Goal: Task Accomplishment & Management: Manage account settings

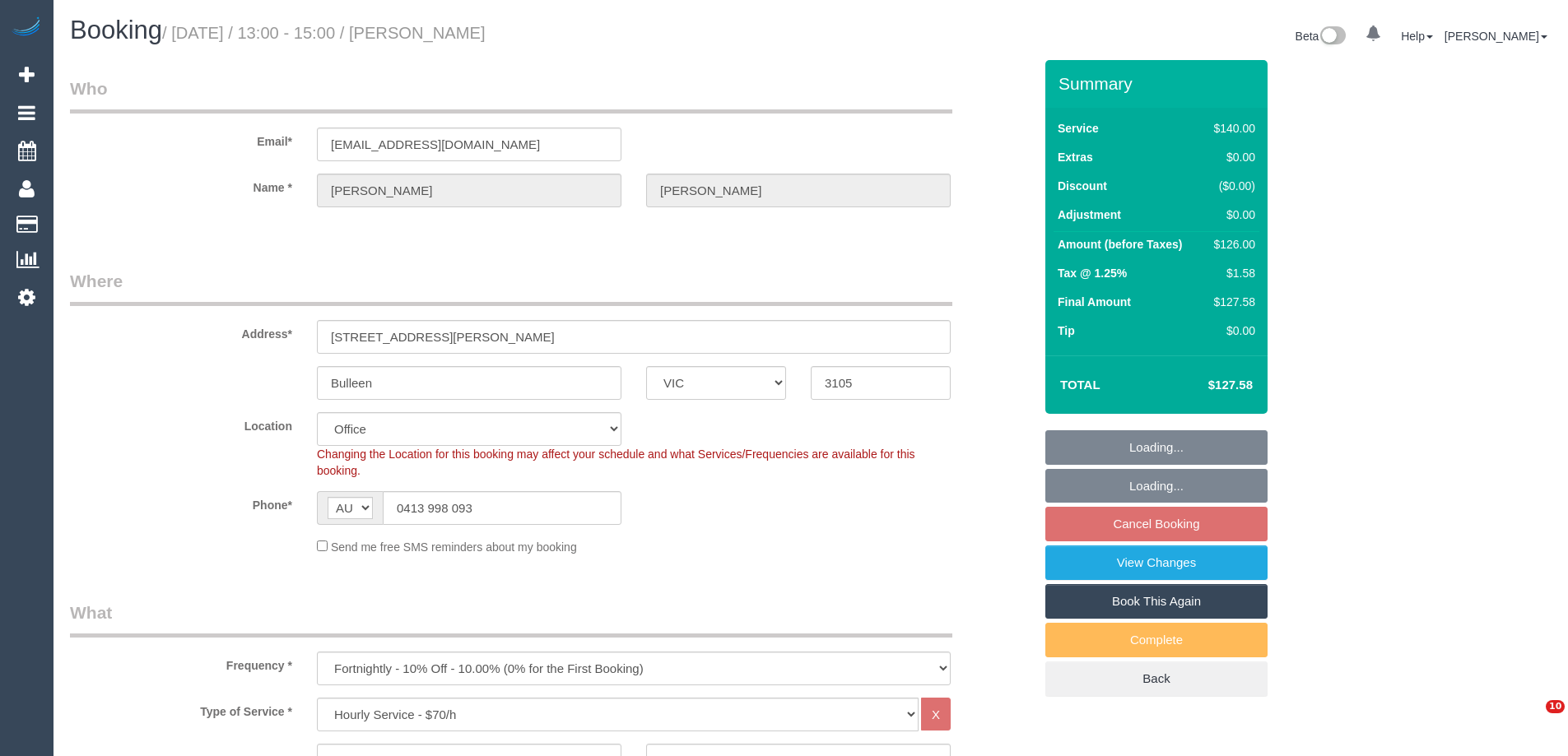
select select "VIC"
select select "number:29"
select select "number:14"
select select "number:19"
select select "number:22"
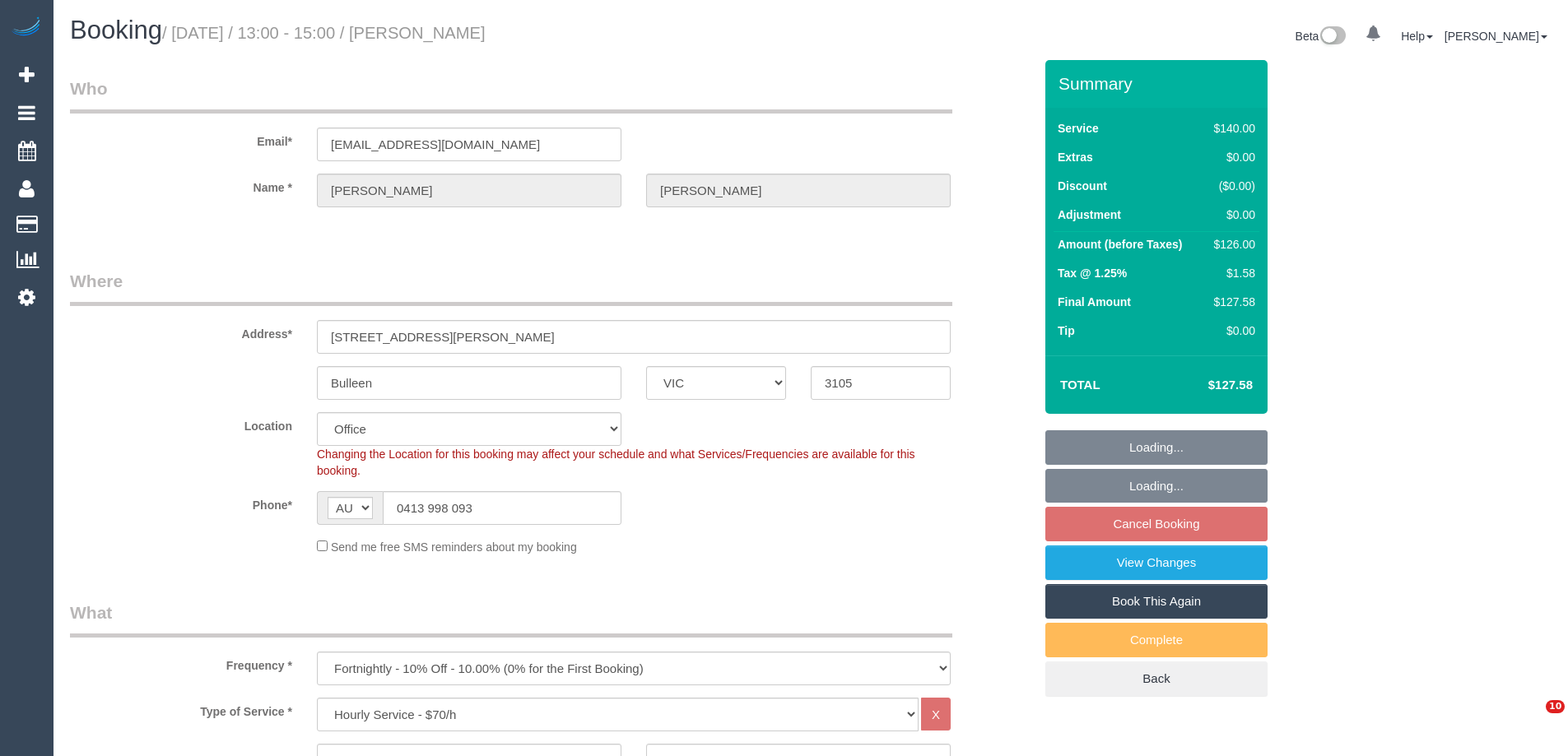
select select "number:34"
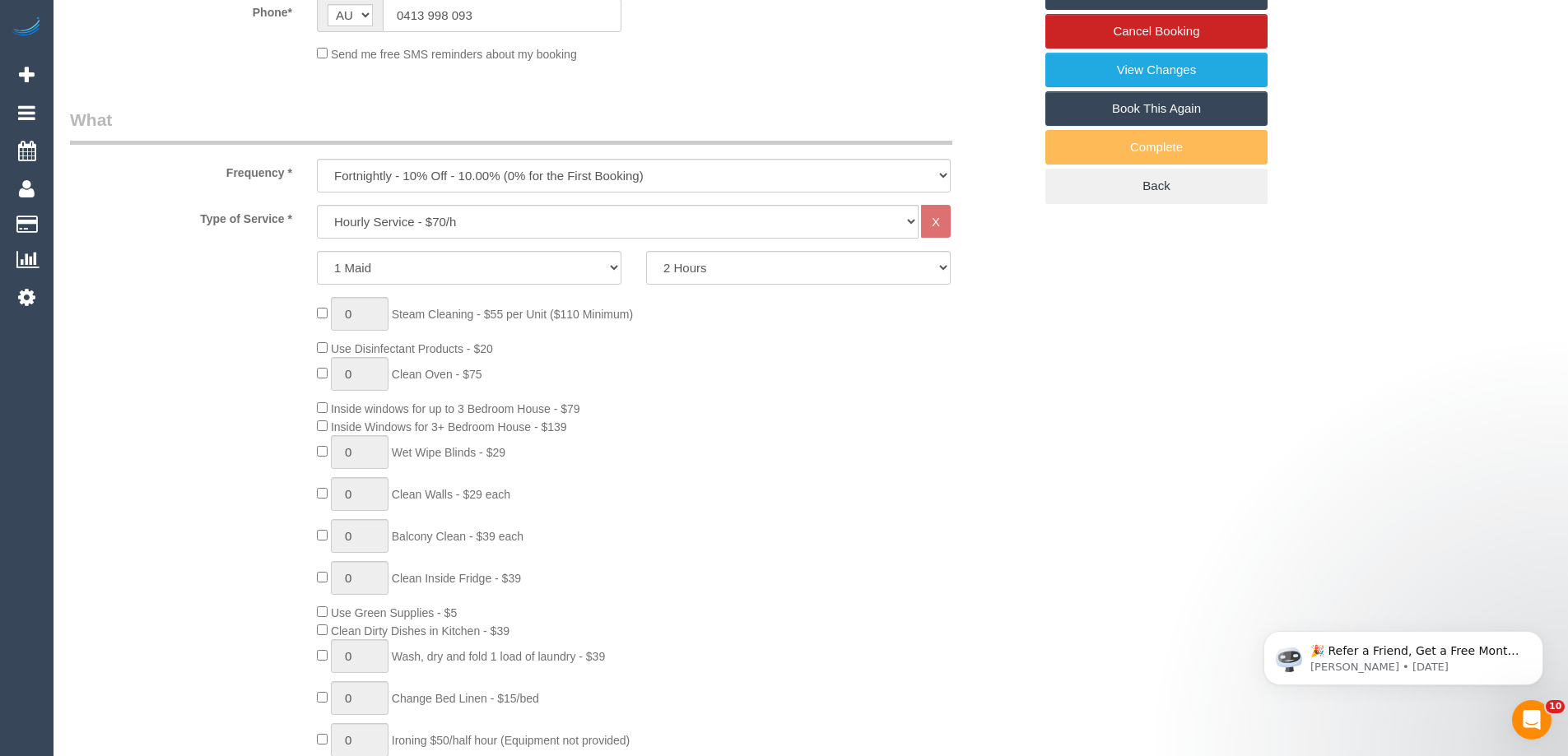
scroll to position [494, 0]
click at [717, 390] on div "0 Steam Cleaning - $55 per Unit ($110 Minimum) Use Disinfectant Products - $20 …" at bounding box center [675, 540] width 741 height 487
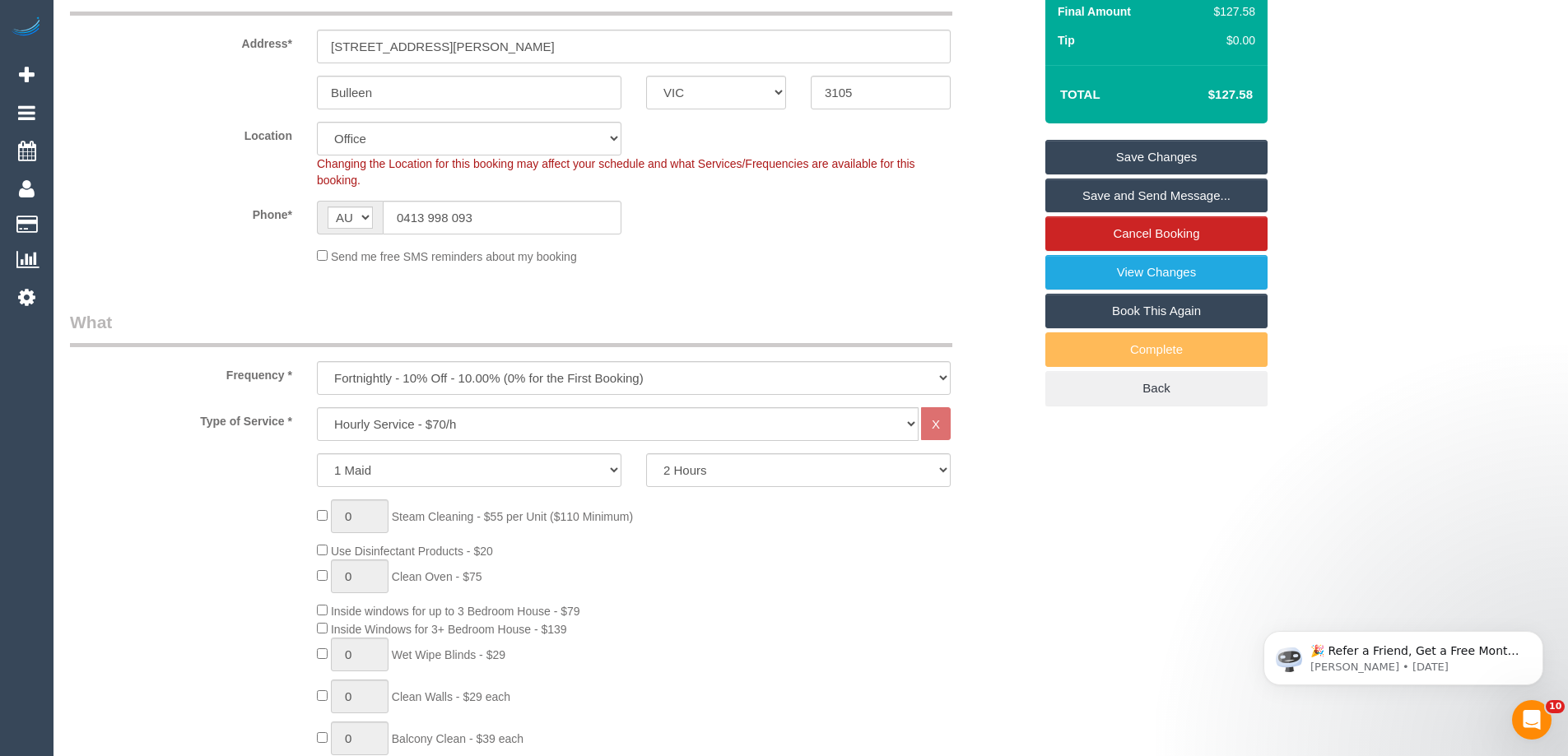
scroll to position [0, 0]
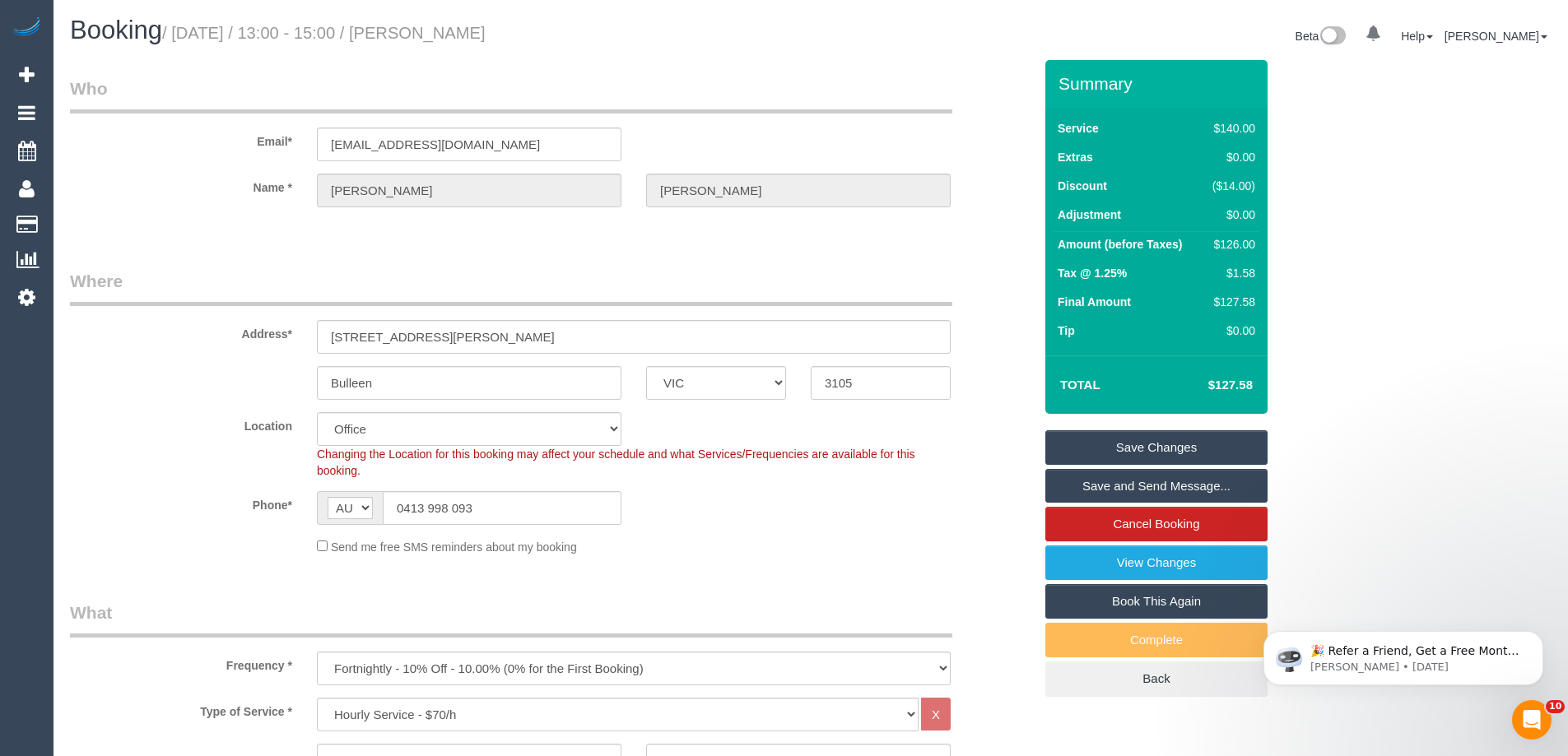
drag, startPoint x: 526, startPoint y: 29, endPoint x: 426, endPoint y: 25, distance: 100.1
click at [426, 25] on h1 "Booking / August 27, 2025 / 13:00 - 15:00 / Maxine Taylor" at bounding box center [434, 31] width 728 height 28
copy small "Maxine Taylor"
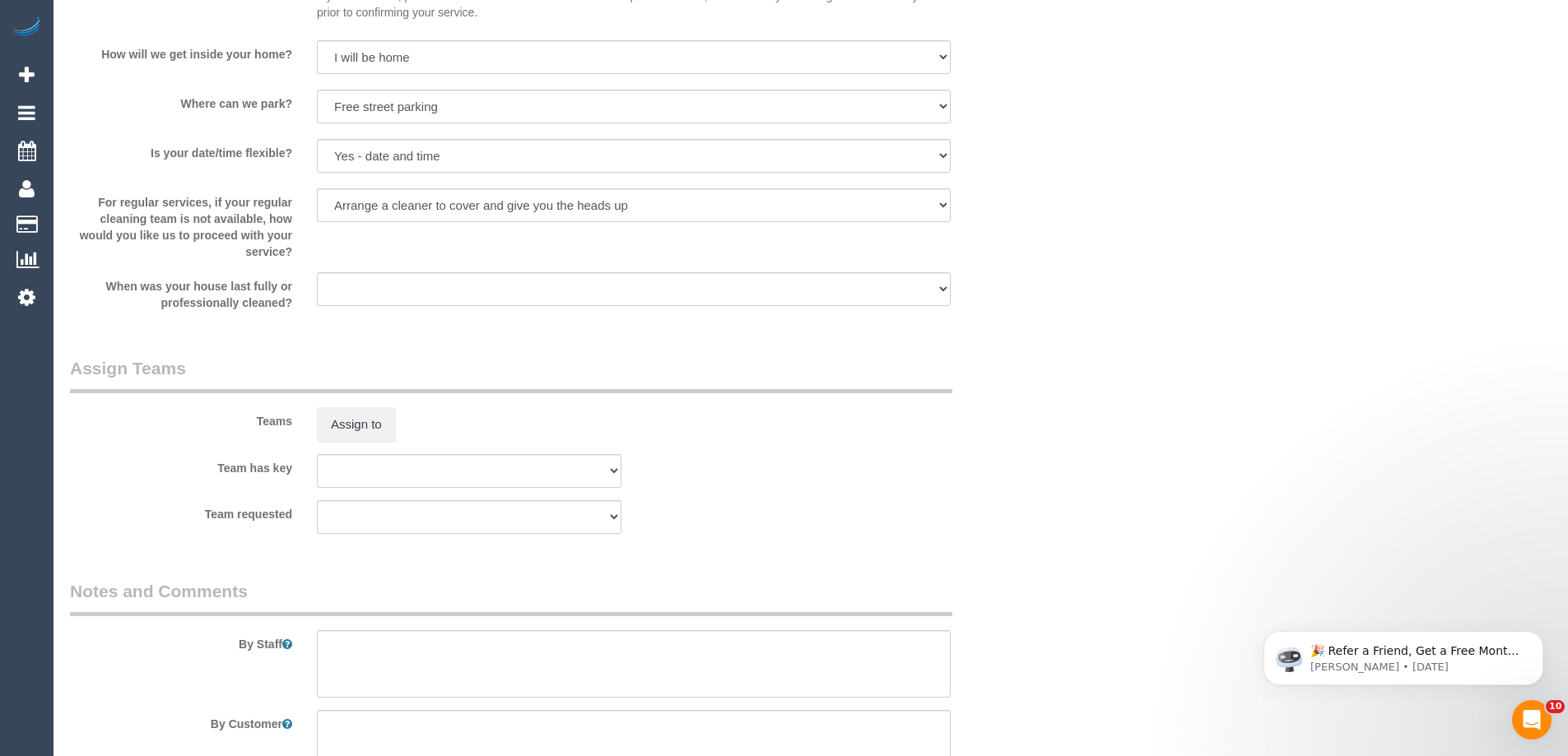
scroll to position [2223, 0]
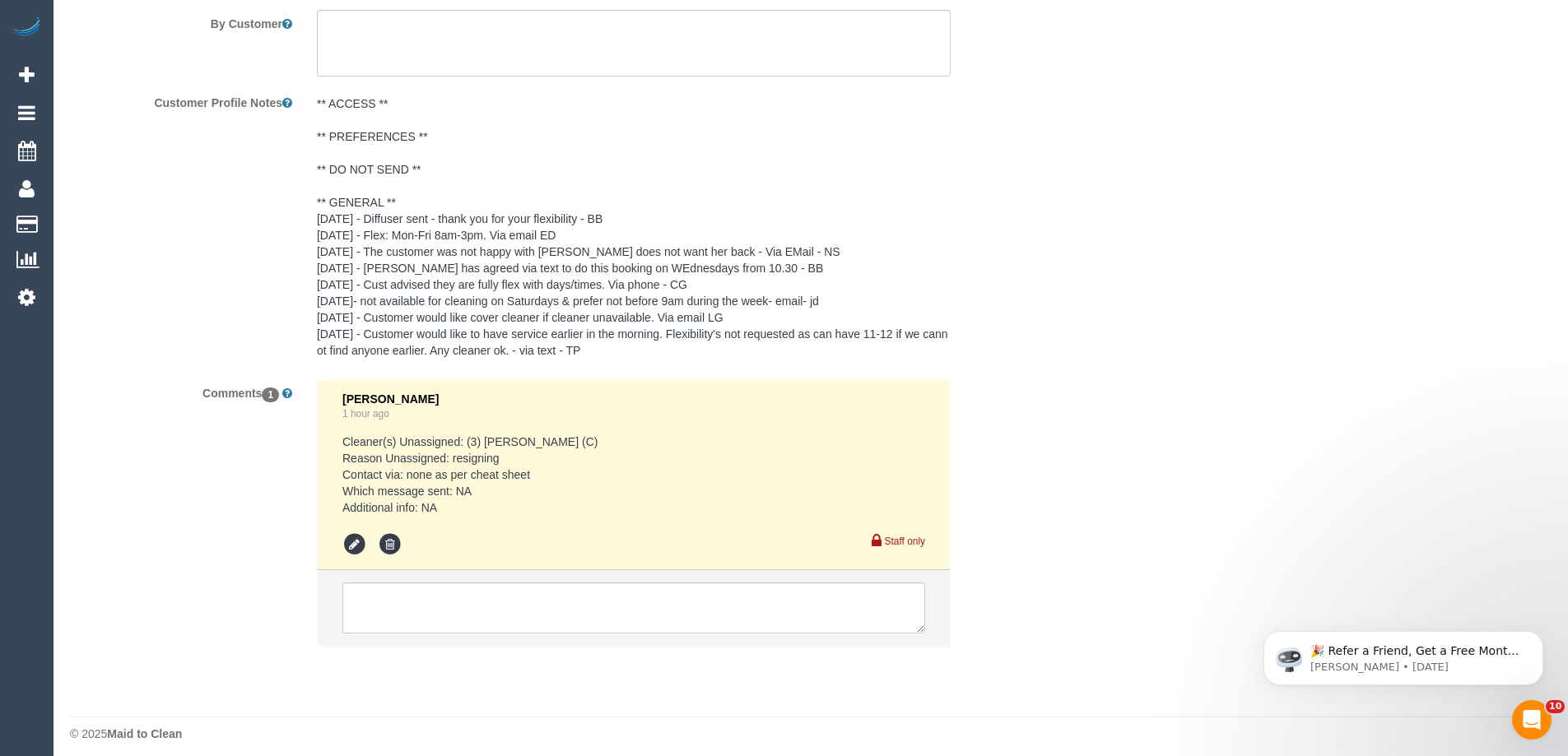
scroll to position [2924, 0]
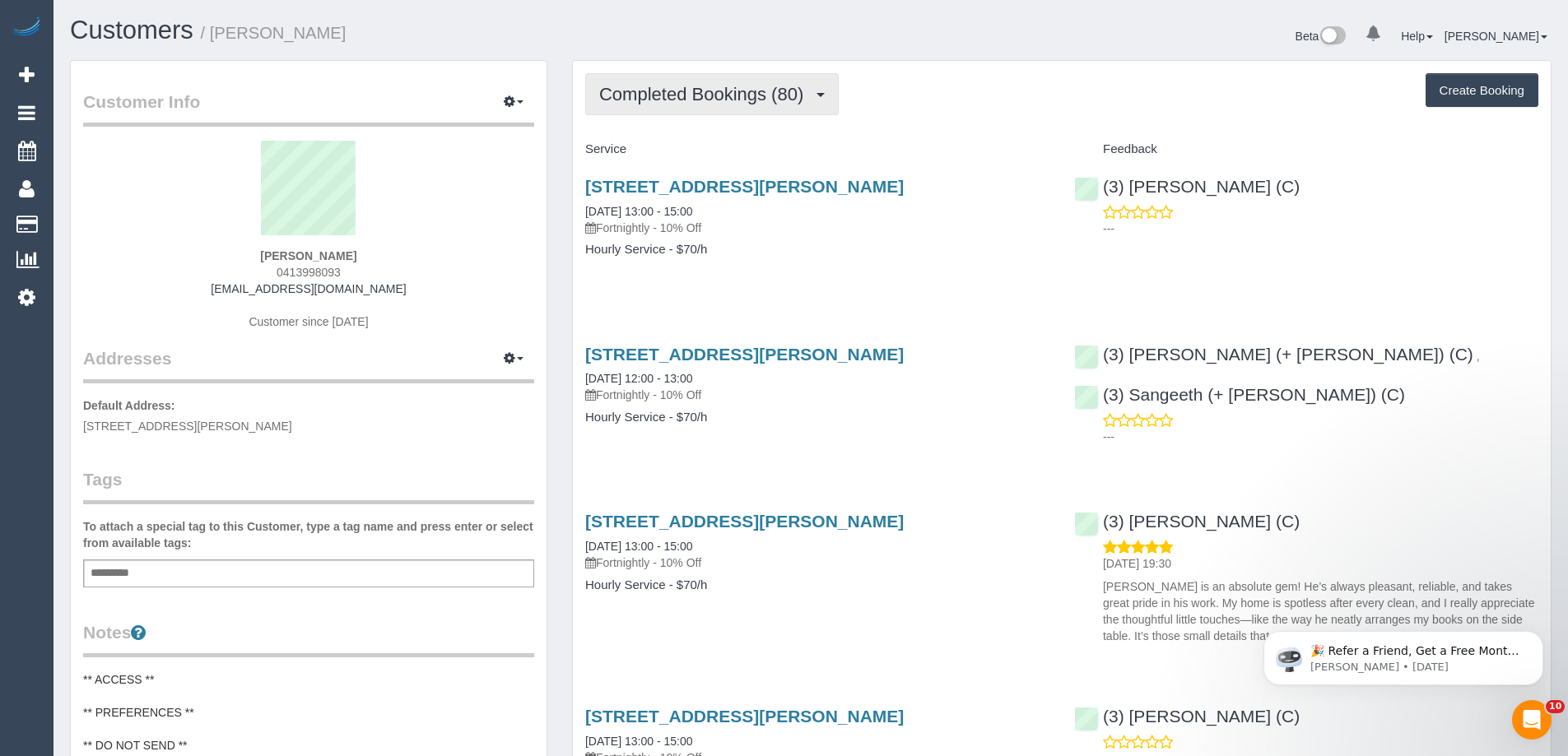
click at [637, 90] on span "Completed Bookings (80)" at bounding box center [705, 94] width 212 height 21
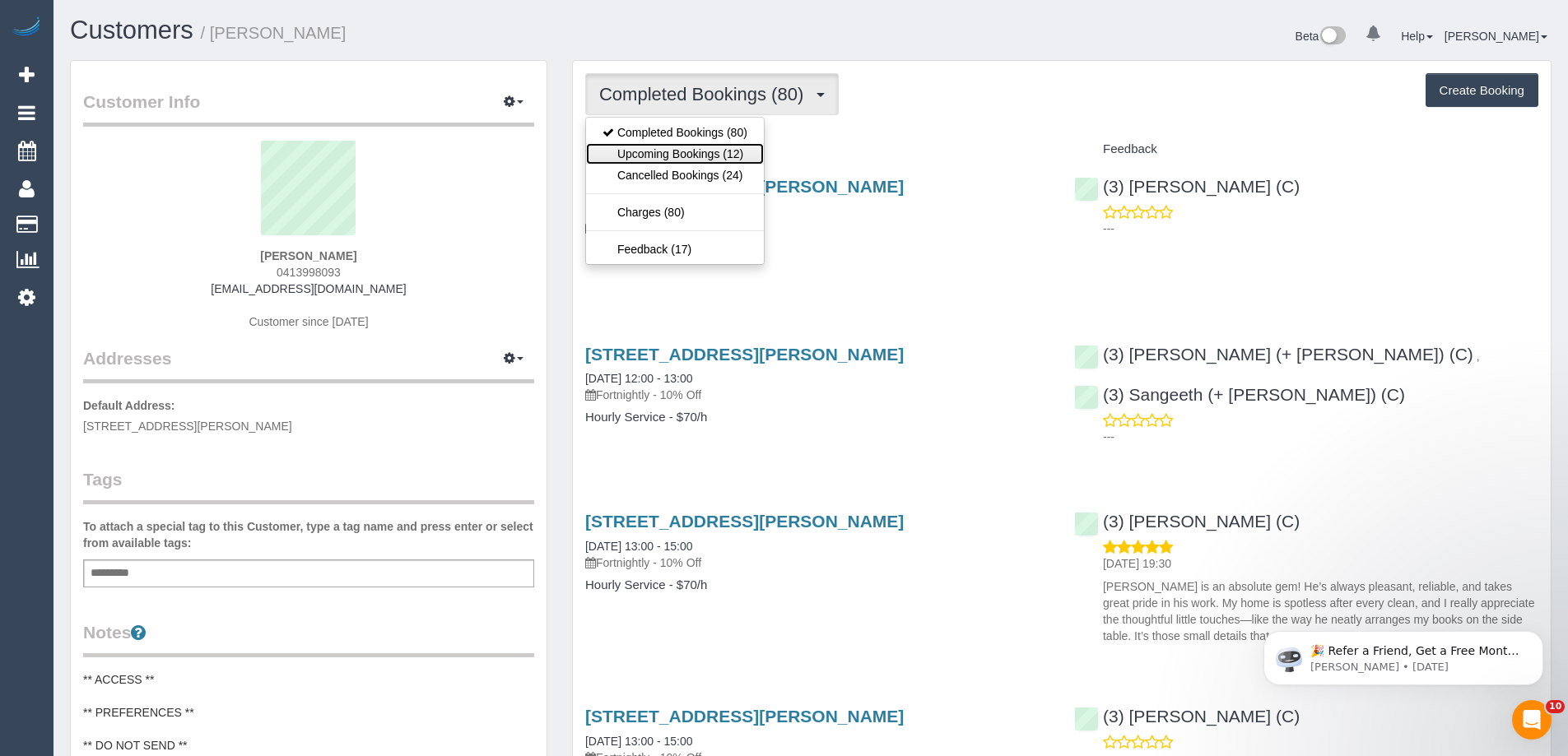
click at [709, 152] on link "Upcoming Bookings (12)" at bounding box center [675, 154] width 177 height 22
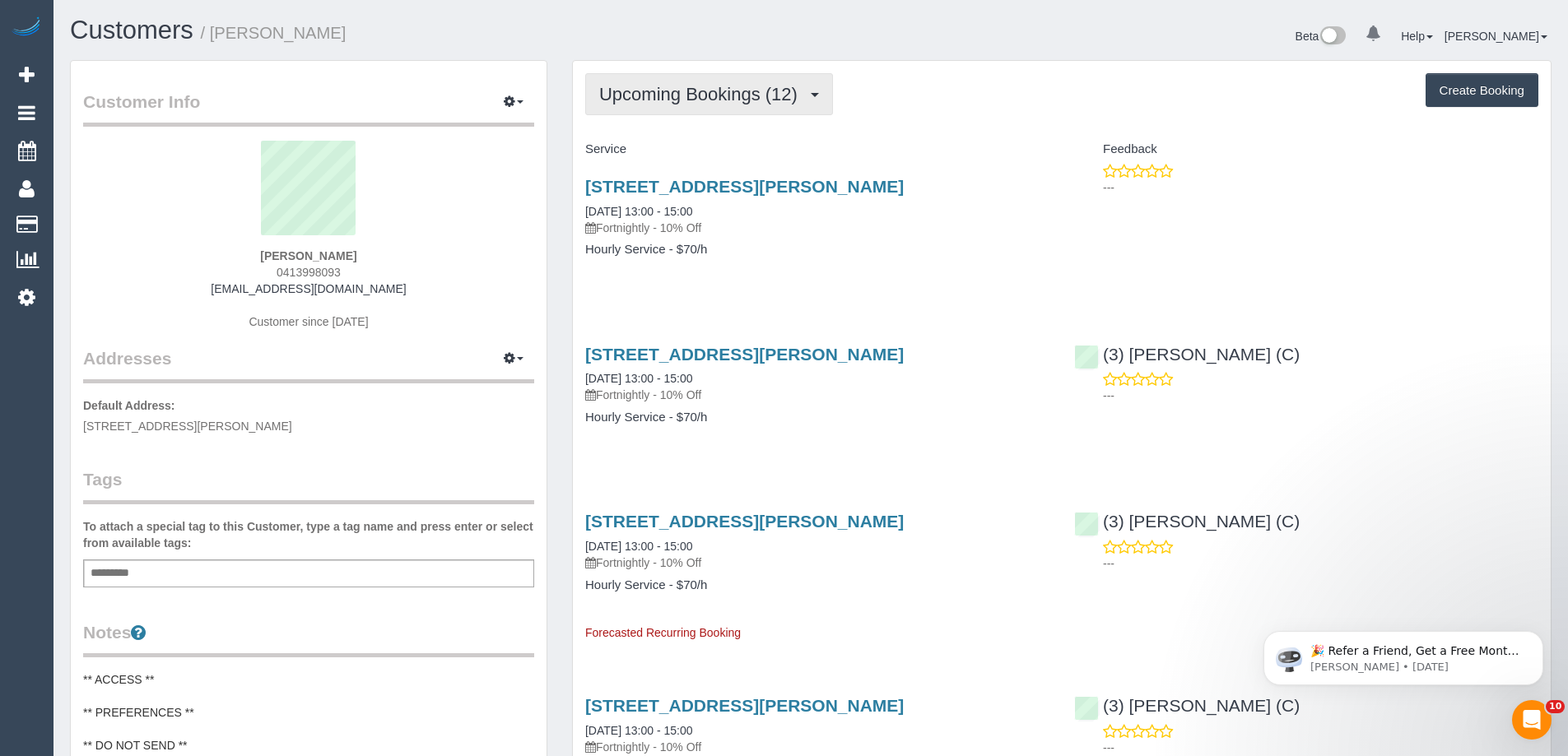
click at [592, 82] on button "Upcoming Bookings (12)" at bounding box center [709, 94] width 247 height 42
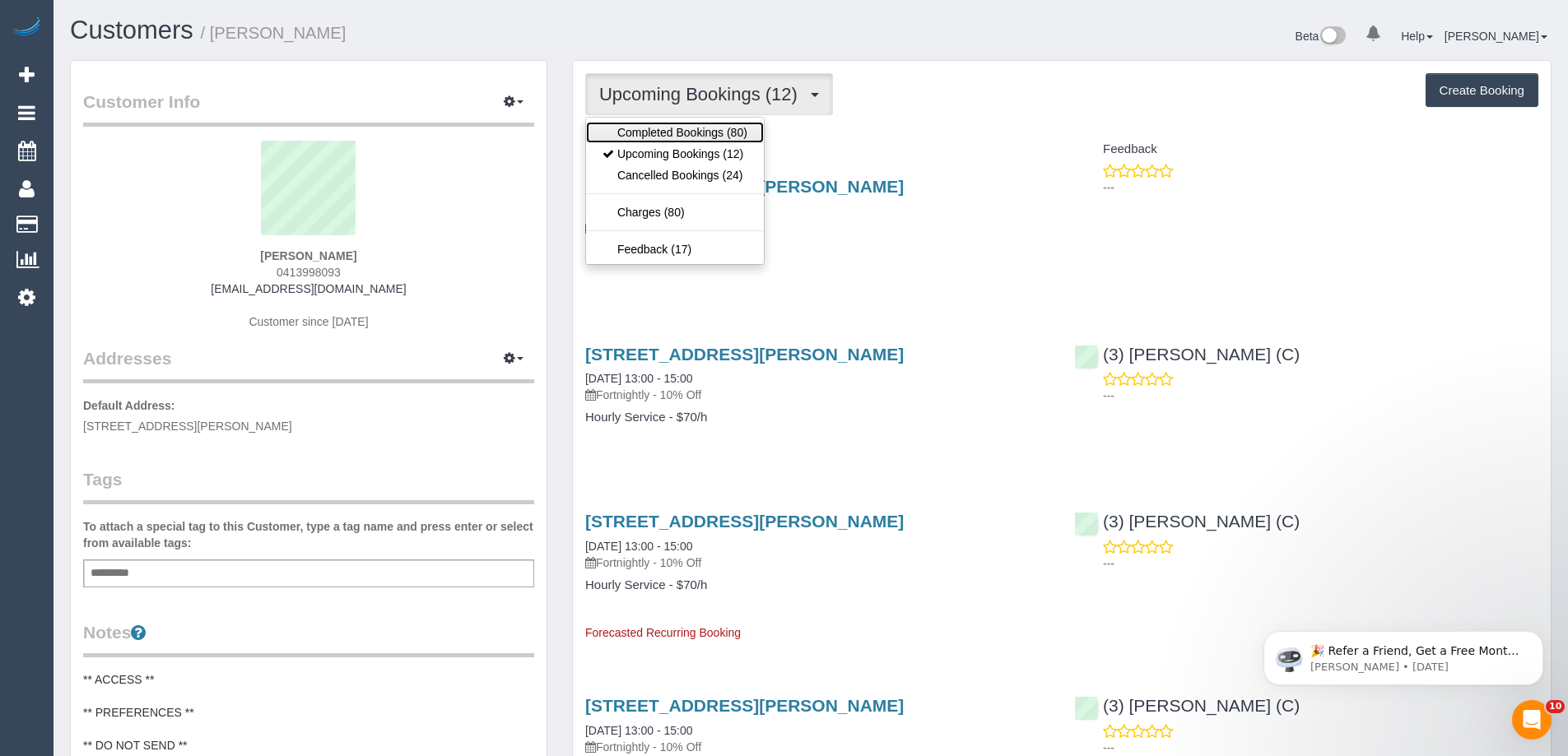
click at [637, 132] on link "Completed Bookings (80)" at bounding box center [675, 133] width 177 height 22
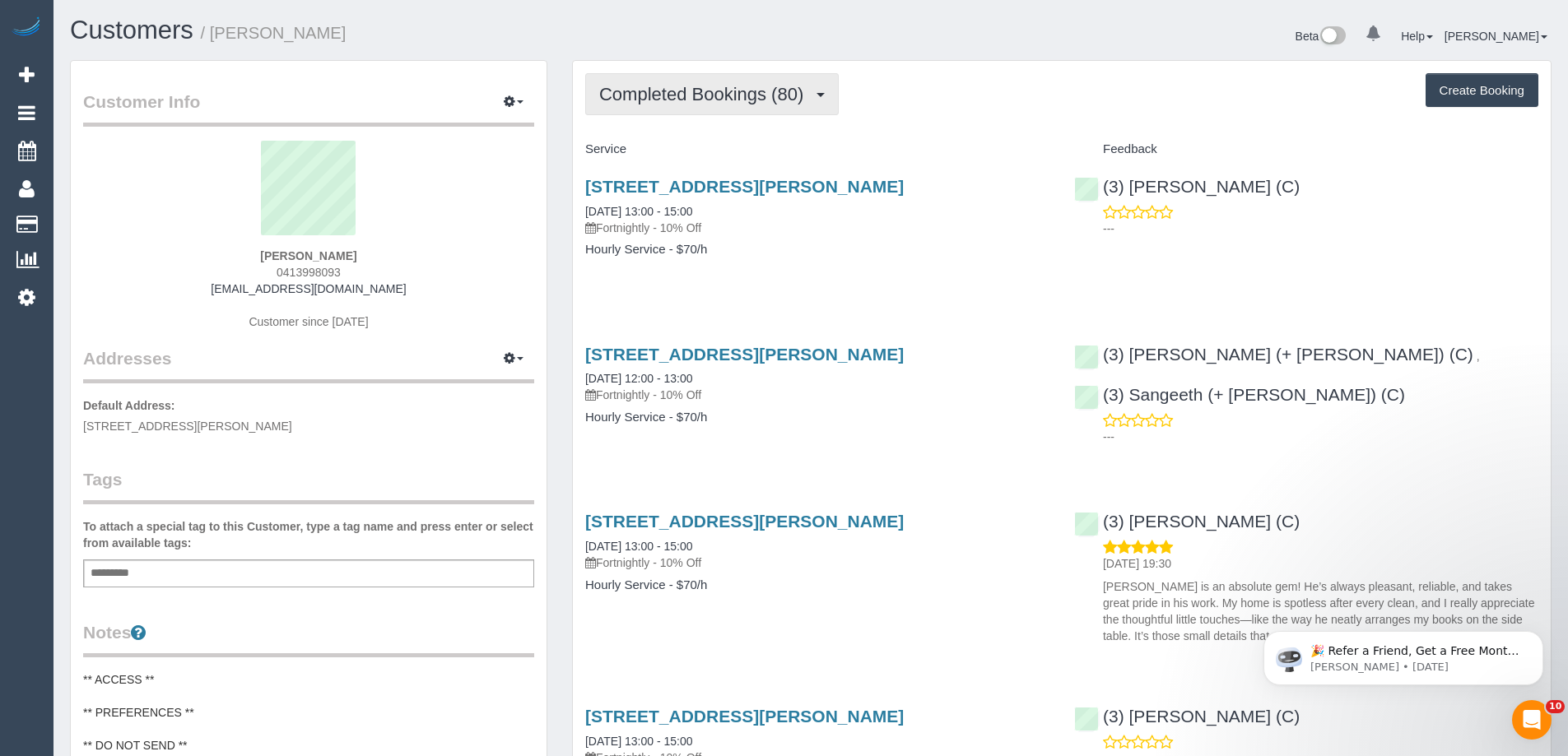
click at [729, 93] on span "Completed Bookings (80)" at bounding box center [705, 94] width 212 height 21
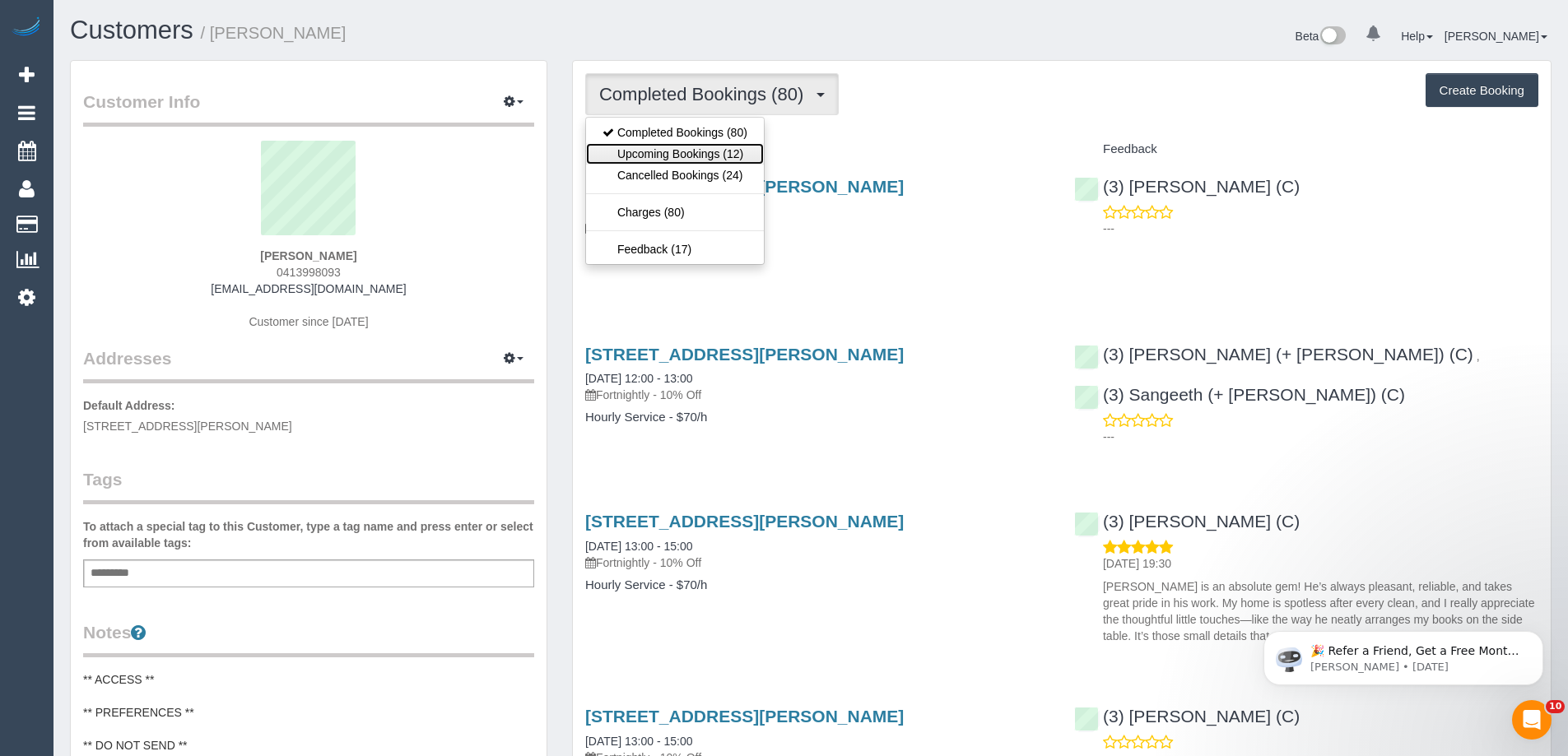
click at [693, 155] on link "Upcoming Bookings (12)" at bounding box center [675, 154] width 177 height 22
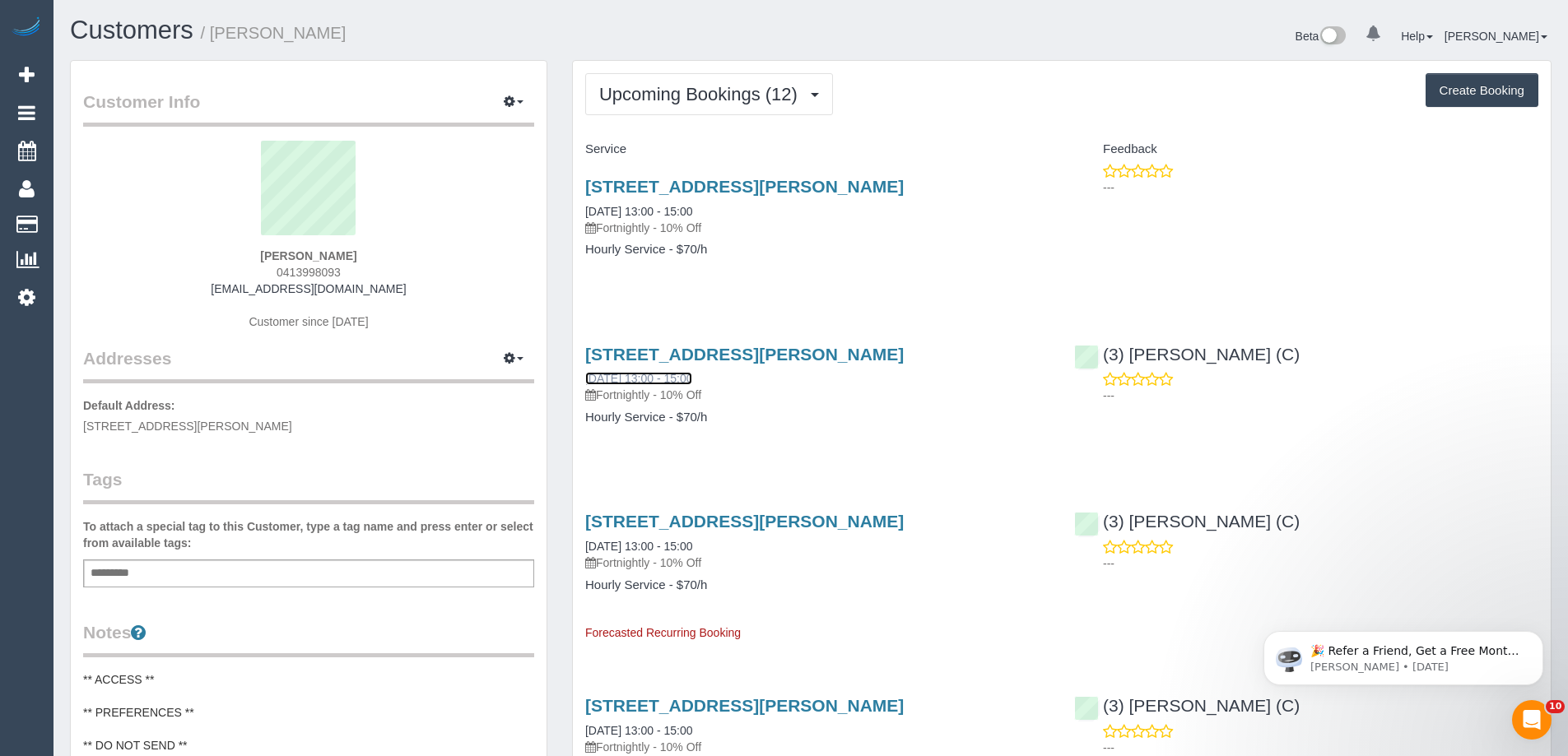
click at [646, 380] on link "10/09/2025 13:00 - 15:00" at bounding box center [639, 378] width 107 height 13
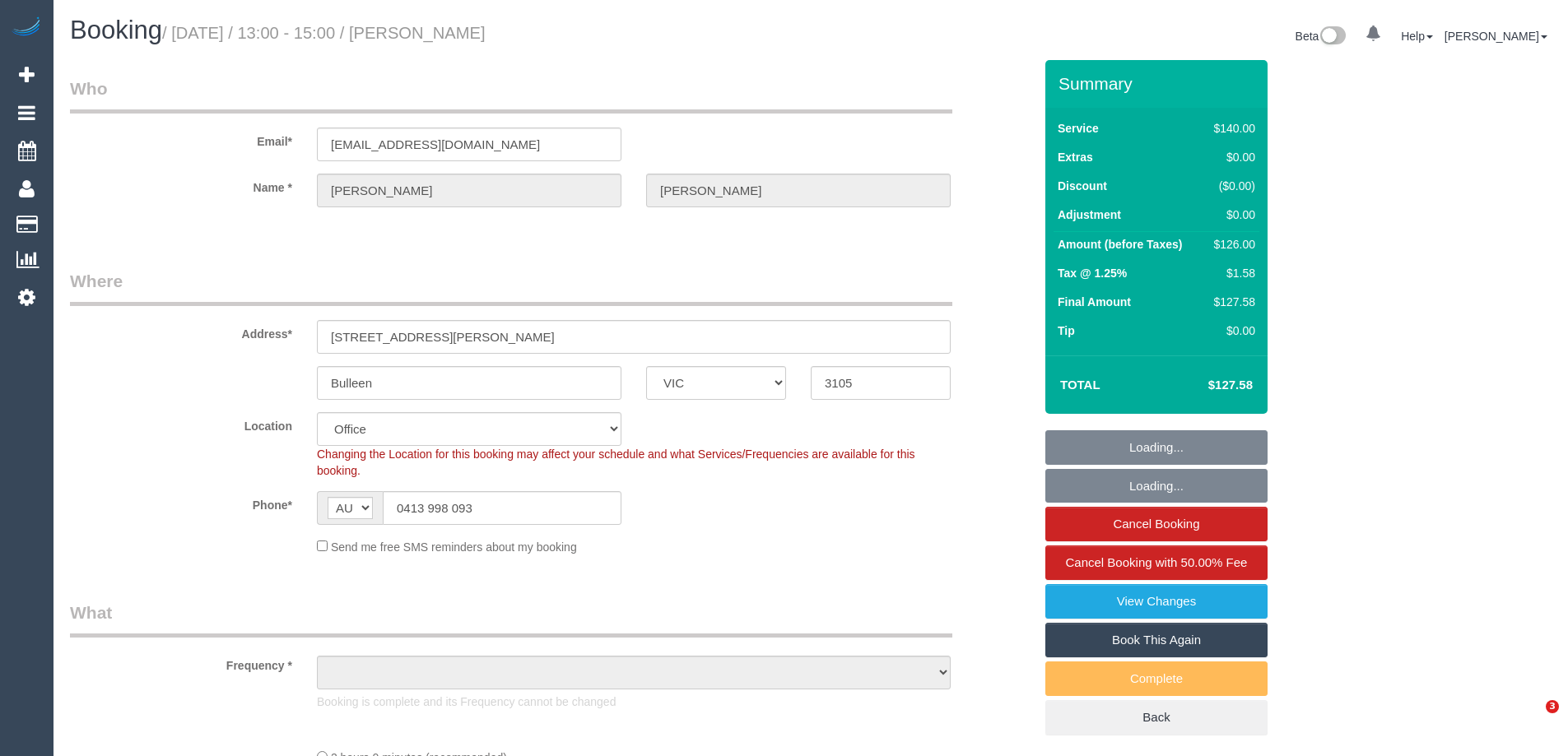
select select "VIC"
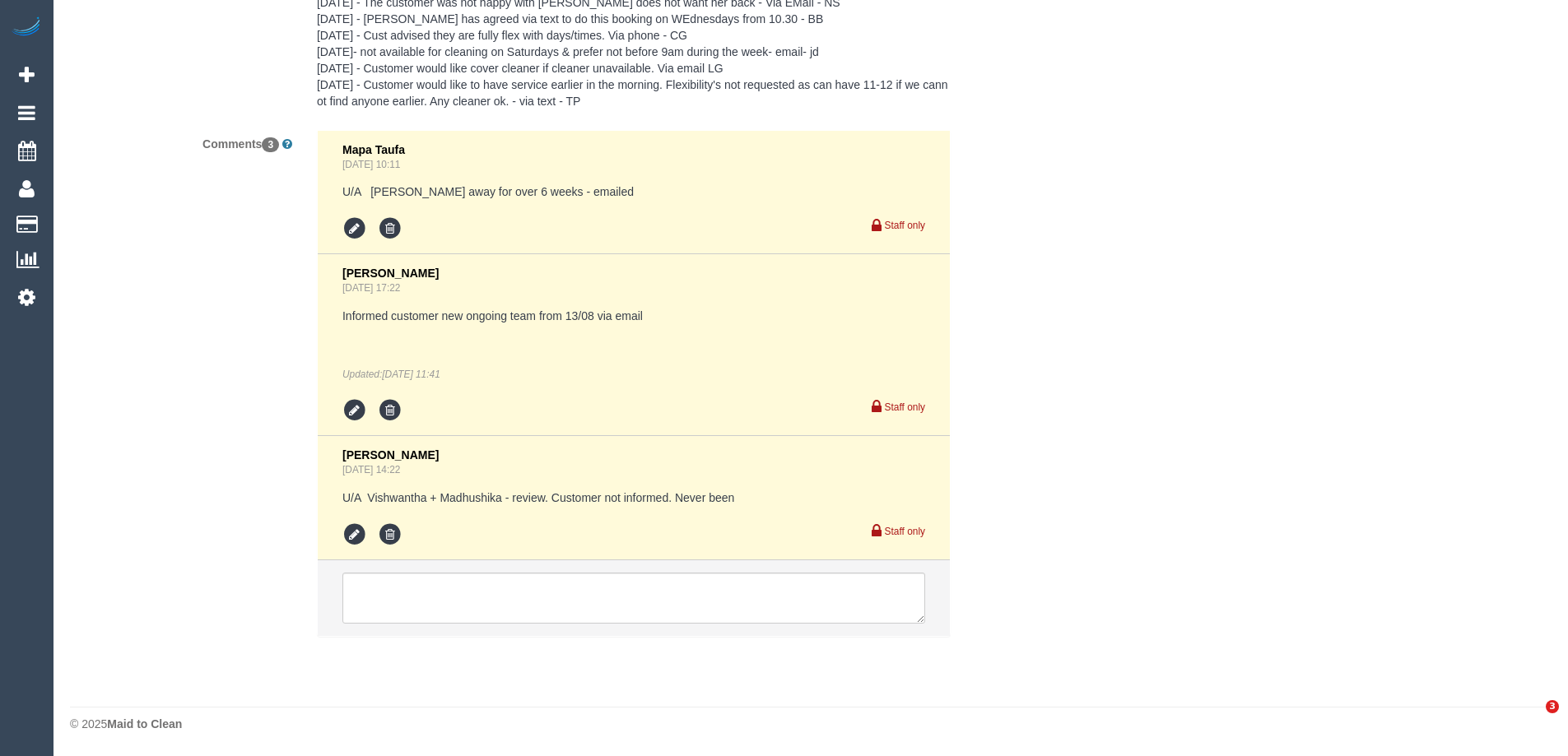
select select "object:2171"
select select "number:29"
select select "number:14"
select select "number:19"
select select "number:22"
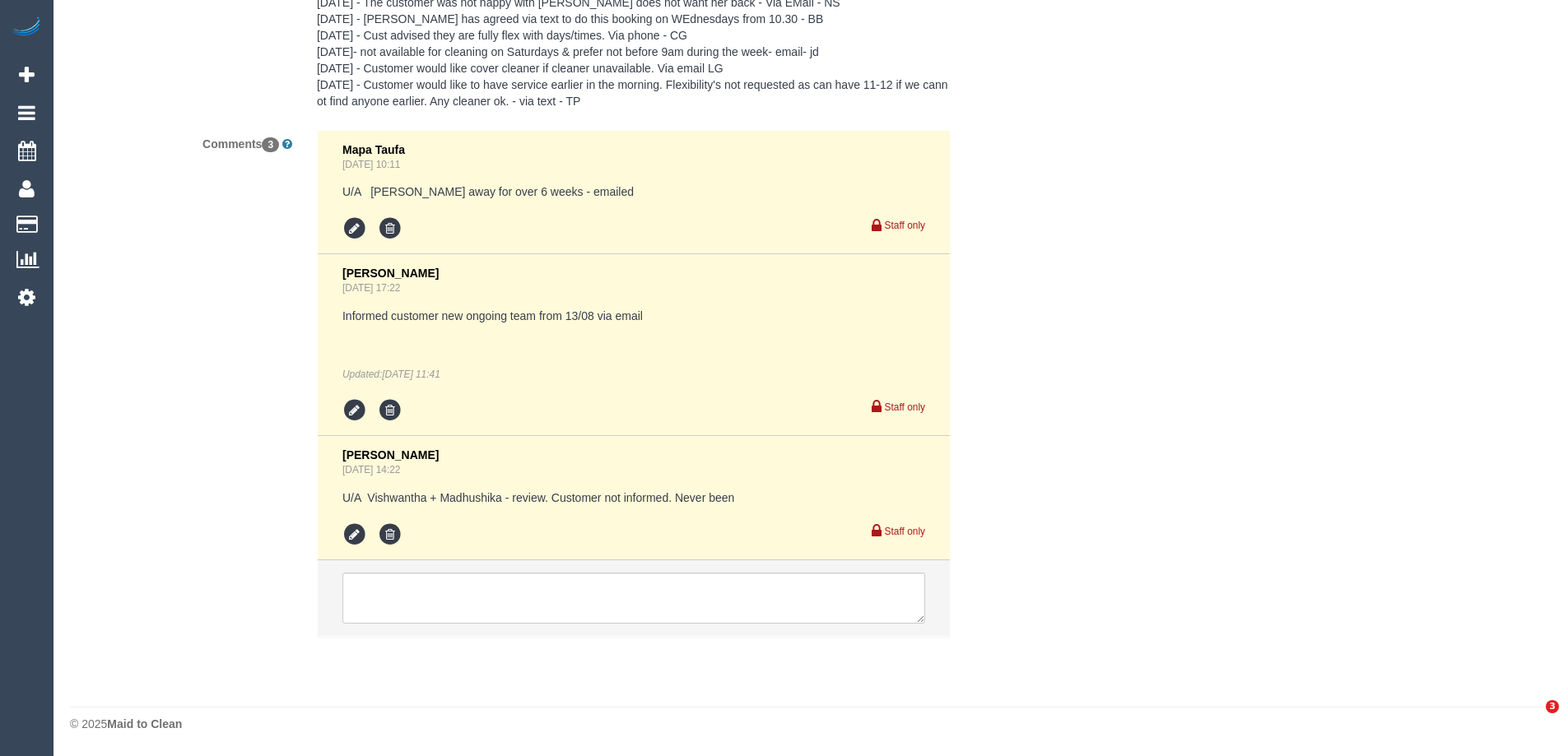
select select "number:34"
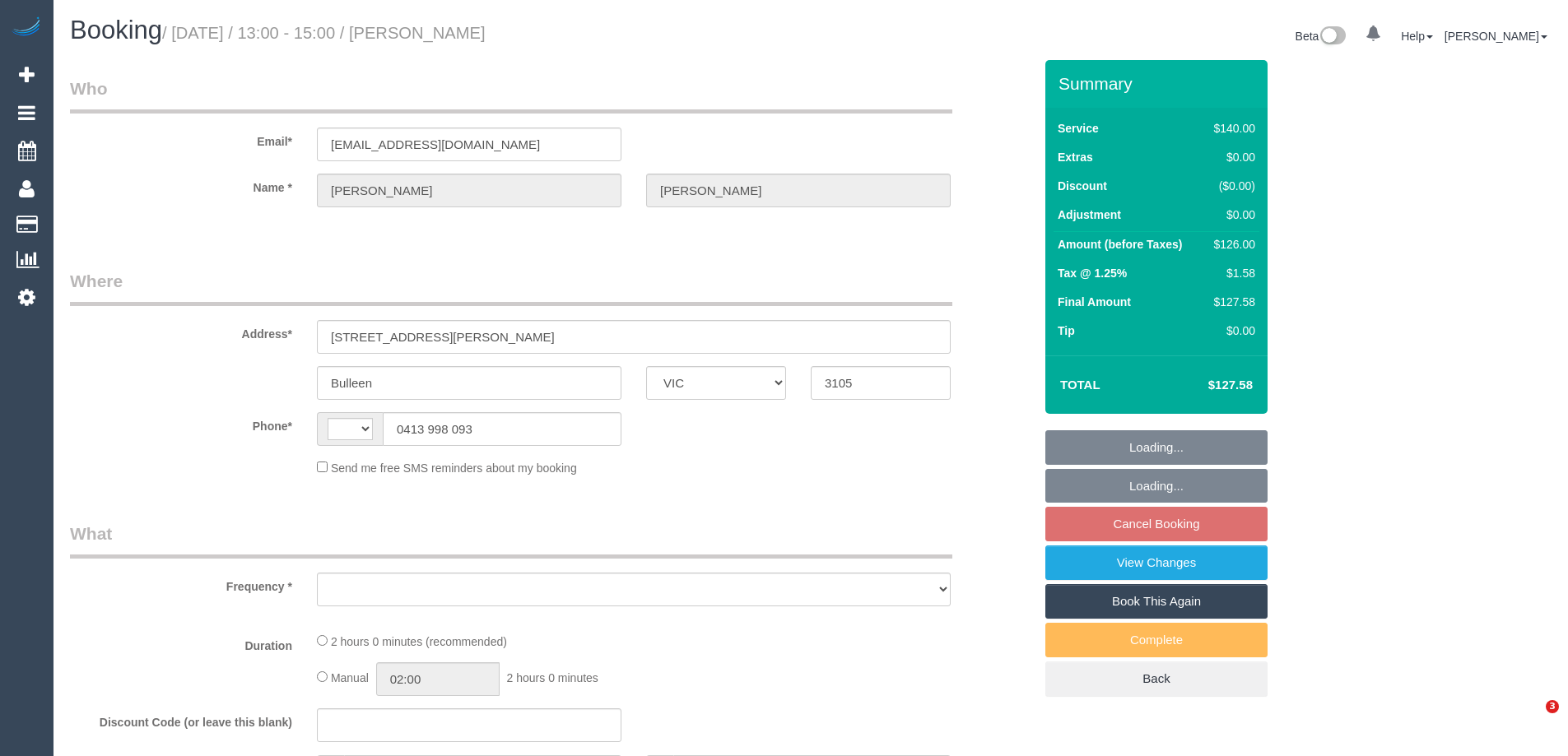
select select "VIC"
select select "string:AU"
select select "object:528"
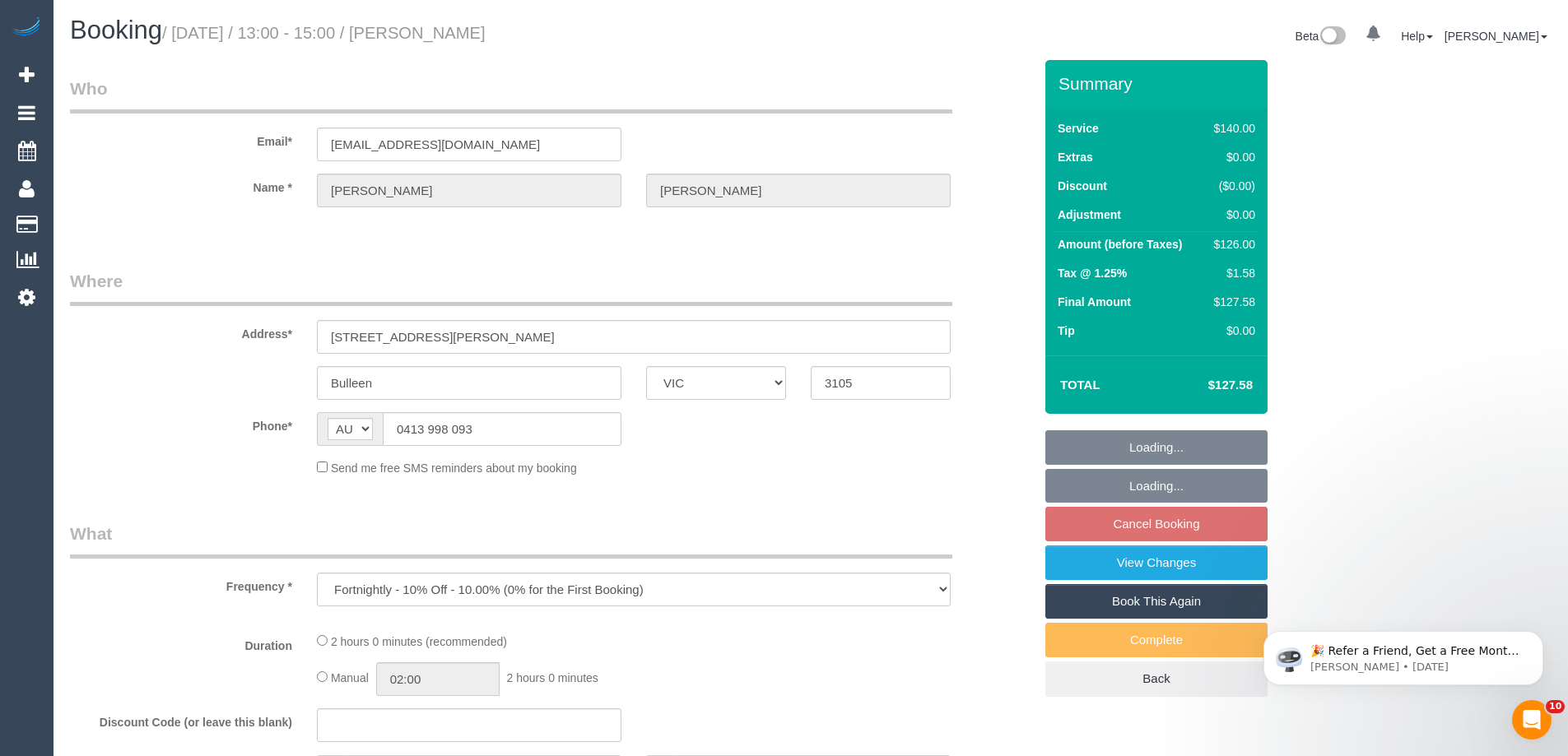
select select "string:stripe-pm_1JCvlJ2GScqysDRV8uI3b11e"
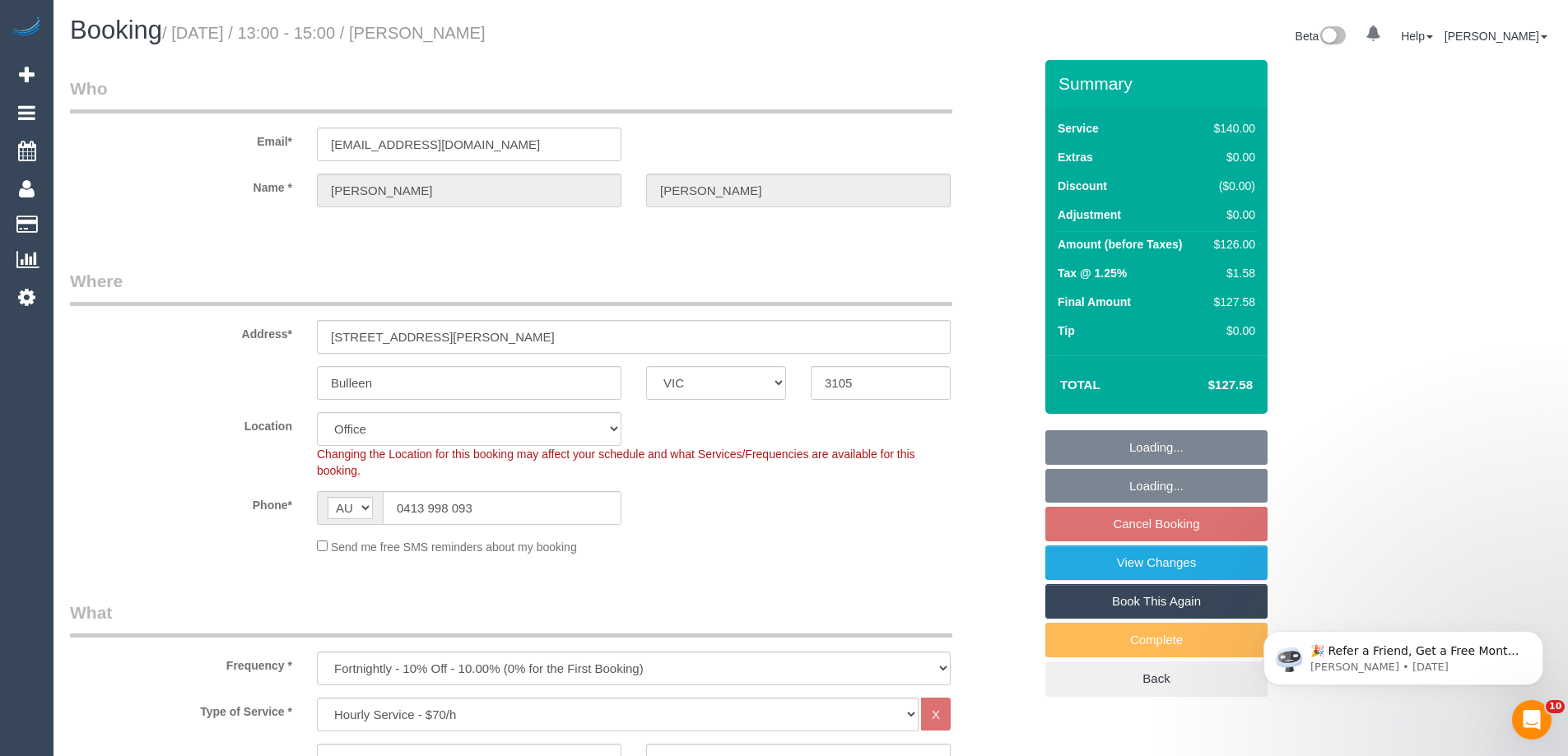
select select "object:845"
select select "number:29"
select select "number:14"
select select "number:19"
select select "number:22"
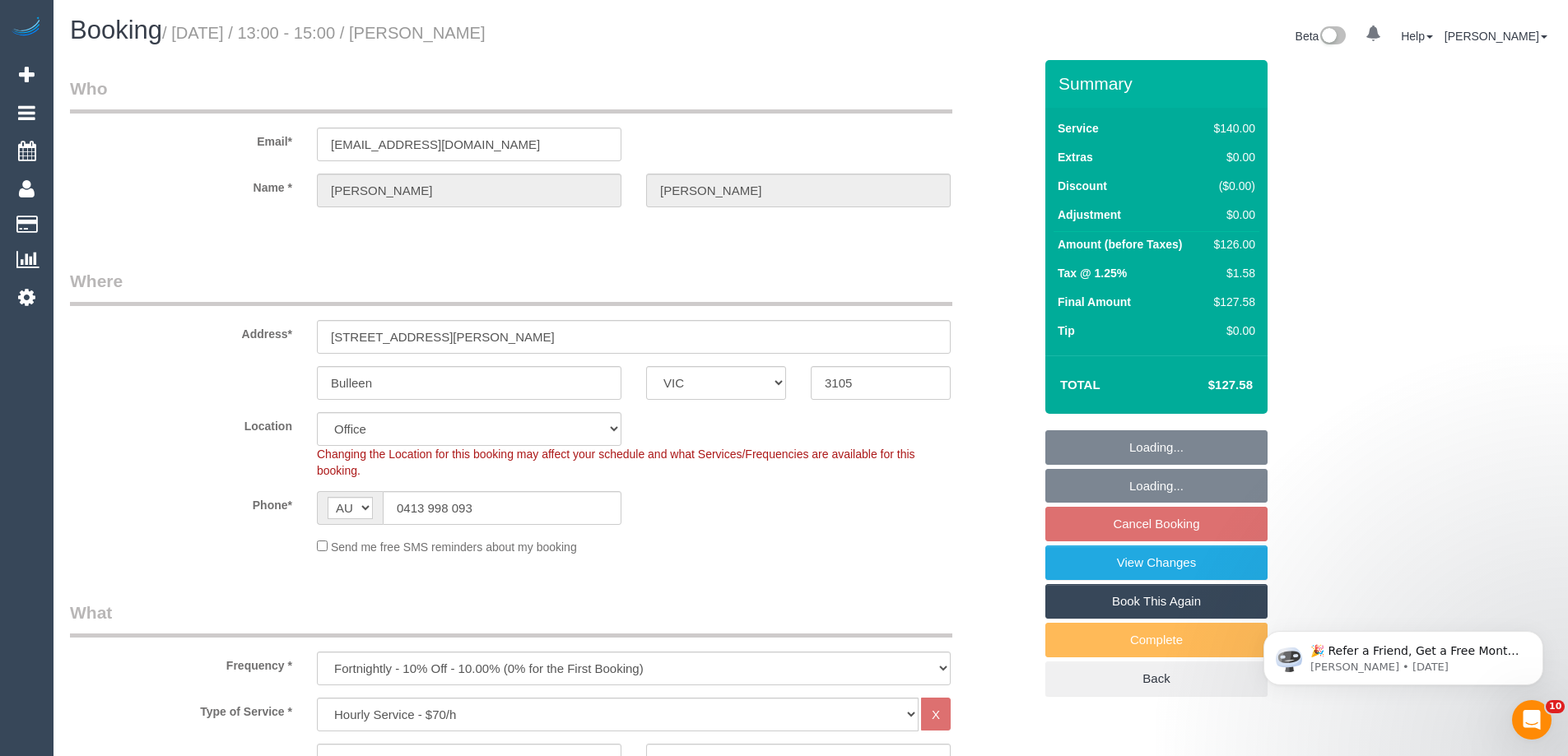
select select "number:34"
click at [131, 313] on div "Address* 47 Lillian Street" at bounding box center [551, 311] width 988 height 85
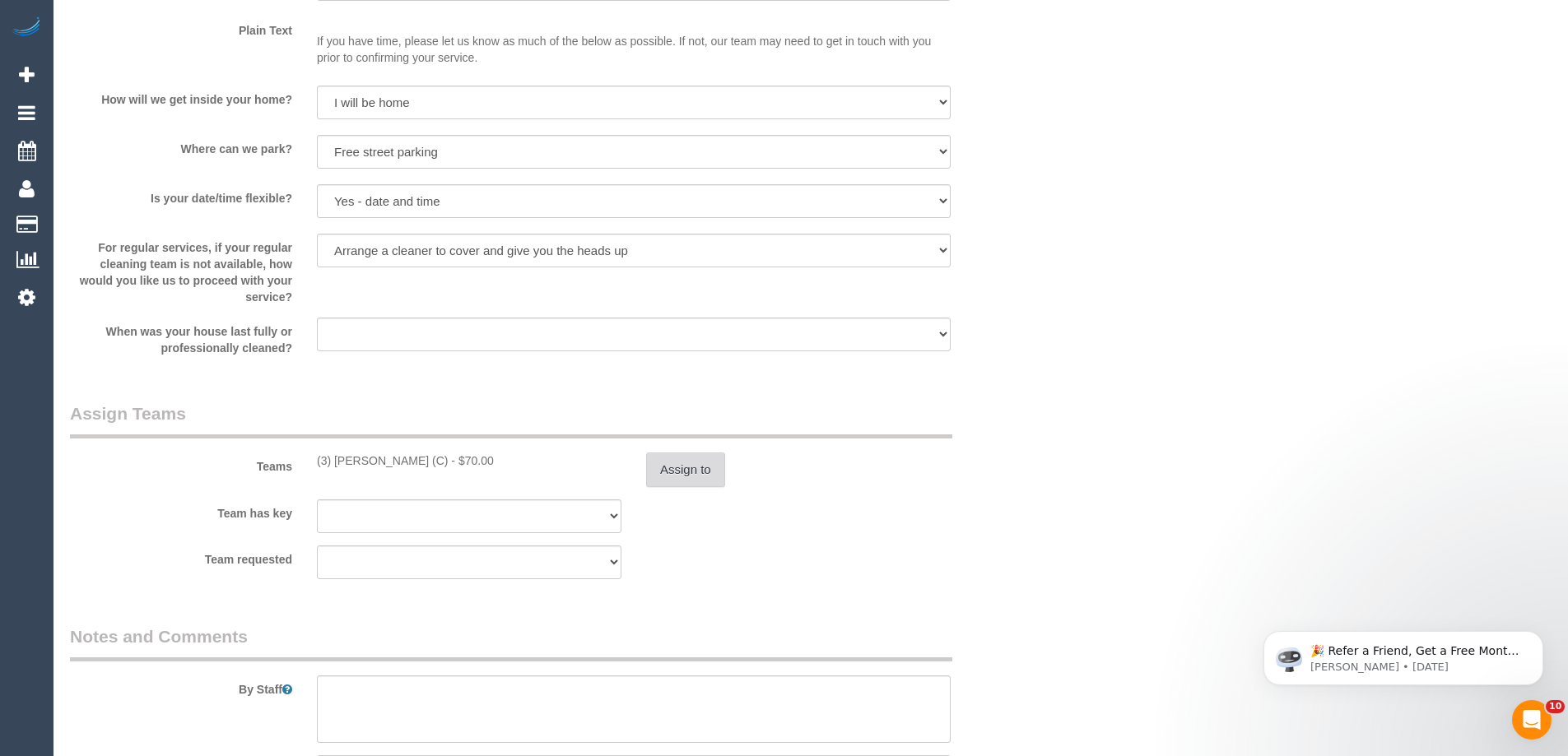
click at [694, 476] on button "Assign to" at bounding box center [686, 469] width 79 height 34
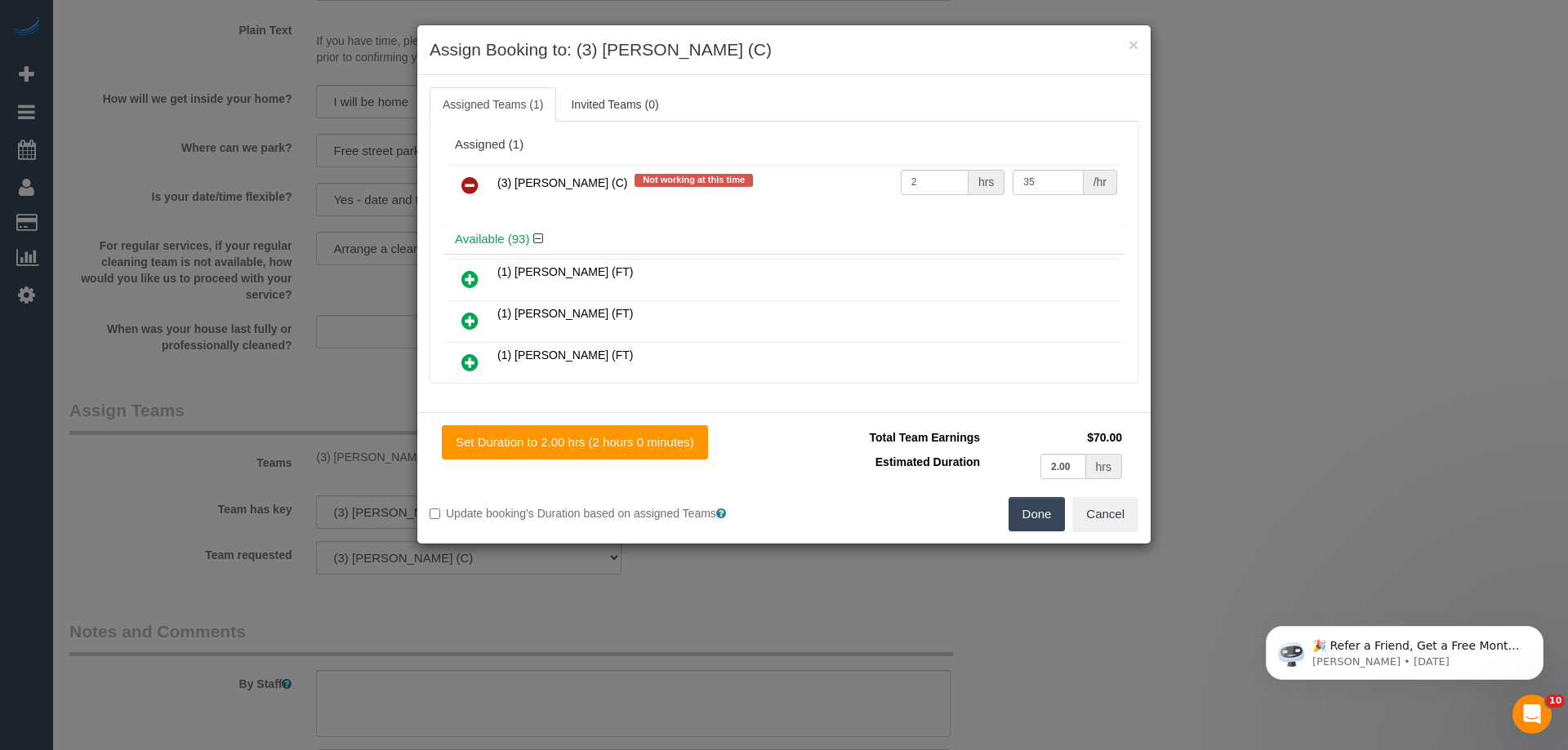
click at [471, 185] on icon at bounding box center [470, 186] width 18 height 20
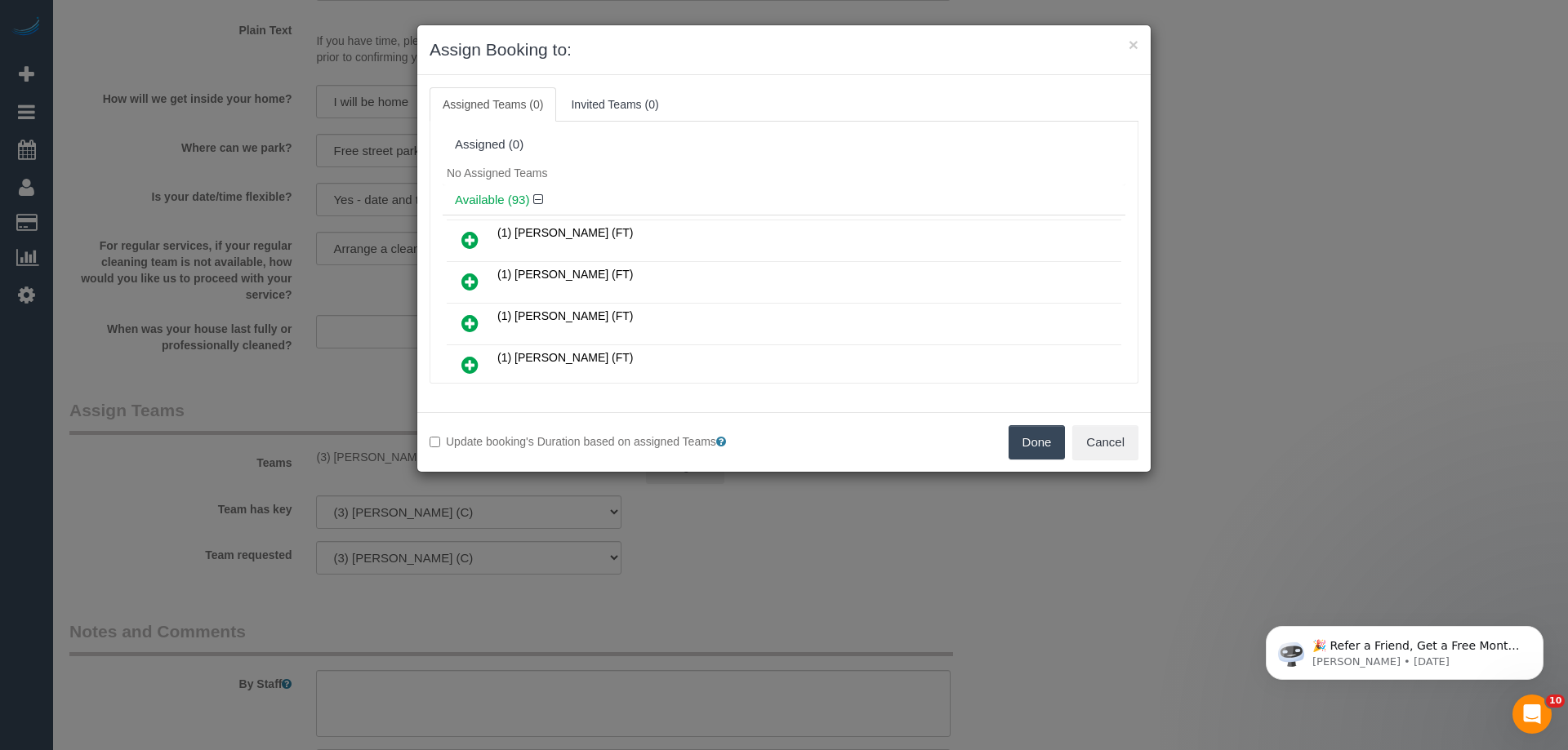
click at [1033, 435] on button "Done" at bounding box center [1037, 442] width 57 height 34
click at [1033, 435] on div "× Assign Booking to: Assigned Teams (0) Invited Teams (0) Assigned (0) No Assig…" at bounding box center [784, 375] width 1568 height 750
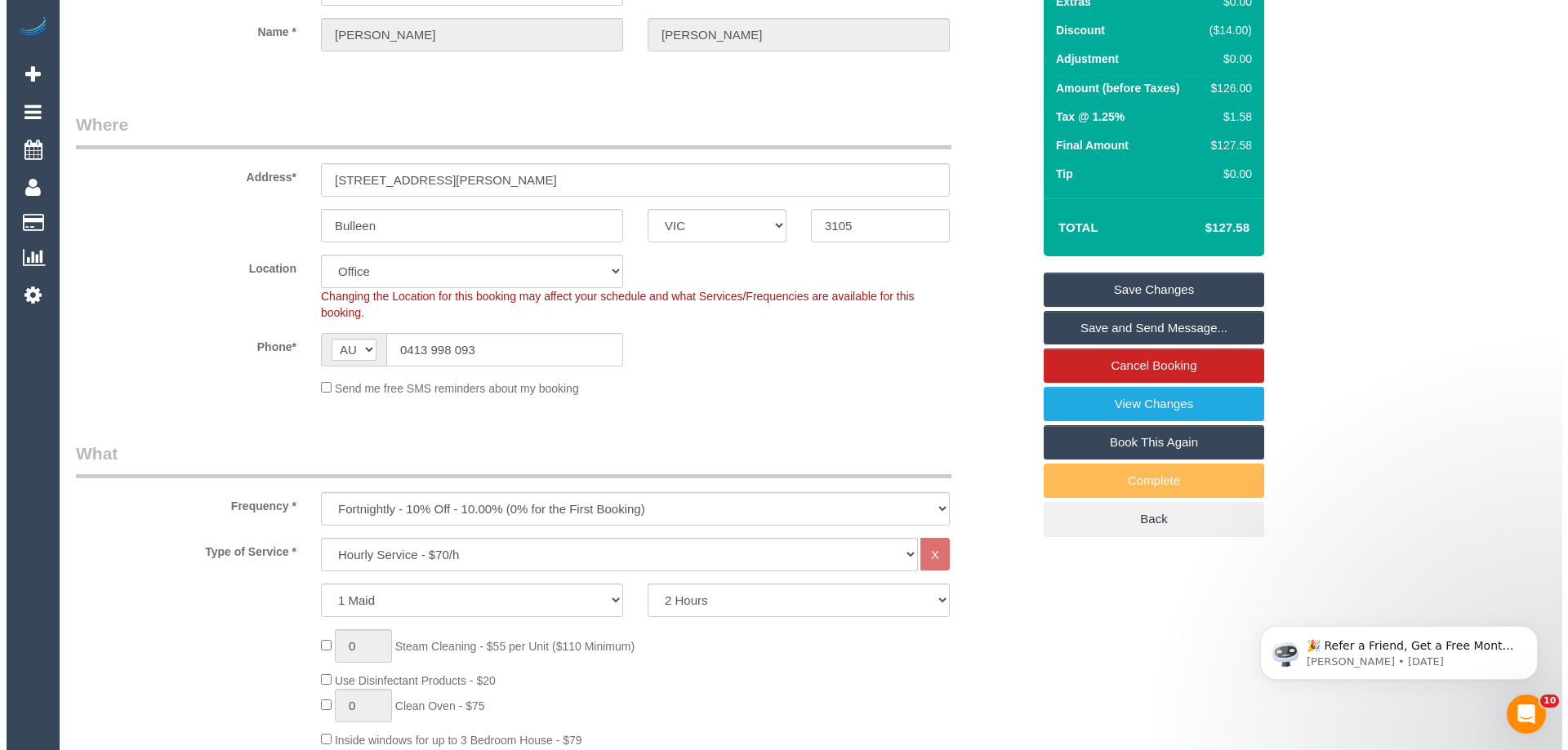
scroll to position [0, 0]
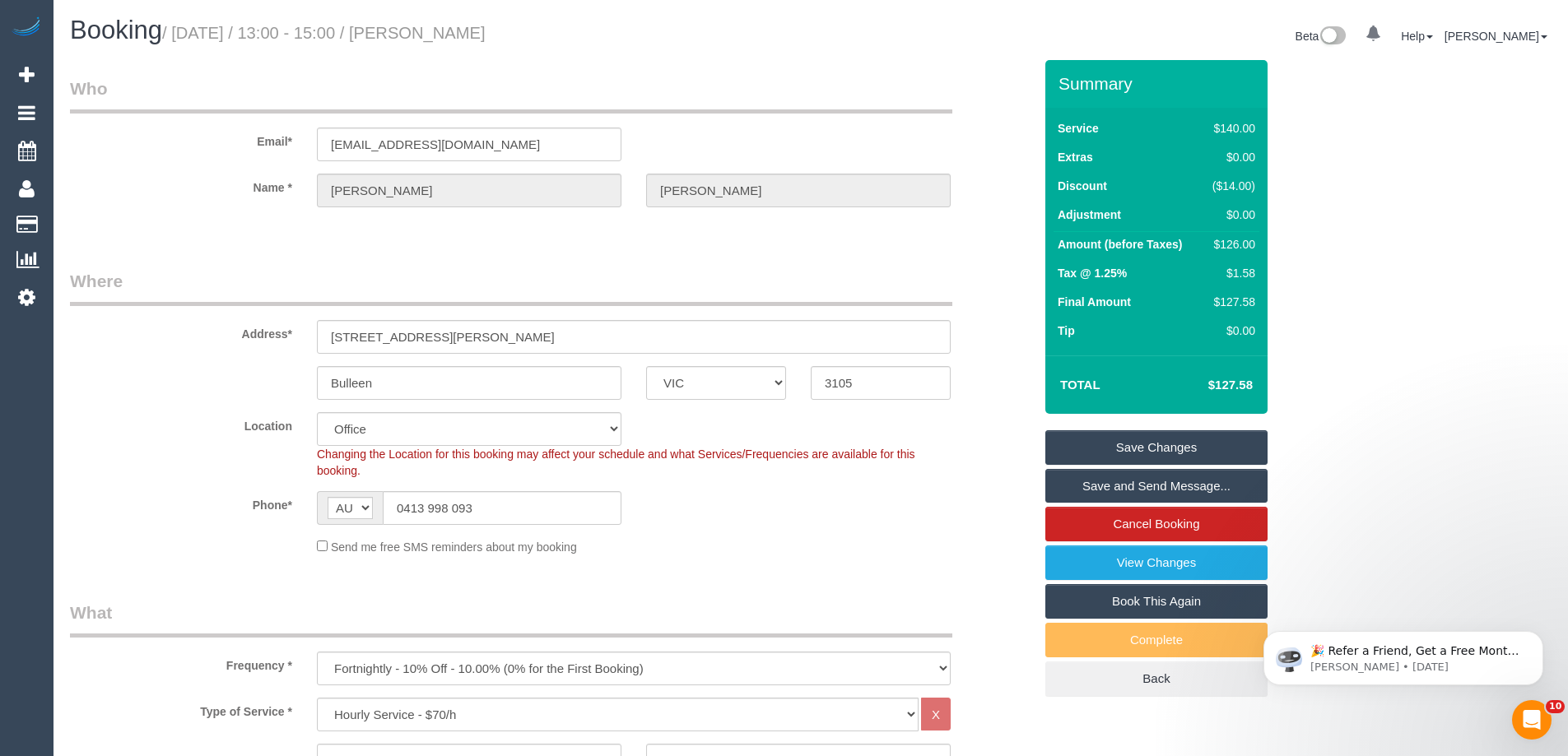
click at [1110, 442] on link "Save Changes" at bounding box center [1155, 447] width 222 height 34
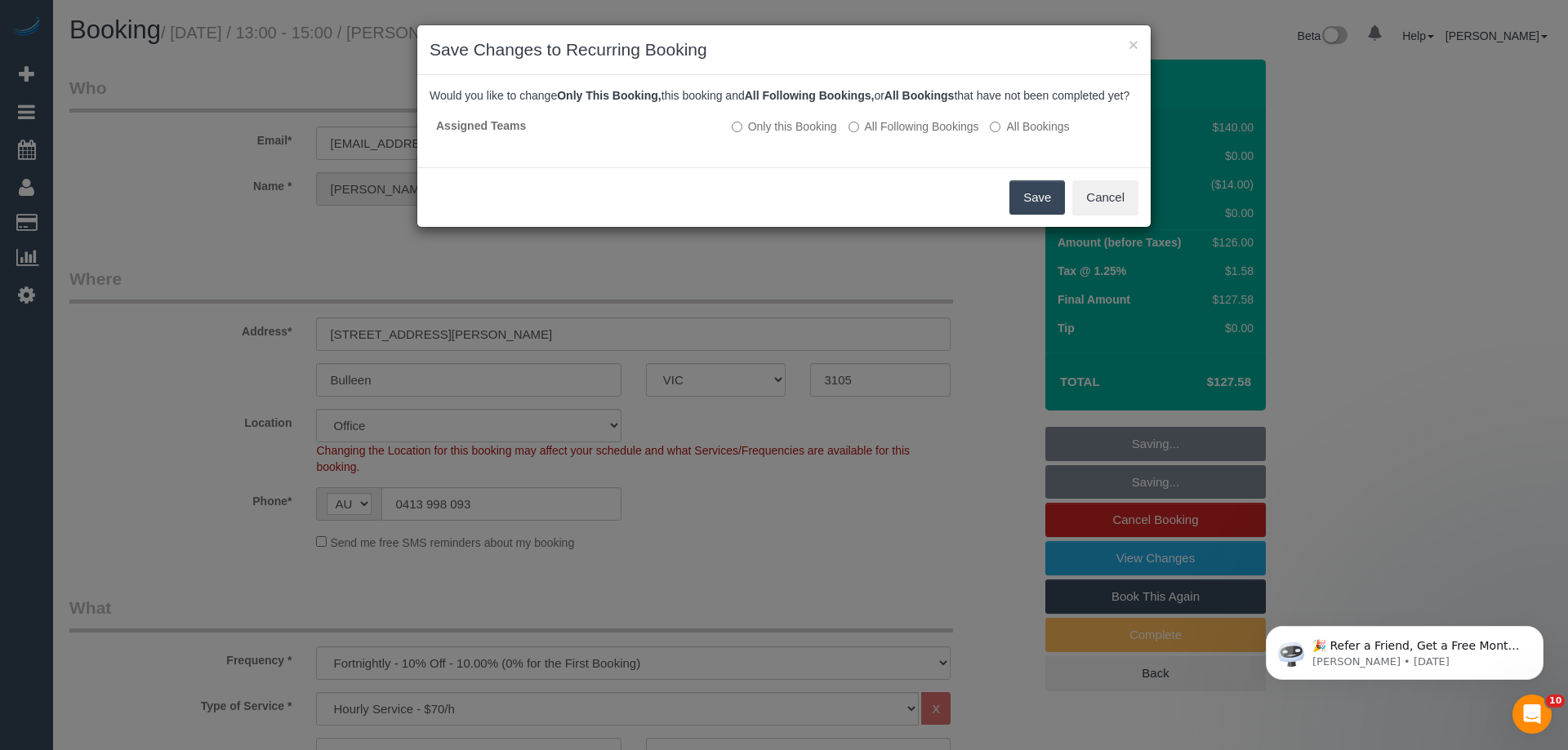
drag, startPoint x: 961, startPoint y: 146, endPoint x: 984, endPoint y: 161, distance: 27.5
click at [961, 135] on label "All Following Bookings" at bounding box center [915, 126] width 131 height 17
click at [1043, 215] on button "Save" at bounding box center [1037, 198] width 56 height 34
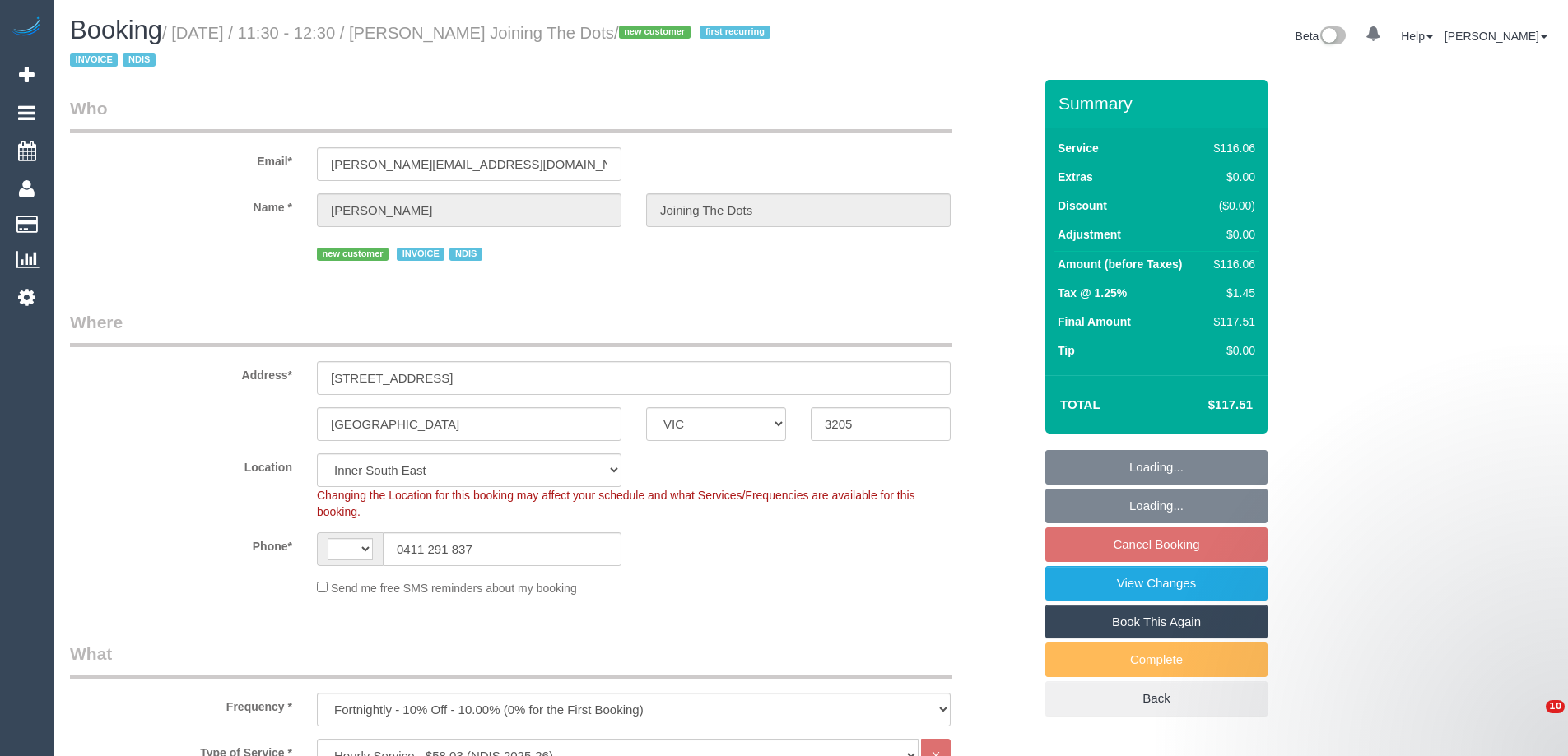
select select "VIC"
select select "object:630"
select select "string:AU"
select select "number:28"
select select "number:14"
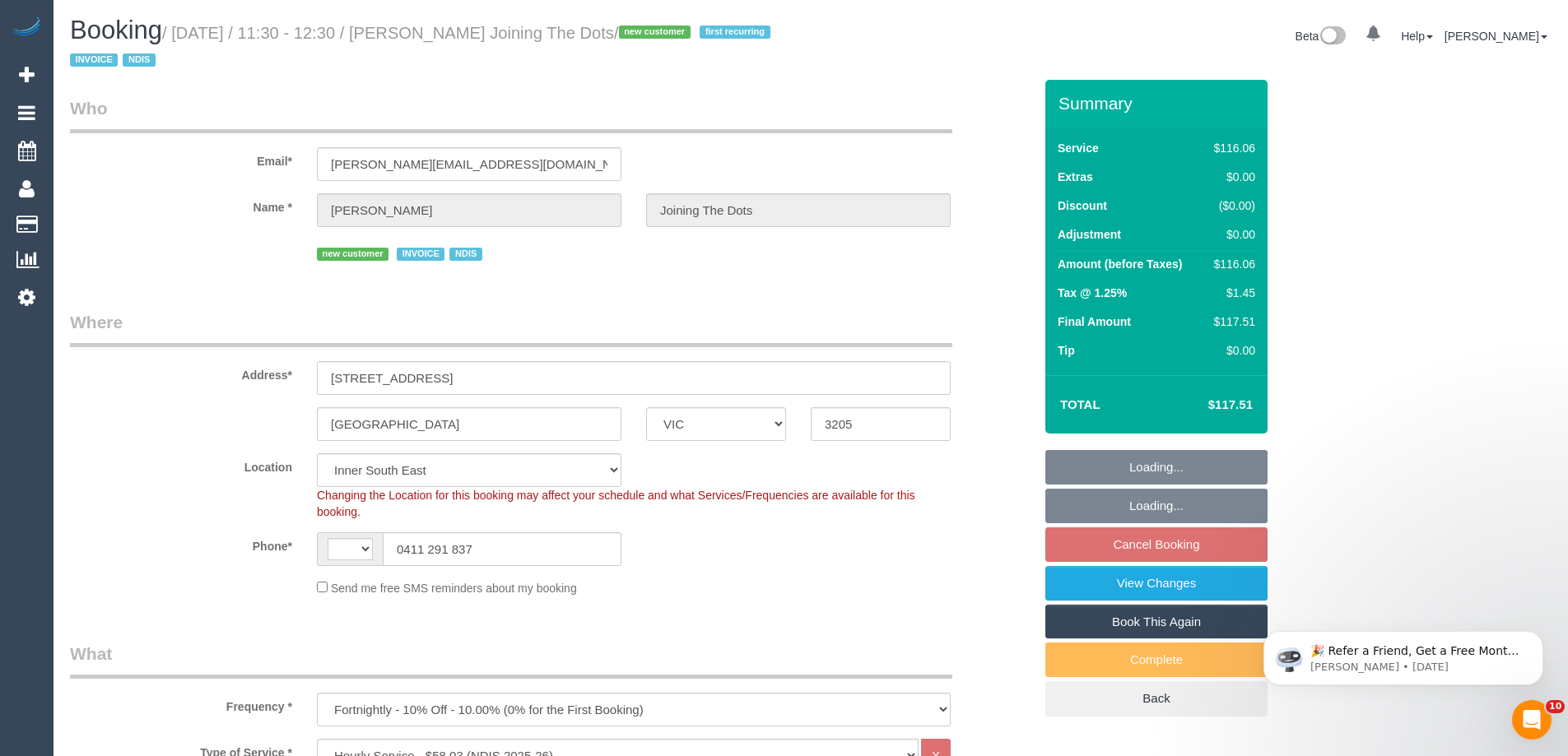
select select "number:19"
select select "number:36"
select select "number:35"
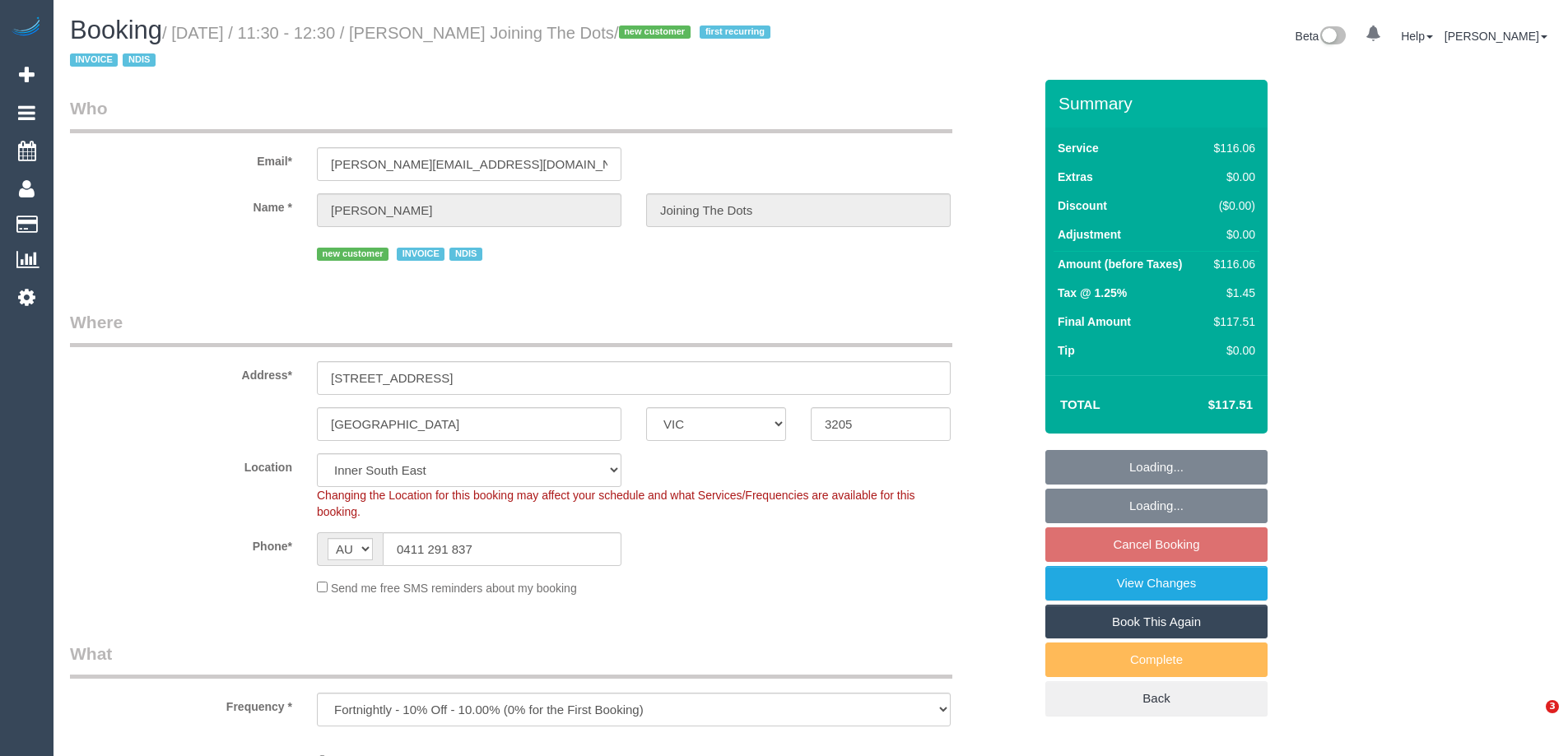
select select "VIC"
select select "number:28"
select select "number:14"
select select "number:19"
select select "number:36"
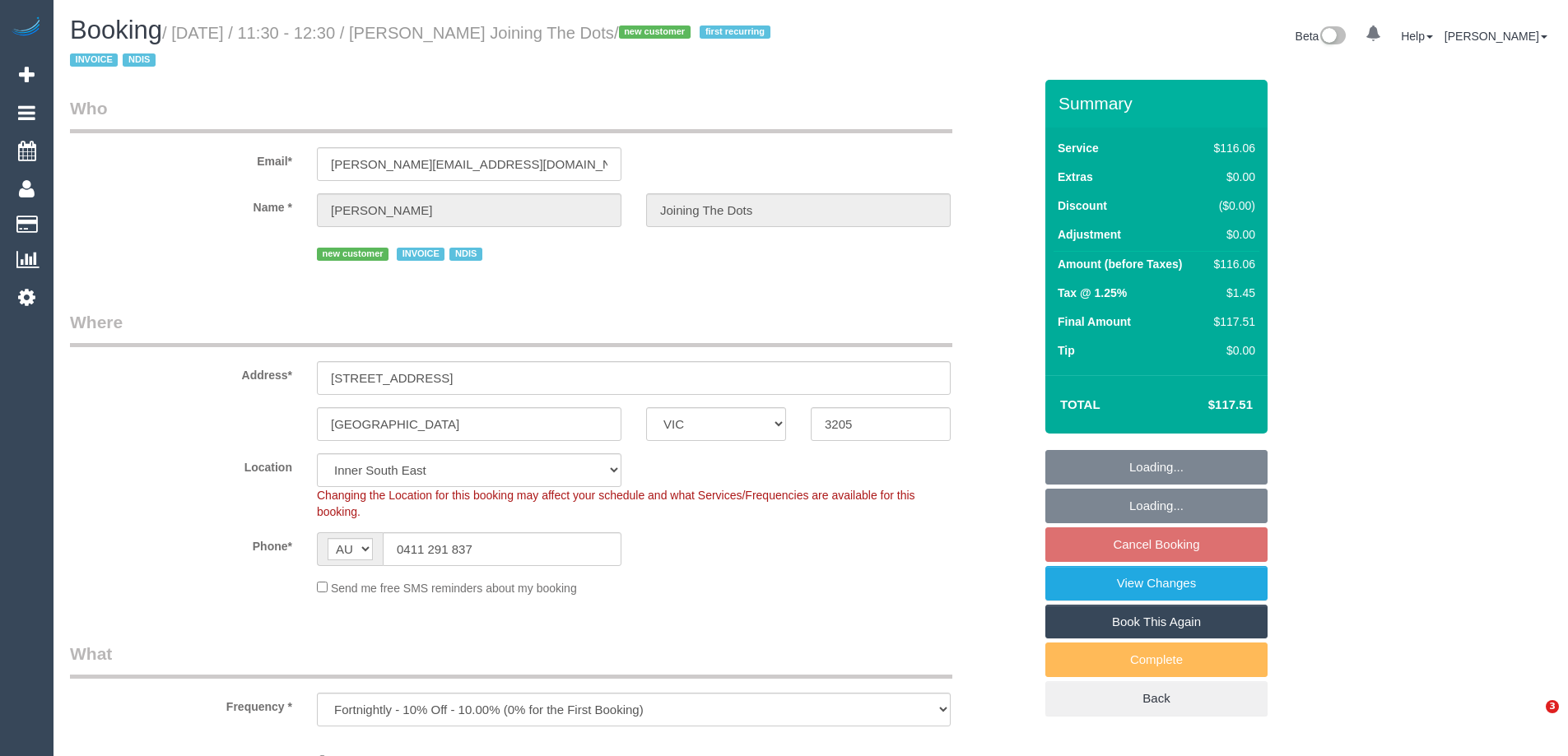
select select "number:35"
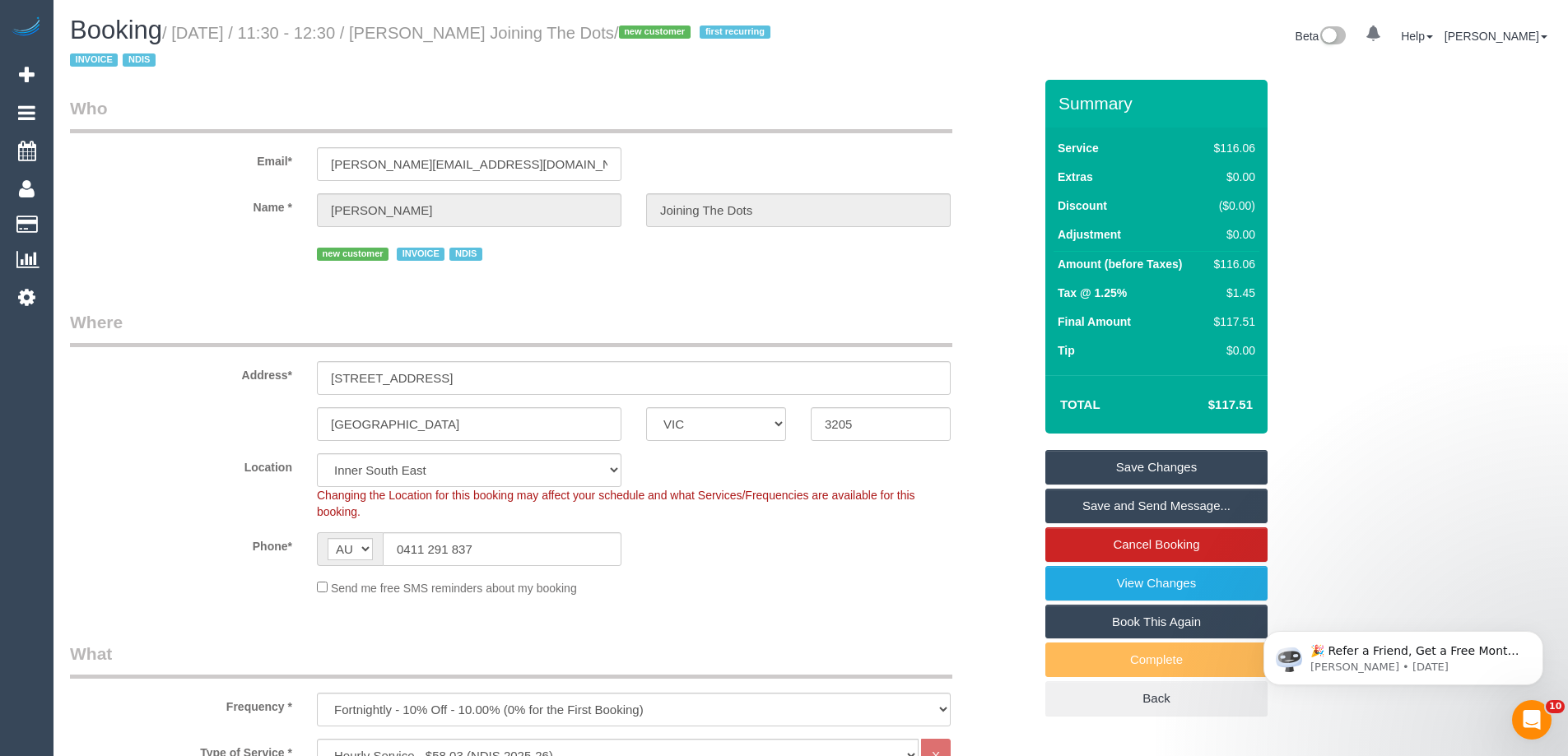
drag, startPoint x: 437, startPoint y: 33, endPoint x: 672, endPoint y: 24, distance: 235.2
click at [672, 24] on small "/ August 27, 2025 / 11:30 - 12:30 / Edwina Mendes Joining The Dots / new custom…" at bounding box center [423, 46] width 706 height 46
copy small "Edwina Mendes Joining The Dots"
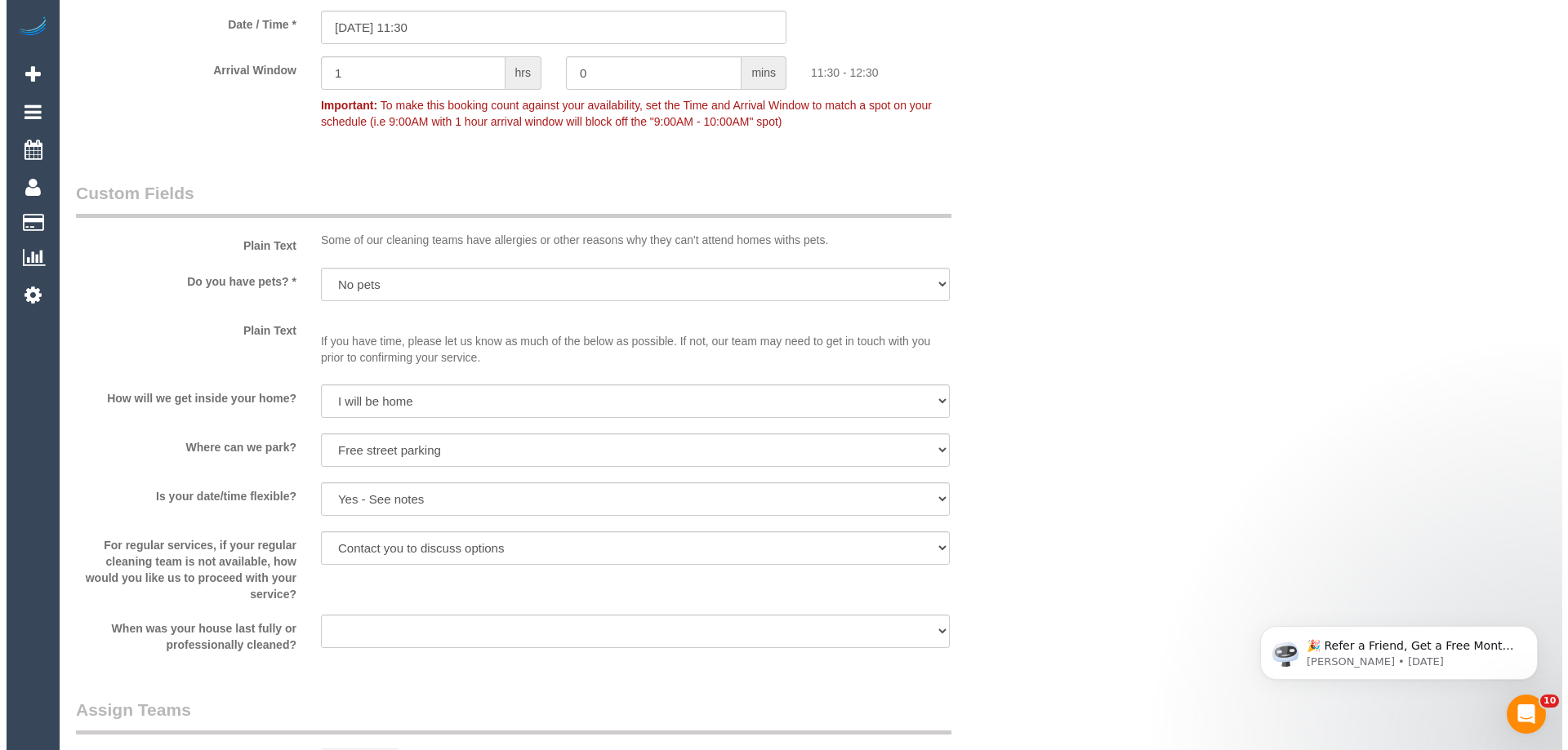
scroll to position [1796, 0]
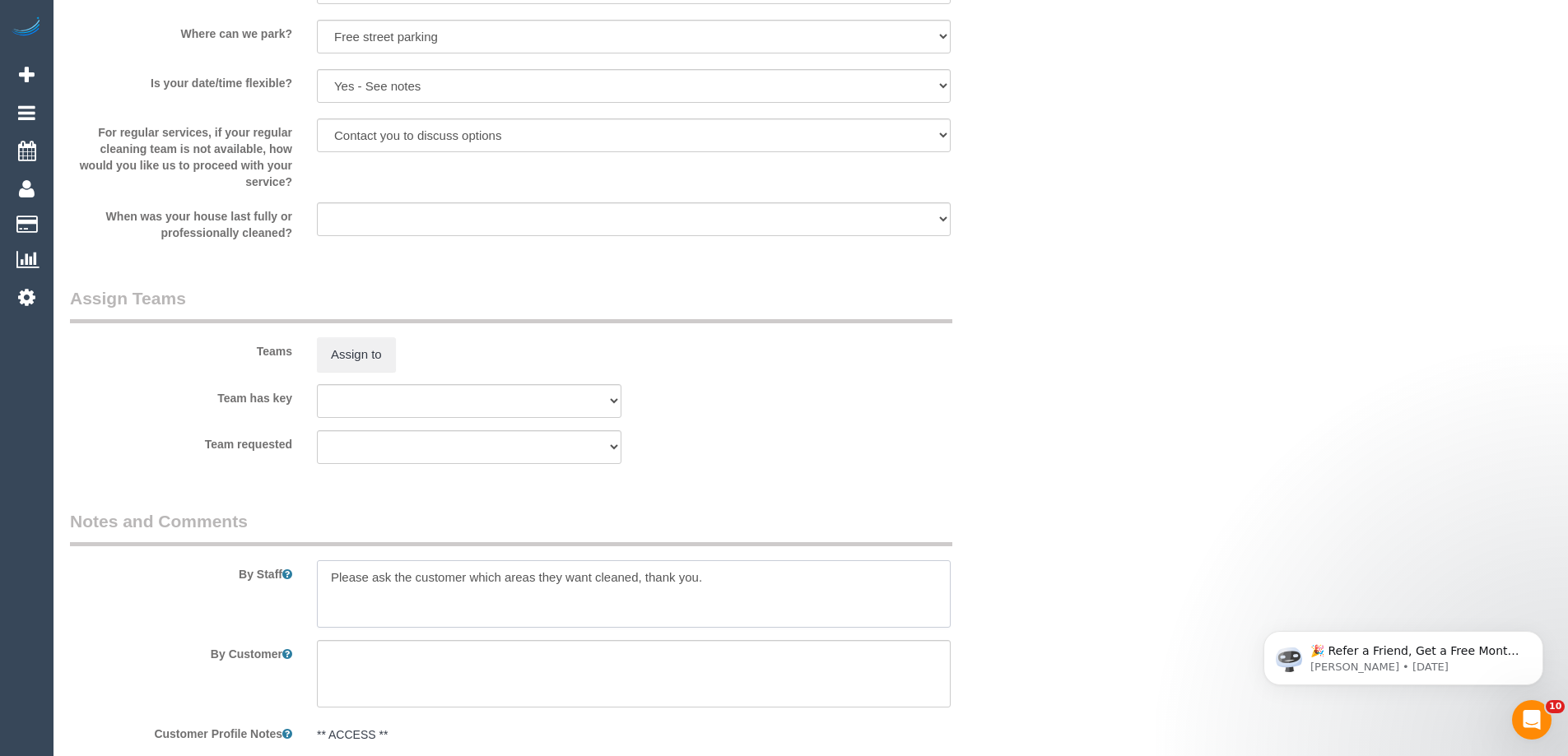
click at [330, 577] on textarea at bounding box center [633, 594] width 634 height 67
type textarea "*cover* Please ask the customer which areas they want cleaned, thank you."
click at [377, 353] on button "Assign to" at bounding box center [356, 354] width 79 height 34
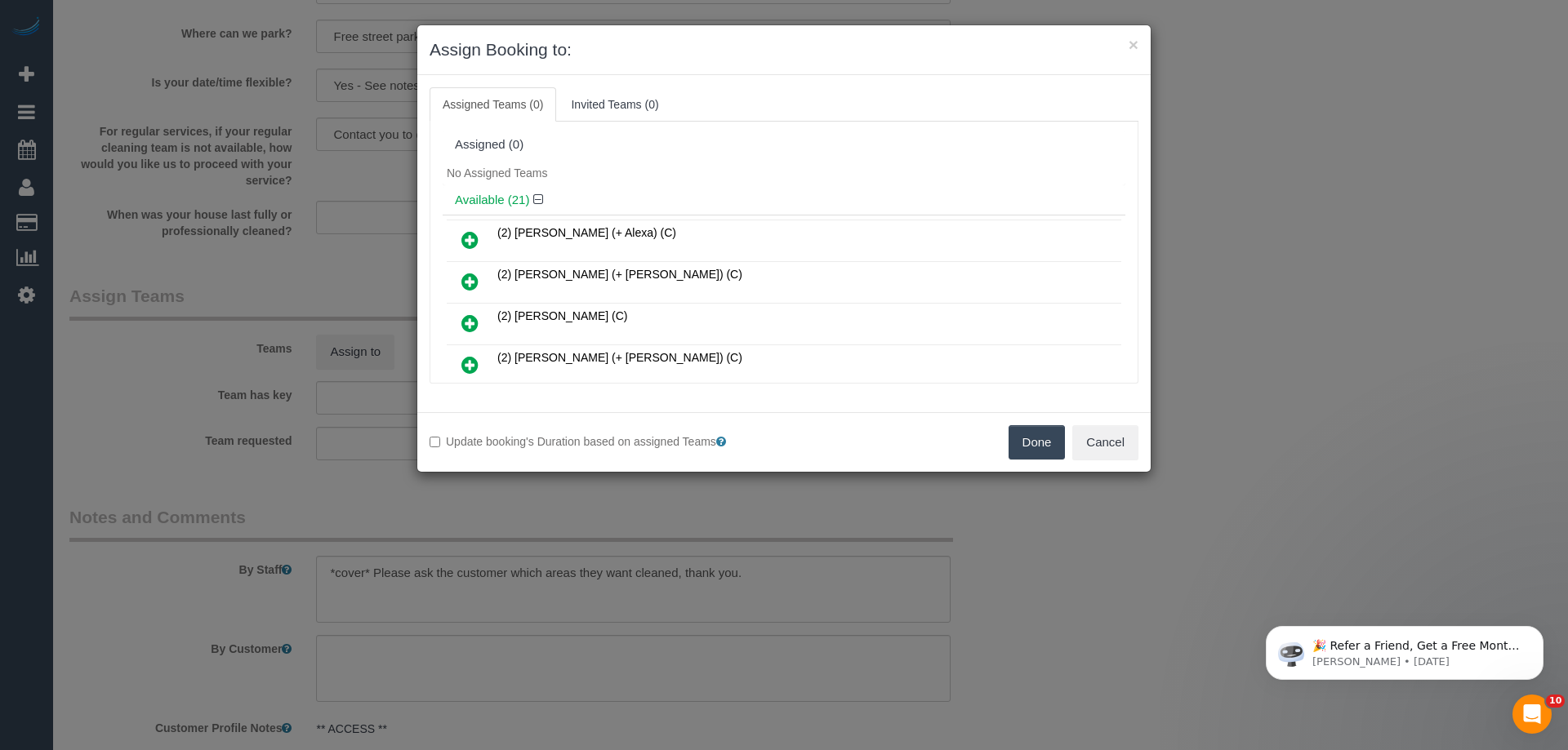
click at [781, 161] on div "No Assigned Teams" at bounding box center [784, 173] width 683 height 24
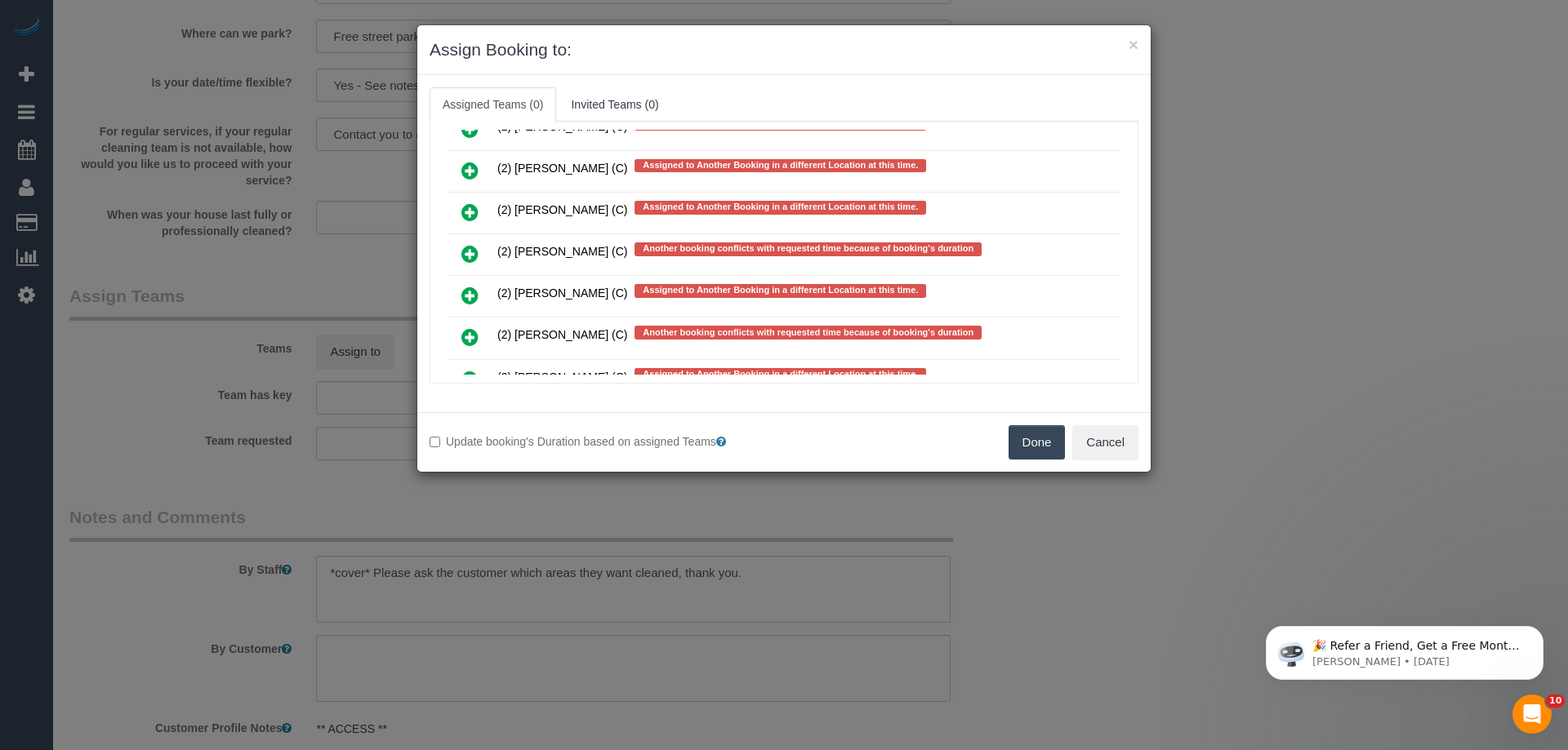
click at [468, 252] on icon at bounding box center [470, 254] width 18 height 20
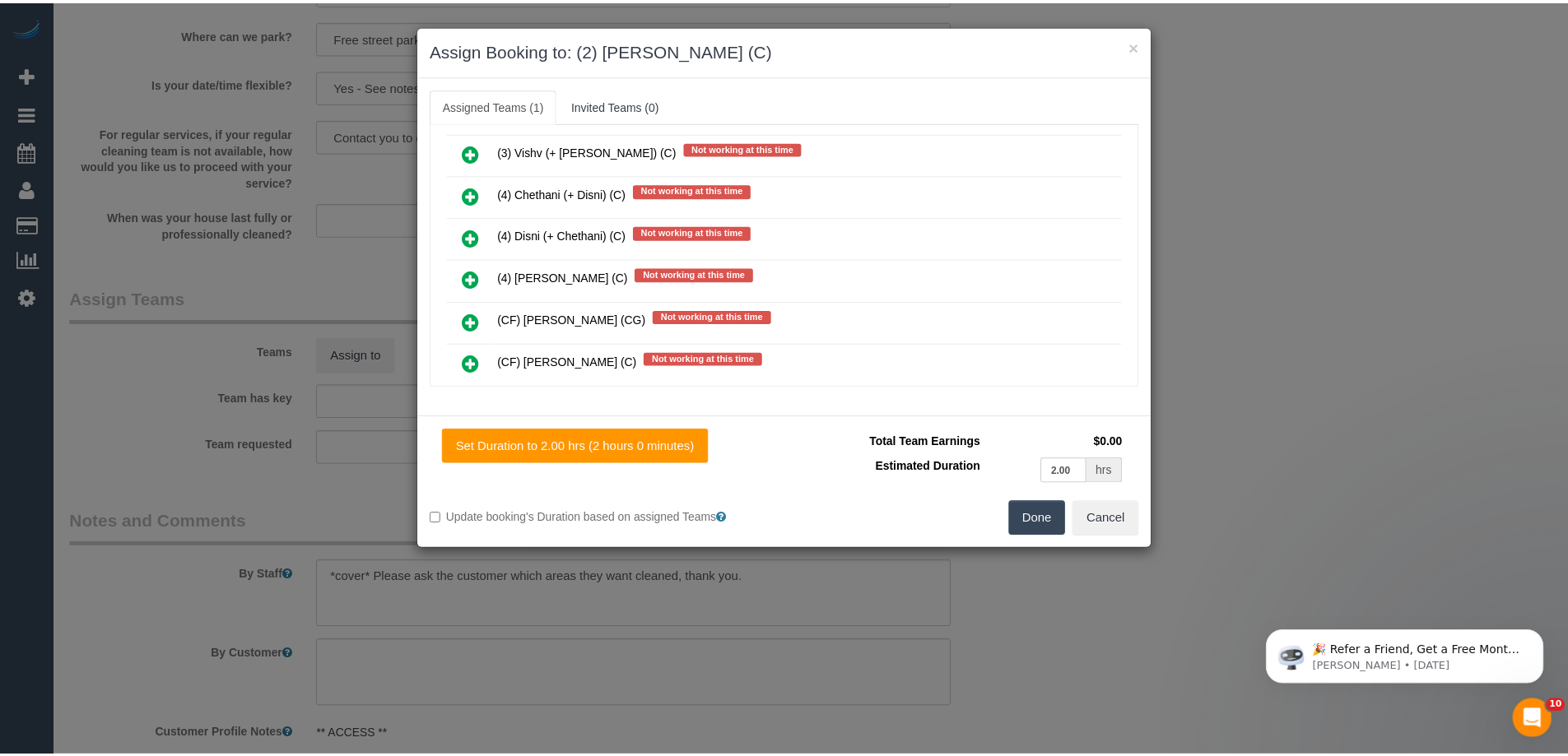
scroll to position [0, 0]
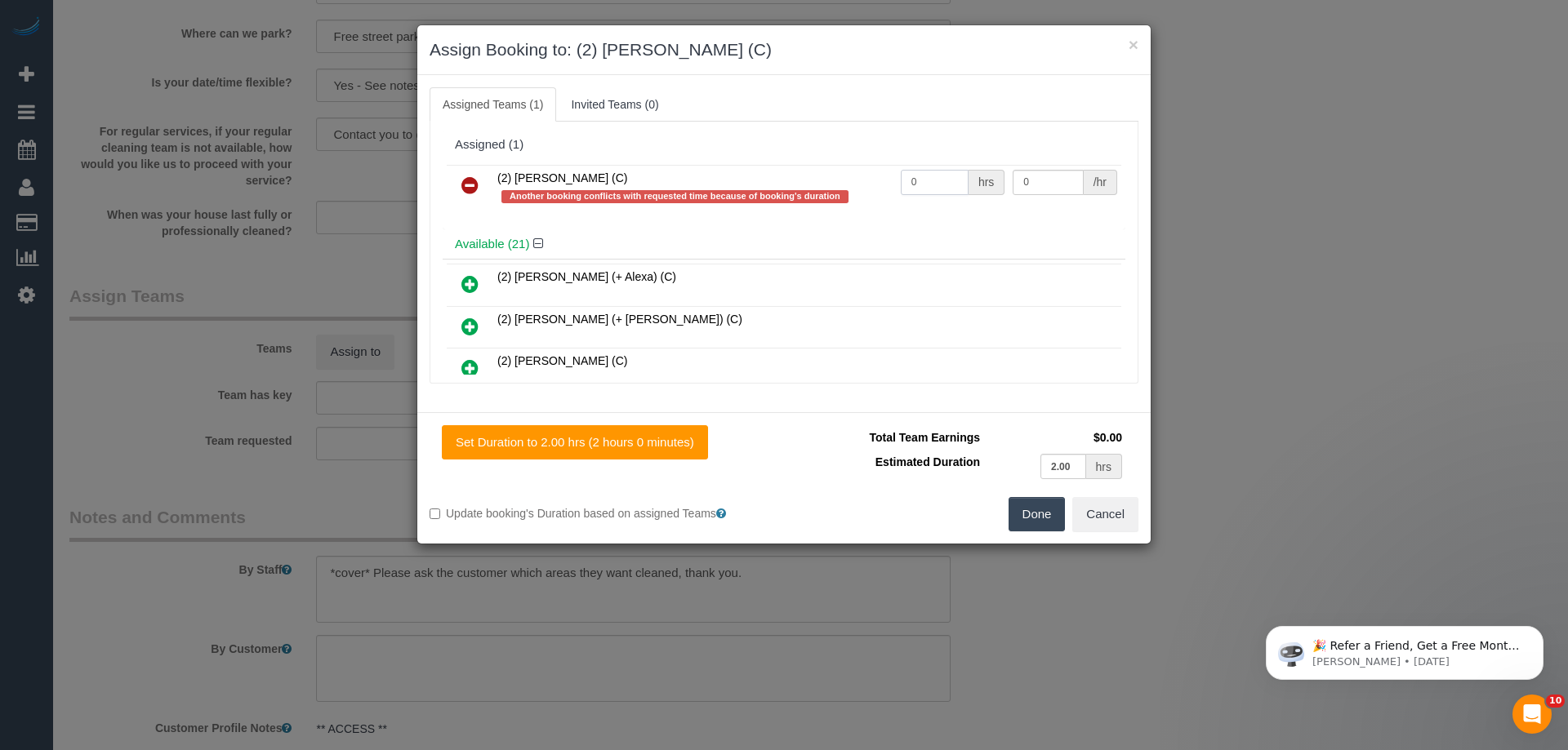
click at [938, 177] on input "0" at bounding box center [934, 183] width 67 height 25
type input "0"
click at [1020, 522] on button "Done" at bounding box center [1037, 514] width 57 height 34
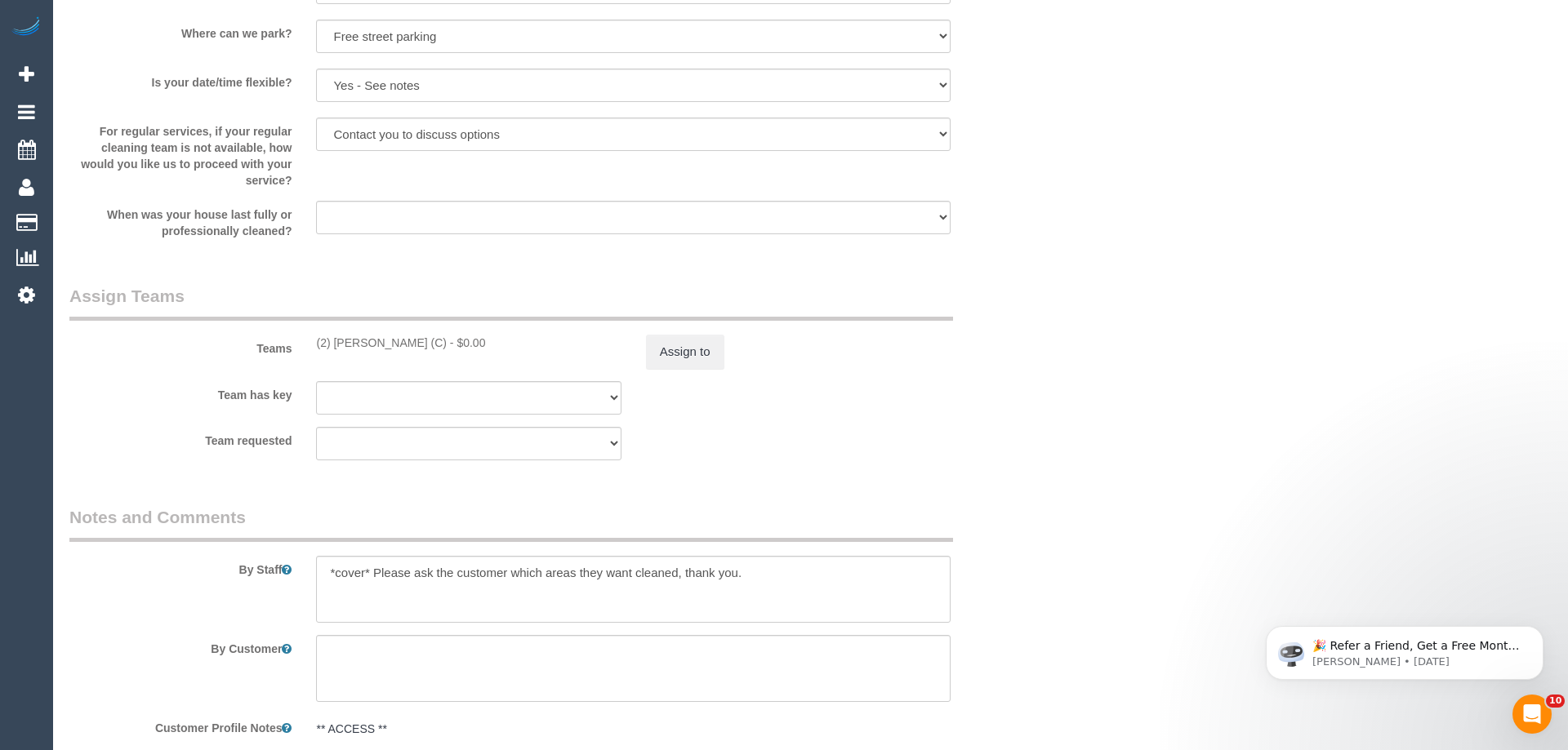
click at [1020, 522] on div "× Assign Booking to: (2) Nadine Young (C) Assigned Teams (1) Invited Teams (0) …" at bounding box center [784, 375] width 1568 height 750
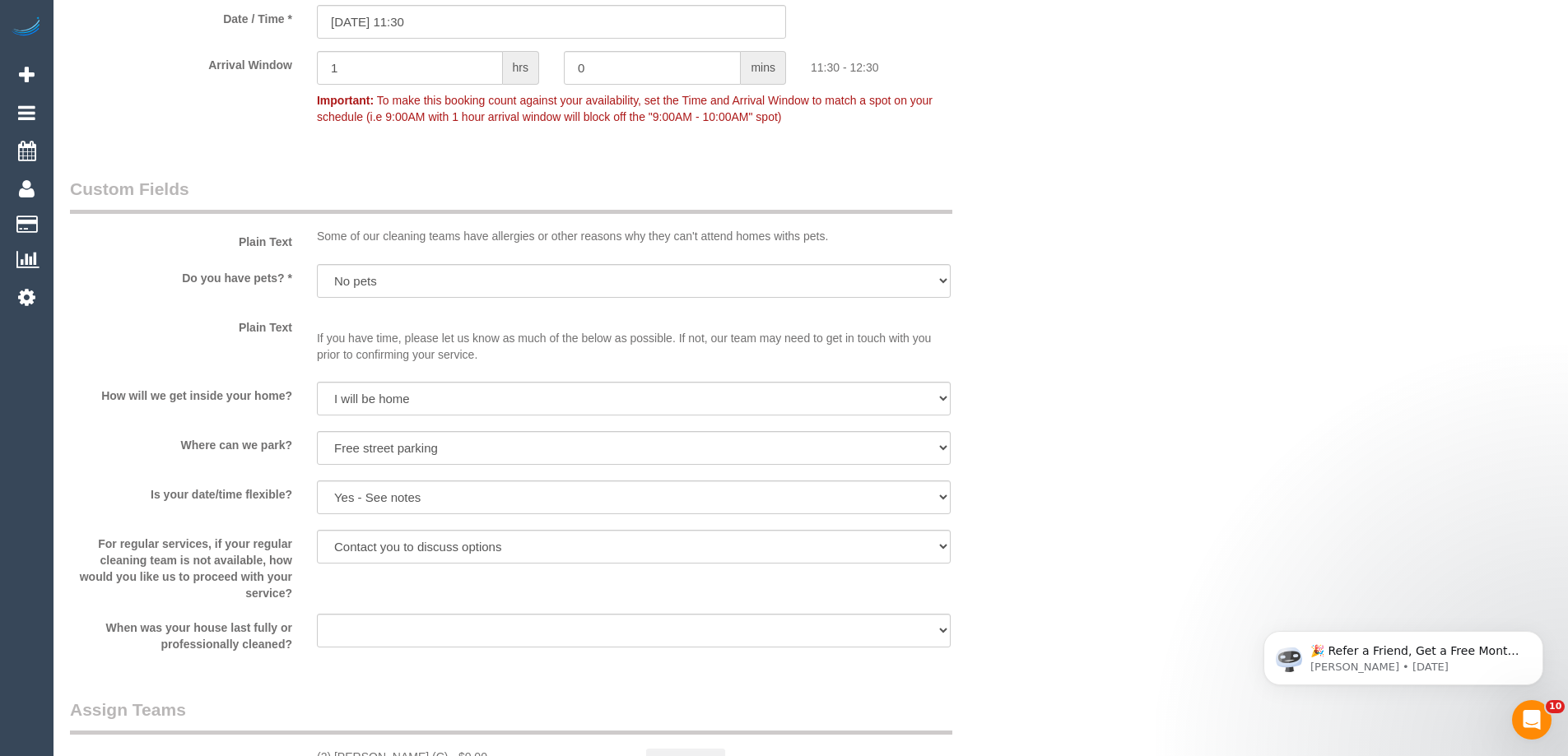
scroll to position [1975, 0]
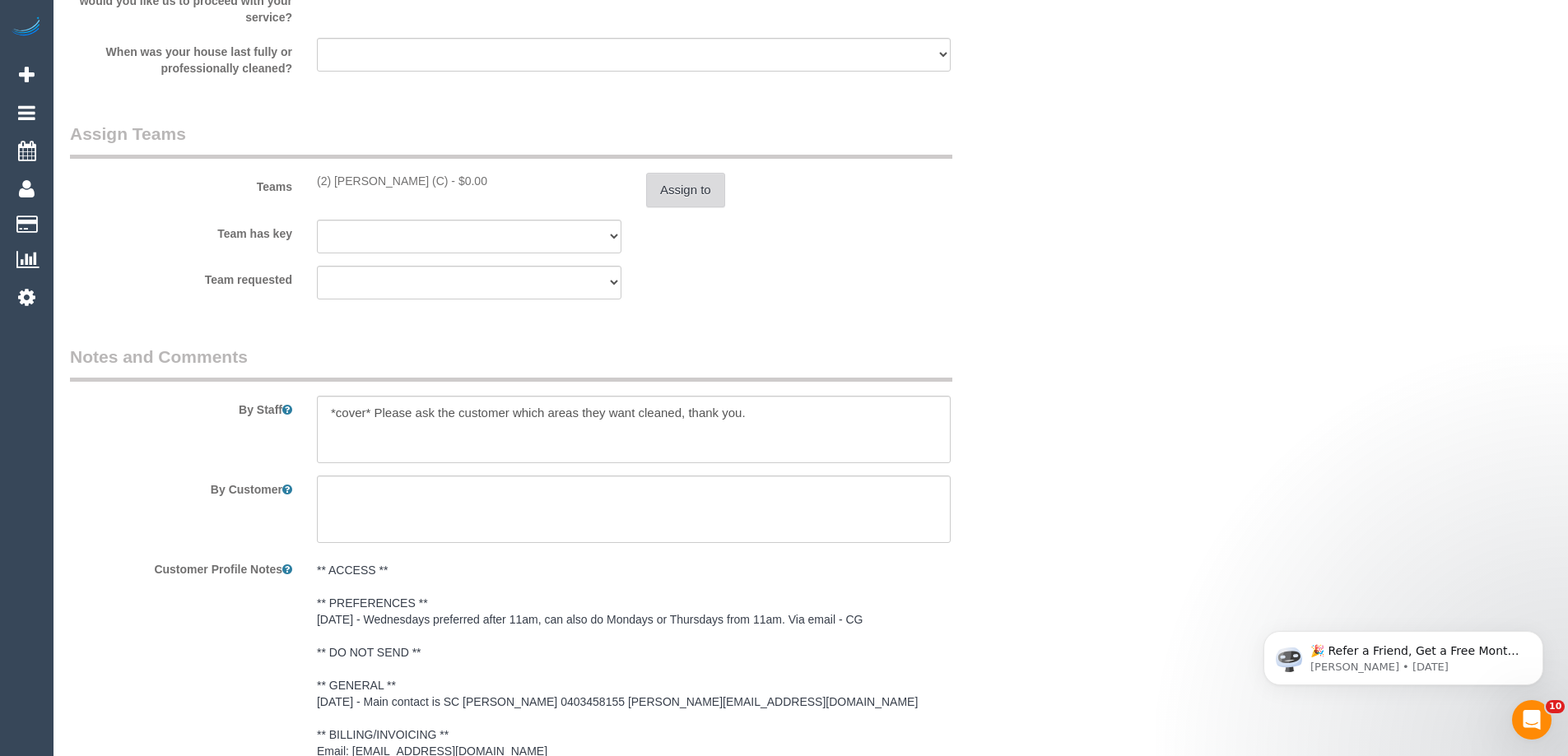
click at [692, 197] on button "Assign to" at bounding box center [686, 189] width 79 height 34
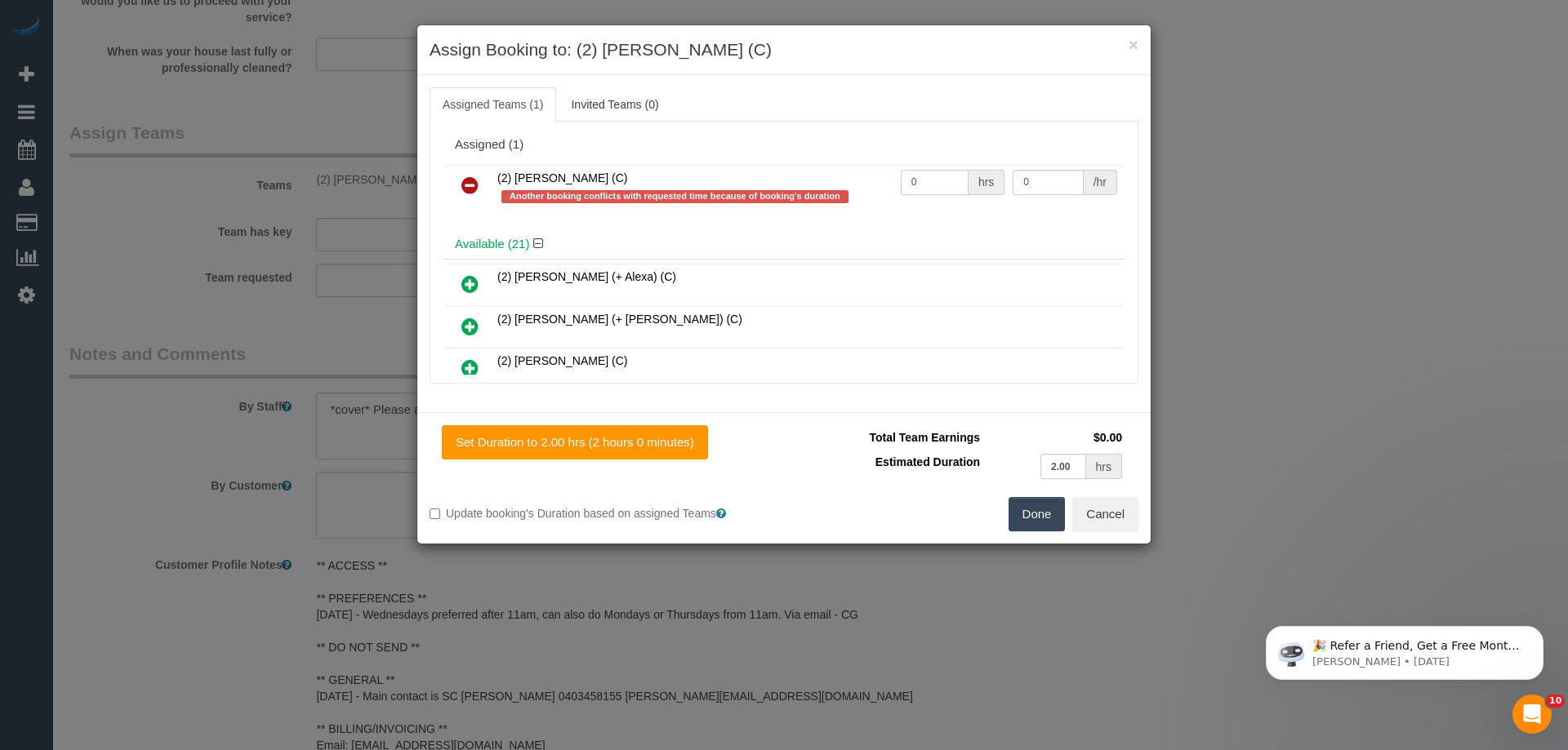
click at [958, 181] on input "0" at bounding box center [934, 183] width 67 height 25
type input "2"
click at [1044, 182] on input "0" at bounding box center [1048, 183] width 70 height 25
type input "37.5"
click at [1038, 532] on div "Set Duration to 2.00 hrs (2 hours 0 minutes) Total Team Earnings $75.00 Estimat…" at bounding box center [784, 478] width 734 height 131
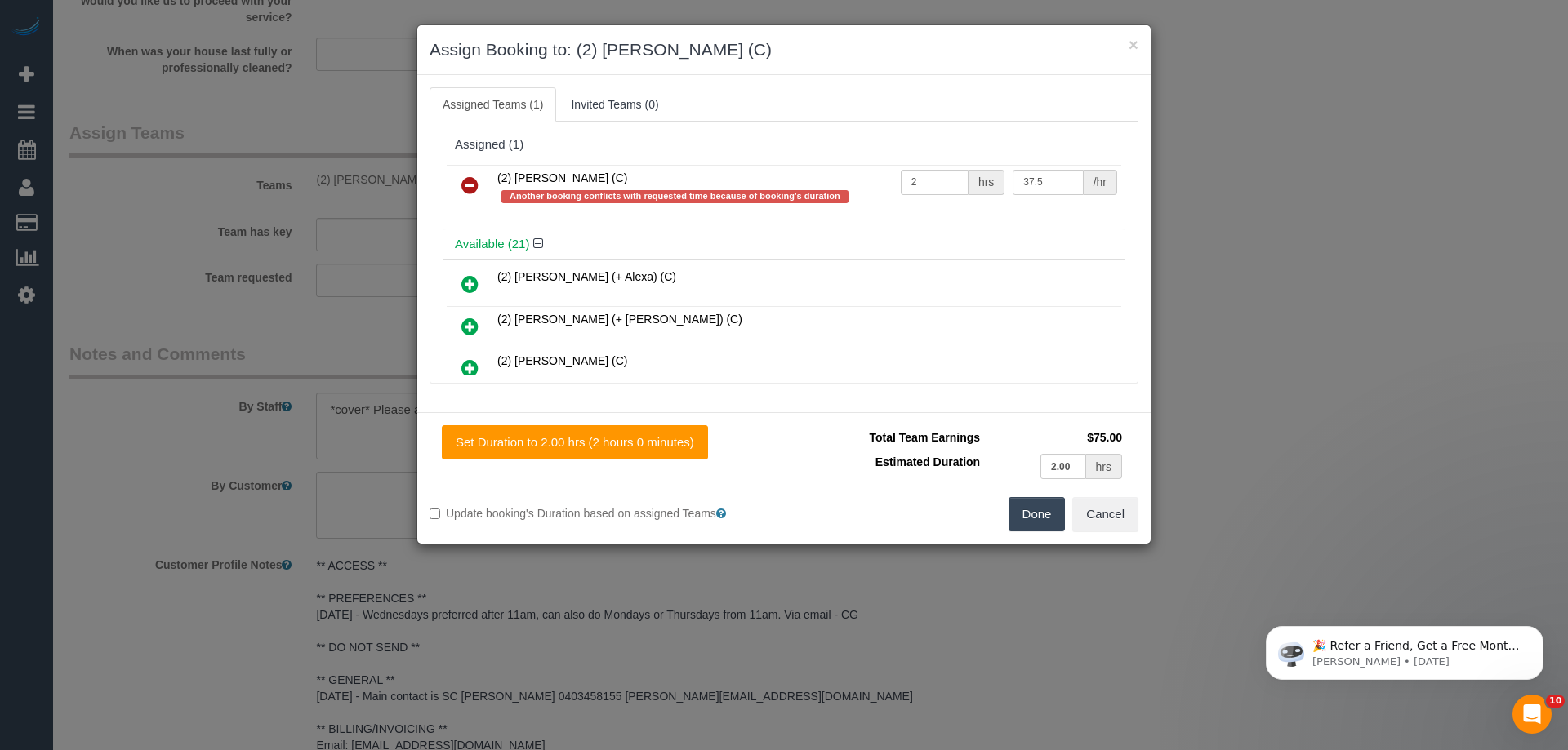
click at [1048, 512] on button "Done" at bounding box center [1037, 514] width 57 height 34
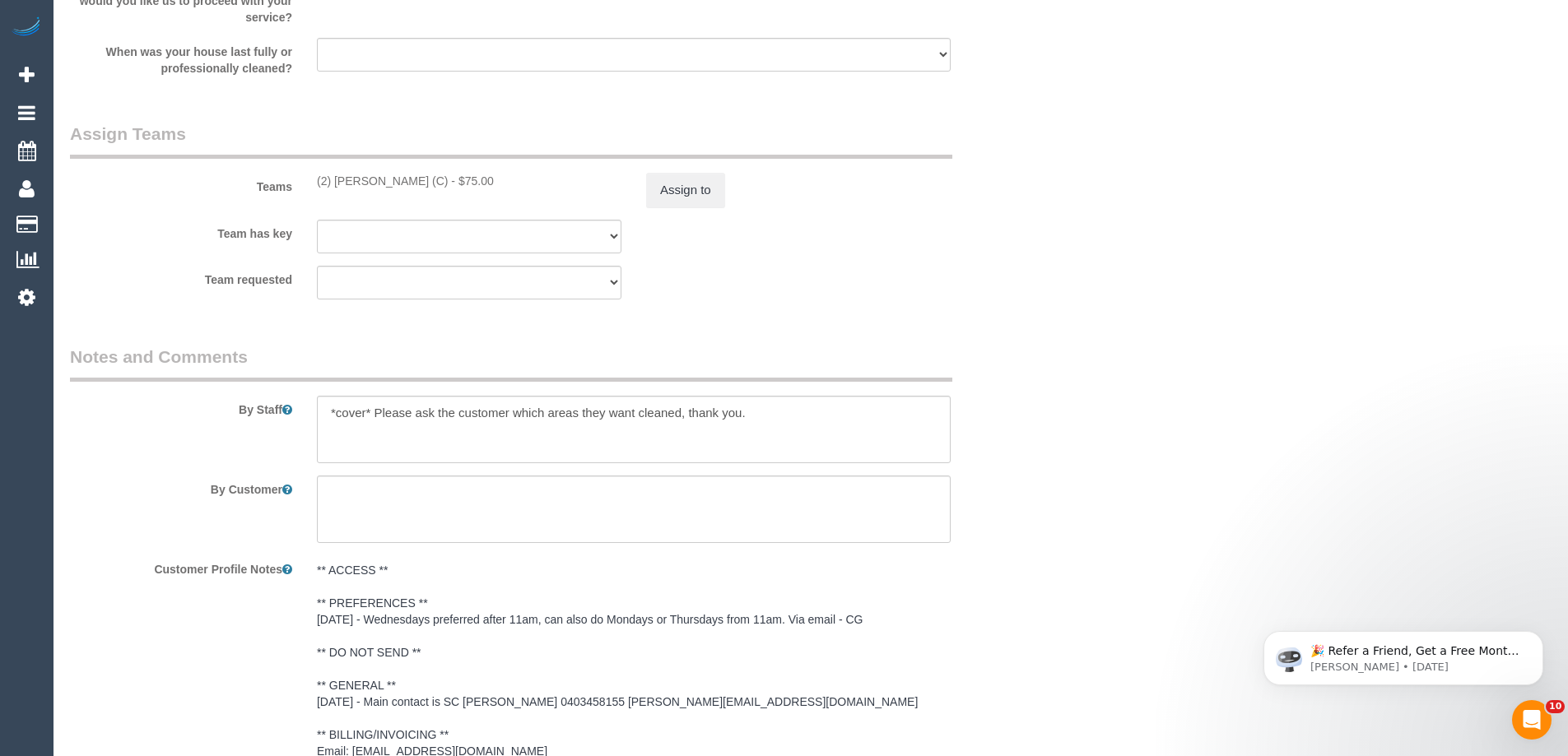
click at [1056, 516] on div "× Assign Booking to: (2) Nadine Young (C) Assigned Teams (1) Invited Teams (0) …" at bounding box center [784, 378] width 1568 height 756
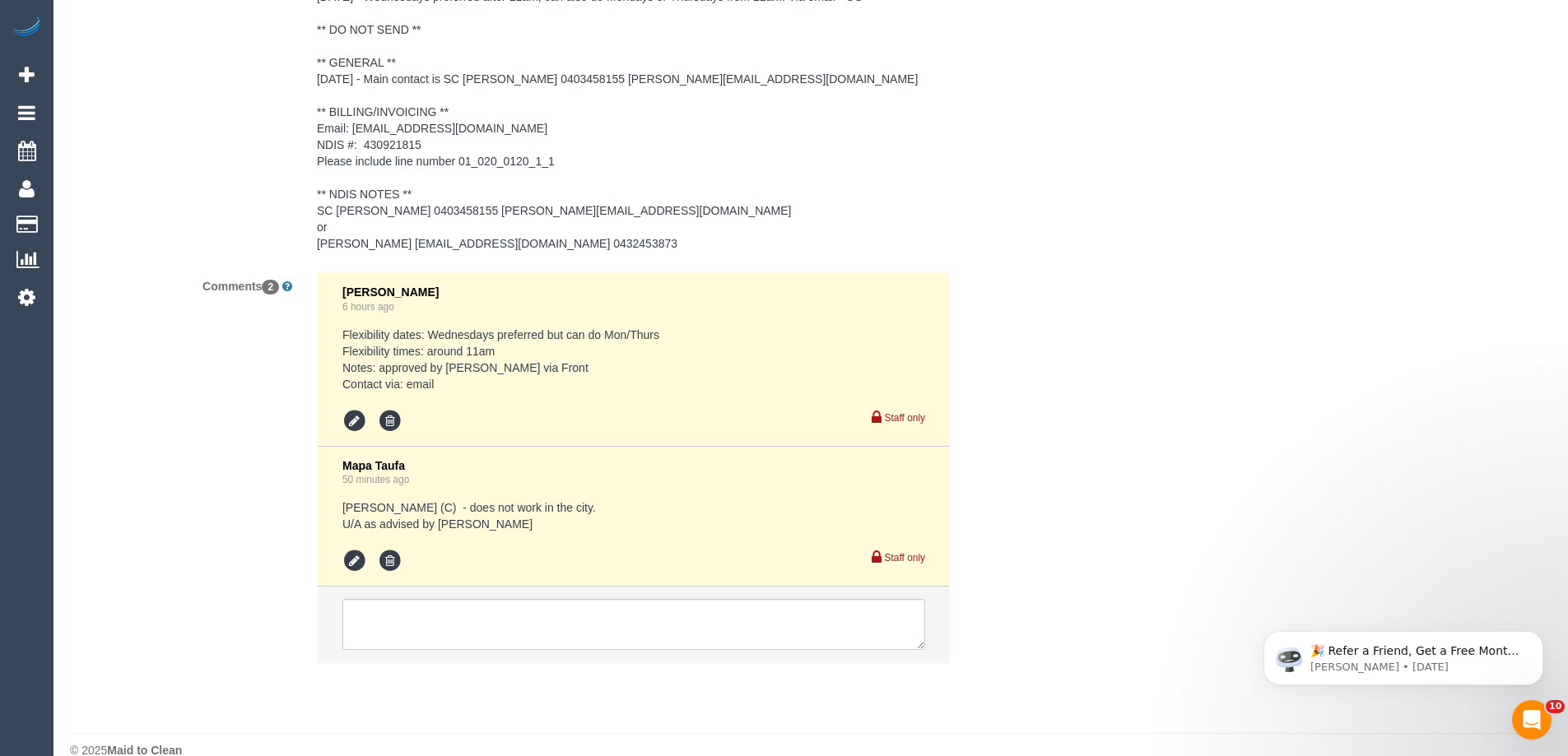
scroll to position [2625, 0]
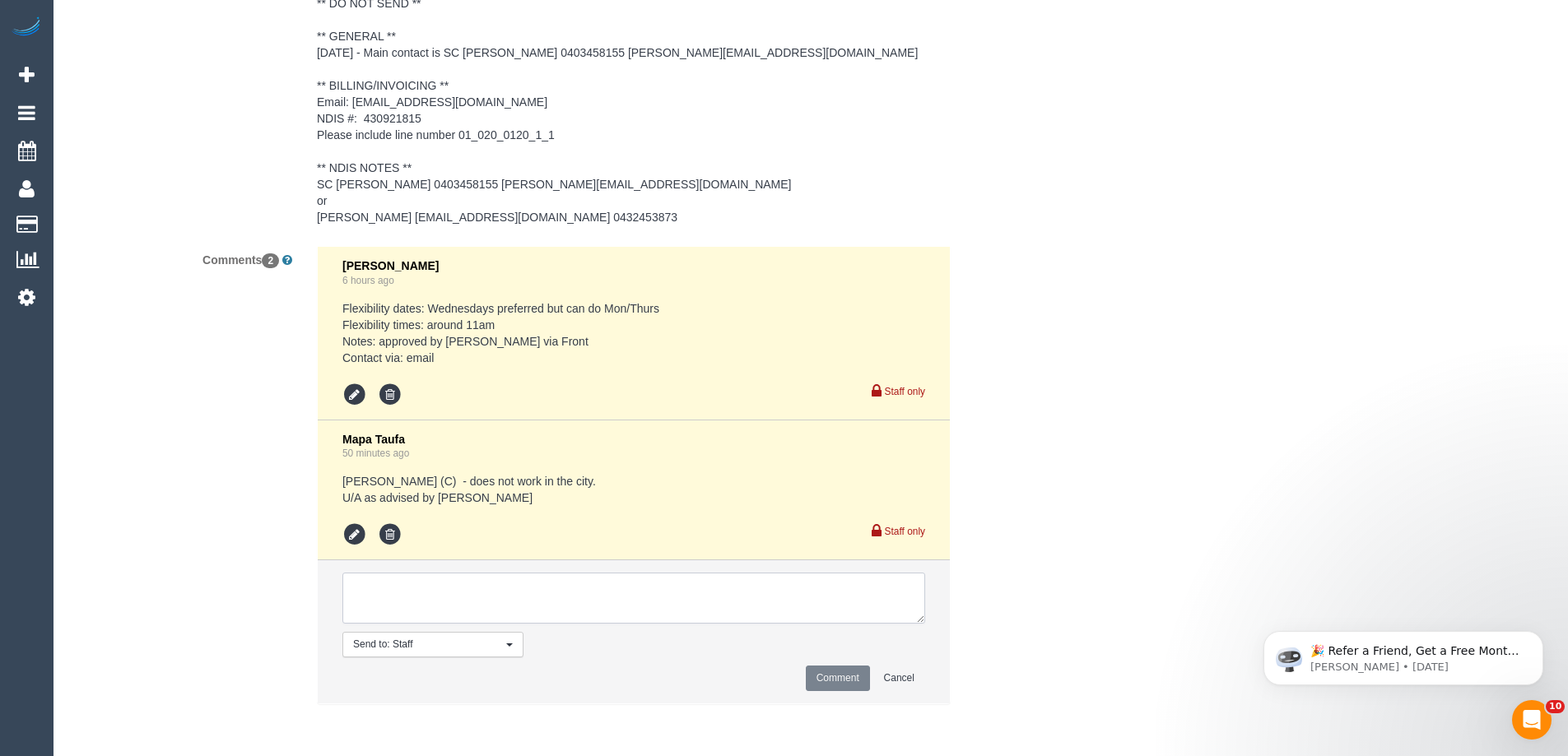
click at [598, 602] on textarea at bounding box center [633, 598] width 582 height 51
type textarea "Inf cover 27/08"
click at [828, 685] on button "Comment" at bounding box center [838, 679] width 64 height 26
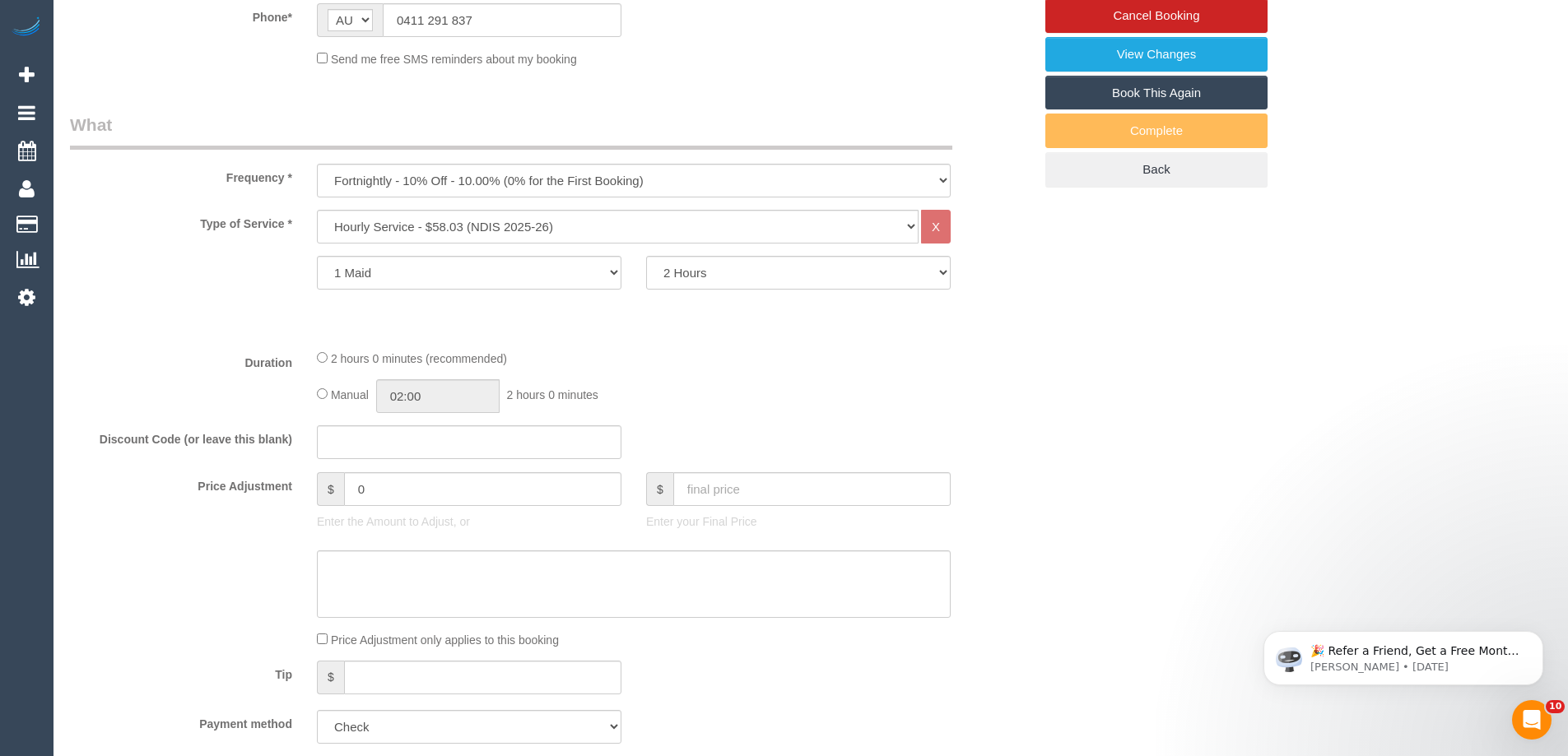
scroll to position [156, 0]
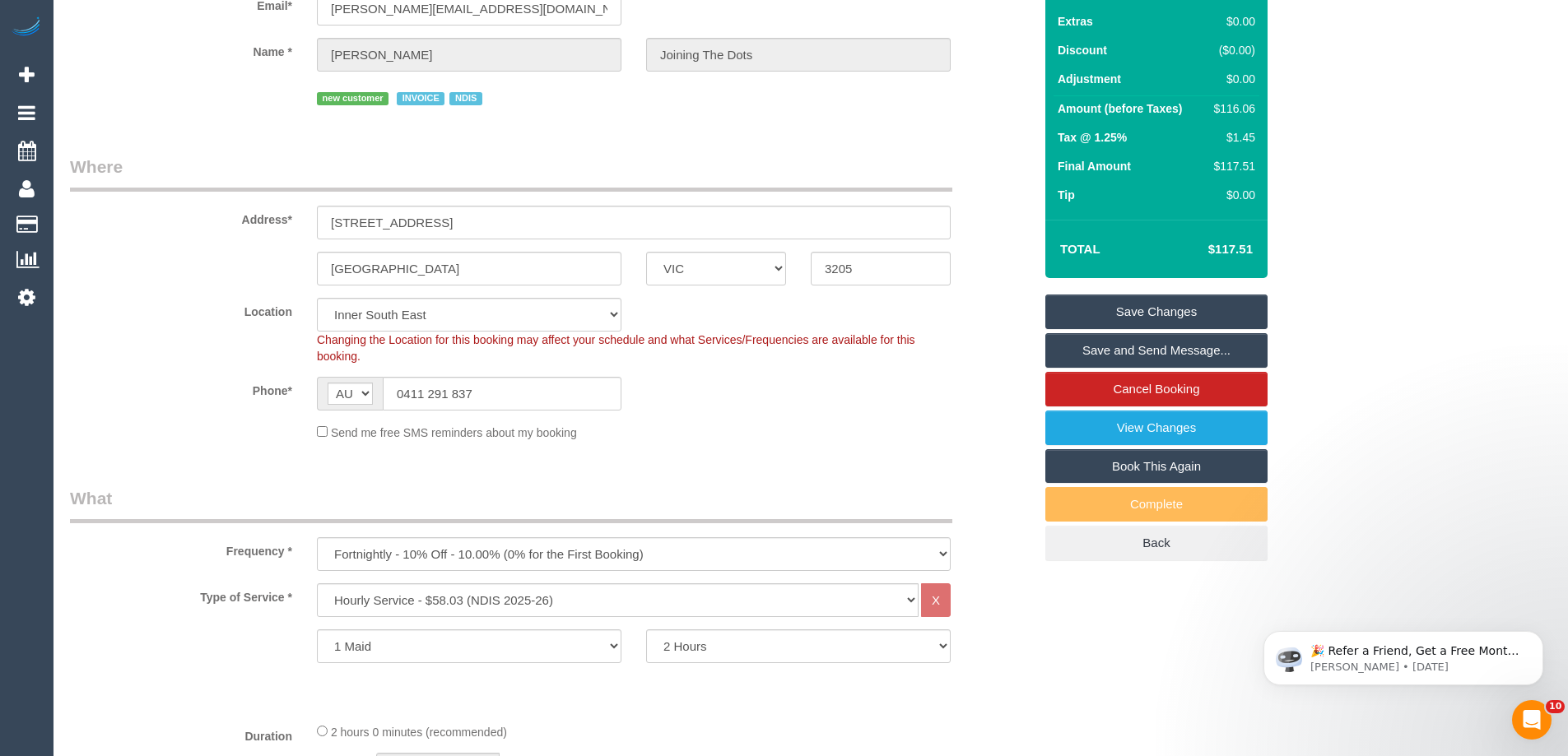
click at [1210, 311] on link "Save Changes" at bounding box center [1155, 311] width 222 height 34
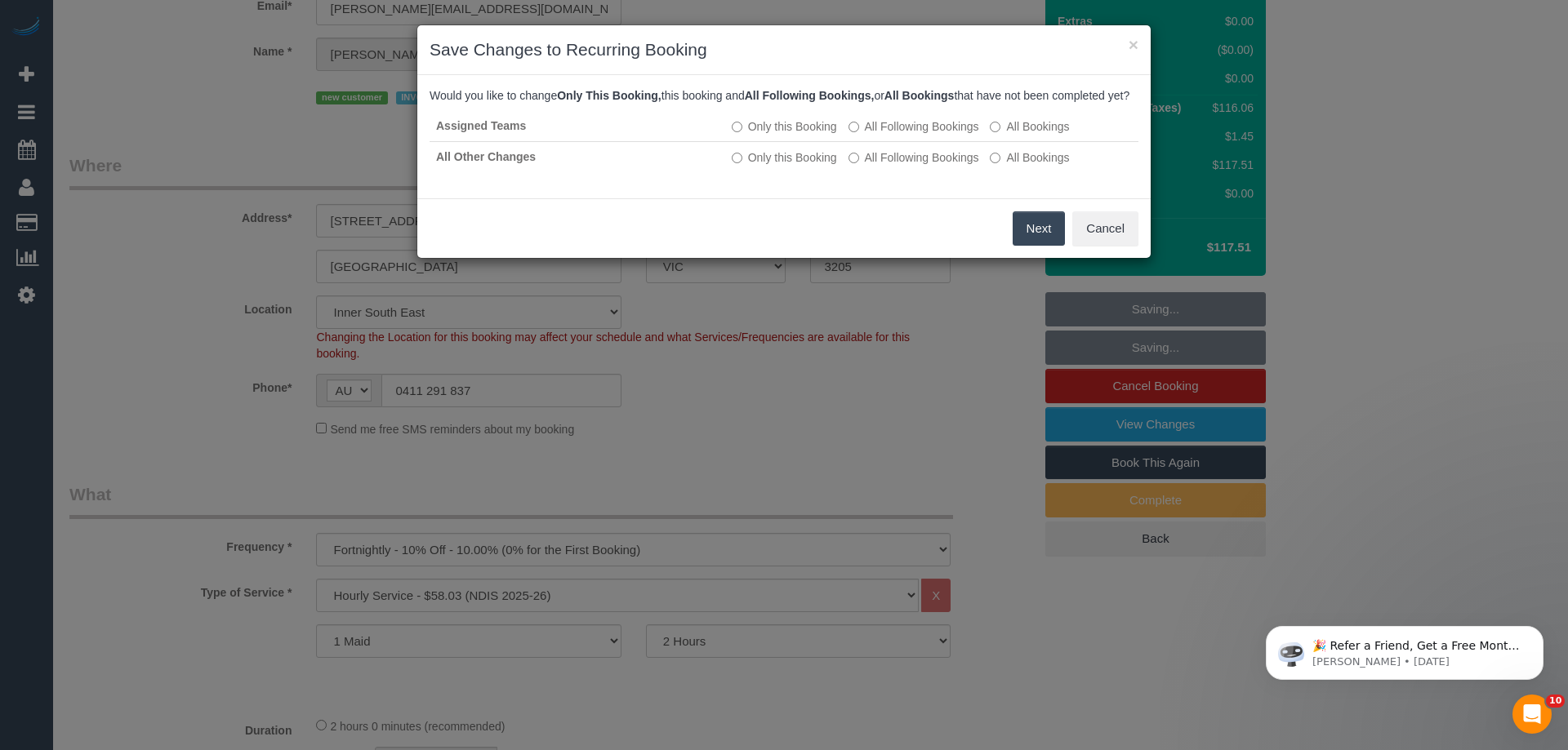
drag, startPoint x: 1037, startPoint y: 244, endPoint x: 682, endPoint y: 223, distance: 355.6
click at [1037, 244] on button "Next" at bounding box center [1039, 228] width 53 height 34
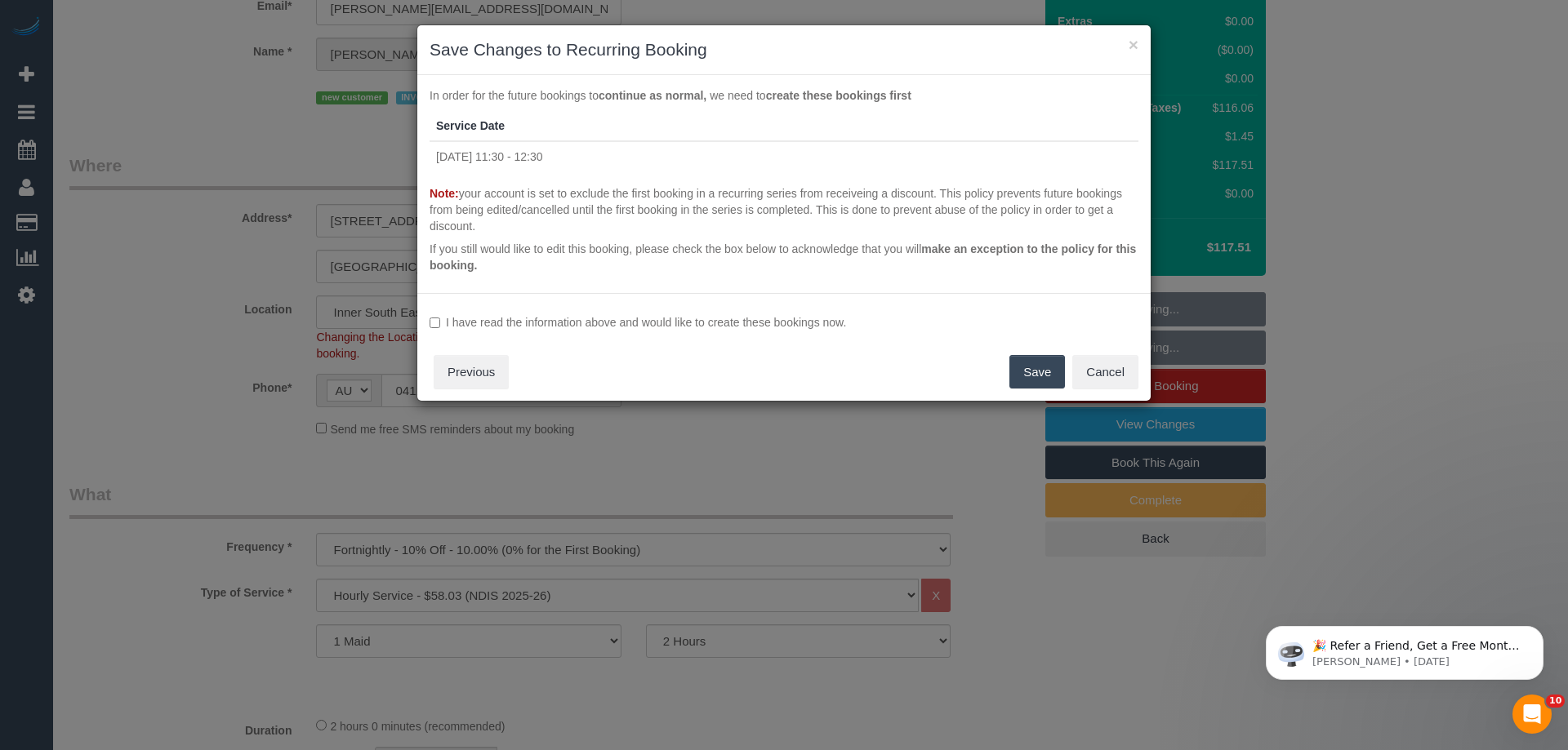
click at [1053, 369] on button "Save" at bounding box center [1037, 372] width 56 height 34
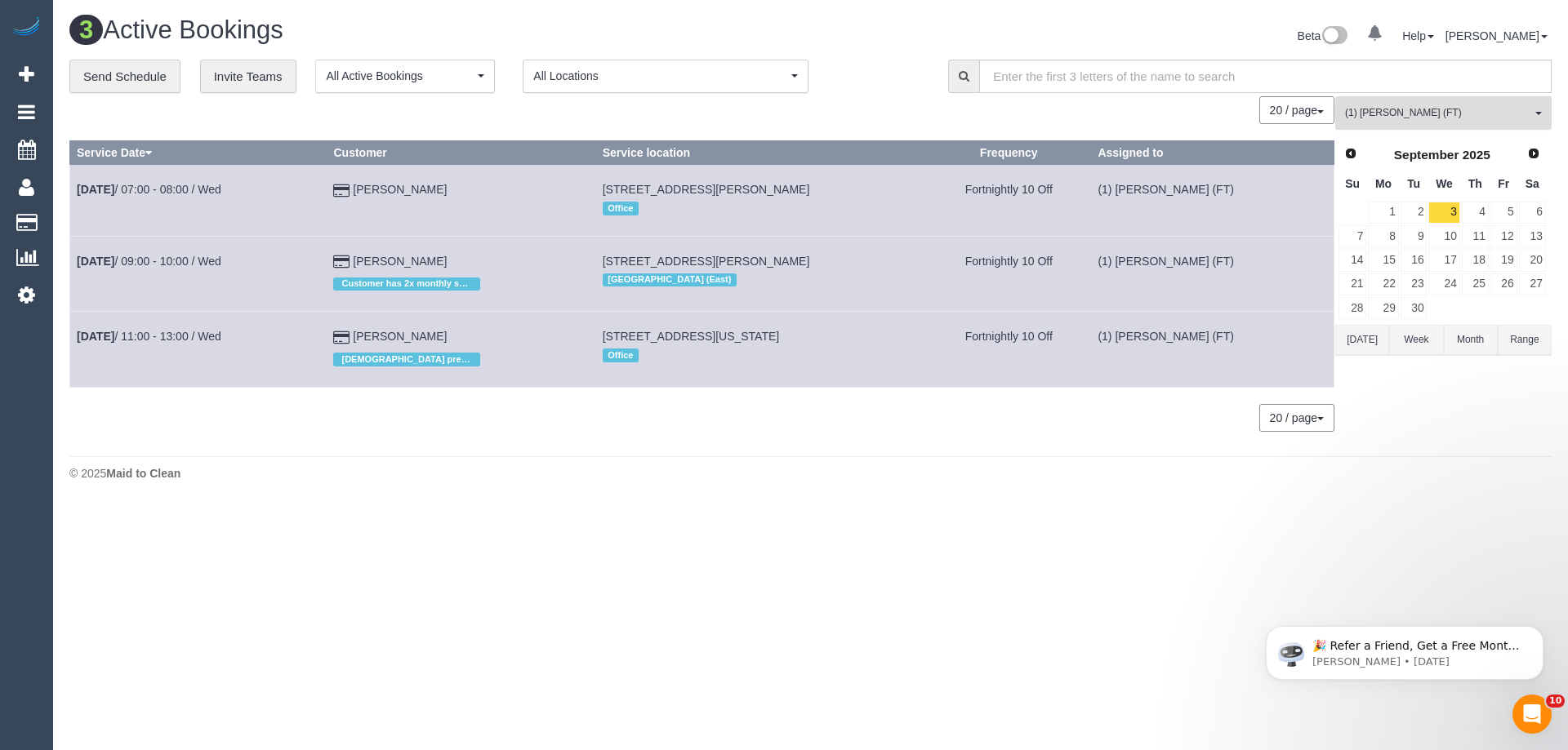
click at [1499, 117] on span "(1) [PERSON_NAME] (FT)" at bounding box center [1438, 113] width 186 height 14
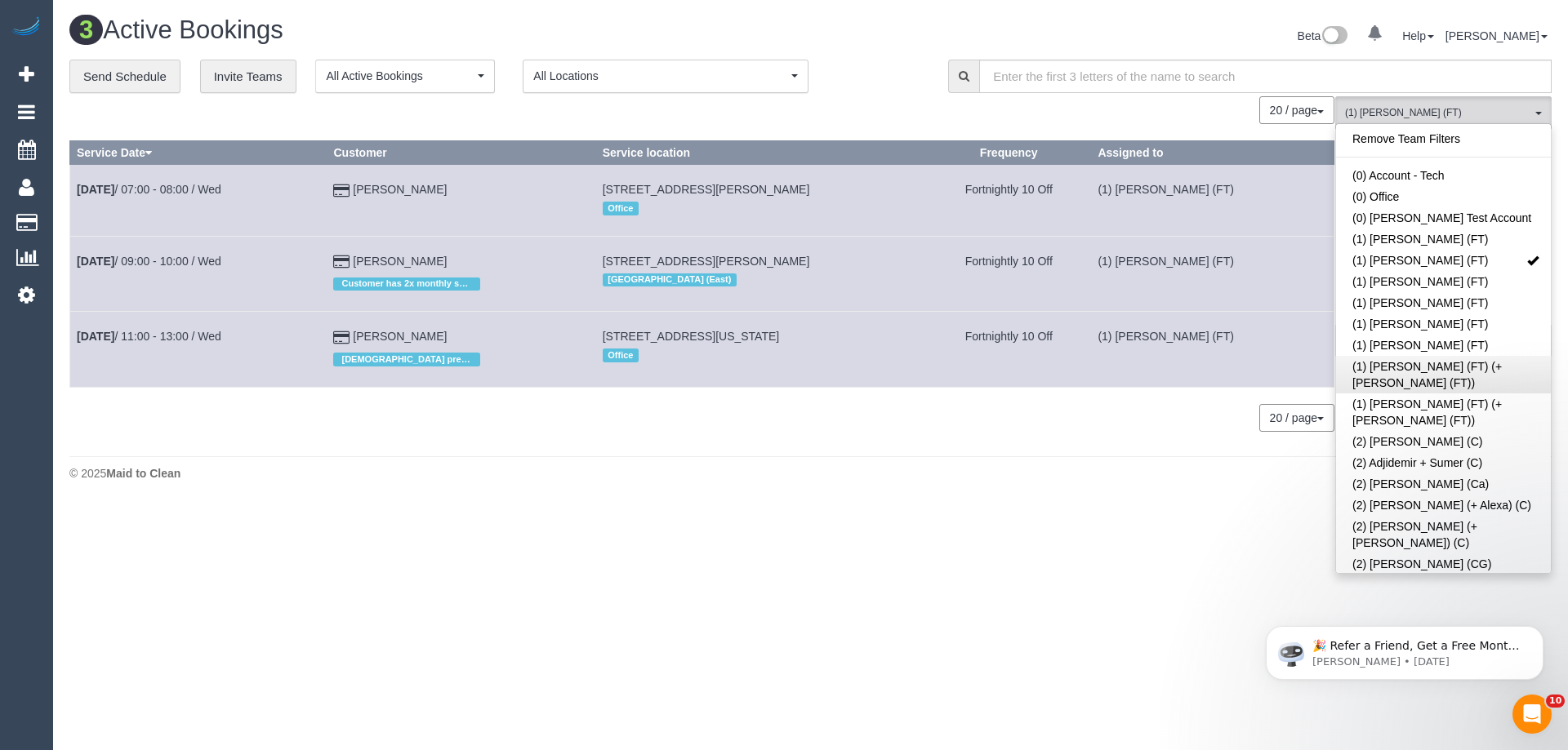
scroll to position [1504, 0]
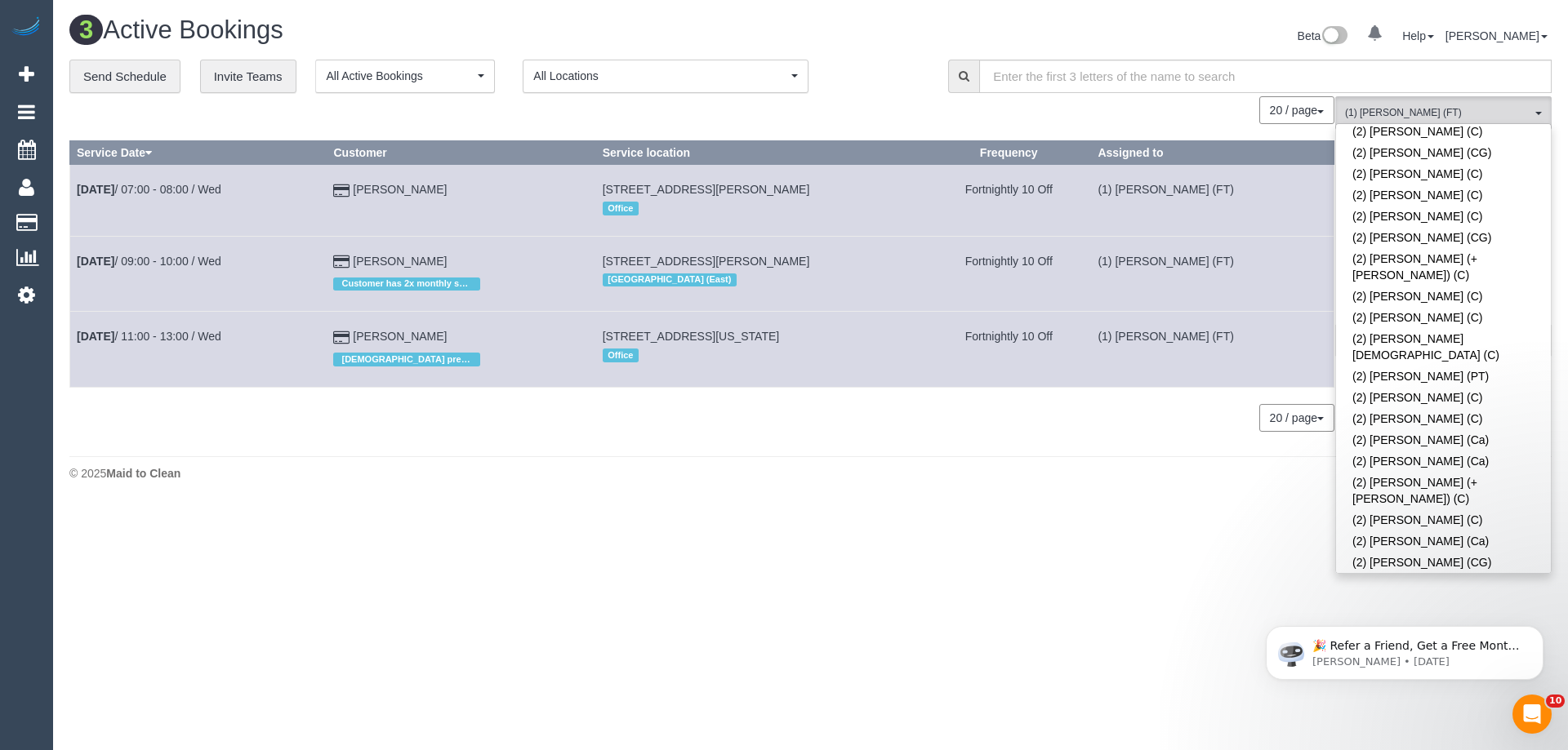
click at [1473, 616] on link "(2) Vishwantha + Madhushika (C)" at bounding box center [1444, 635] width 215 height 37
click at [978, 28] on div "Beta 0 Your Notifications You have 0 alerts Help Help Docs Take a Tour Contact …" at bounding box center [1187, 38] width 754 height 43
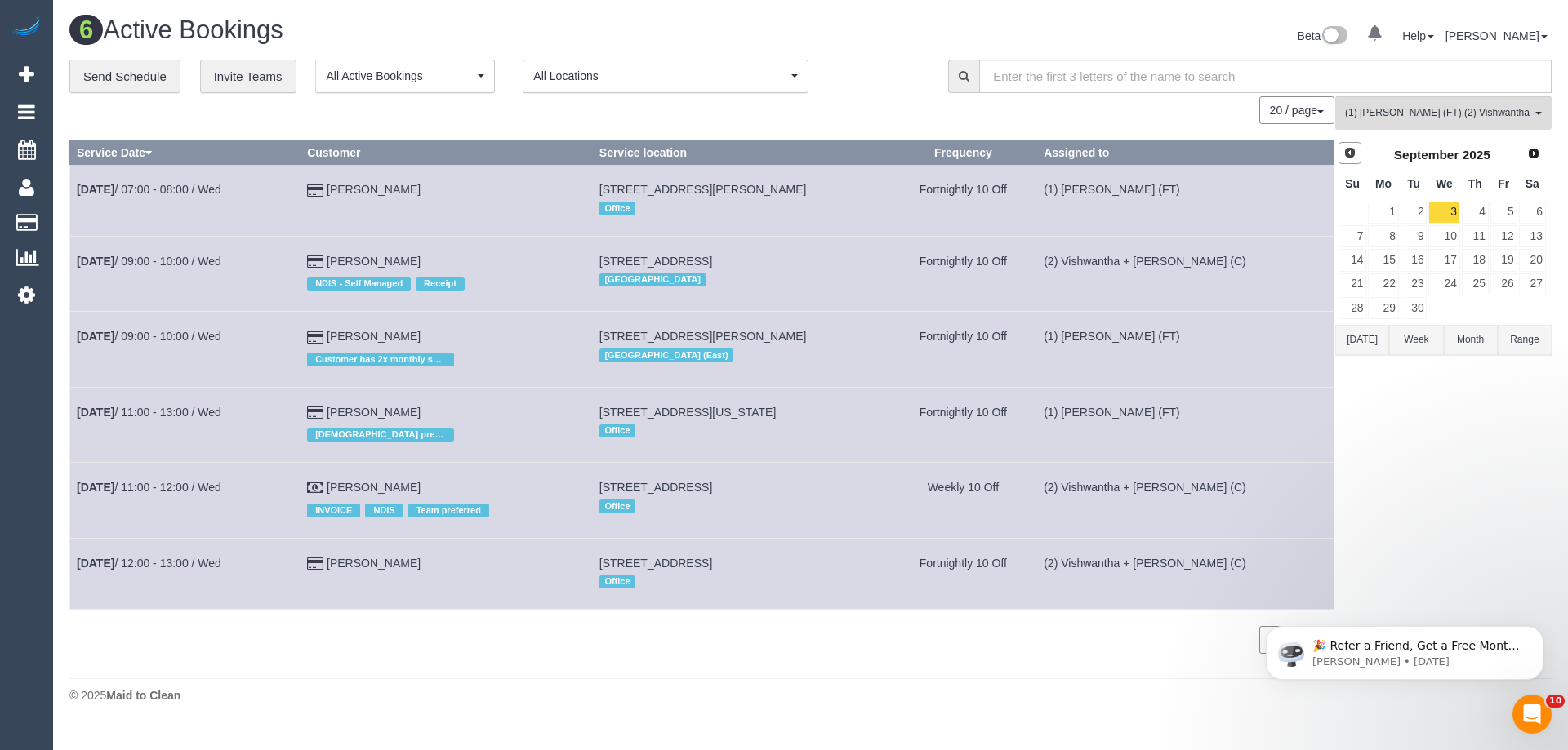
click at [1347, 155] on span "Prev" at bounding box center [1350, 152] width 13 height 13
click at [1450, 309] on link "27" at bounding box center [1444, 308] width 31 height 22
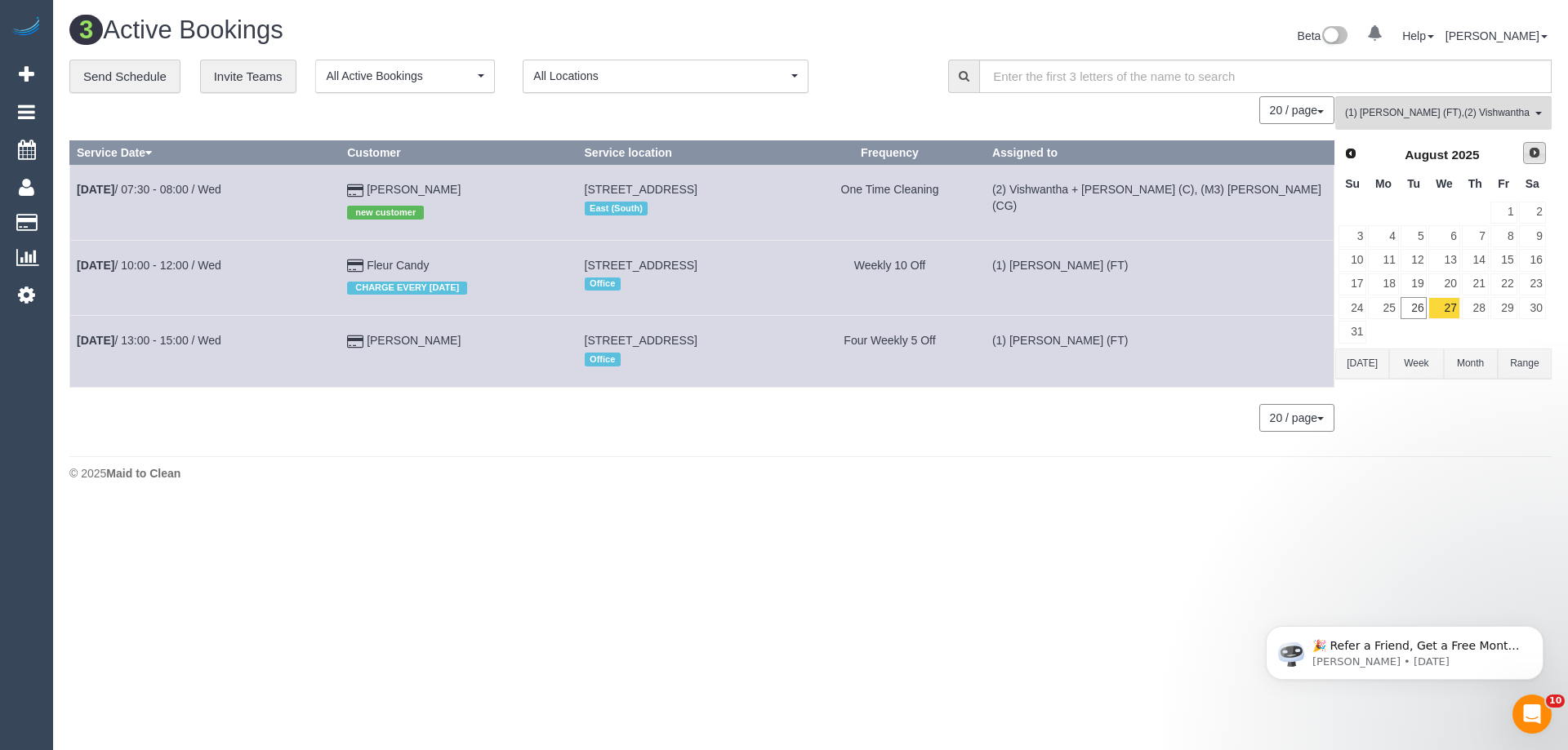
click at [1536, 157] on span "Next" at bounding box center [1534, 152] width 13 height 13
click at [1450, 241] on link "10" at bounding box center [1444, 236] width 31 height 22
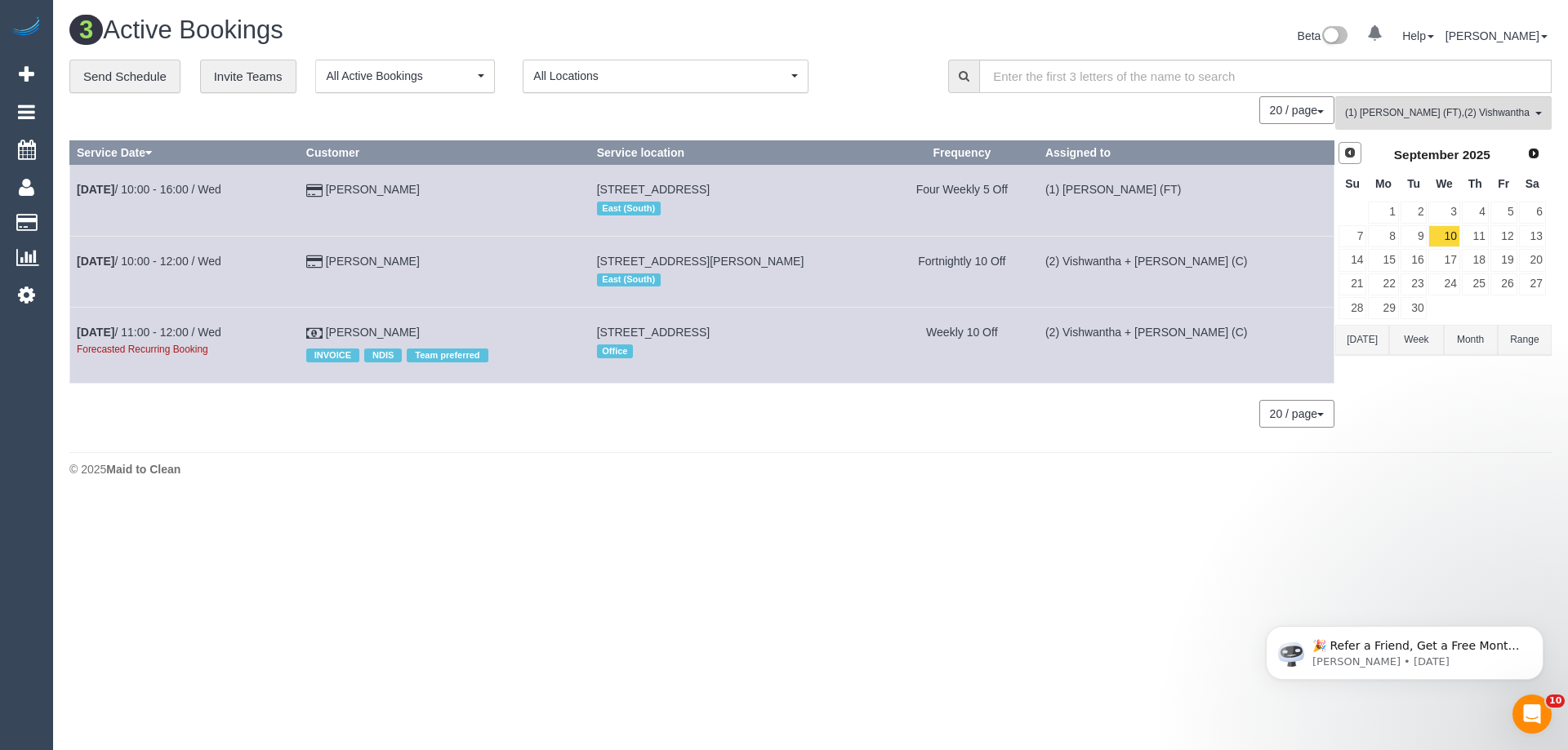
click at [1351, 147] on span "Prev" at bounding box center [1350, 152] width 13 height 13
click at [1453, 306] on link "27" at bounding box center [1444, 308] width 31 height 22
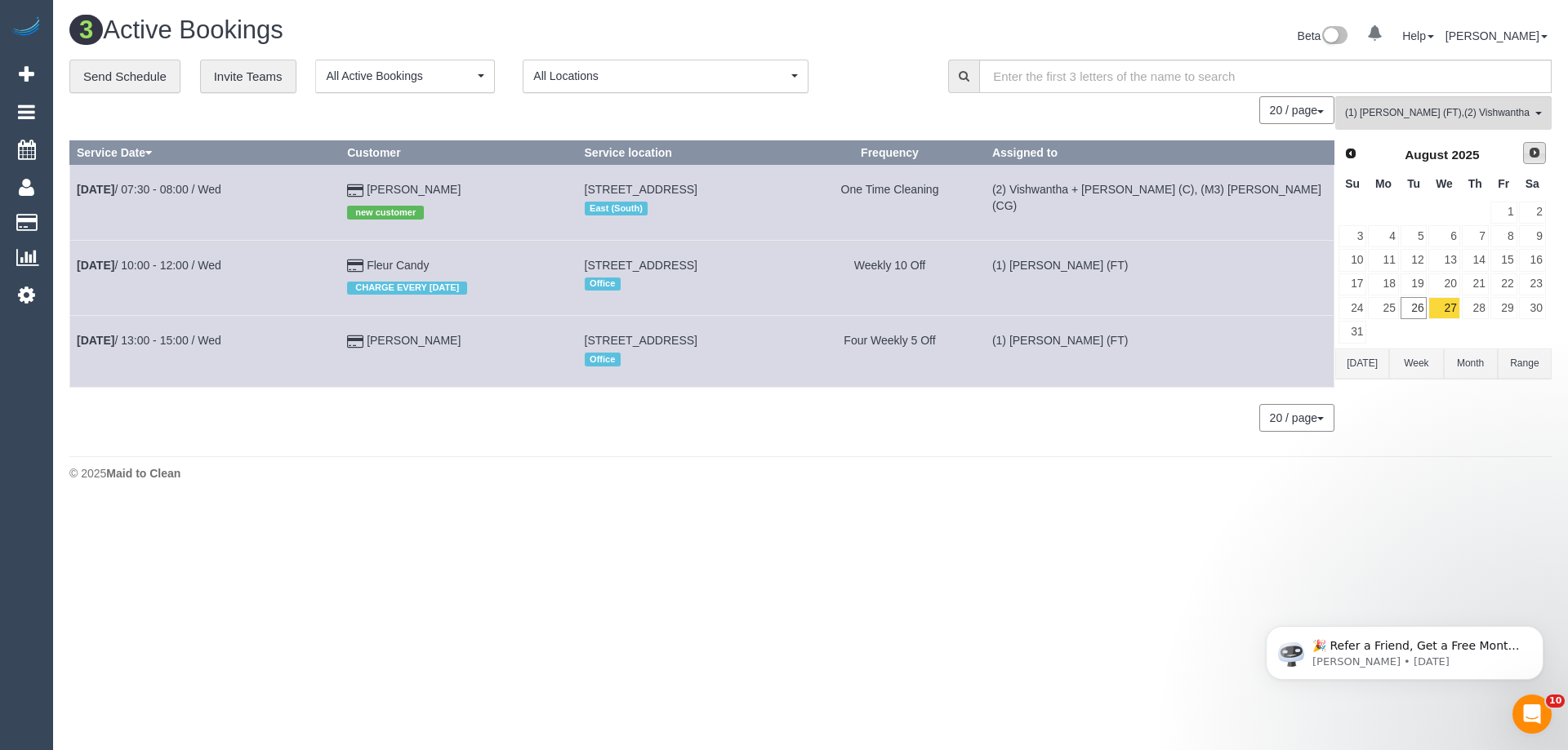
click at [1539, 155] on span "Next" at bounding box center [1534, 152] width 13 height 13
click at [1453, 236] on link "10" at bounding box center [1444, 236] width 31 height 22
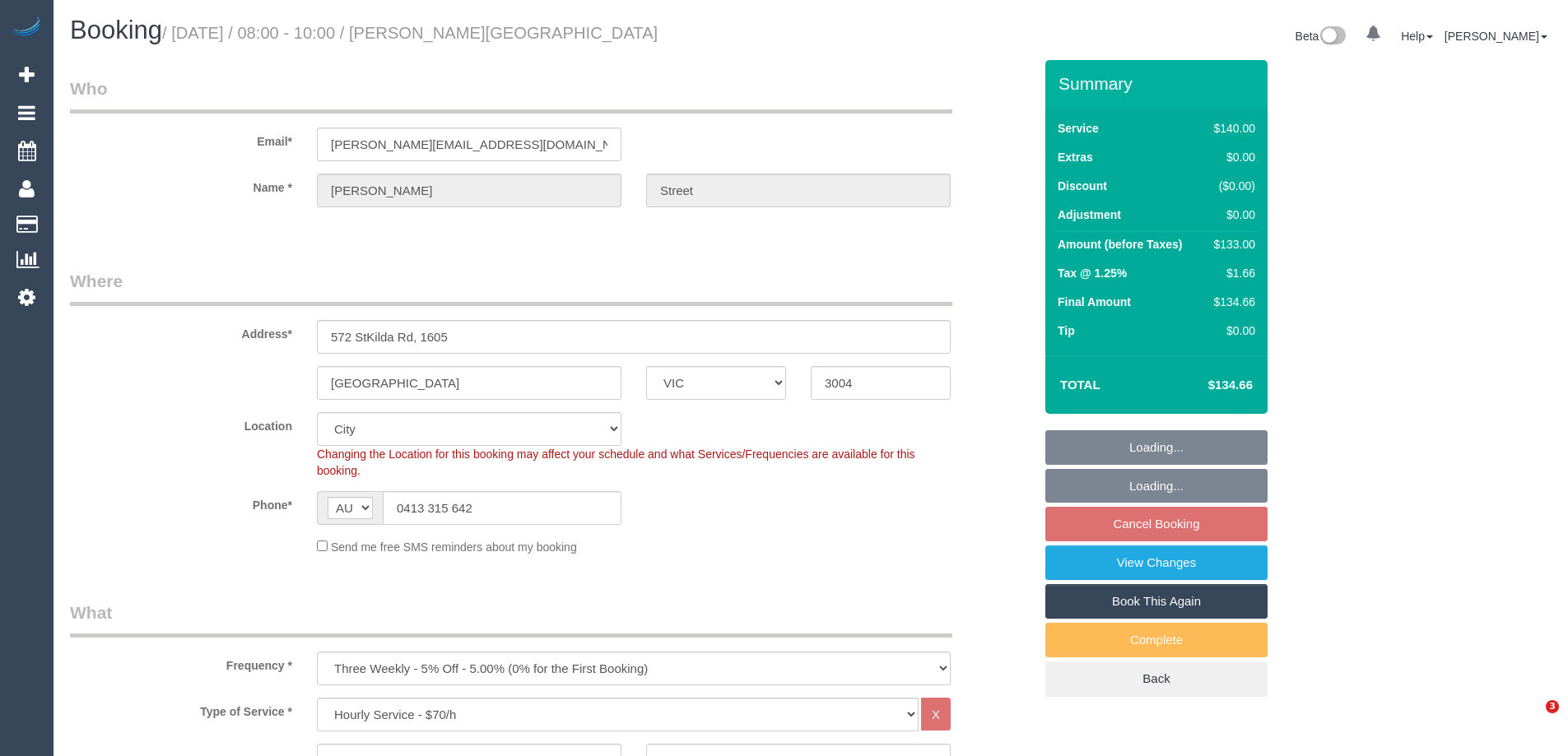
select select "VIC"
select select "object:1111"
select select "string:stripe-pm_1PDxwk2GScqysDRVjCcBoWkr"
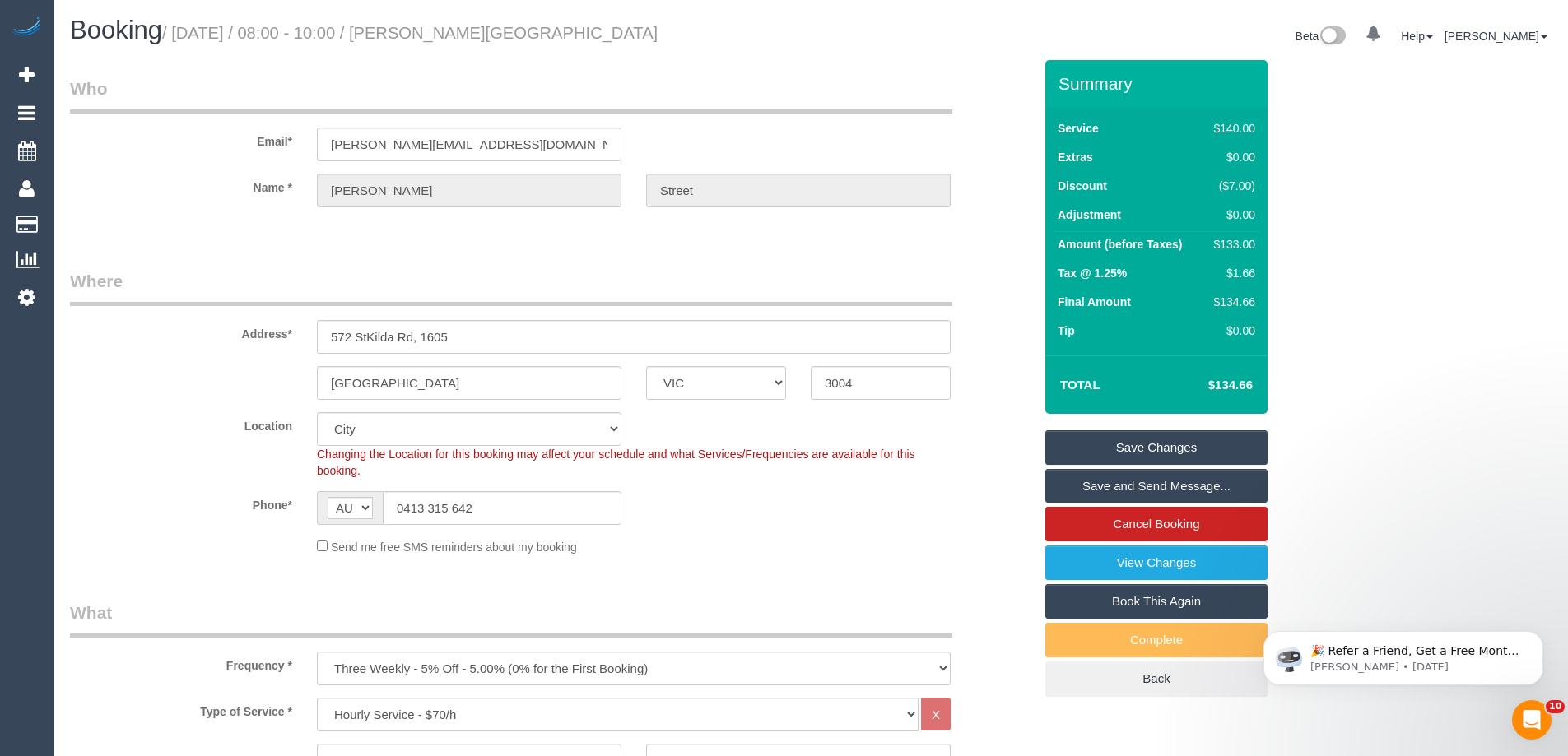
click at [793, 540] on div "Send me free SMS reminders about my booking" at bounding box center [634, 546] width 658 height 18
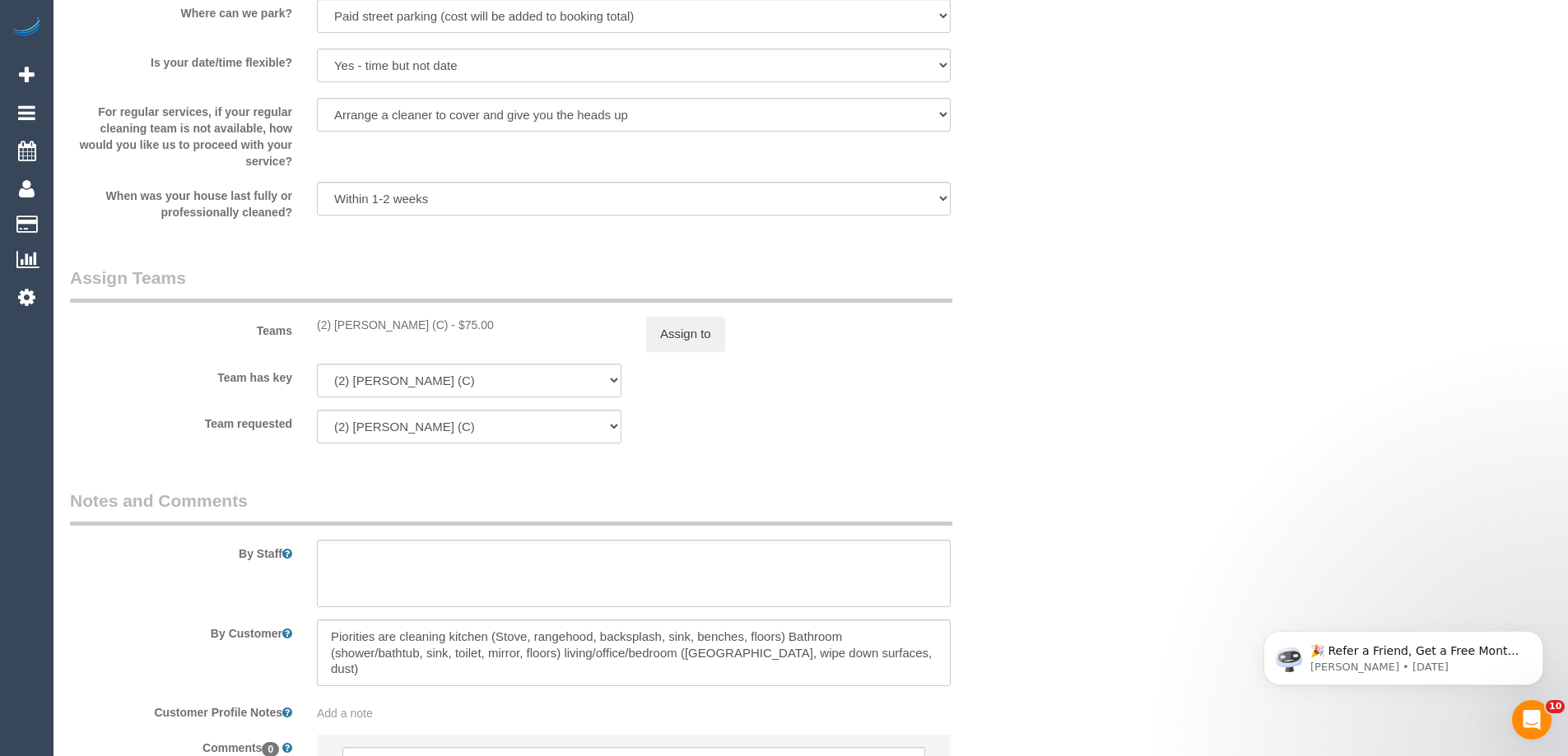
scroll to position [2479, 0]
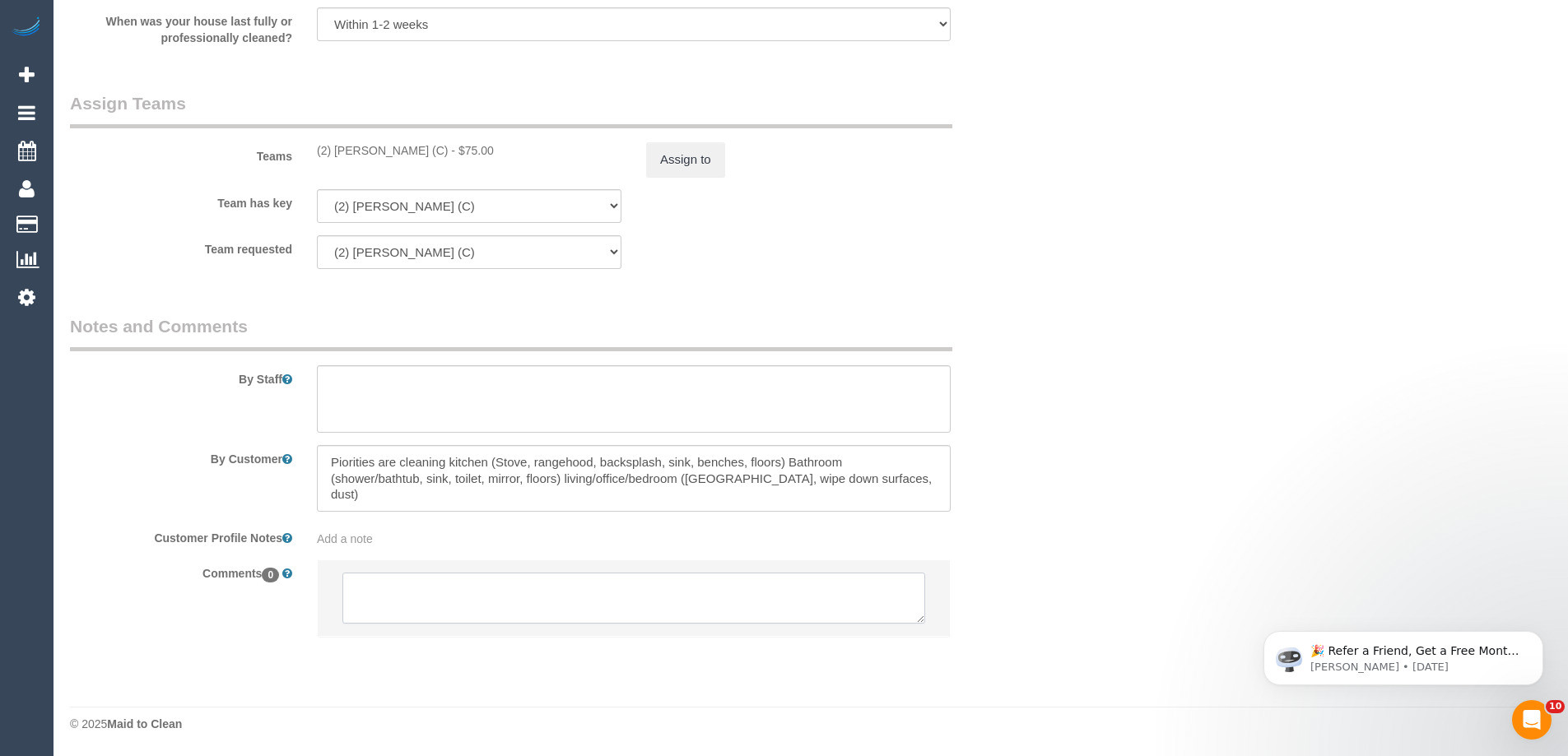
click at [434, 616] on textarea at bounding box center [633, 598] width 582 height 51
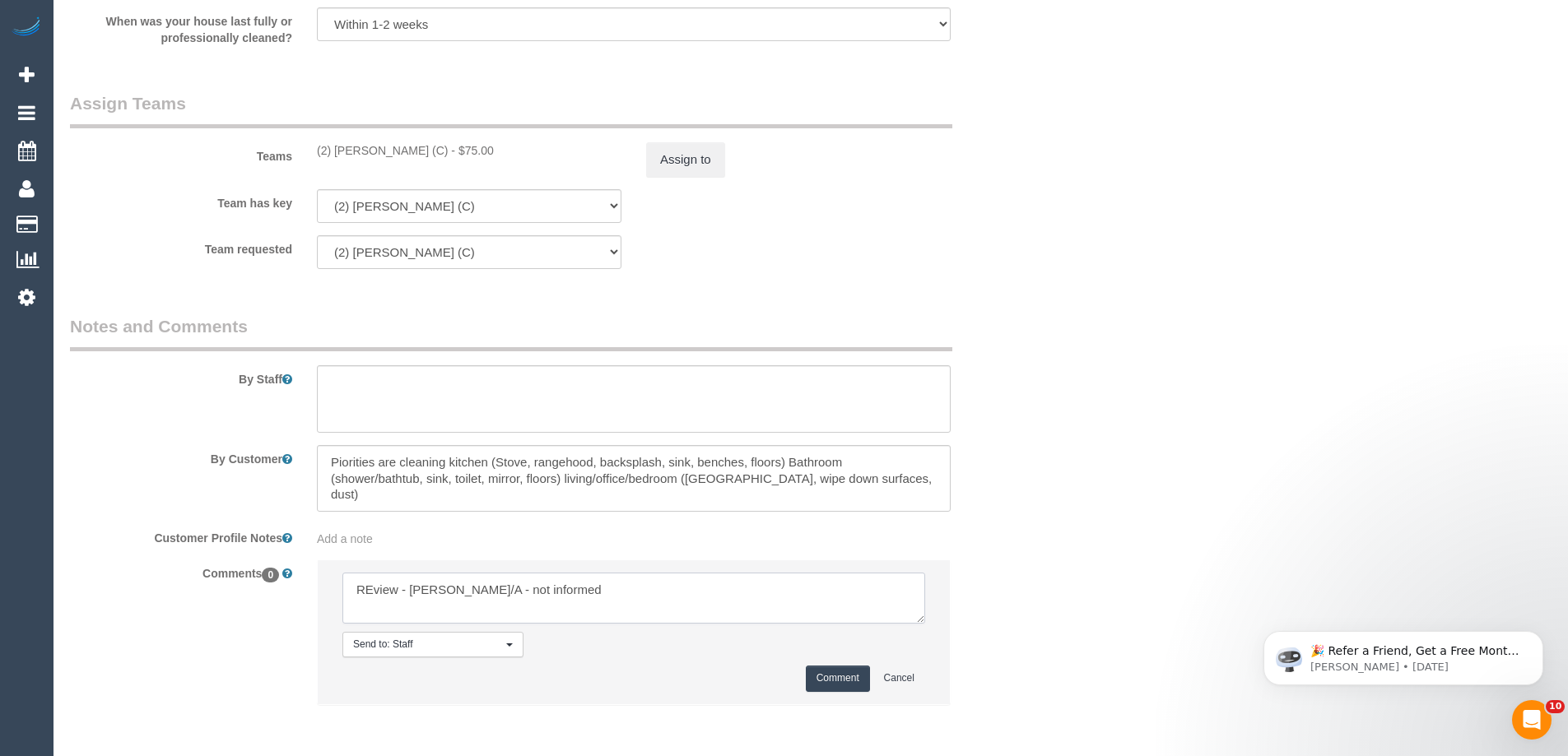
click at [373, 590] on textarea at bounding box center [633, 598] width 582 height 51
type textarea "Review - Nadine U/A - not informed"
click at [856, 681] on button "Comment" at bounding box center [838, 679] width 64 height 26
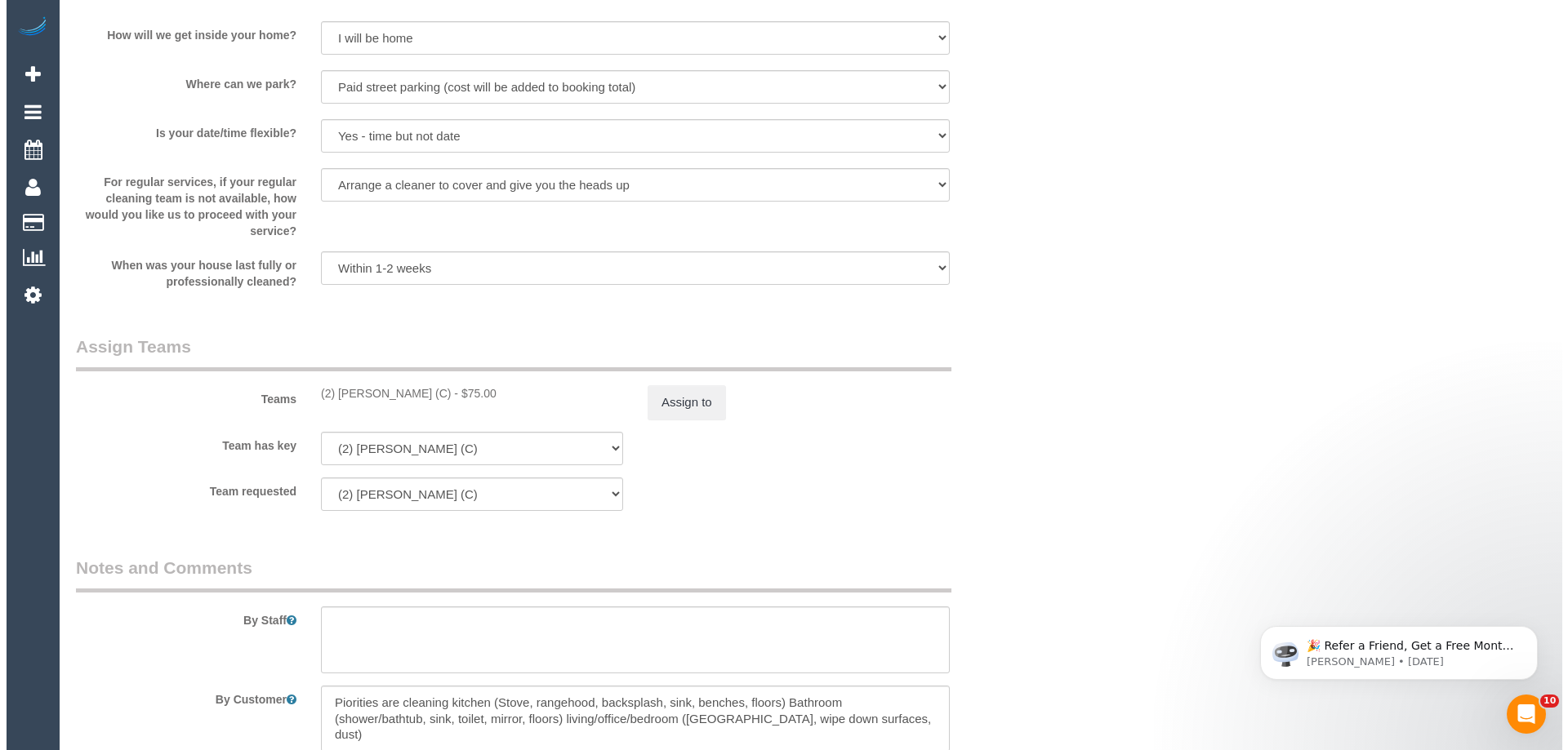
scroll to position [2215, 0]
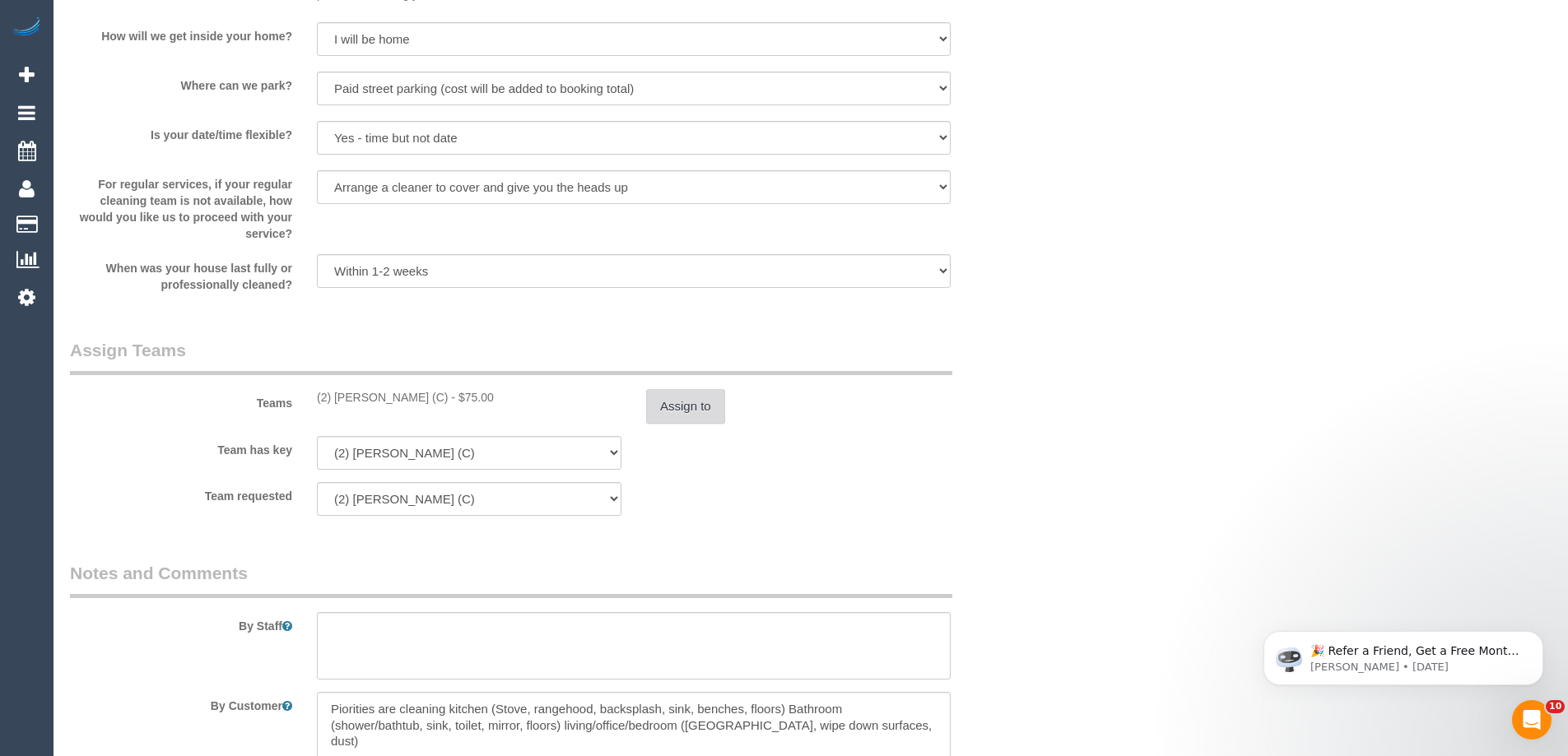
click at [661, 422] on button "Assign to" at bounding box center [686, 406] width 79 height 34
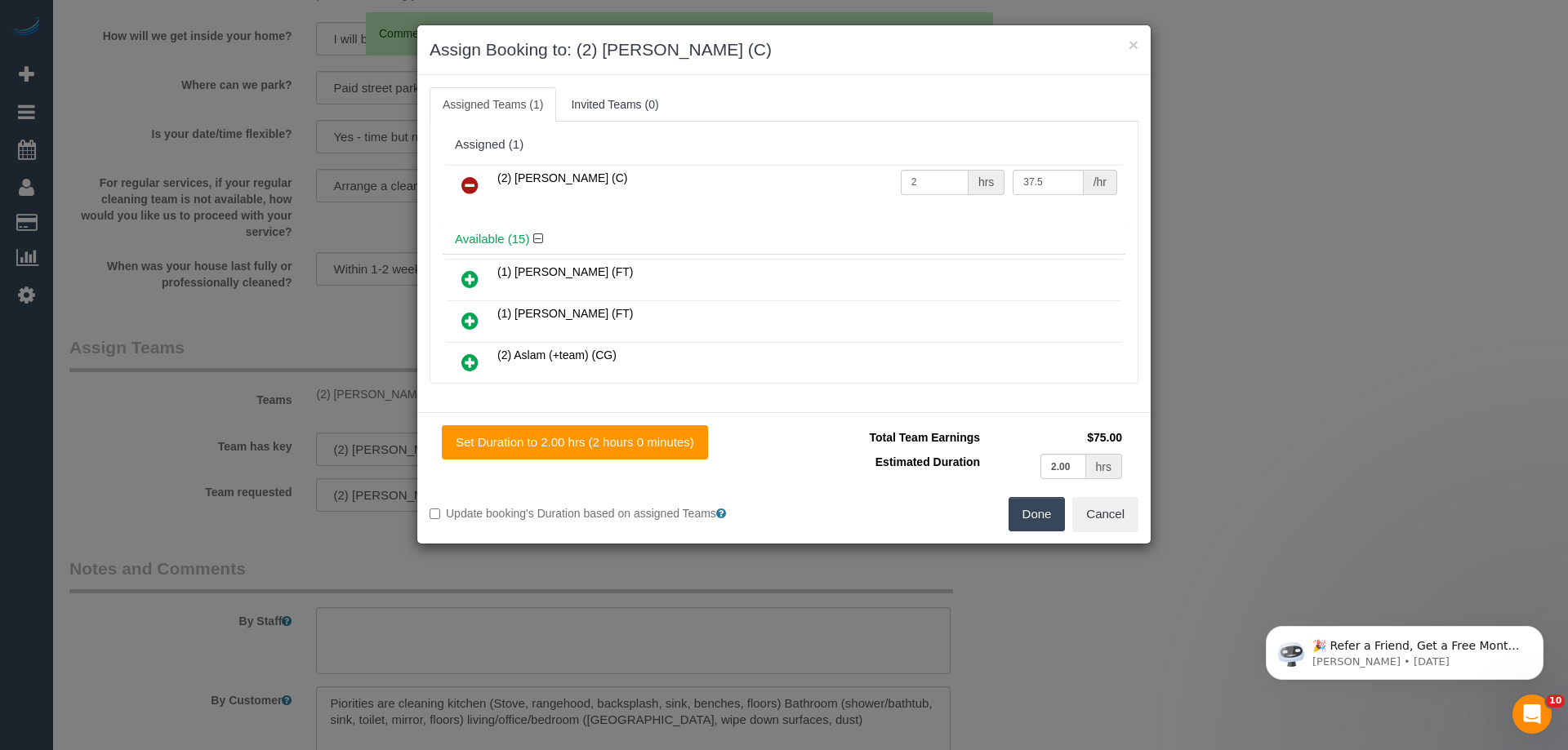
click at [464, 187] on icon at bounding box center [470, 186] width 18 height 20
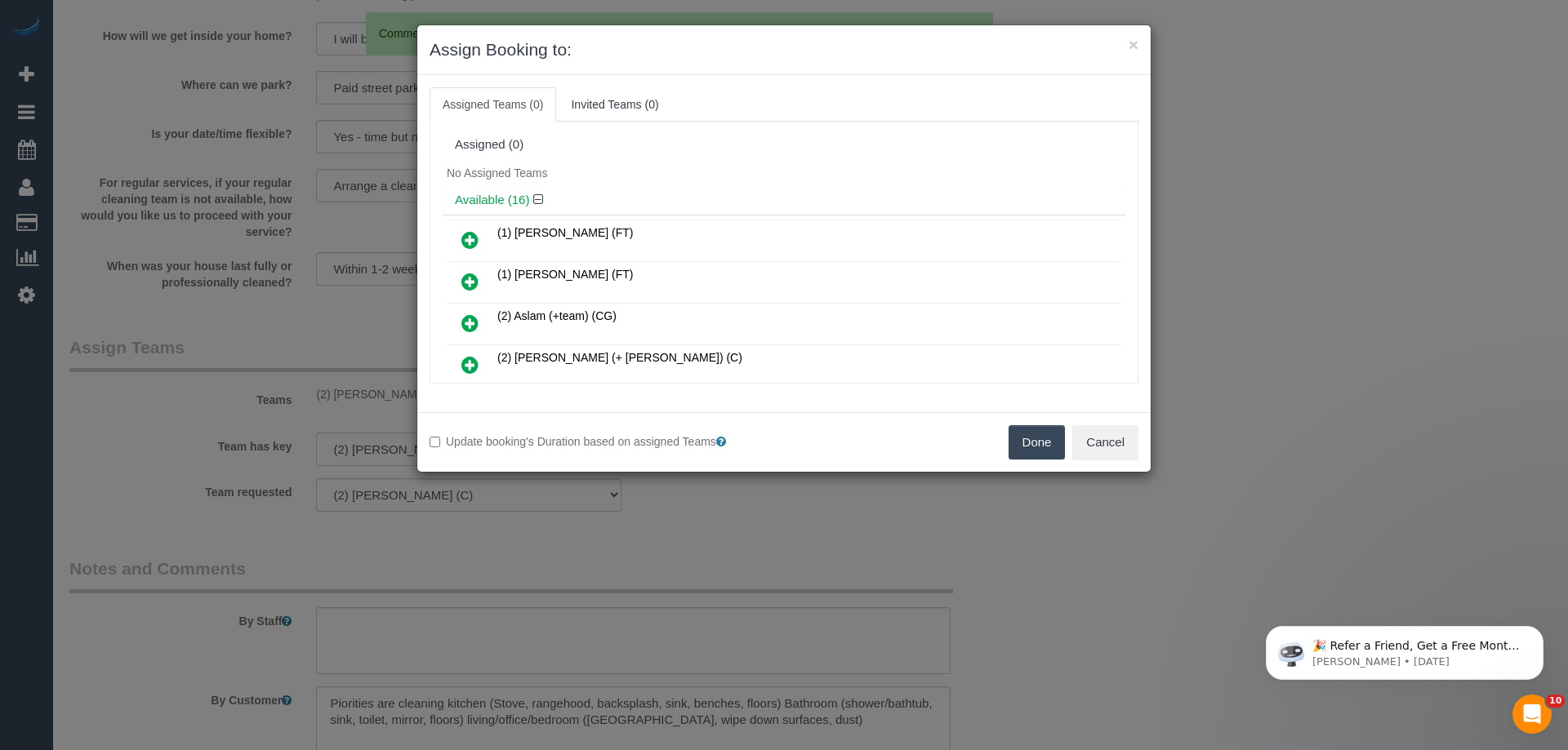
click at [758, 179] on div "No Assigned Teams" at bounding box center [784, 173] width 683 height 24
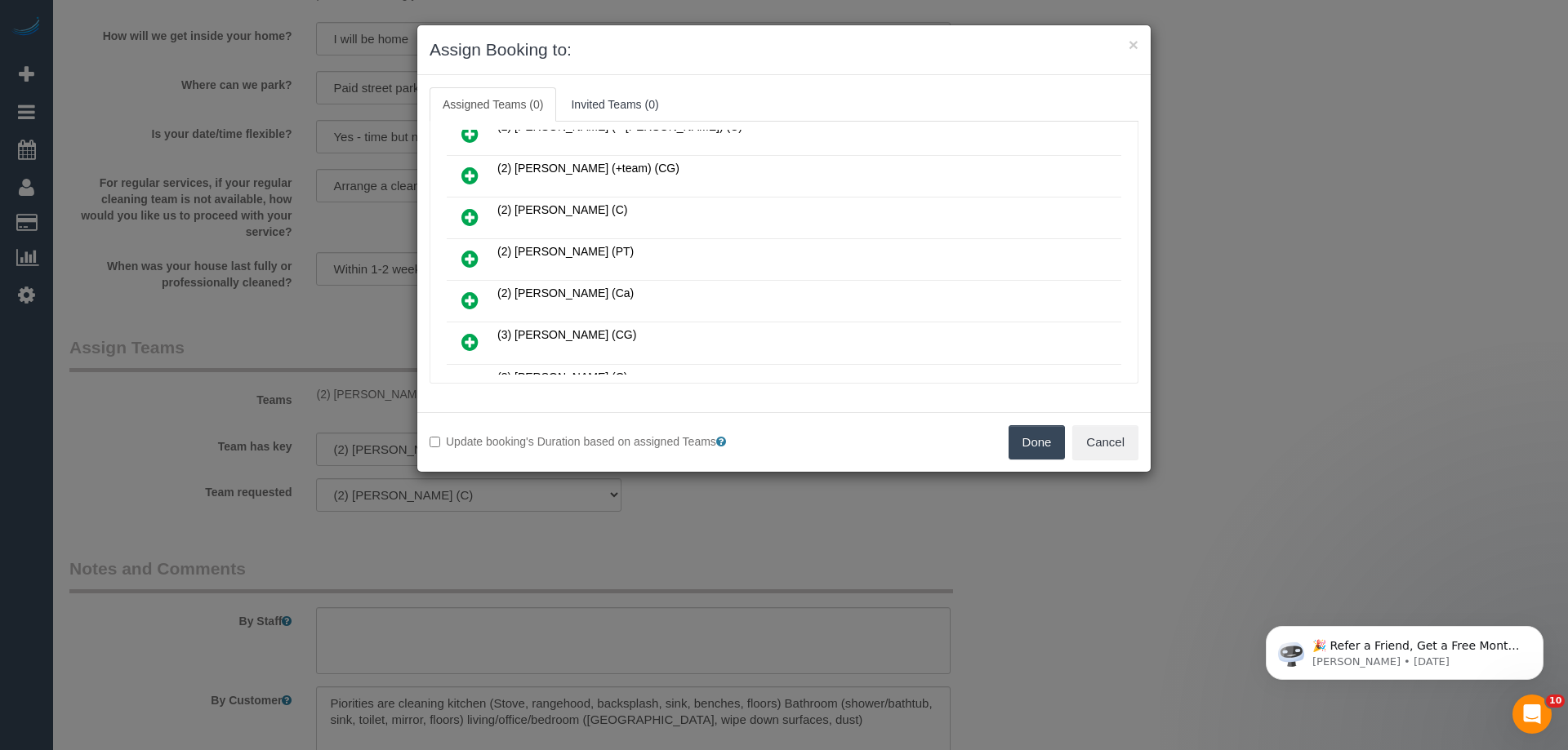
click at [460, 257] on link at bounding box center [470, 259] width 38 height 32
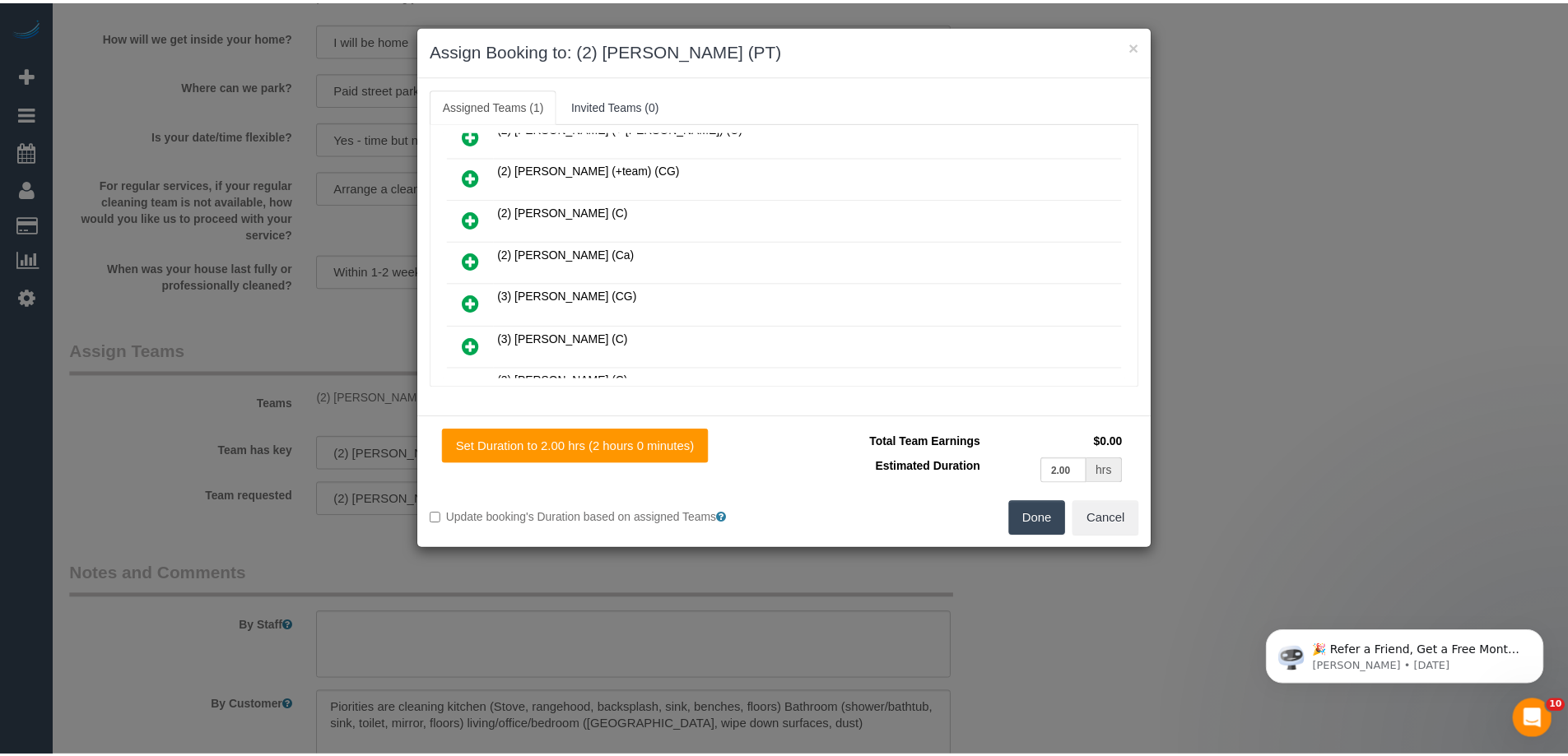
scroll to position [0, 0]
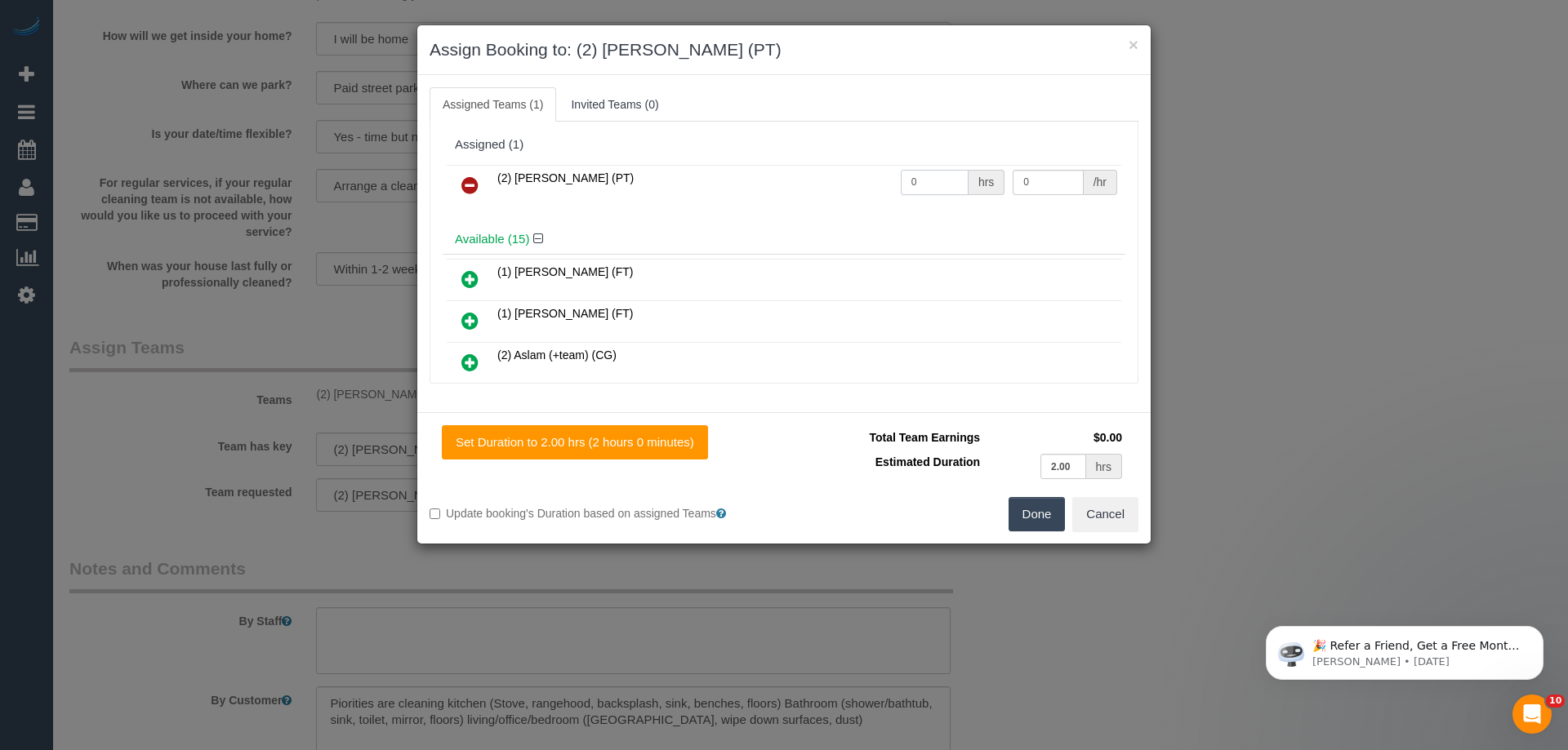
click at [940, 175] on input "0" at bounding box center [934, 183] width 67 height 25
type input "2"
click at [1042, 187] on input "0" at bounding box center [1048, 183] width 70 height 25
type input "37.5"
click at [1040, 513] on button "Done" at bounding box center [1037, 514] width 57 height 34
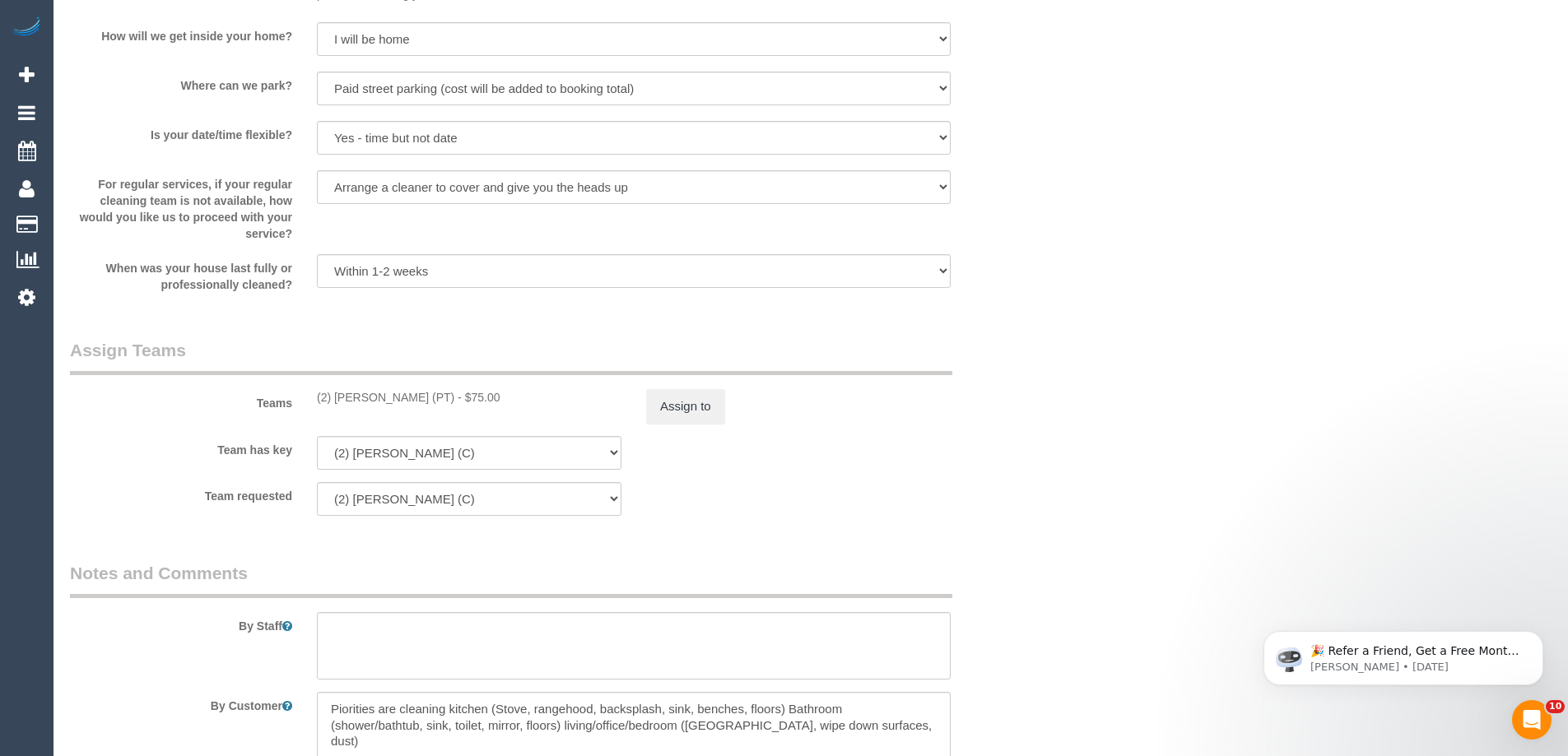
click at [1104, 420] on div "× Assign Booking to: (2) Reggy Cogulet (PT) Assigned Teams (1) Invited Teams (0…" at bounding box center [784, 378] width 1568 height 756
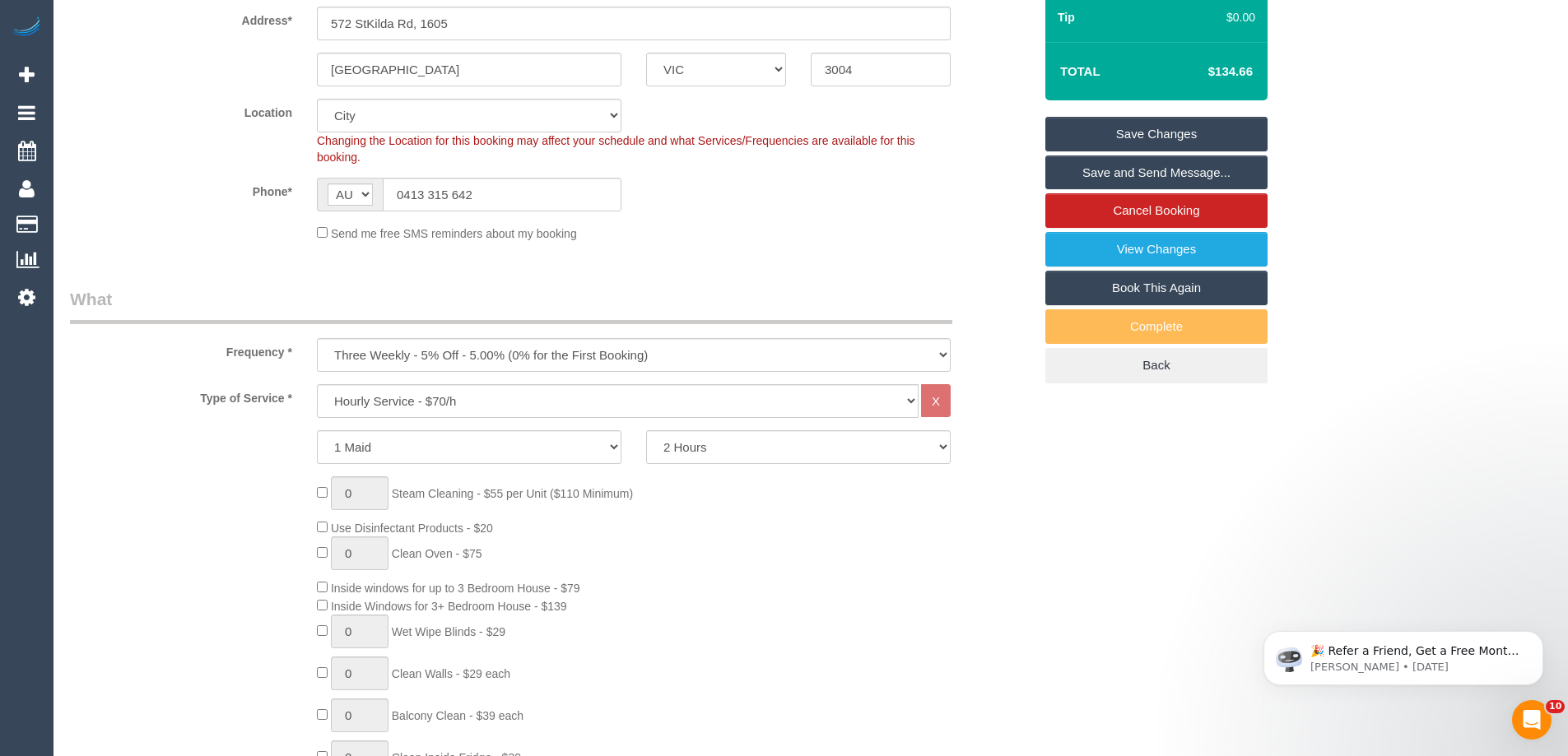
scroll to position [10, 0]
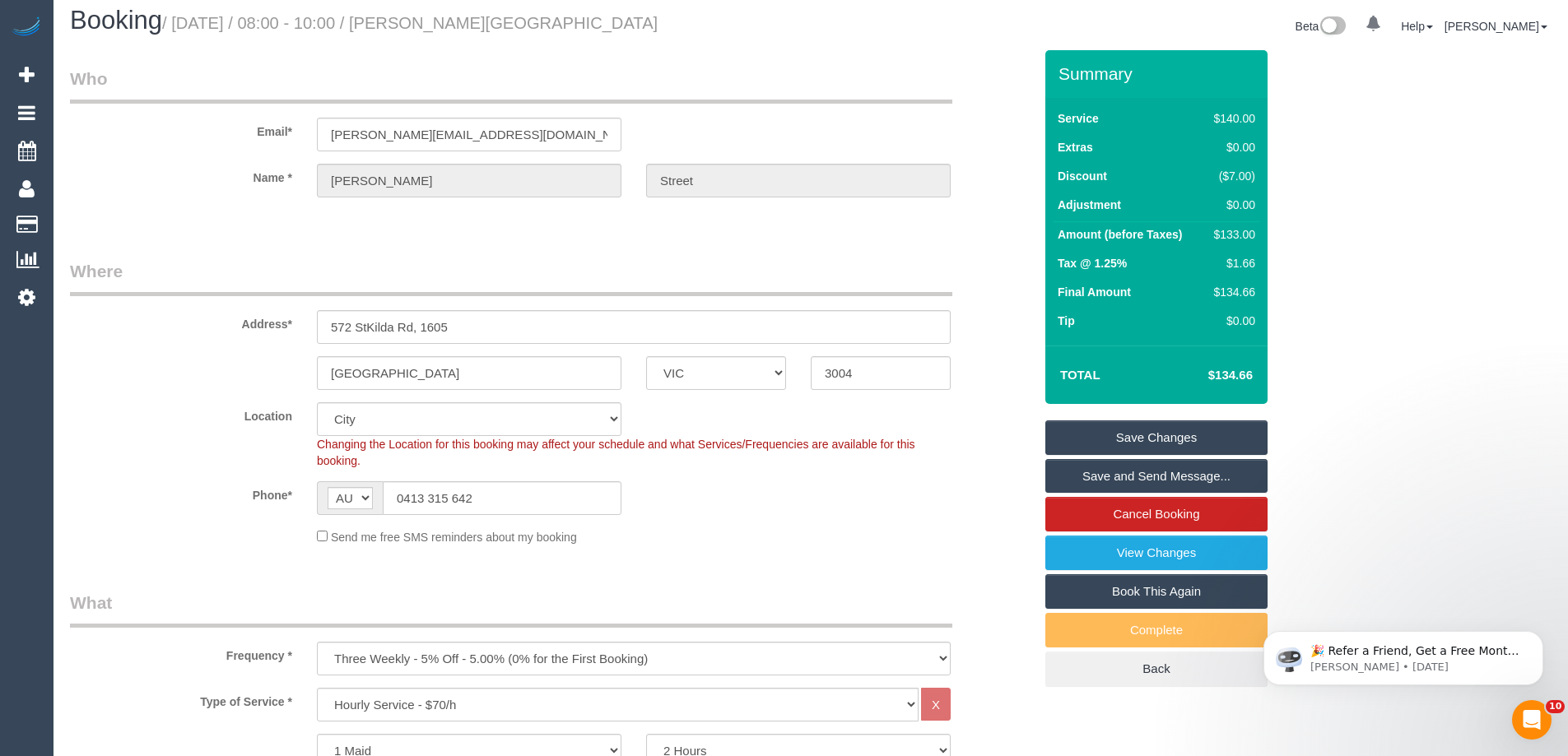
click at [1147, 434] on link "Save Changes" at bounding box center [1155, 438] width 222 height 34
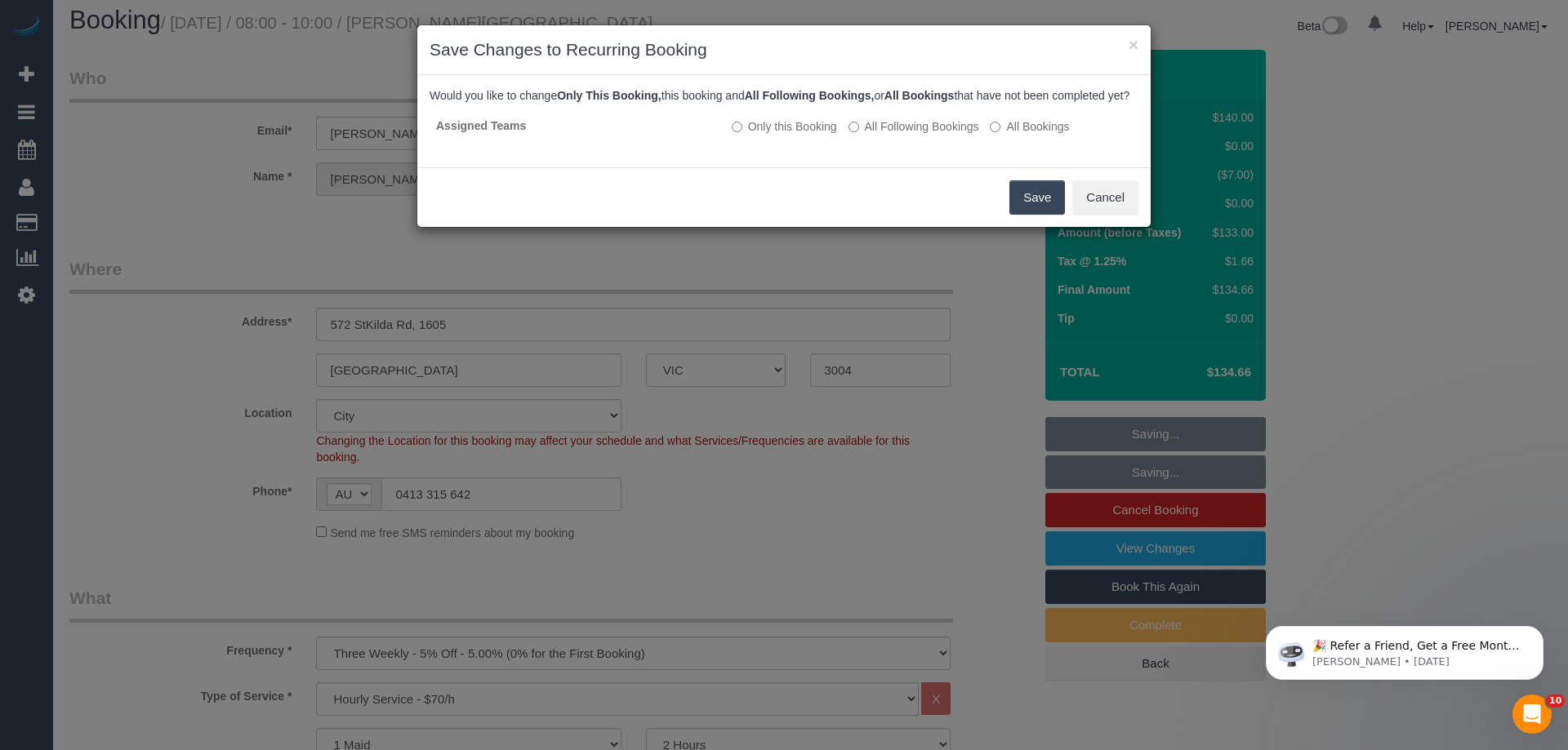
click at [1030, 215] on button "Save" at bounding box center [1037, 198] width 56 height 34
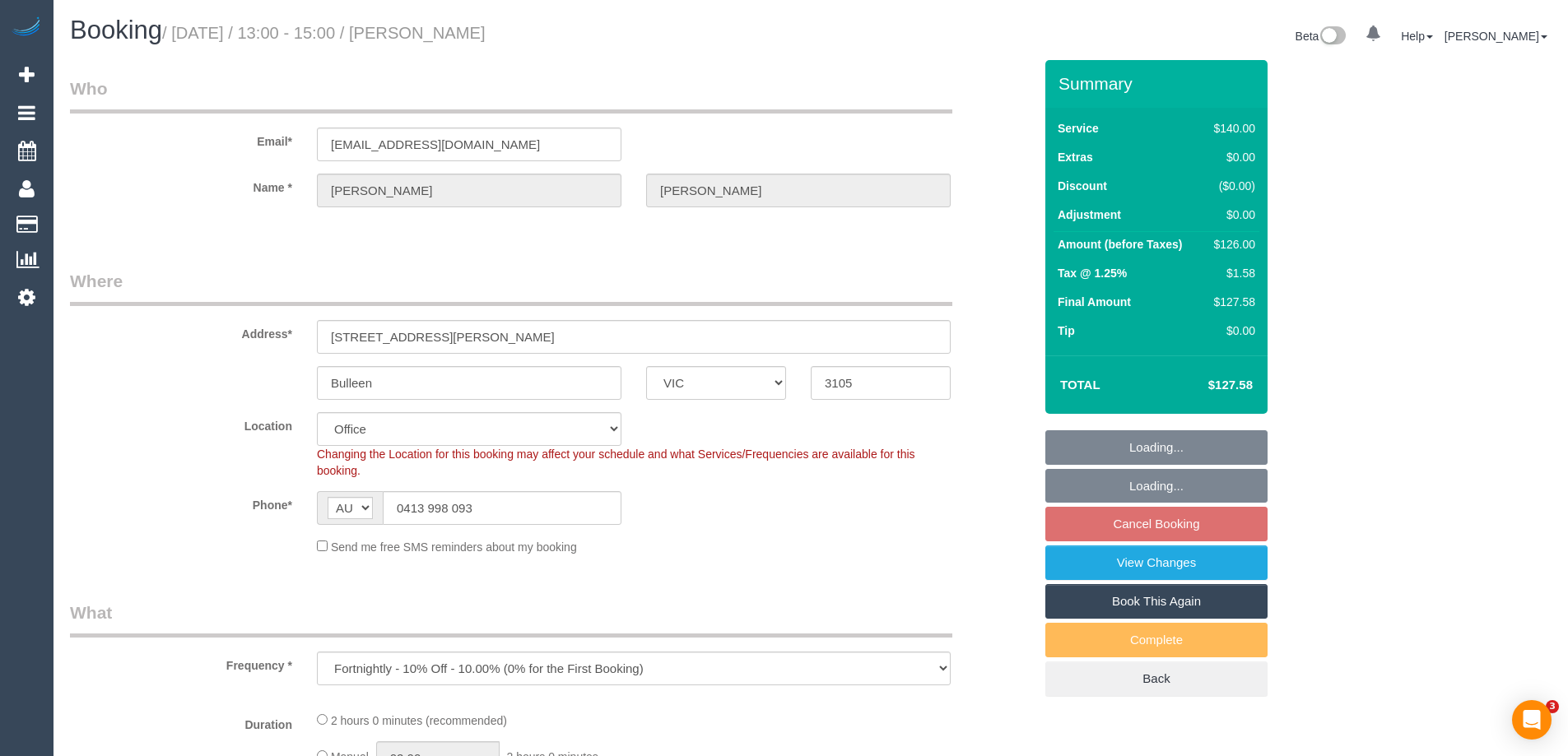
select select "VIC"
select select "number:29"
select select "number:14"
select select "number:19"
select select "number:22"
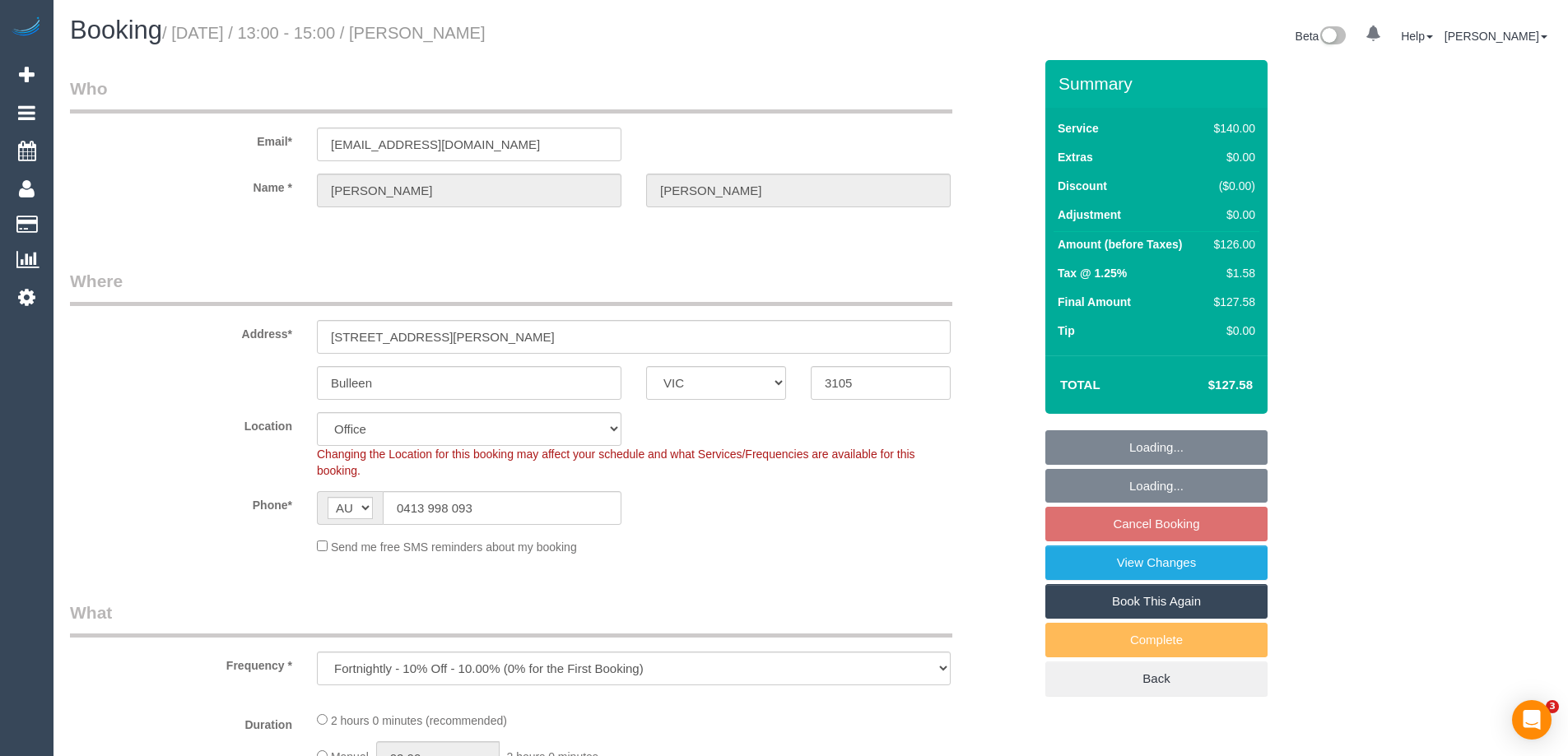
select select "number:34"
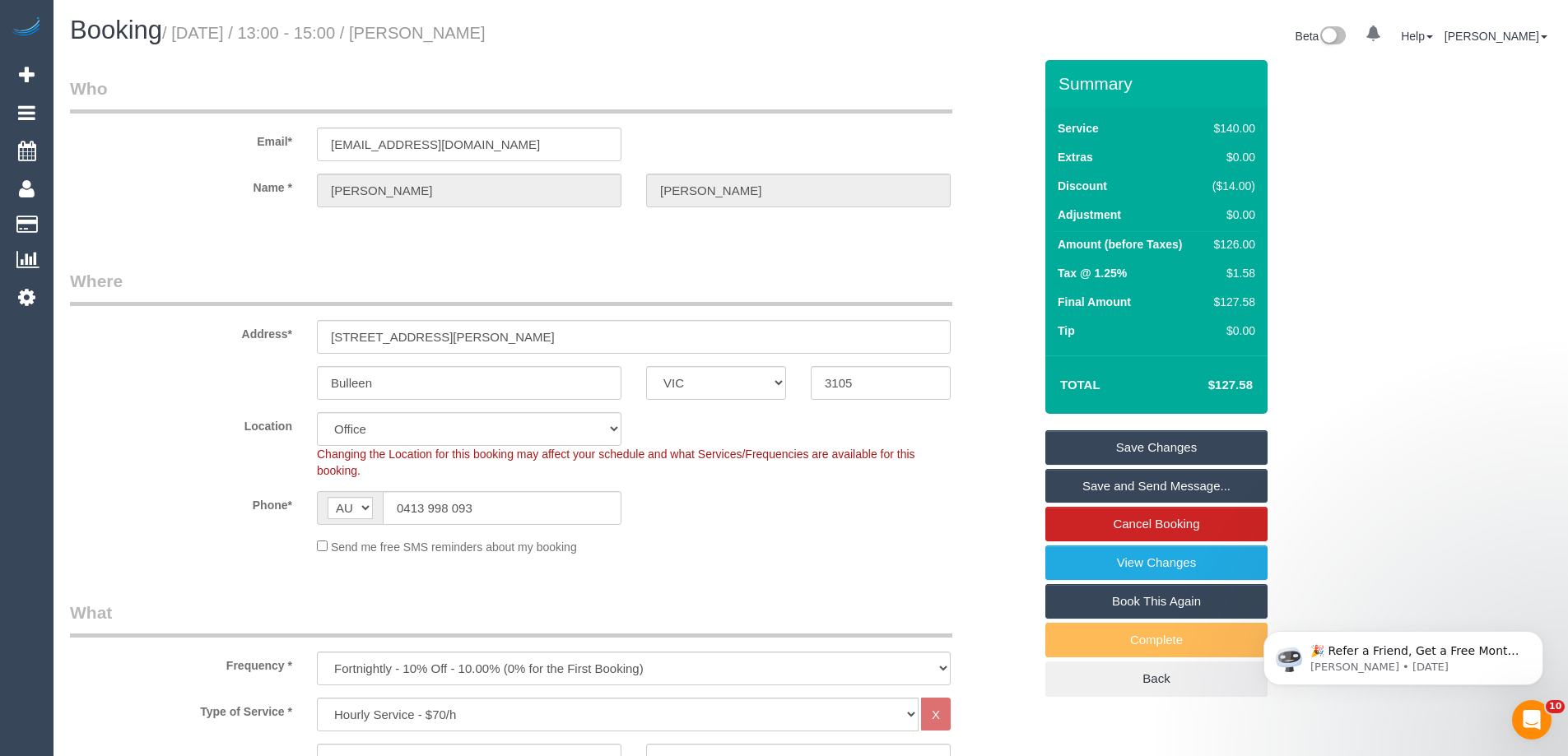
click at [802, 538] on div "Send me free SMS reminders about my booking" at bounding box center [634, 546] width 658 height 18
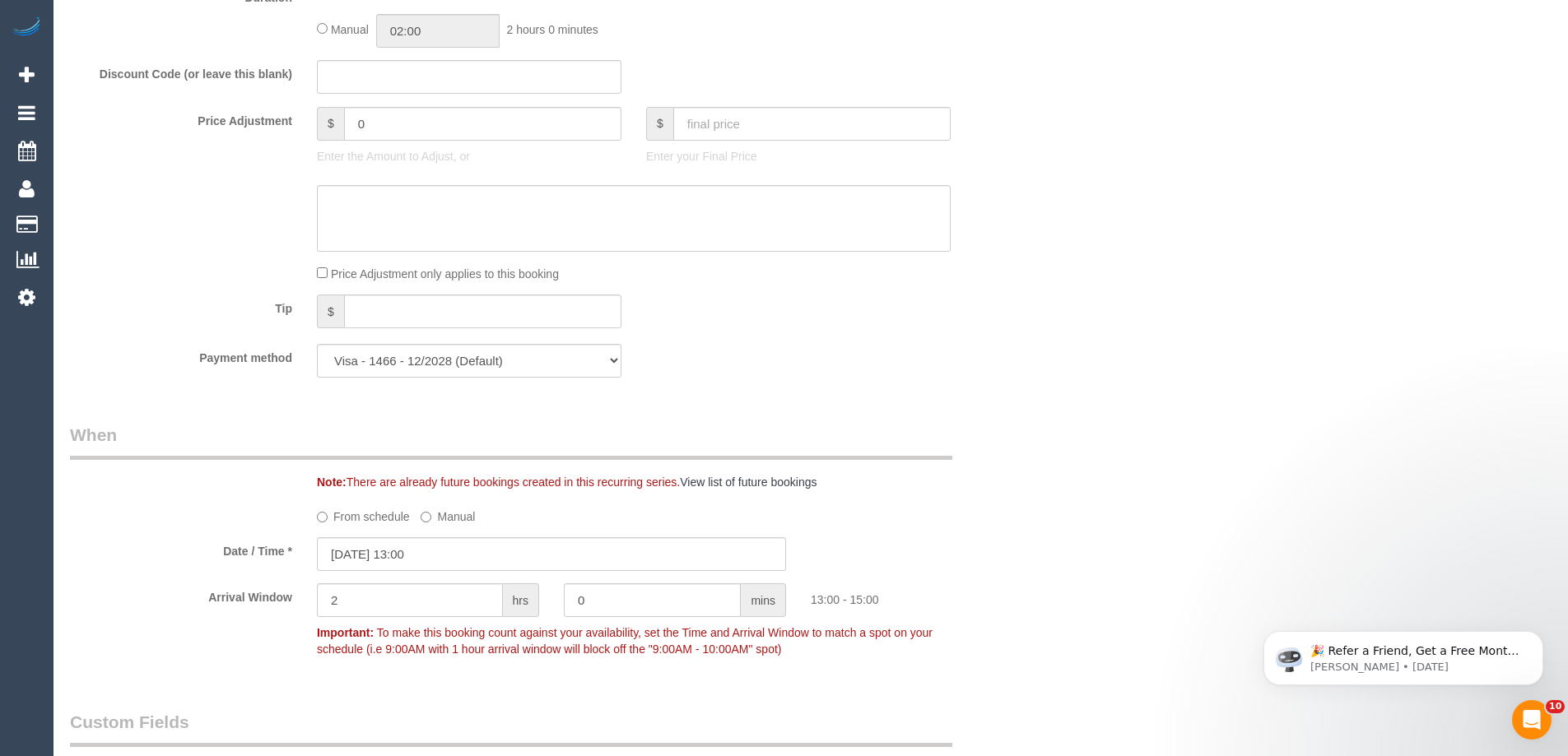
scroll to position [1564, 0]
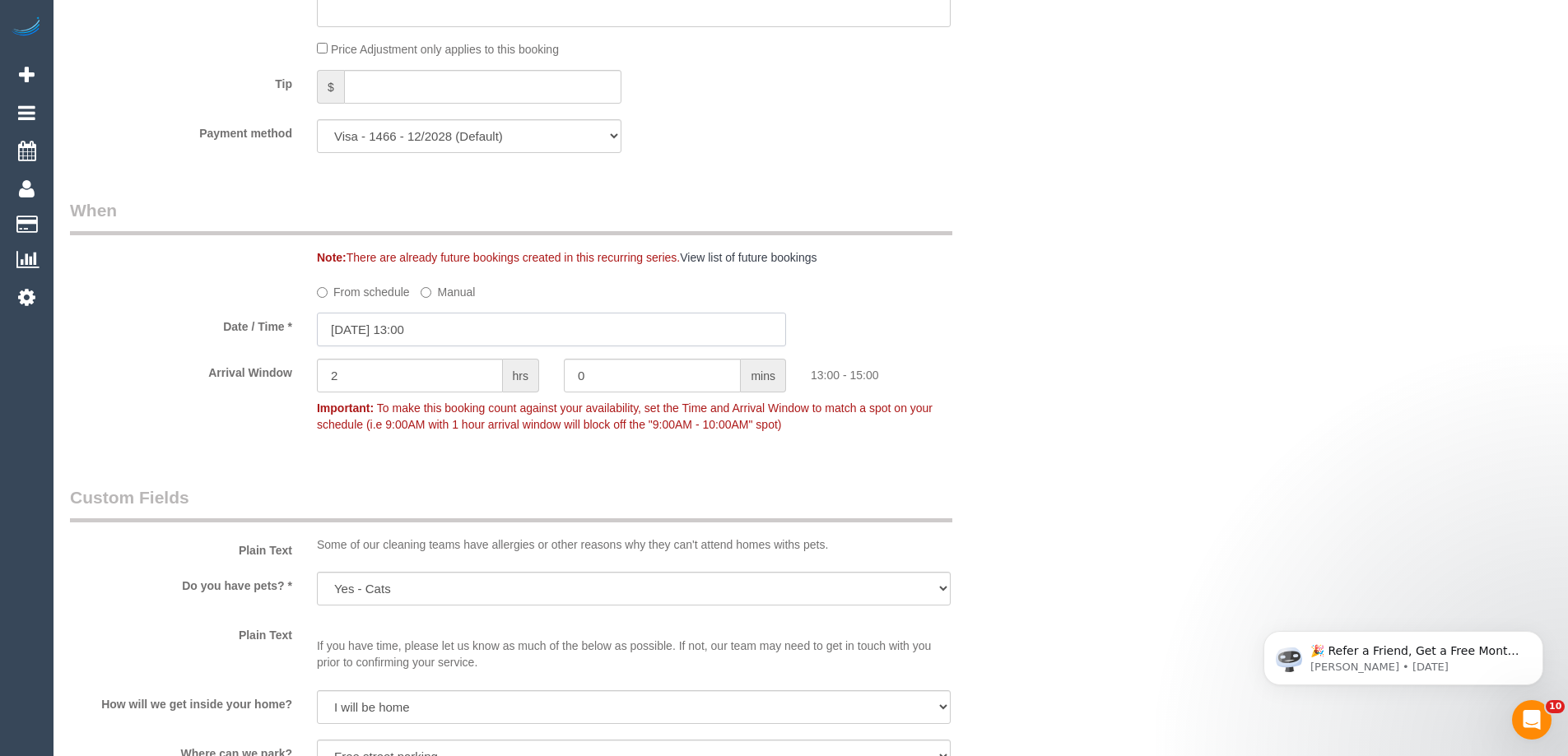
click at [456, 329] on input "[DATE] 13:00" at bounding box center [551, 329] width 469 height 34
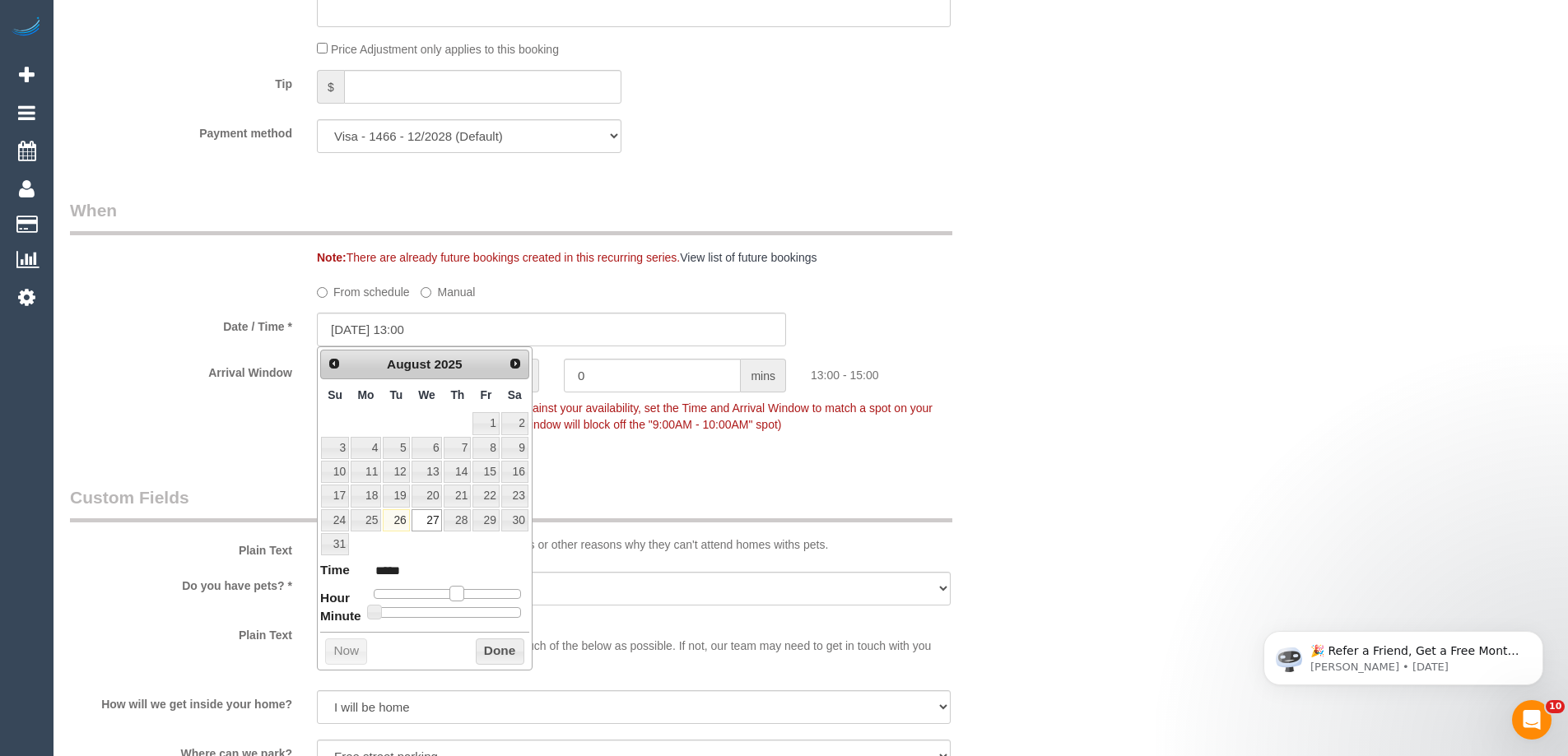
type input "[DATE] 12:00"
type input "*****"
click at [451, 595] on span at bounding box center [449, 593] width 15 height 15
click at [492, 652] on button "Done" at bounding box center [500, 652] width 48 height 27
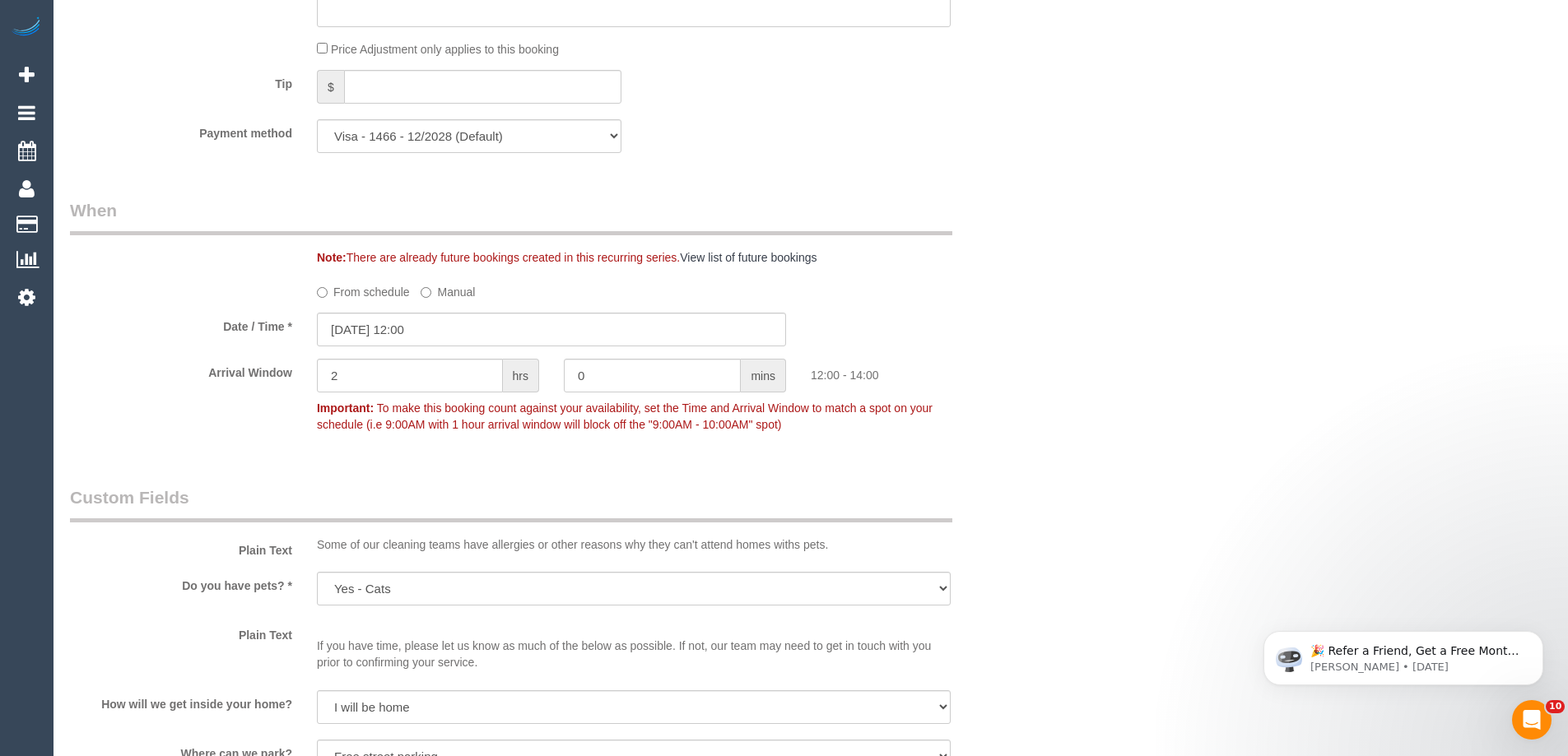
click at [1062, 346] on div "Who Email* [EMAIL_ADDRESS][DOMAIN_NAME] Name * [PERSON_NAME] Where Address* [ST…" at bounding box center [810, 277] width 1481 height 3563
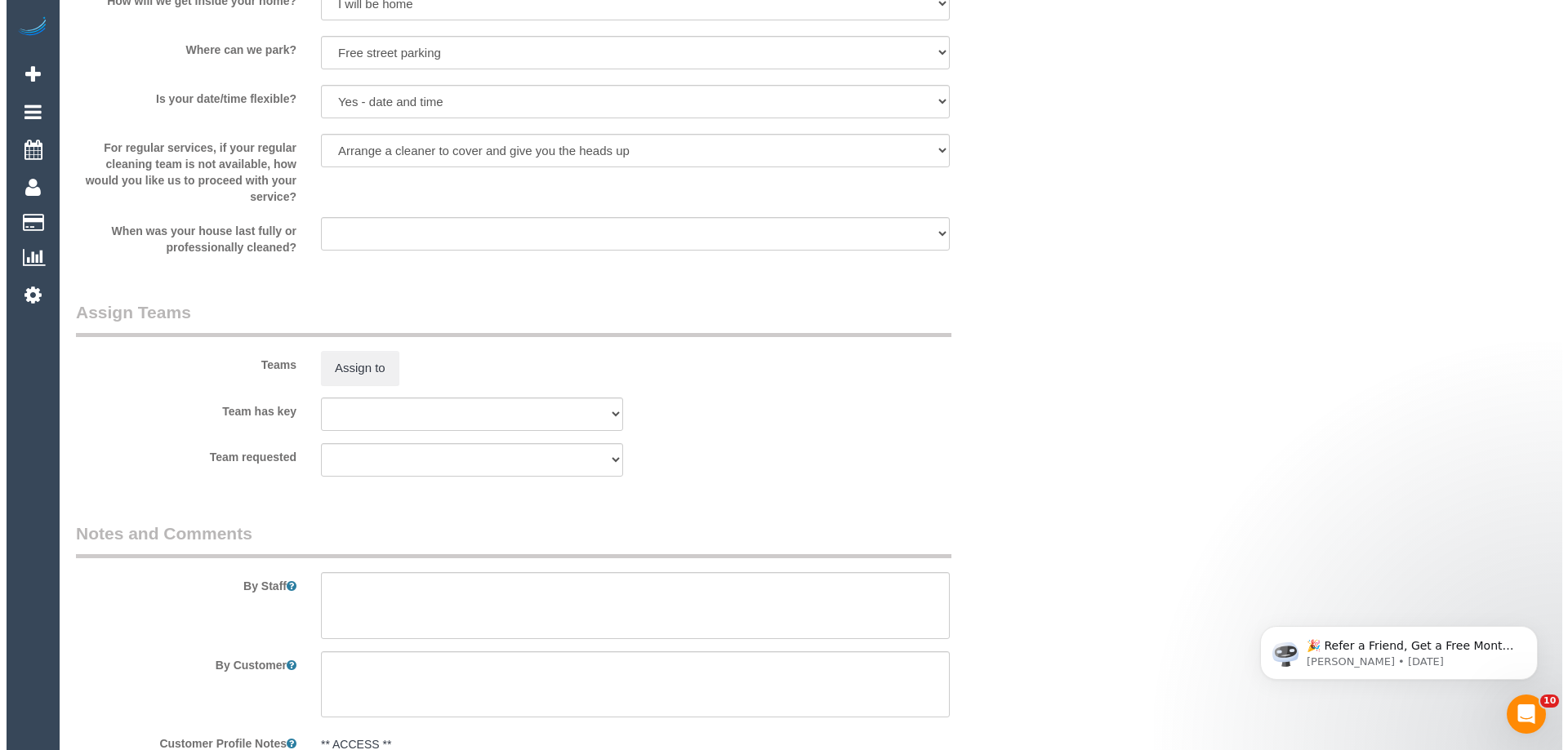
scroll to position [2248, 0]
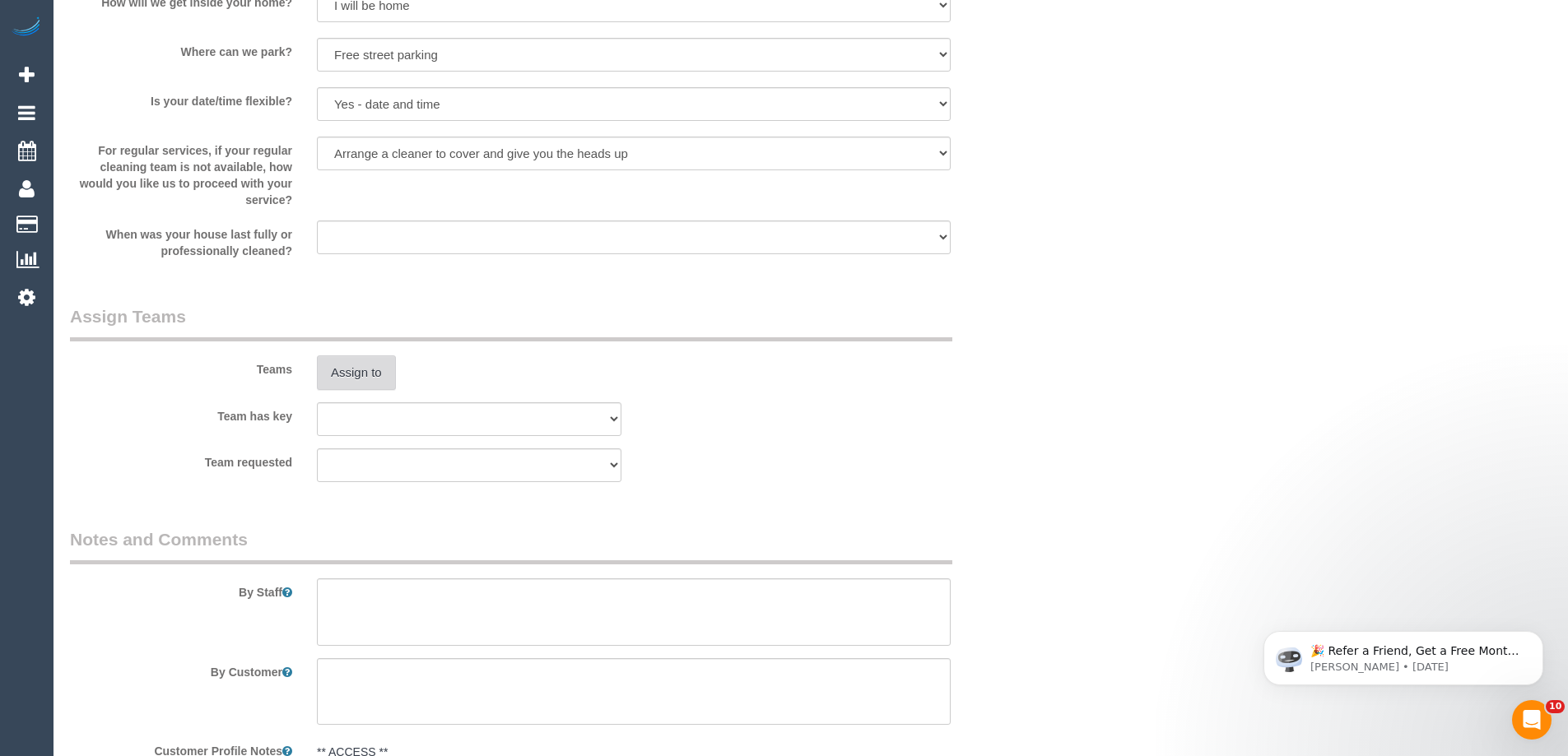
click at [344, 381] on button "Assign to" at bounding box center [356, 373] width 79 height 34
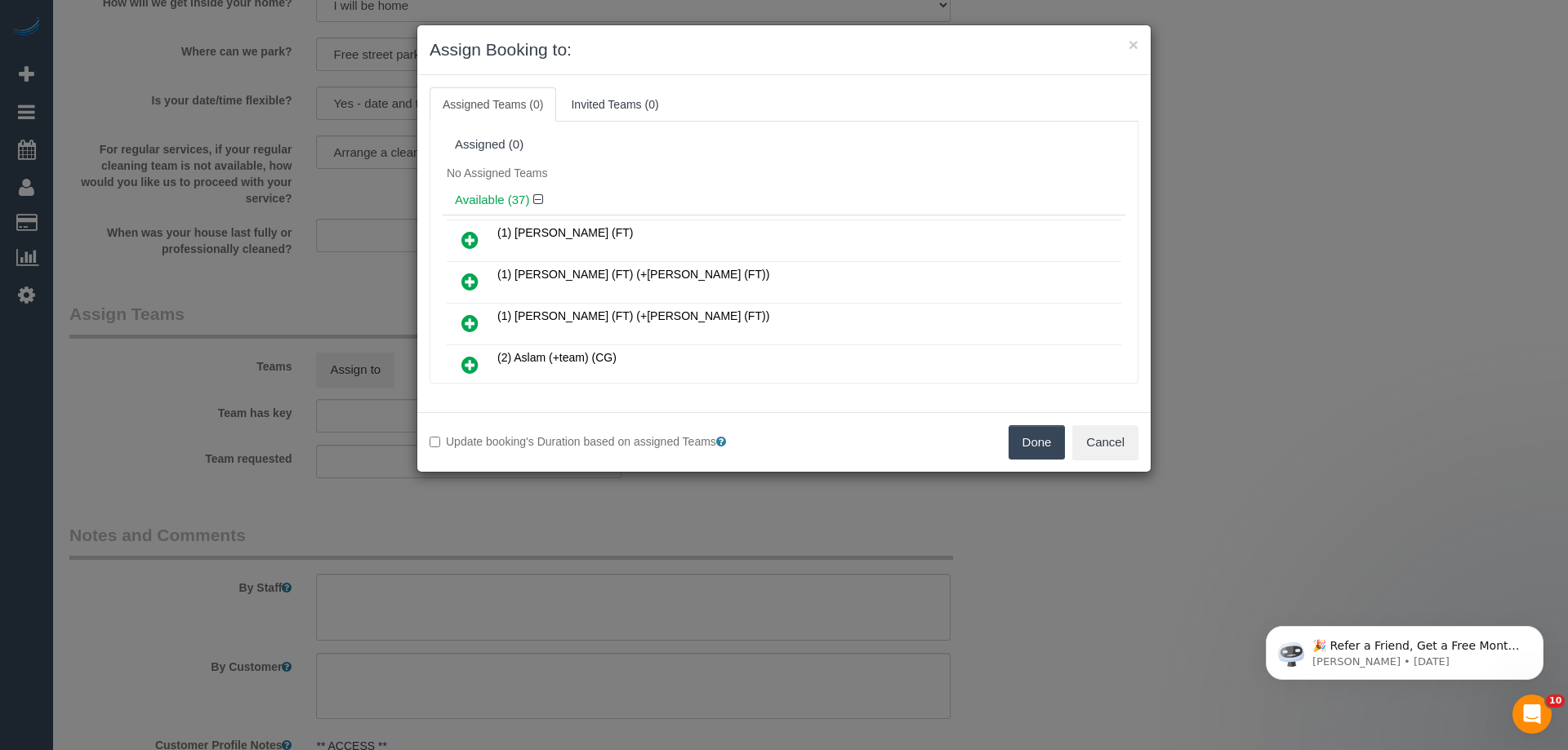
click at [683, 175] on div "No Assigned Teams" at bounding box center [784, 173] width 683 height 24
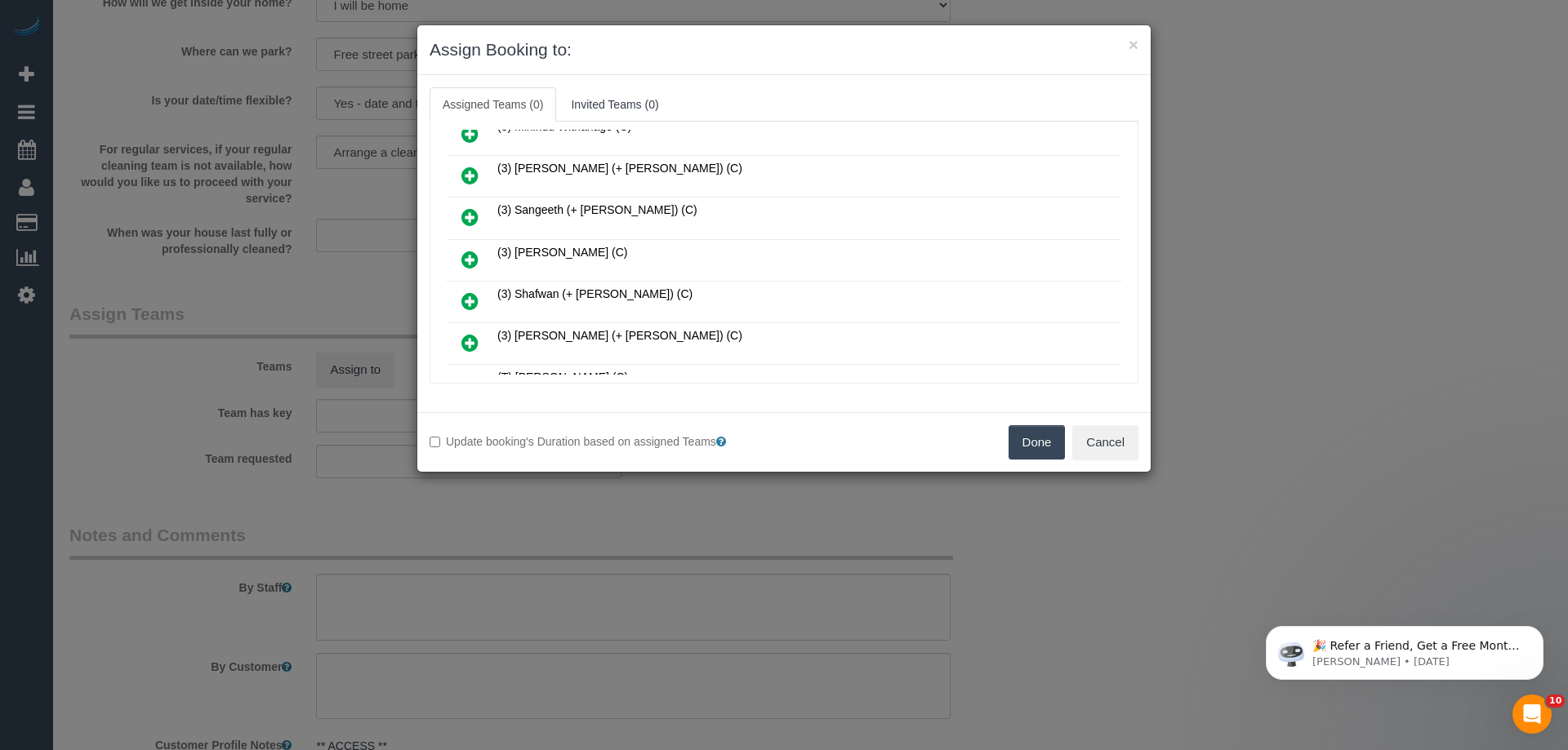
click at [470, 263] on icon at bounding box center [470, 260] width 18 height 20
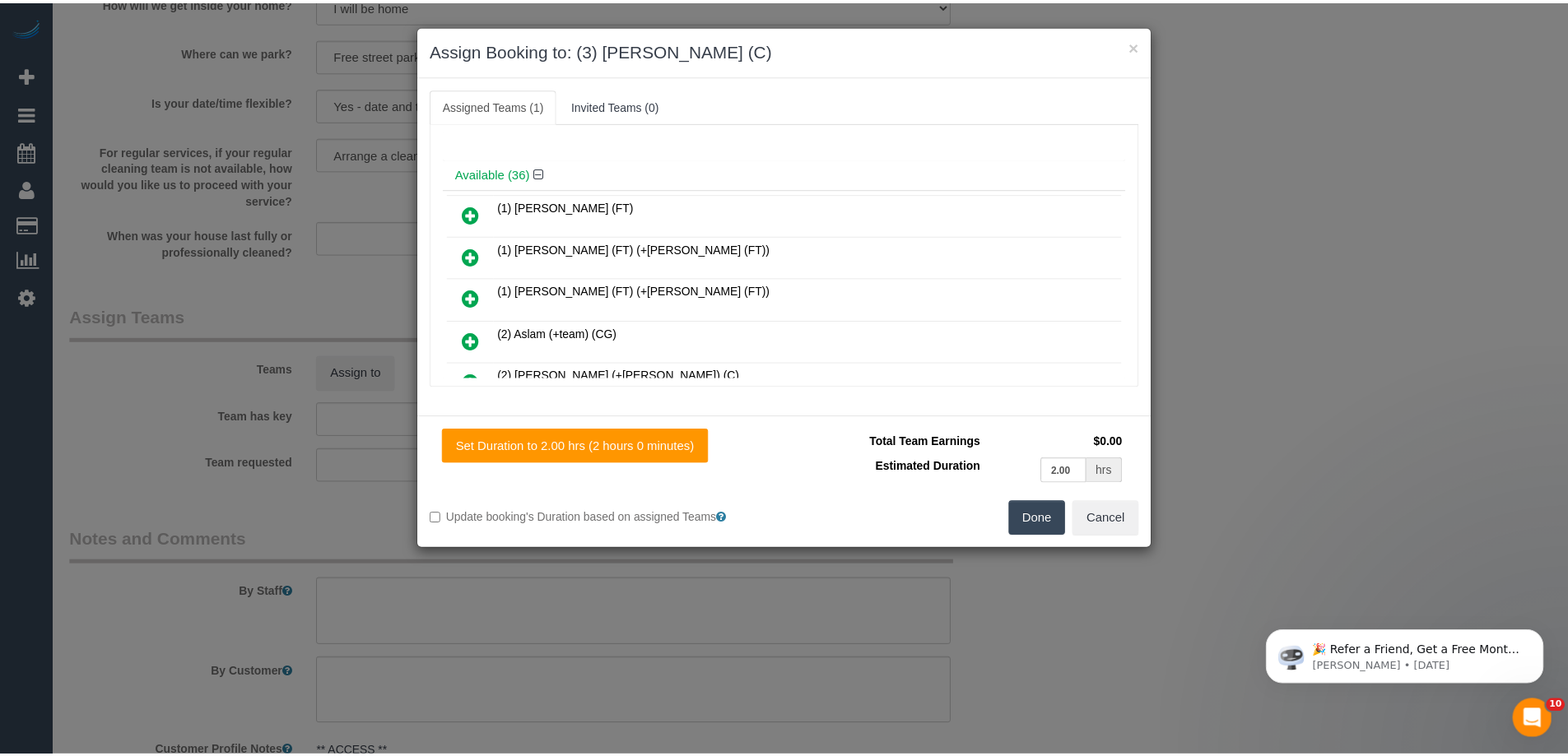
scroll to position [0, 0]
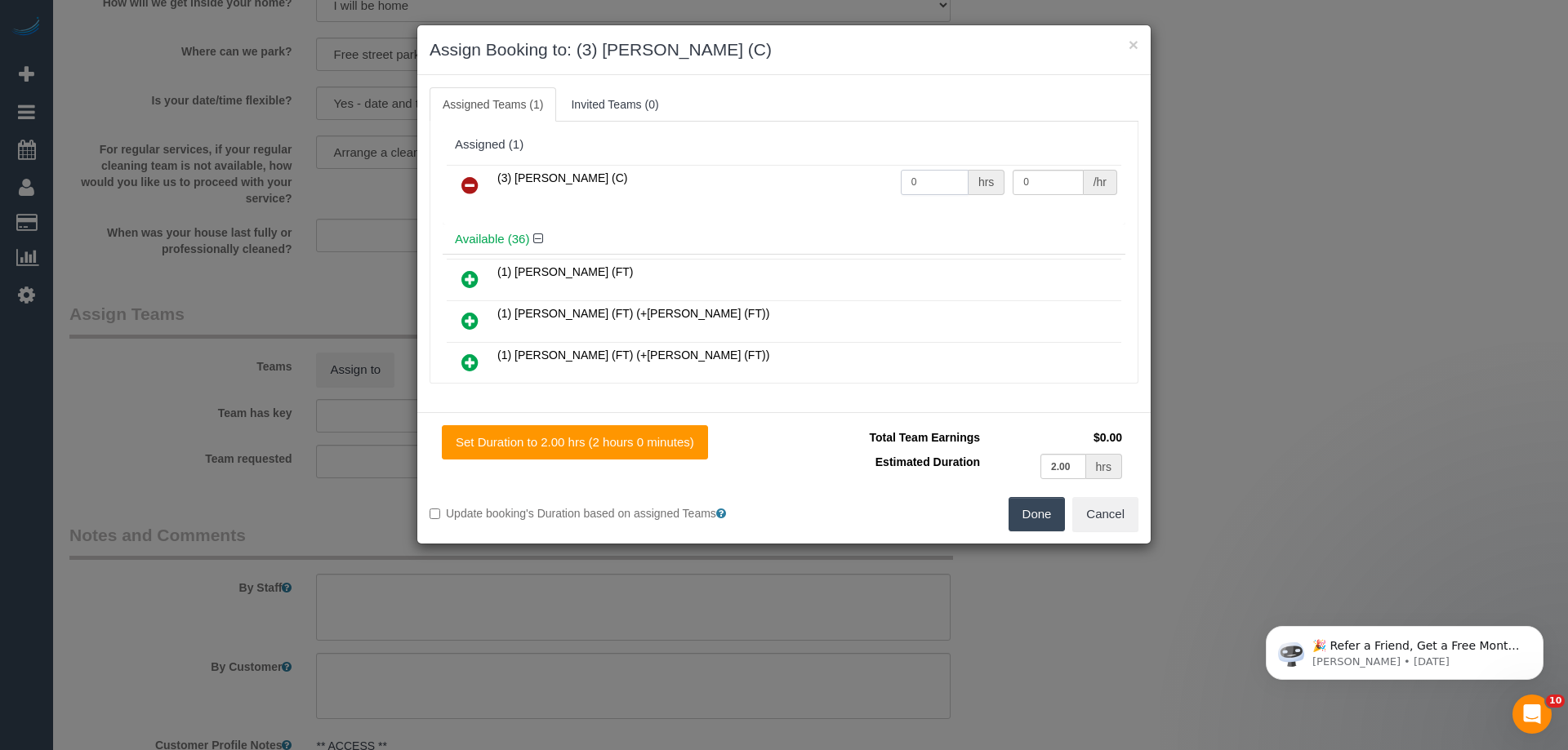
click at [933, 178] on input "0" at bounding box center [934, 183] width 67 height 25
type input "2"
click at [1043, 185] on input "0" at bounding box center [1048, 183] width 70 height 25
type input "35"
click at [1014, 512] on button "Done" at bounding box center [1037, 514] width 57 height 34
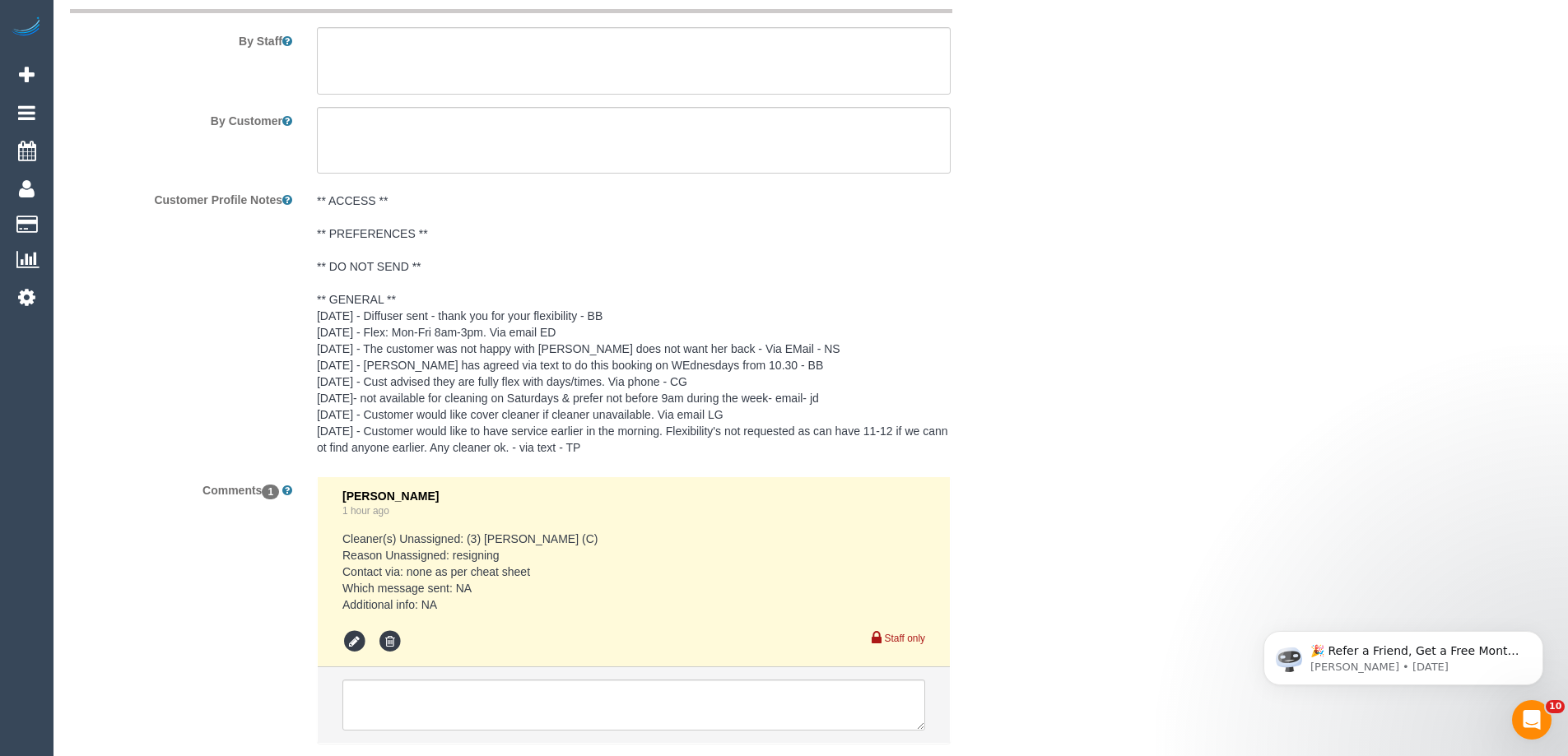
scroll to position [2924, 0]
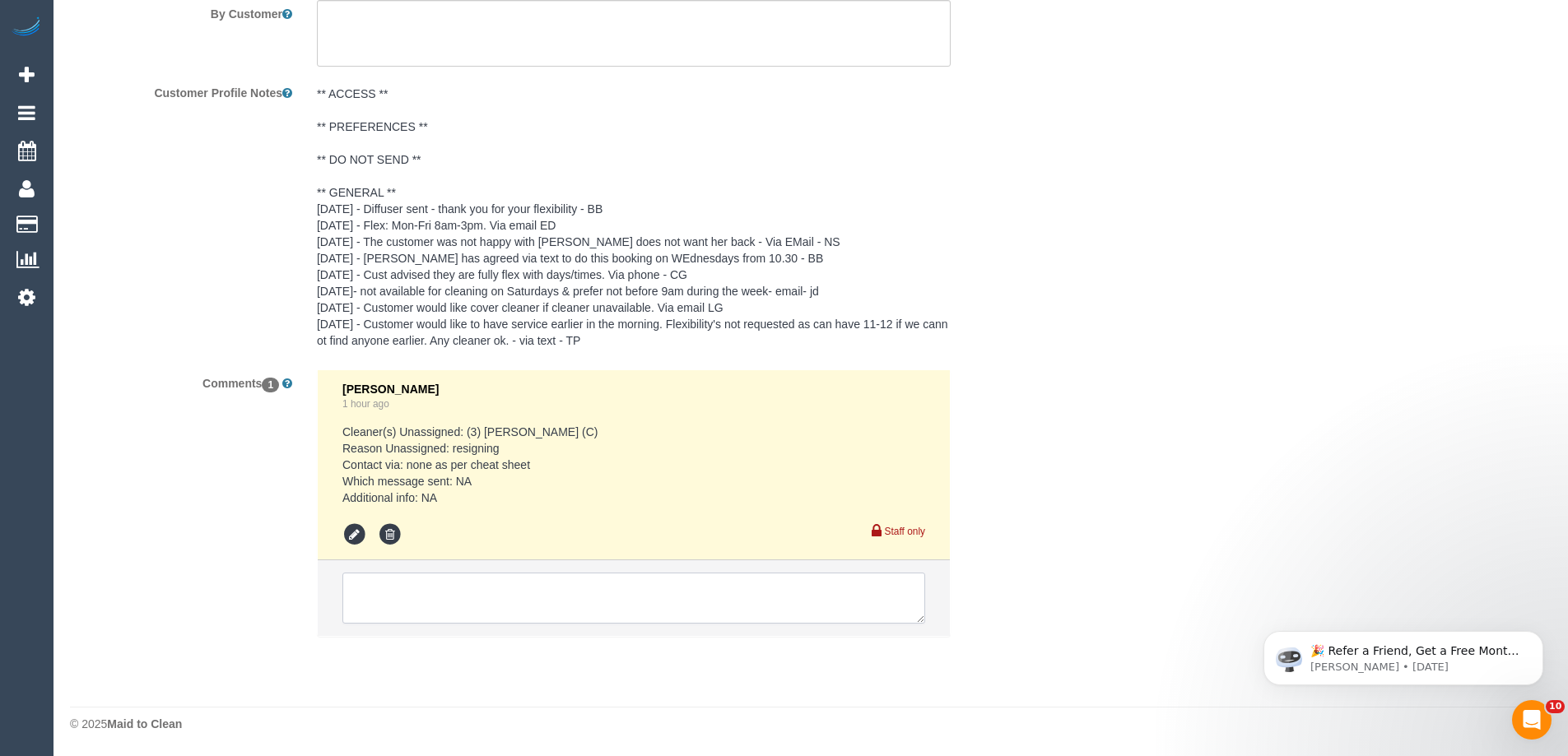
click at [456, 604] on textarea at bounding box center [633, 598] width 582 height 51
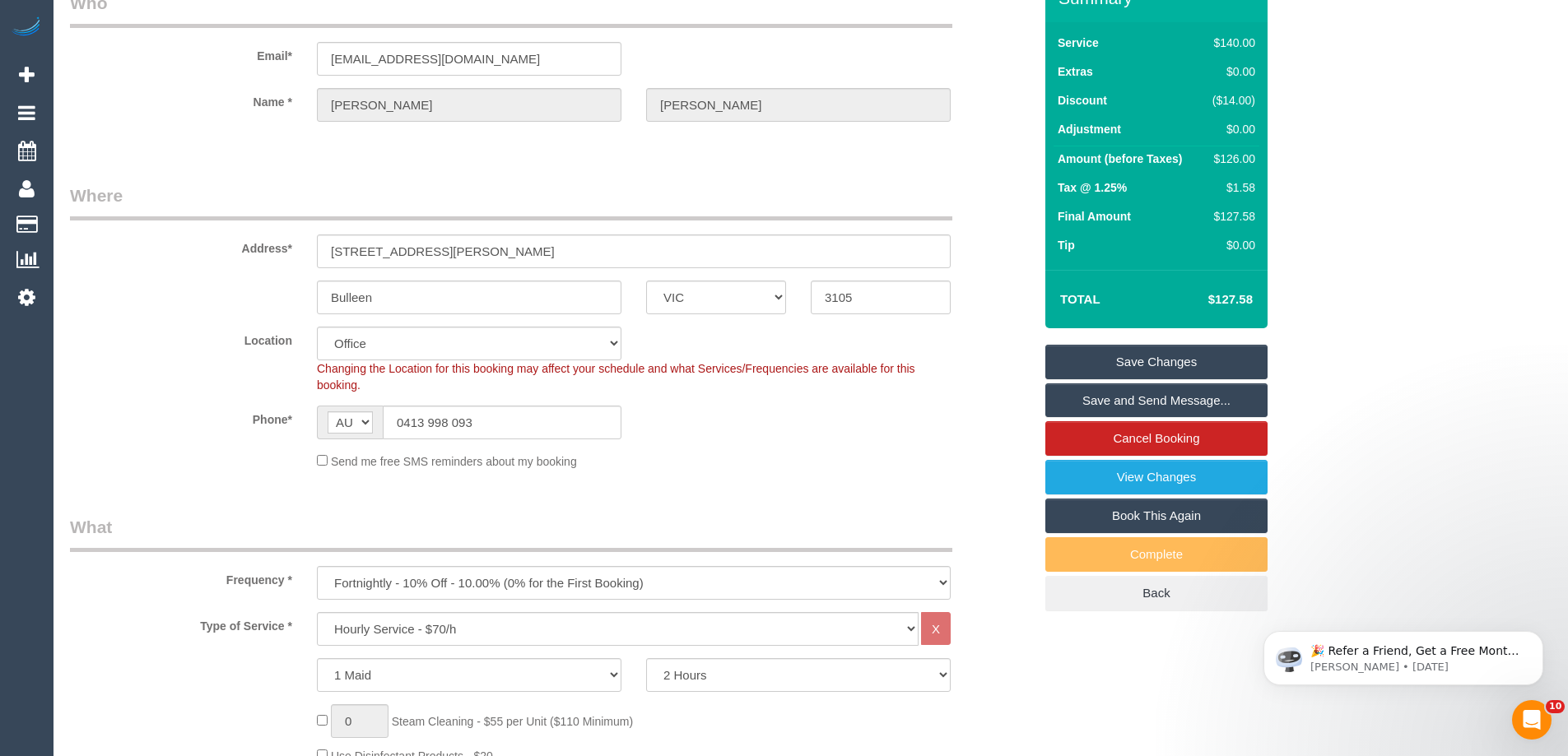
scroll to position [0, 0]
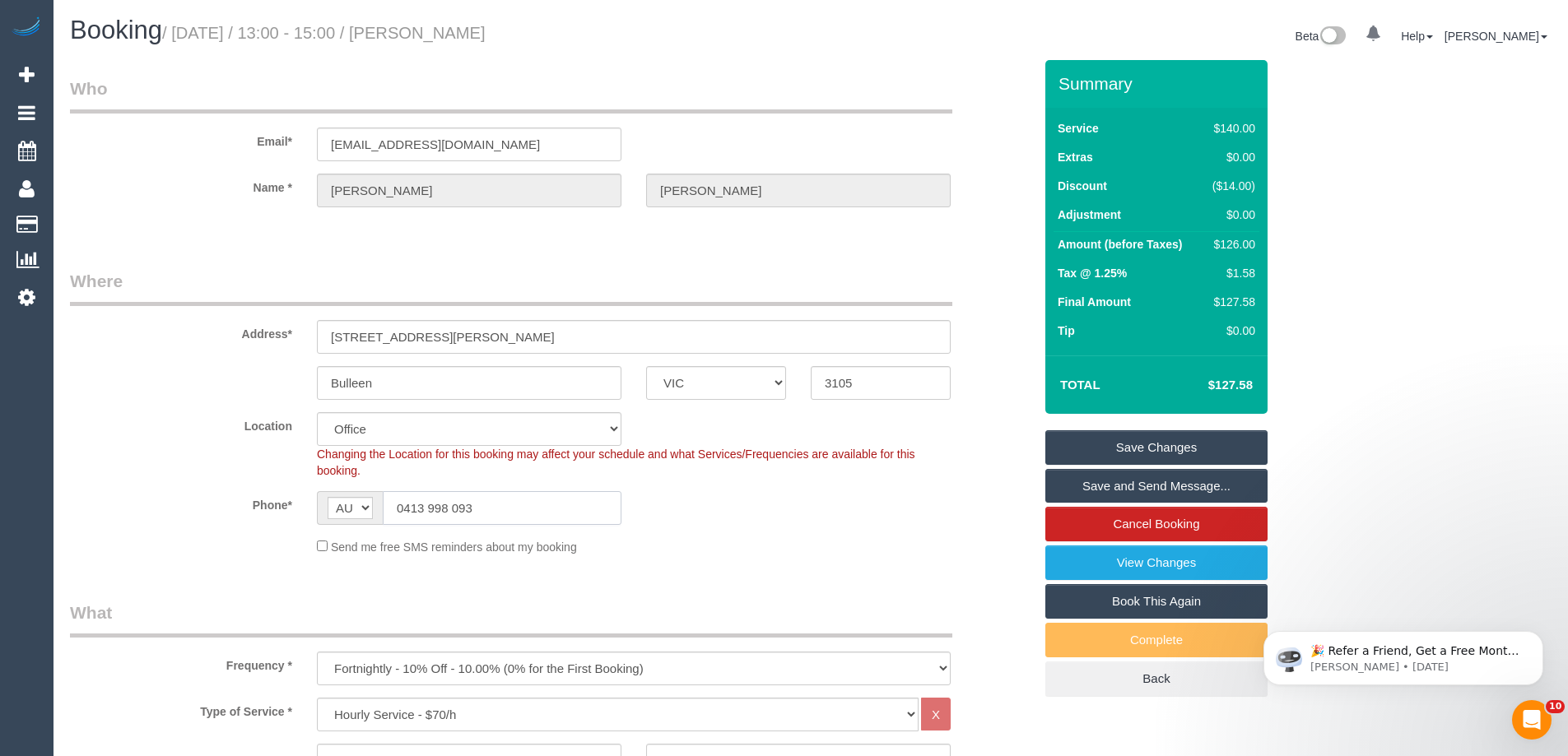
click at [436, 506] on input "0413 998 093" at bounding box center [502, 509] width 239 height 34
click at [930, 220] on div at bounding box center [633, 222] width 634 height 4
drag, startPoint x: 721, startPoint y: 530, endPoint x: 695, endPoint y: 531, distance: 26.0
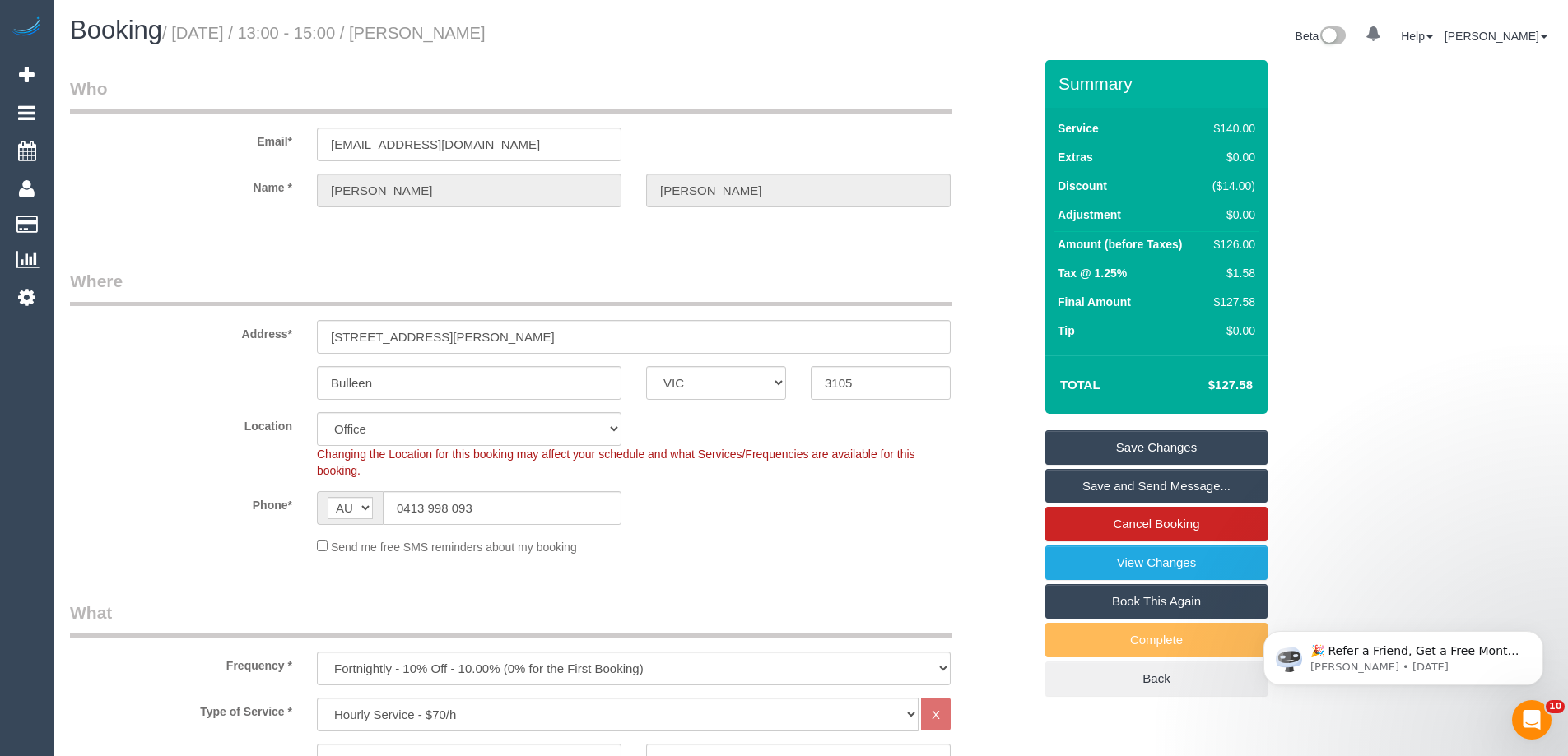
click at [722, 530] on sui-booking-location "Location Office City East (North) East (South) Inner East Inner North (East) In…" at bounding box center [551, 483] width 963 height 143
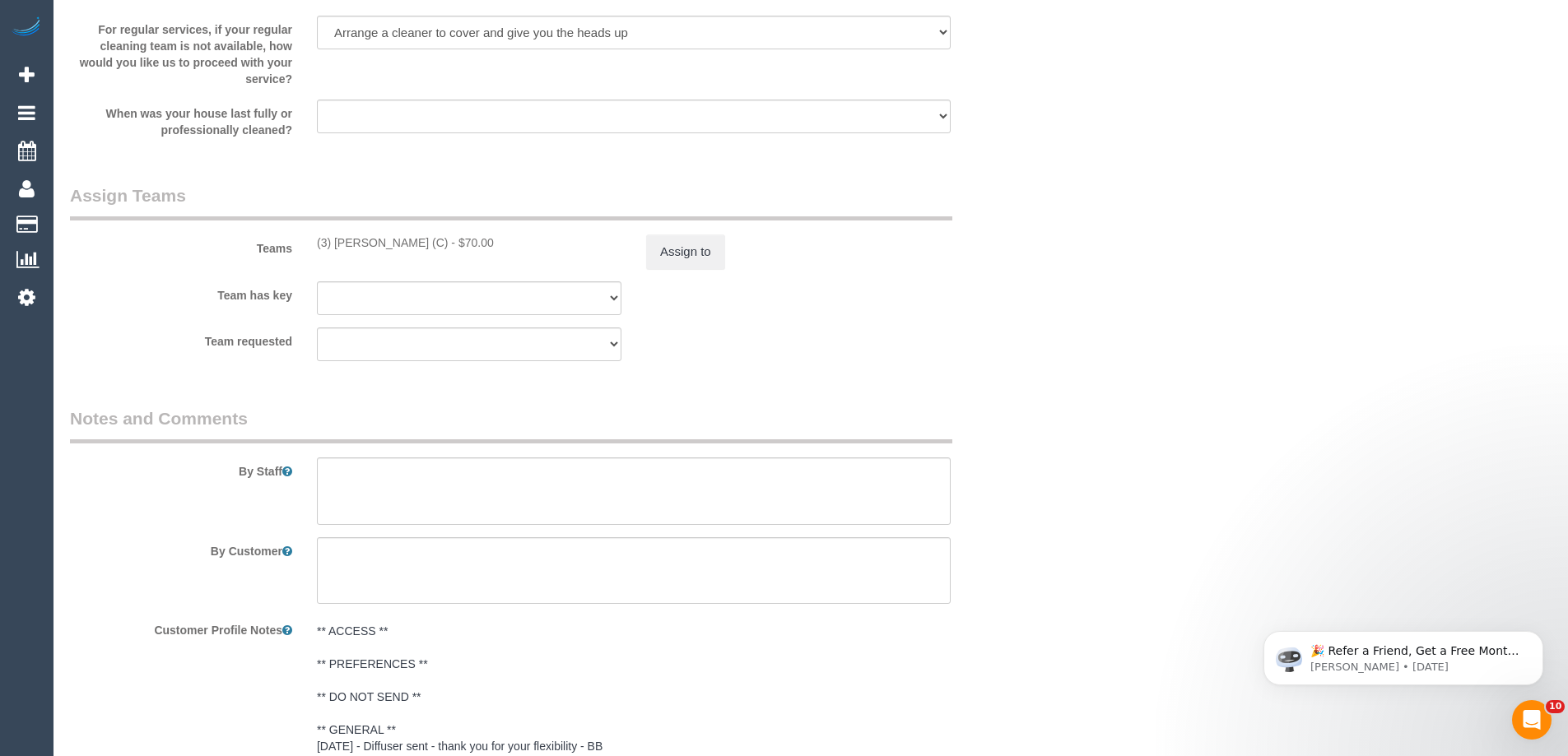
scroll to position [2991, 0]
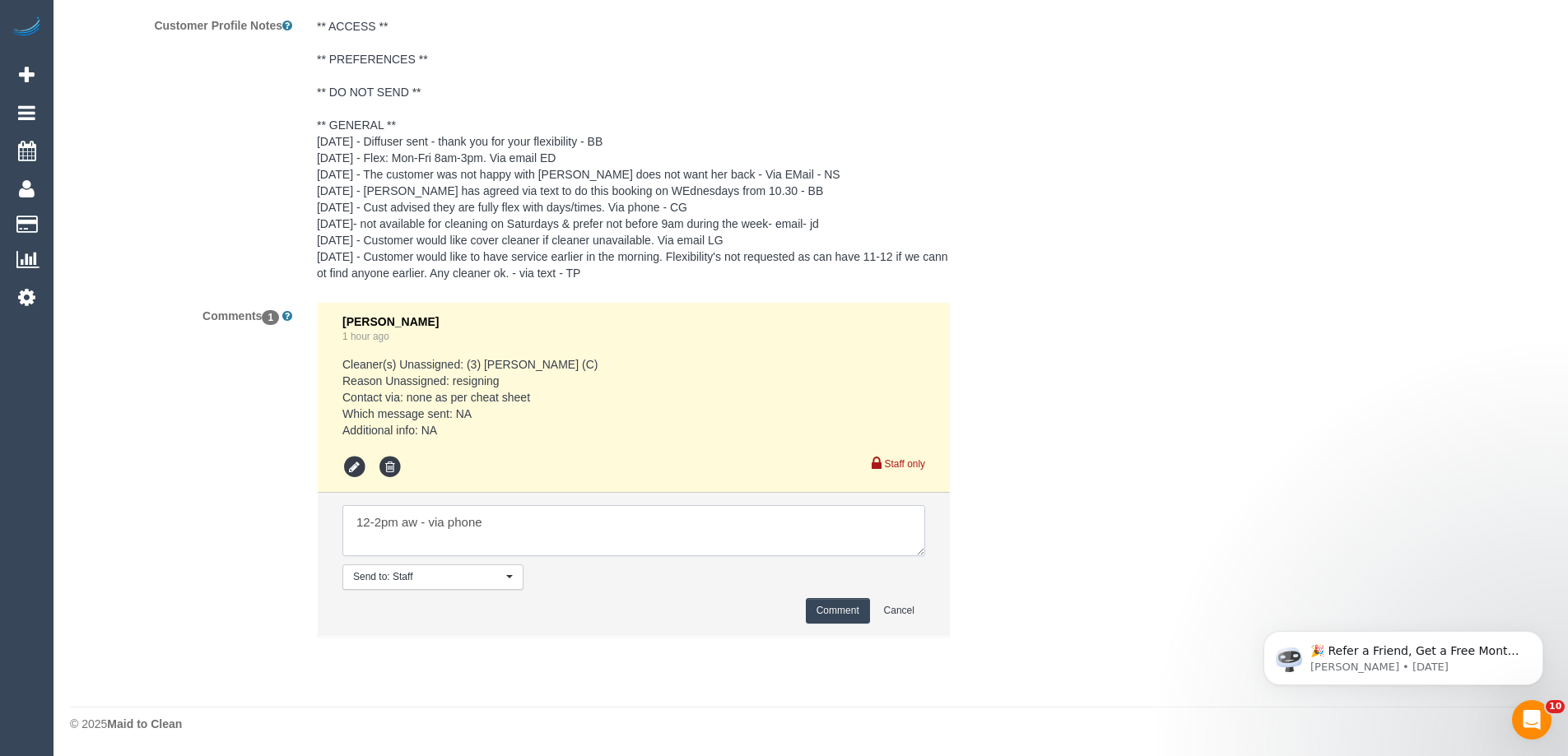
click at [356, 525] on textarea at bounding box center [633, 531] width 582 height 51
click at [485, 517] on textarea at bounding box center [633, 531] width 582 height 51
click at [553, 525] on textarea at bounding box center [633, 531] width 582 height 51
click at [682, 520] on textarea at bounding box center [633, 531] width 582 height 51
type textarea "Confirmed12-2pm aw via phone and informed new ongoing cleaner"
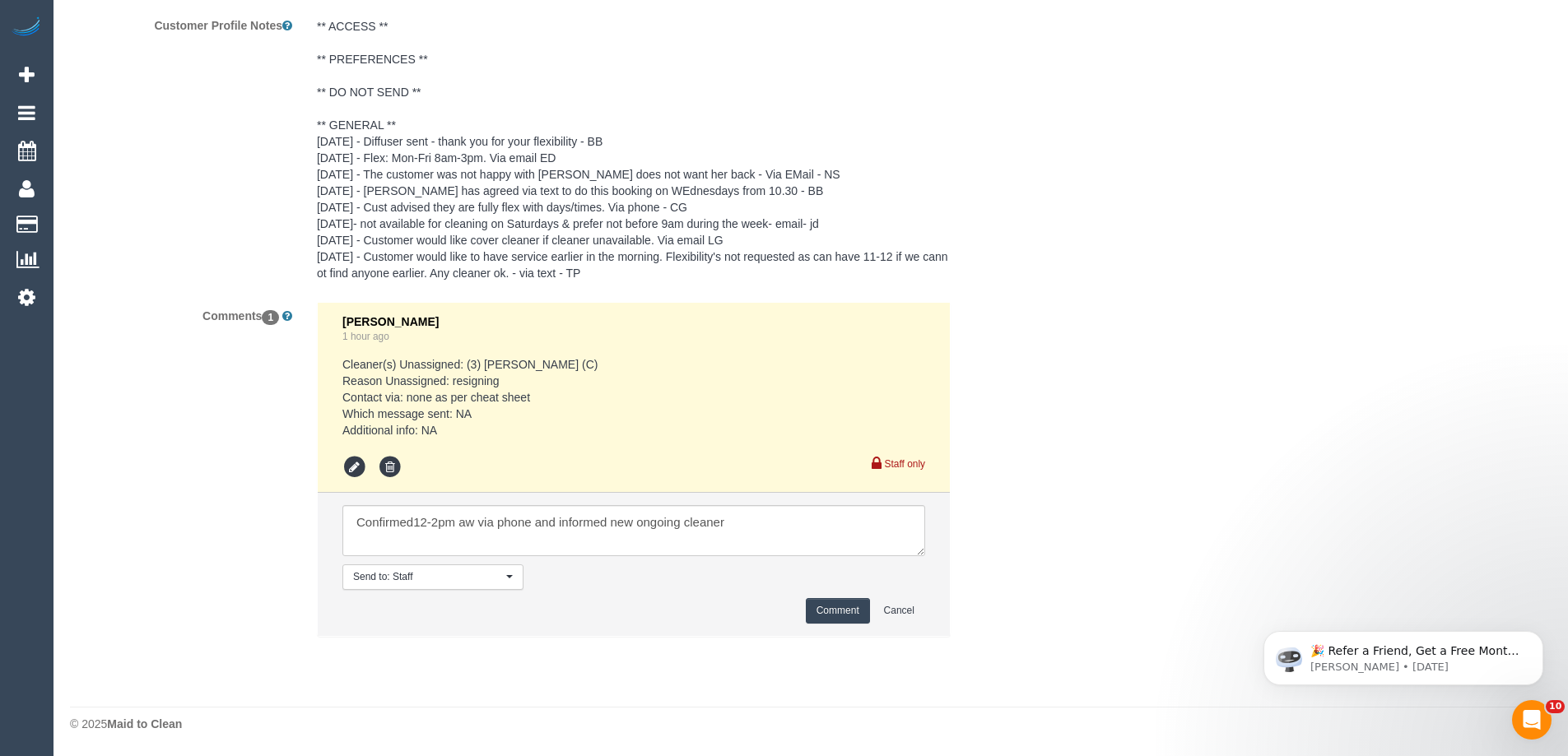
click at [841, 613] on button "Comment" at bounding box center [838, 611] width 64 height 26
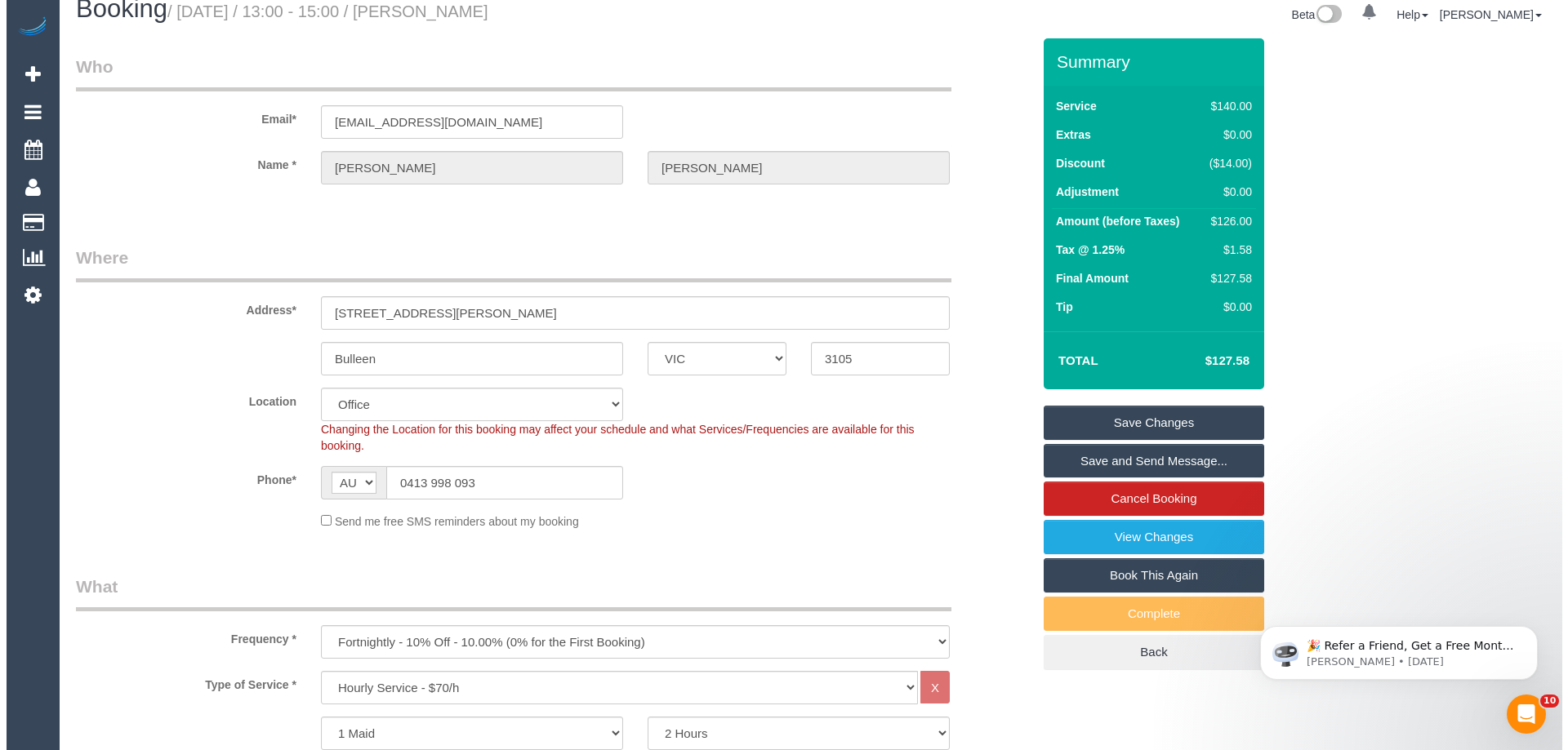
scroll to position [0, 0]
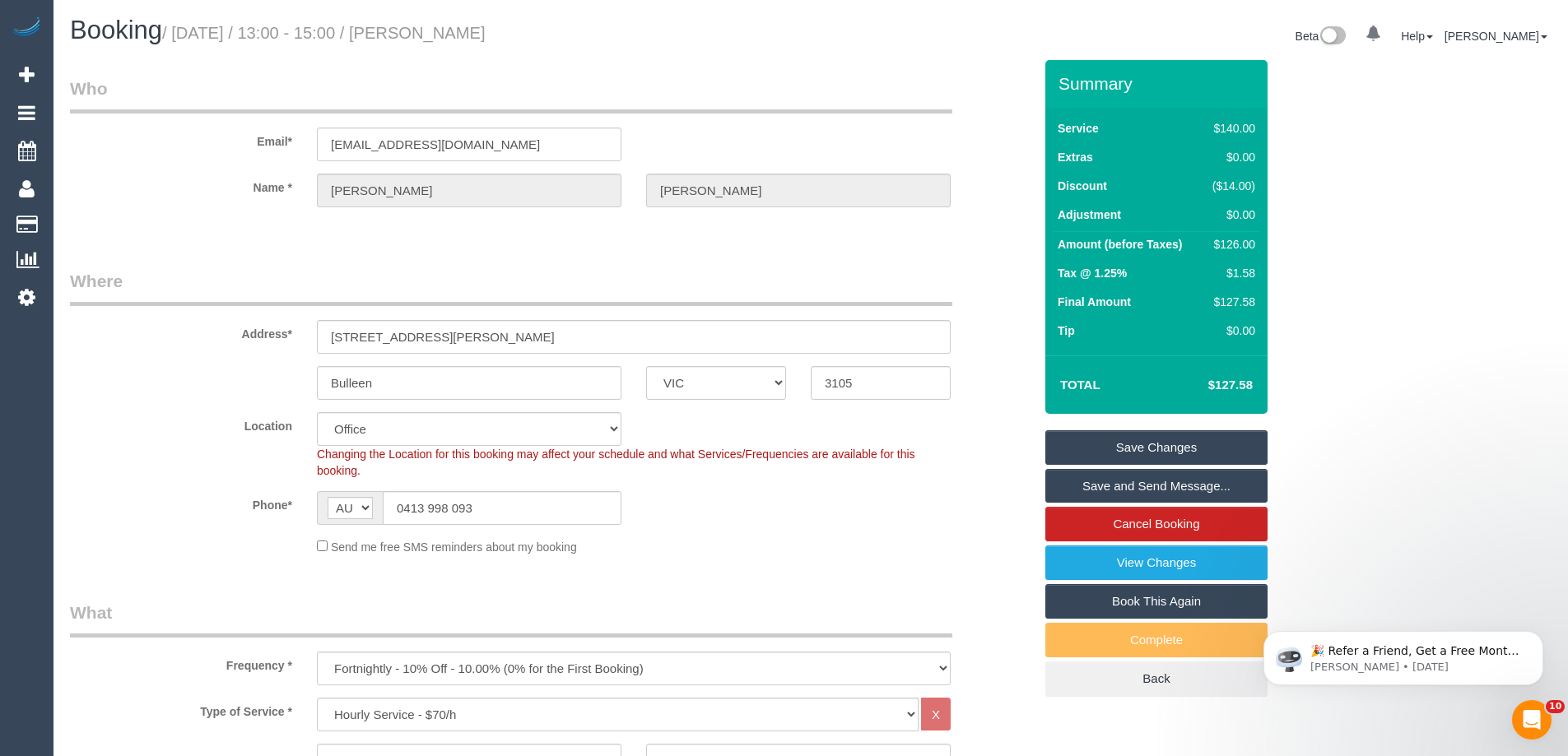
click at [1125, 479] on link "Save and Send Message..." at bounding box center [1155, 486] width 222 height 34
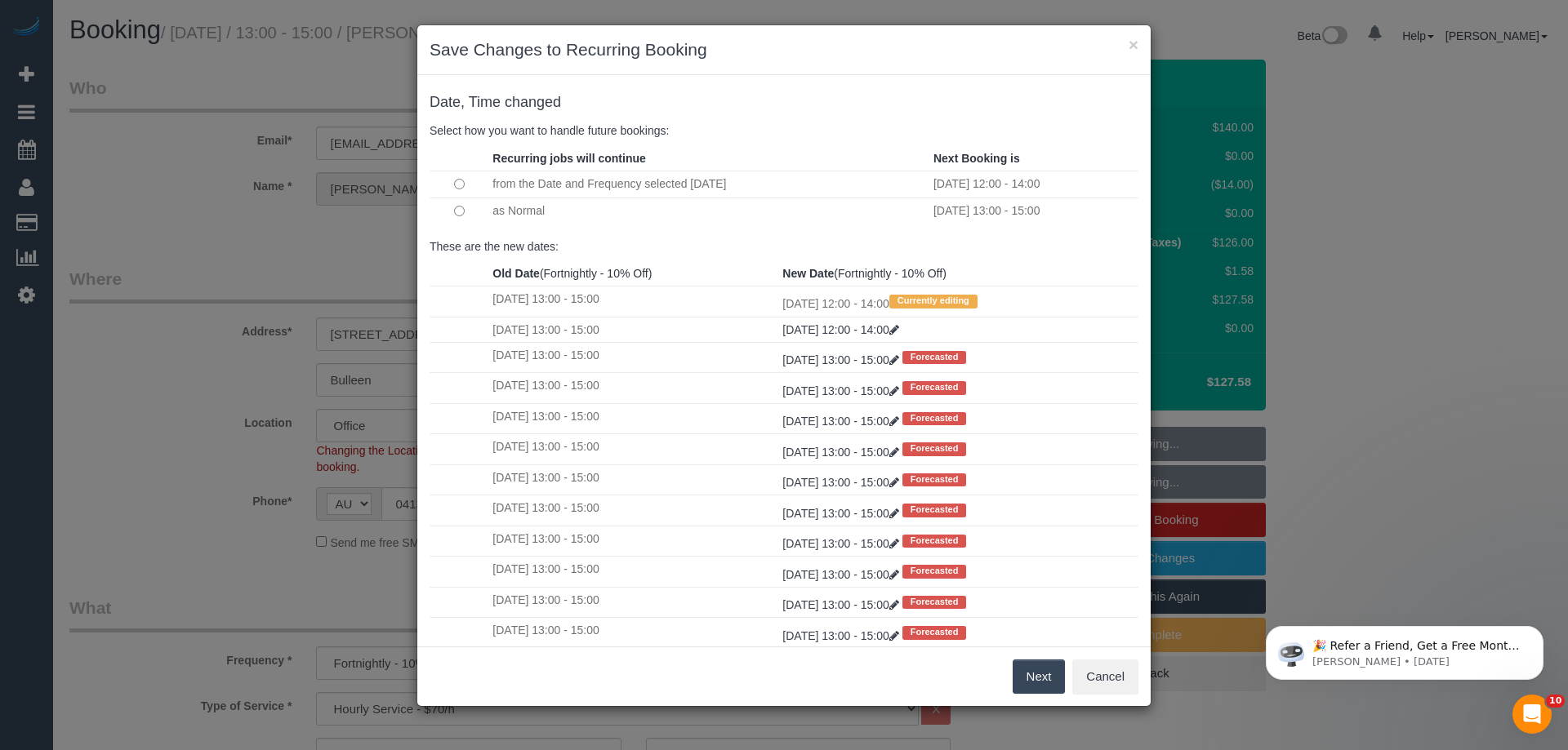
click at [1036, 674] on button "Next" at bounding box center [1039, 677] width 53 height 34
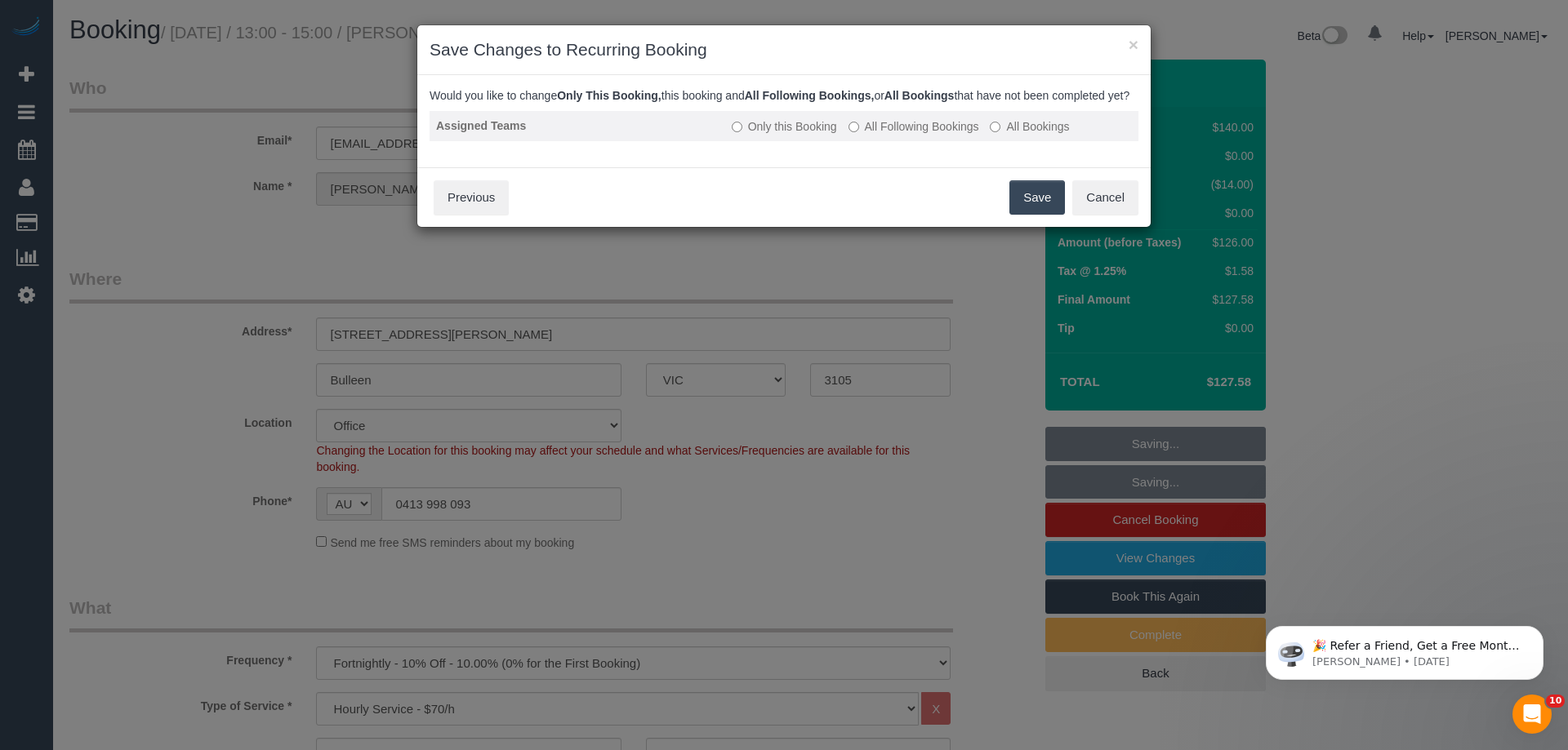
click at [919, 135] on label "All Following Bookings" at bounding box center [915, 126] width 131 height 17
click at [1023, 215] on button "Save" at bounding box center [1037, 198] width 56 height 34
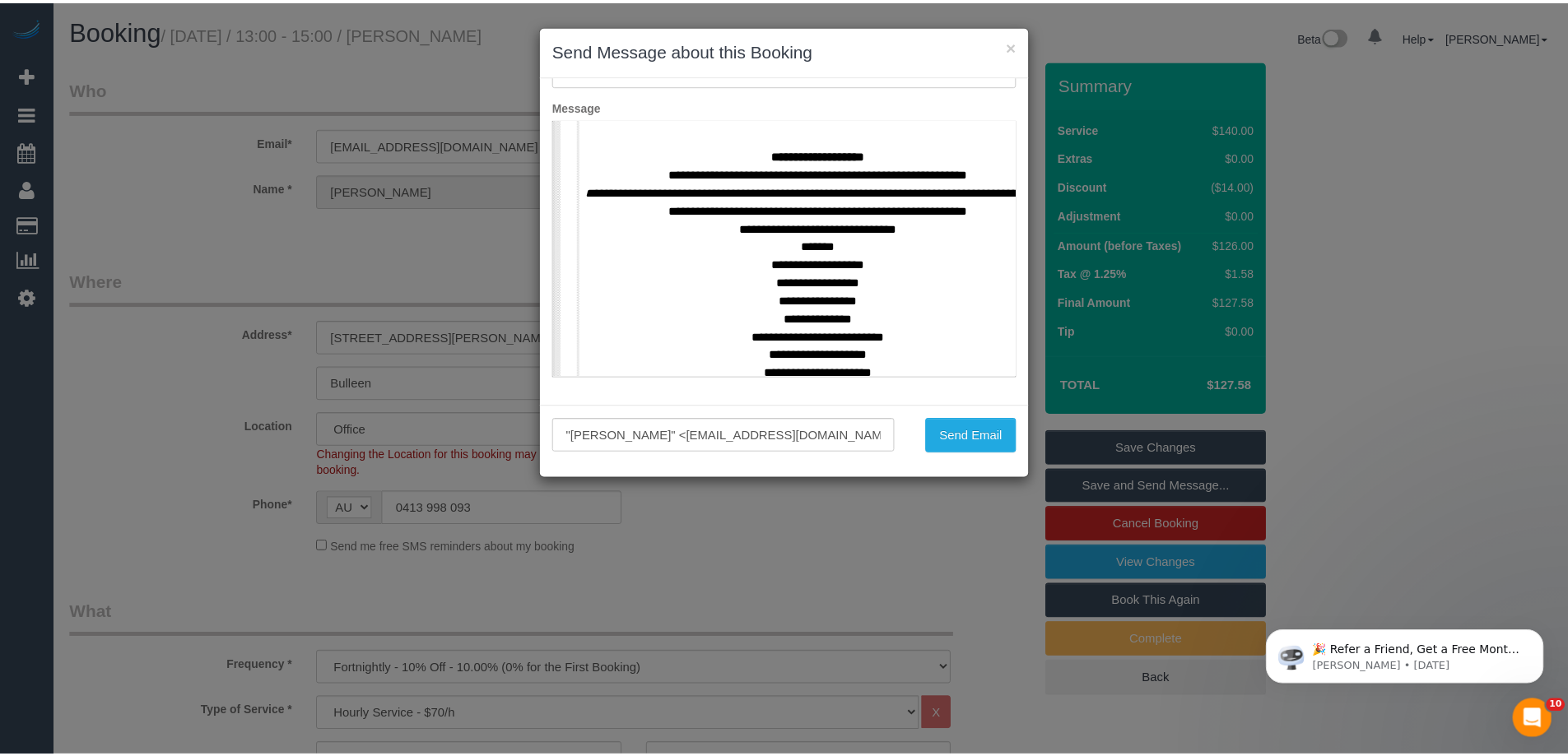
scroll to position [741, 0]
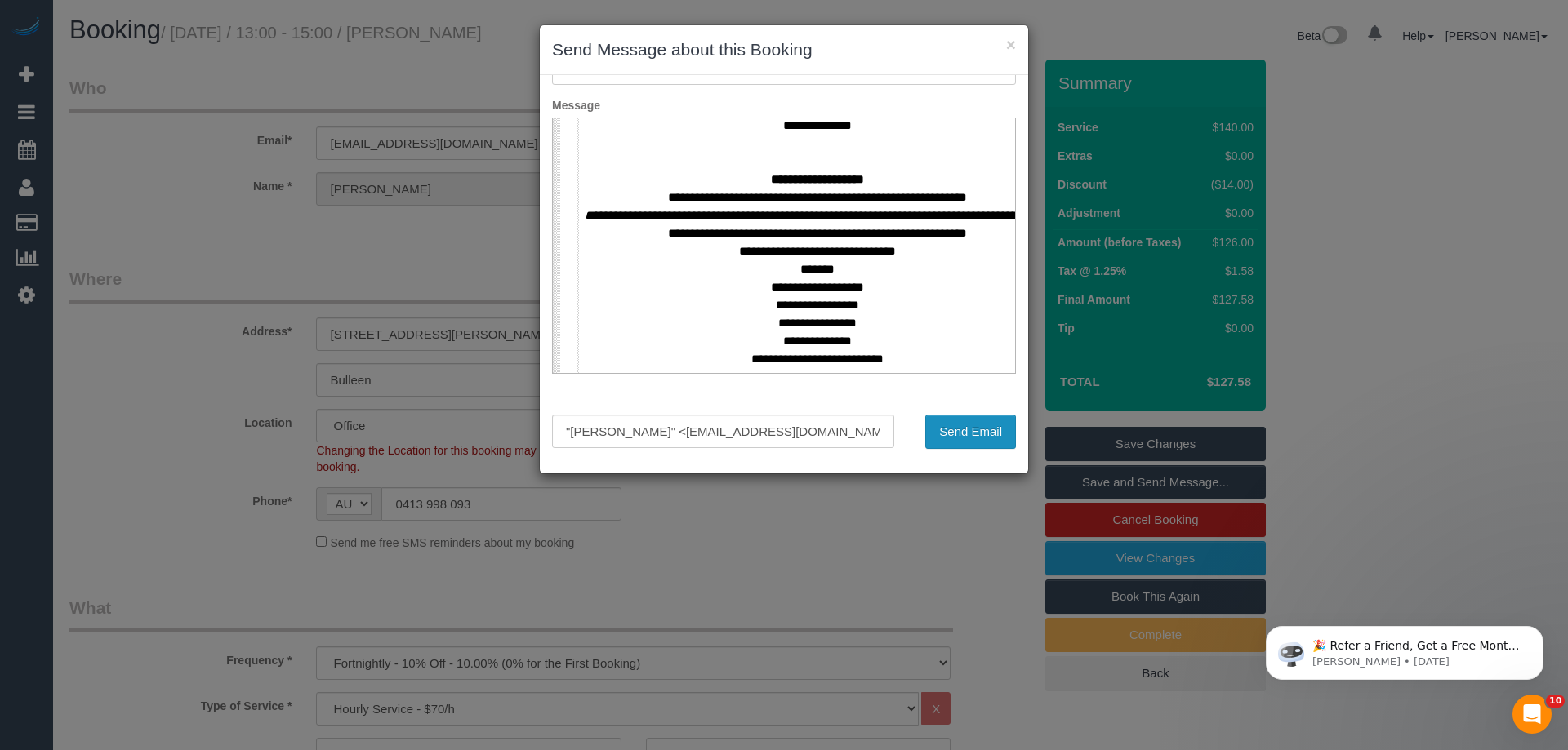
click at [949, 437] on button "Send Email" at bounding box center [970, 431] width 91 height 34
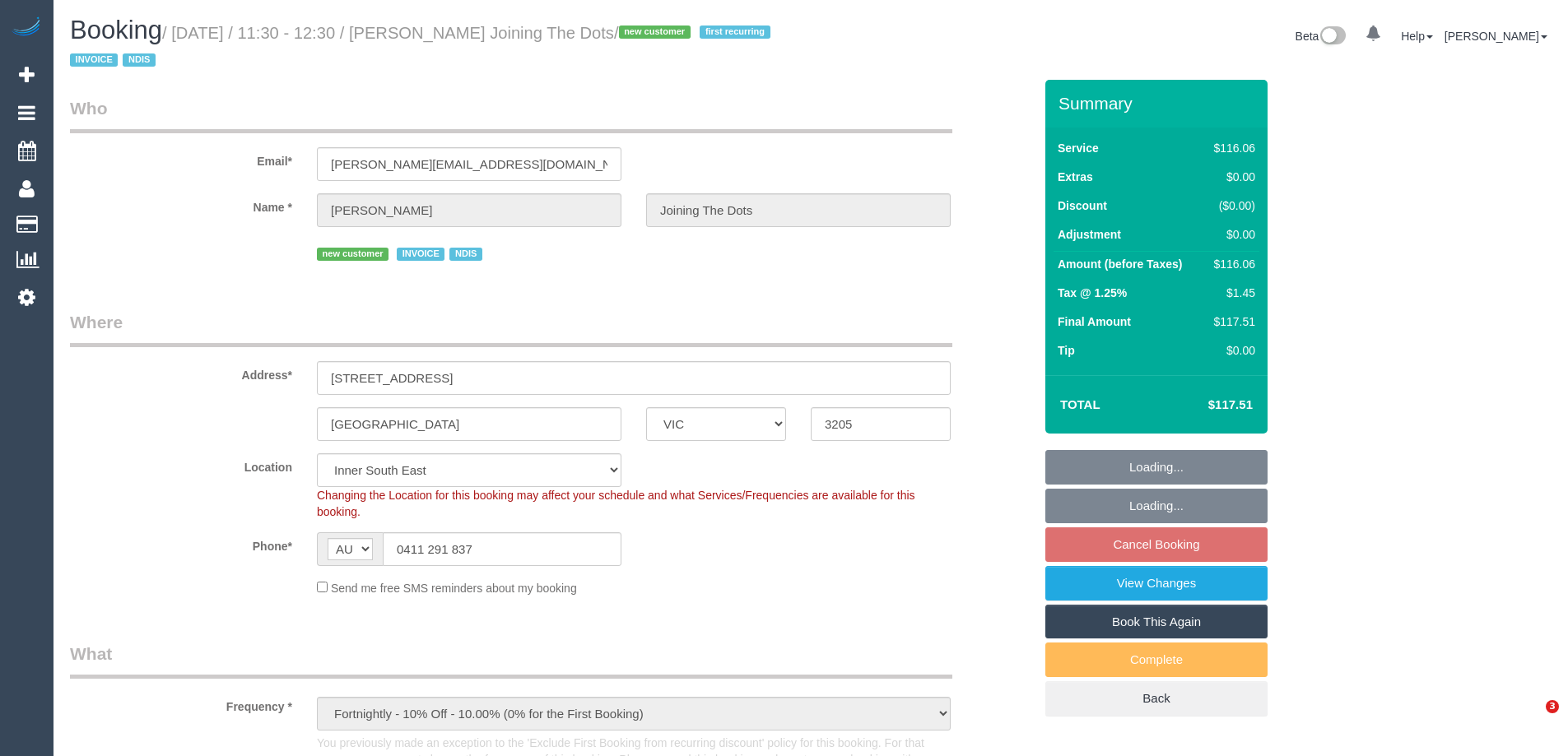
select select "VIC"
select select "number:28"
select select "number:14"
select select "number:19"
select select "number:36"
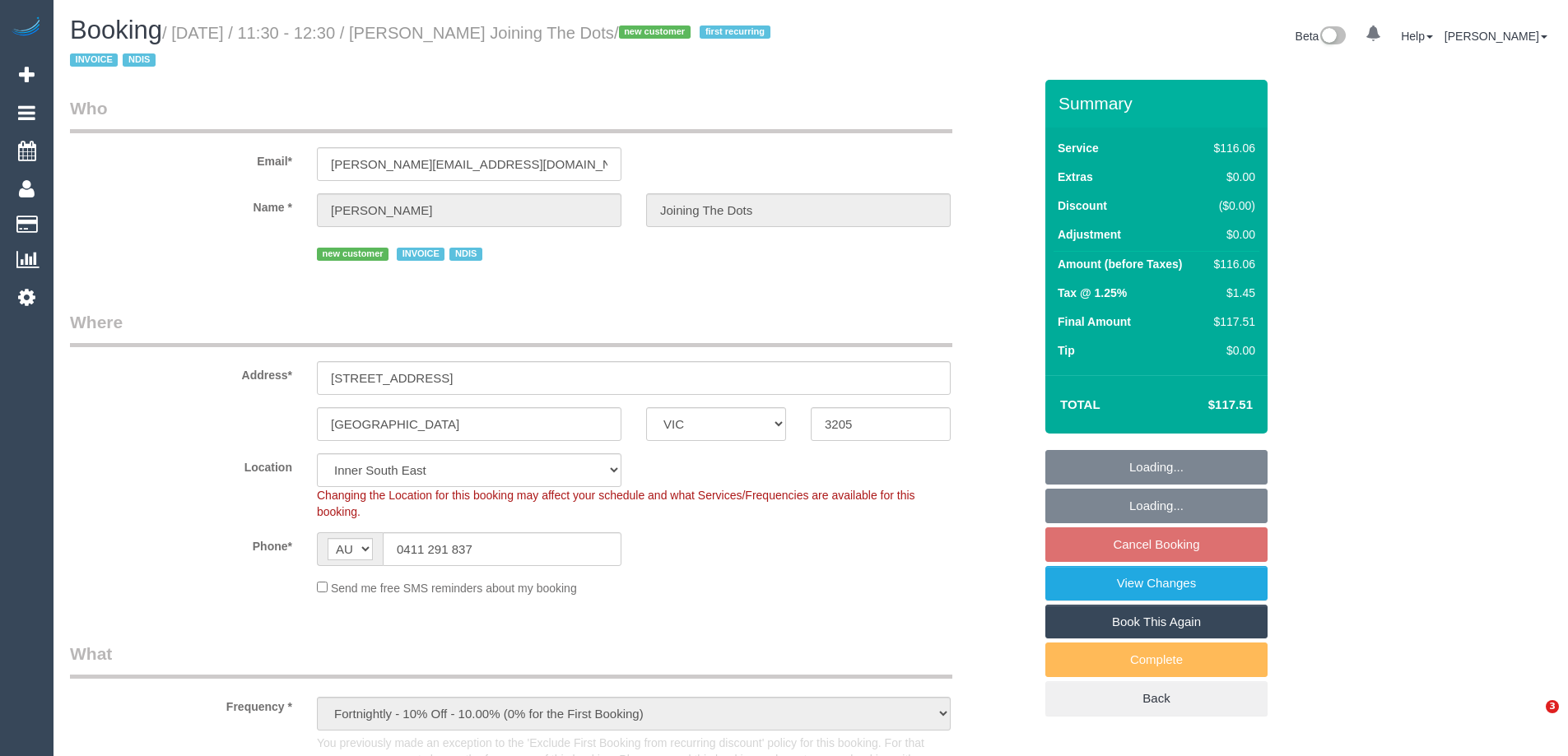
select select "number:35"
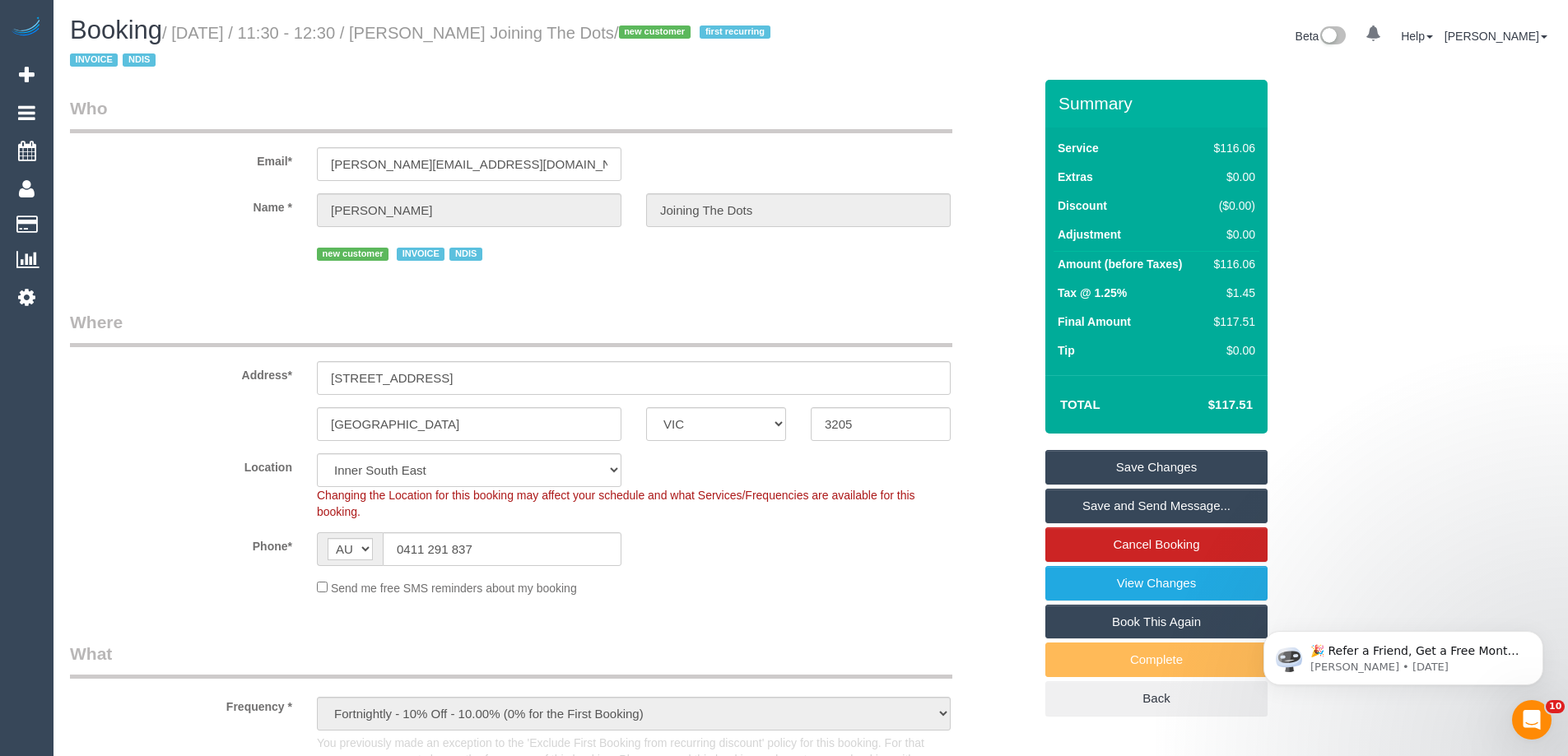
click at [196, 481] on div "Location [GEOGRAPHIC_DATA] (North) East (South) [GEOGRAPHIC_DATA] (East) [GEOGR…" at bounding box center [551, 487] width 988 height 67
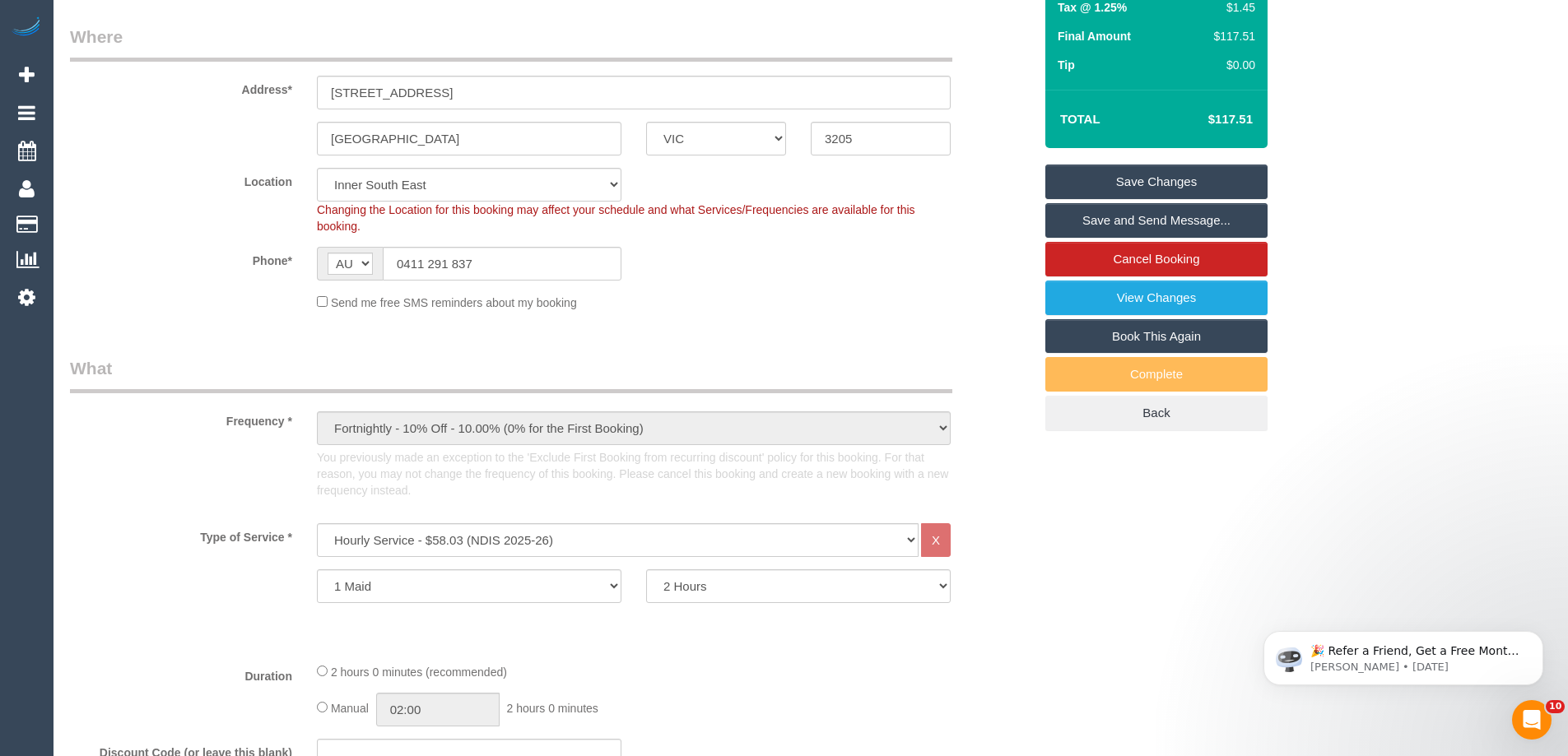
scroll to position [83, 0]
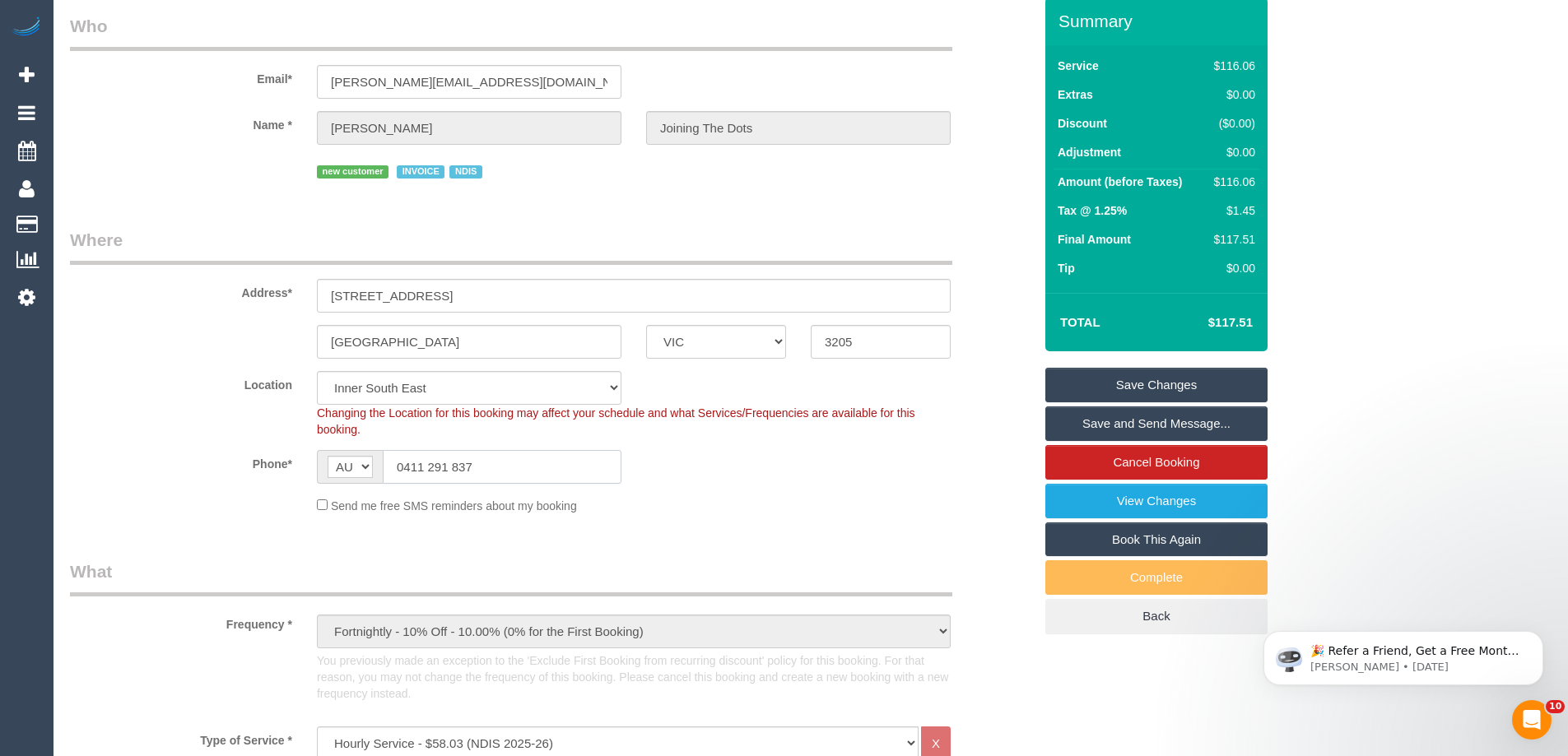
click at [452, 475] on input "0411 291 837" at bounding box center [502, 467] width 239 height 34
click at [394, 239] on legend "Where" at bounding box center [511, 246] width 882 height 37
click at [865, 500] on div "Send me free SMS reminders about my booking" at bounding box center [634, 506] width 658 height 18
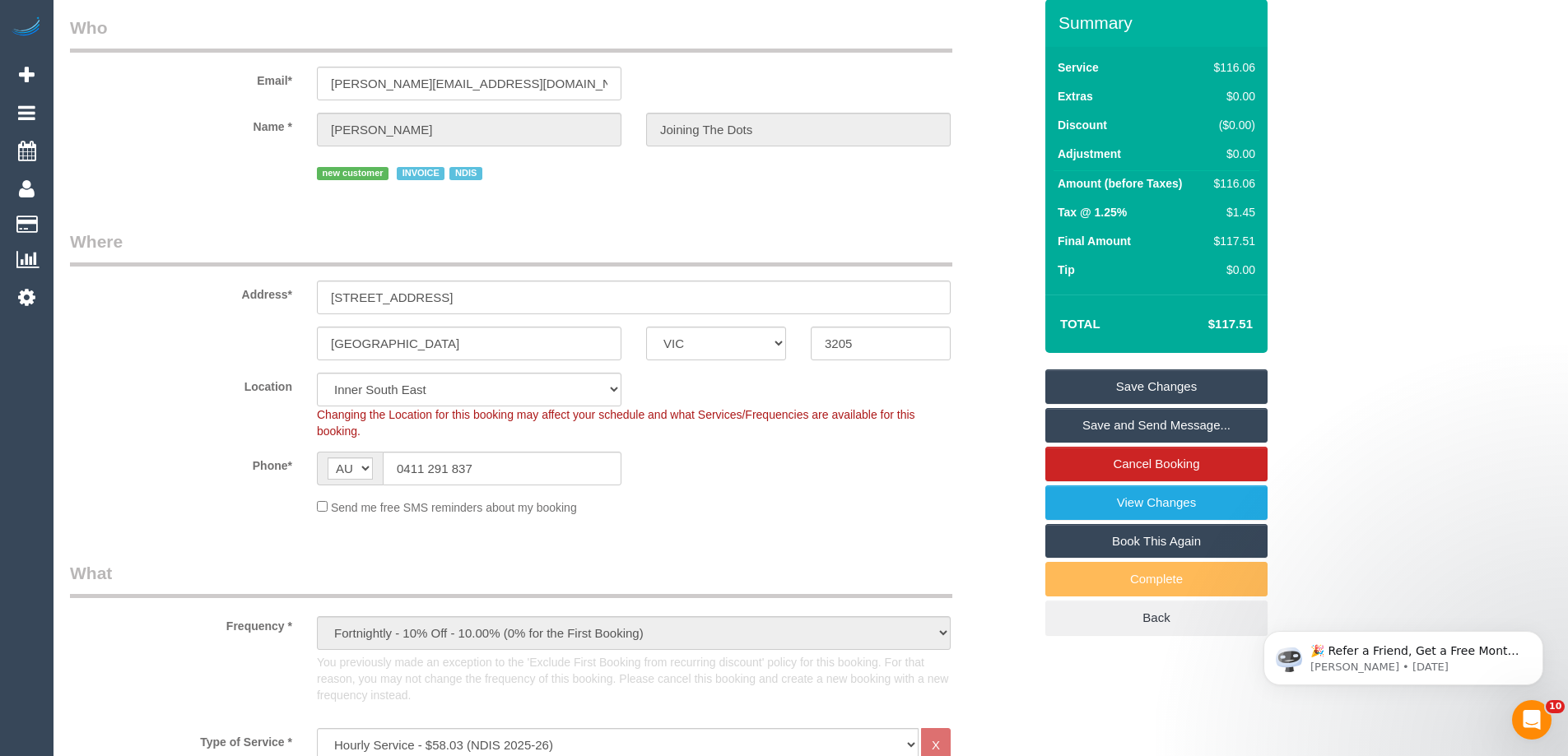
scroll to position [0, 0]
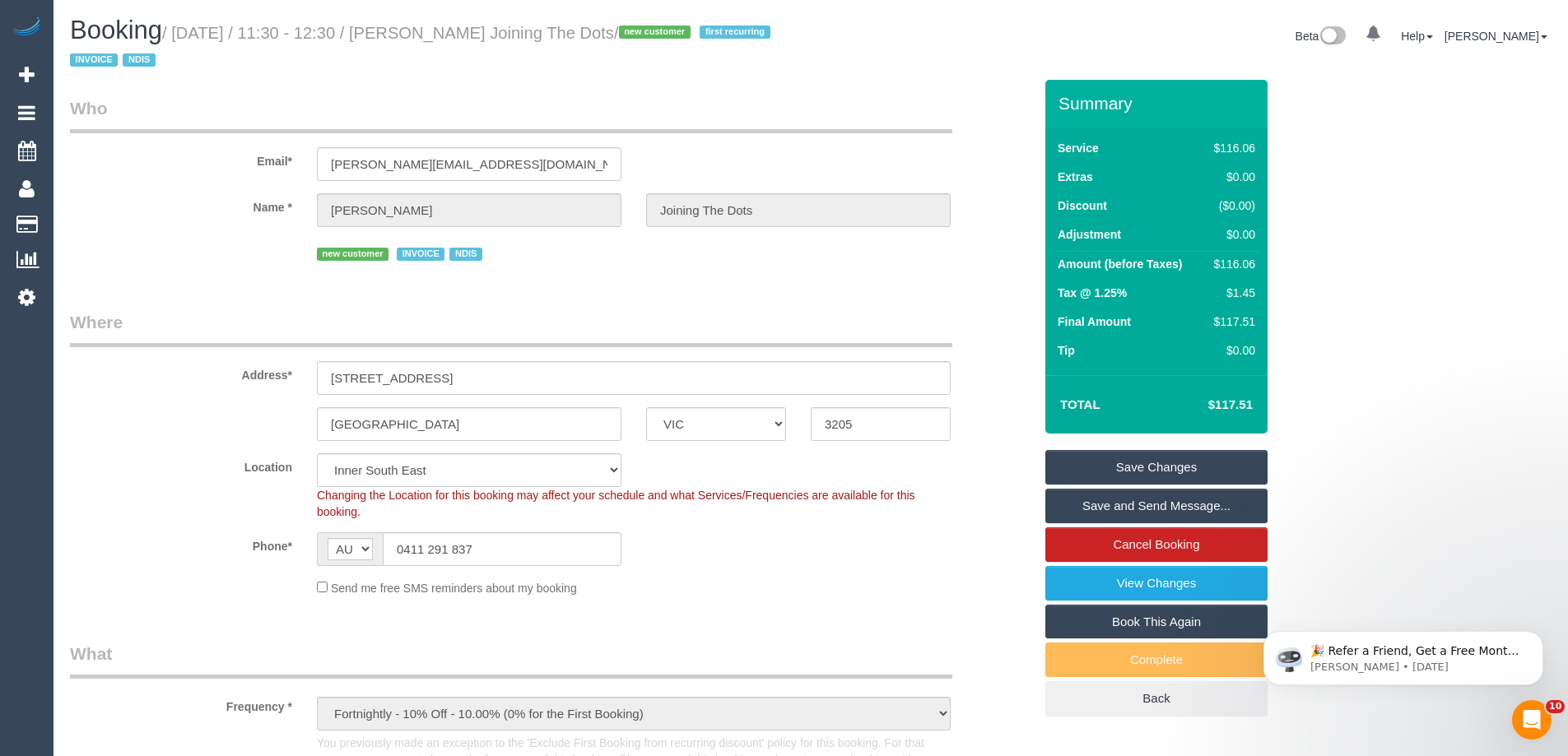
drag, startPoint x: 422, startPoint y: 29, endPoint x: 600, endPoint y: 25, distance: 178.0
click at [600, 25] on small "/ [DATE] / 11:30 - 12:30 / [PERSON_NAME] Joining The Dots / new customer first …" at bounding box center [423, 46] width 706 height 46
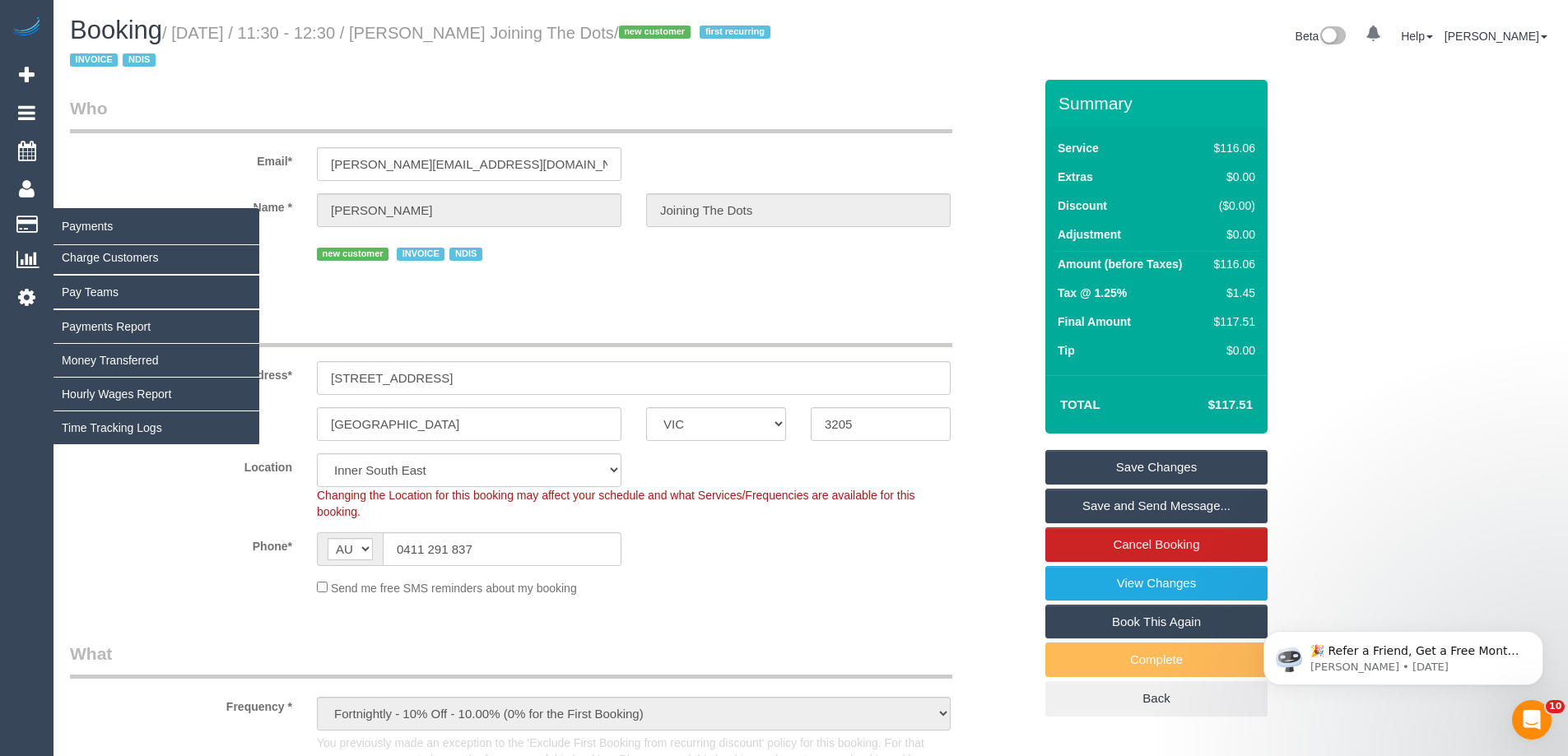
copy small "[PERSON_NAME] Joining"
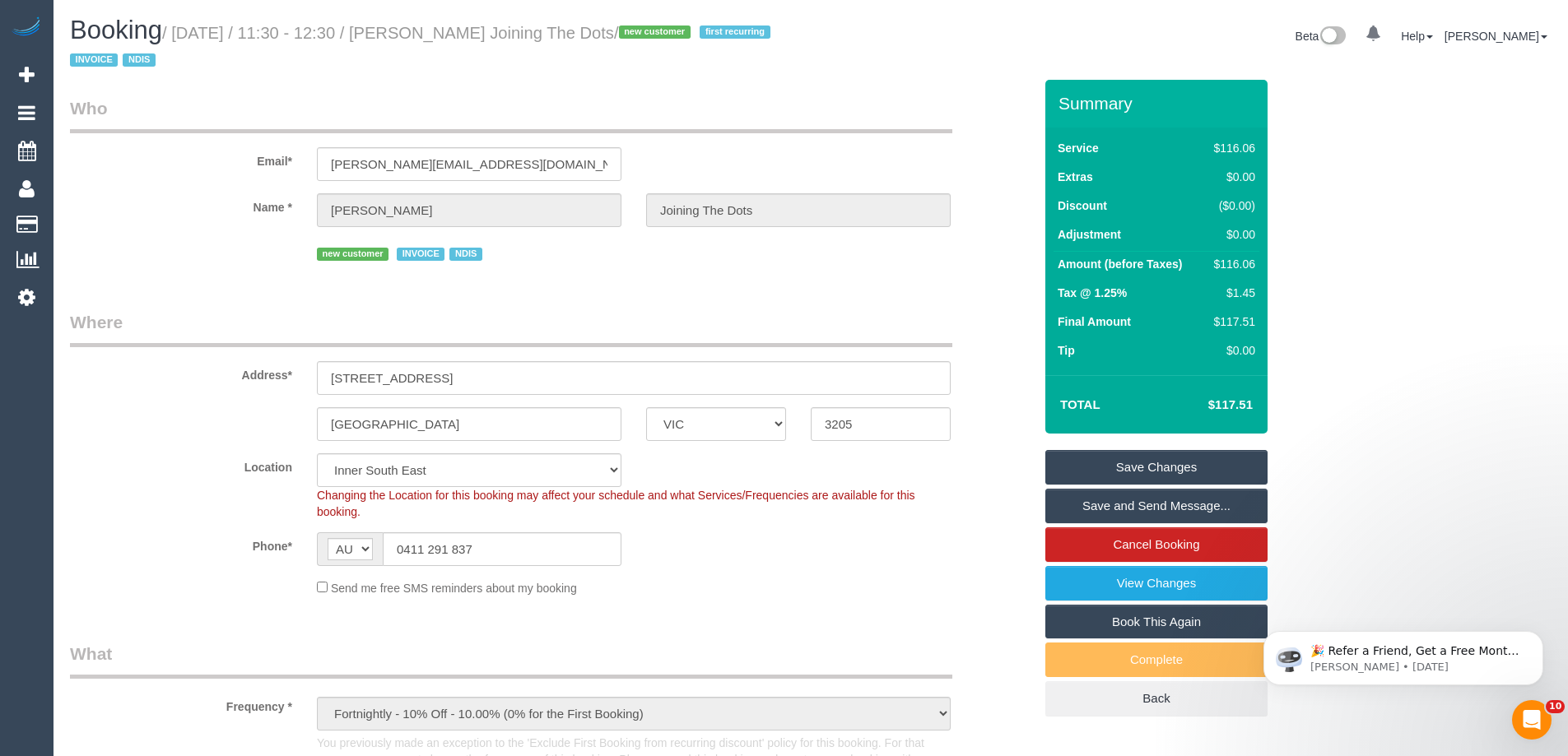
copy small "[PERSON_NAME] Joining"
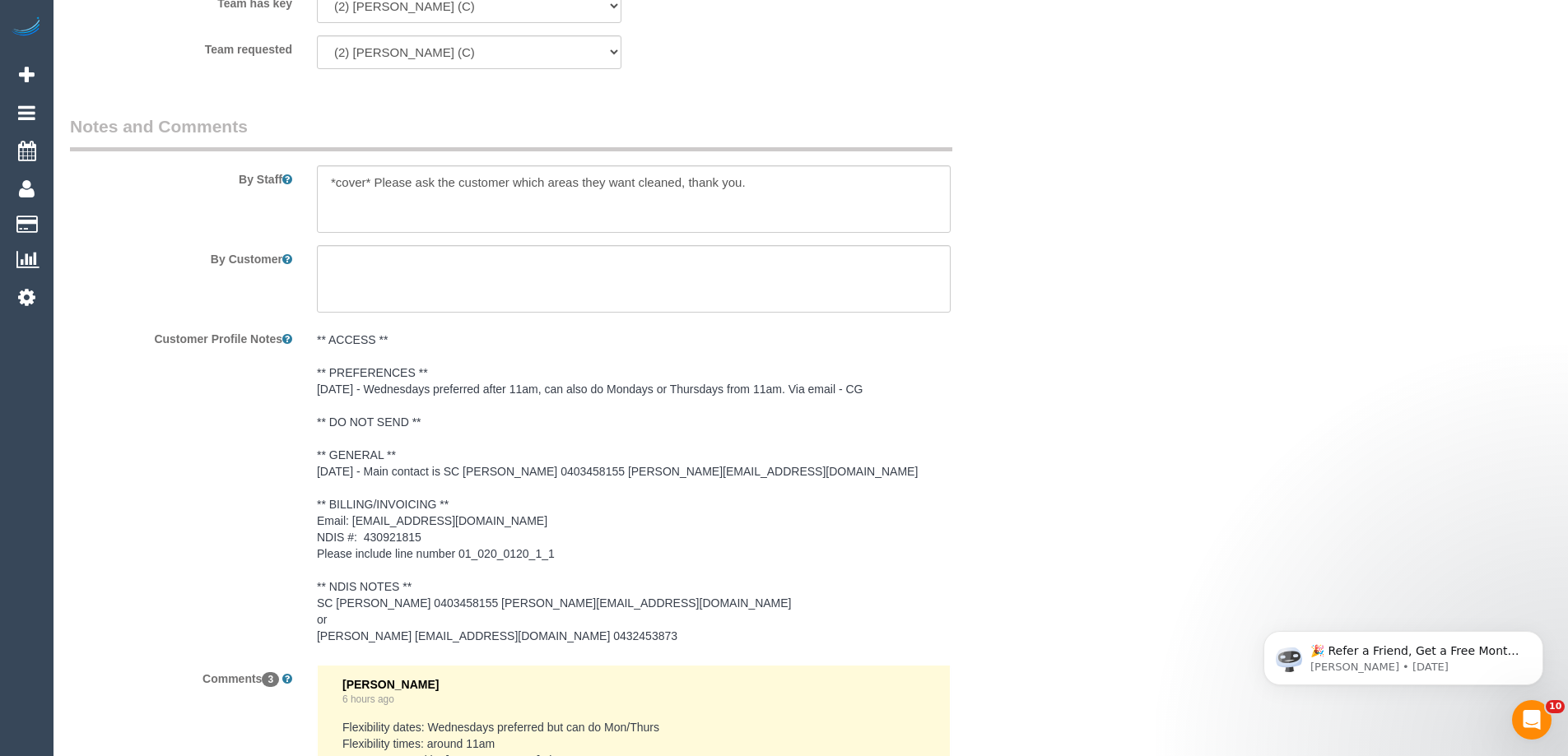
scroll to position [1975, 0]
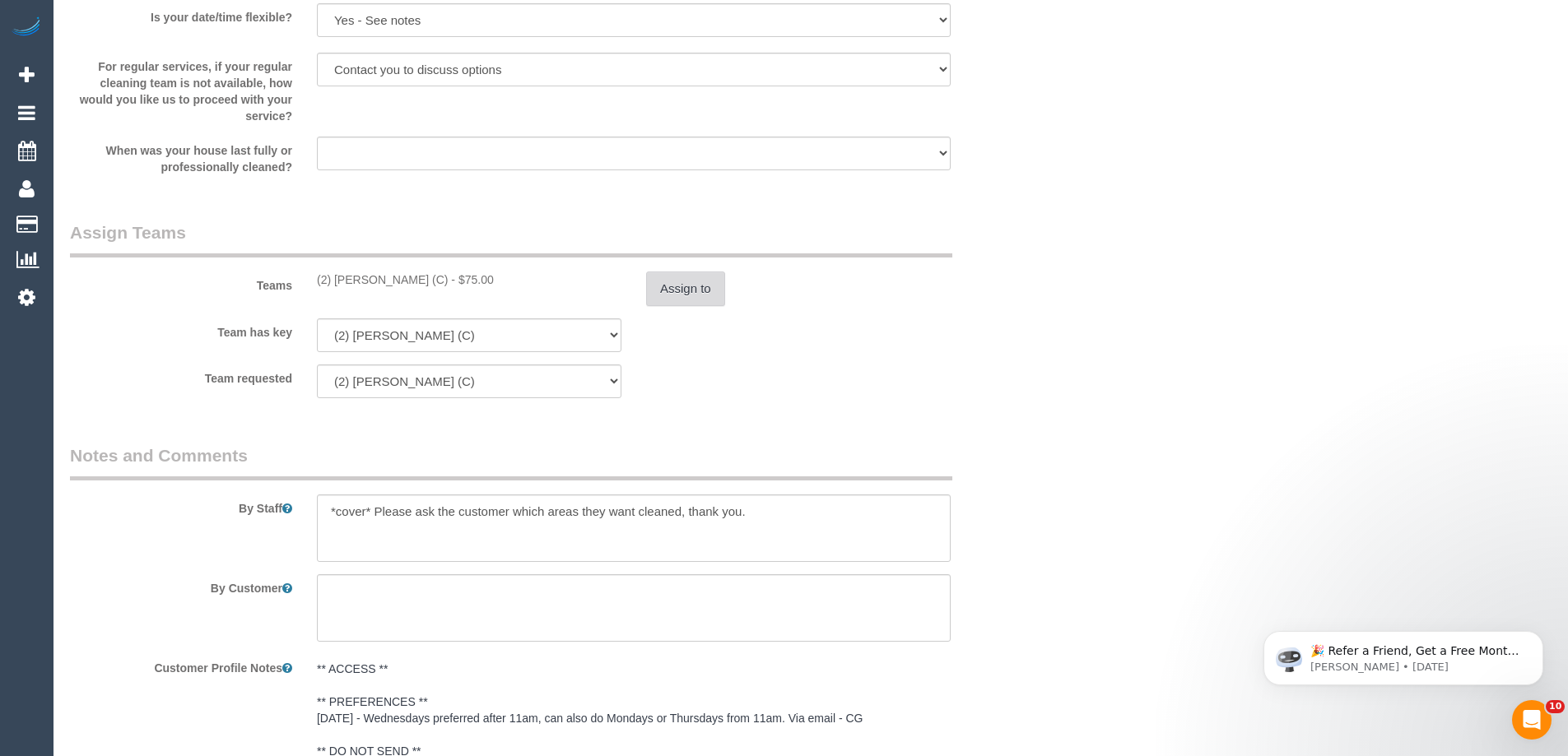
click at [697, 291] on button "Assign to" at bounding box center [686, 289] width 79 height 34
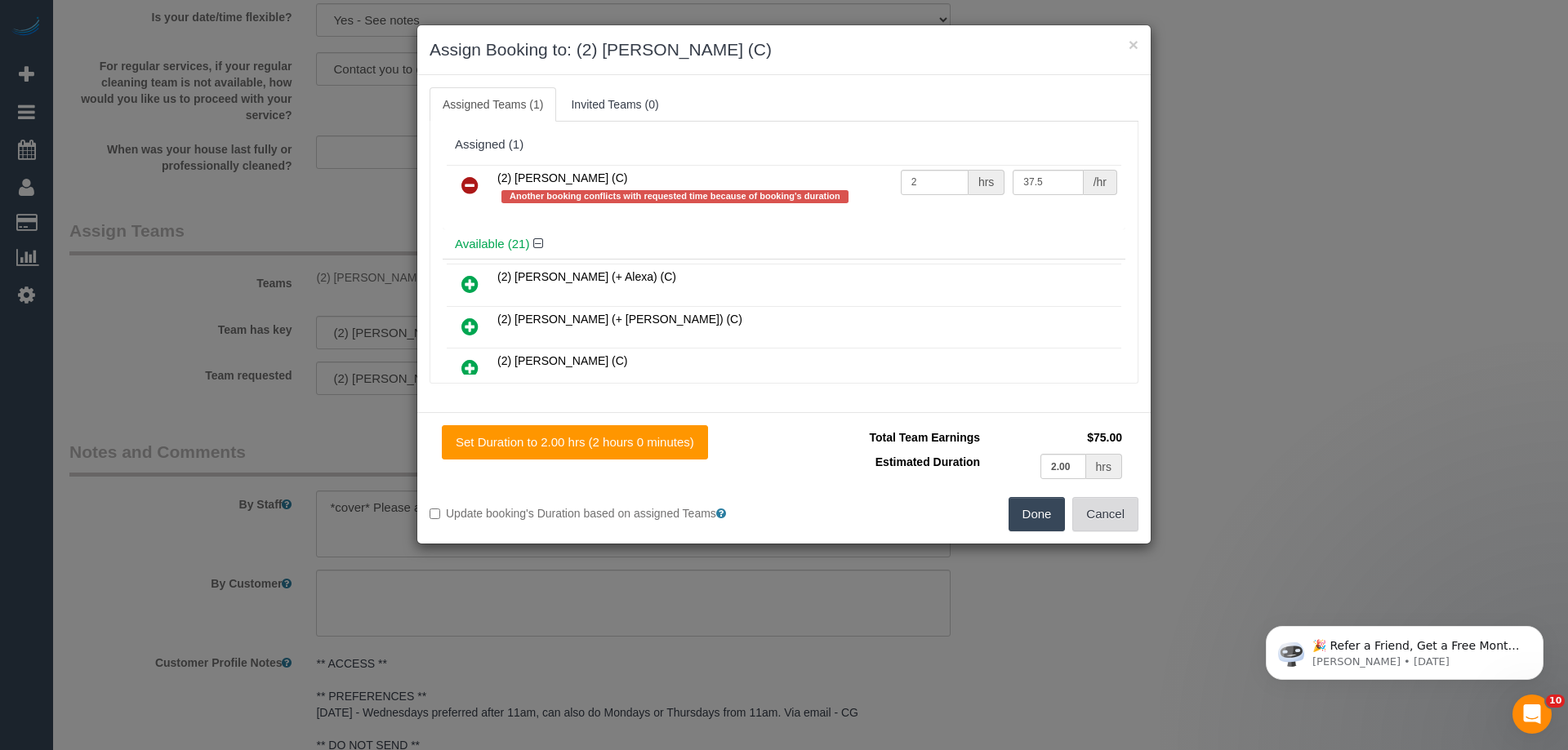
click at [1116, 518] on button "Cancel" at bounding box center [1105, 514] width 67 height 34
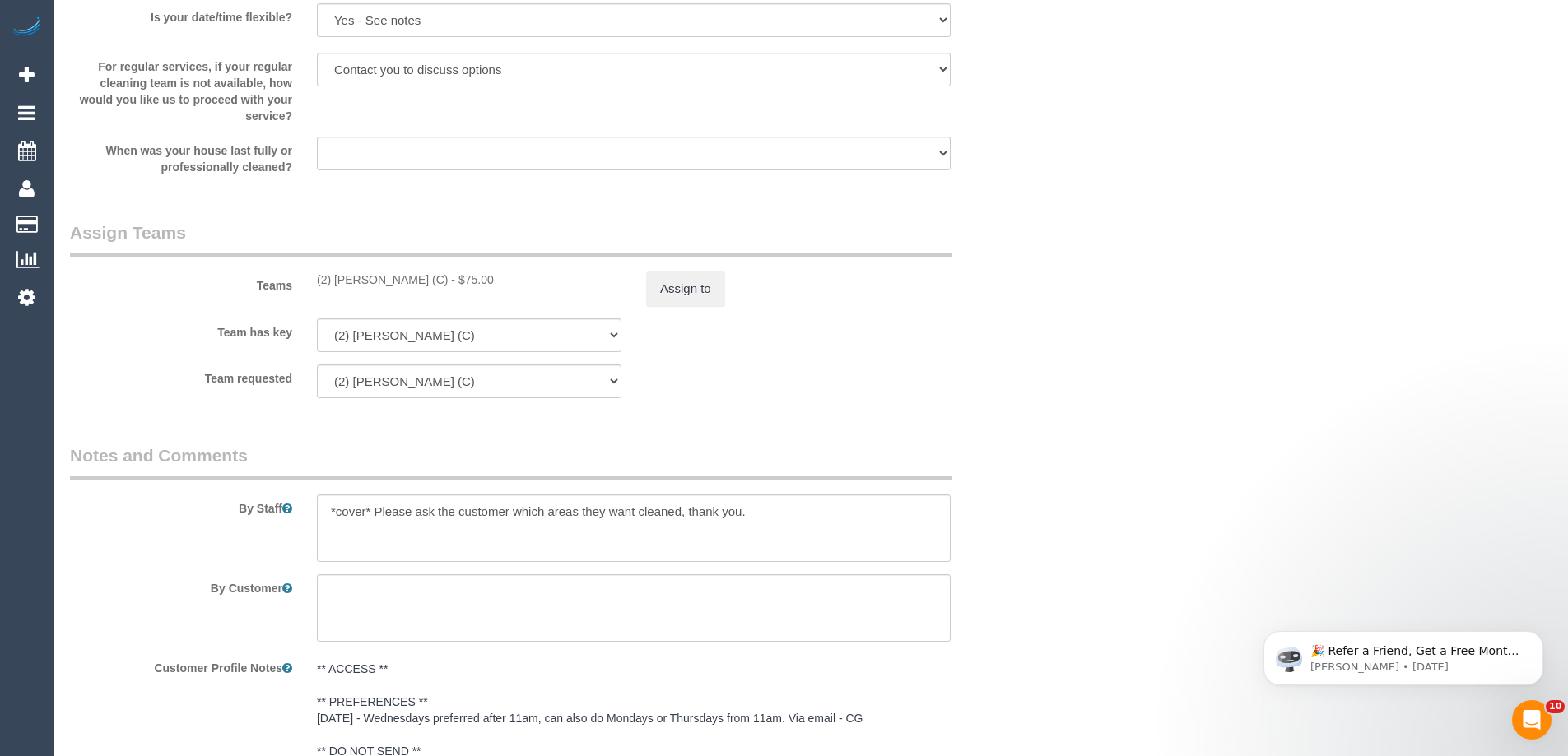
click at [1187, 480] on div "× Assign Booking to: (2) Nadine Young (C) Assigned Teams (1) Invited Teams (0) …" at bounding box center [784, 378] width 1568 height 756
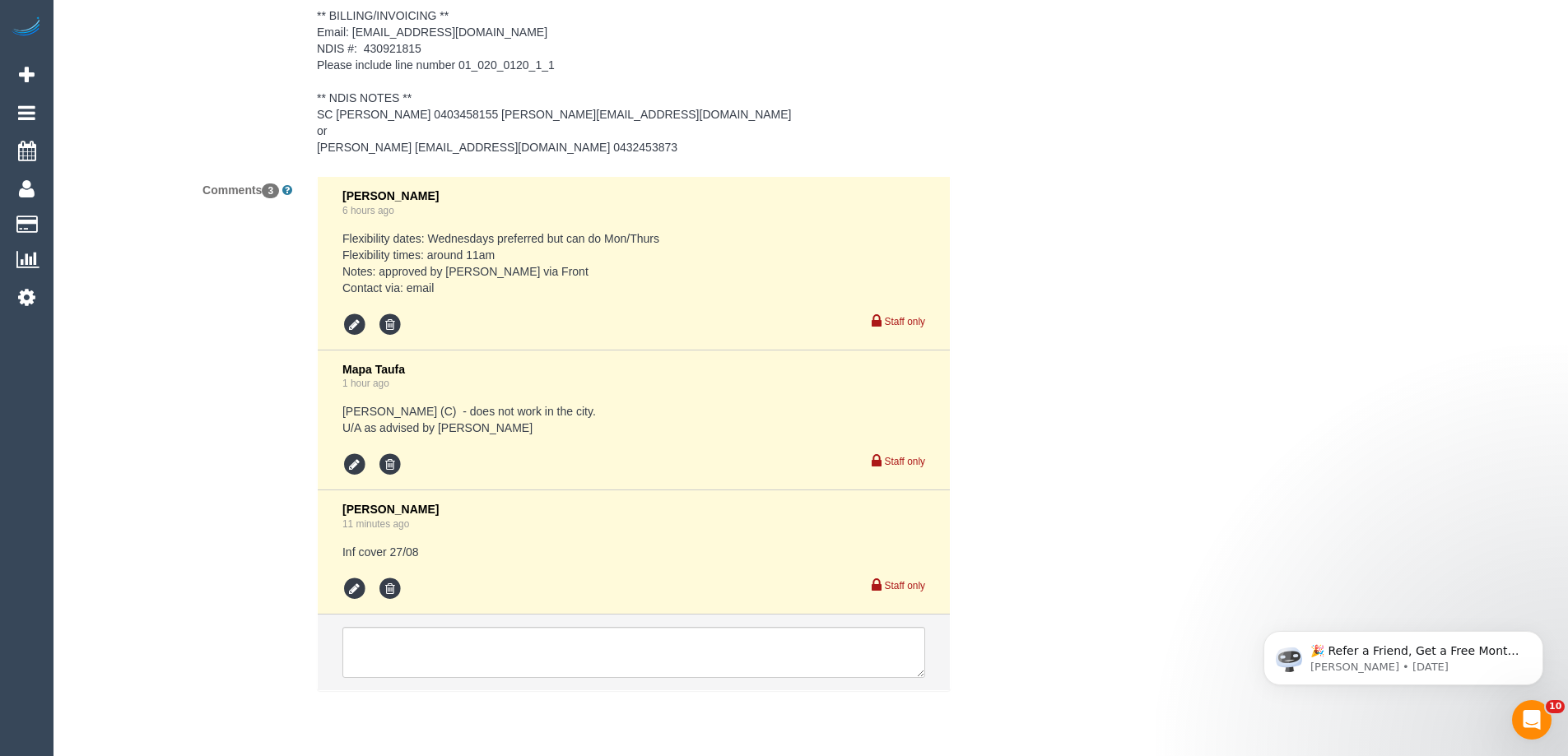
scroll to position [2848, 0]
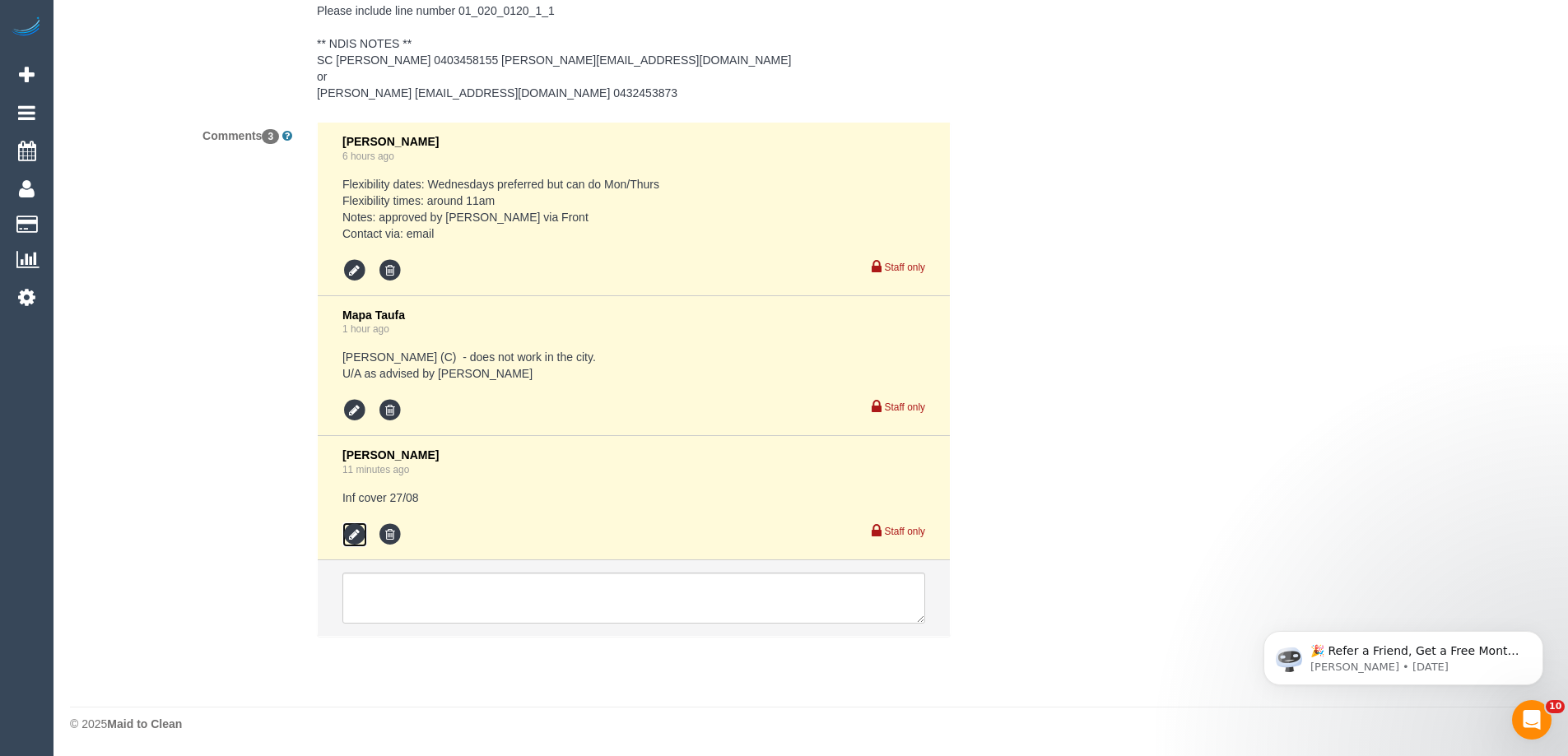
click at [352, 534] on icon at bounding box center [354, 534] width 25 height 25
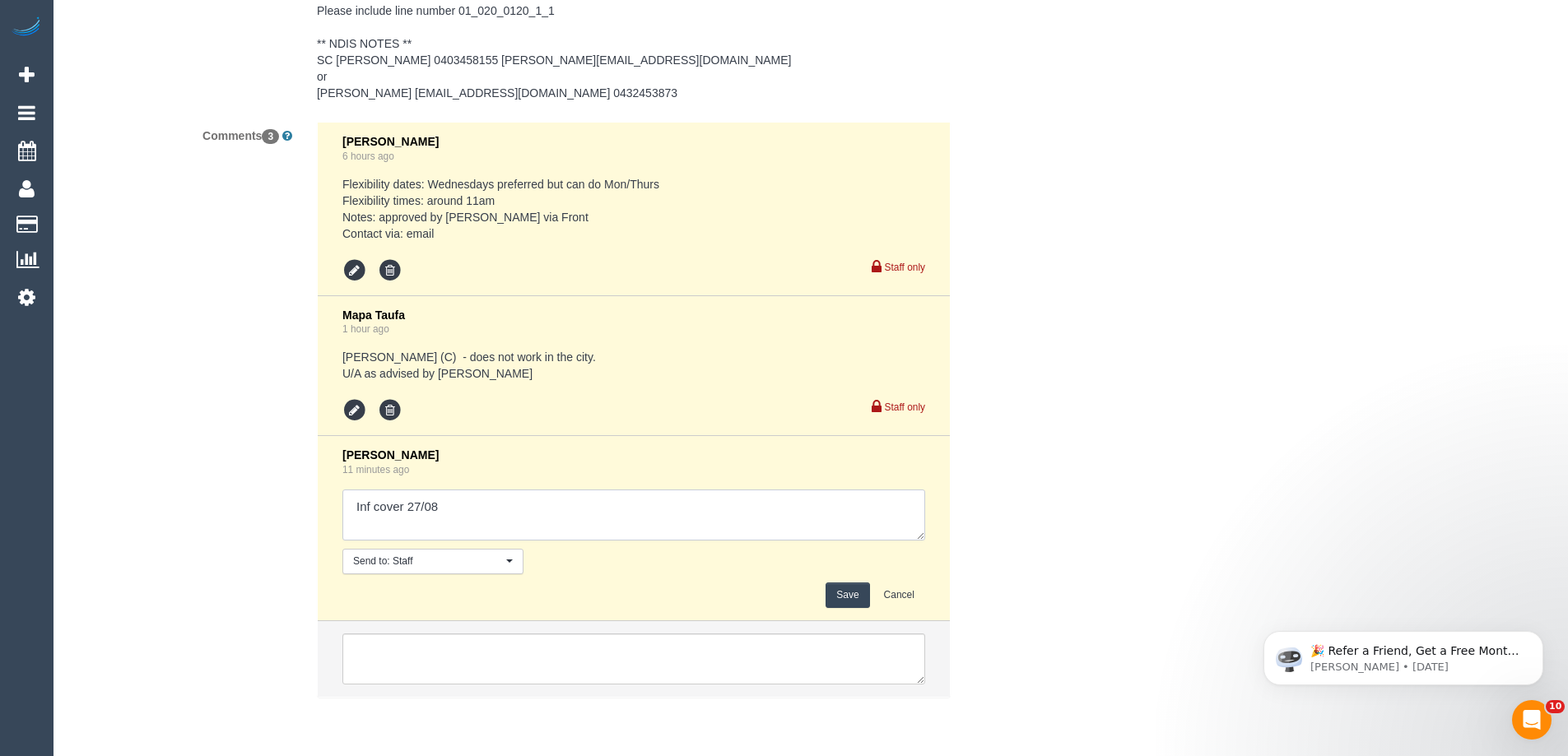
click at [483, 529] on textarea at bounding box center [633, 515] width 582 height 51
type textarea "Inf cover 27/08 via sms"
click at [842, 600] on button "Save" at bounding box center [848, 595] width 43 height 26
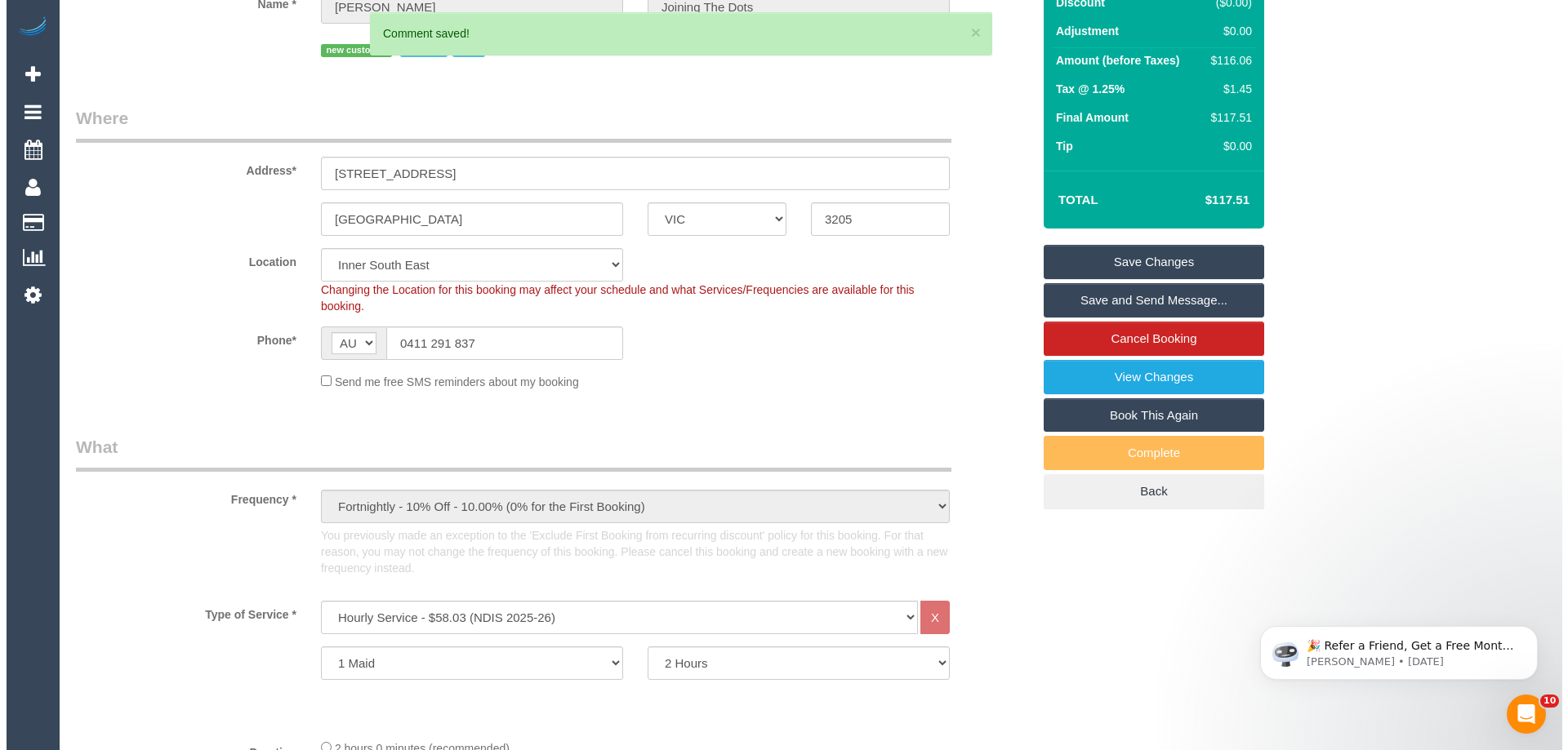
scroll to position [0, 0]
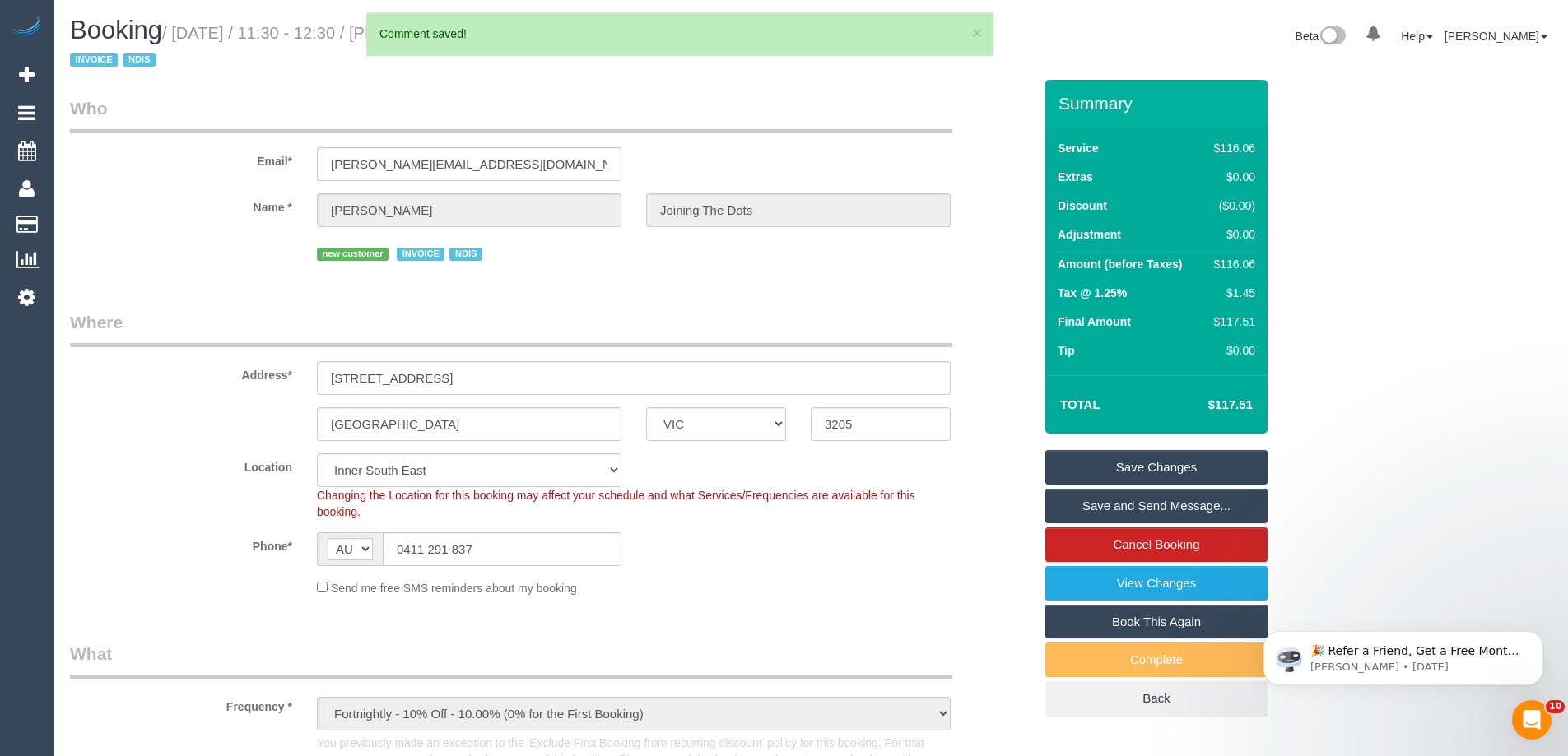
click at [1177, 467] on link "Save Changes" at bounding box center [1155, 467] width 222 height 34
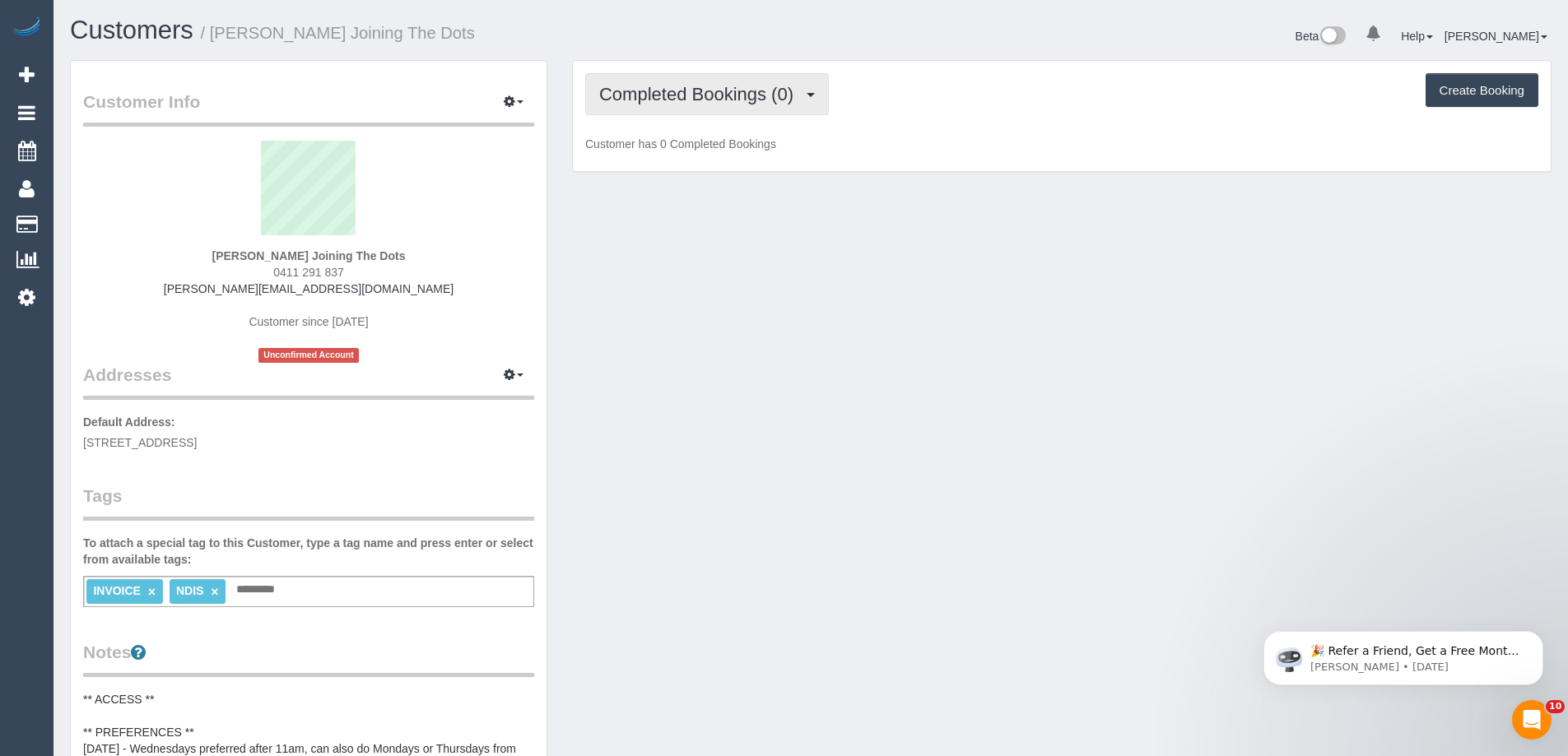
click at [784, 97] on span "Completed Bookings (0)" at bounding box center [700, 94] width 202 height 21
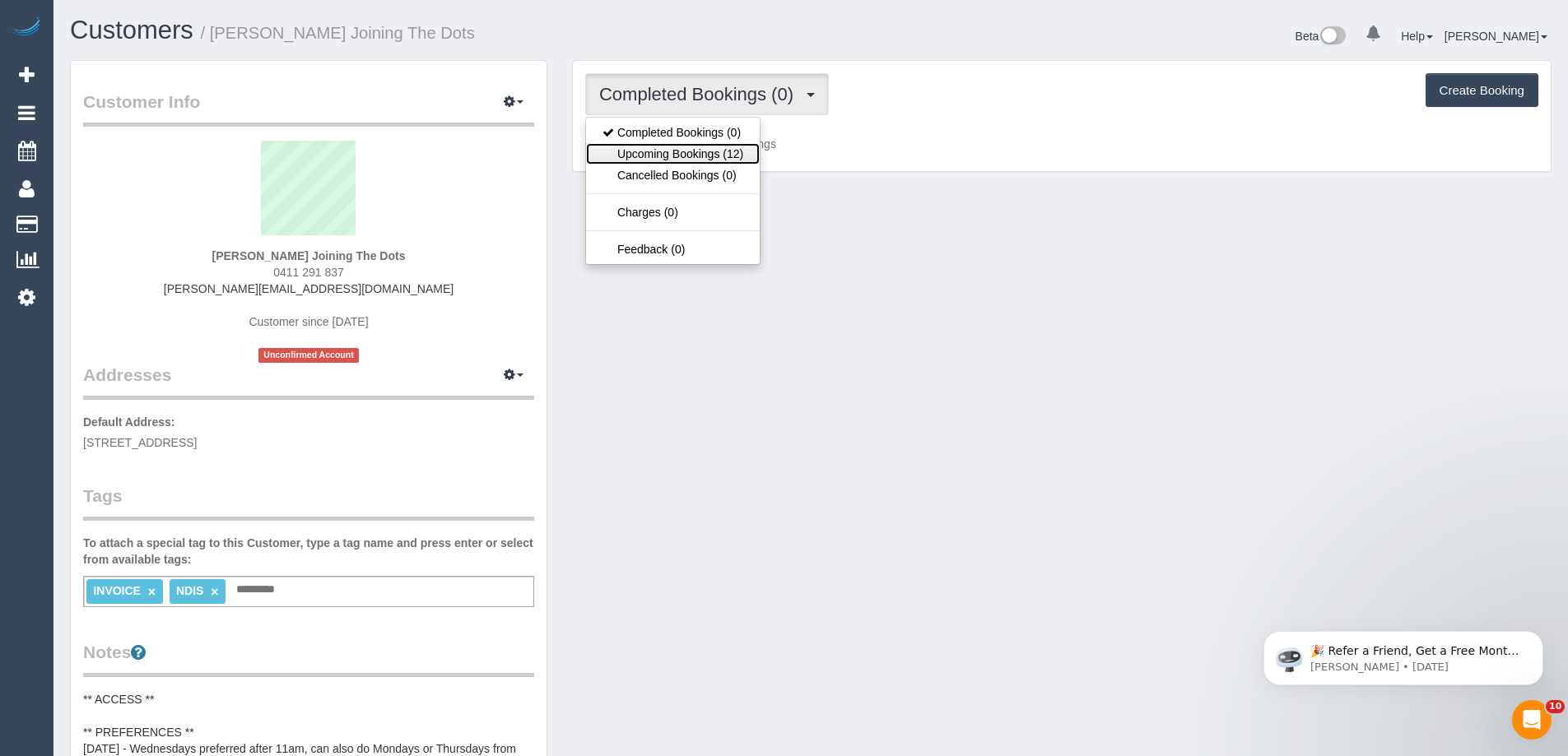
click at [721, 149] on link "Upcoming Bookings (12)" at bounding box center [673, 154] width 173 height 22
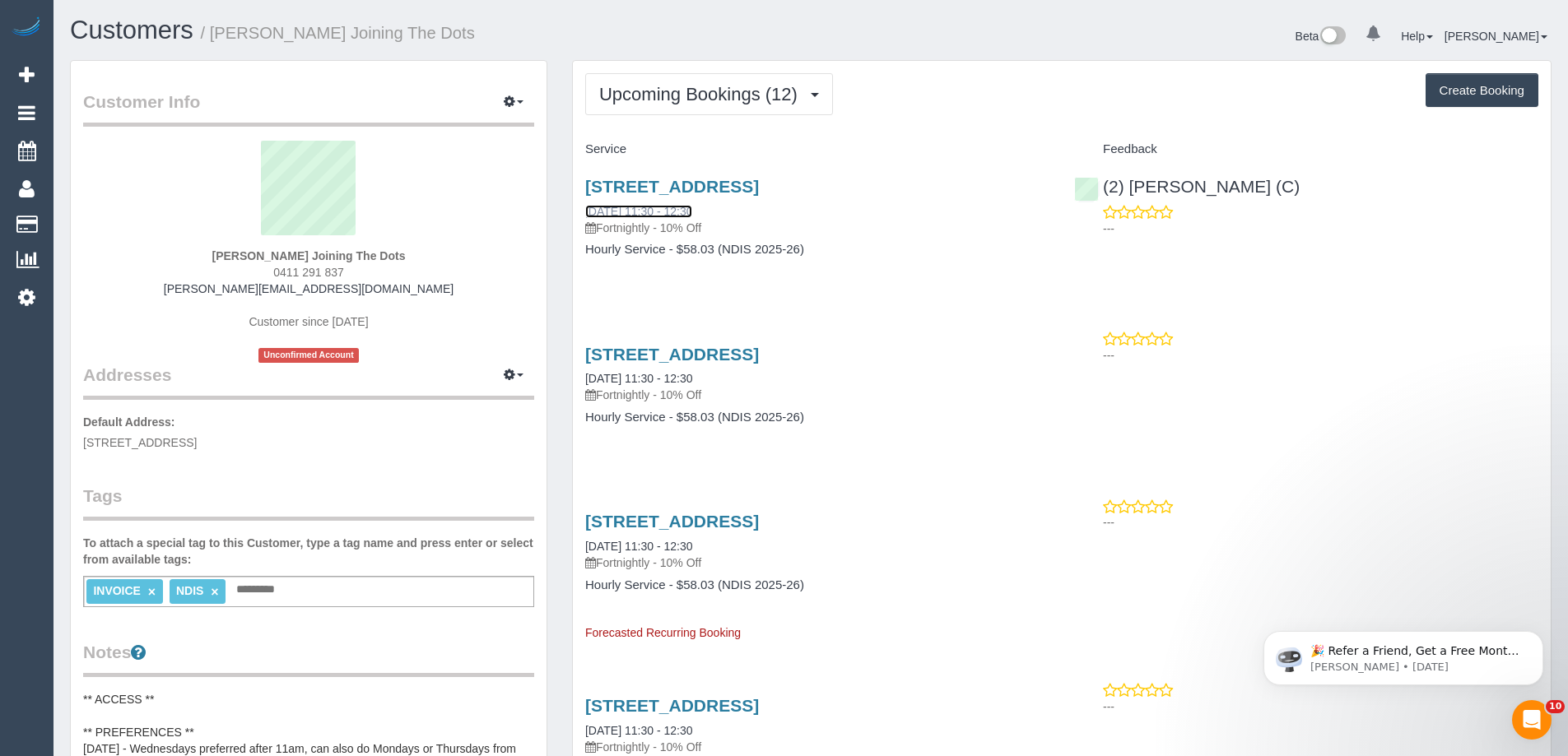
click at [684, 207] on link "[DATE] 11:30 - 12:30" at bounding box center [639, 211] width 107 height 13
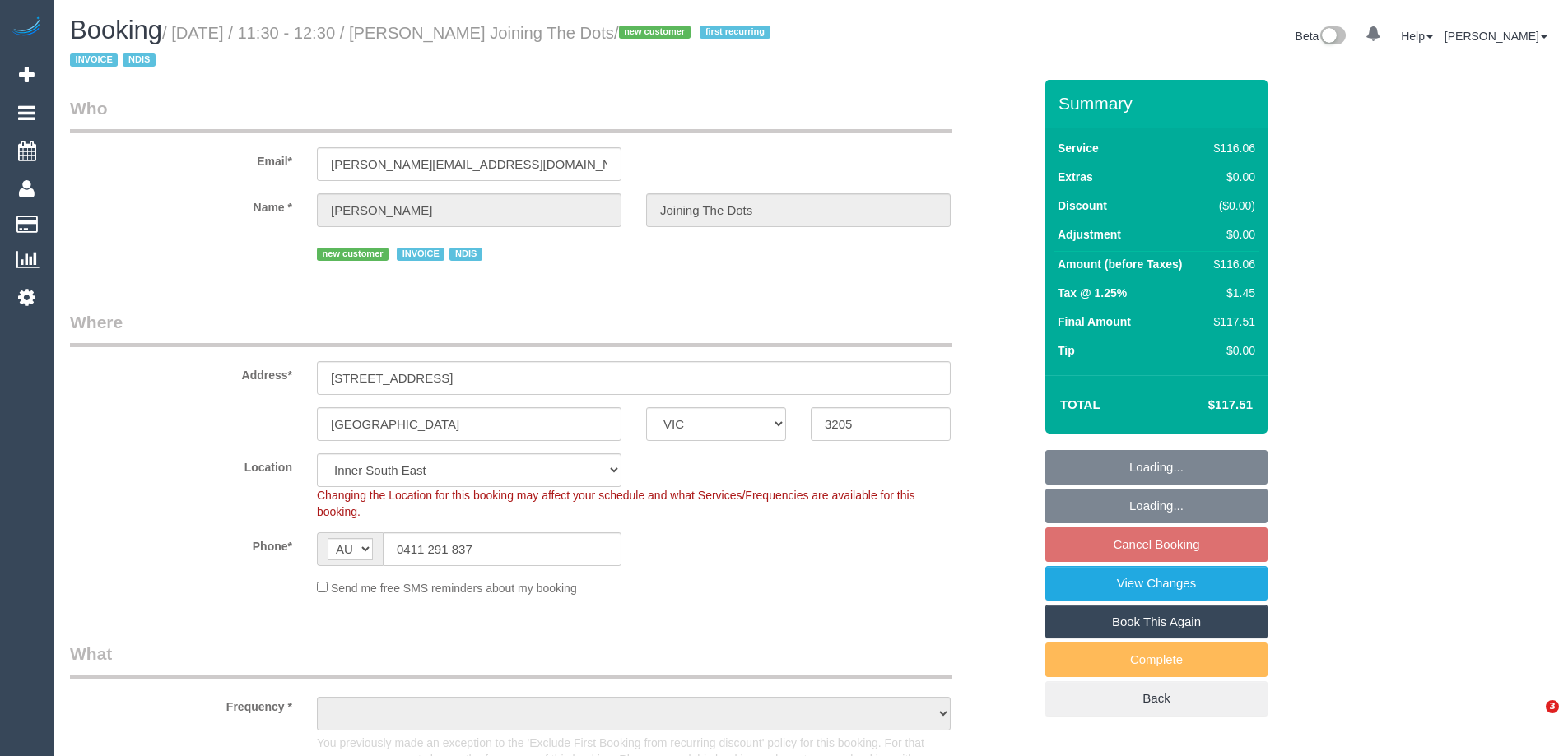
select select "VIC"
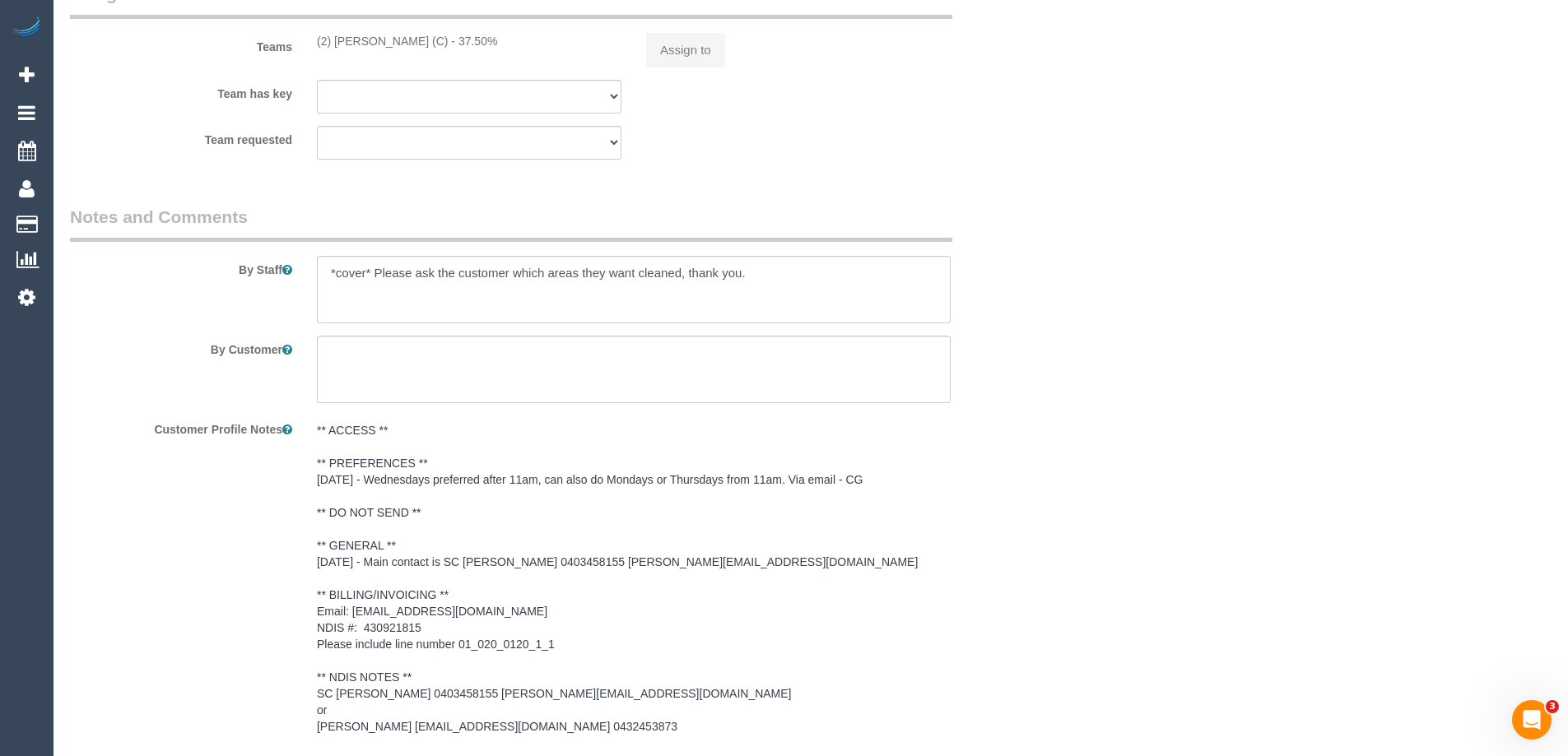
scroll to position [1934, 0]
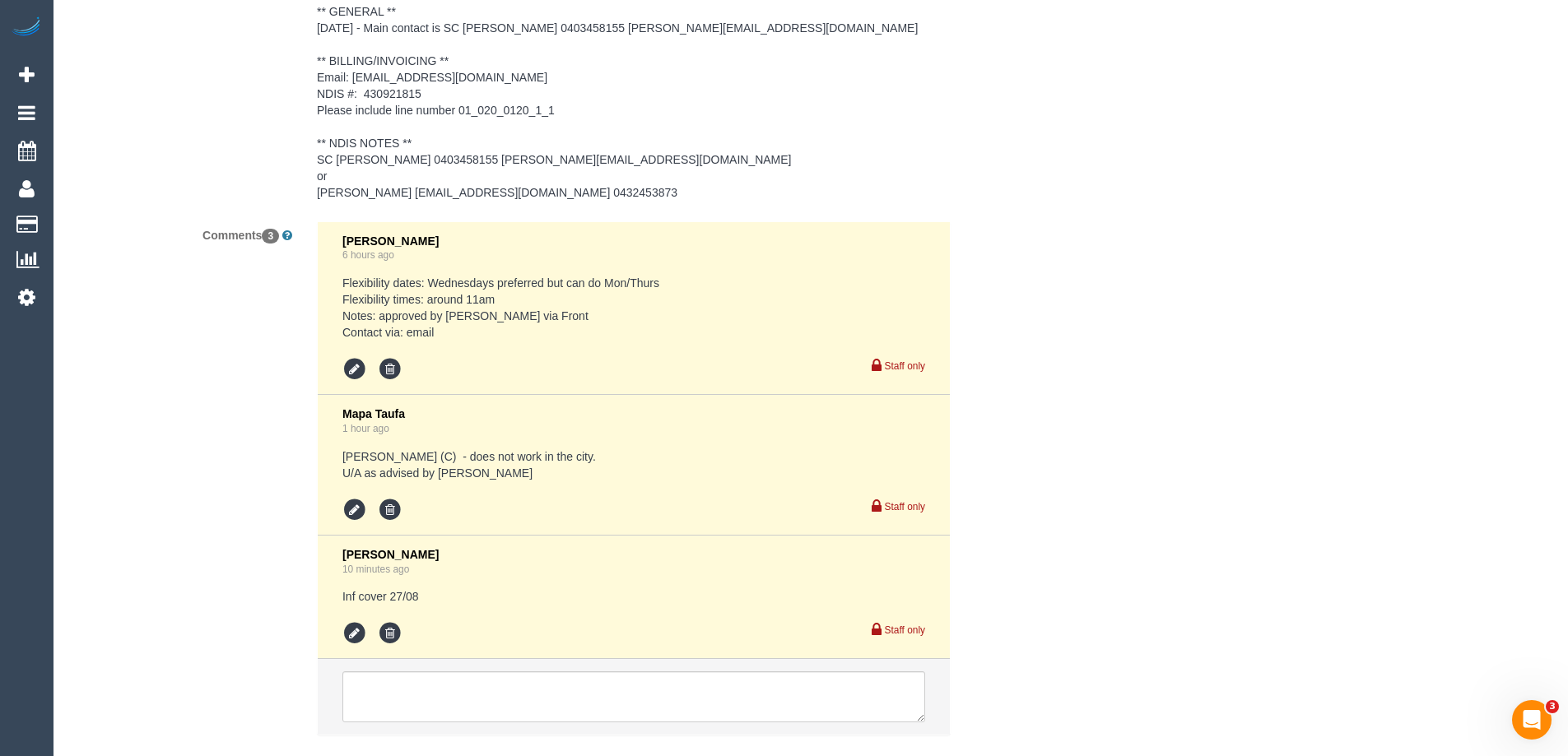
select select "object:657"
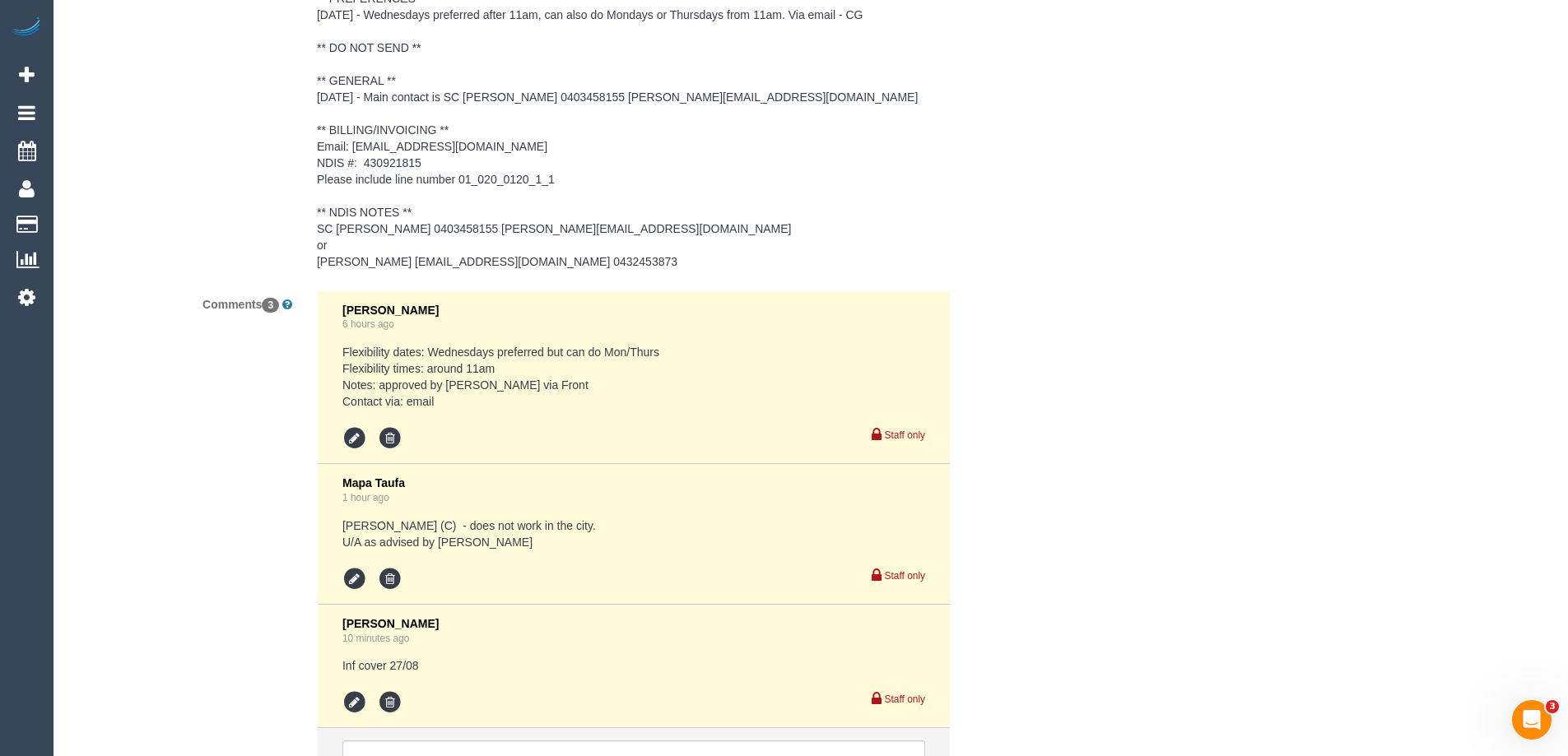
select select "number:28"
select select "number:14"
select select "number:19"
select select "number:36"
select select "number:35"
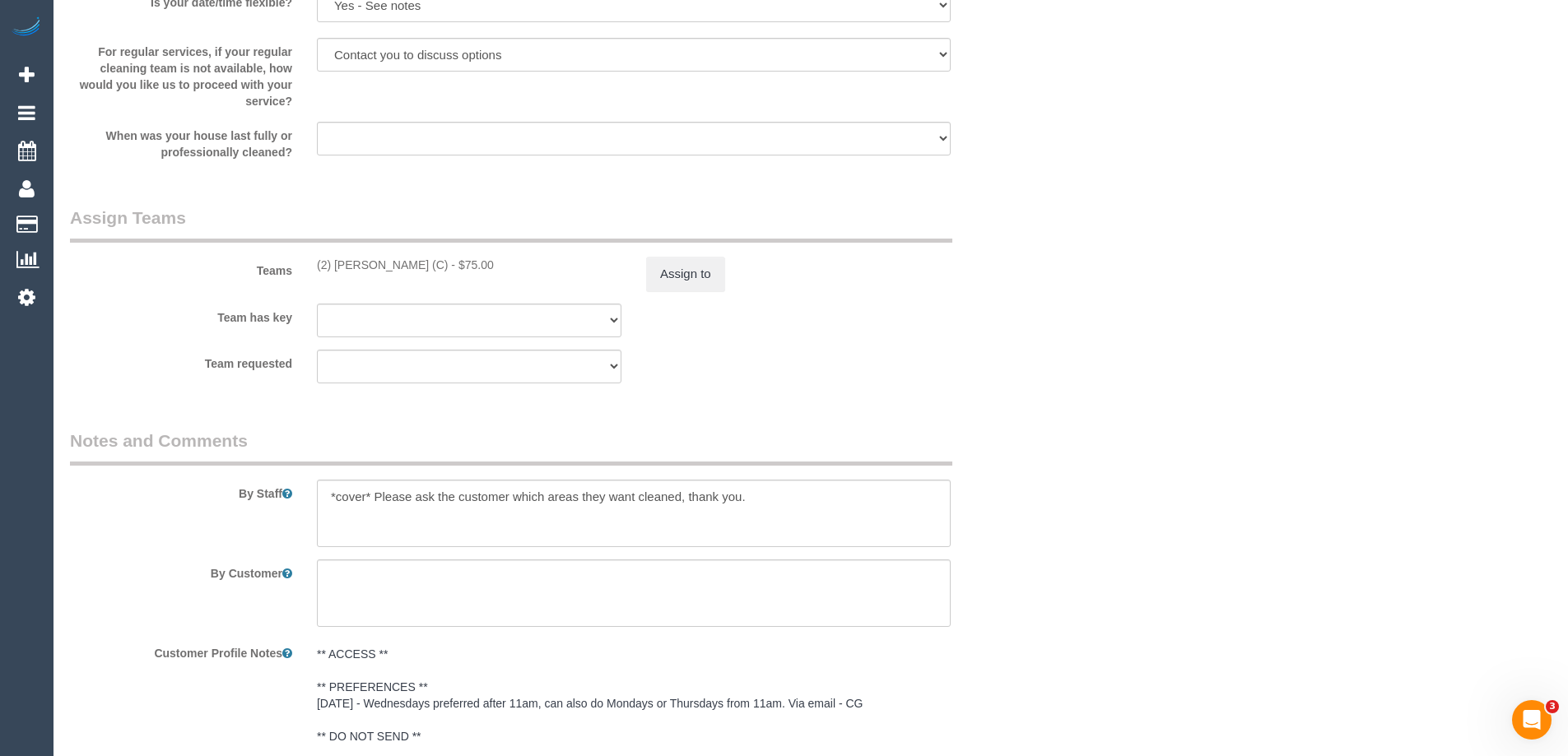
select select "object:825"
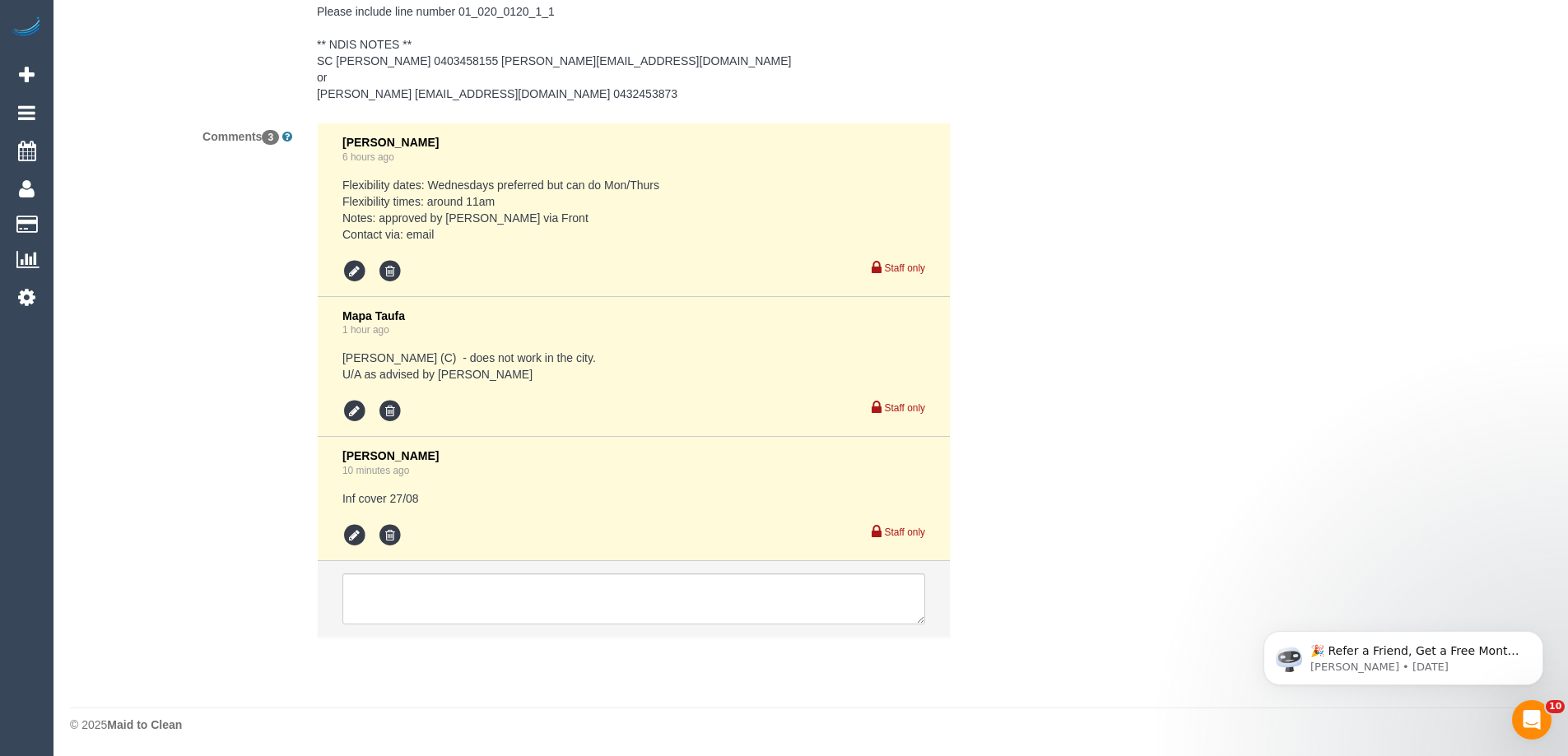
scroll to position [0, 0]
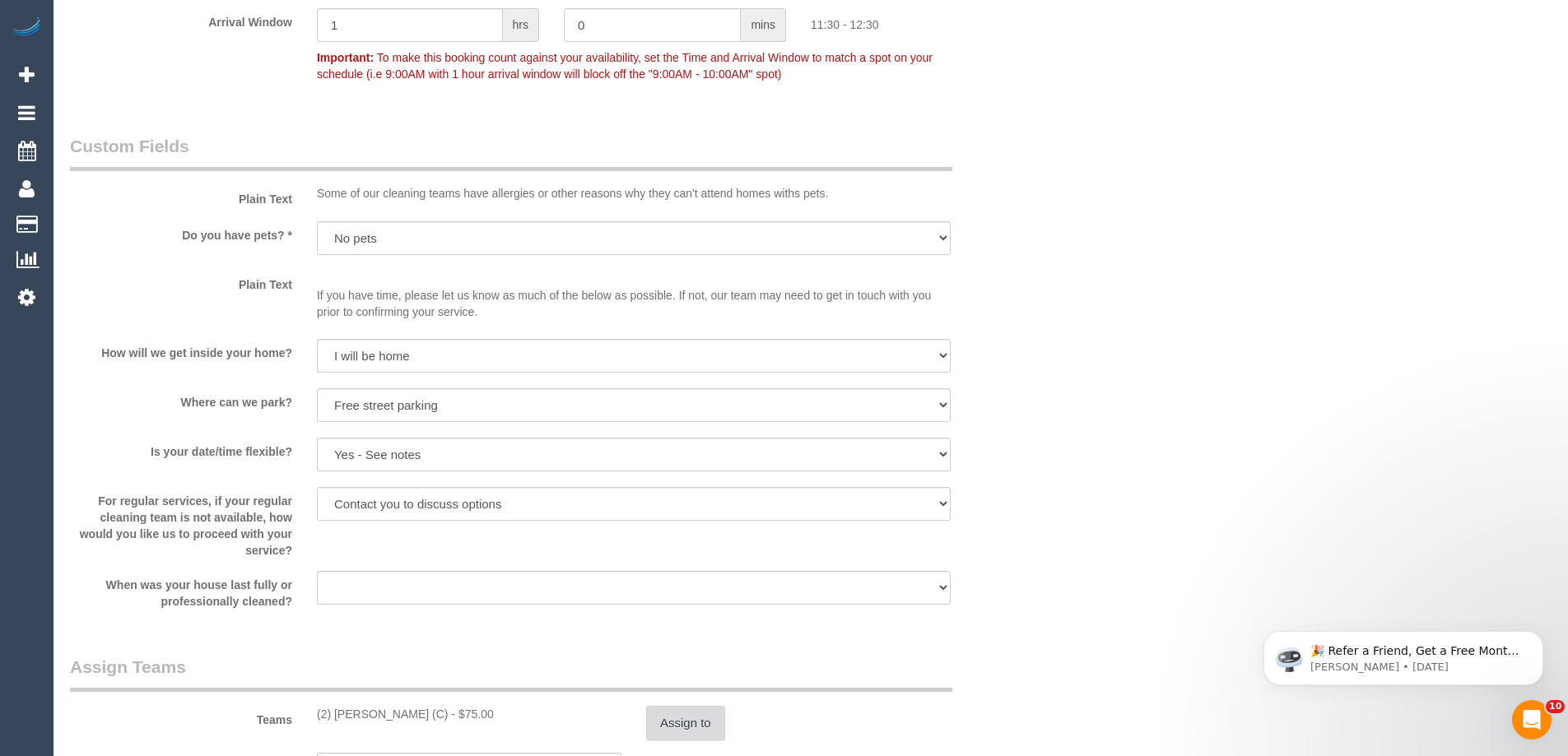
scroll to position [1777, 0]
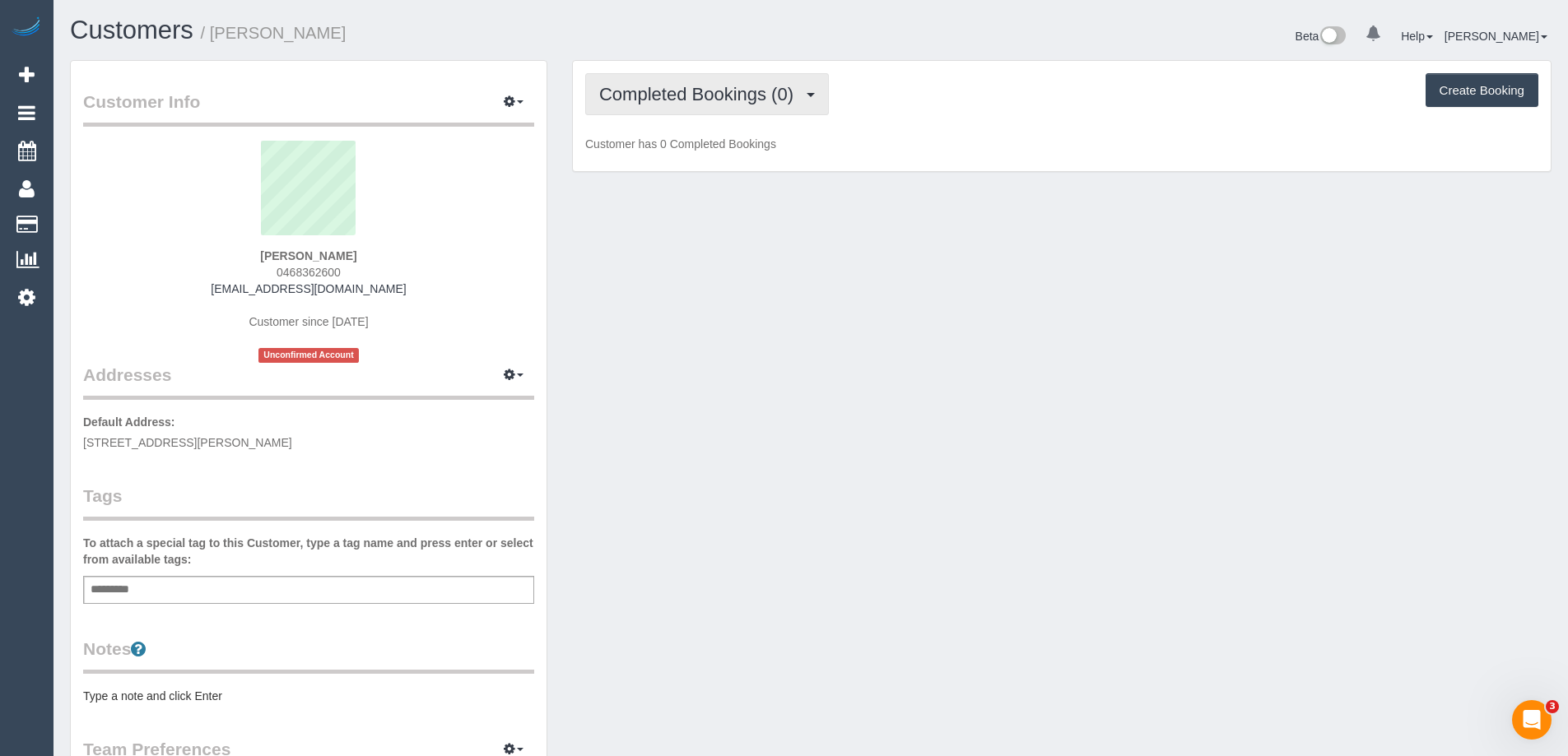
click at [780, 110] on button "Completed Bookings (0)" at bounding box center [707, 94] width 243 height 42
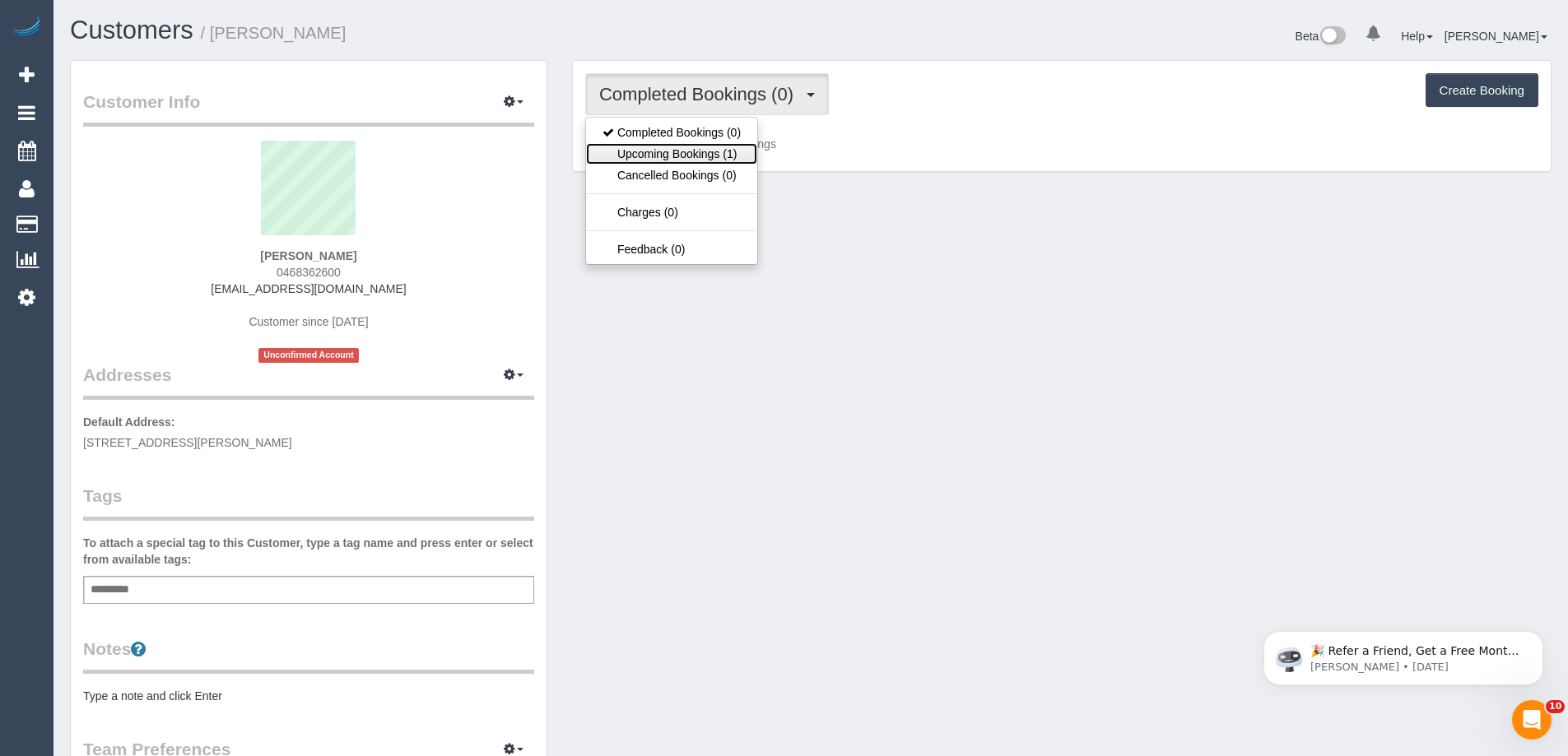
click at [721, 151] on link "Upcoming Bookings (1)" at bounding box center [672, 154] width 171 height 22
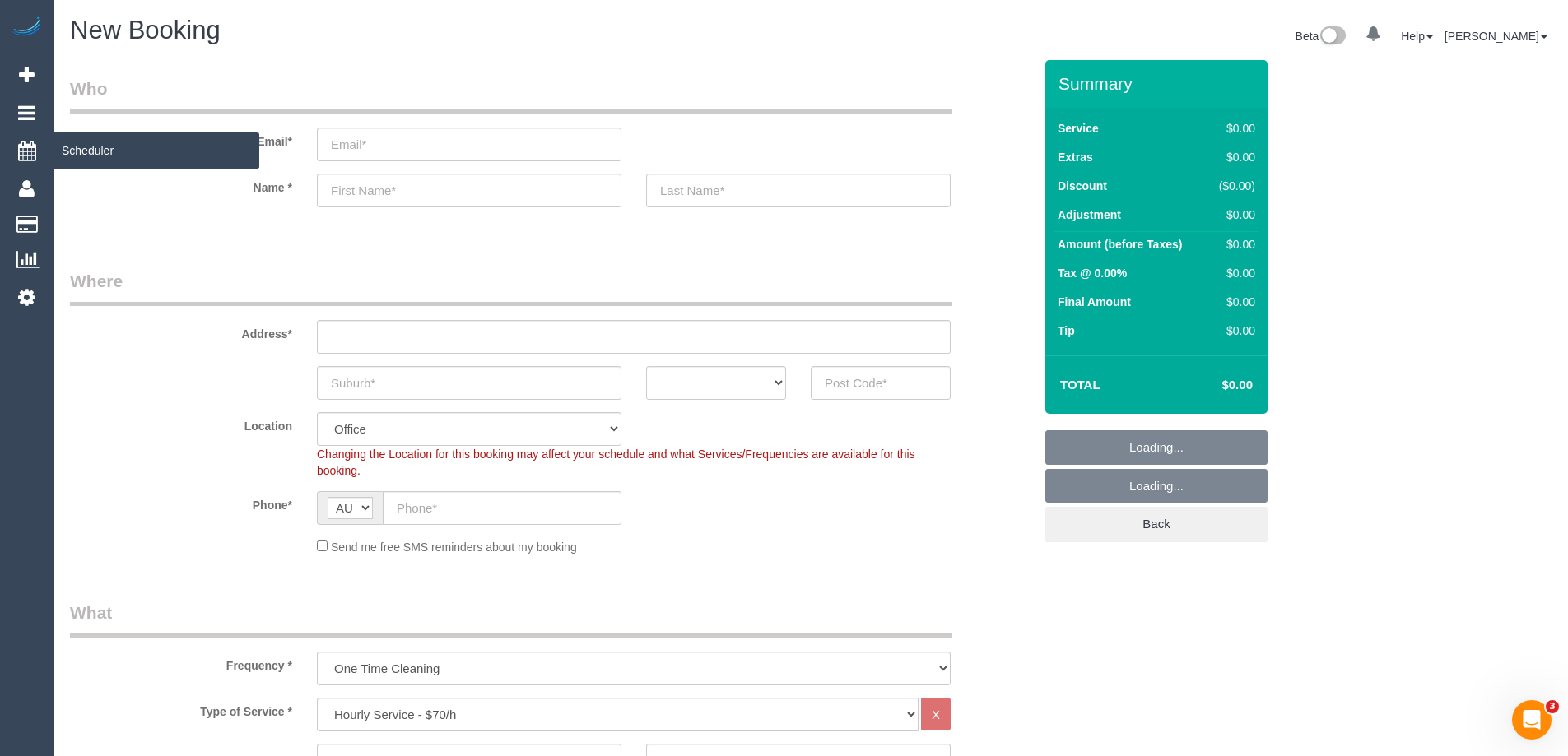
select select "object:813"
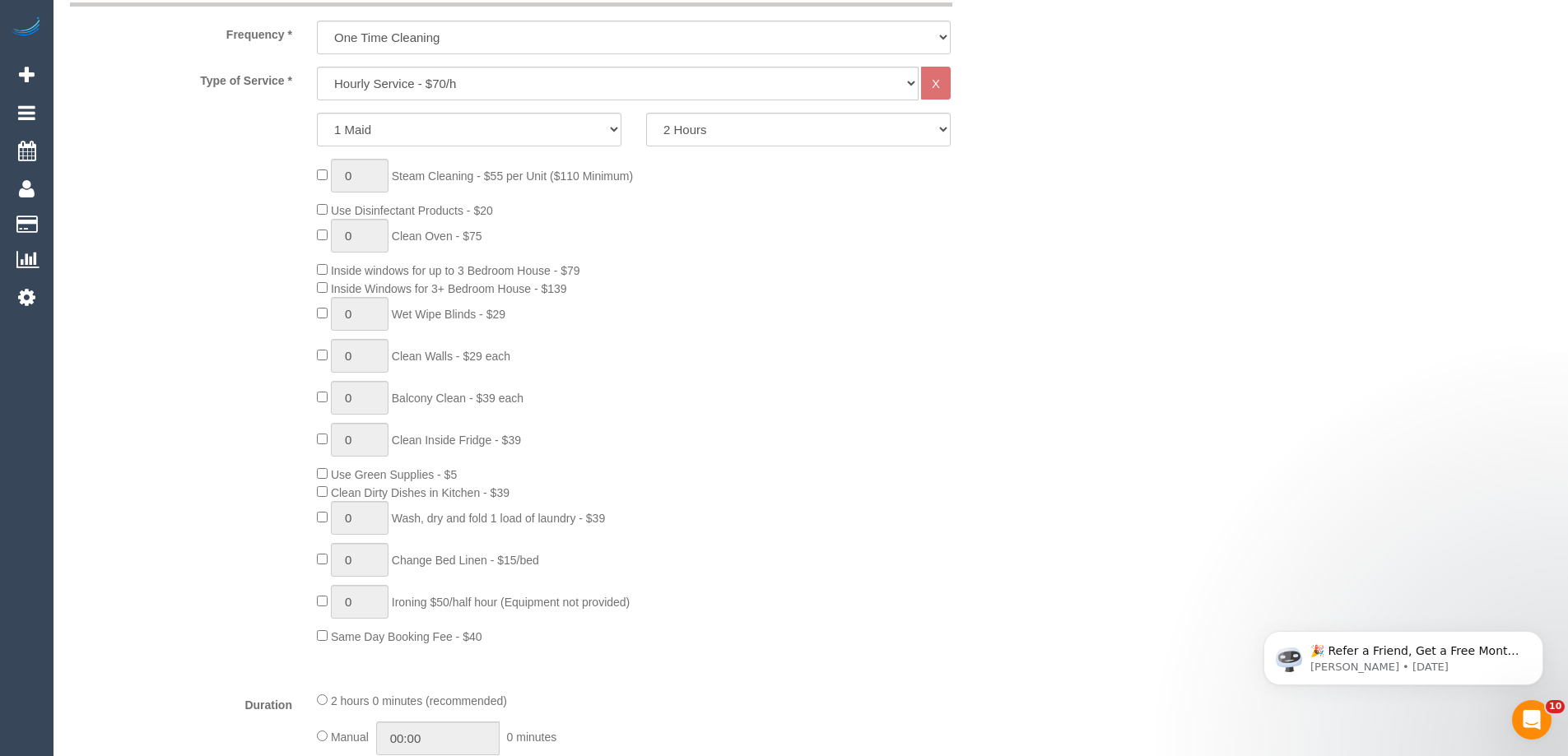
scroll to position [658, 0]
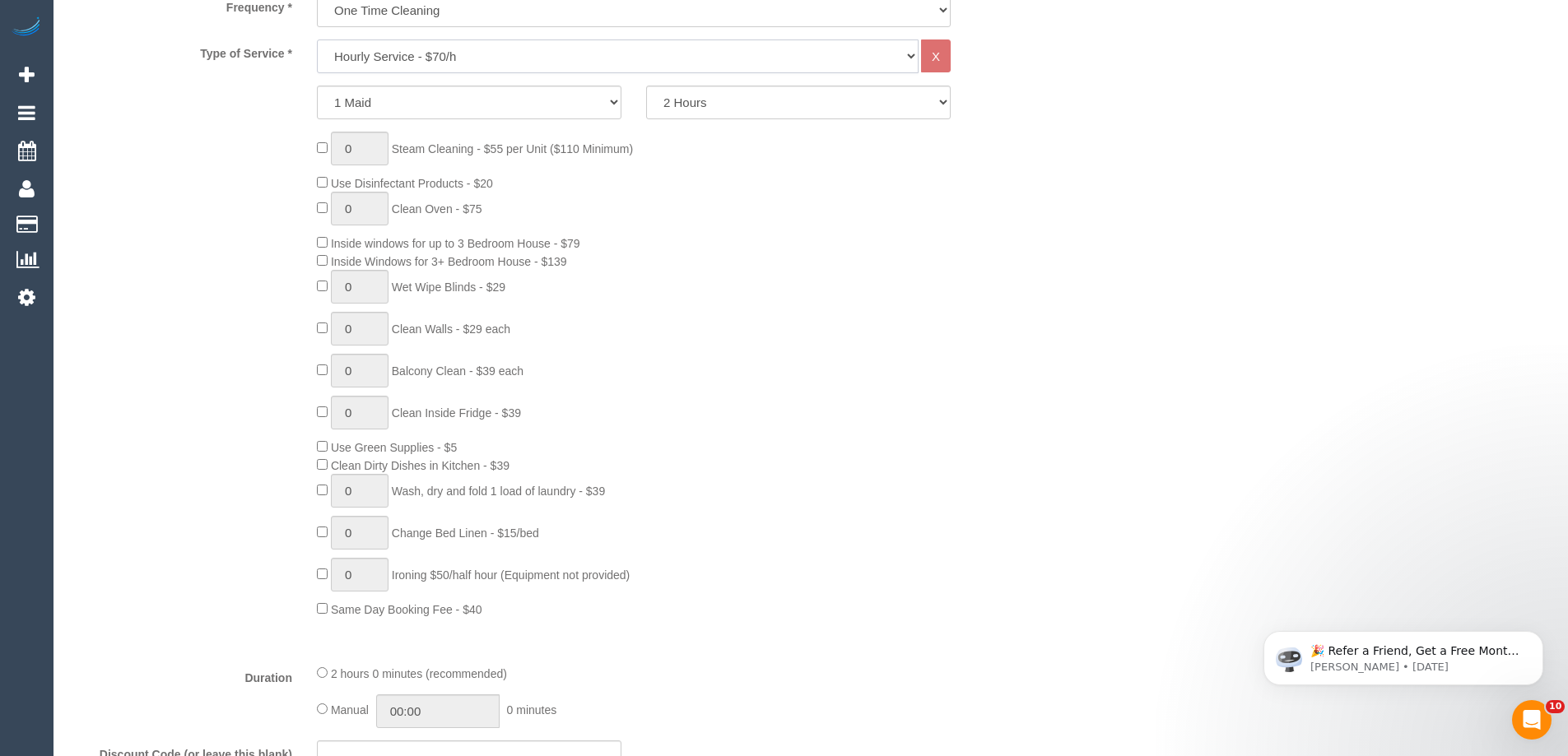
click at [442, 58] on select "Hourly Service - $70/h Hourly Service - $65/h Hourly Service - $60/h Hourly Ser…" at bounding box center [617, 56] width 601 height 34
select select "212"
click at [316, 39] on select "Hourly Service - $70/h Hourly Service - $65/h Hourly Service - $60/h Hourly Ser…" at bounding box center [617, 56] width 601 height 34
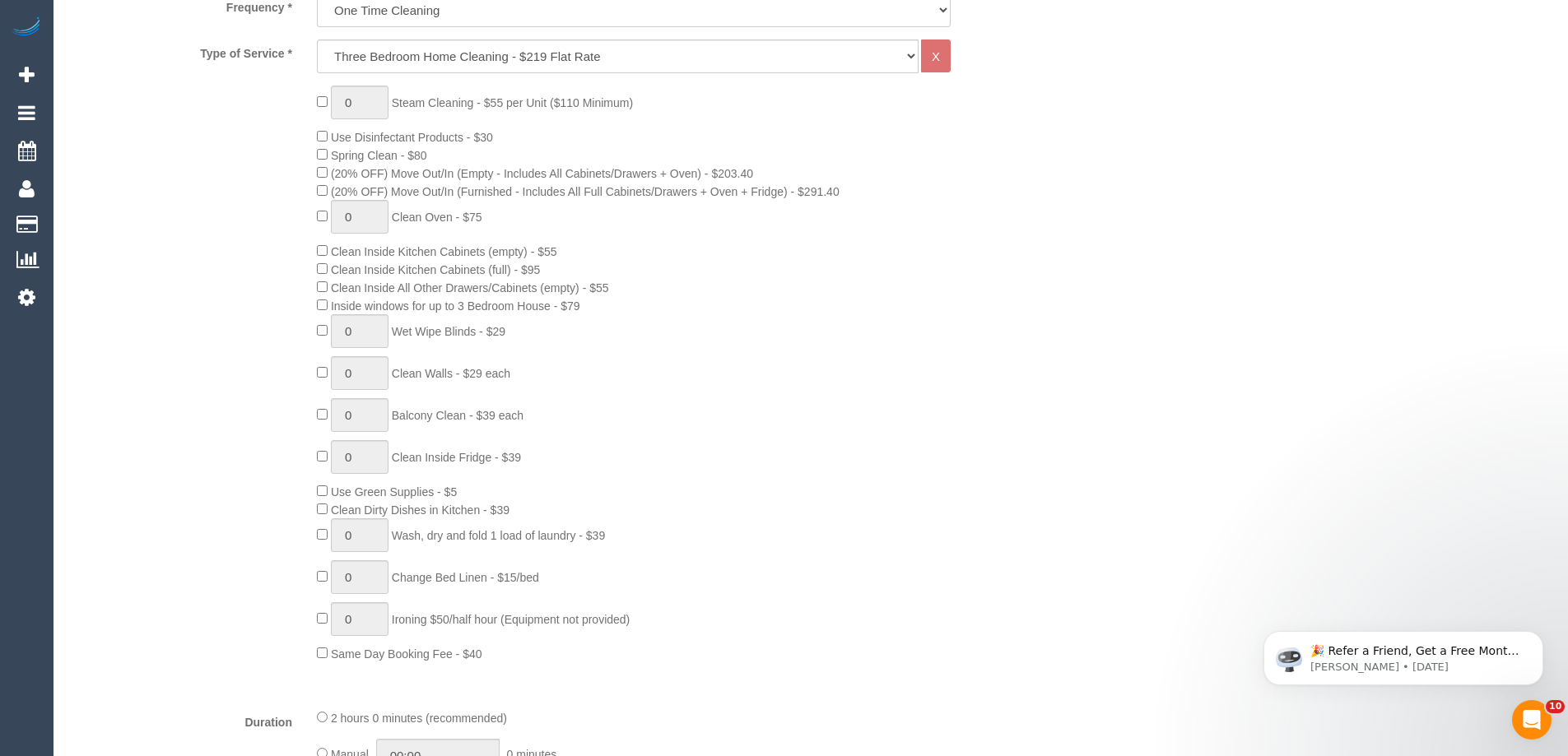
click at [237, 284] on div "0 Steam Cleaning - $55 per Unit ($110 Minimum) Use Disinfectant Products - $30 …" at bounding box center [551, 374] width 988 height 577
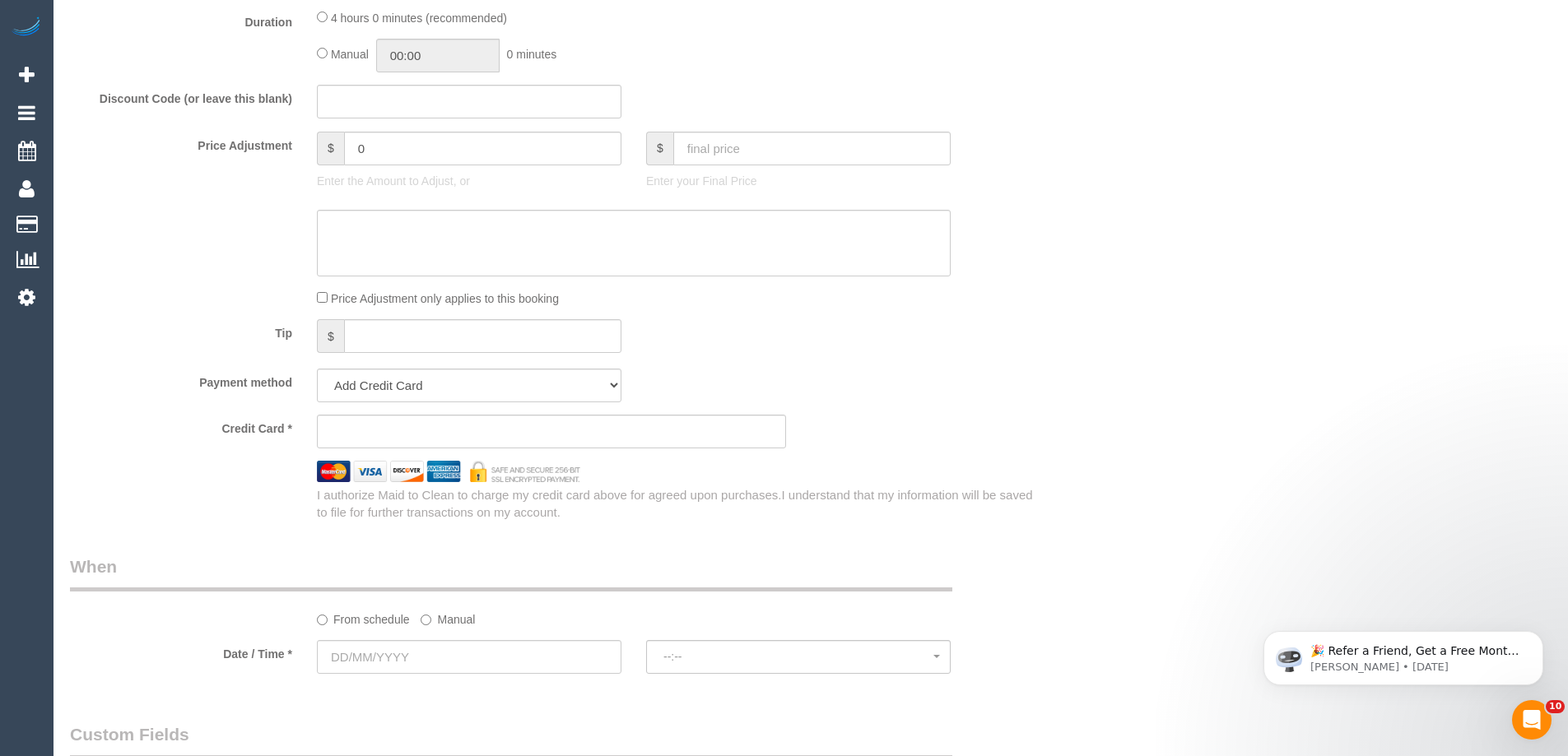
scroll to position [1235, 0]
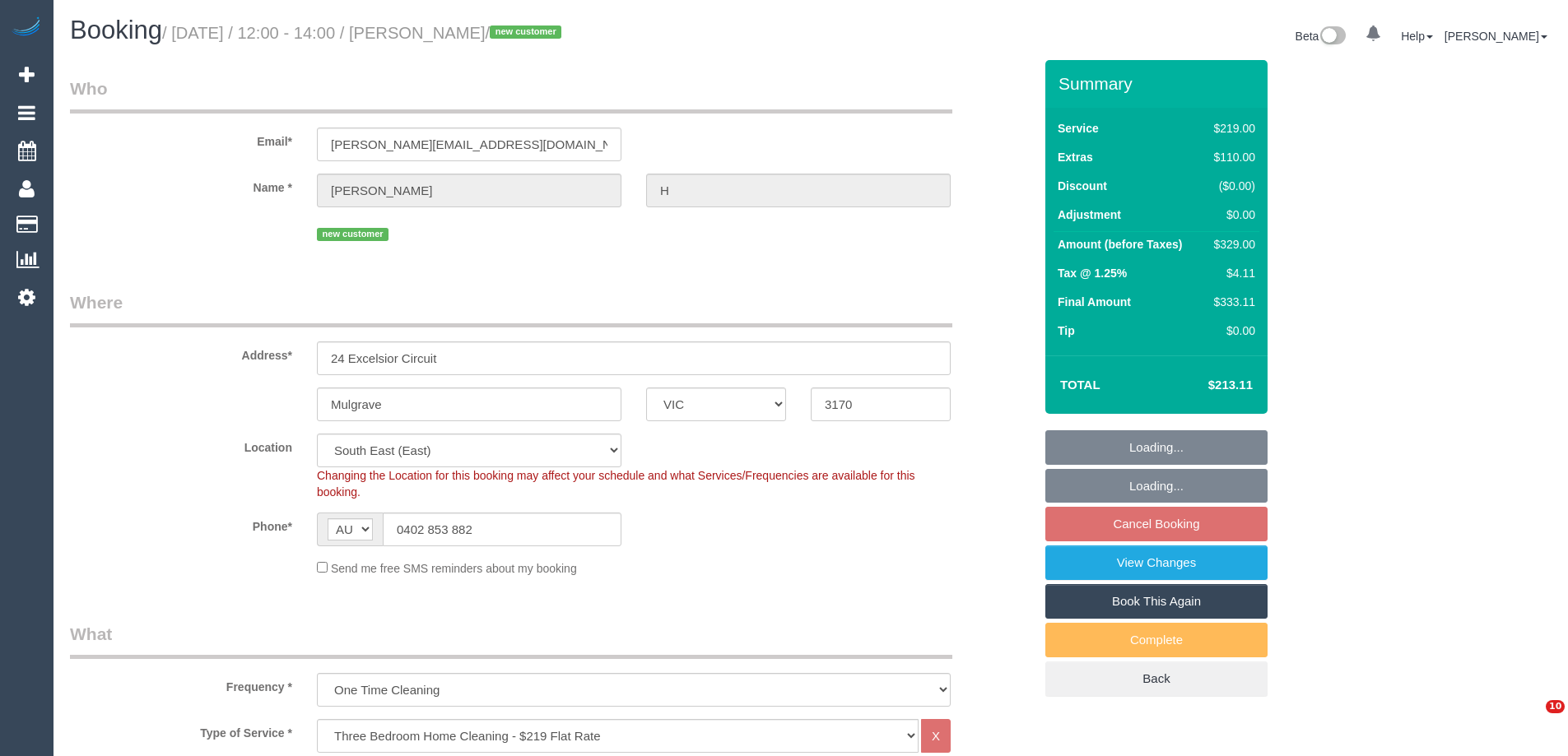
select select "VIC"
select select "number:27"
select select "number:14"
select select "number:19"
select select "number:24"
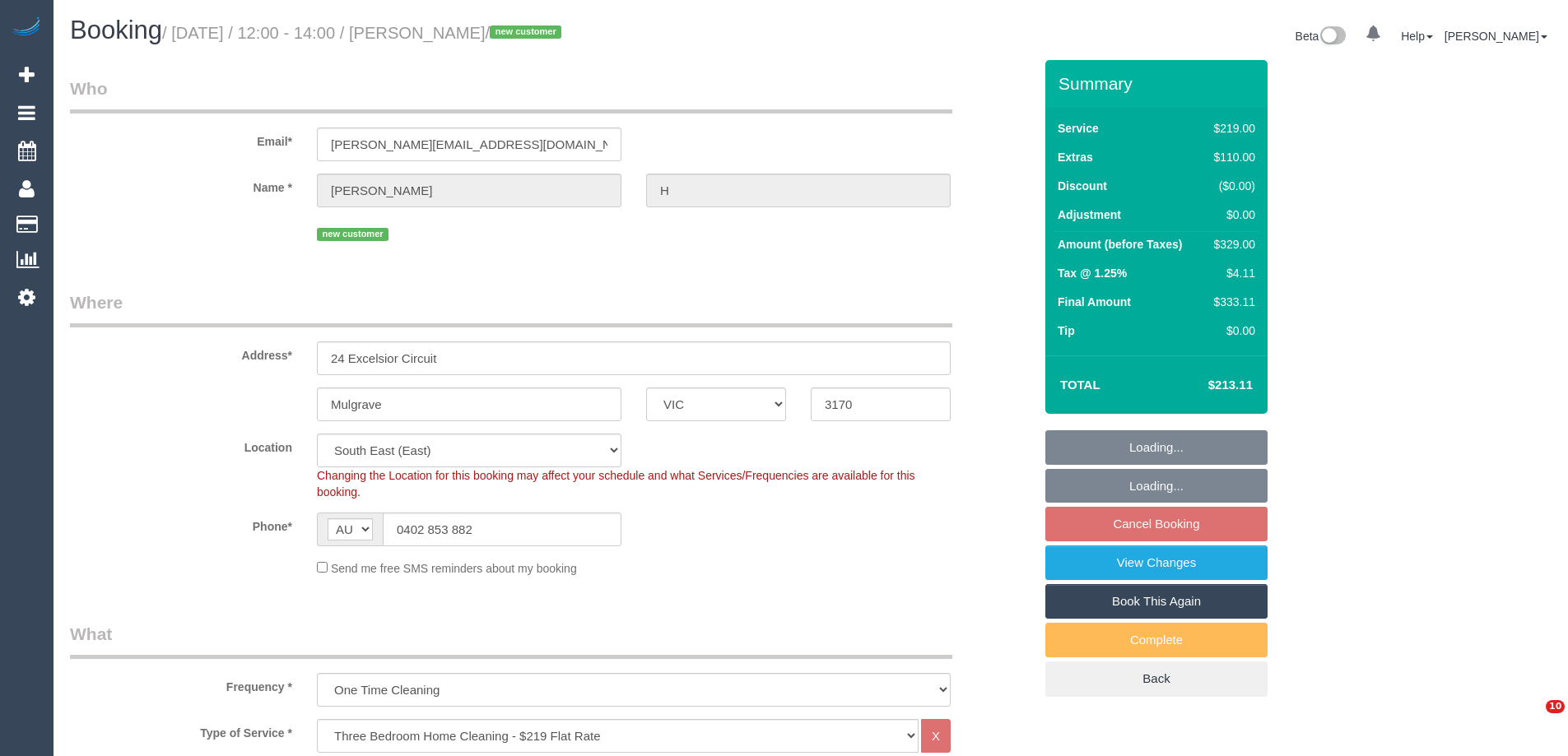
select select "number:26"
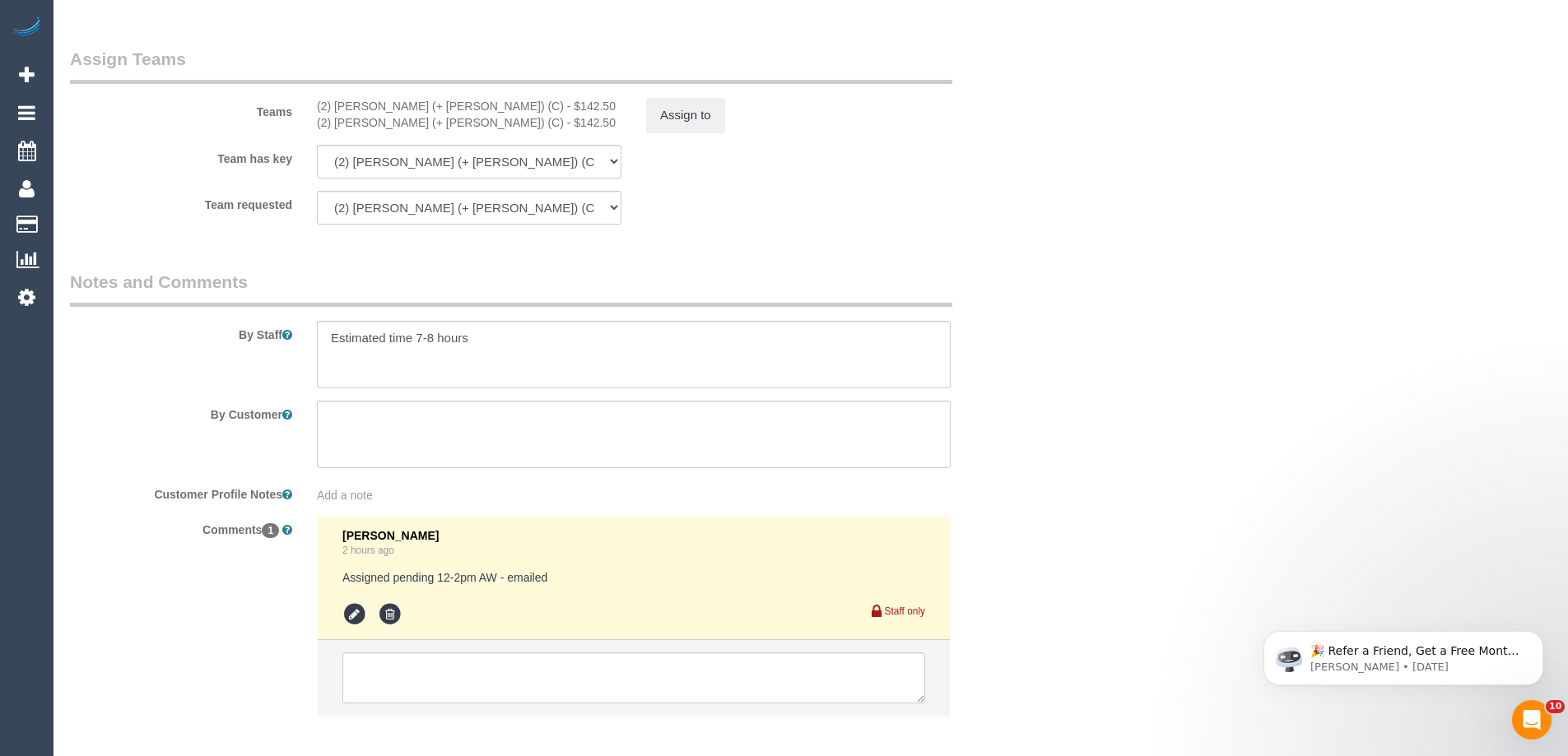
scroll to position [2641, 0]
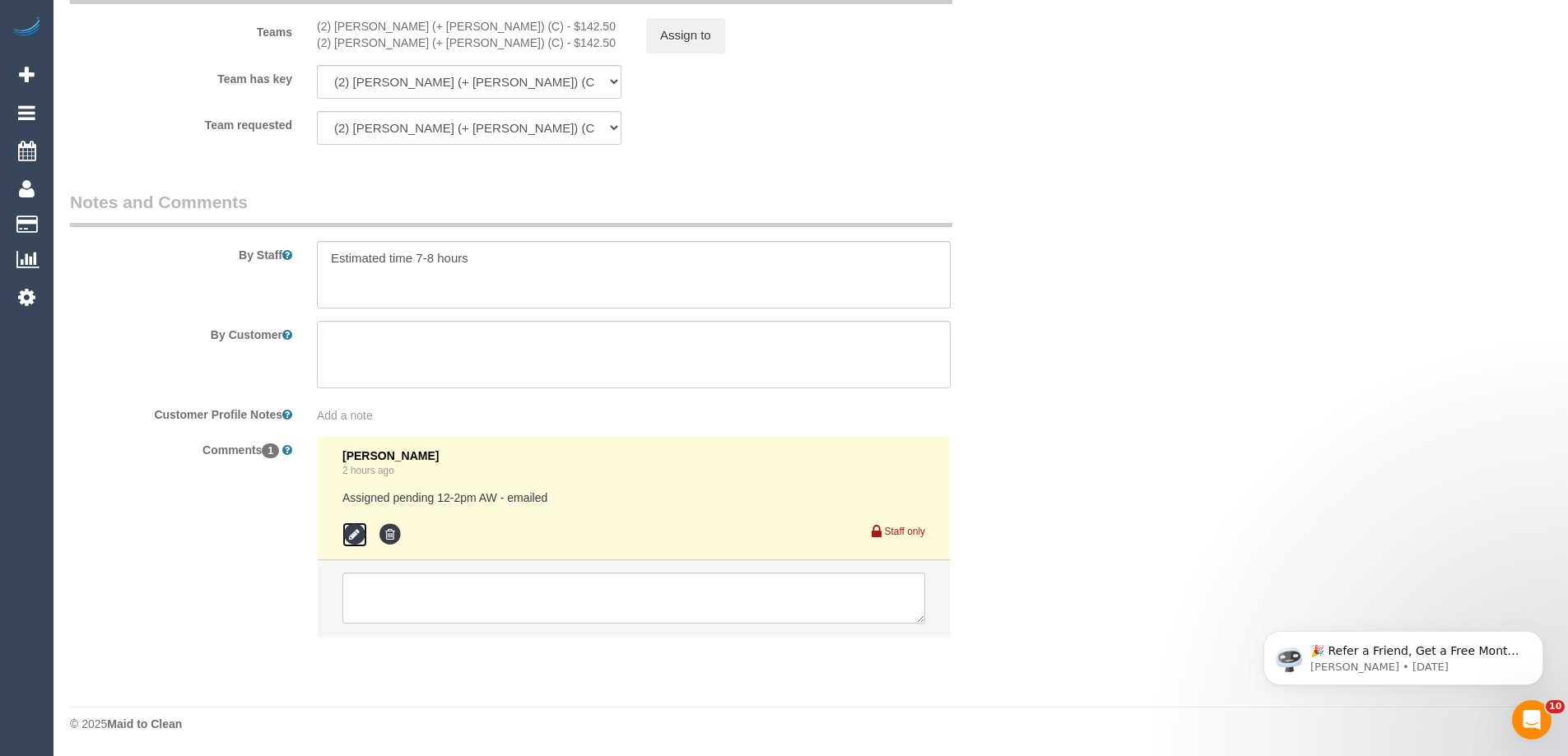
click at [356, 538] on icon at bounding box center [354, 534] width 25 height 25
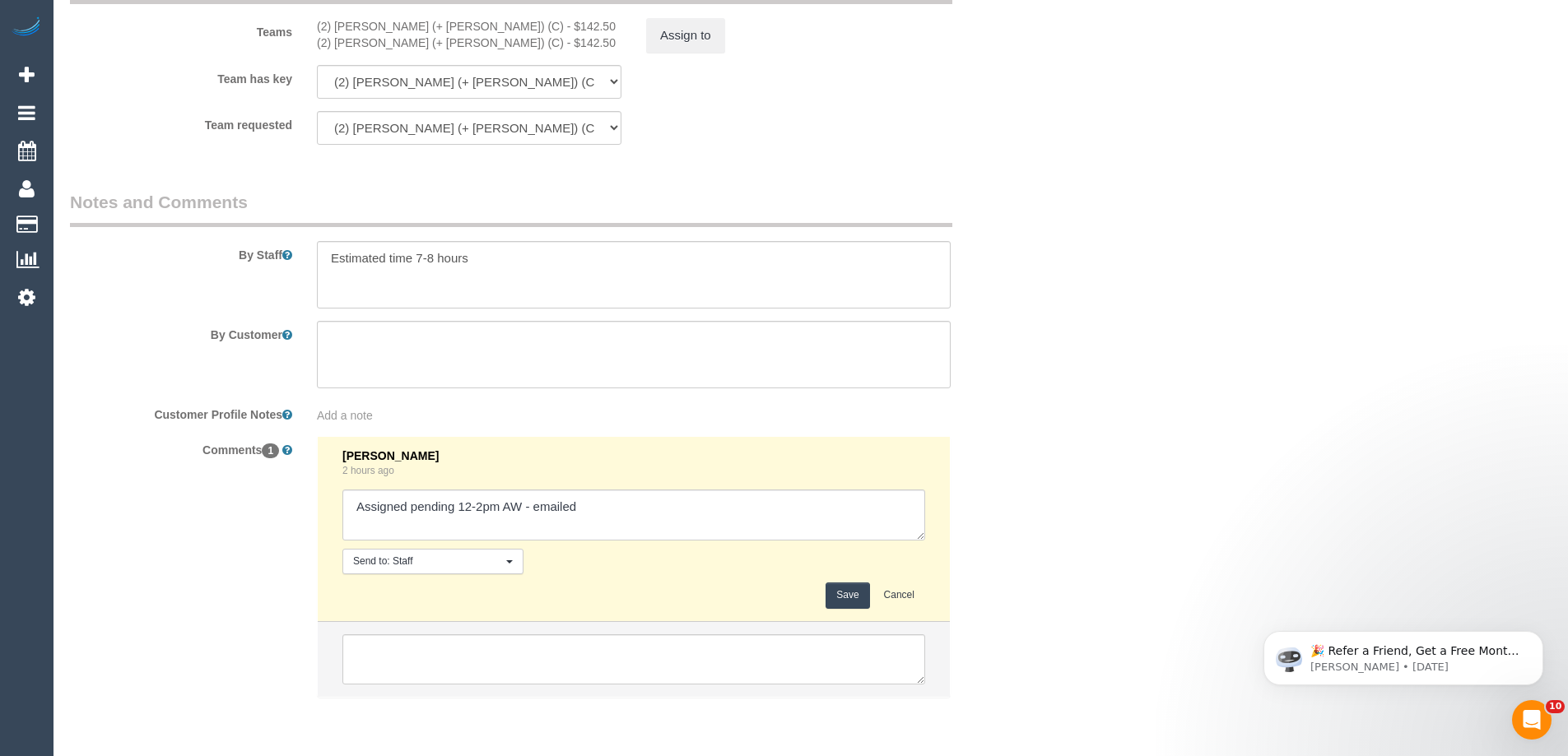
click at [668, 516] on textarea at bounding box center [633, 515] width 582 height 51
type textarea "Assigned pending 12-2pm AW - emailed. confirmed"
click at [851, 599] on button "Save" at bounding box center [848, 595] width 43 height 26
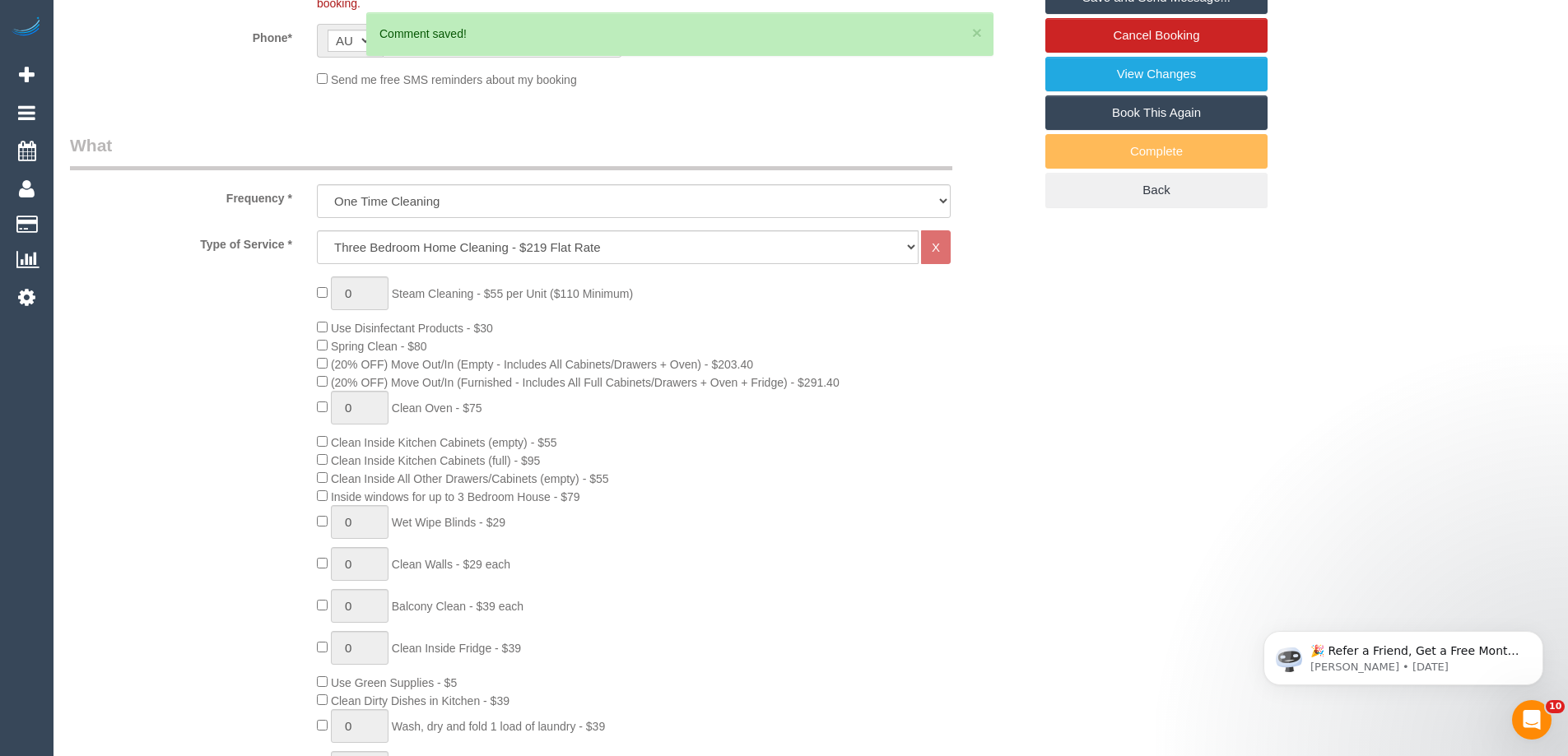
scroll to position [0, 0]
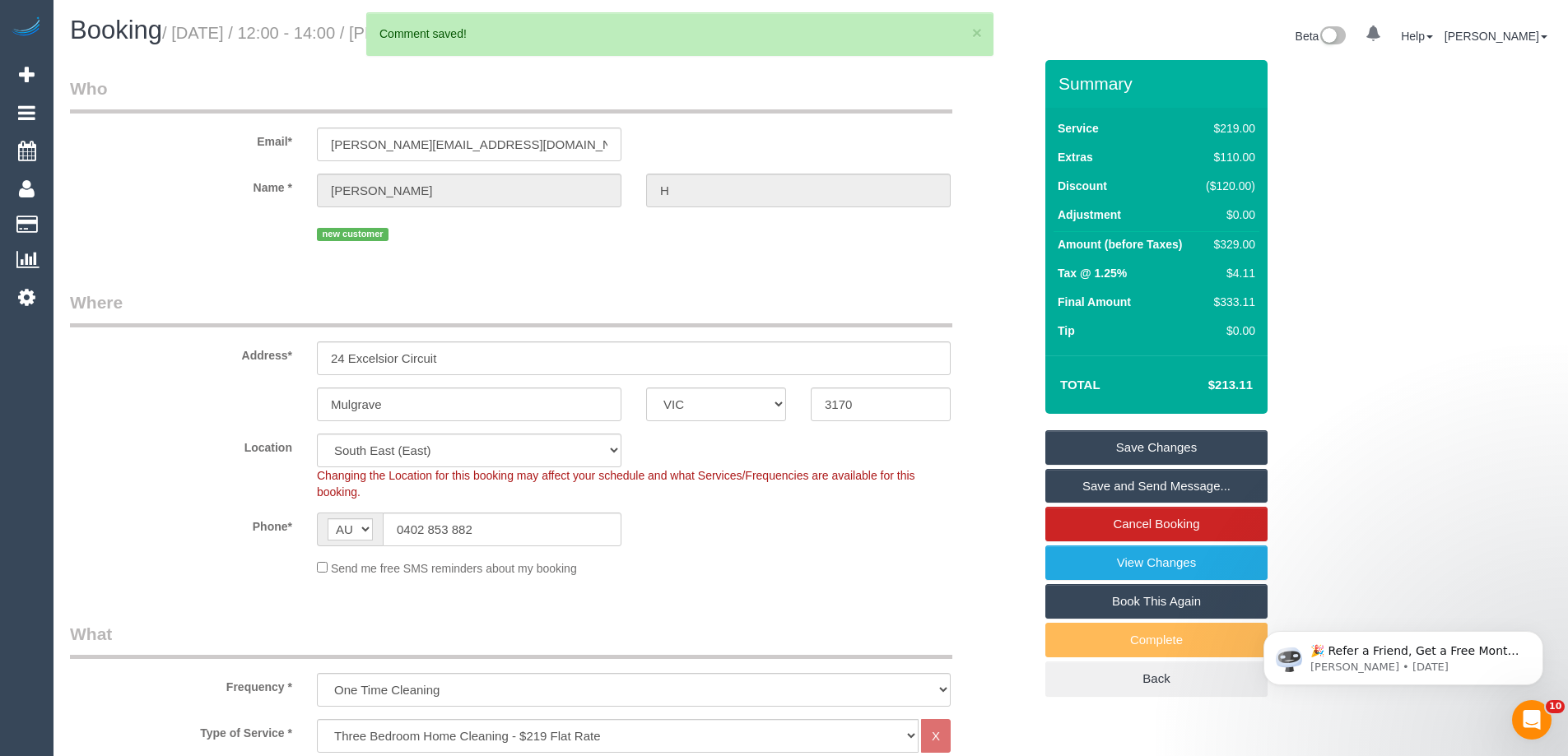
click at [955, 476] on div "Changing the Location for this booking may affect your schedule and what Servic…" at bounding box center [634, 483] width 658 height 33
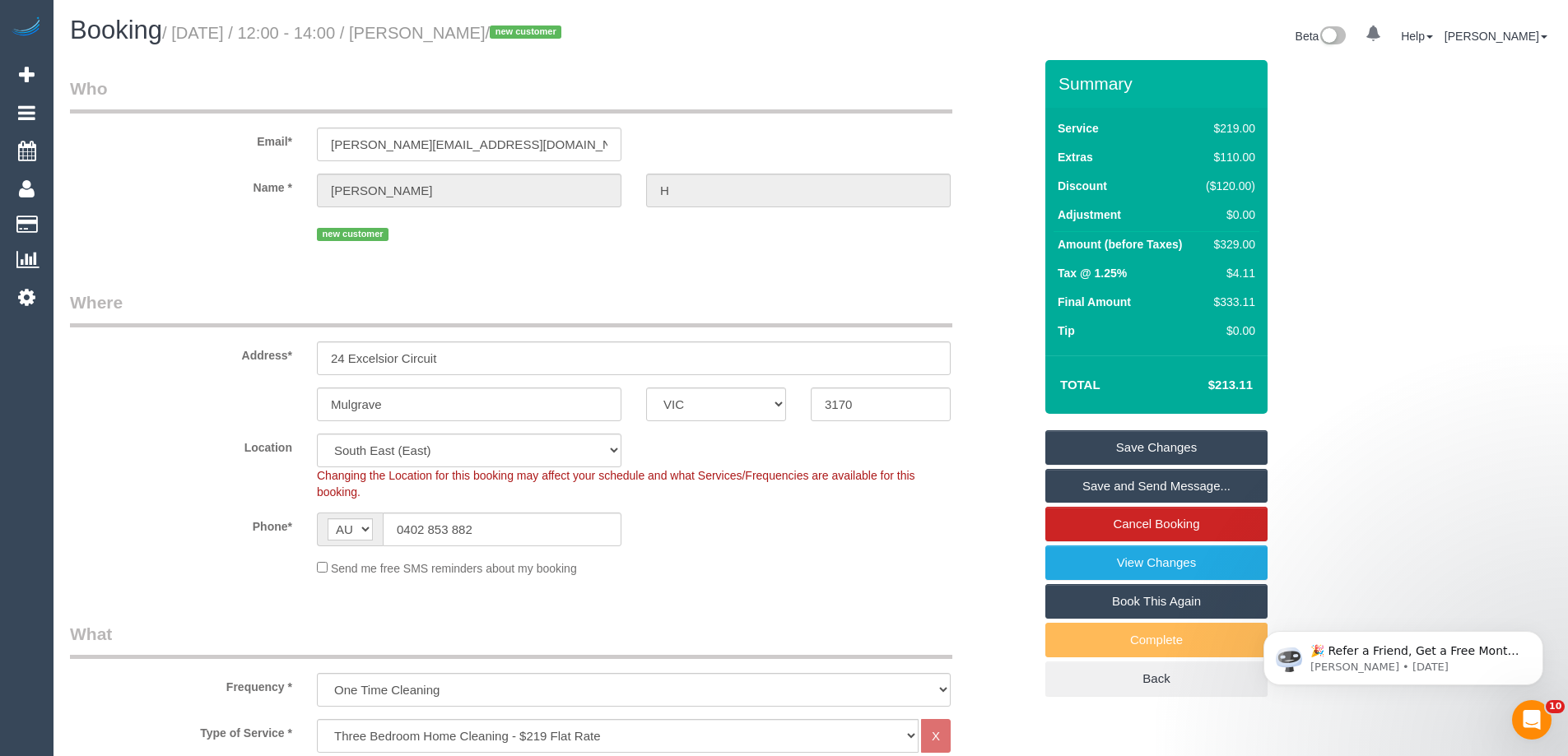
click at [1097, 442] on link "Save Changes" at bounding box center [1155, 447] width 222 height 34
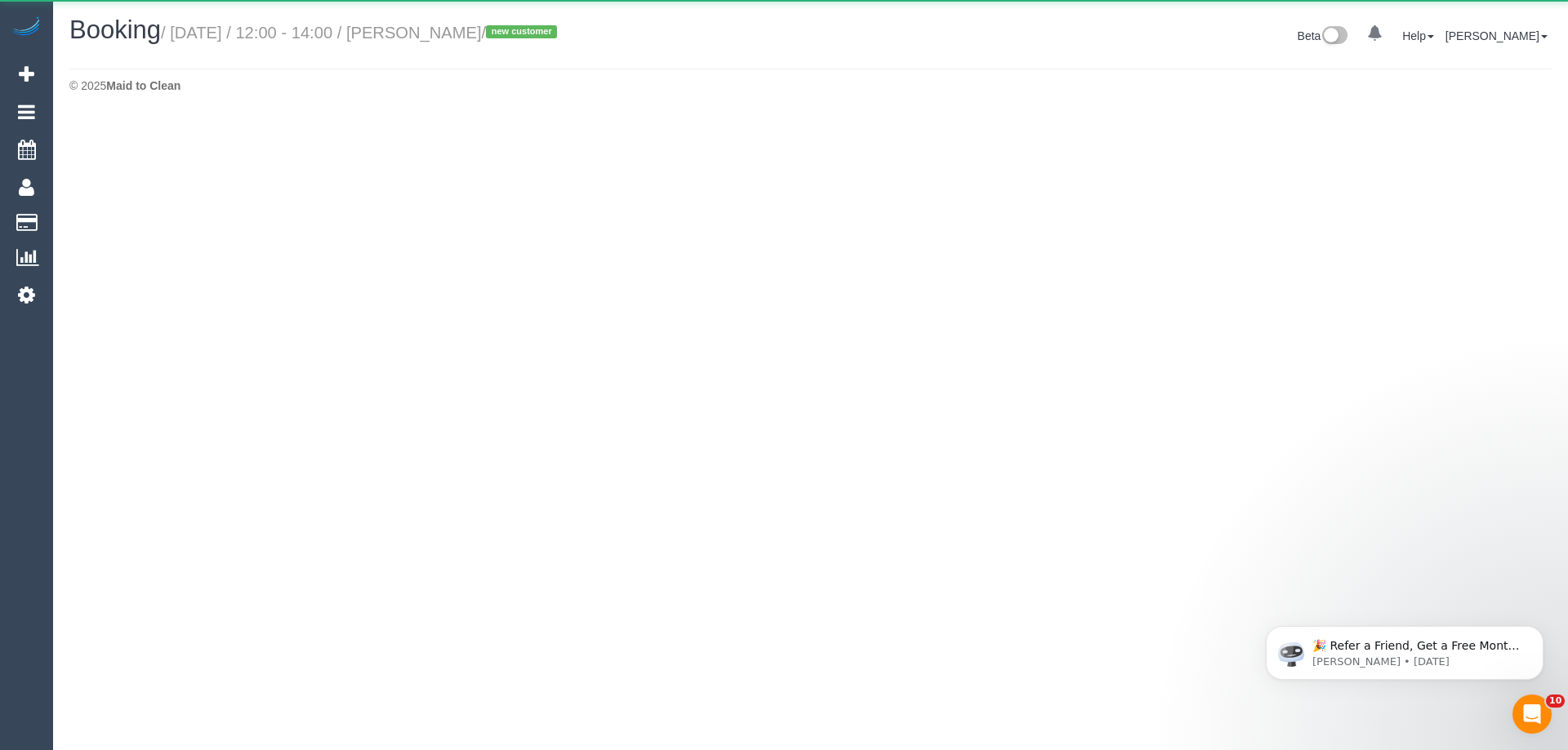
select select "VIC"
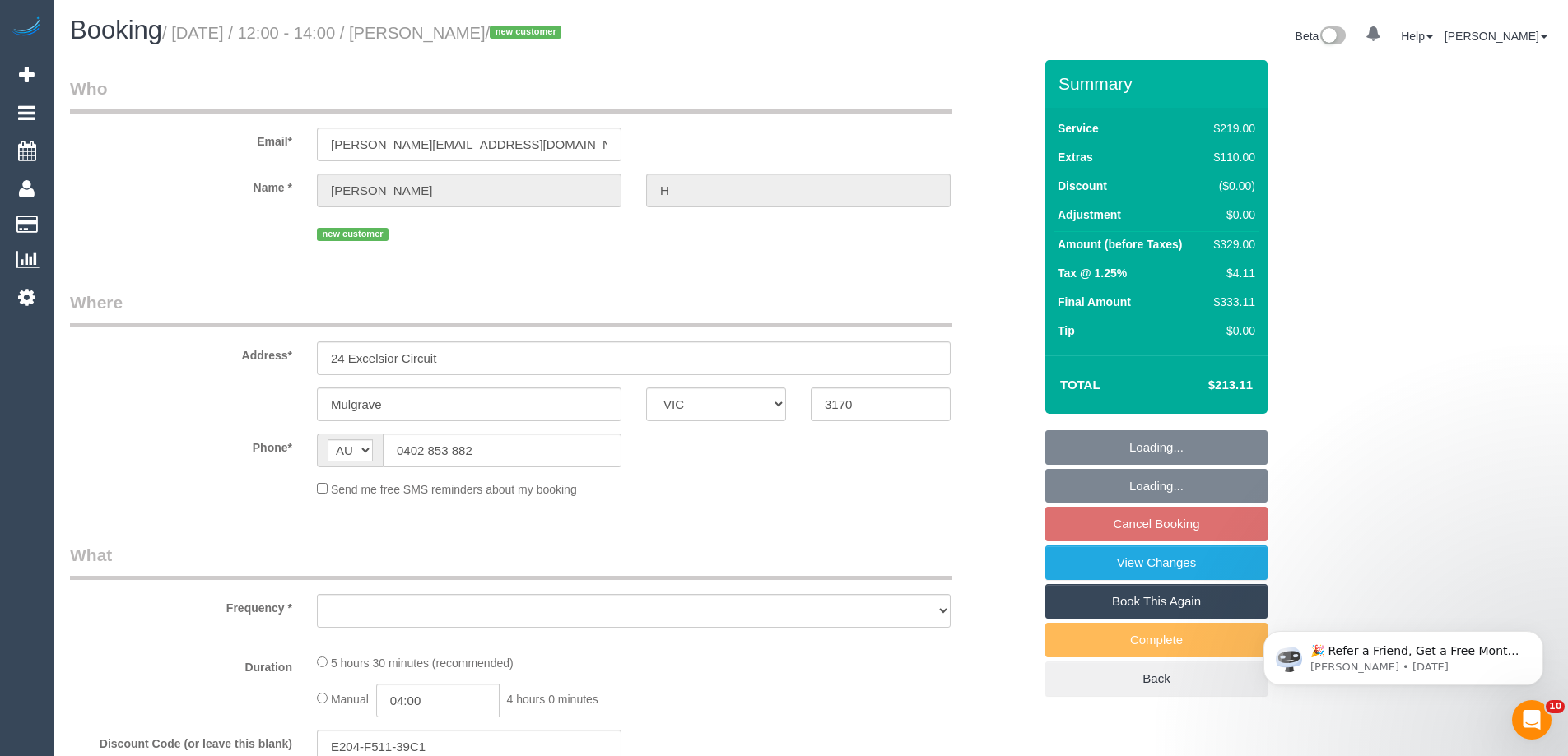
select select "string:stripe-pm_1S09XR2GScqysDRVLDdZAkmD"
select select "number:27"
select select "number:14"
select select "number:19"
select select "number:24"
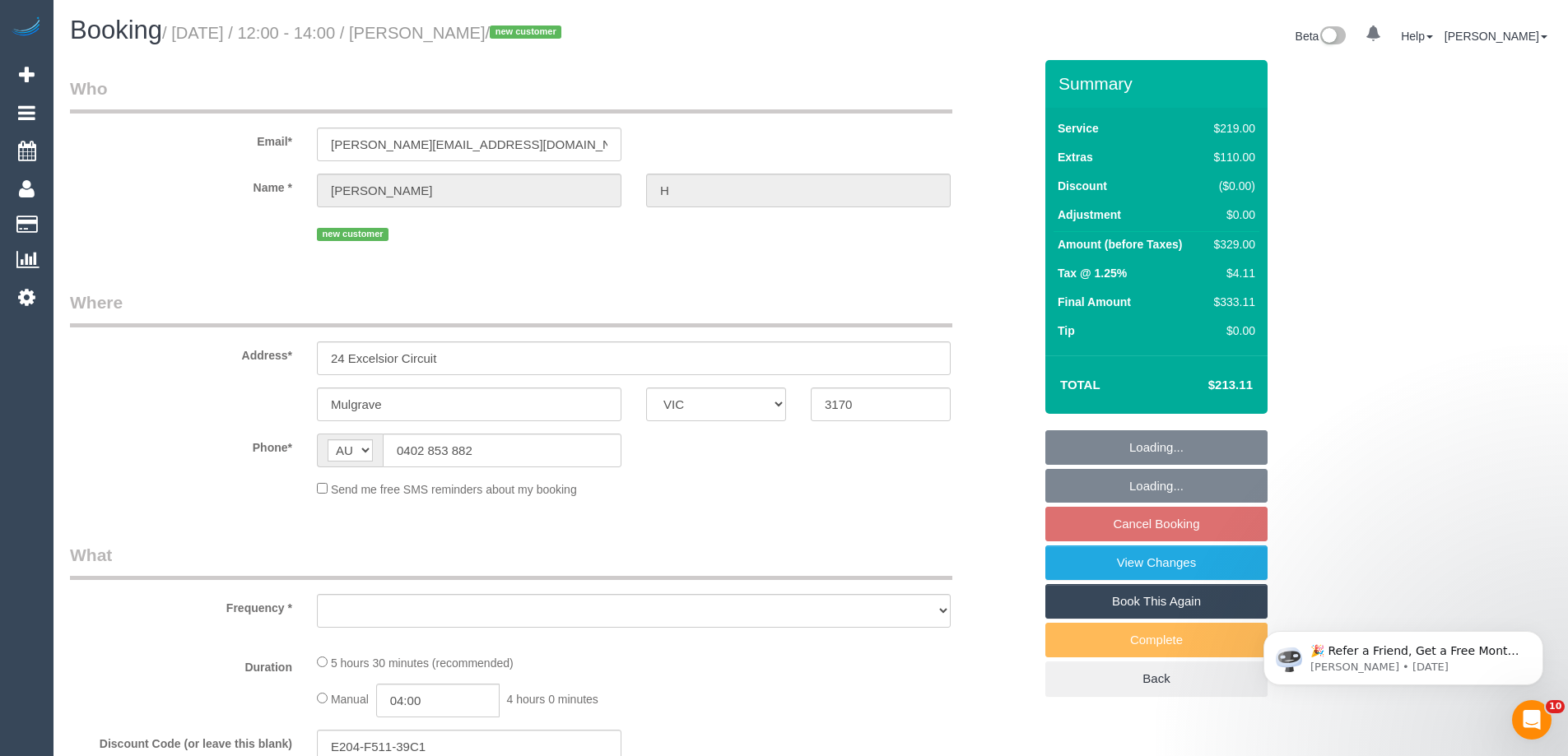
select select "number:26"
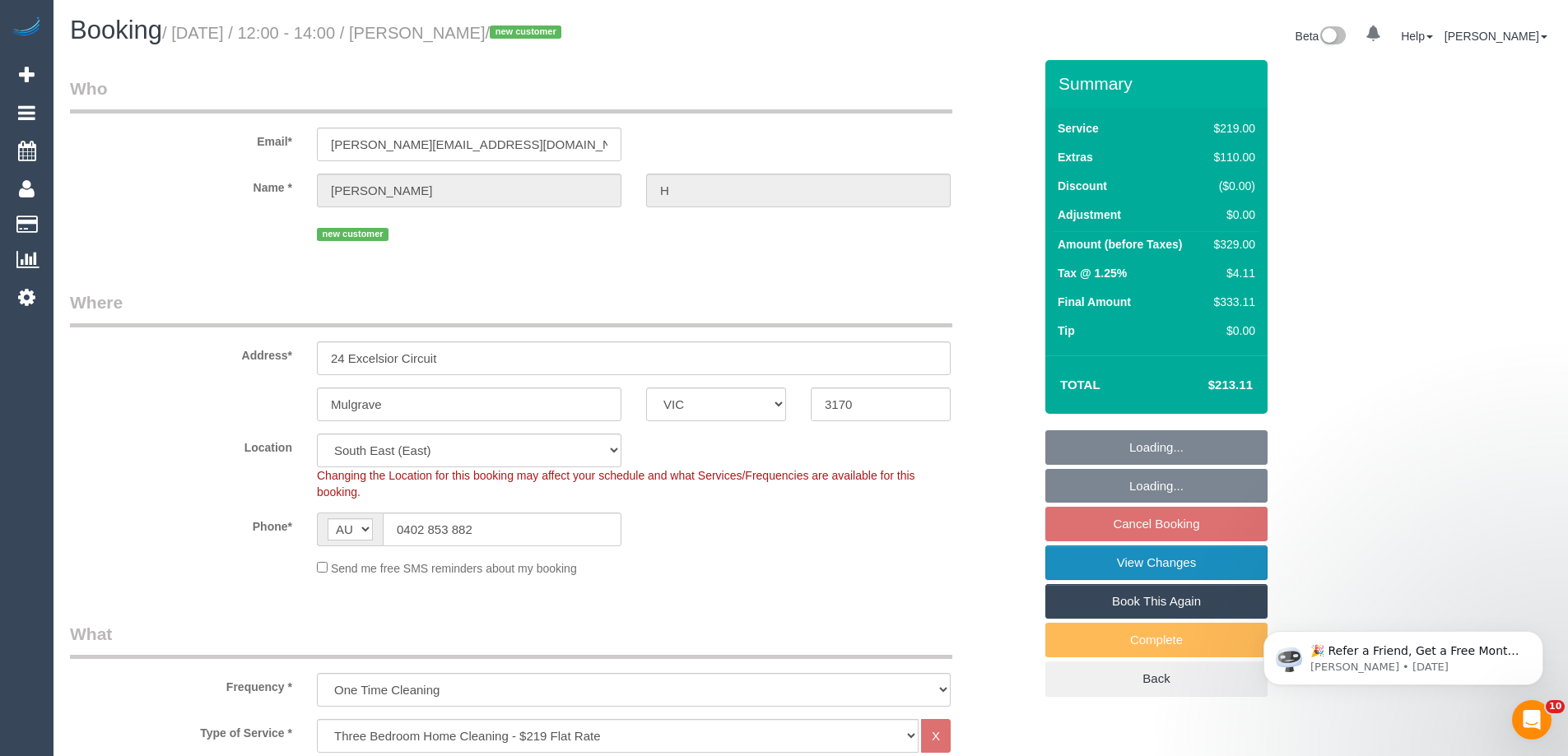
select select "object:3014"
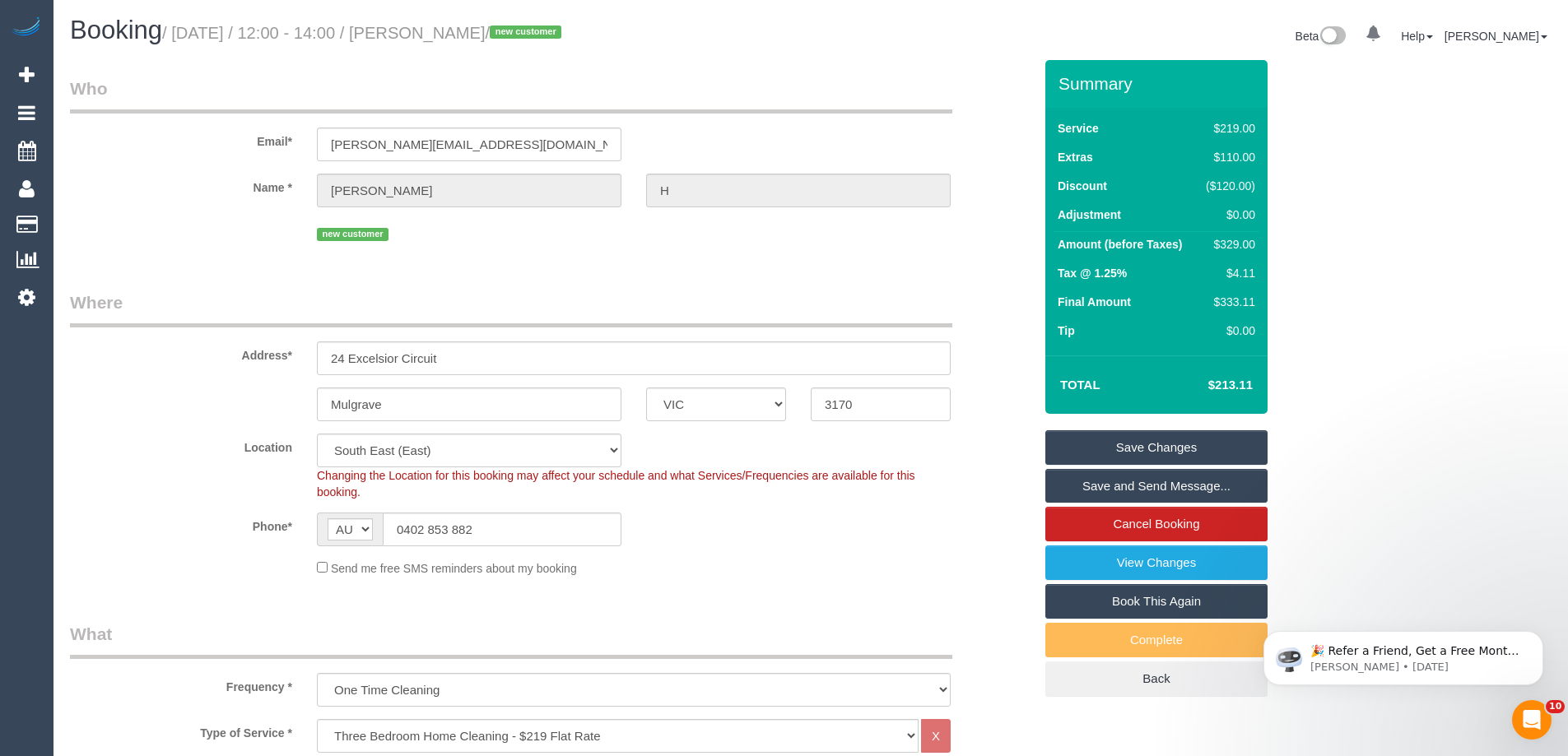
click at [1111, 491] on link "Save and Send Message..." at bounding box center [1155, 486] width 222 height 34
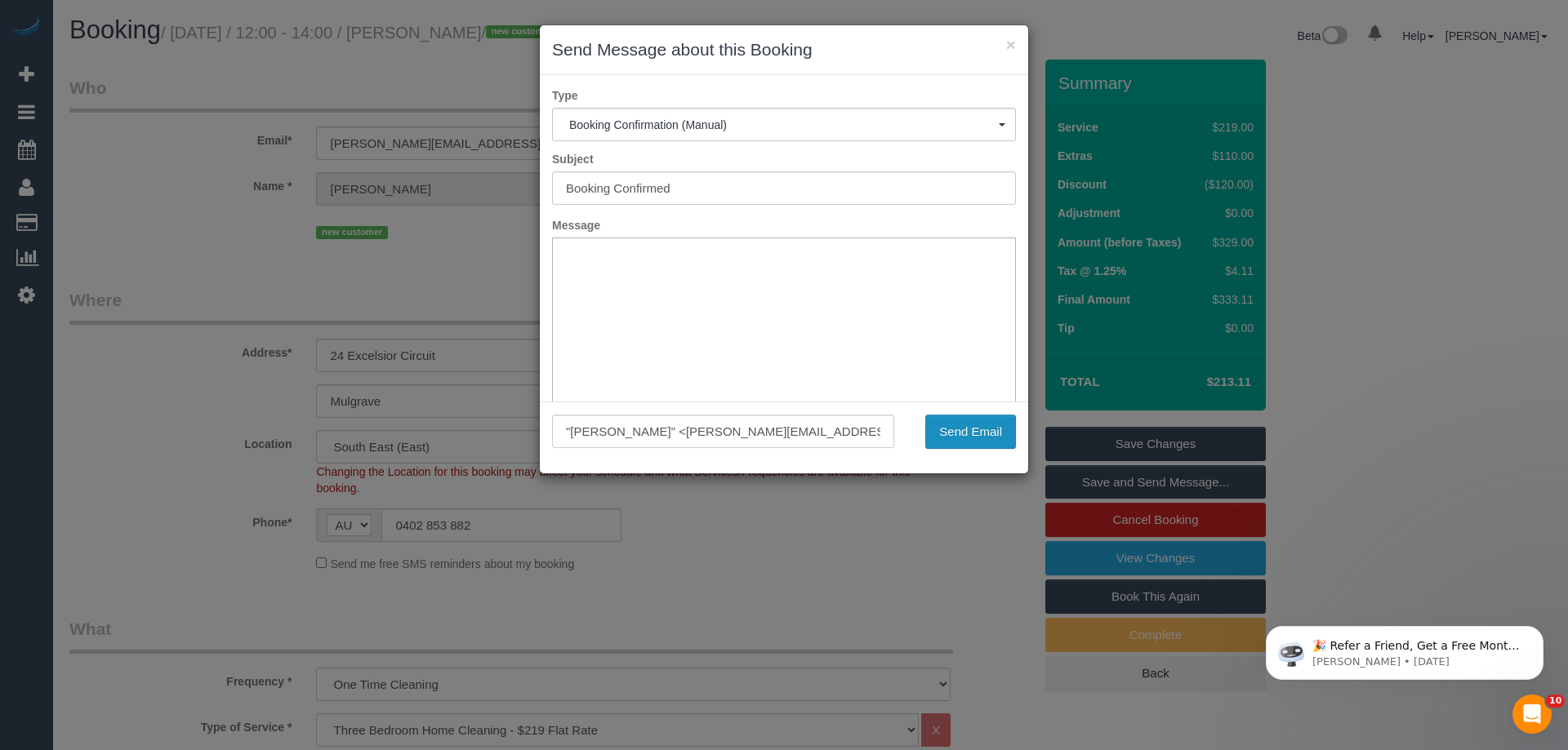
click at [985, 440] on button "Send Email" at bounding box center [970, 431] width 91 height 34
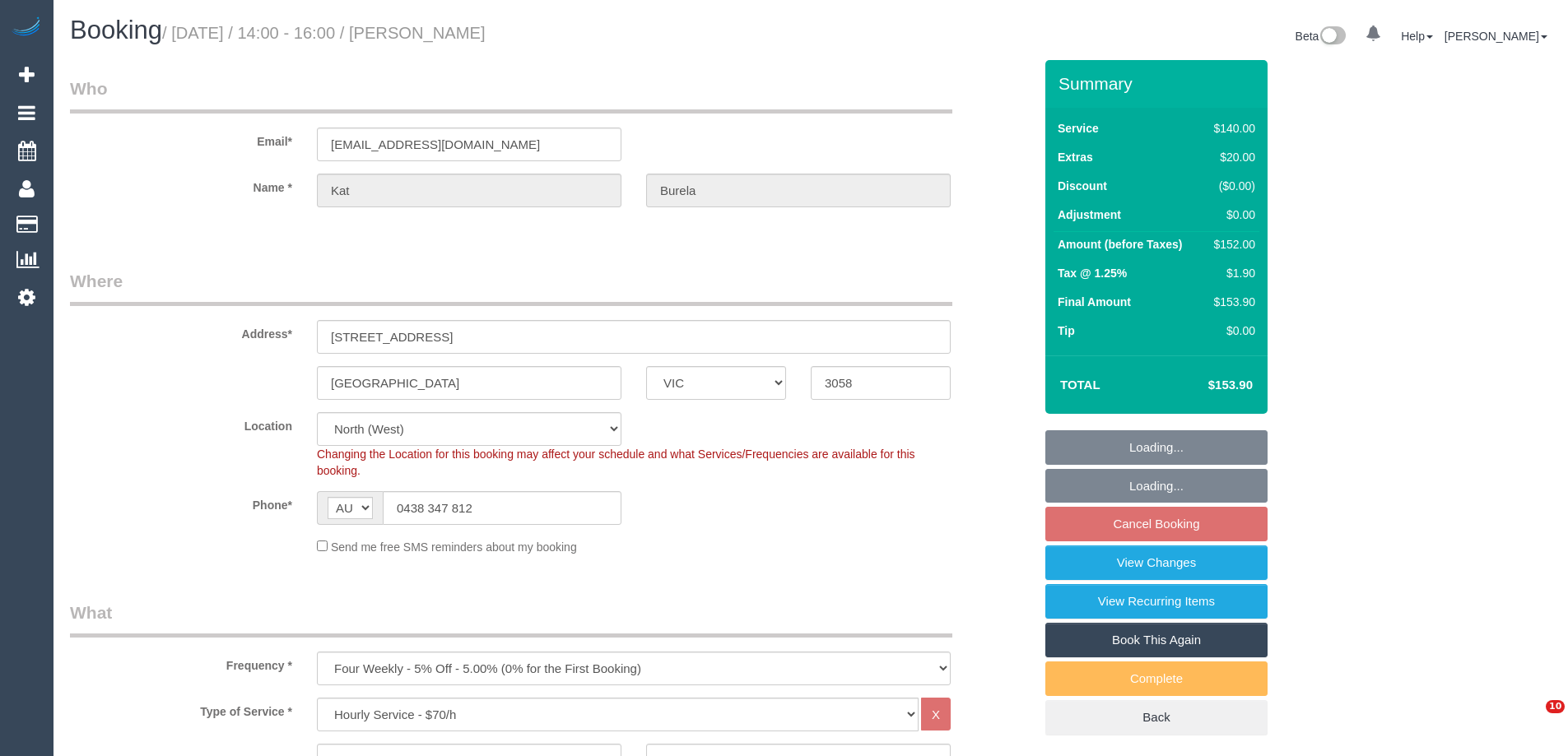
select select "VIC"
select select "string:stripe-pm_1RBQbF2GScqysDRVqRVbEdo8"
select select "spot1"
select select "number:27"
select select "number:17"
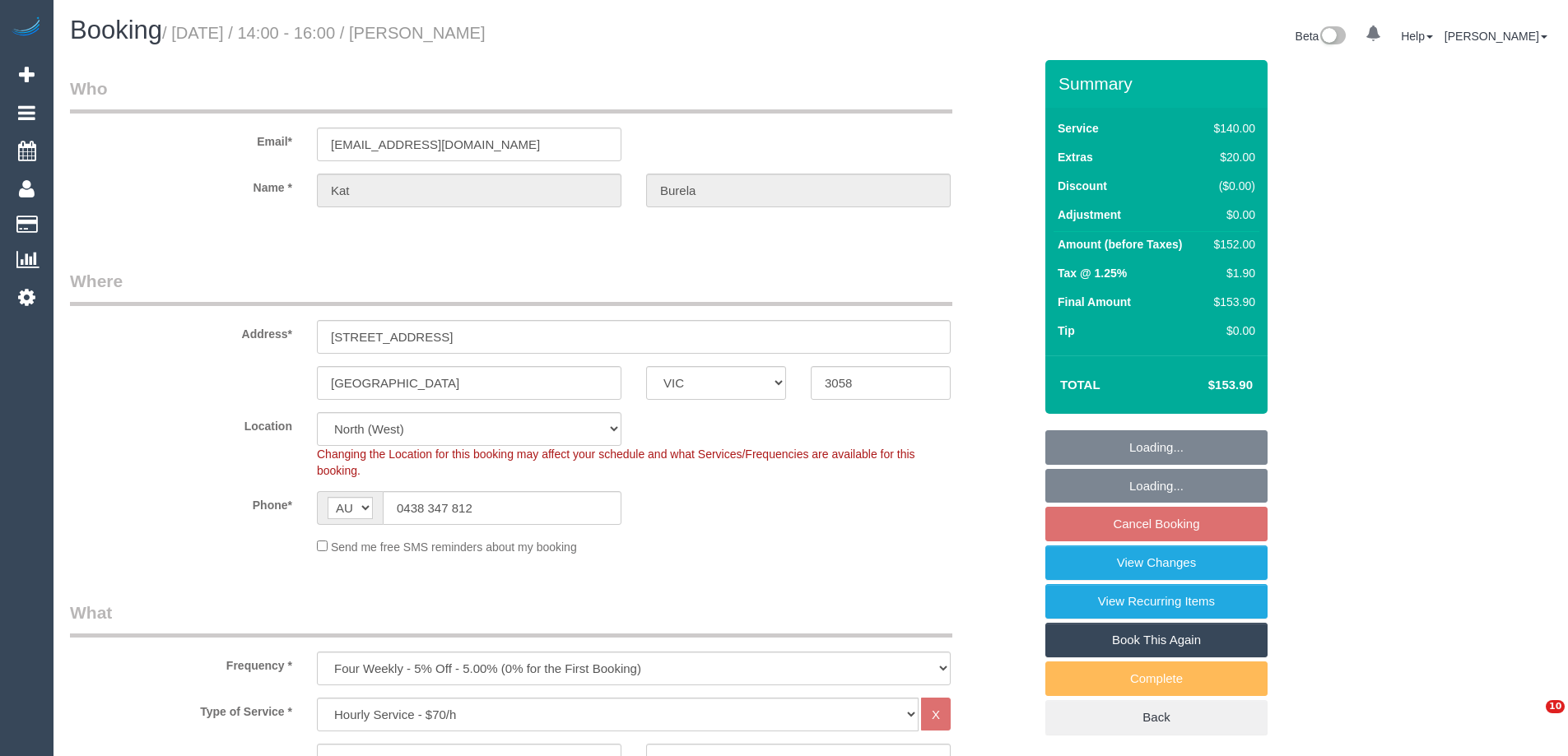
select select "number:19"
select select "number:24"
select select "number:13"
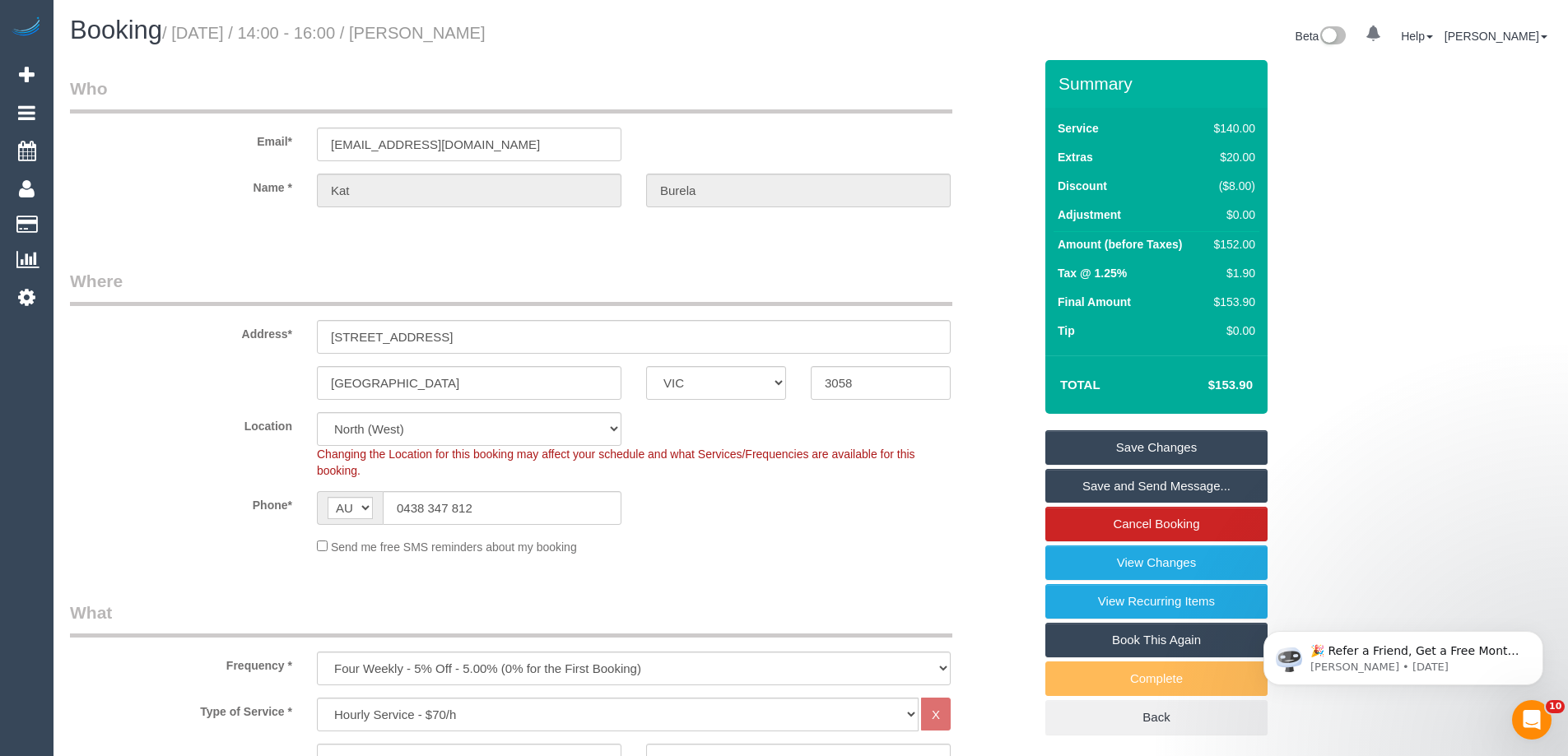
click at [551, 100] on legend "Who" at bounding box center [511, 96] width 882 height 37
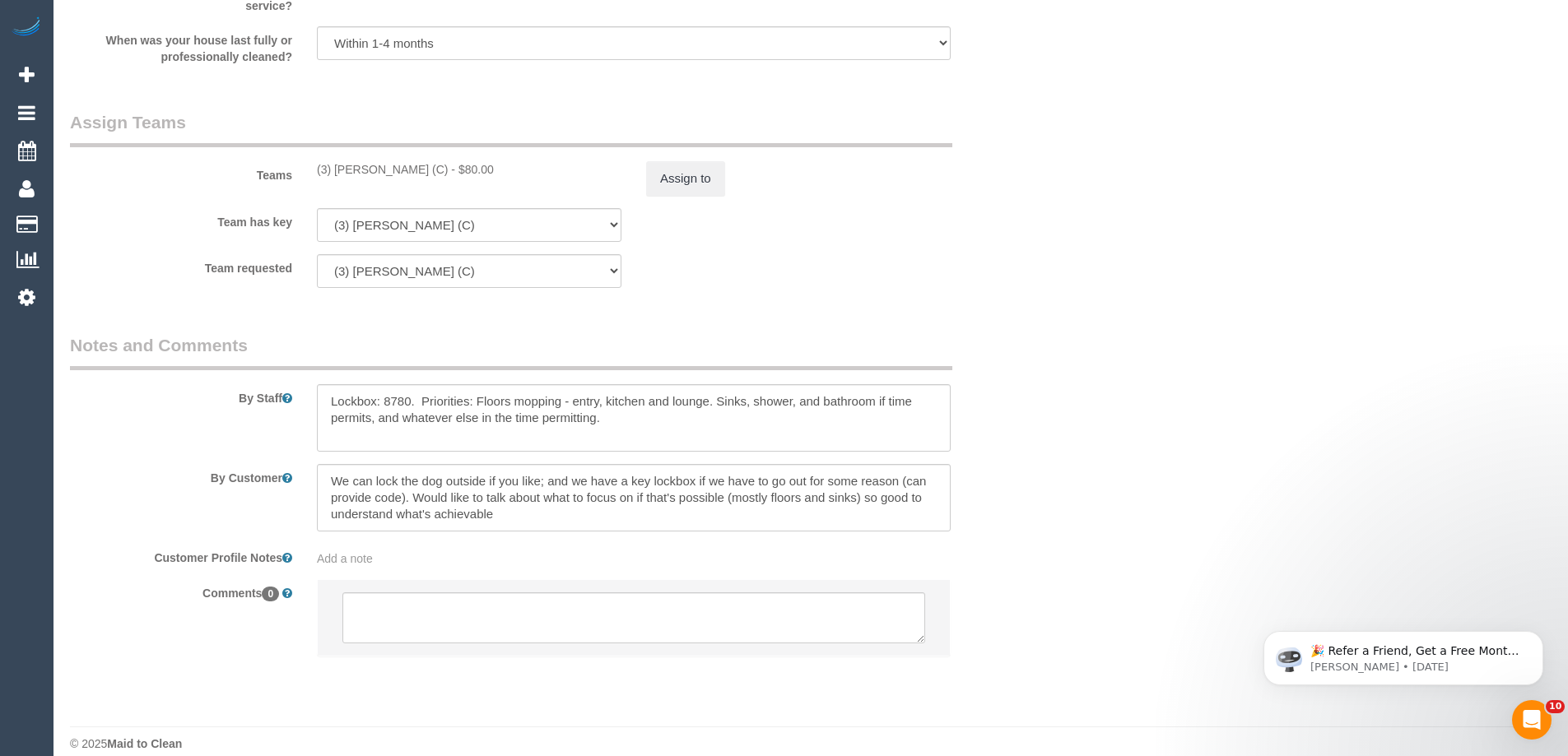
scroll to position [2361, 0]
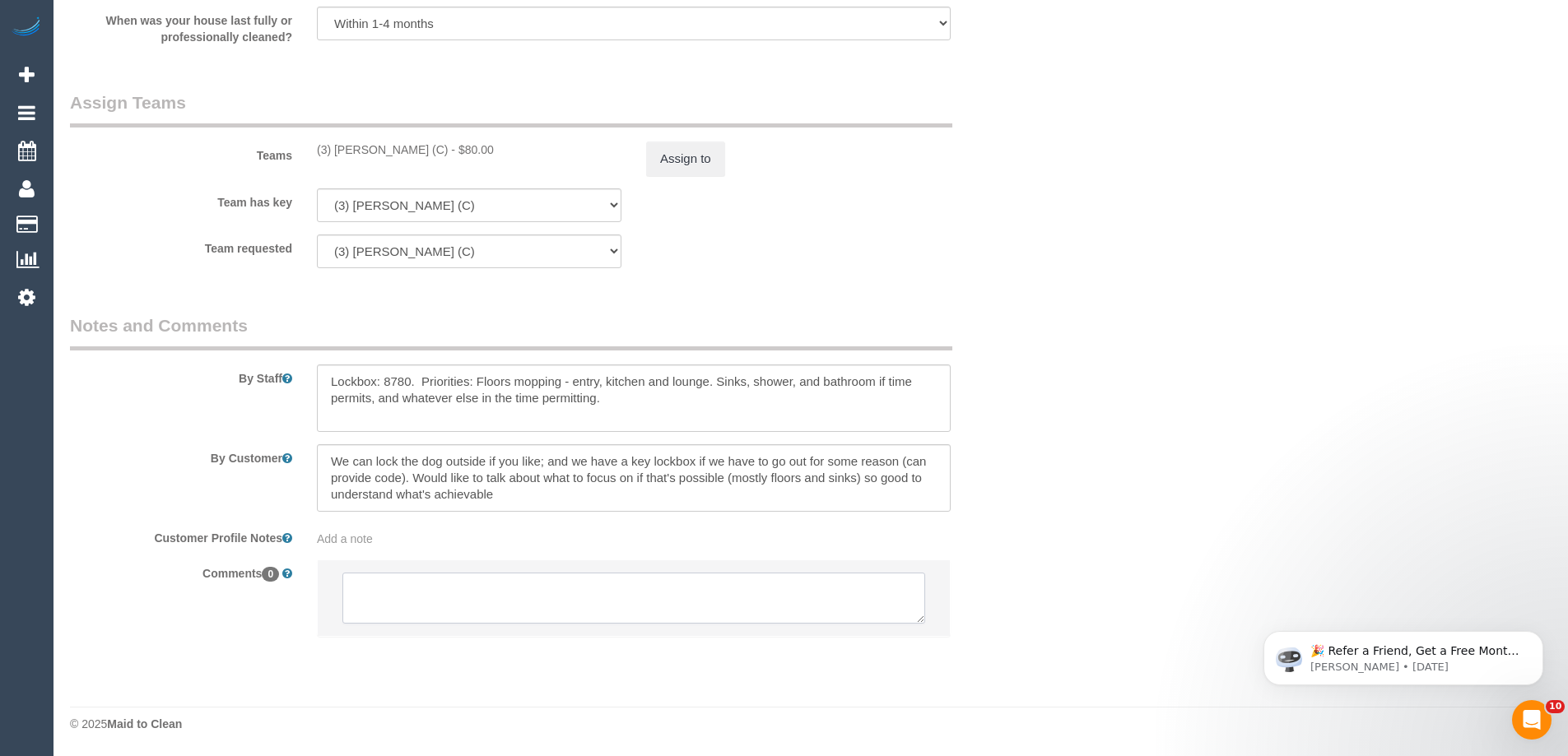
click at [425, 604] on textarea at bounding box center [633, 598] width 582 height 51
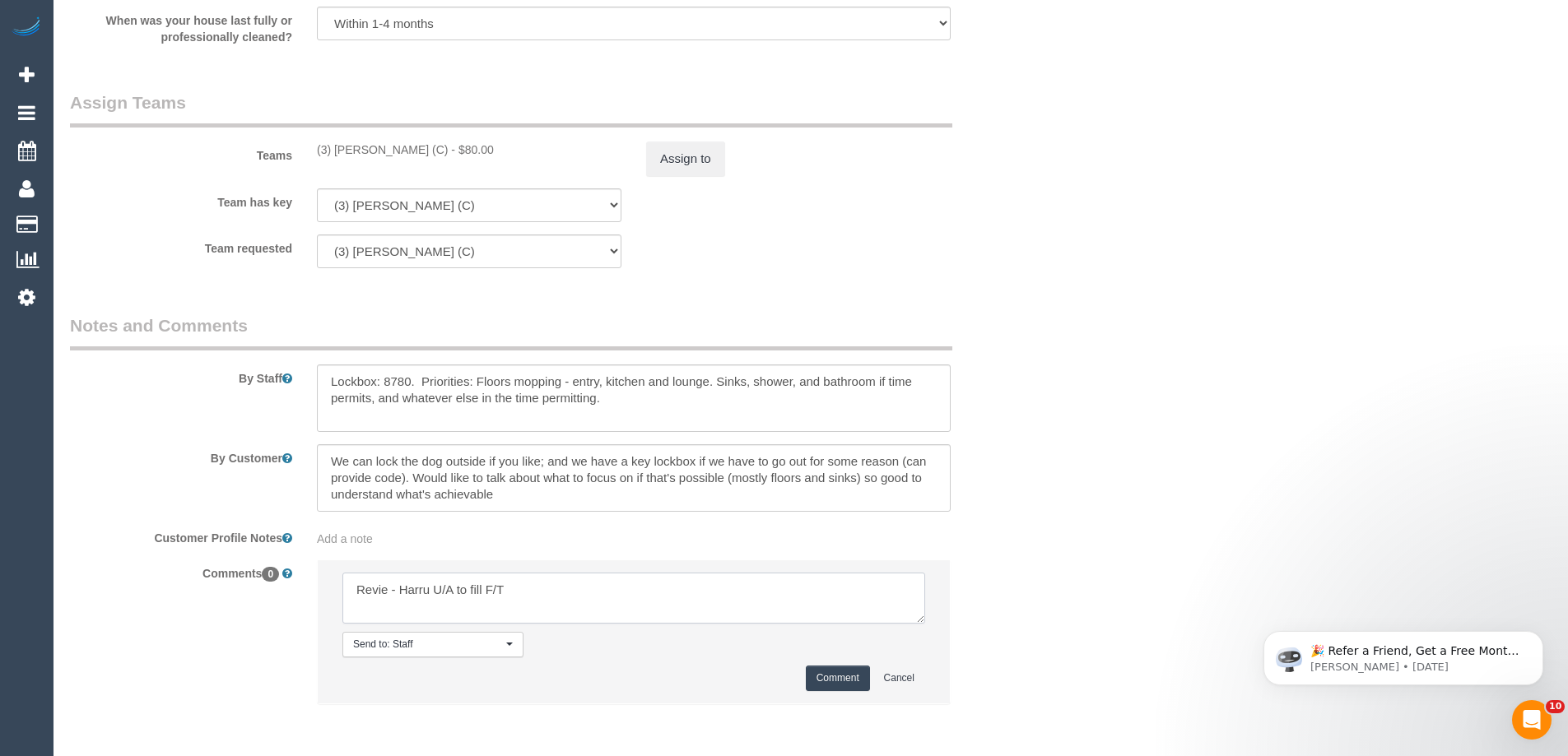
click at [430, 596] on textarea at bounding box center [633, 598] width 582 height 51
click at [612, 602] on textarea at bounding box center [633, 598] width 582 height 51
type textarea "Revie - [PERSON_NAME]/A to fill F/T schedule"
click at [846, 676] on button "Comment" at bounding box center [838, 679] width 64 height 26
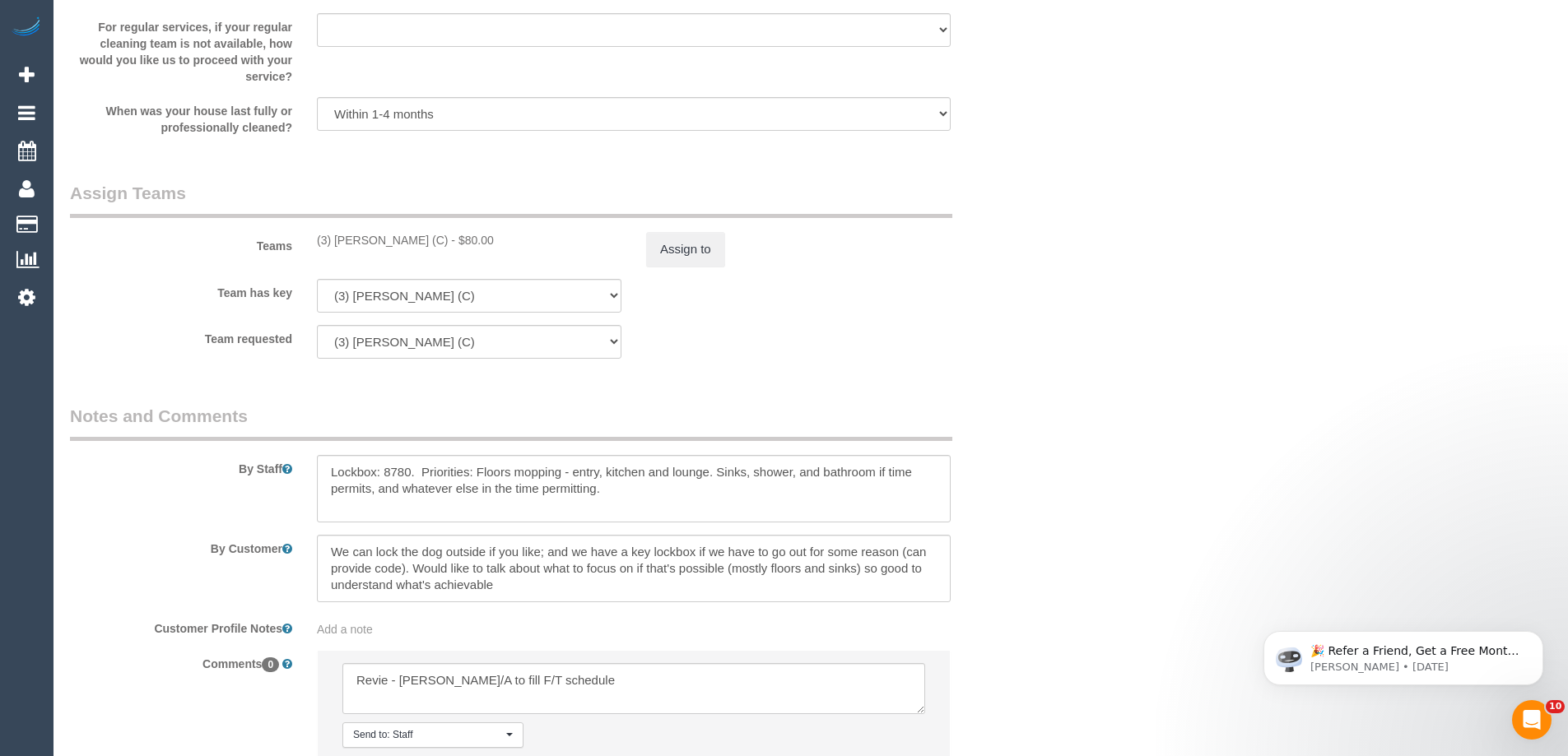
scroll to position [2031, 0]
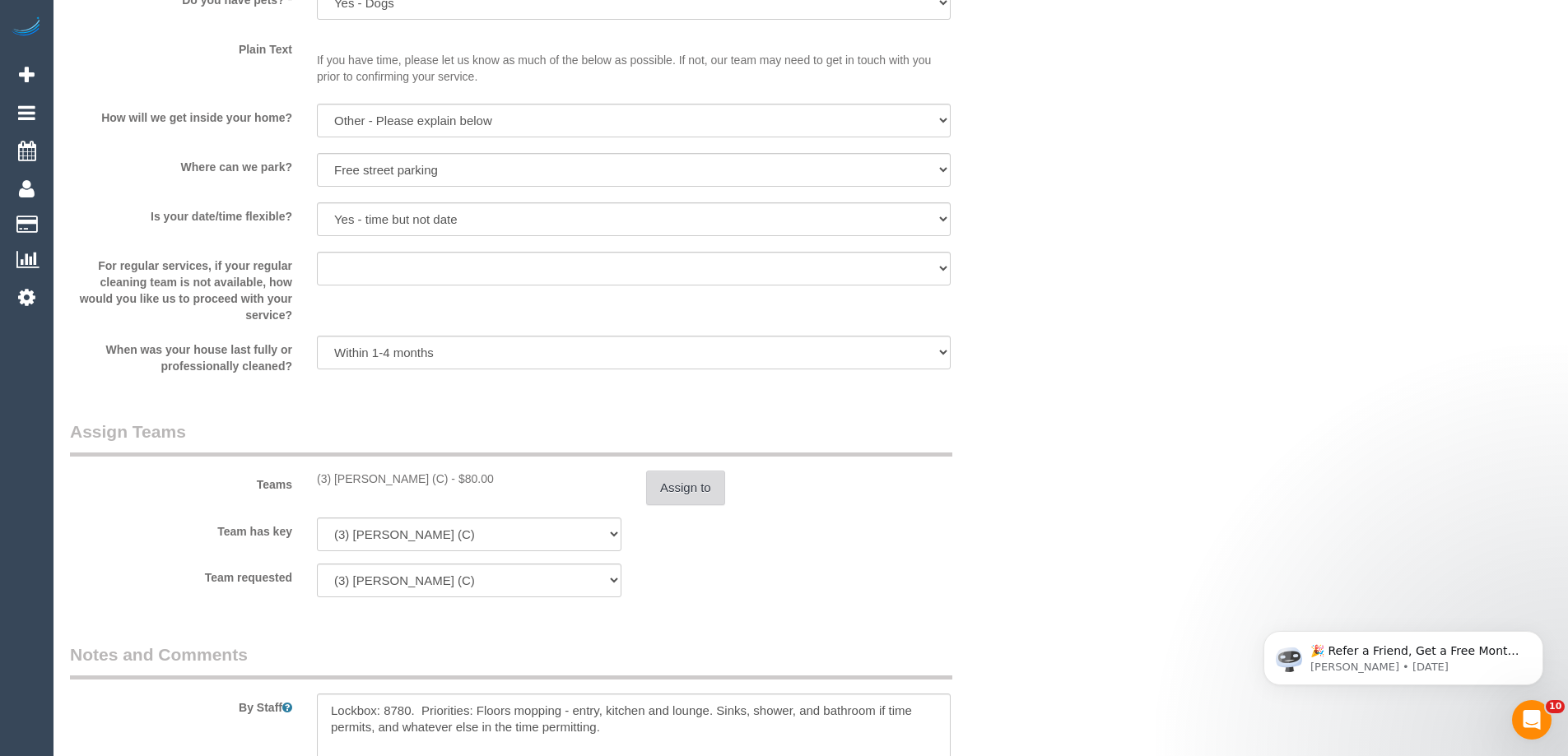
click at [693, 476] on button "Assign to" at bounding box center [686, 488] width 79 height 34
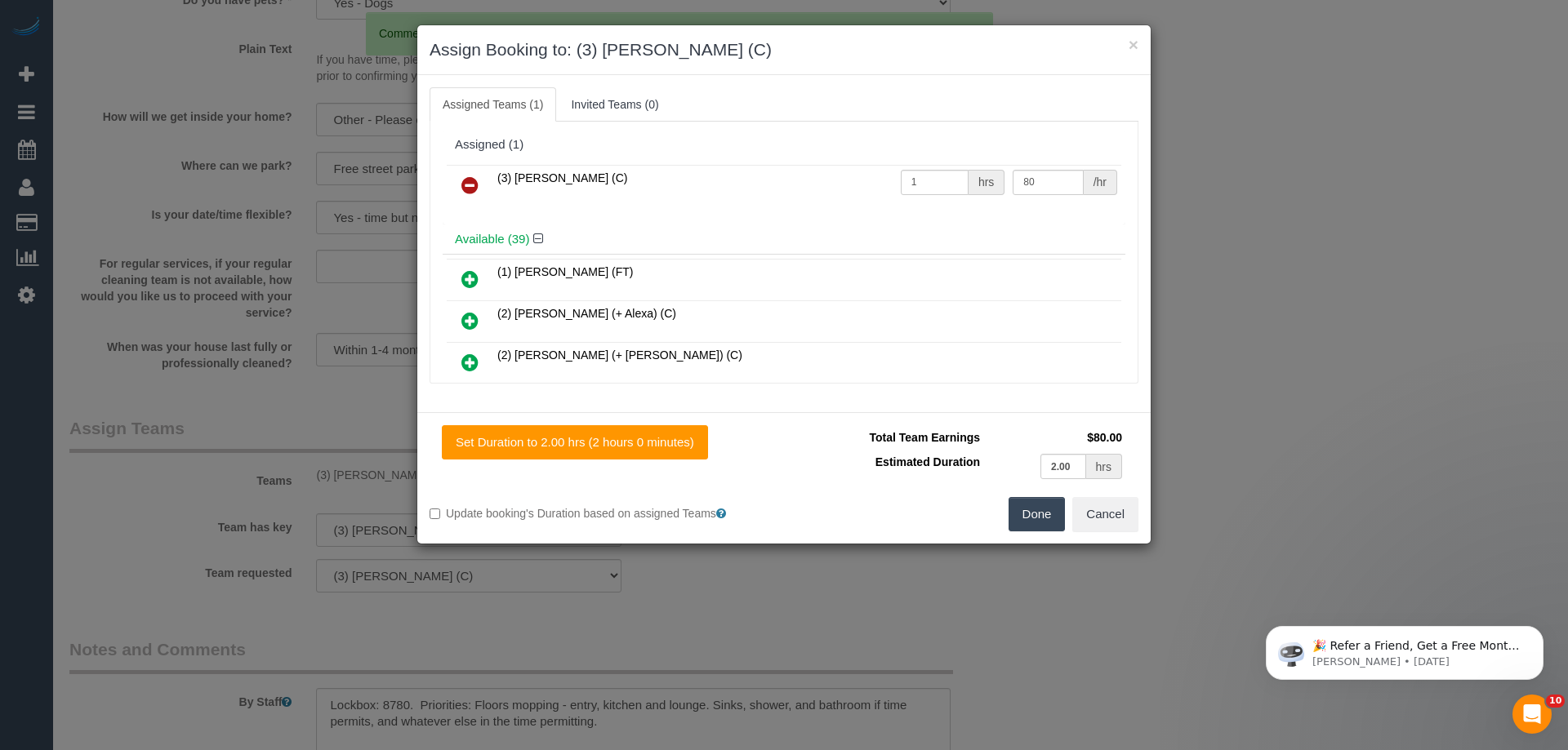
click at [468, 184] on icon at bounding box center [470, 186] width 18 height 20
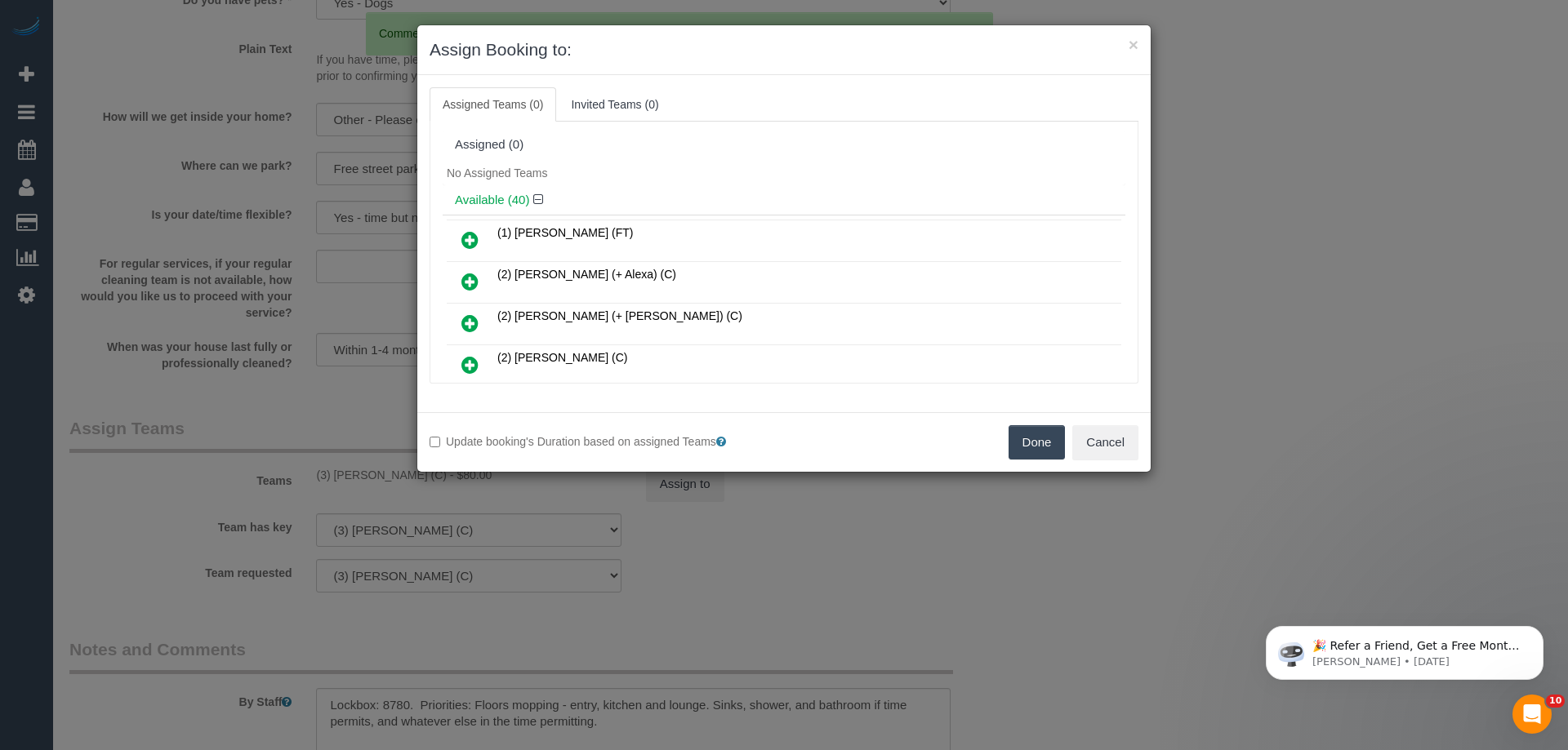
click at [472, 238] on icon at bounding box center [470, 240] width 18 height 20
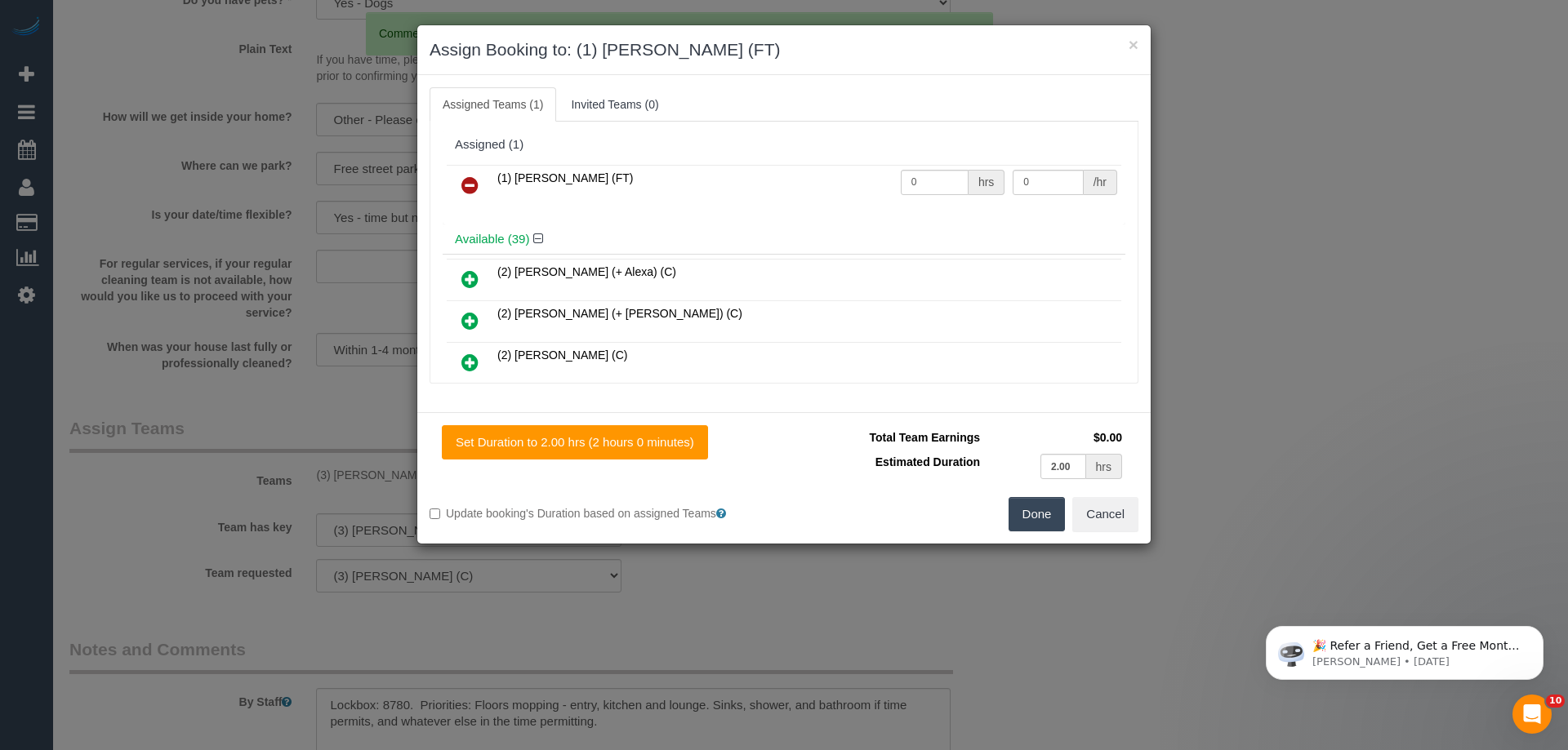
click at [1050, 508] on button "Done" at bounding box center [1037, 514] width 57 height 34
click at [1050, 508] on div "× Assign Booking to: (1) Debbie Brodjanac (FT) Assigned Teams (1) Invited Teams…" at bounding box center [784, 375] width 1568 height 750
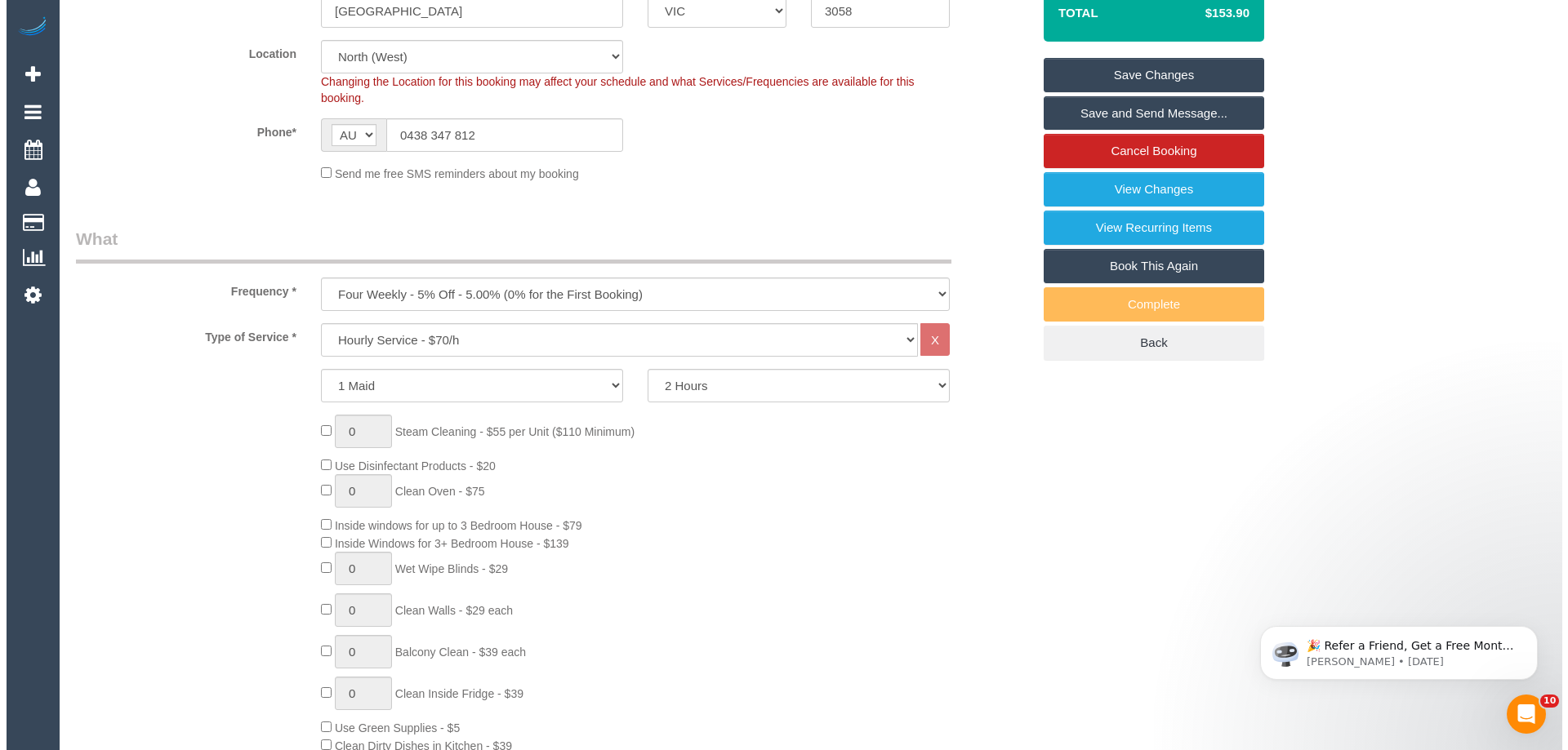
scroll to position [0, 0]
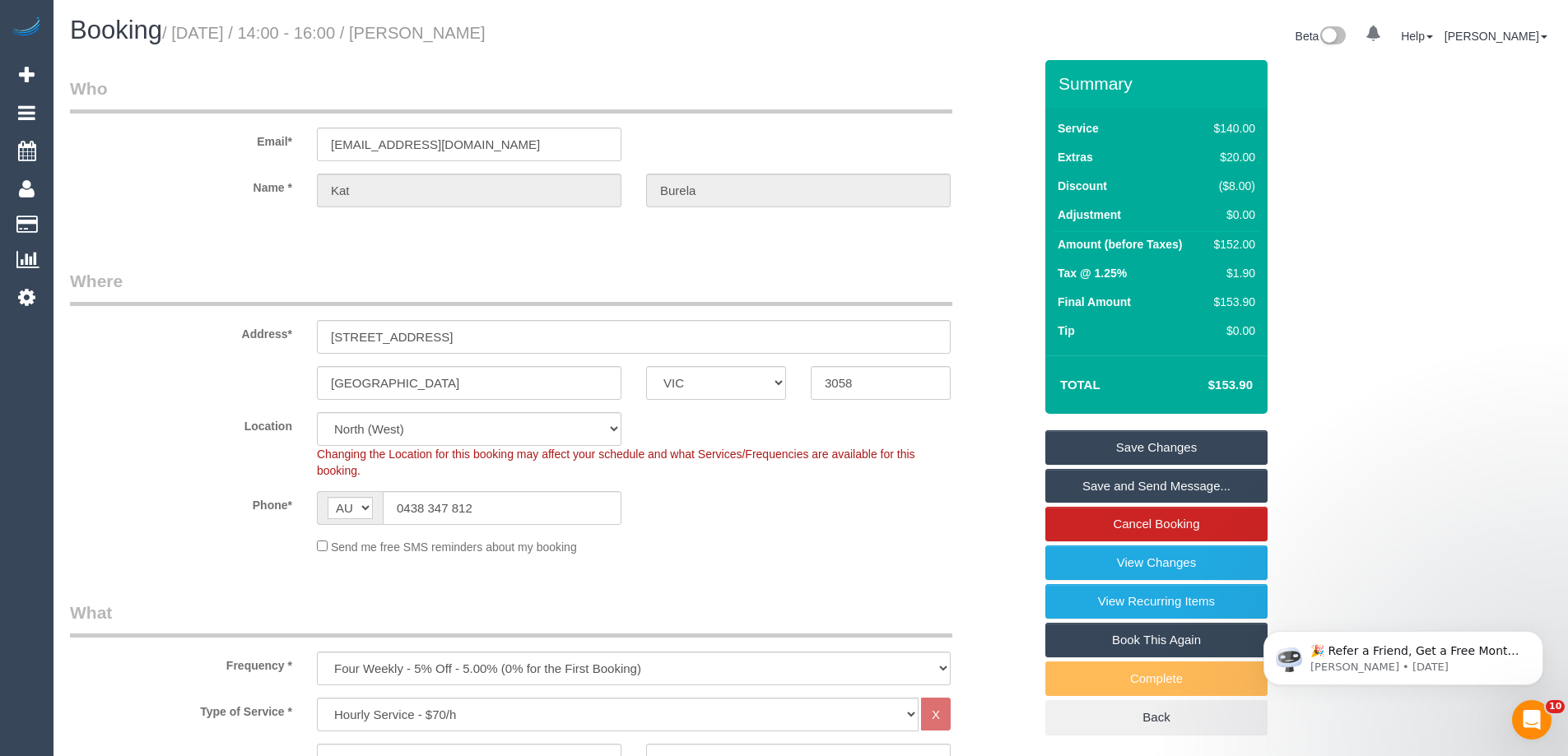
click at [1079, 442] on link "Save Changes" at bounding box center [1155, 447] width 222 height 34
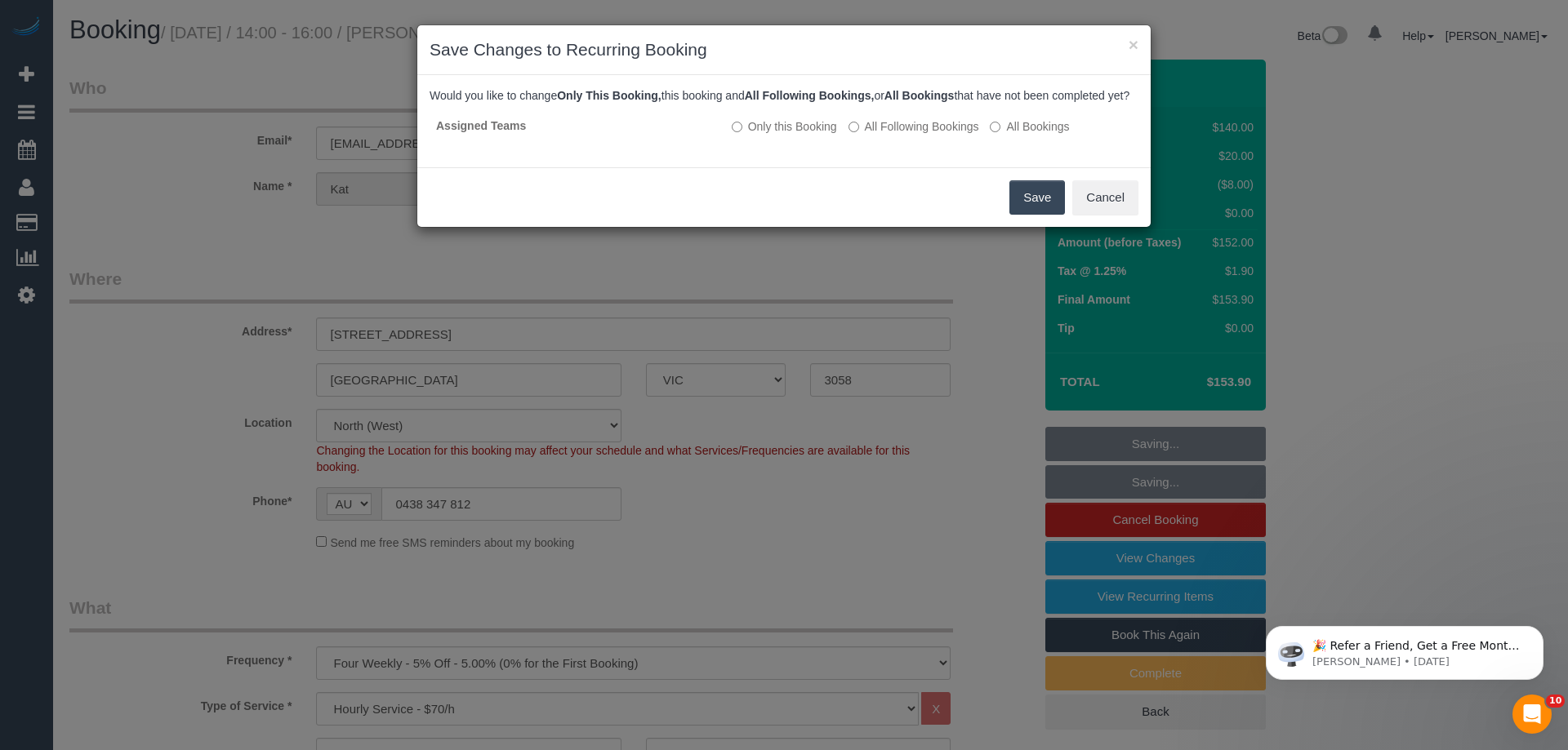
click at [1034, 213] on button "Save" at bounding box center [1037, 198] width 56 height 34
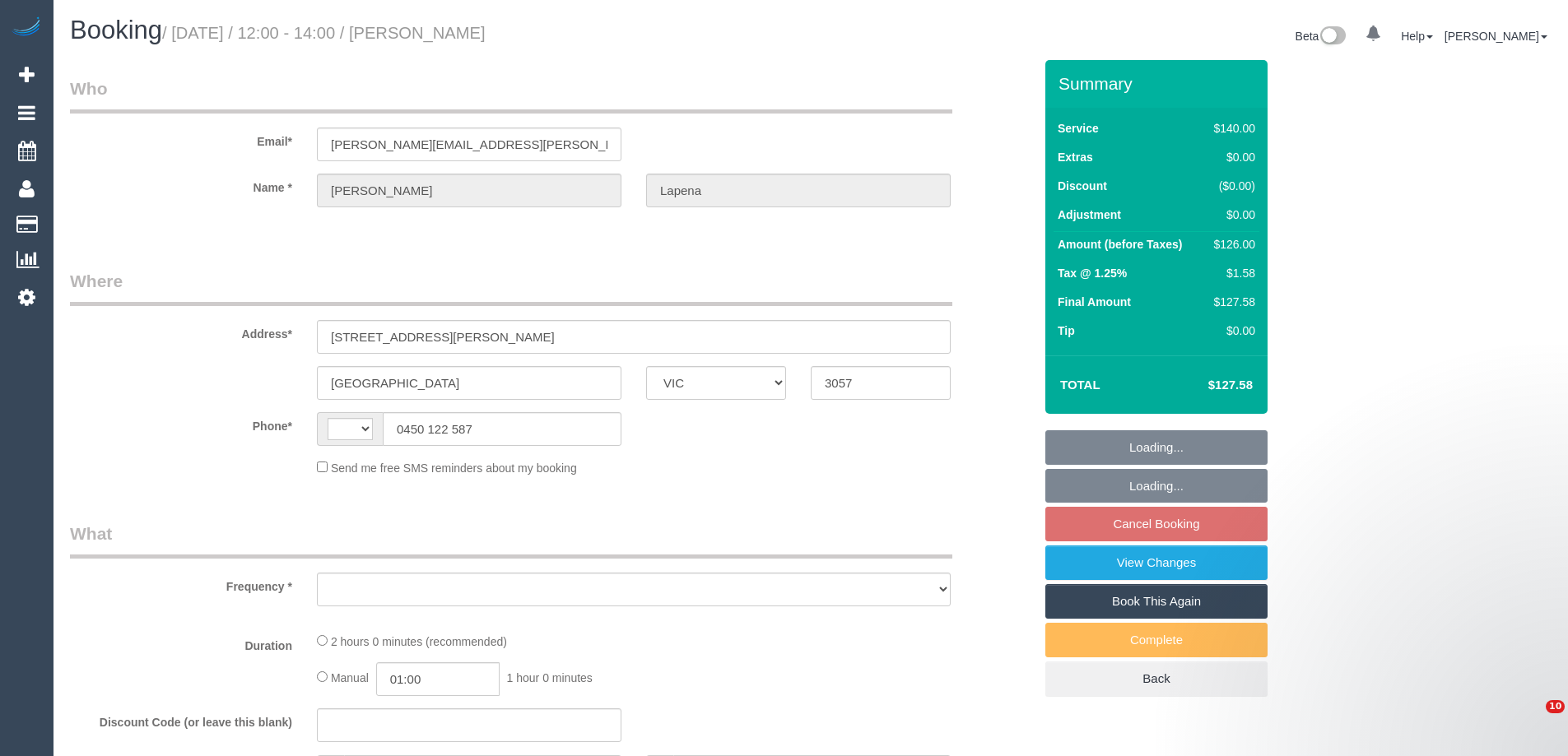
select select "VIC"
select select "string:AU"
select select "string:stripe-pm_1Ot2k52GScqysDRVLTFyjJWl"
select select "number:28"
select select "number:16"
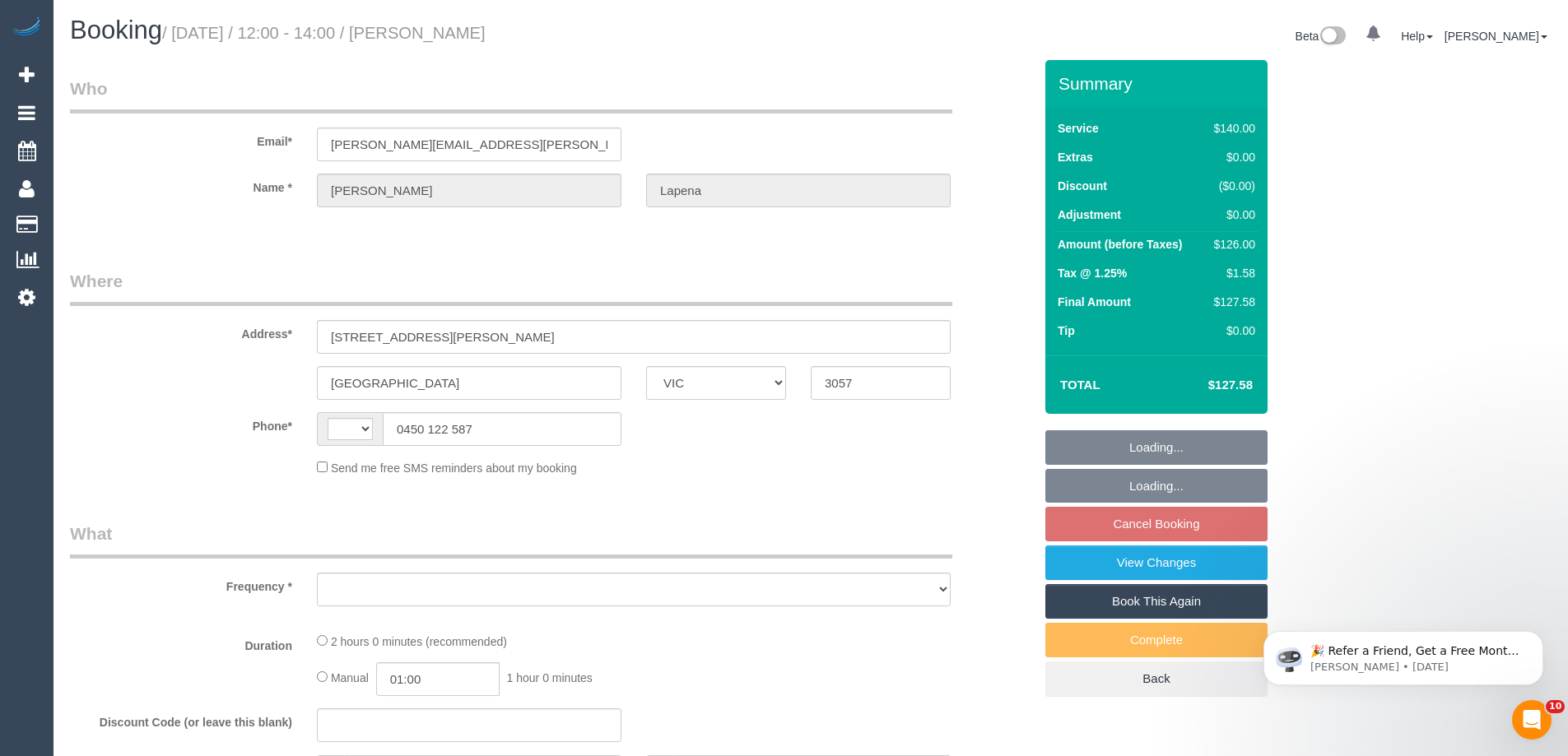
select select "number:19"
select select "number:36"
select select "number:34"
select select "number:12"
select select "object:1533"
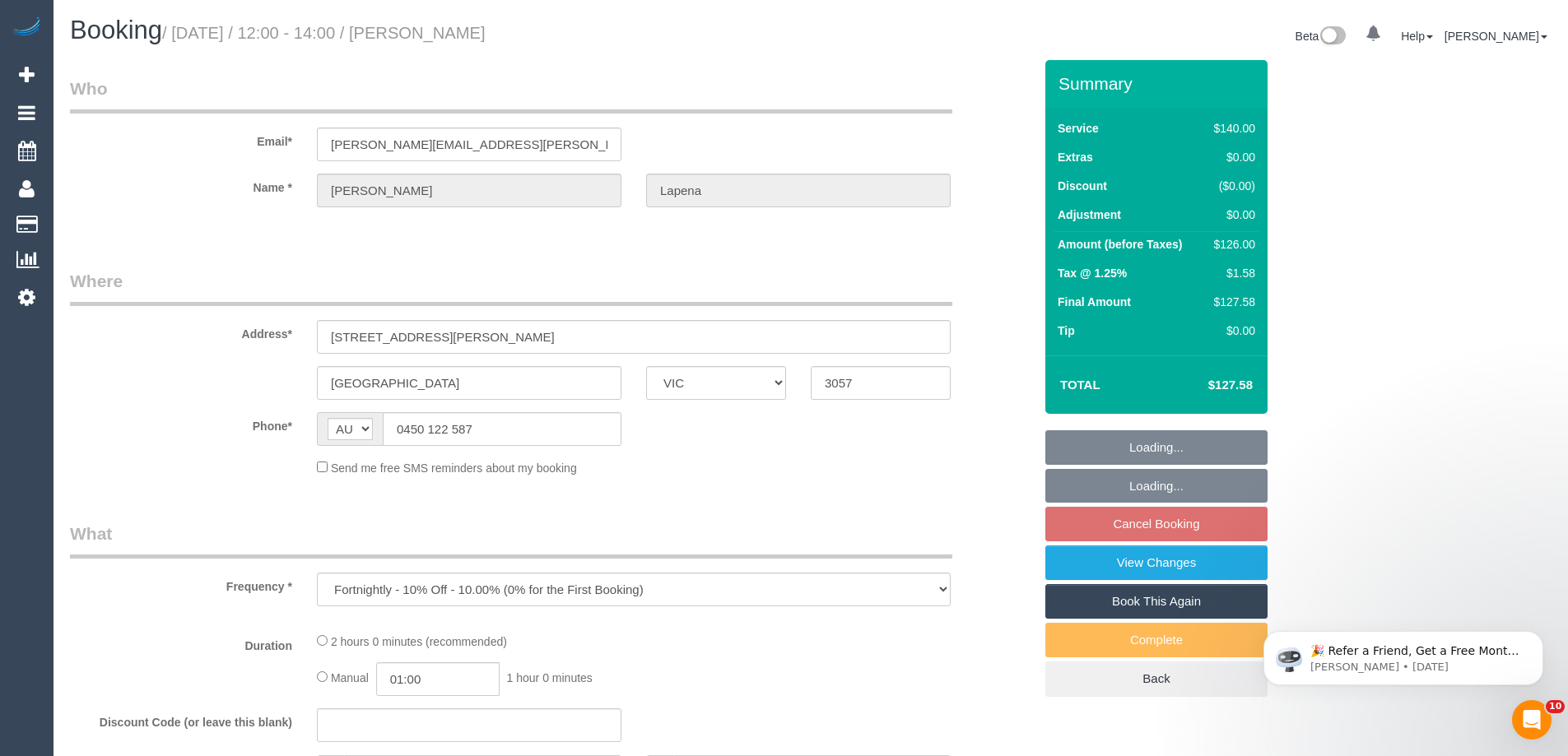
select select "spot1"
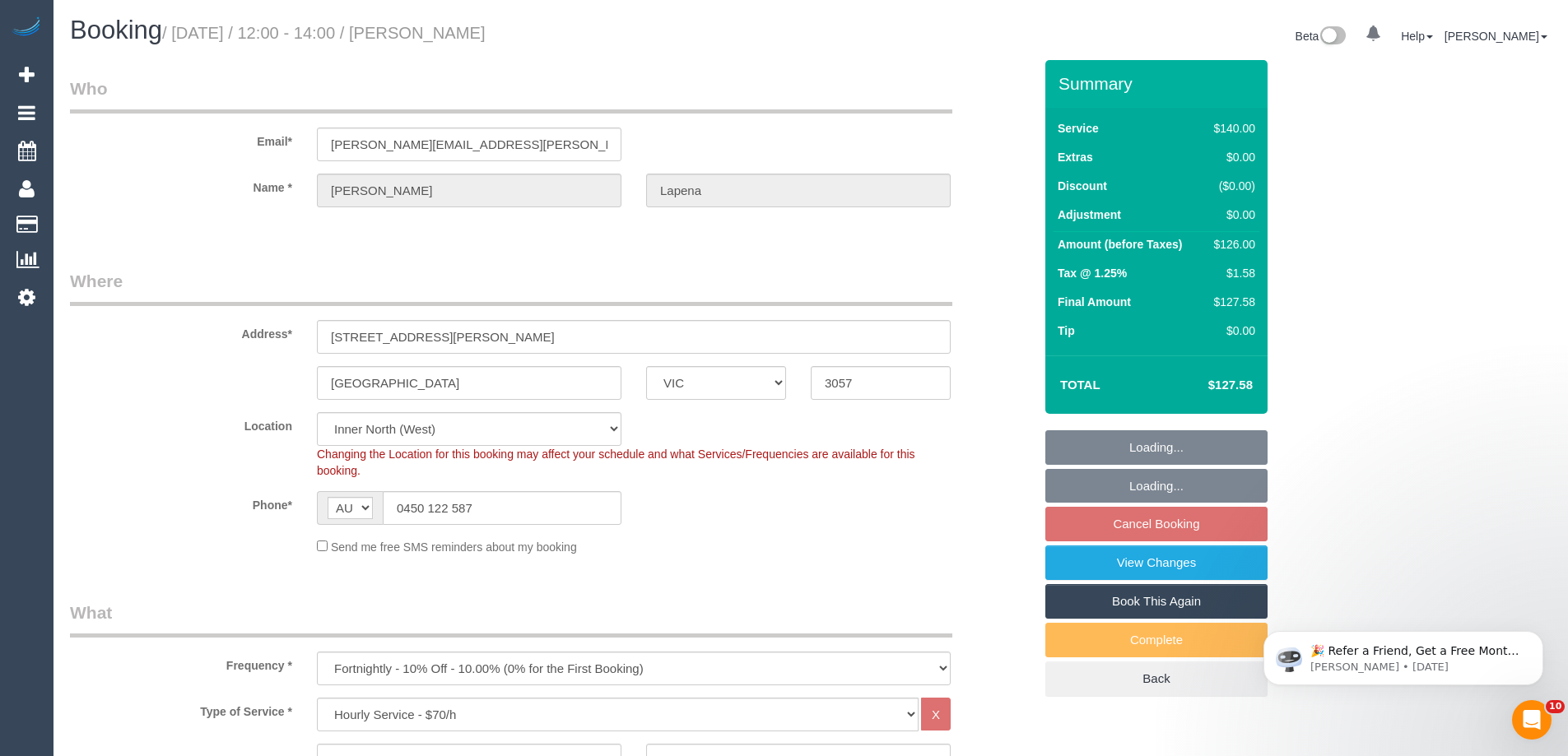
select select "object:1704"
select select "spot6"
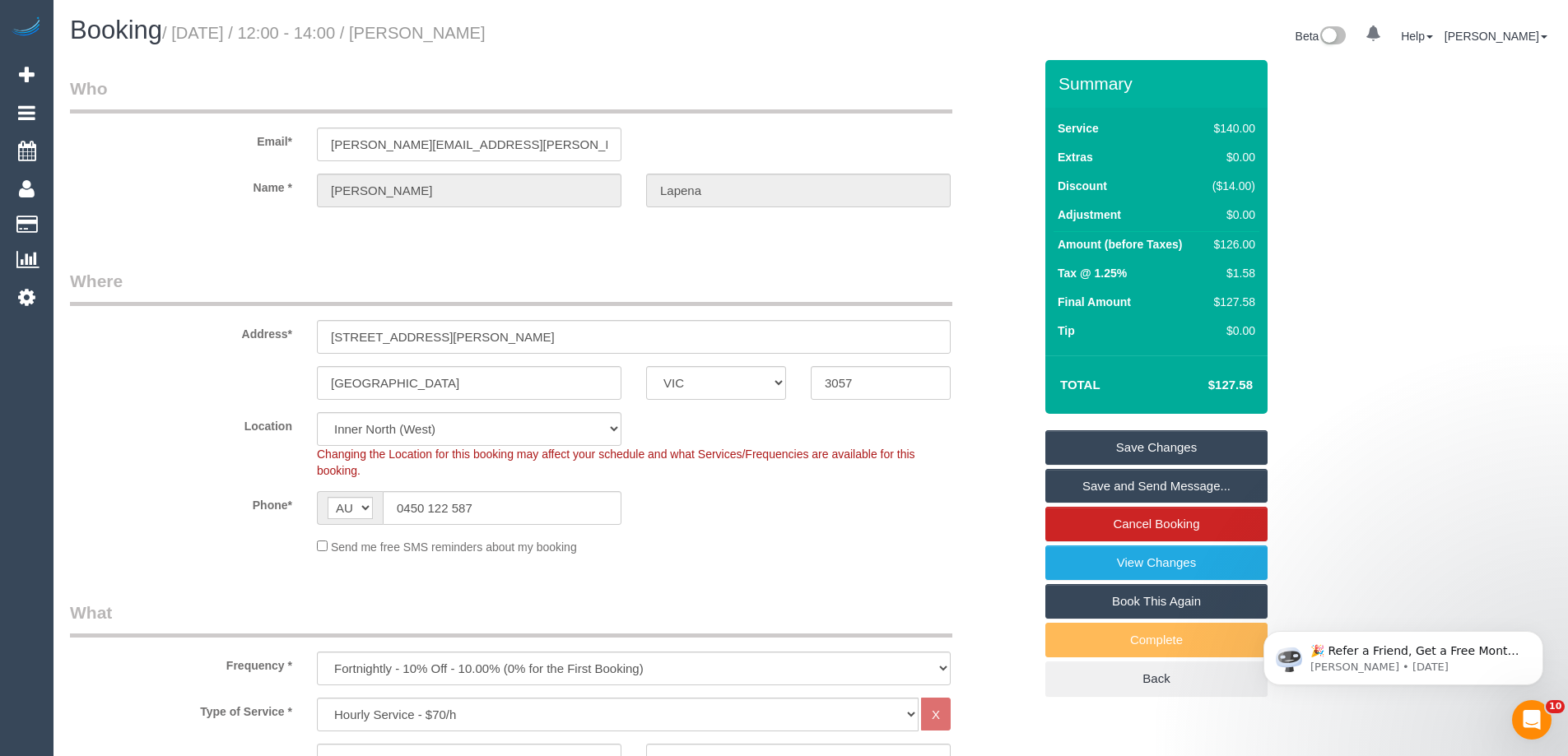
drag, startPoint x: 529, startPoint y: 33, endPoint x: 686, endPoint y: 57, distance: 158.8
click at [148, 37] on h1 "Booking / [DATE] / 12:00 - 14:00 / [PERSON_NAME]" at bounding box center [434, 31] width 728 height 28
click at [717, 53] on div "Booking / August 27, 2025 / 12:00 - 14:00 / Laura Lapena Beta 0 Your Notificati…" at bounding box center [810, 38] width 1506 height 43
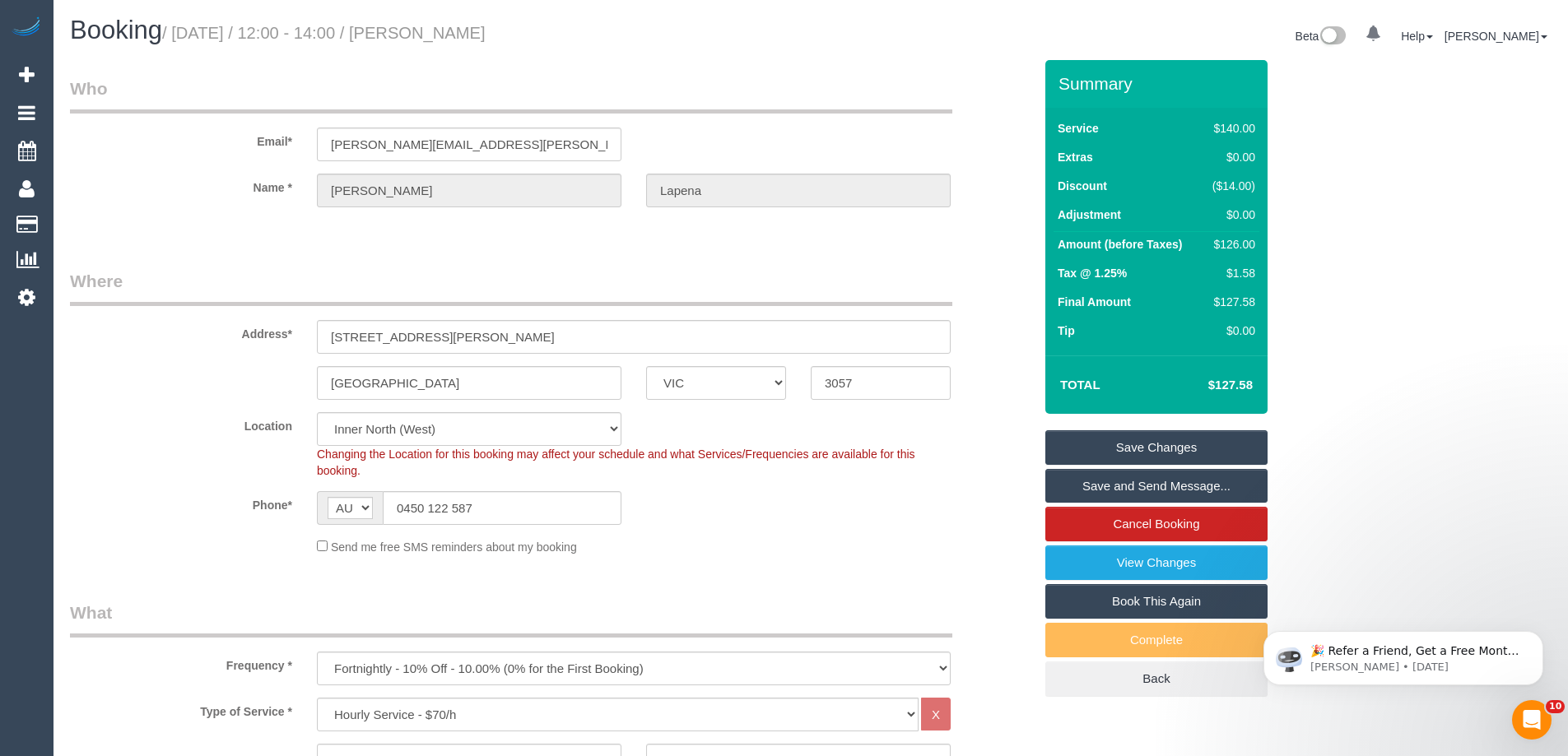
click at [449, 507] on input "0450 122 587" at bounding box center [502, 509] width 239 height 34
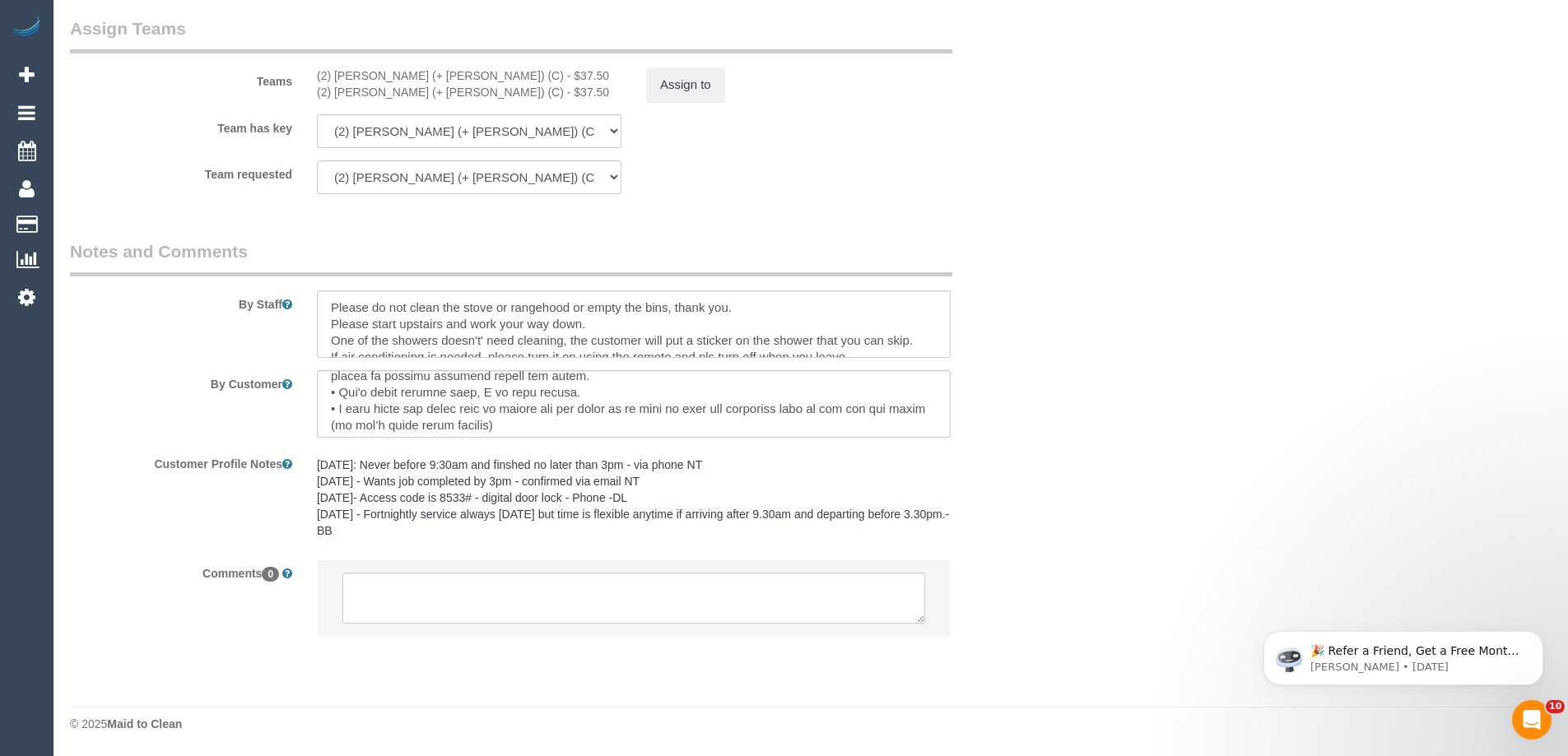
scroll to position [296, 0]
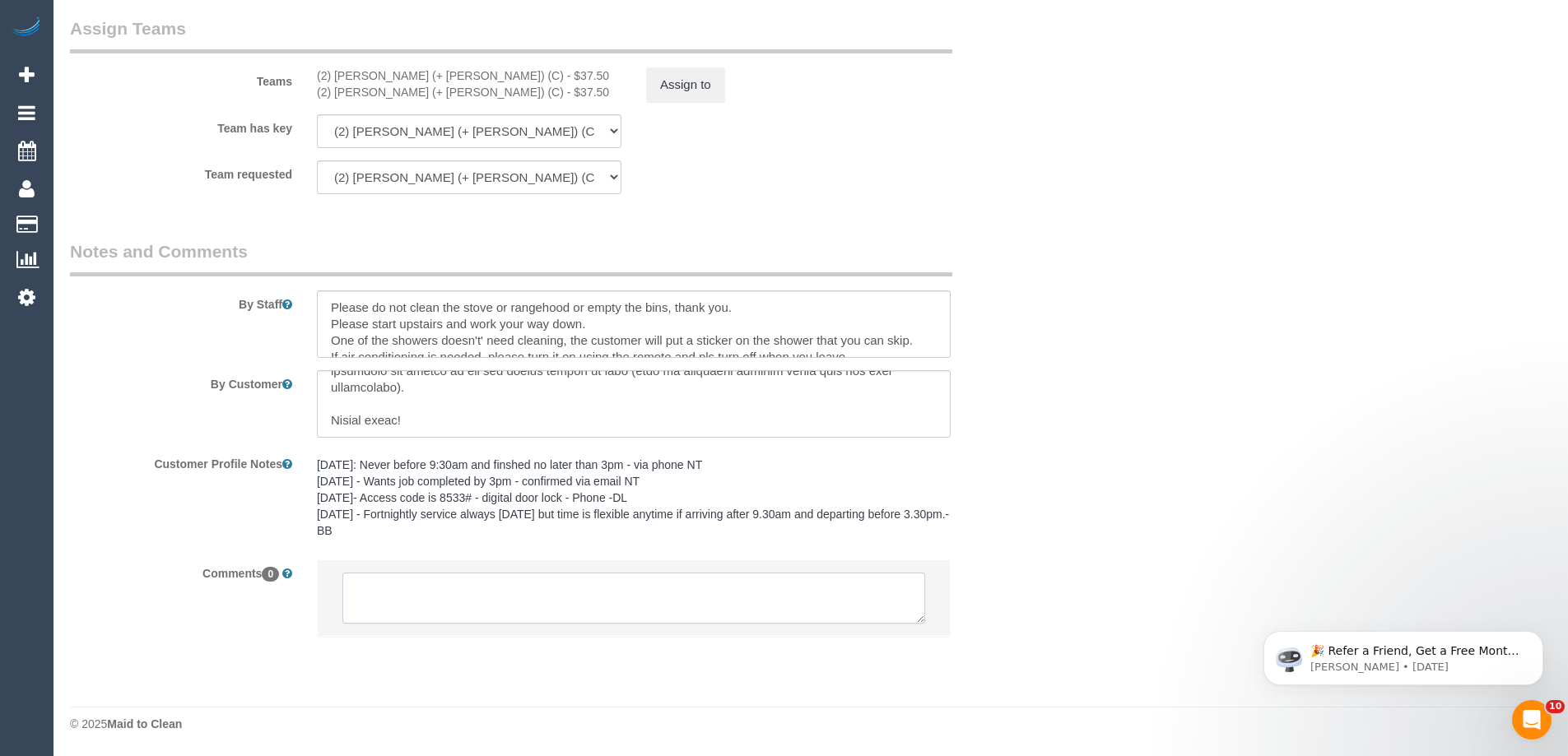
click at [435, 601] on textarea at bounding box center [633, 598] width 582 height 51
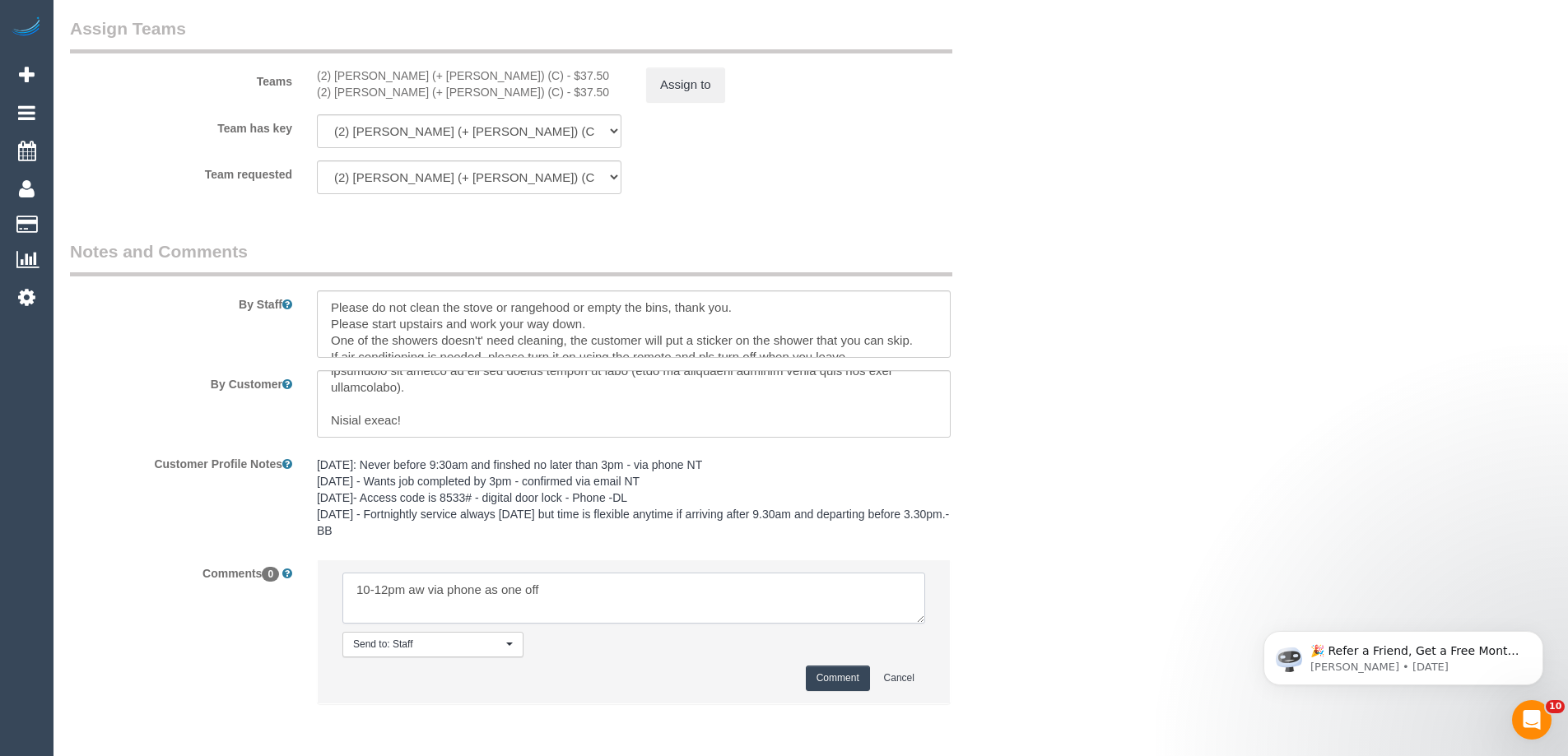
click at [357, 595] on textarea at bounding box center [633, 598] width 582 height 51
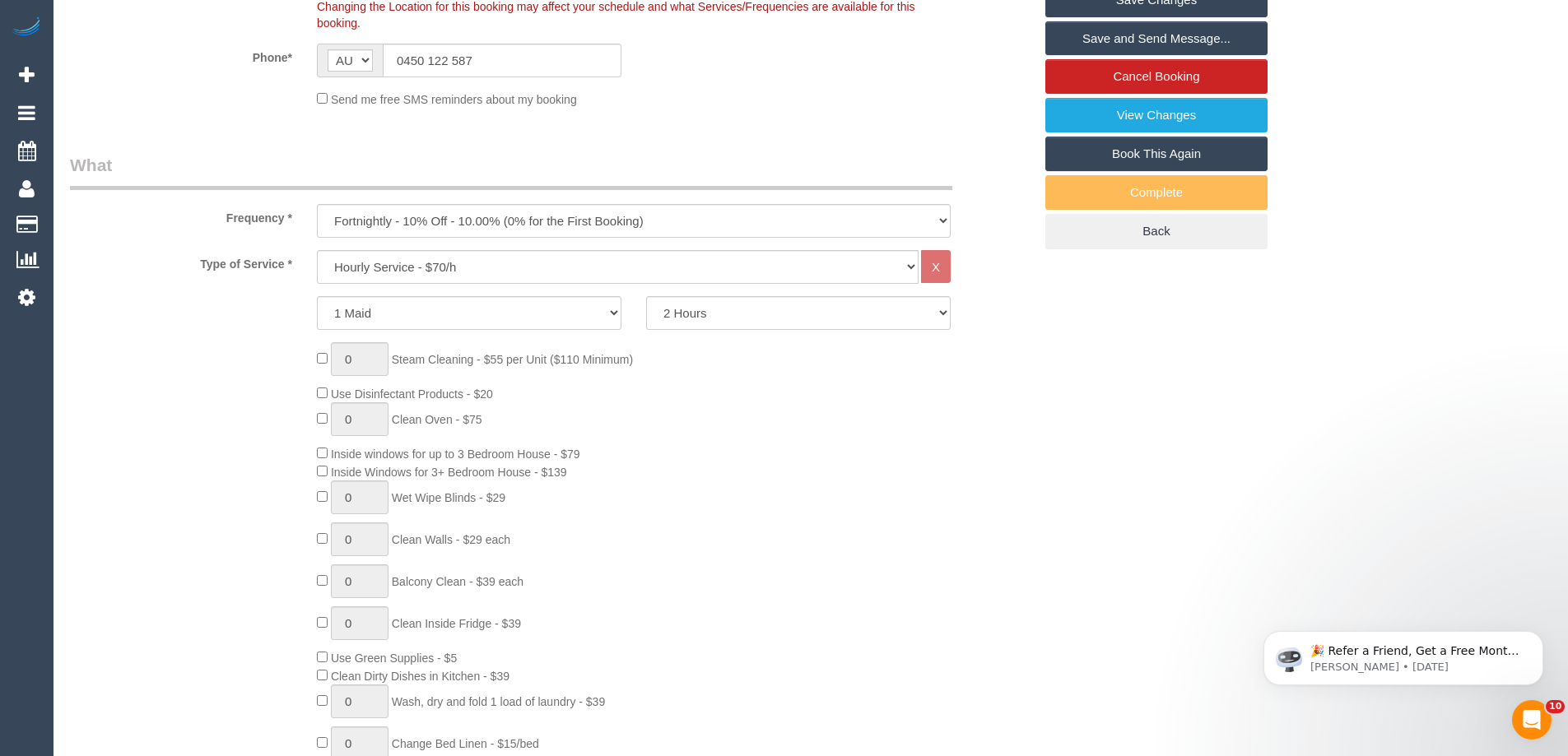
scroll to position [0, 0]
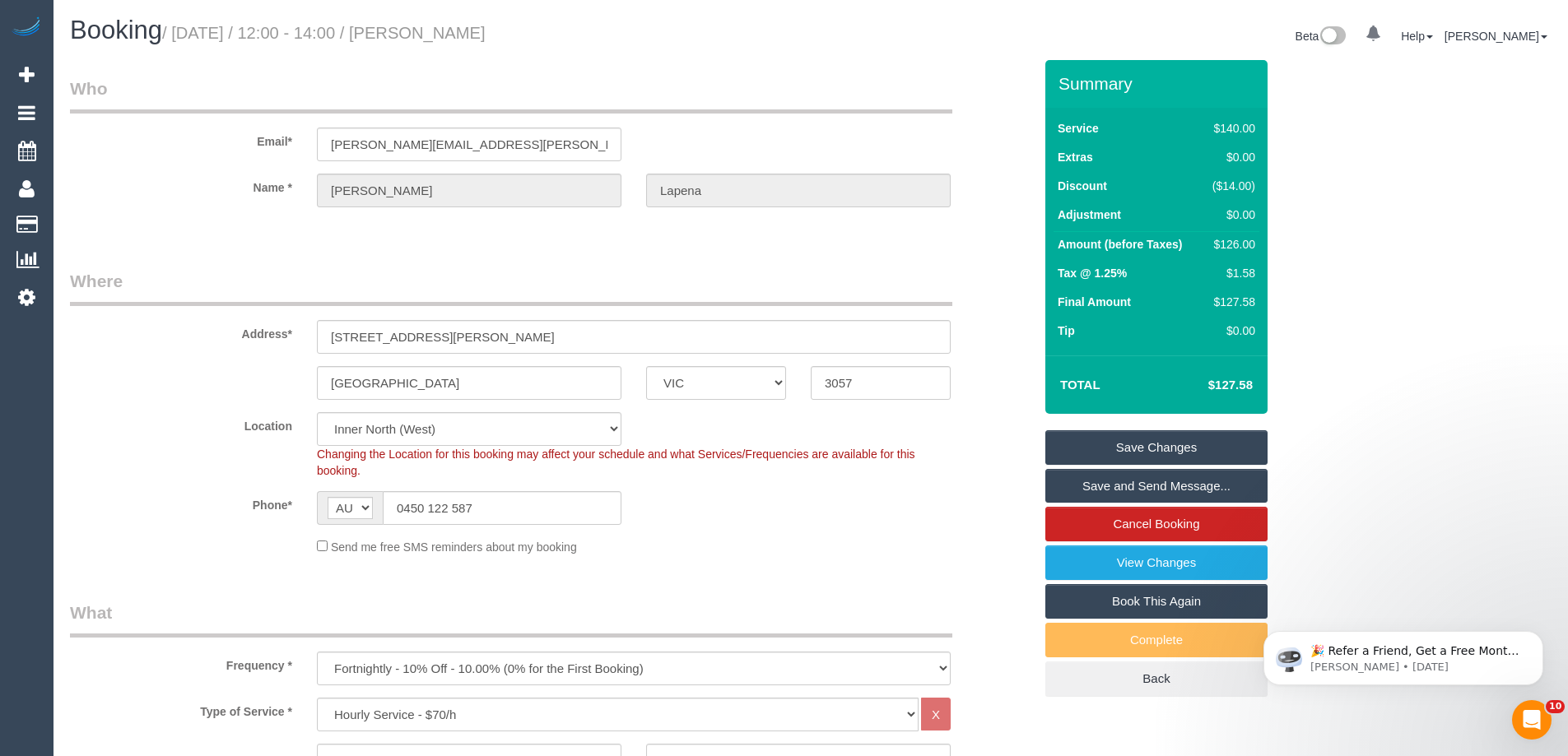
drag, startPoint x: 525, startPoint y: 36, endPoint x: 60, endPoint y: 22, distance: 465.2
click at [60, 22] on div "Booking / August 27, 2025 / 12:00 - 14:00 / Laura Lapena" at bounding box center [434, 34] width 753 height 35
click at [619, 50] on div "Booking / August 27, 2025 / 12:00 - 14:00 / Laura Lapena" at bounding box center [434, 34] width 753 height 35
click at [197, 346] on div "Address* 30 Arnold Street" at bounding box center [551, 311] width 988 height 85
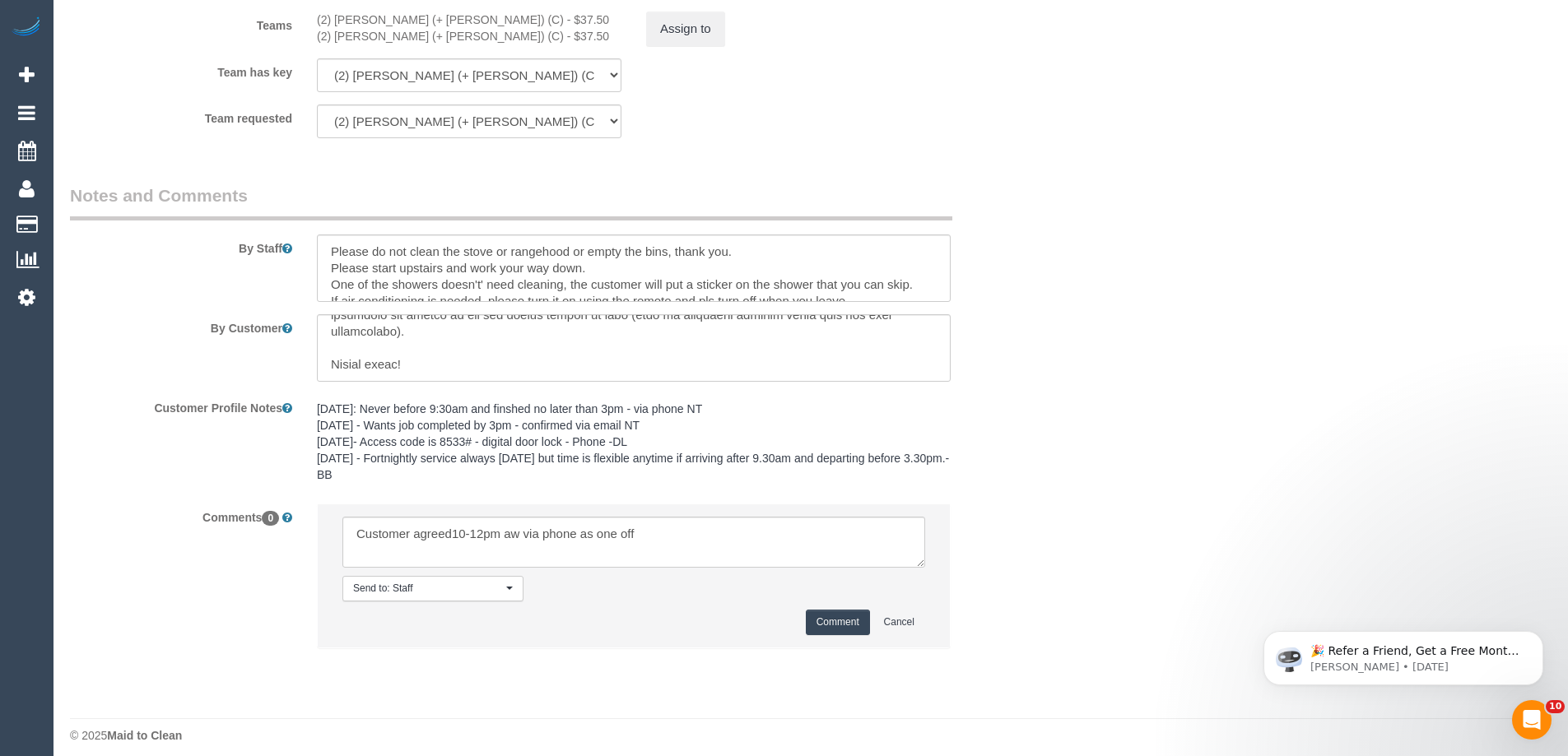
scroll to position [2503, 0]
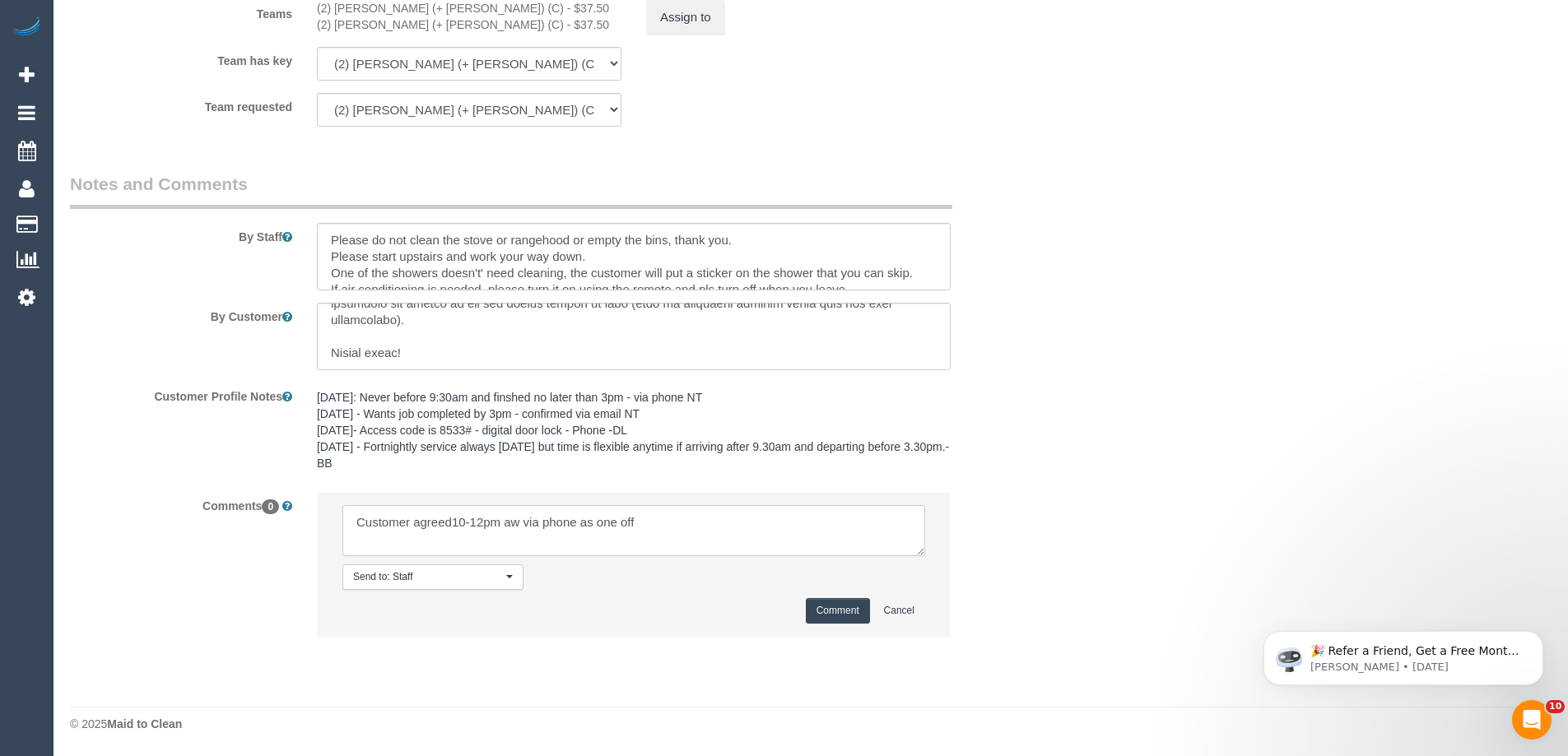
click at [455, 520] on textarea at bounding box center [633, 531] width 582 height 51
click at [503, 521] on textarea at bounding box center [633, 531] width 582 height 51
type textarea "Customer agreed 10-12pm aw via phone as one off"
click at [768, 526] on textarea at bounding box center [633, 531] width 582 height 51
click at [836, 611] on button "Comment" at bounding box center [838, 611] width 64 height 26
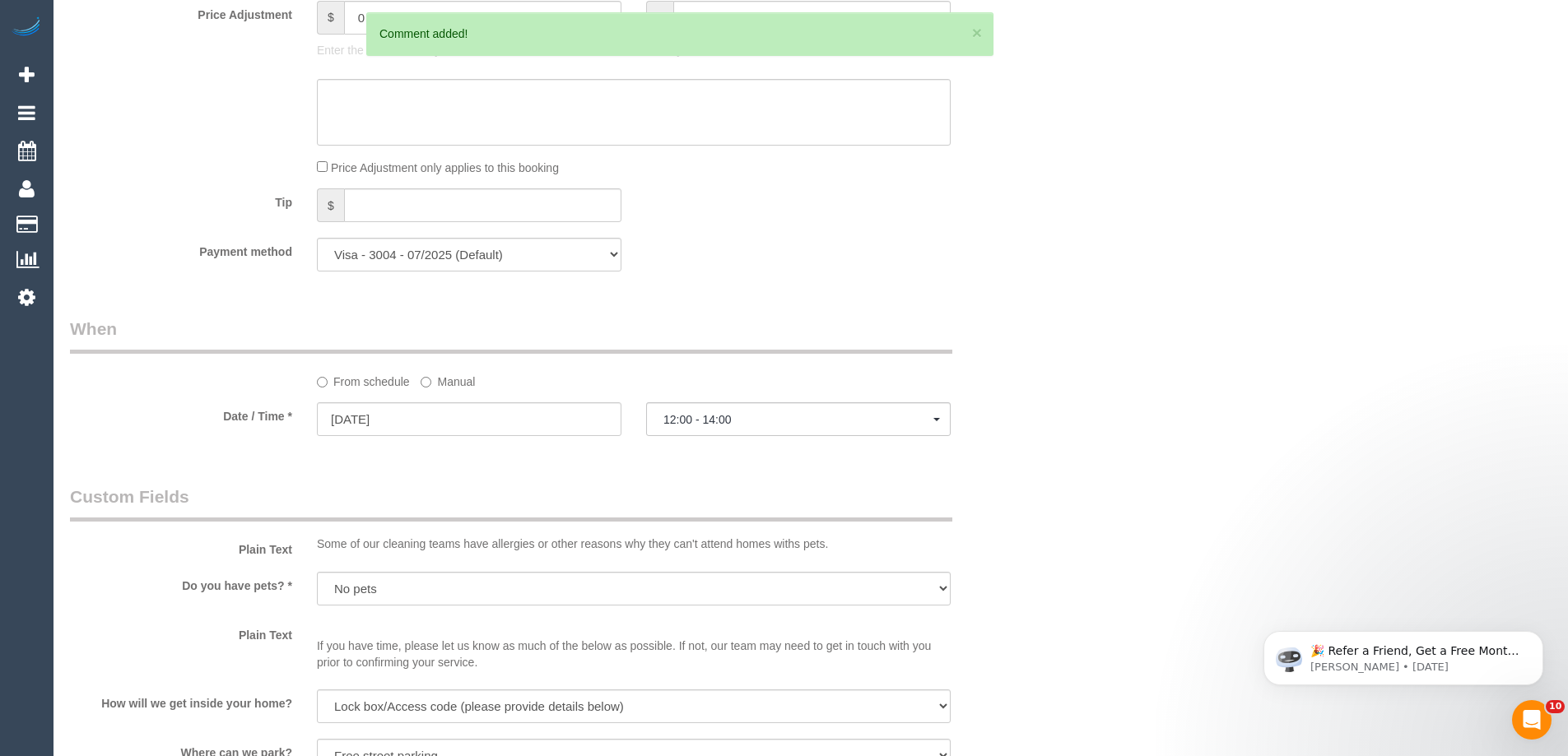
scroll to position [1349, 0]
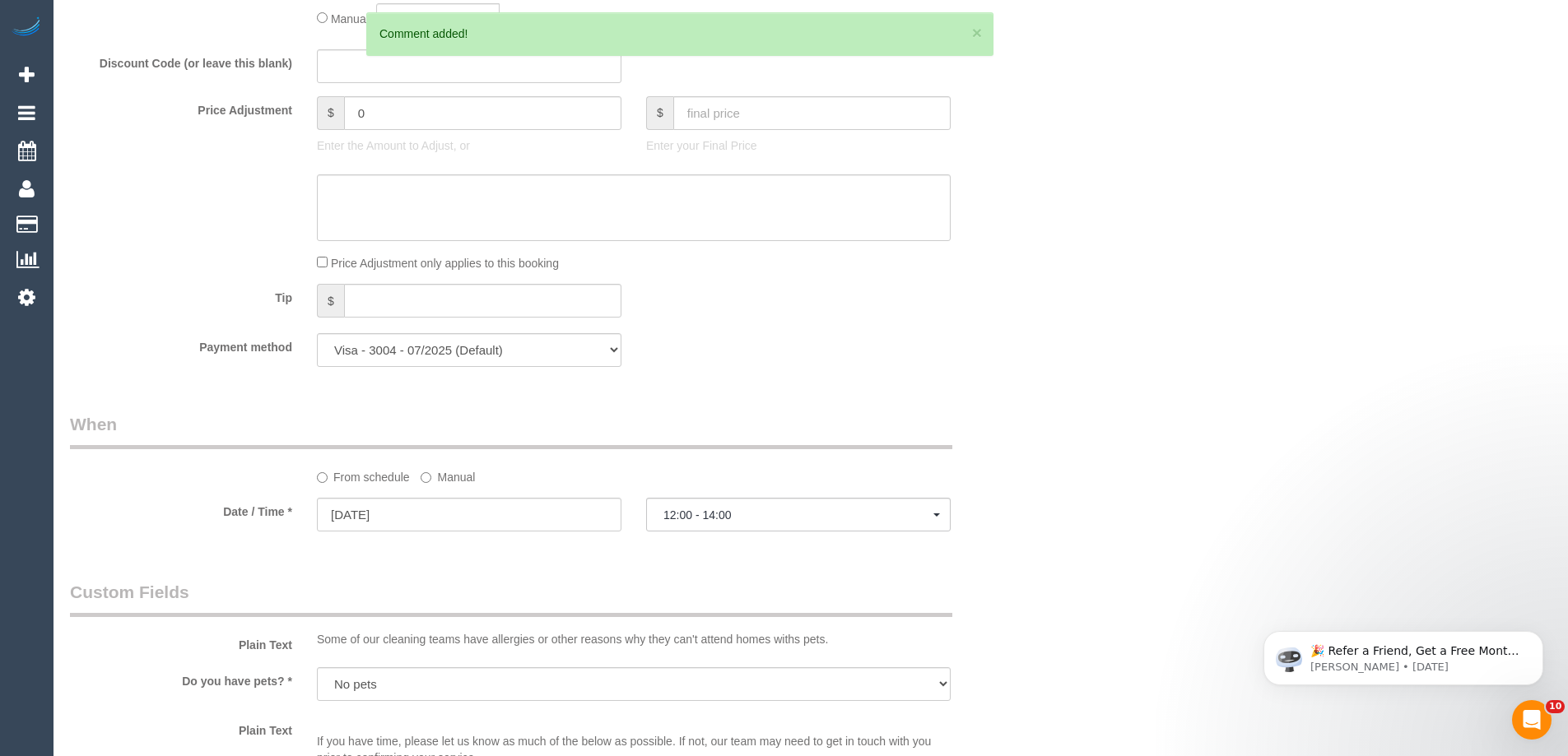
click at [460, 480] on label "Manual" at bounding box center [447, 474] width 54 height 23
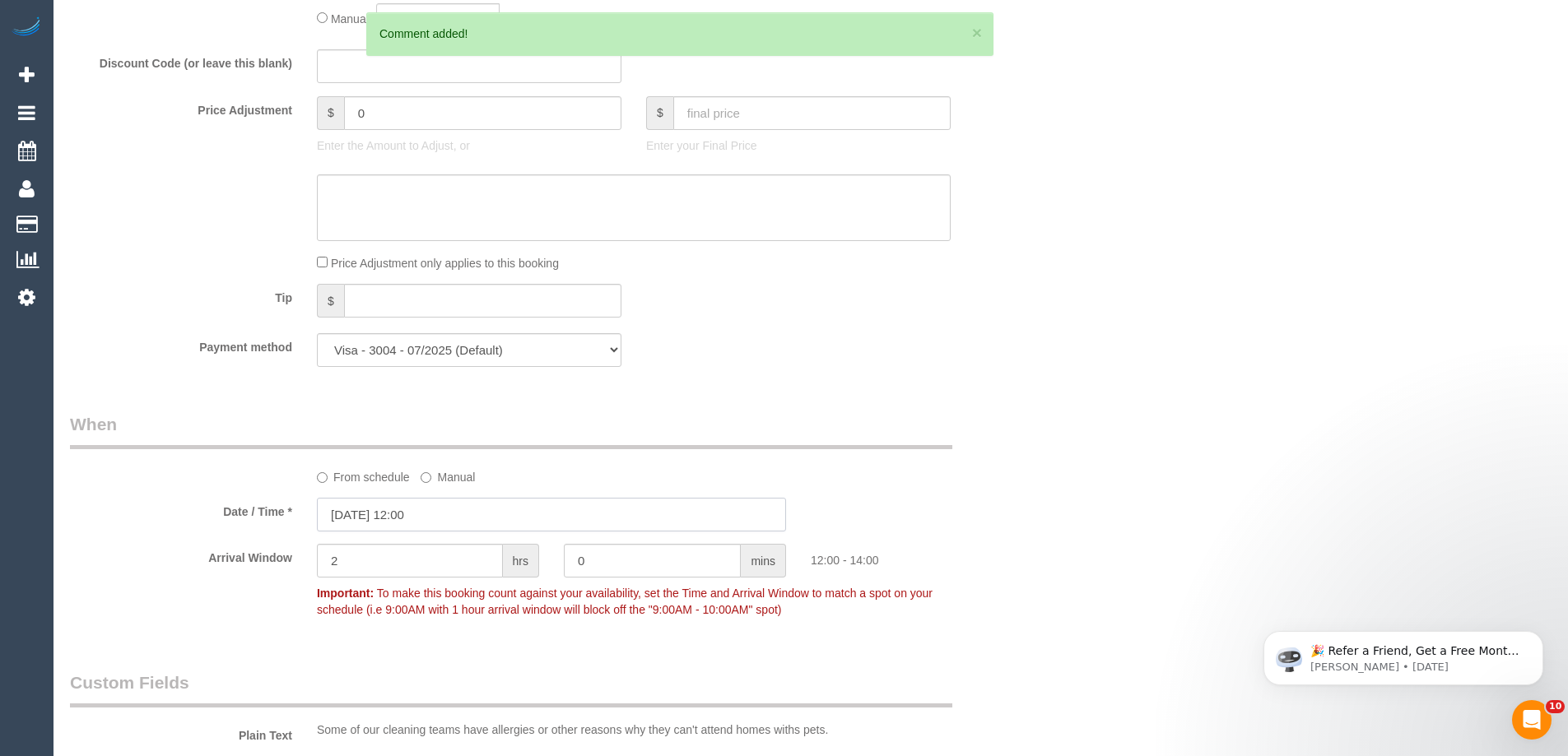
click at [487, 520] on input "27/08/2025 12:00" at bounding box center [551, 515] width 469 height 34
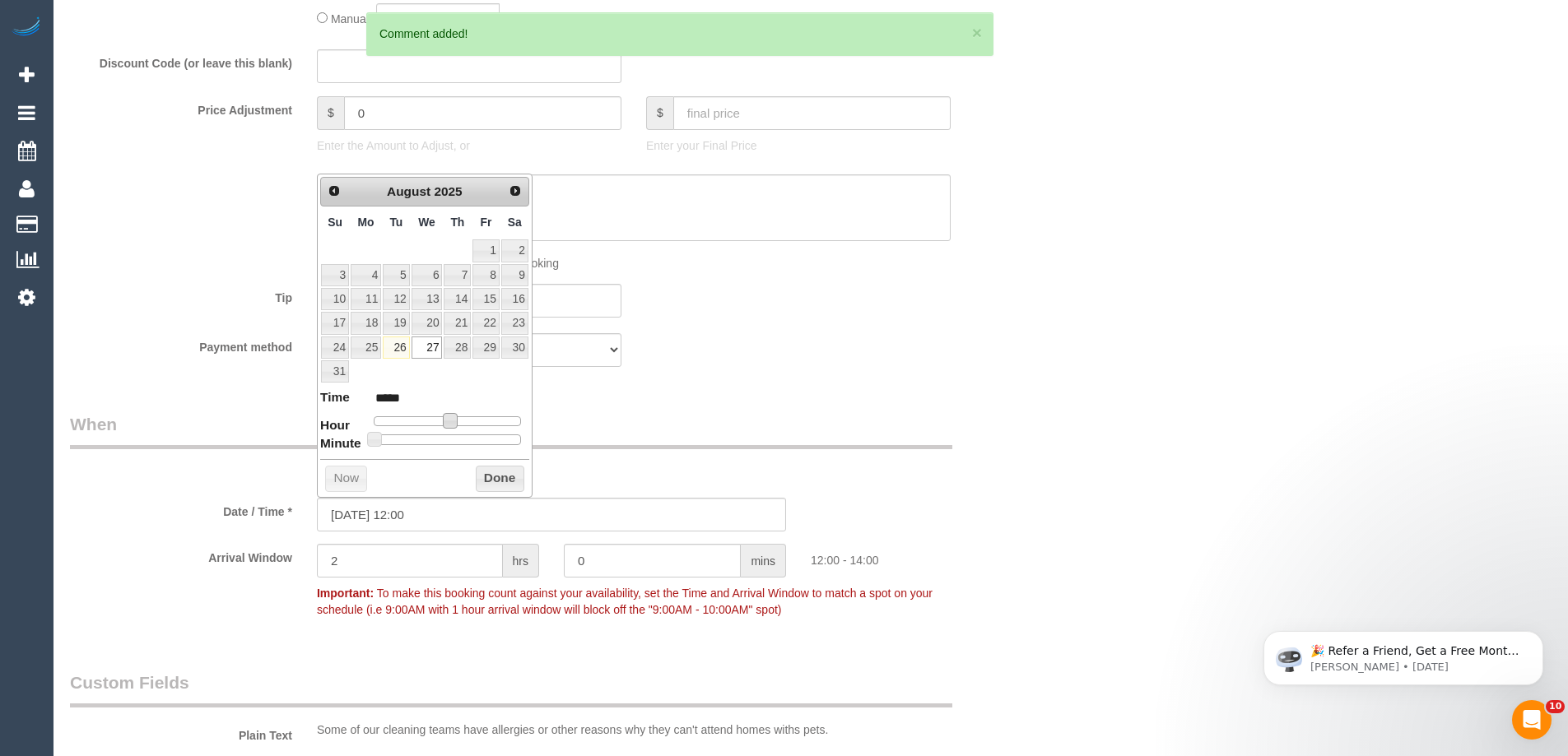
type input "27/08/2025 11:00"
type input "*****"
type input "27/08/2025 10:00"
type input "*****"
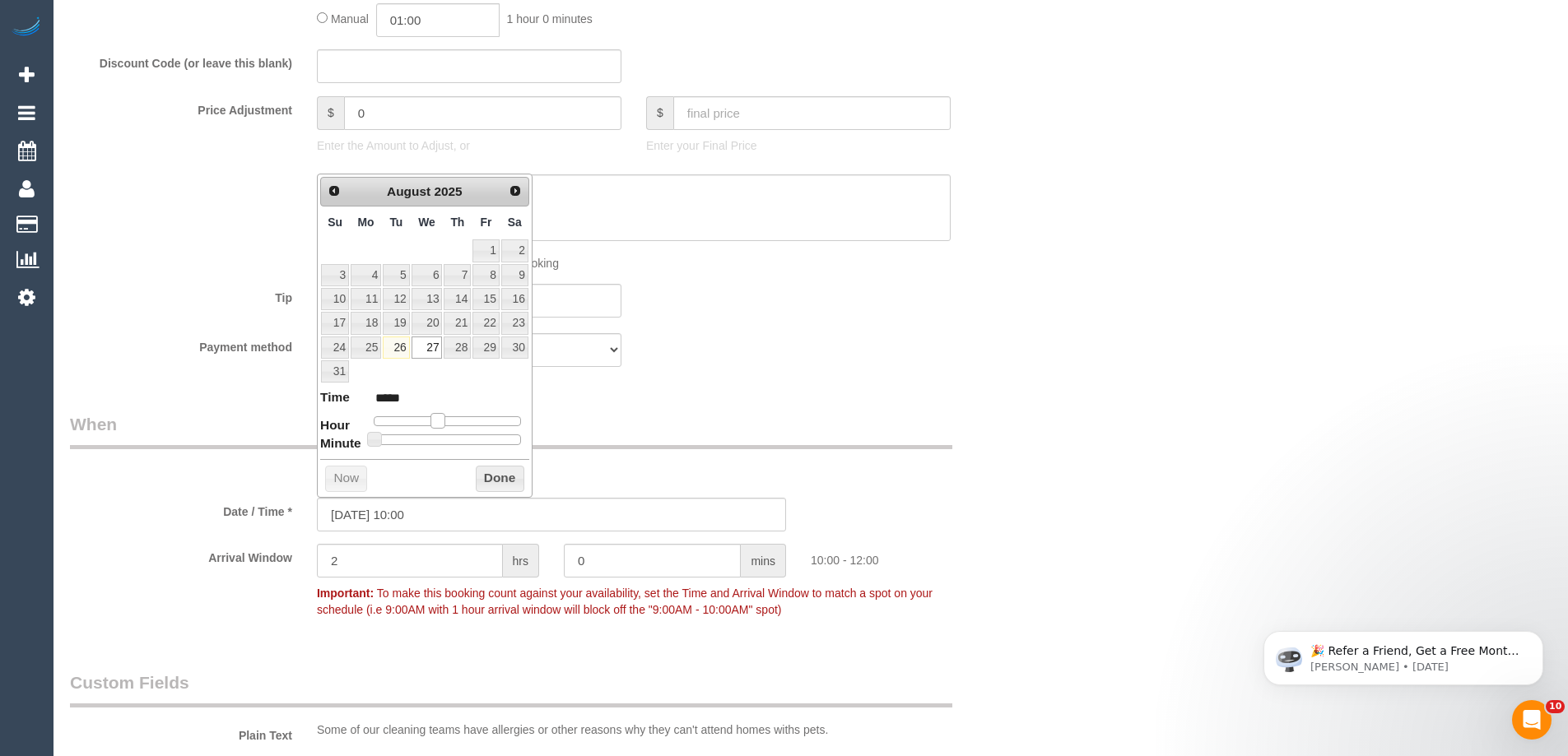
drag, startPoint x: 446, startPoint y: 422, endPoint x: 435, endPoint y: 421, distance: 11.0
click at [435, 421] on span at bounding box center [438, 420] width 15 height 15
click at [488, 476] on button "Done" at bounding box center [500, 479] width 48 height 27
click at [1097, 329] on div "Who Email* laura.lapena@gmail.com Name * Laura Lapena Where Address* 30 Arnold …" at bounding box center [810, 353] width 1481 height 3287
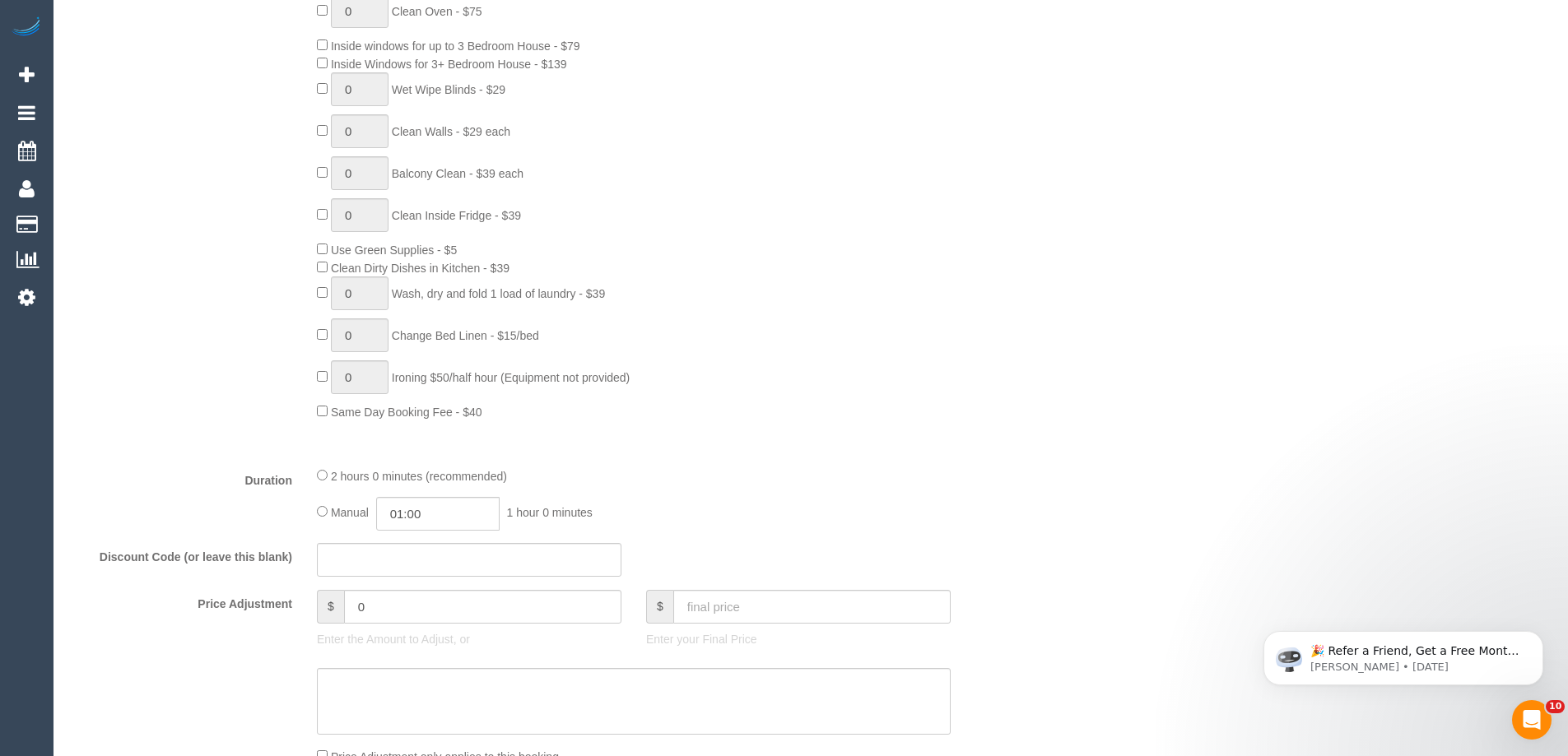
scroll to position [280, 0]
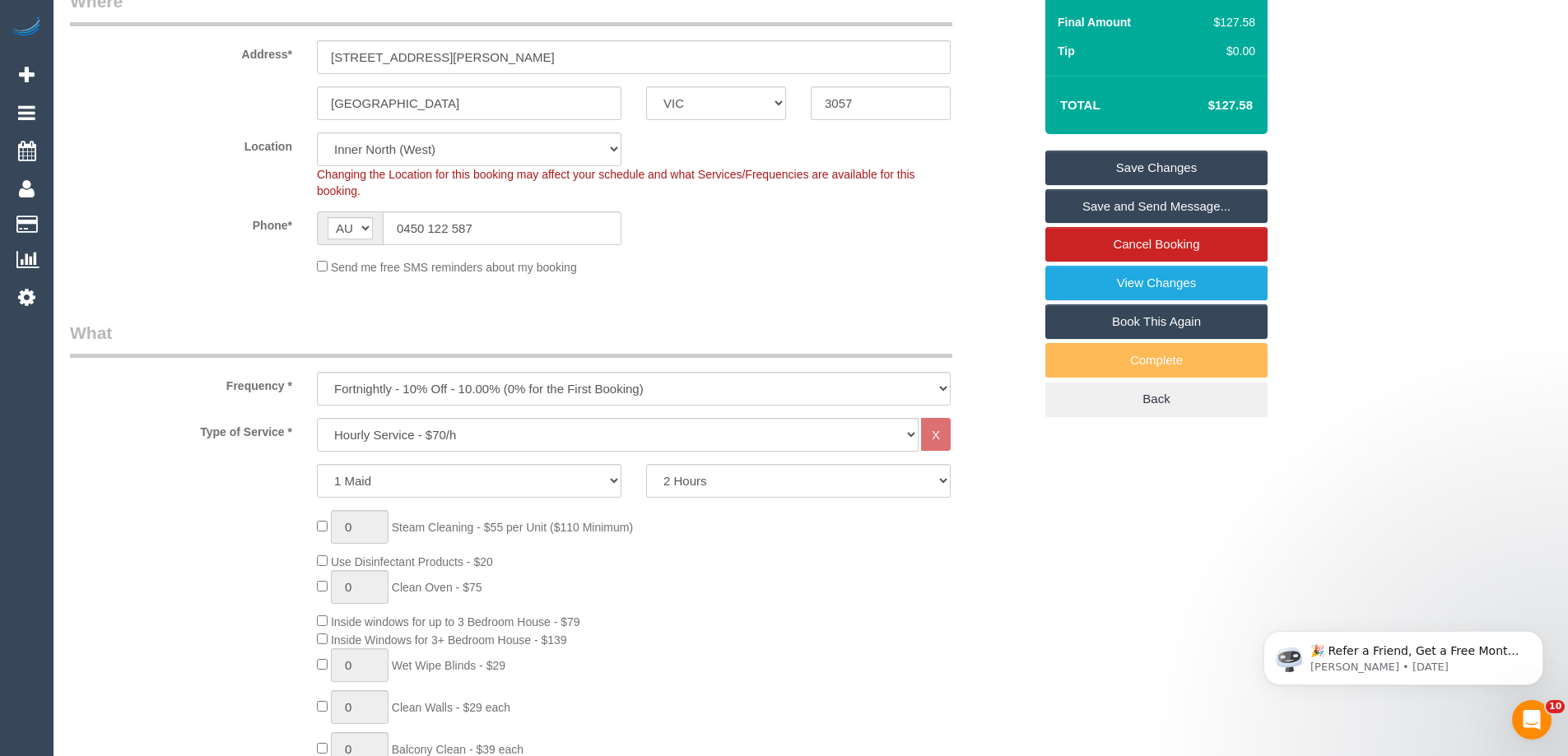
click at [1155, 210] on link "Save and Send Message..." at bounding box center [1155, 206] width 222 height 34
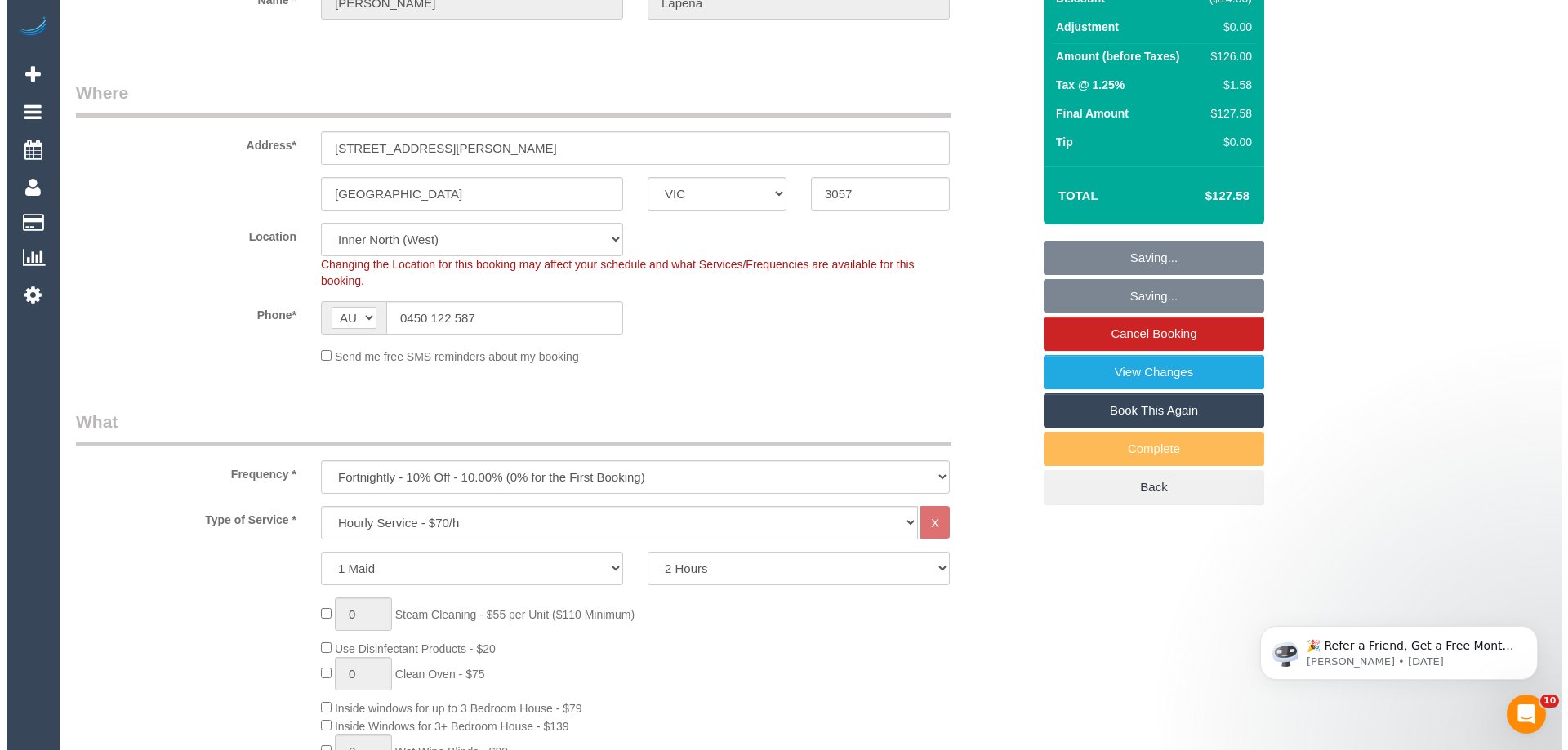
scroll to position [0, 0]
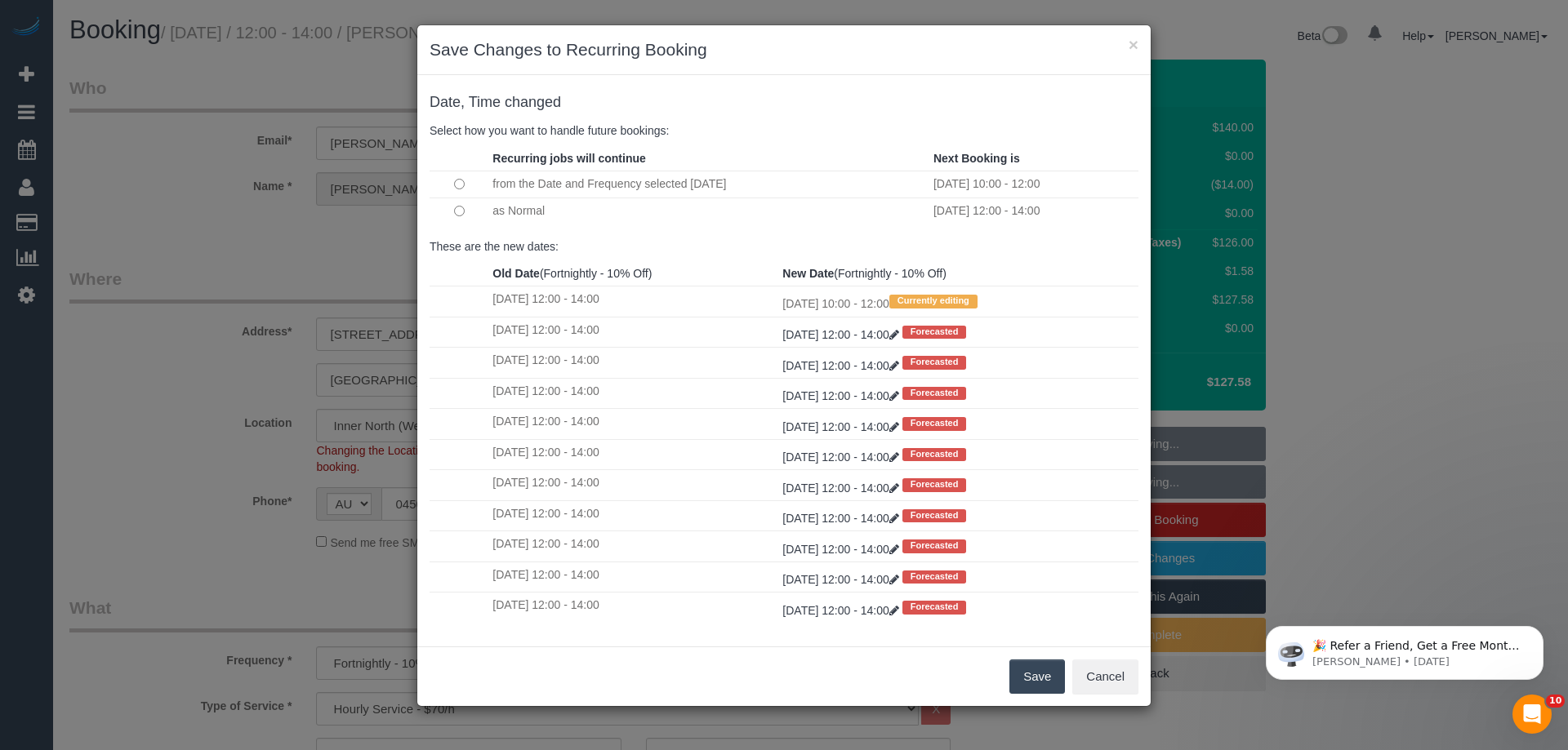
click at [1048, 676] on button "Save" at bounding box center [1037, 677] width 56 height 34
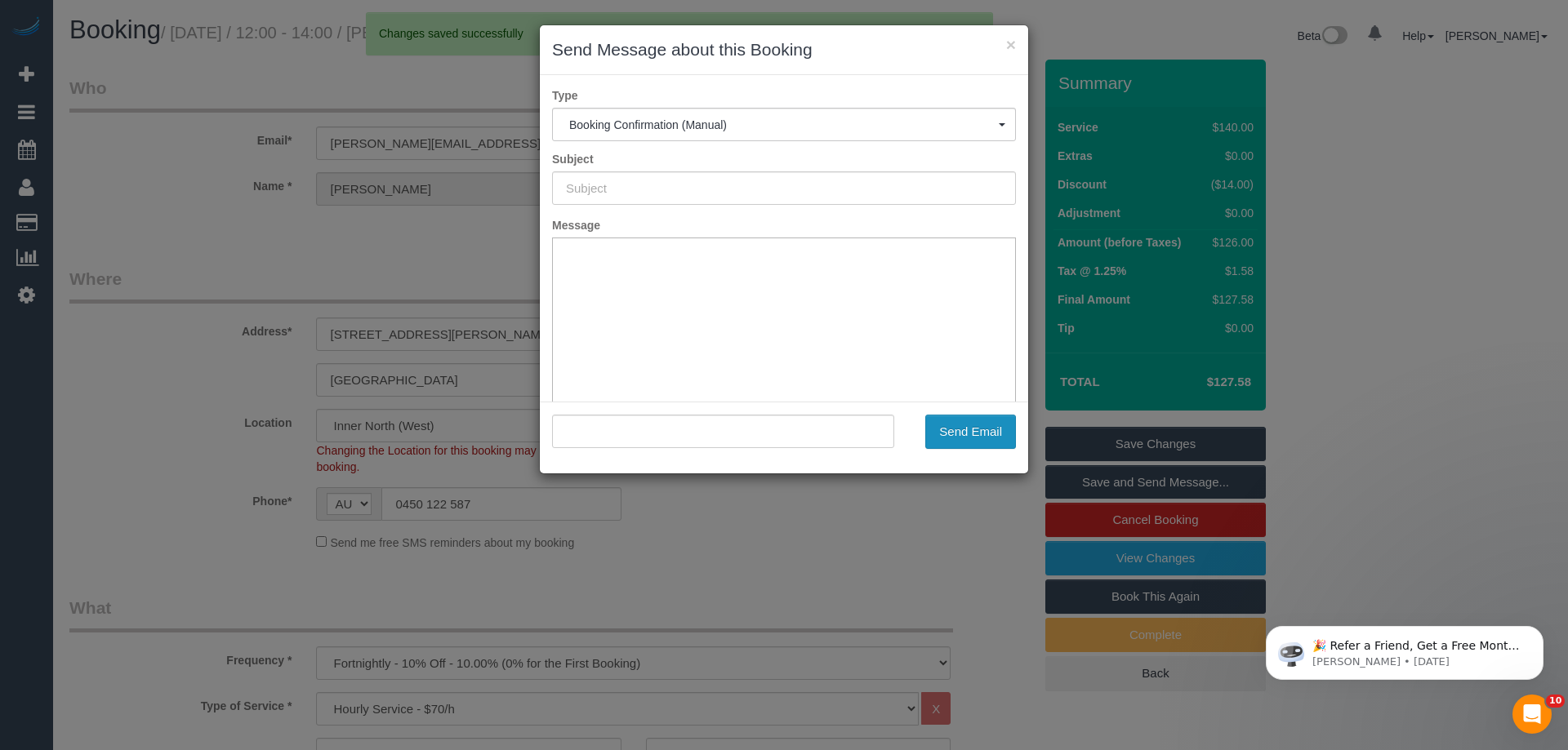
type input "Booking Confirmed"
type input ""Laura Lapena" <laura.lapena@gmail.com>"
click at [968, 437] on button "Send Email" at bounding box center [970, 431] width 91 height 34
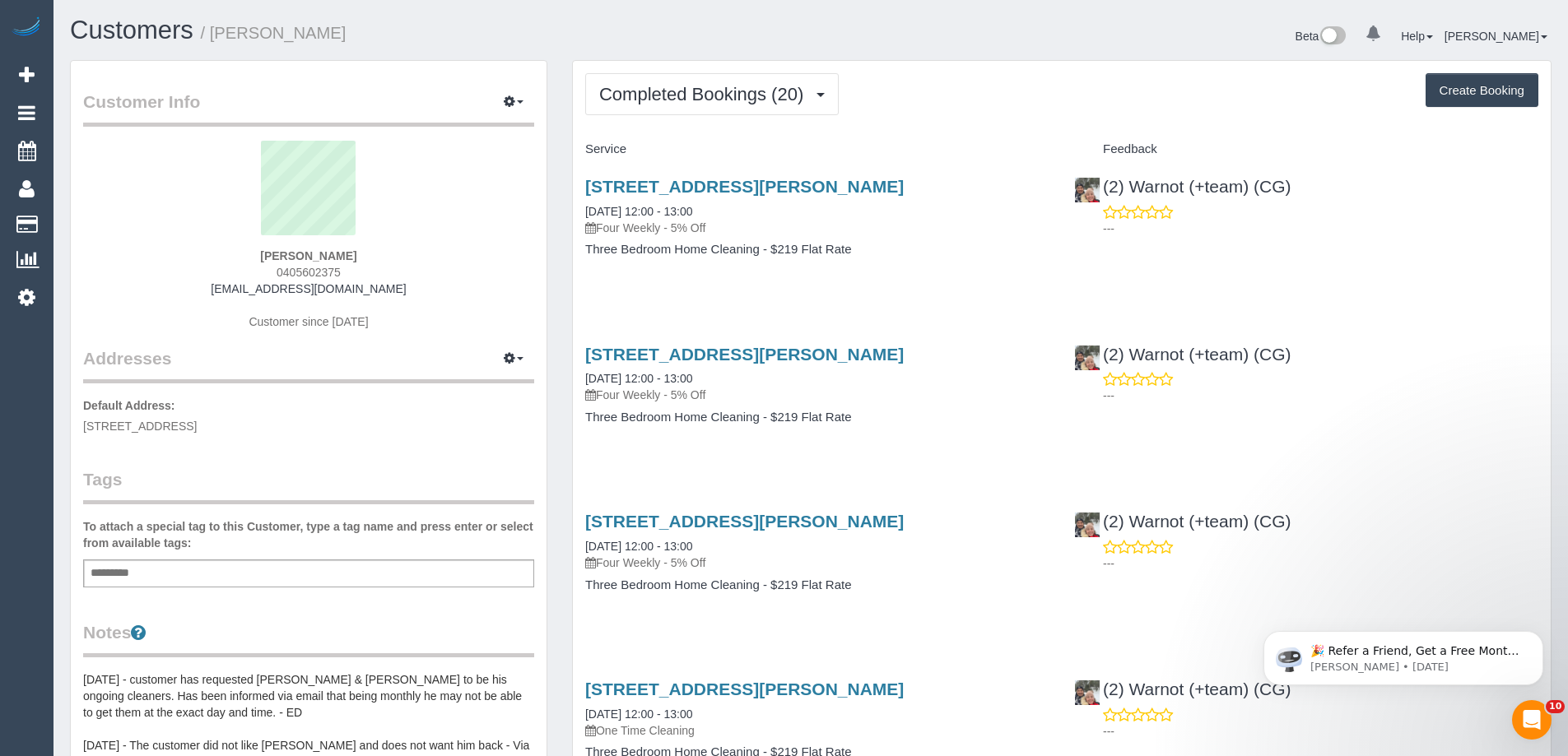
drag, startPoint x: 373, startPoint y: 268, endPoint x: 235, endPoint y: 266, distance: 138.0
click at [235, 266] on div "[PERSON_NAME] 0405602375 [EMAIL_ADDRESS][DOMAIN_NAME] Customer since [DATE]" at bounding box center [308, 243] width 451 height 206
copy span "0405602375"
click at [769, 104] on button "Completed Bookings (20)" at bounding box center [712, 94] width 253 height 42
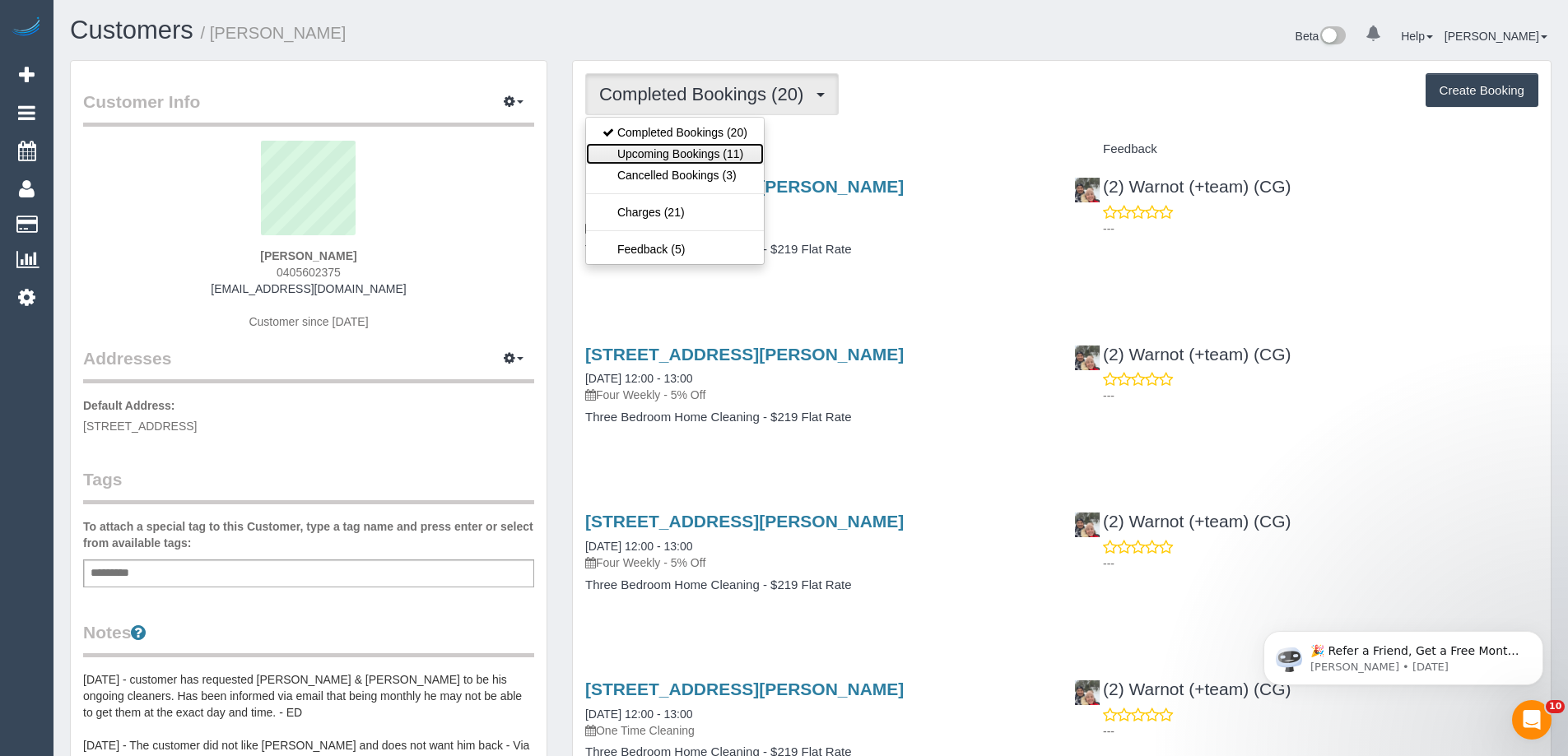
click at [718, 154] on link "Upcoming Bookings (11)" at bounding box center [675, 154] width 177 height 22
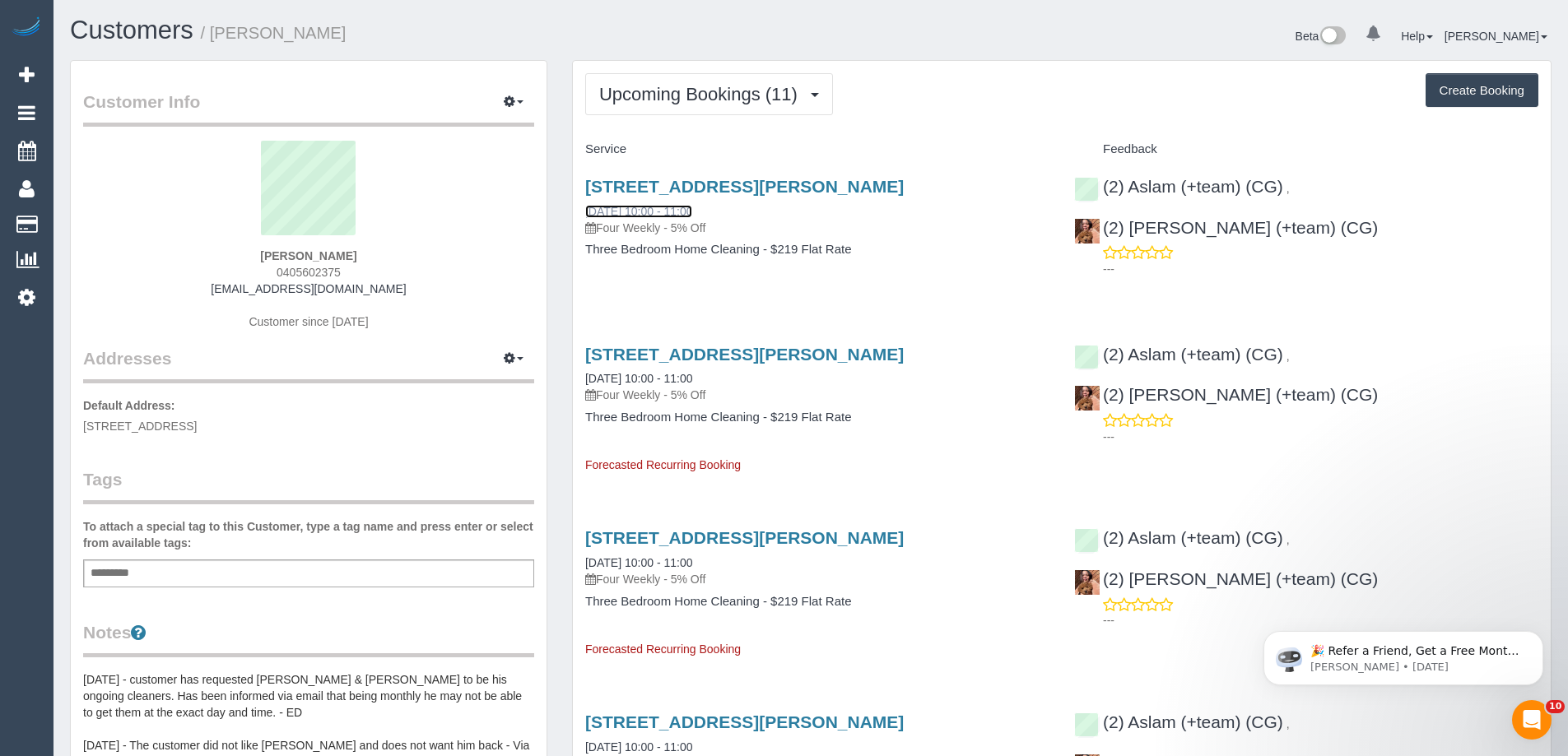
click at [692, 214] on link "[DATE] 10:00 - 11:00" at bounding box center [639, 211] width 107 height 13
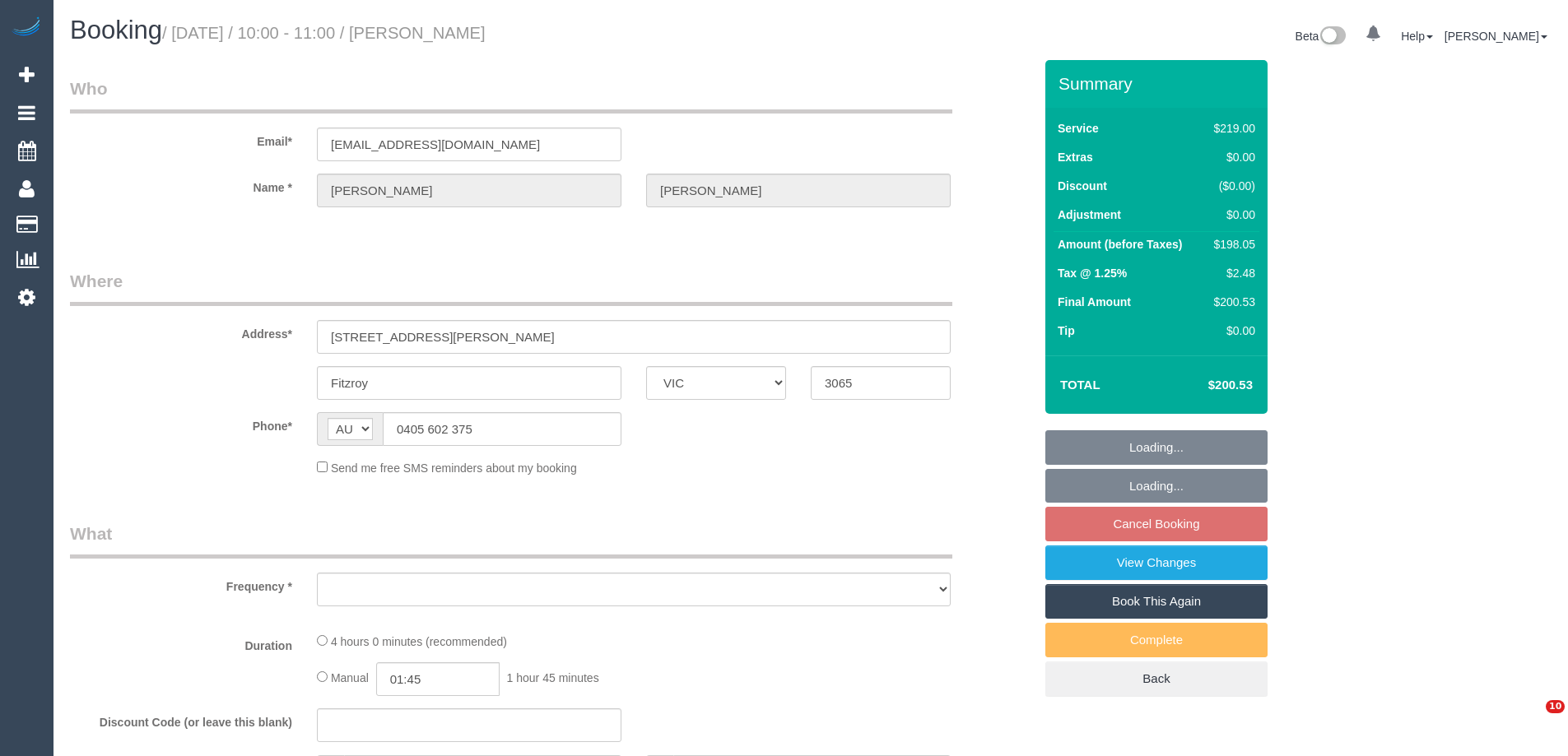
select select "VIC"
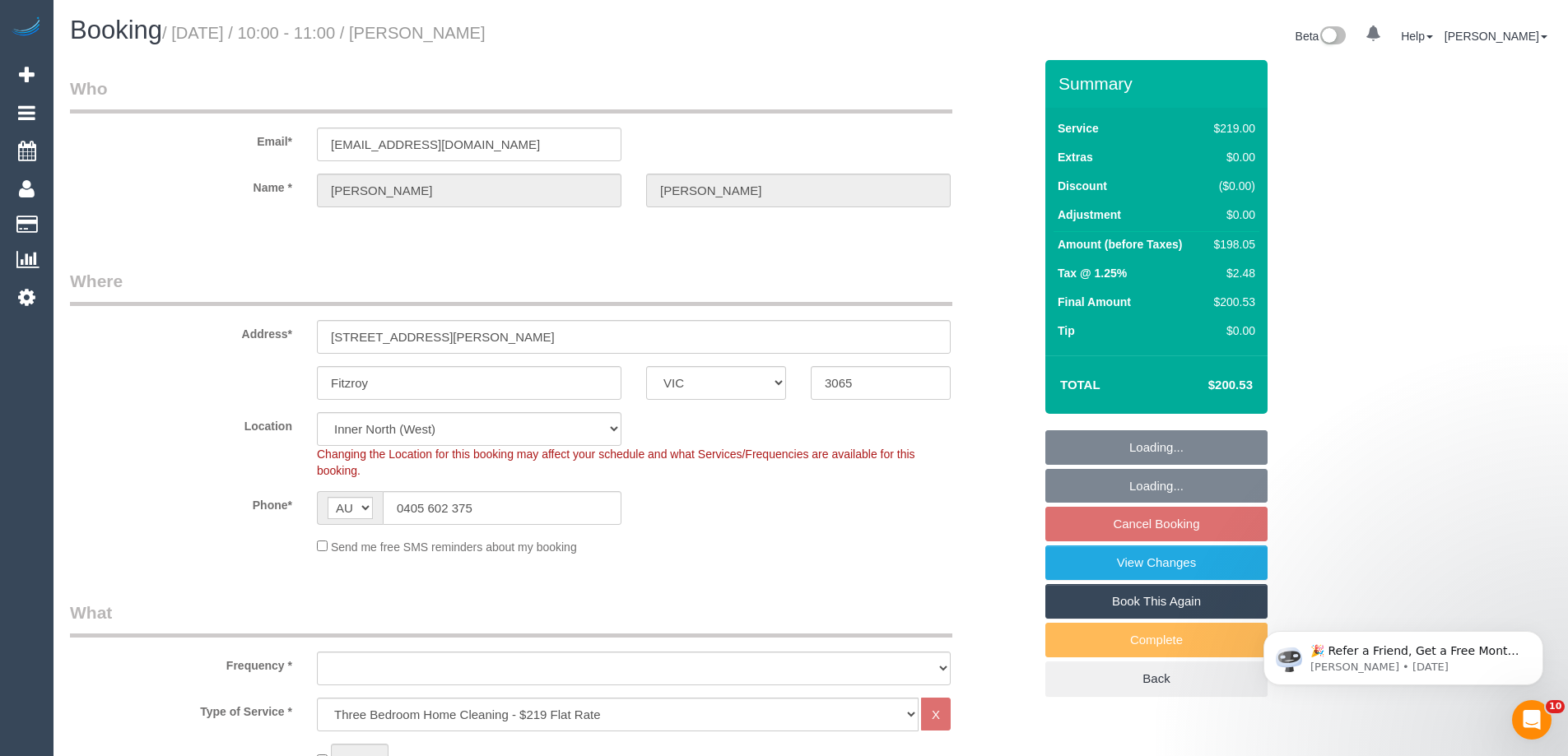
select select "object:690"
select select "number:28"
select select "number:14"
select select "number:19"
select select "number:25"
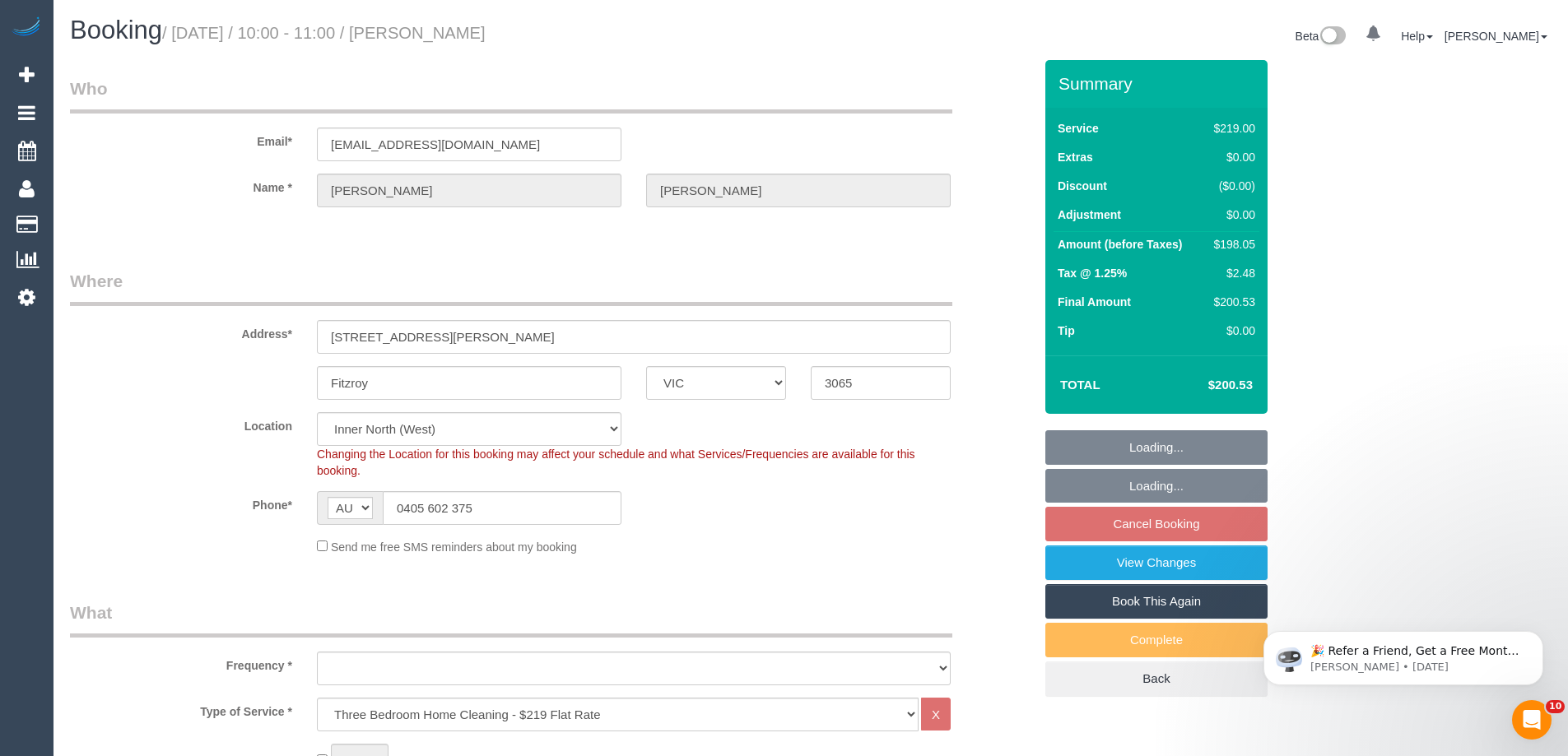
select select "number:34"
select select "number:12"
select select "string:stripe-pm_1OQfP12GScqysDRVHFfGScaV"
select select "object:855"
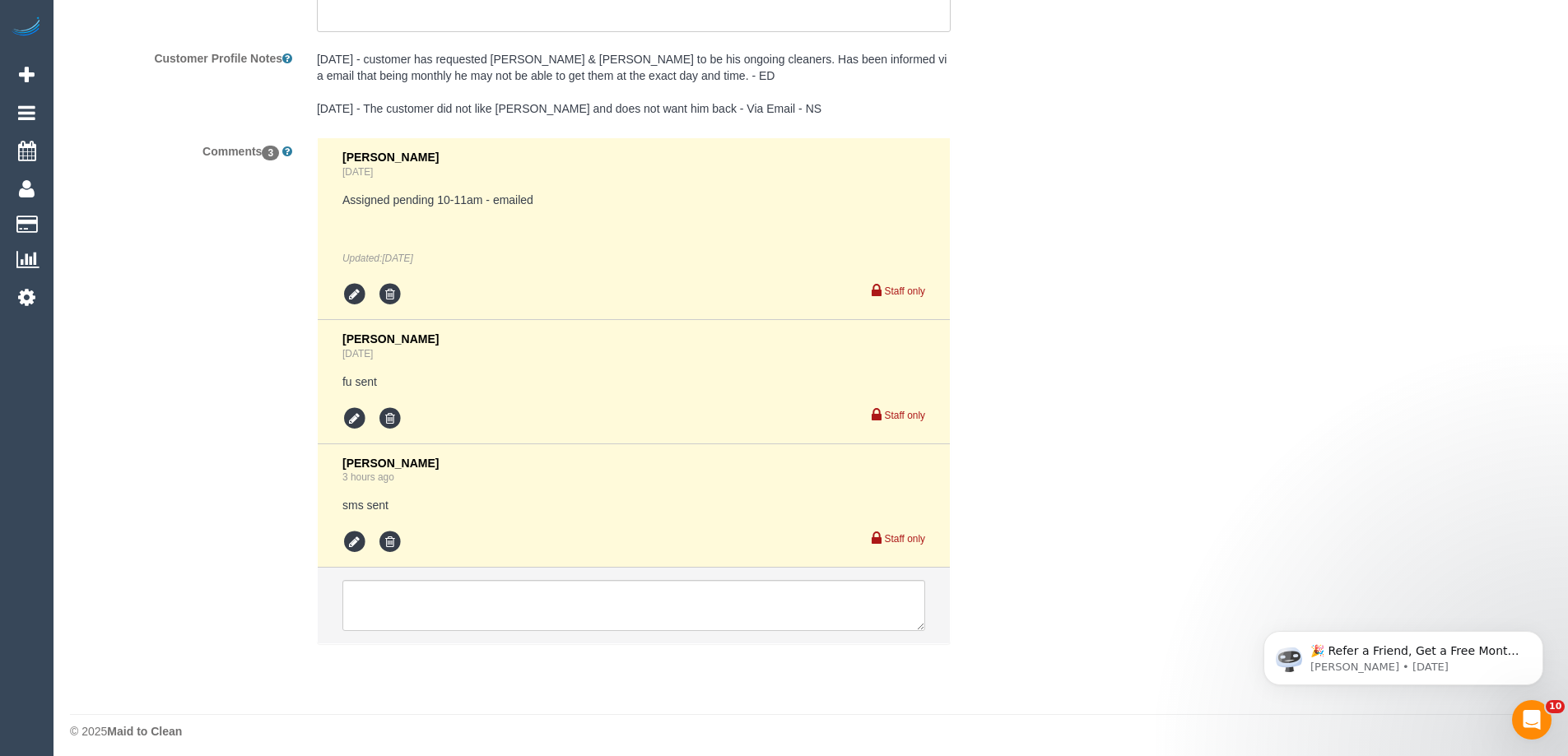
scroll to position [2982, 0]
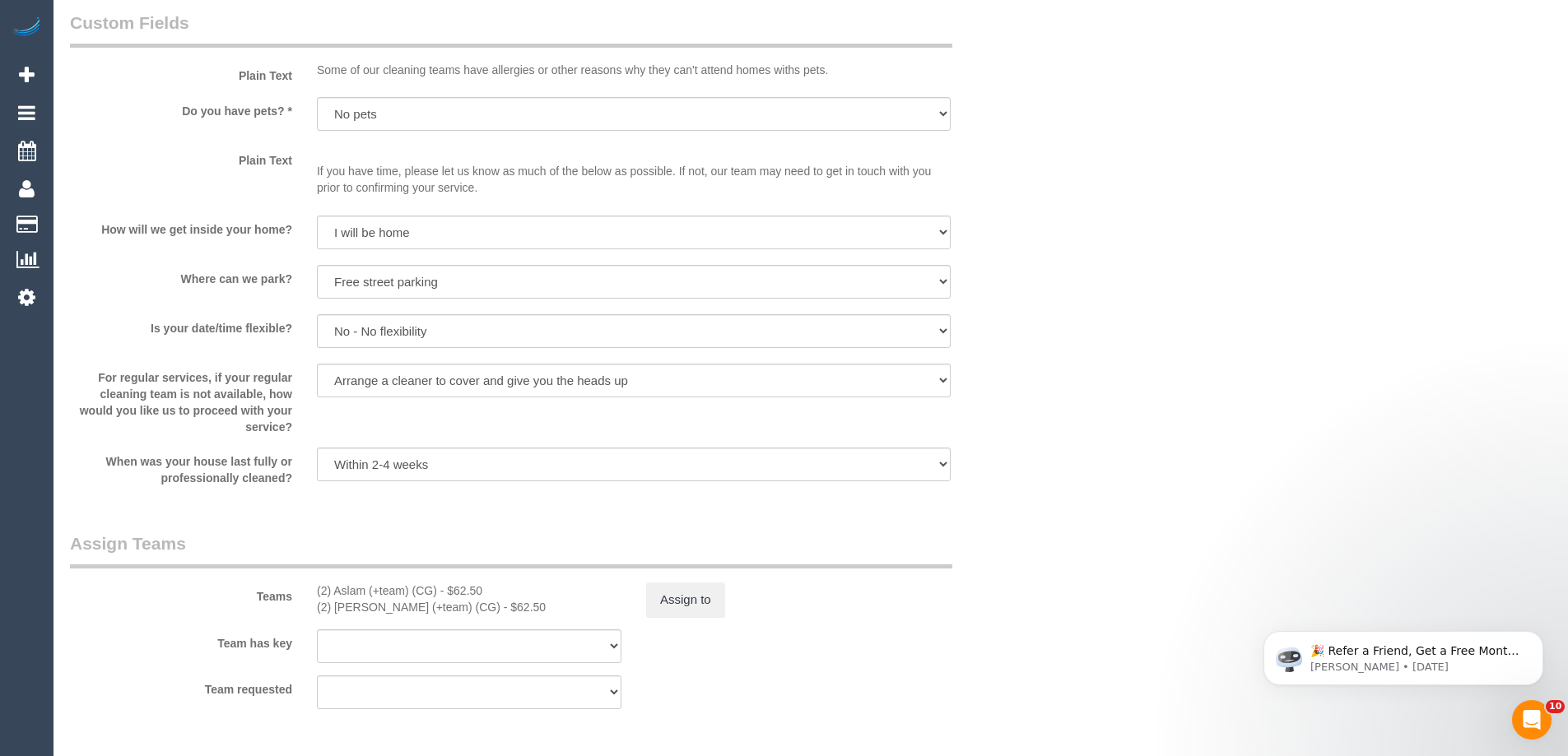
scroll to position [1829, 0]
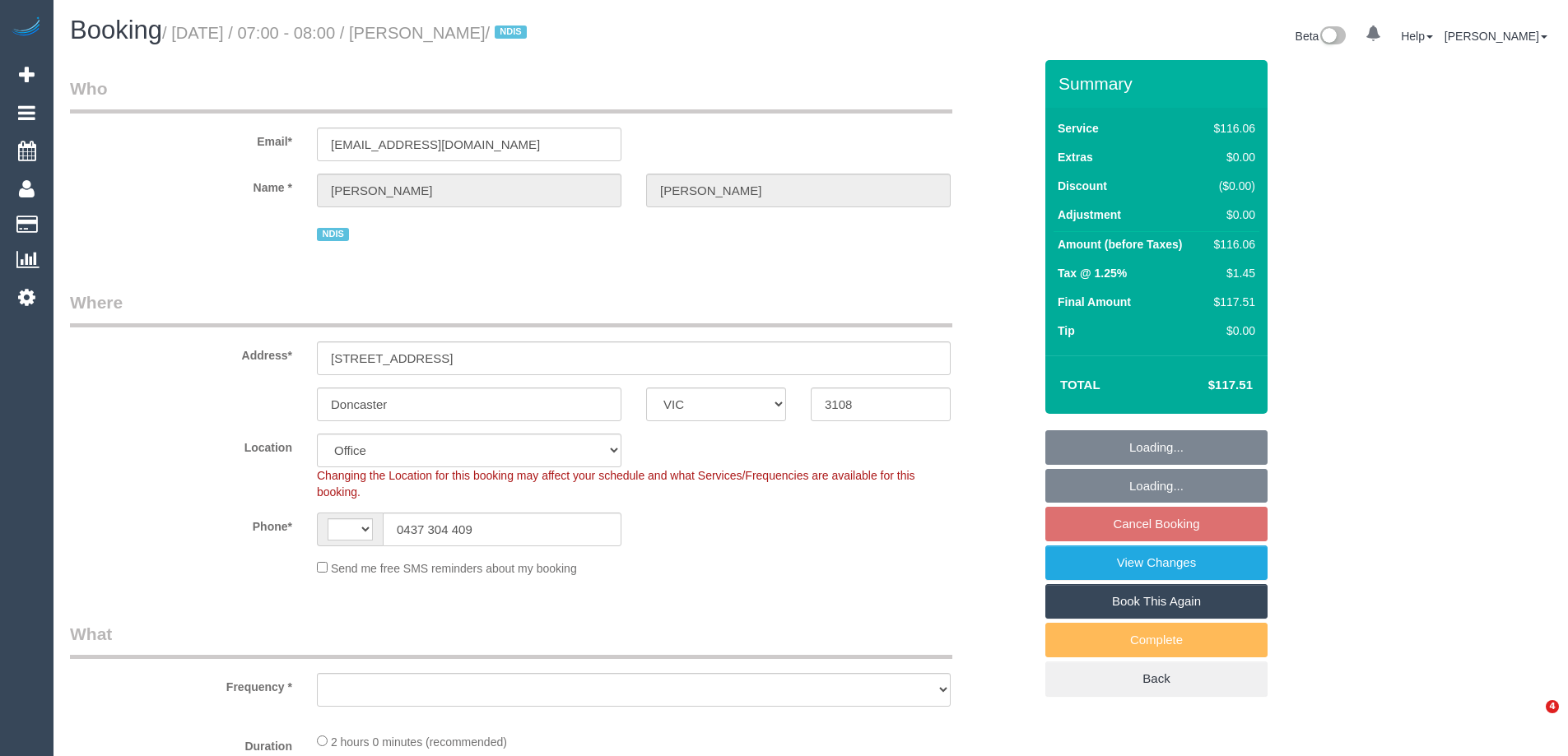
select select "VIC"
select select "string:AU"
select select "number:28"
select select "number:14"
select select "number:19"
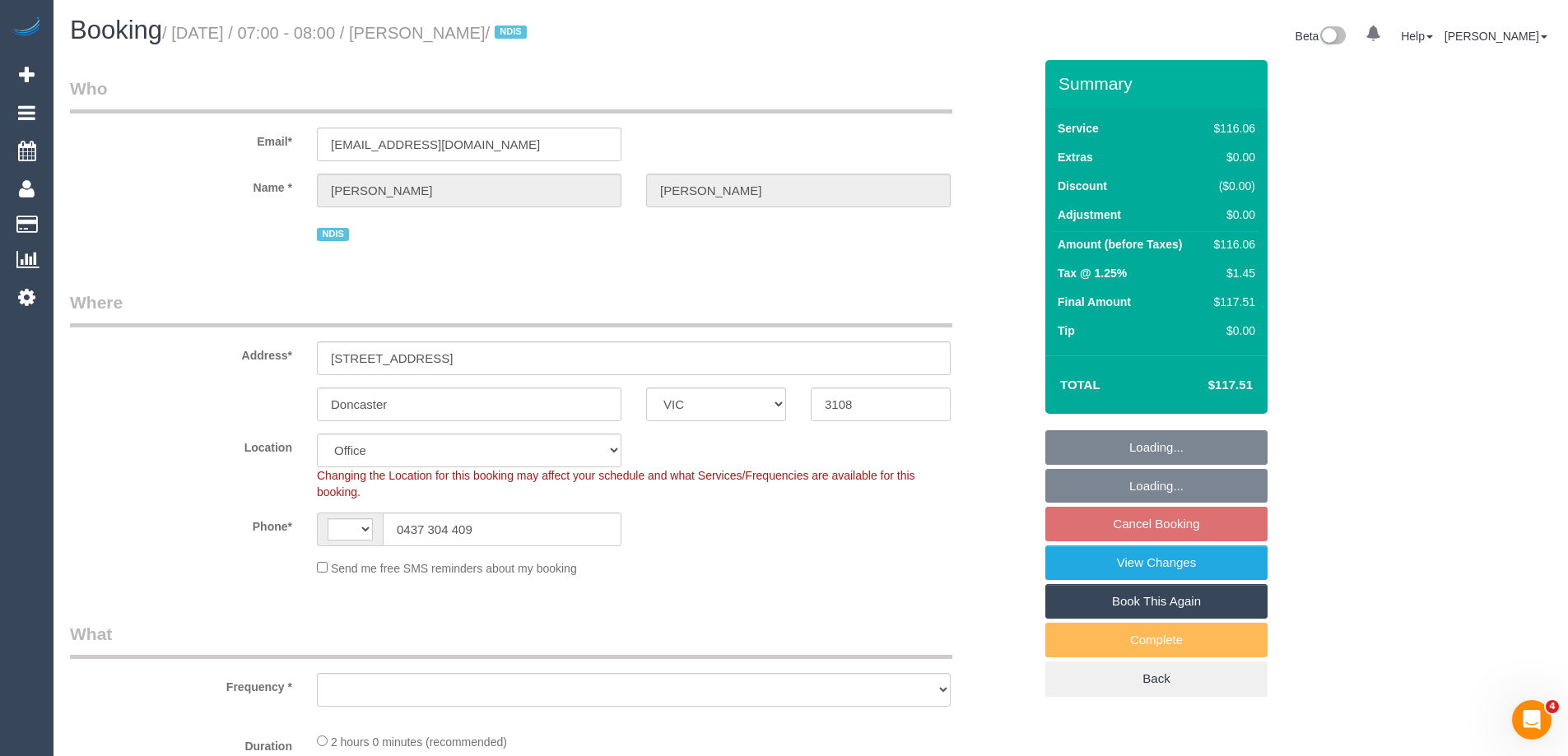
select select "number:22"
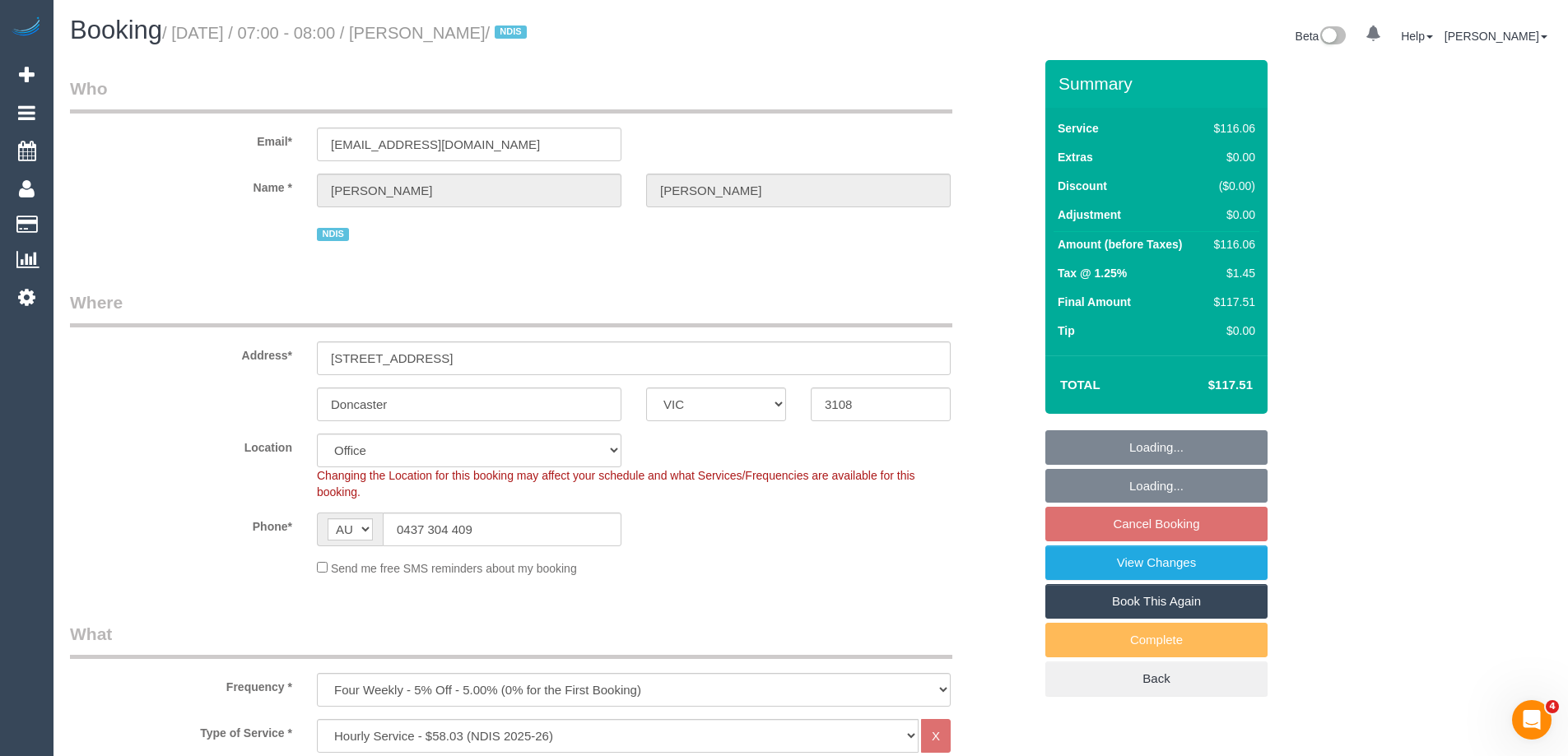
select select "object:2165"
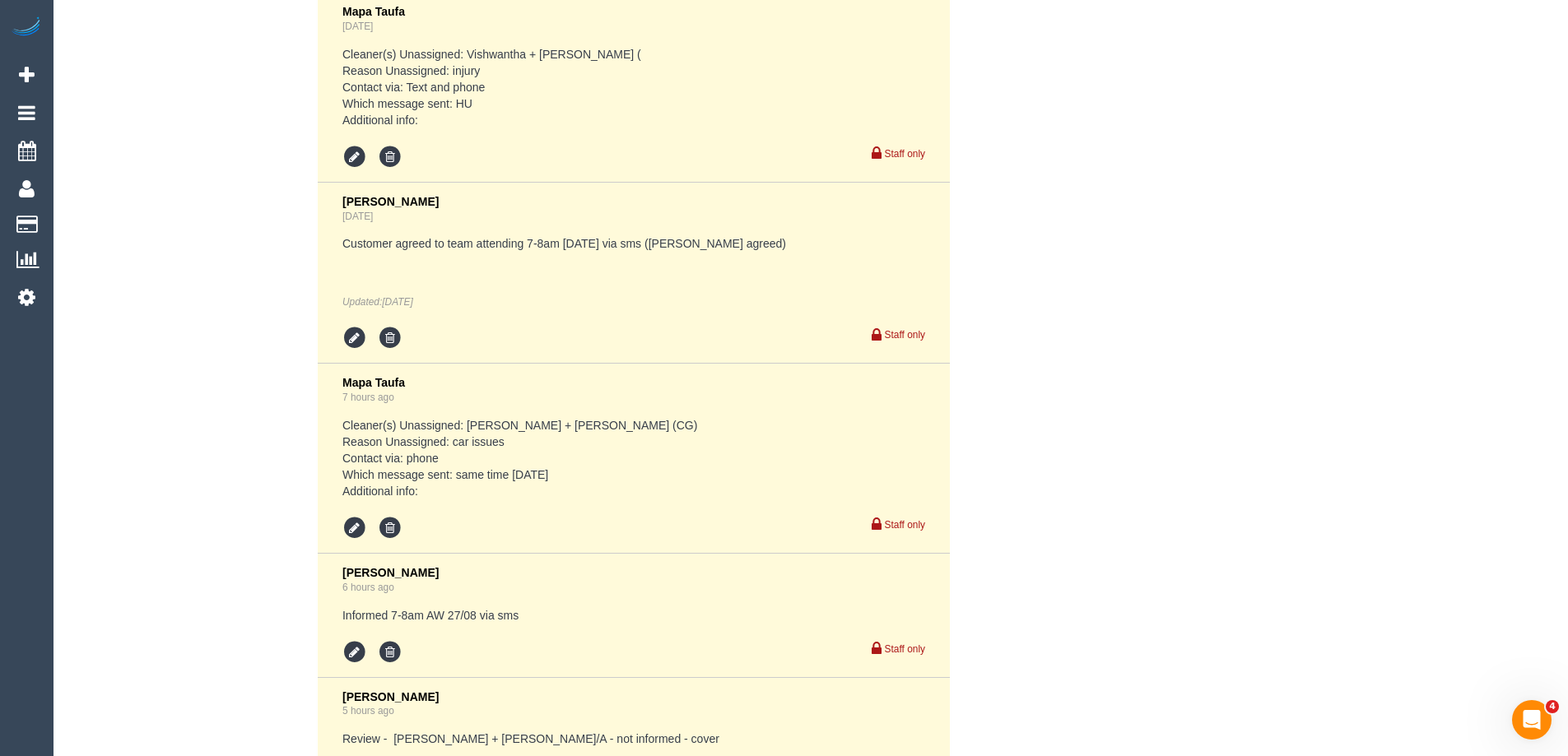
scroll to position [4012, 0]
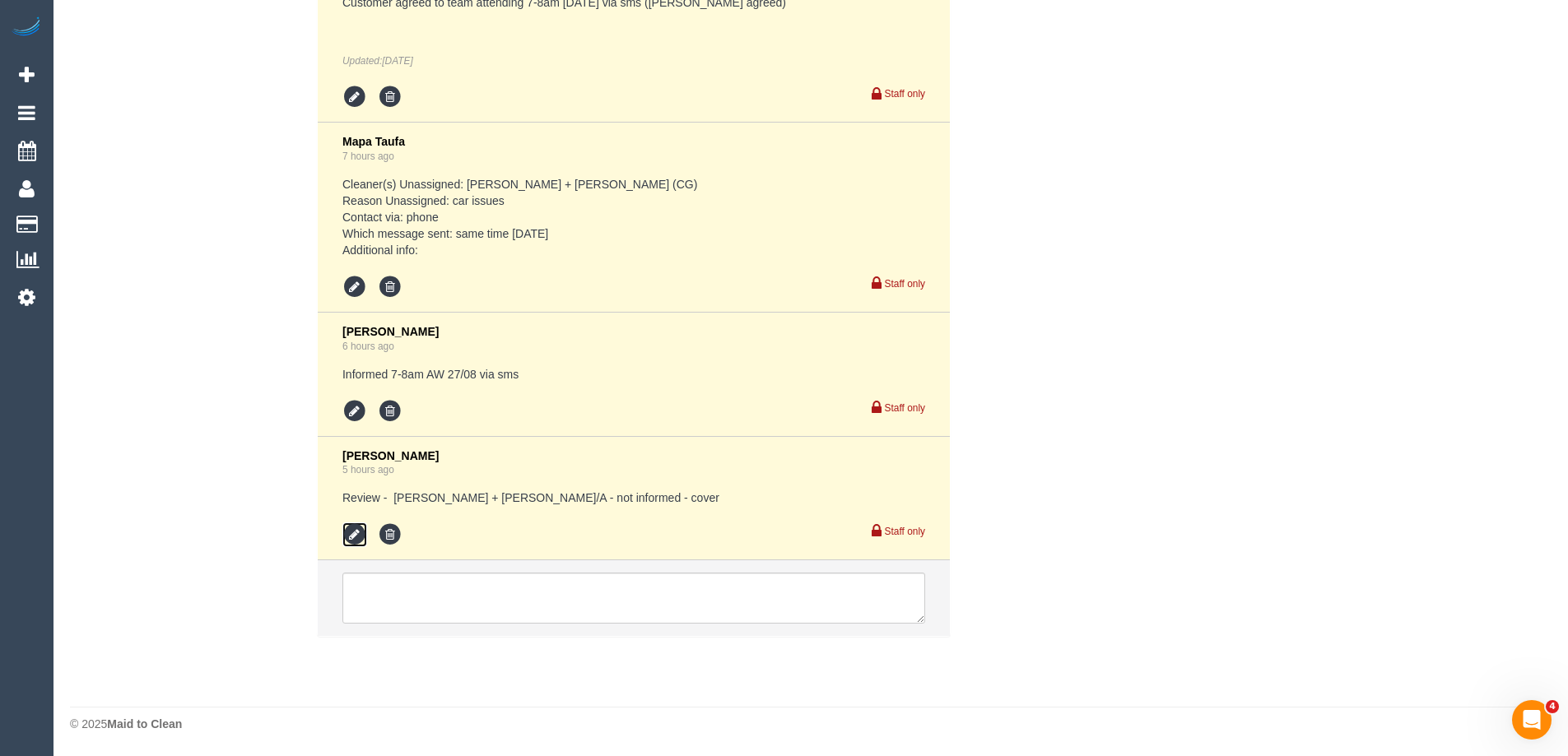
click at [356, 535] on icon at bounding box center [354, 534] width 25 height 25
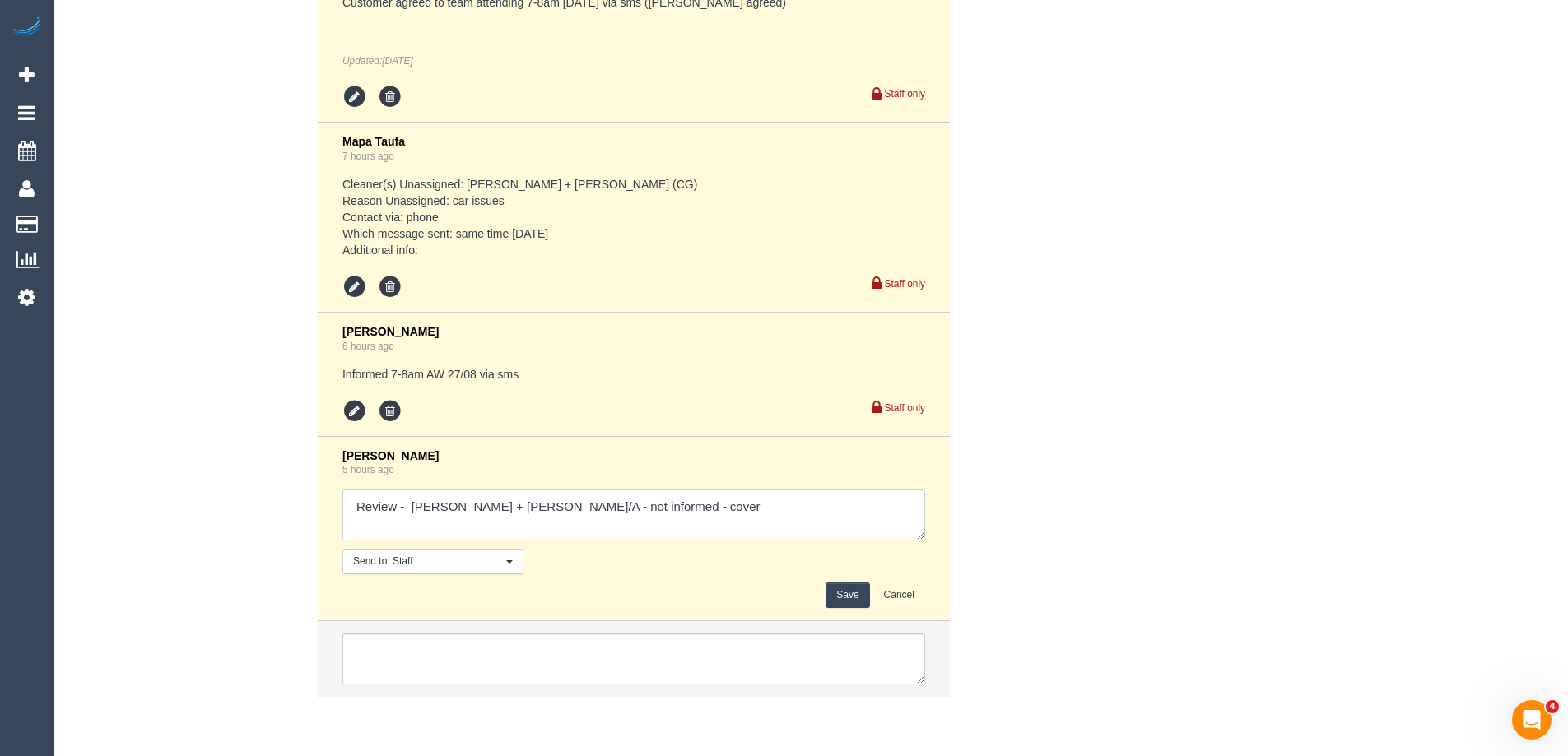
click at [676, 505] on textarea at bounding box center [633, 515] width 582 height 51
drag, startPoint x: 517, startPoint y: 507, endPoint x: 412, endPoint y: 511, distance: 105.1
click at [412, 511] on textarea at bounding box center [633, 515] width 582 height 51
click at [426, 505] on textarea at bounding box center [633, 515] width 582 height 51
click at [346, 505] on textarea at bounding box center [633, 515] width 582 height 51
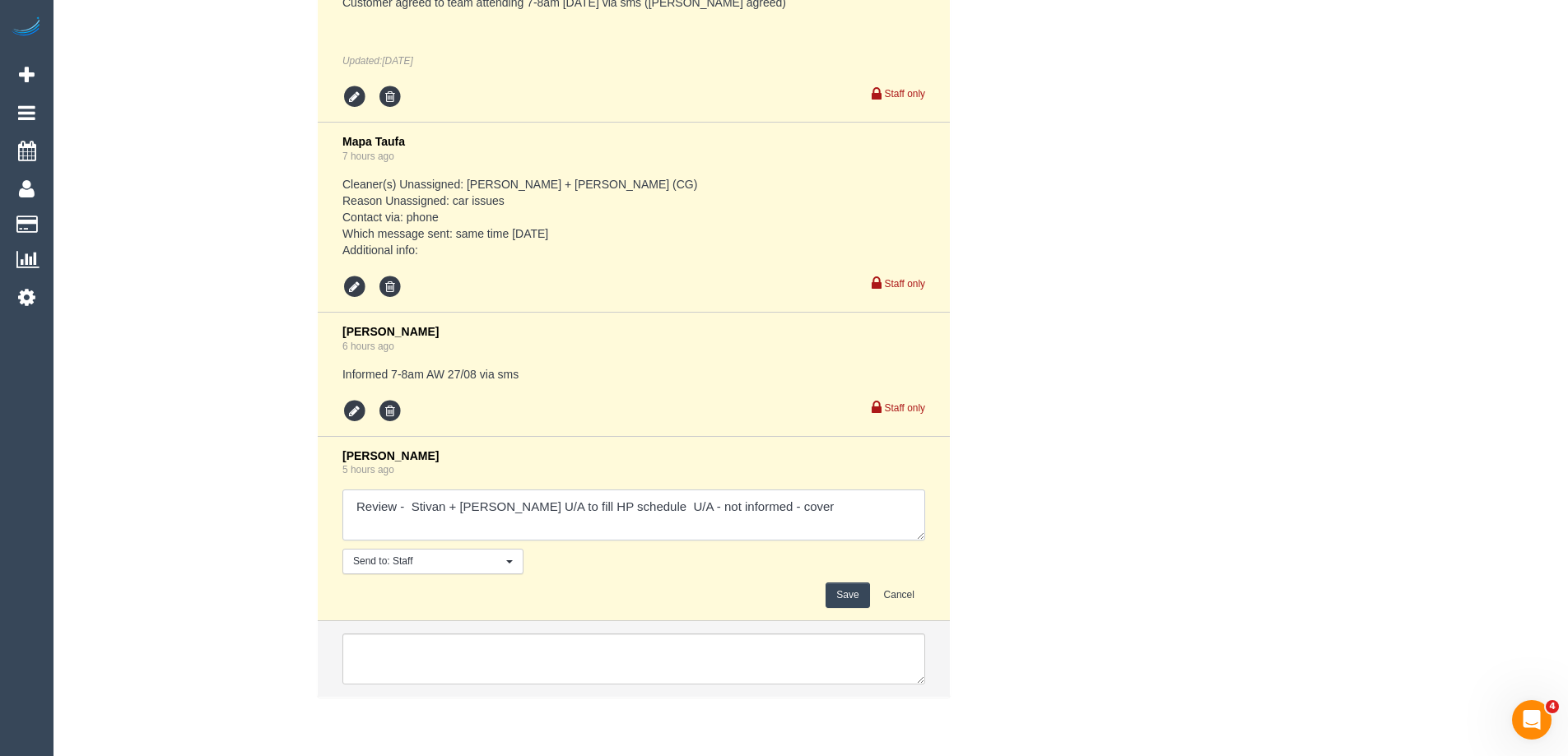
click at [381, 496] on textarea at bounding box center [633, 515] width 582 height 51
type textarea "Review - Kaveen + Sangeeth U/A - Review - Stivan + Krunal U/A to fill HP schedu…"
click at [852, 597] on button "Save" at bounding box center [848, 595] width 43 height 26
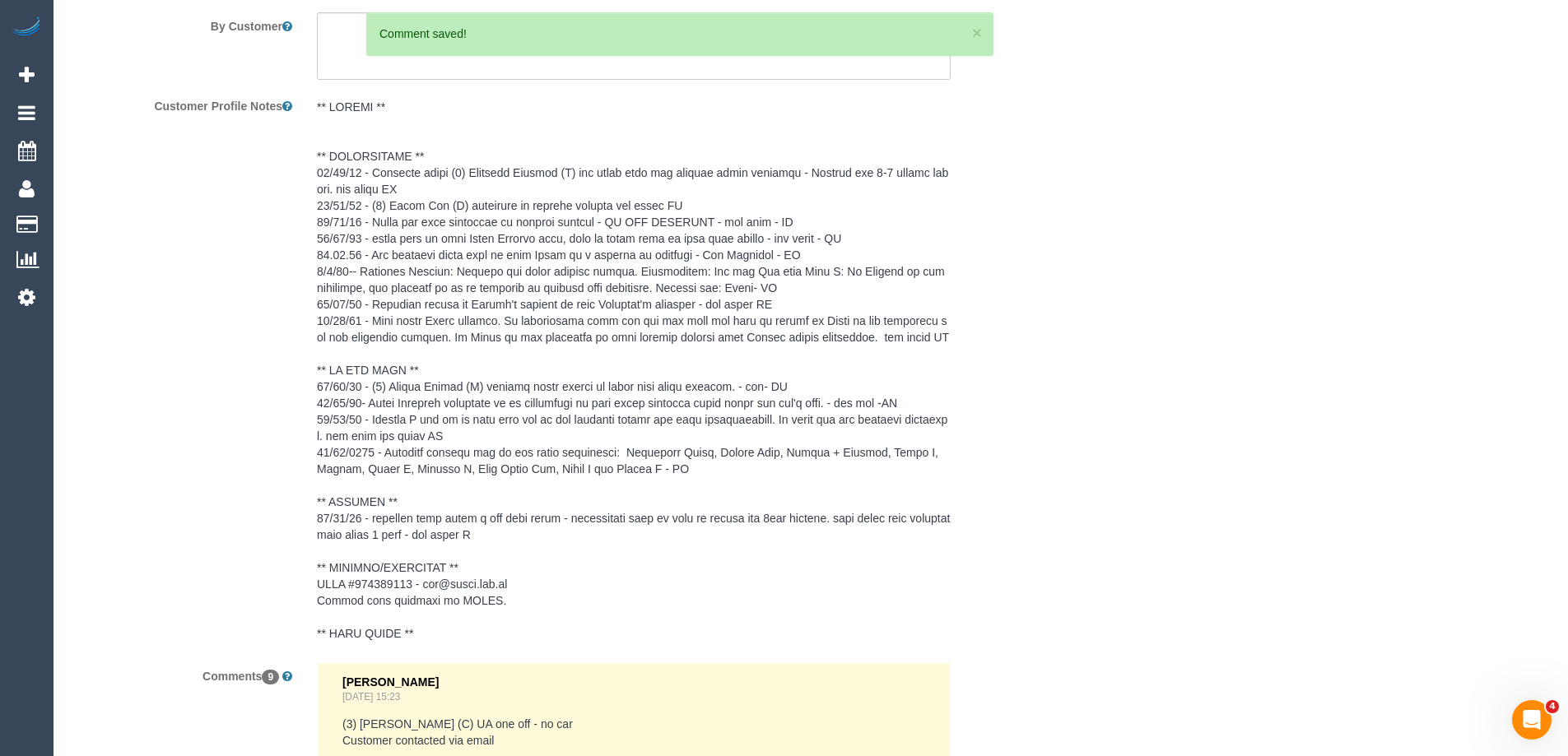
scroll to position [2036, 0]
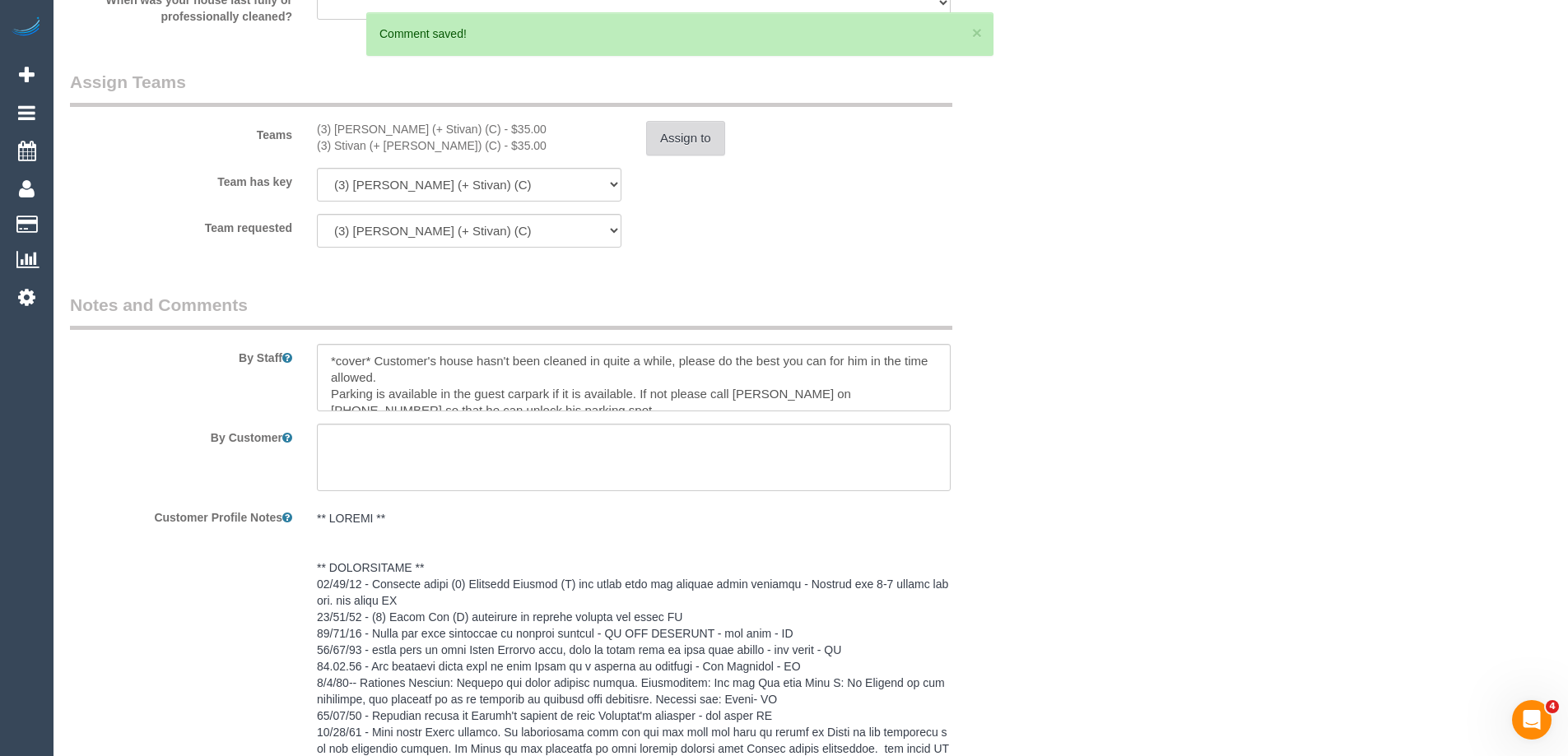
click at [680, 145] on button "Assign to" at bounding box center [686, 138] width 79 height 34
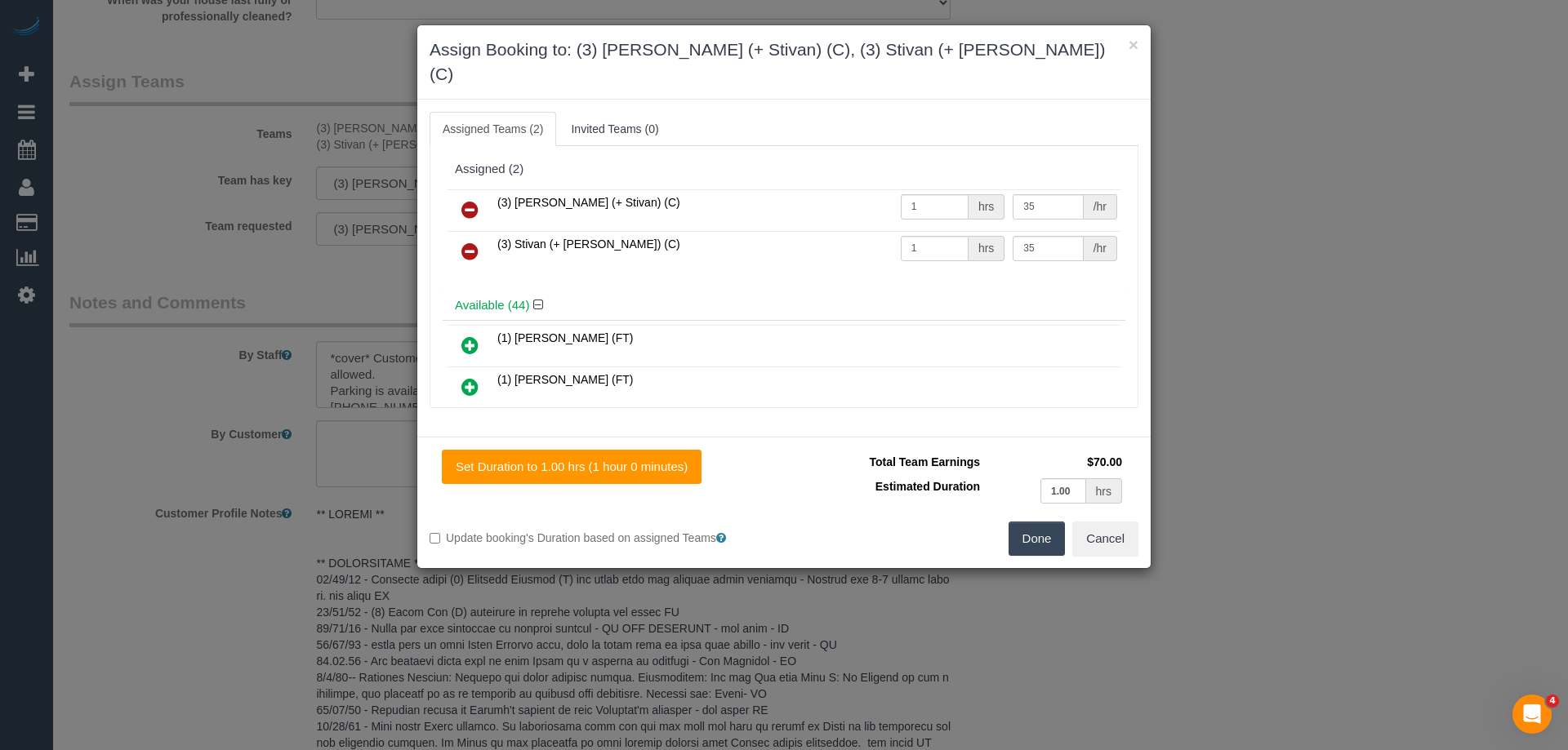
click at [469, 200] on icon at bounding box center [470, 210] width 18 height 20
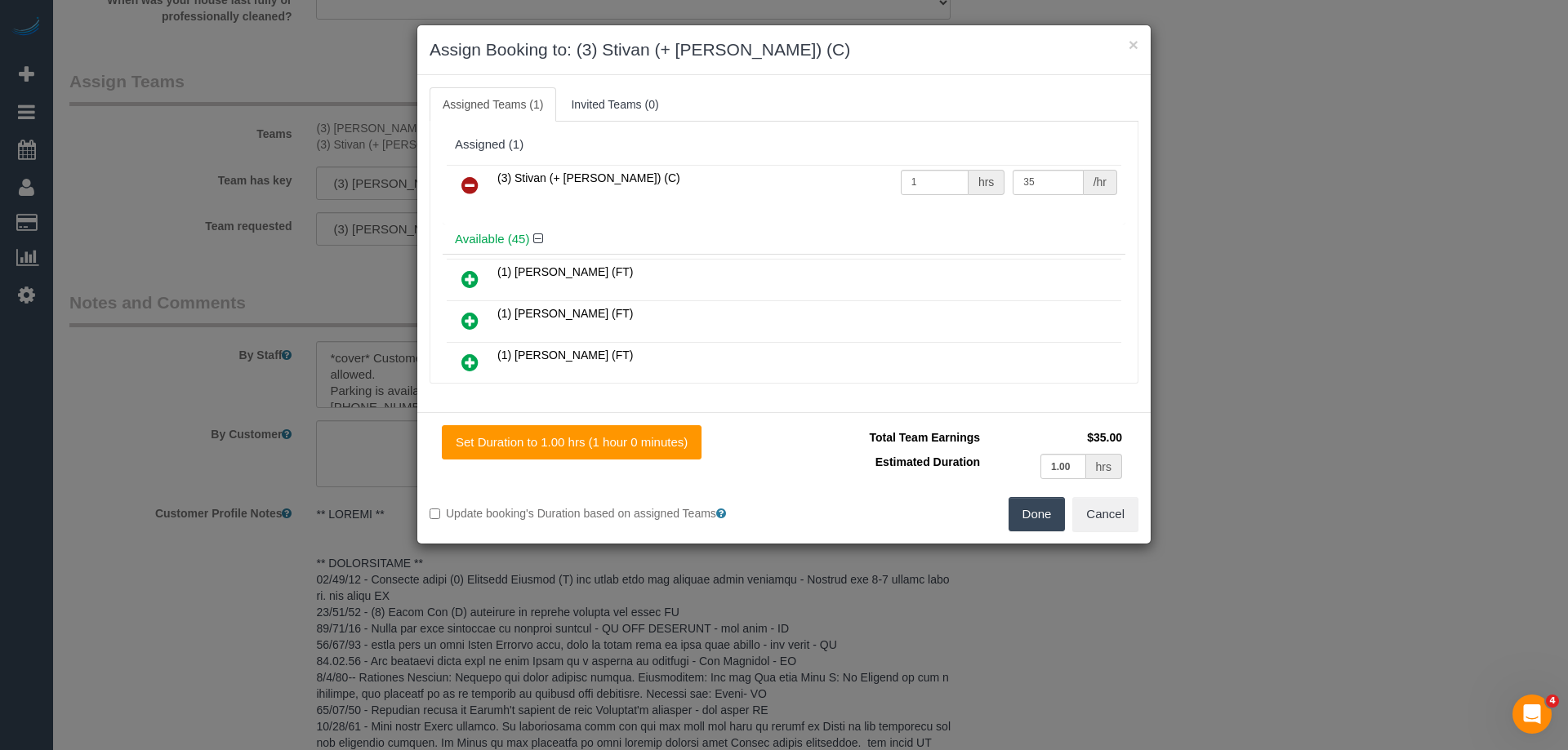
click at [466, 188] on icon at bounding box center [470, 186] width 18 height 20
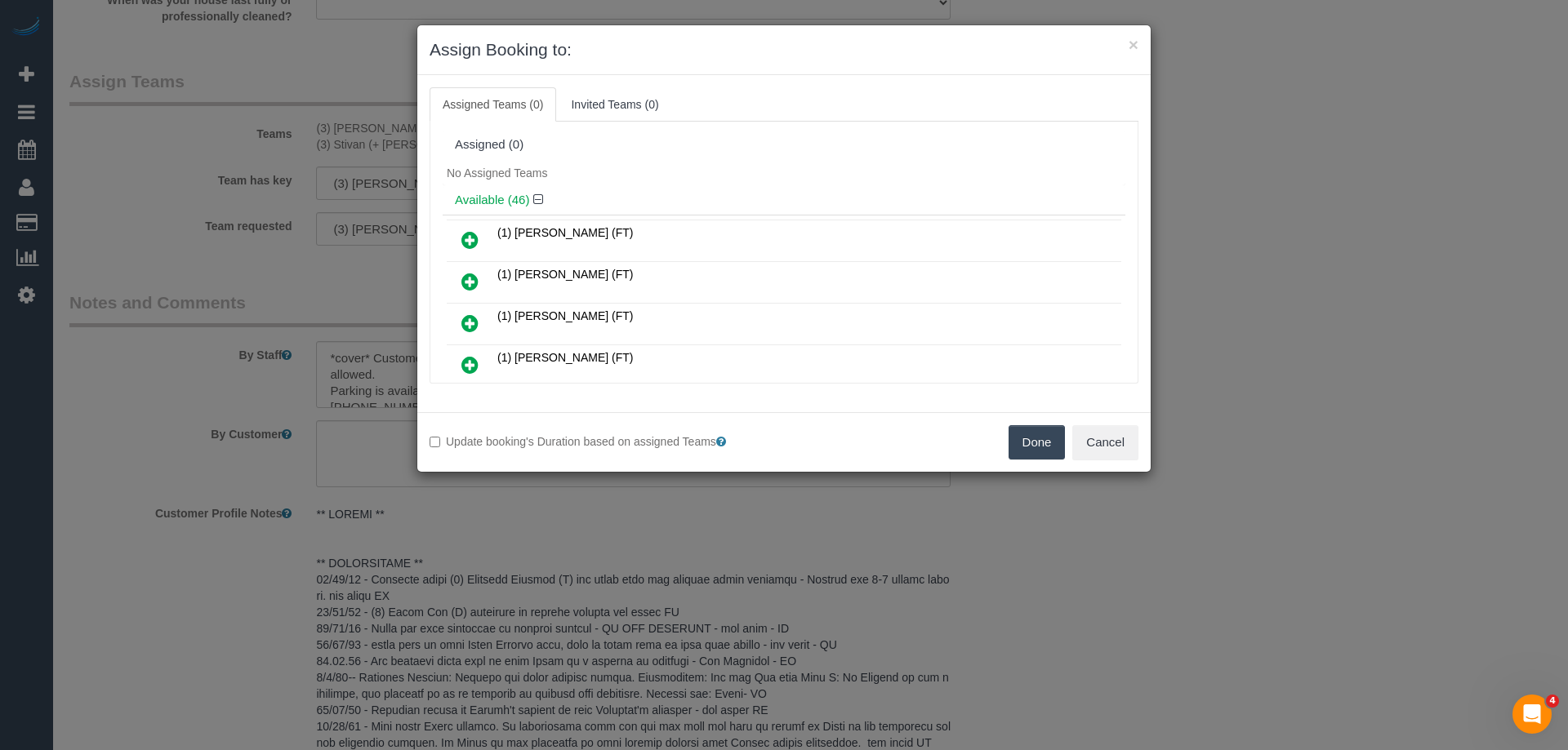
drag, startPoint x: 459, startPoint y: 278, endPoint x: 491, endPoint y: 285, distance: 32.8
click at [460, 278] on link at bounding box center [470, 282] width 38 height 32
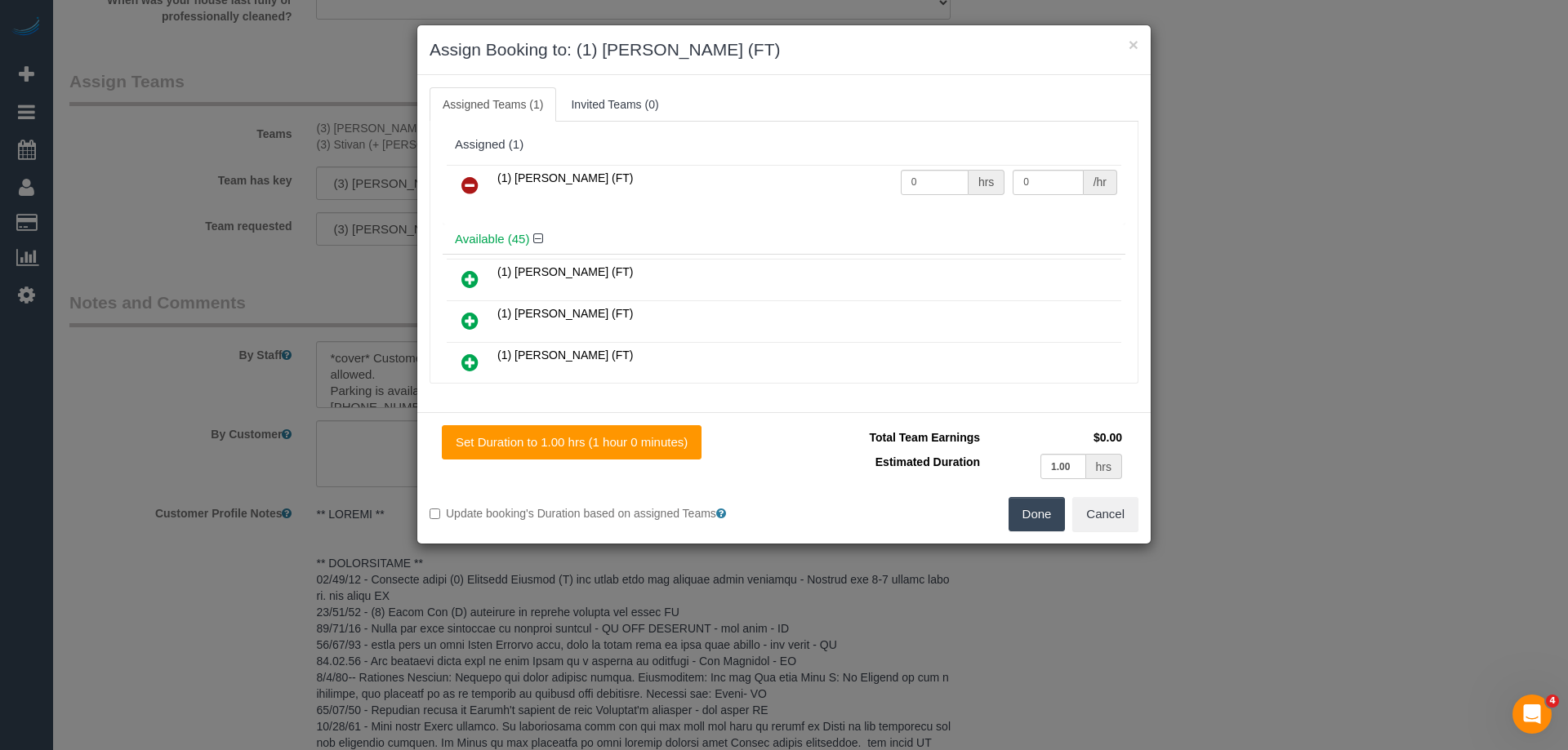
click at [1031, 511] on button "Done" at bounding box center [1037, 514] width 57 height 34
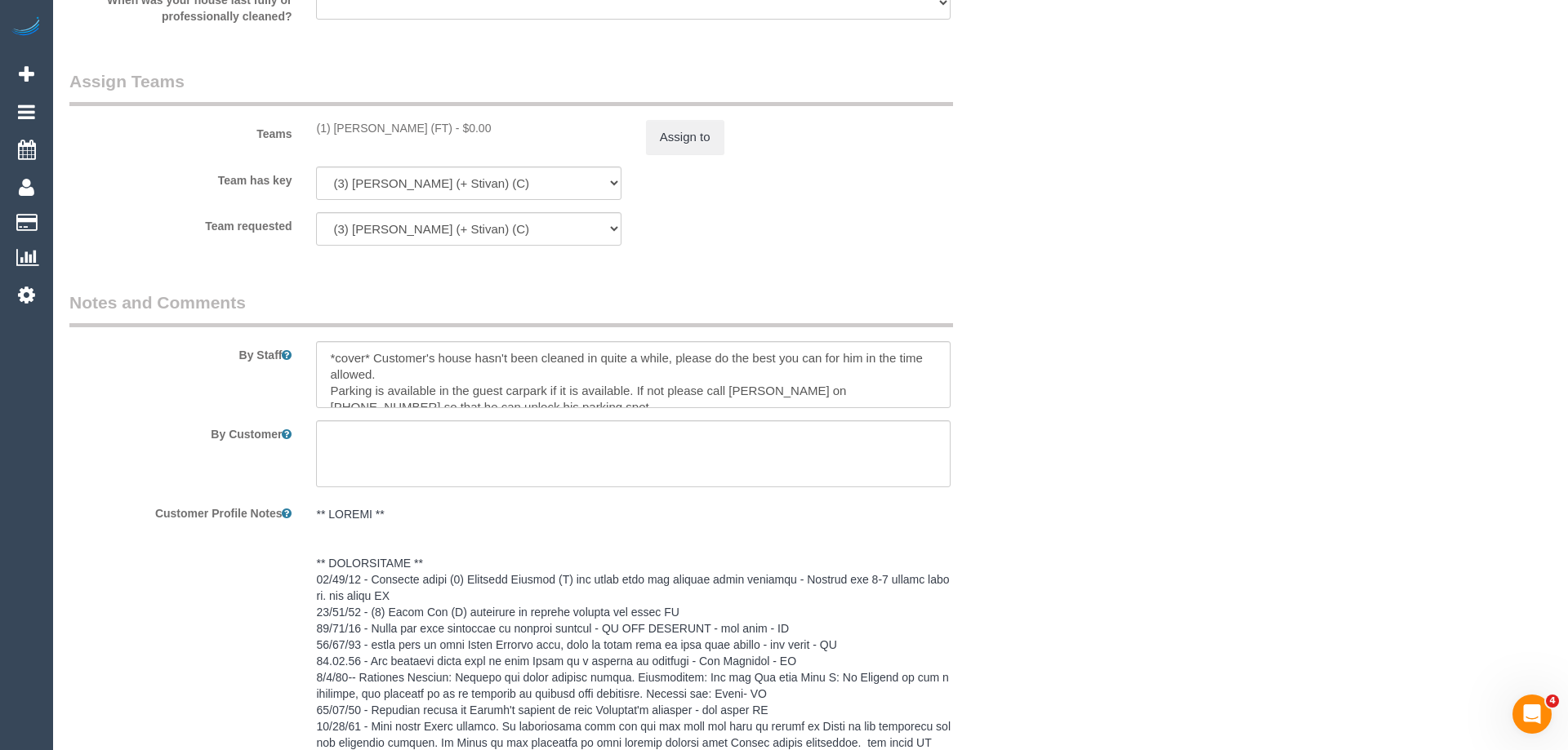
drag, startPoint x: 1161, startPoint y: 468, endPoint x: 1158, endPoint y: 458, distance: 10.4
click at [1161, 465] on div "× Assign Booking to: (1) Helen Trickett (FT) Assigned Teams (1) Invited Teams (…" at bounding box center [784, 375] width 1568 height 750
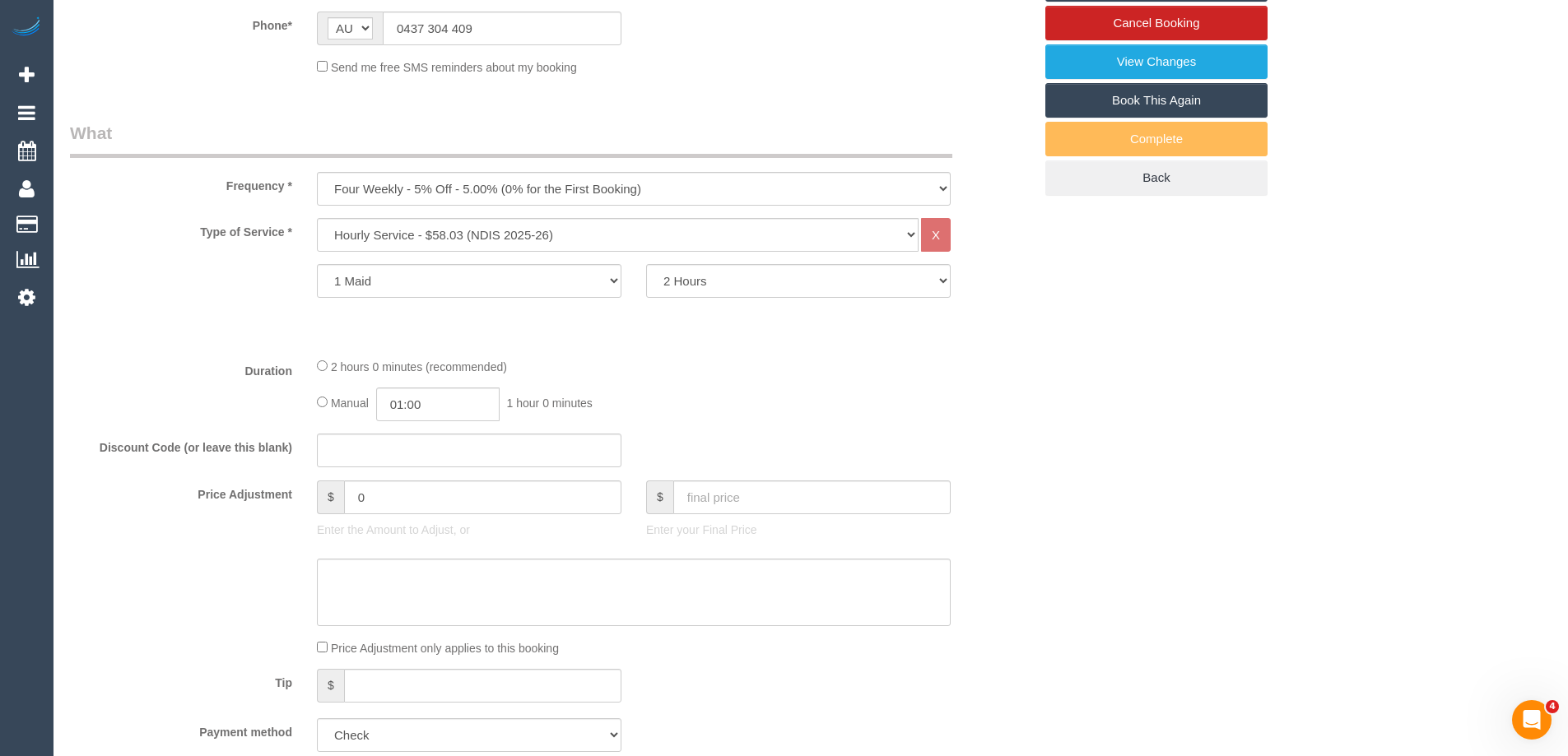
scroll to position [226, 0]
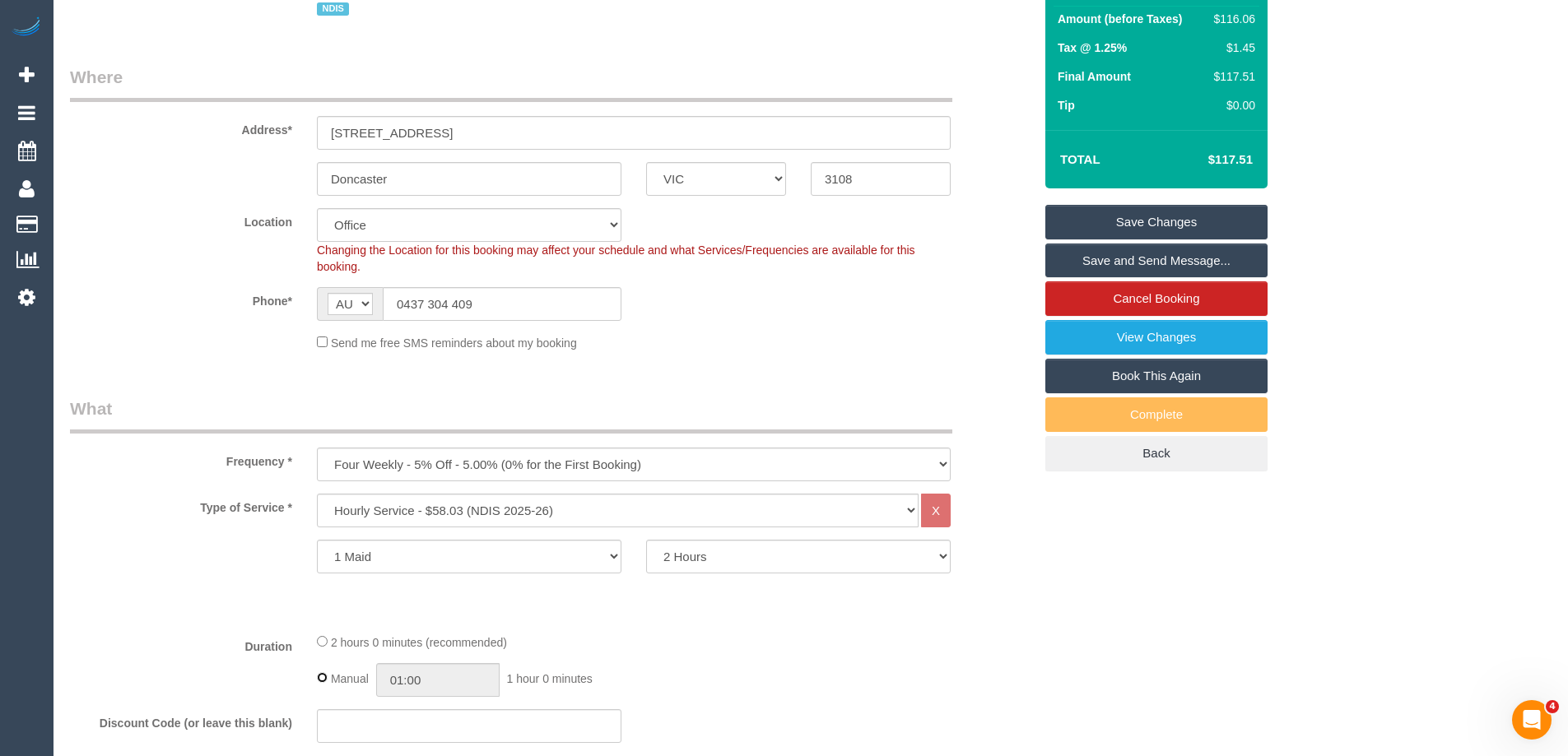
type input "02:00"
click at [327, 643] on div "2 hours 0 minutes (recommended)" at bounding box center [633, 642] width 634 height 18
click at [986, 635] on div "Duration 2 hours 0 minutes (recommended) Manual 02:00 2 hours 0 minutes" at bounding box center [551, 664] width 988 height 64
click at [1135, 218] on link "Save Changes" at bounding box center [1155, 222] width 222 height 34
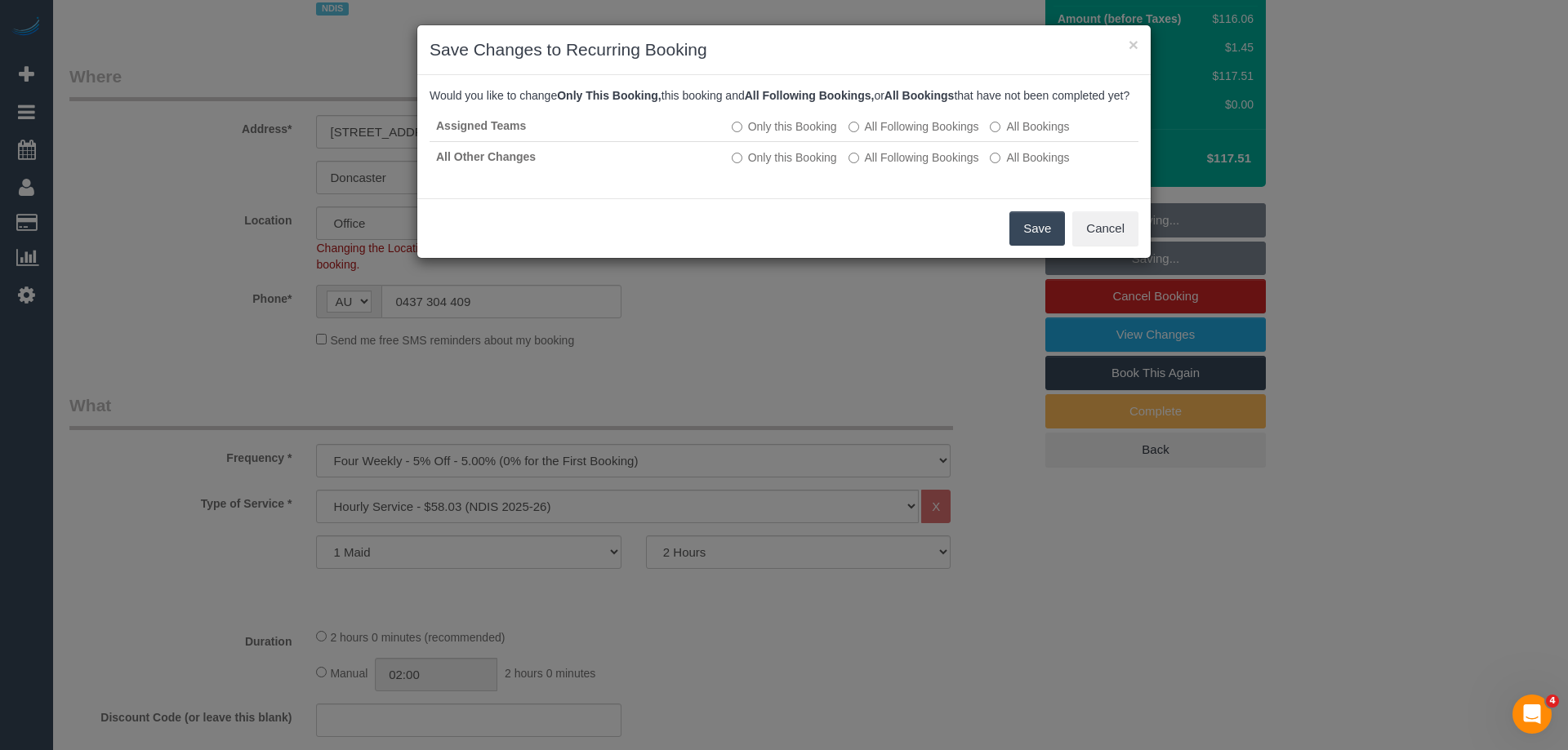
drag, startPoint x: 1027, startPoint y: 239, endPoint x: 1016, endPoint y: 244, distance: 12.1
click at [1027, 239] on button "Save" at bounding box center [1037, 228] width 56 height 34
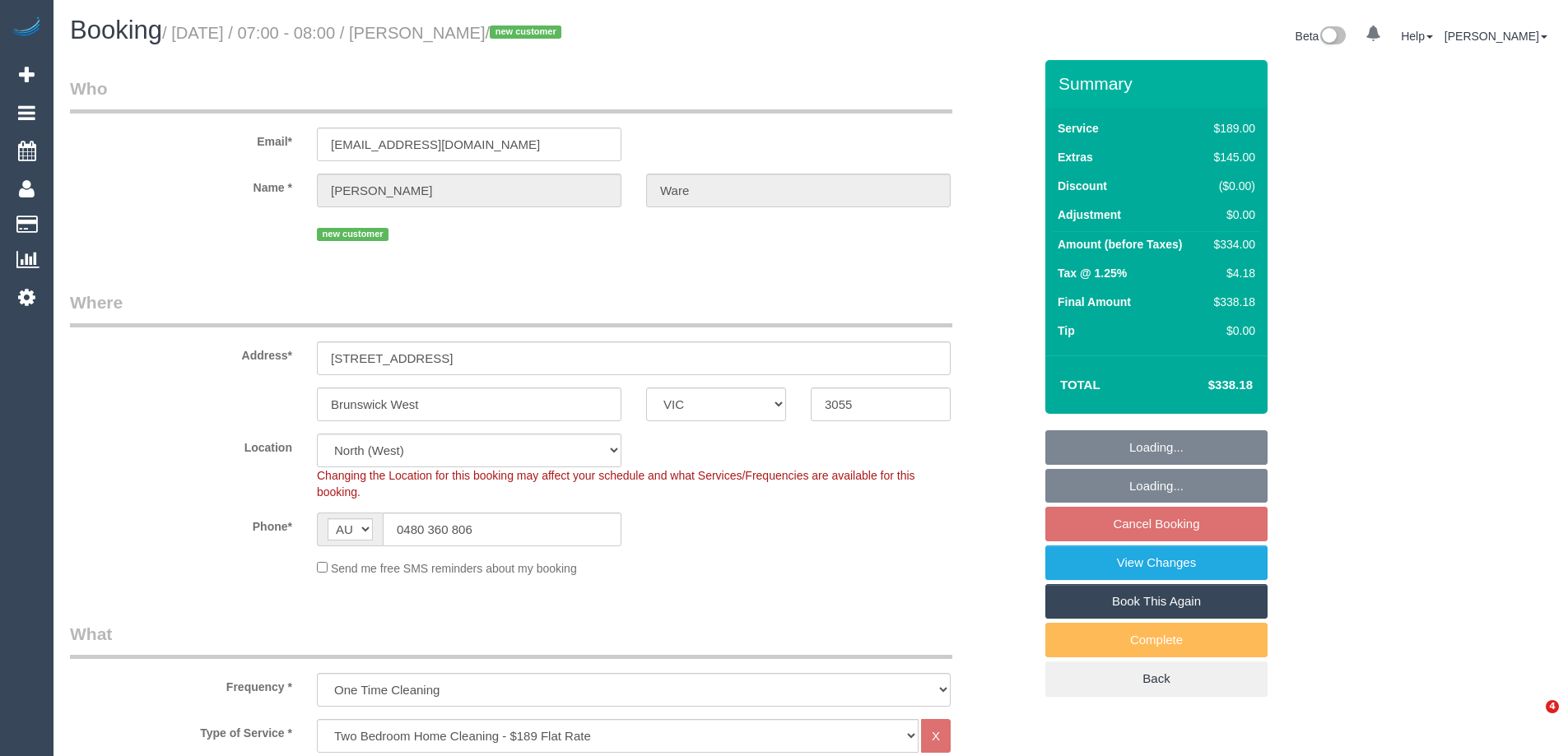
select select "VIC"
select select "spot1"
select select "number:30"
select select "number:14"
select select "number:18"
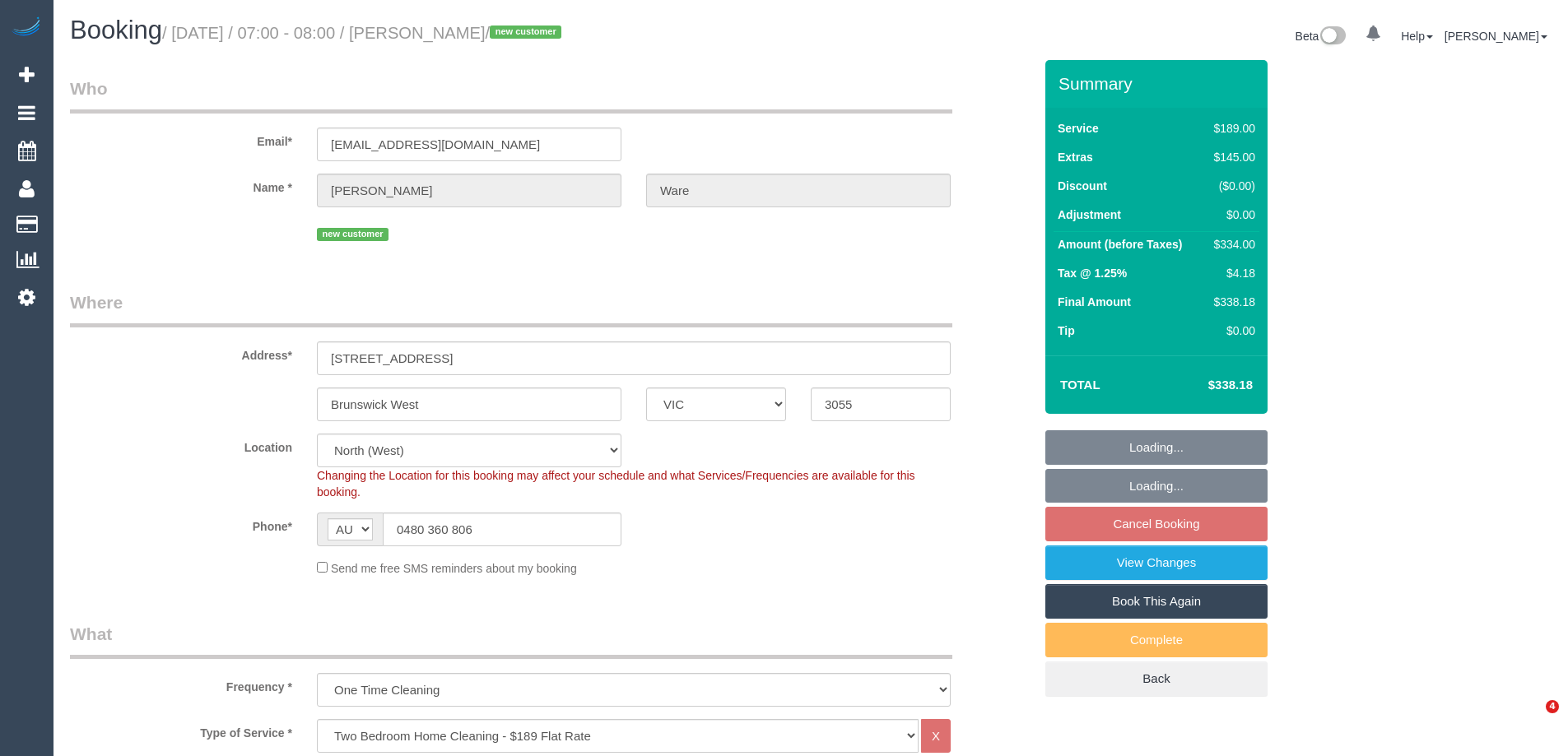
select select "number:24"
select select "number:13"
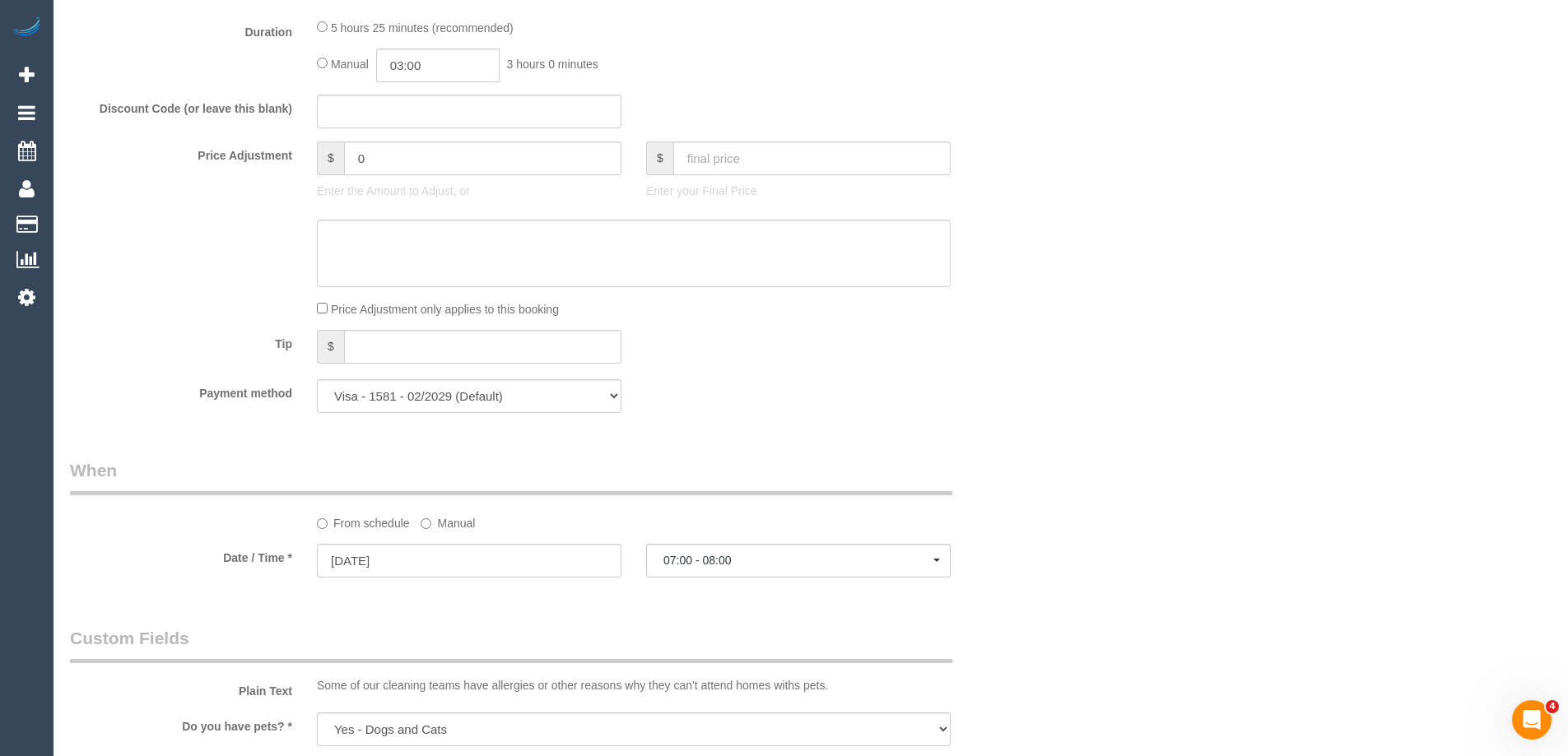
scroll to position [1070, 0]
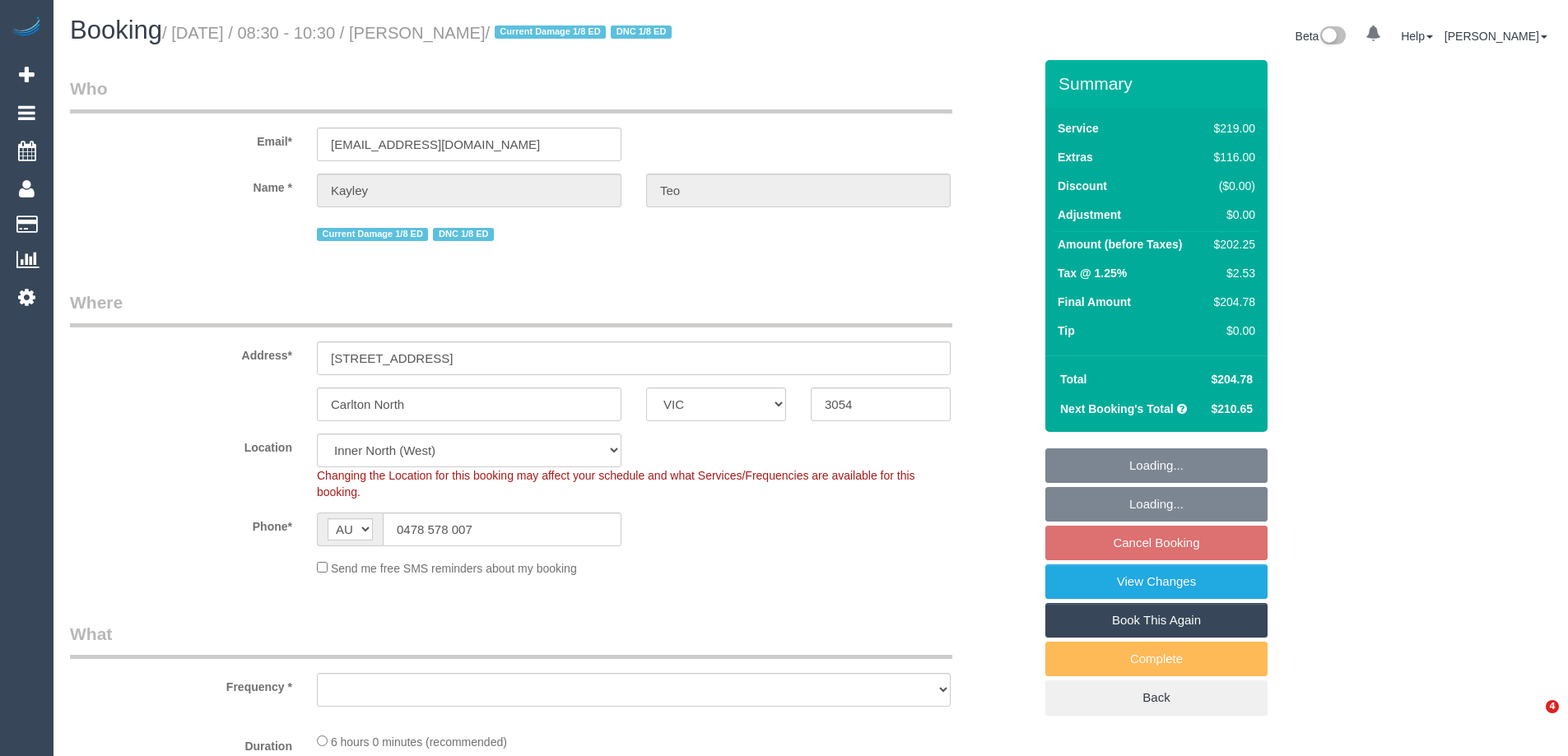
select select "VIC"
select select "string:stripe-pm_1QbD0y2GScqysDRV7ZFn35hH"
select select "object:773"
select select "number:30"
select select "number:17"
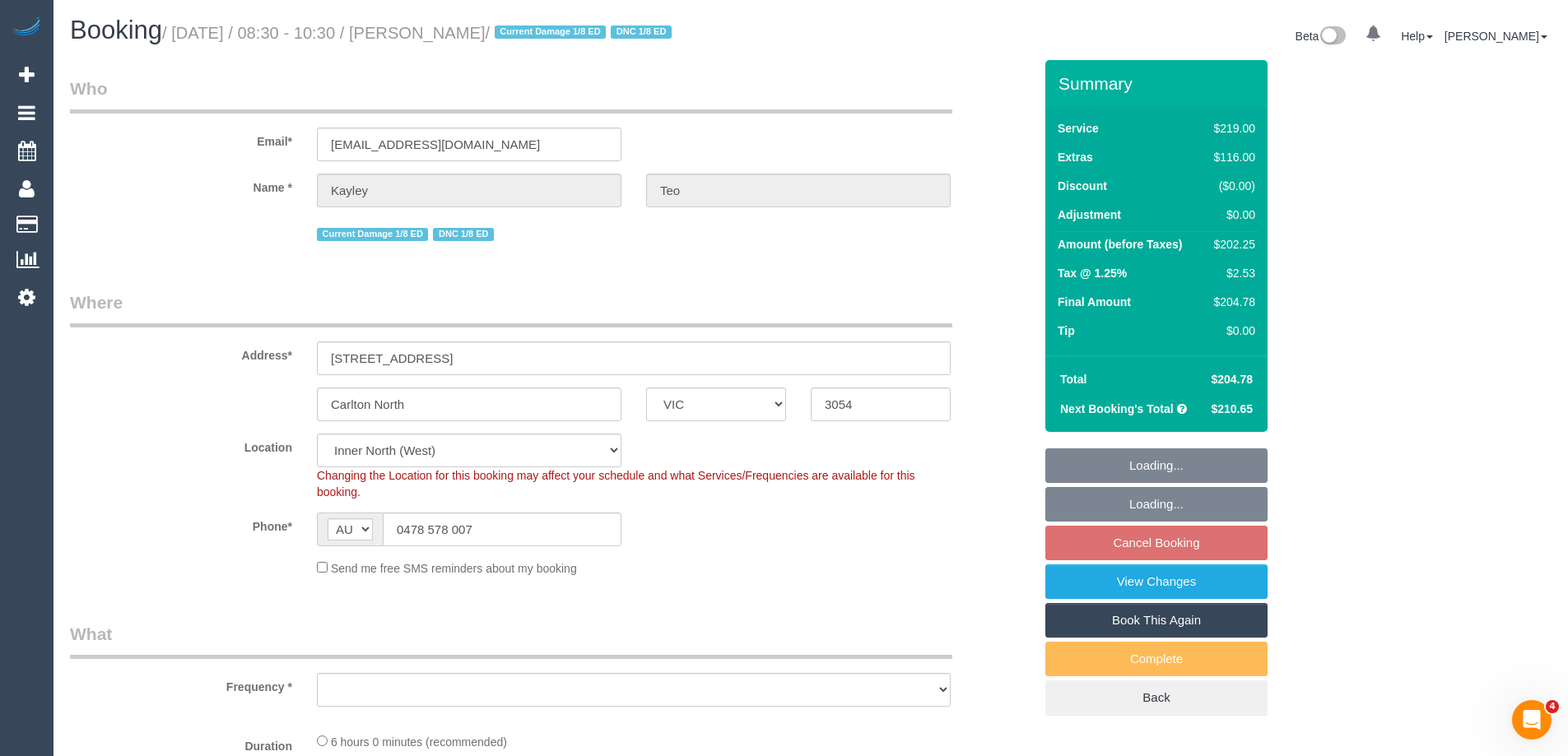
select select "number:19"
select select "number:36"
select select "number:34"
select select "number:12"
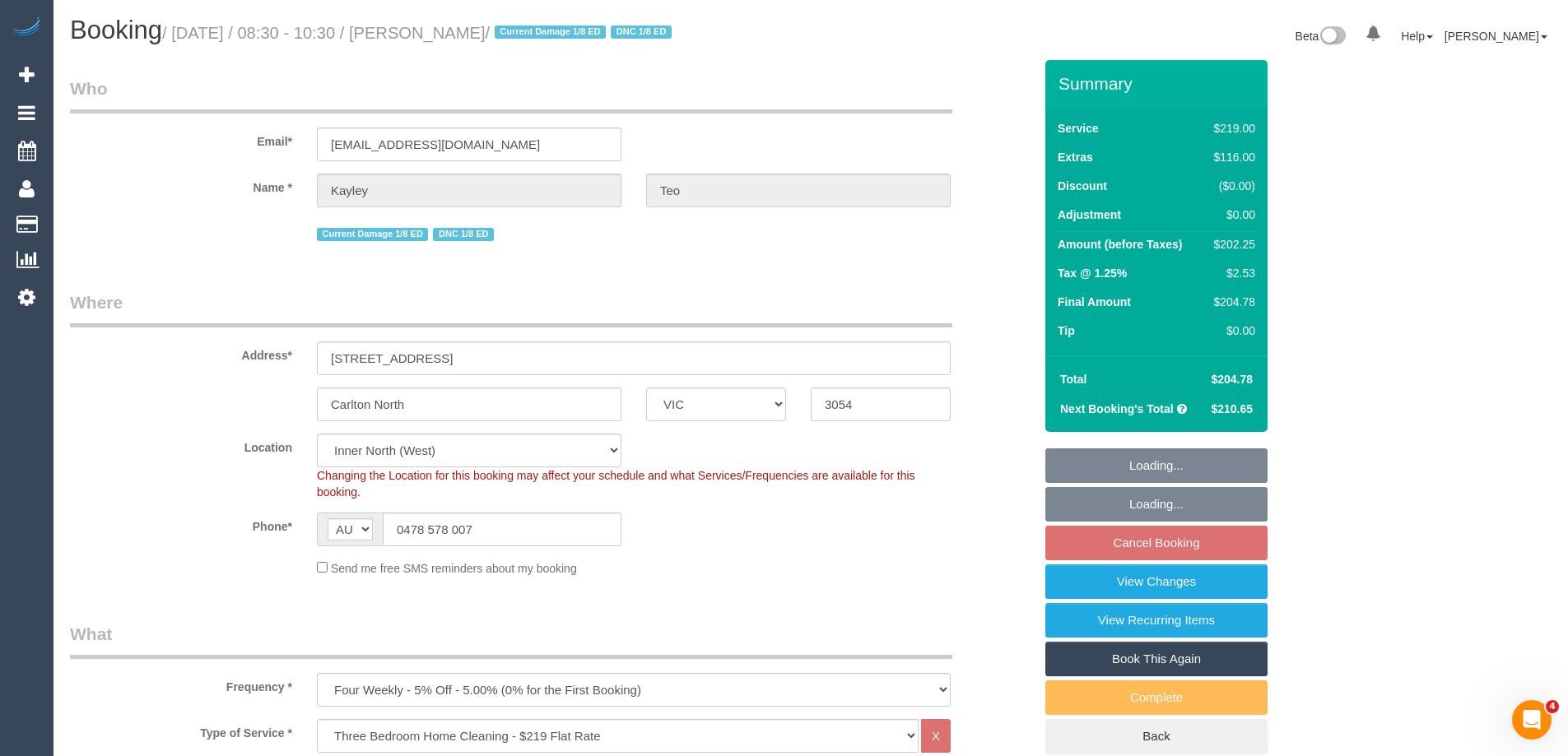
select select "object:1743"
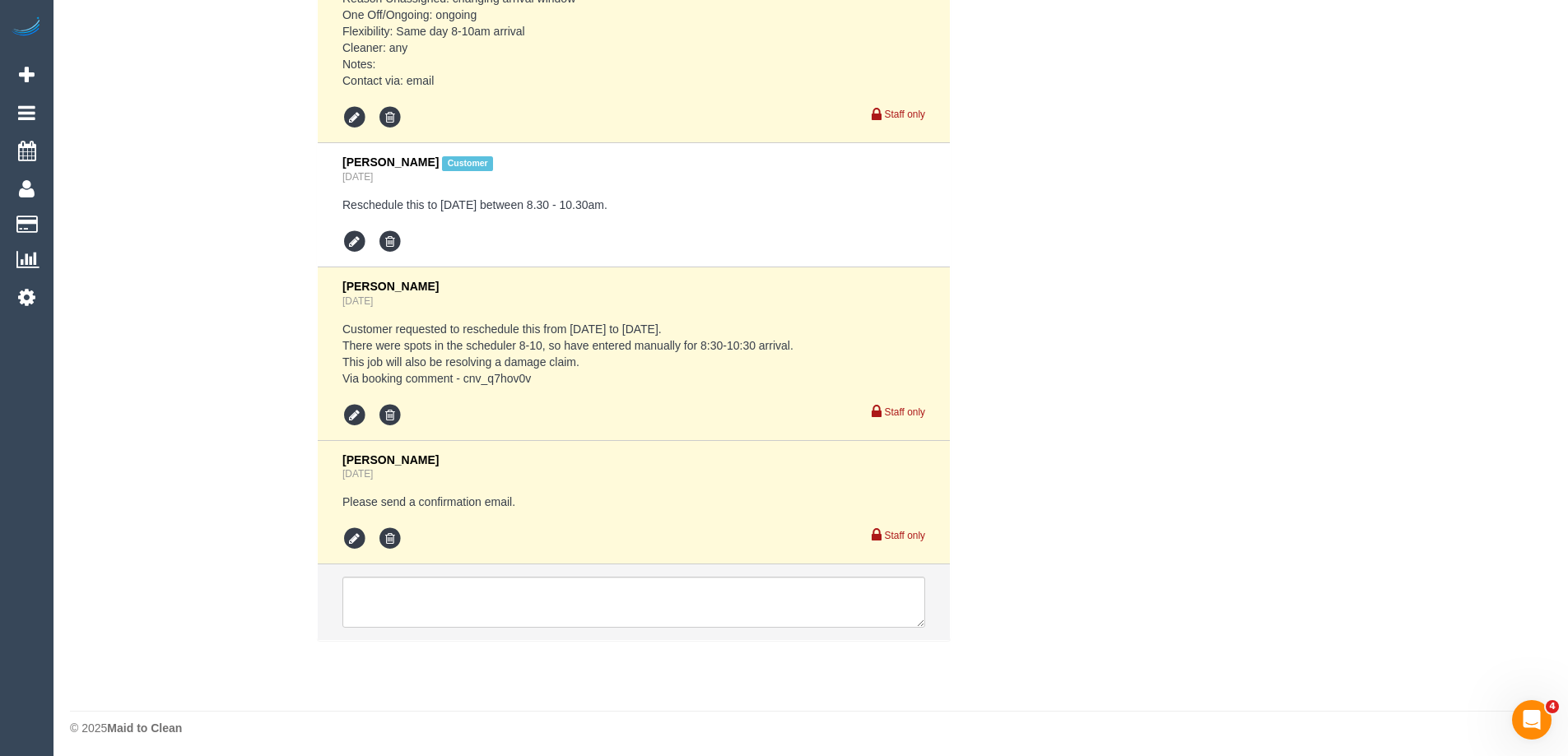
scroll to position [3379, 0]
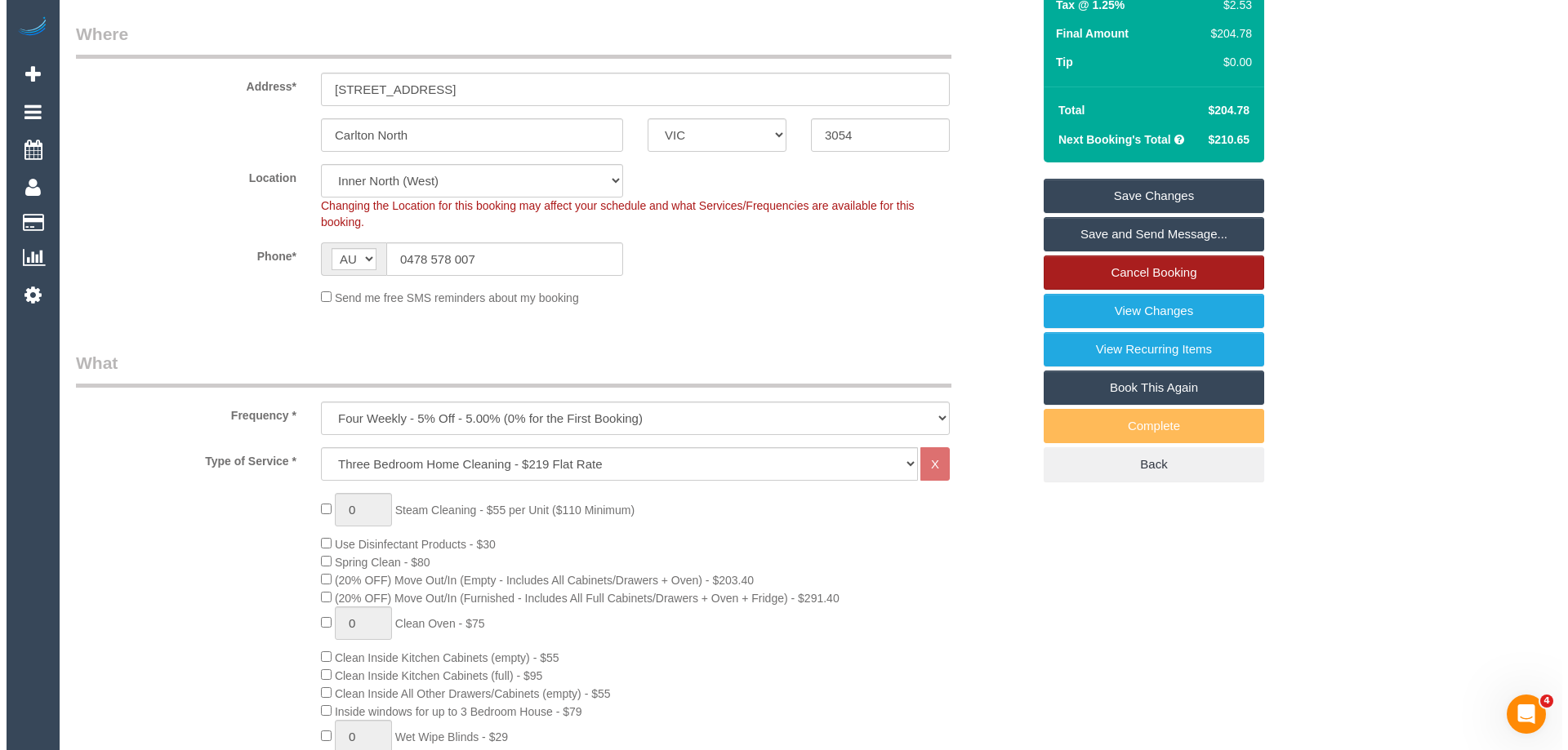
scroll to position [86, 0]
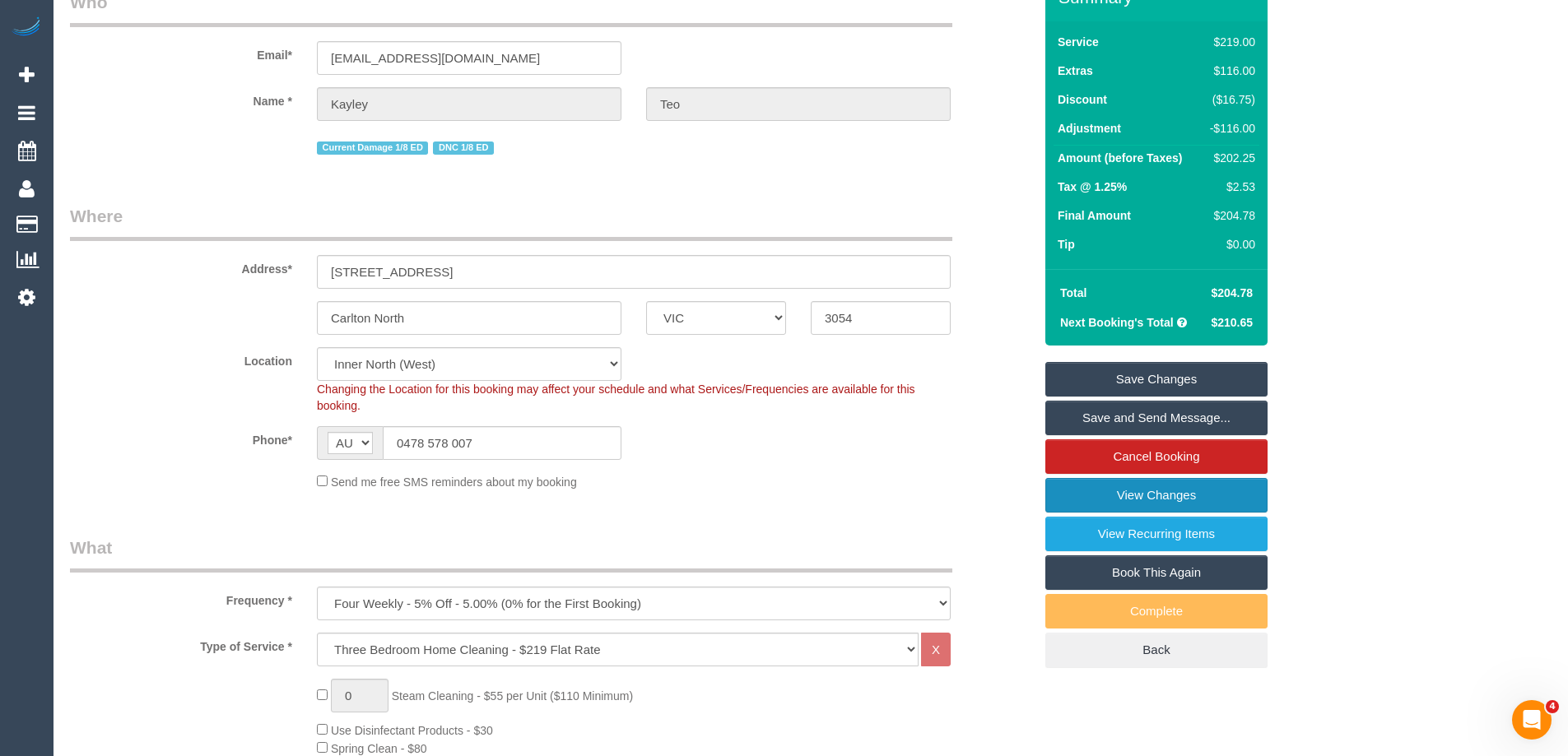
click at [1179, 490] on link "View Changes" at bounding box center [1155, 495] width 222 height 34
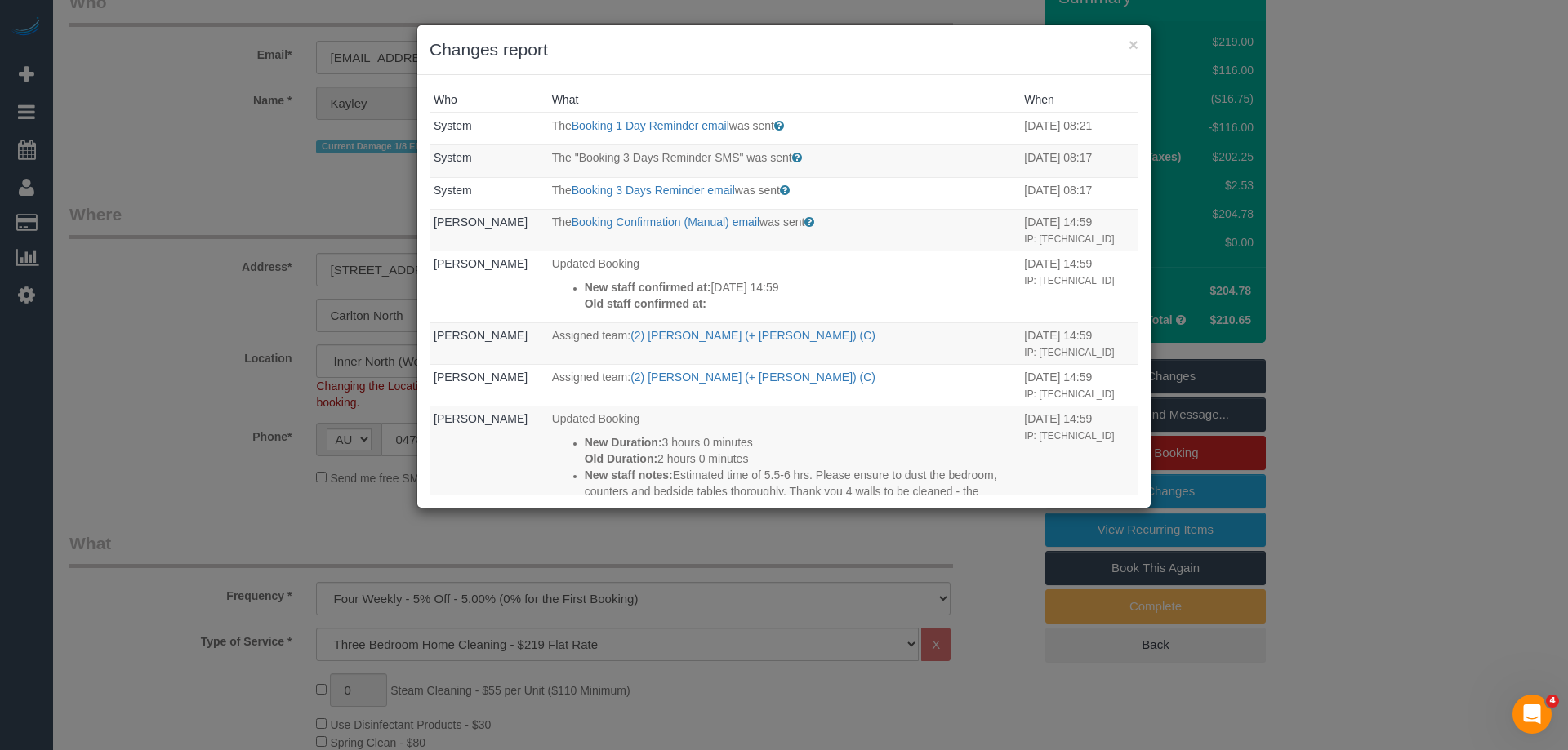
click at [918, 79] on div "Who What When System The Booking 1 Day Reminder email was sent Sent 1 day befor…" at bounding box center [784, 291] width 734 height 433
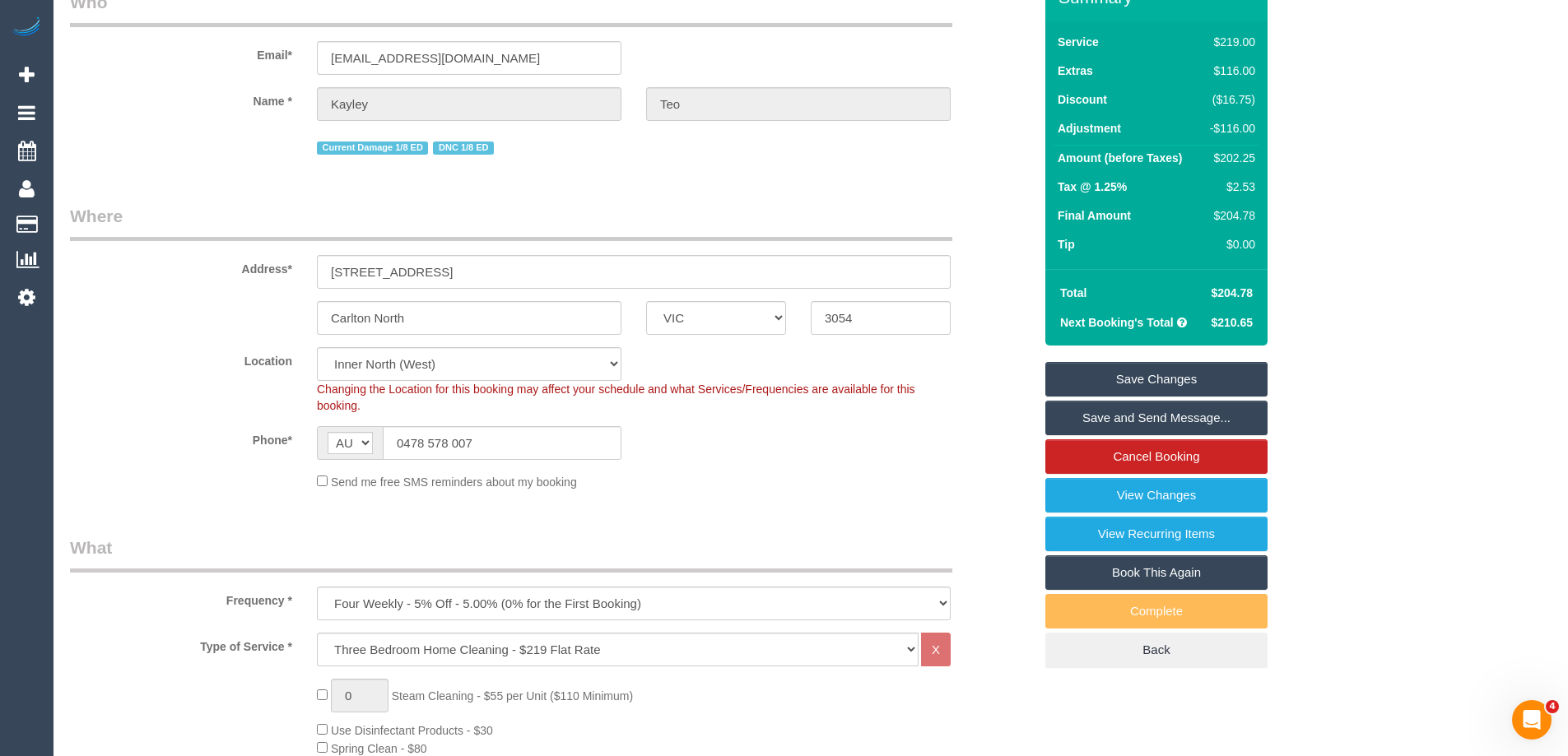
click at [1208, 417] on link "Save and Send Message..." at bounding box center [1155, 418] width 222 height 34
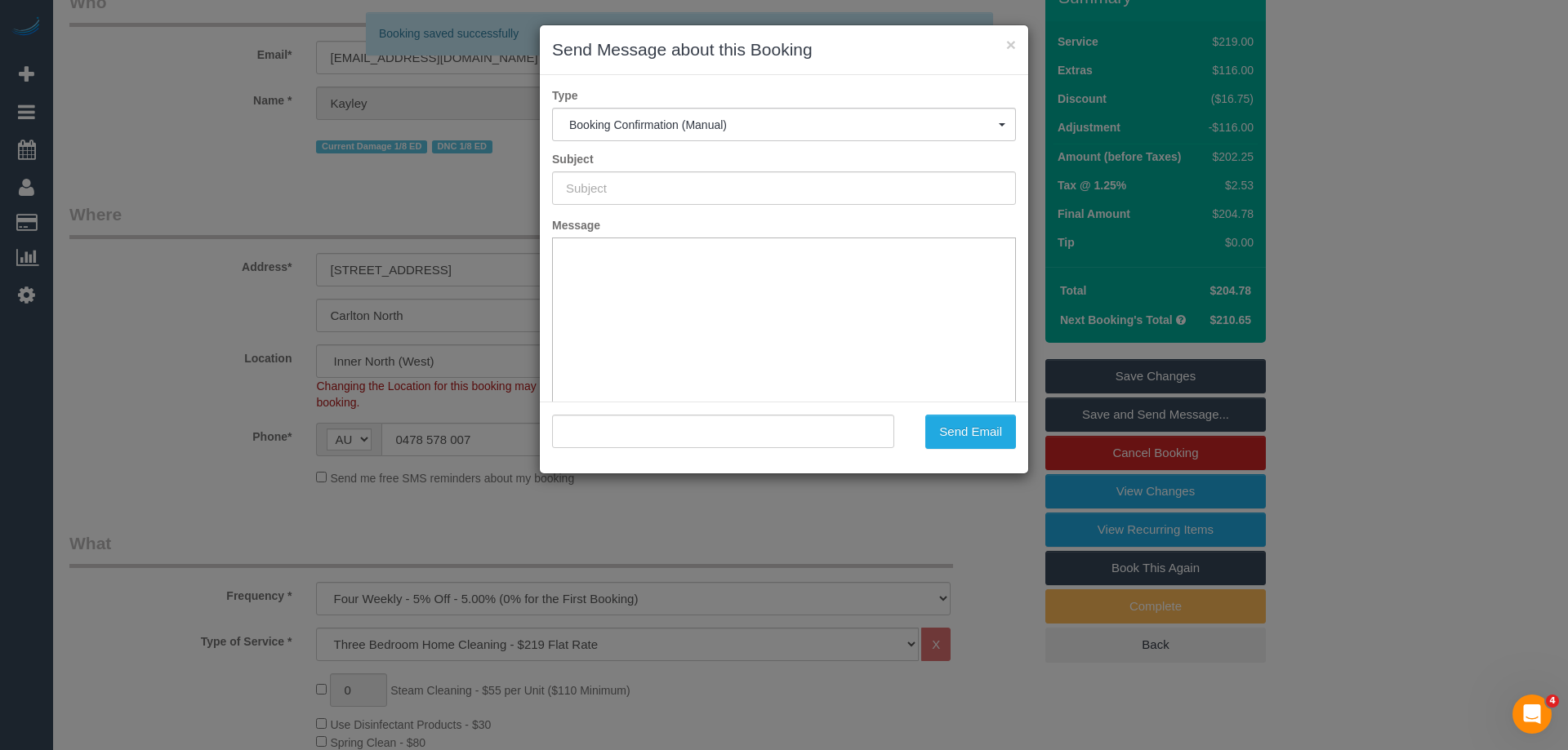
scroll to position [0, 0]
type input "Booking Confirmed"
type input ""Kayley Teo" <kayley.teo@gmail.com>"
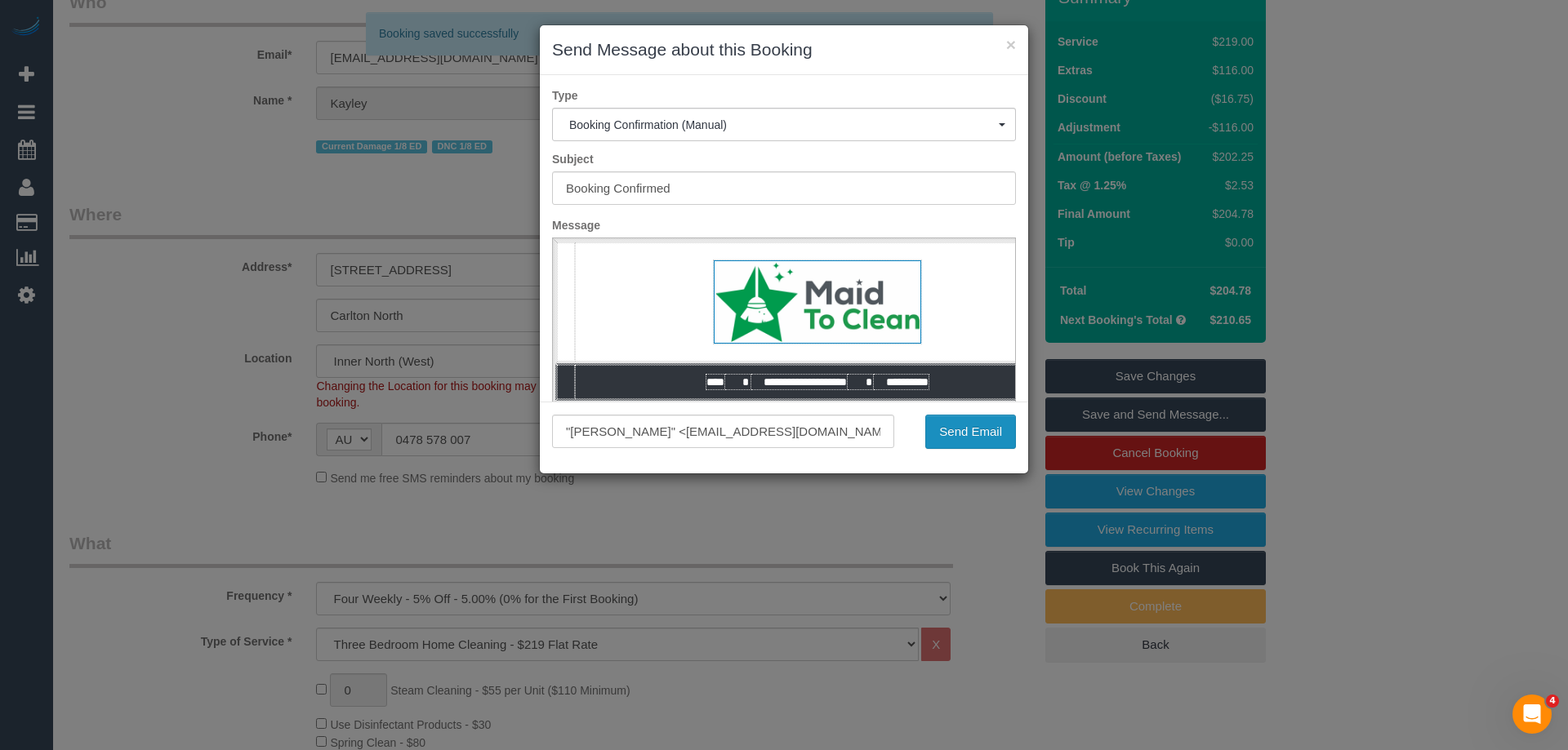
click at [976, 432] on button "Send Email" at bounding box center [970, 431] width 91 height 34
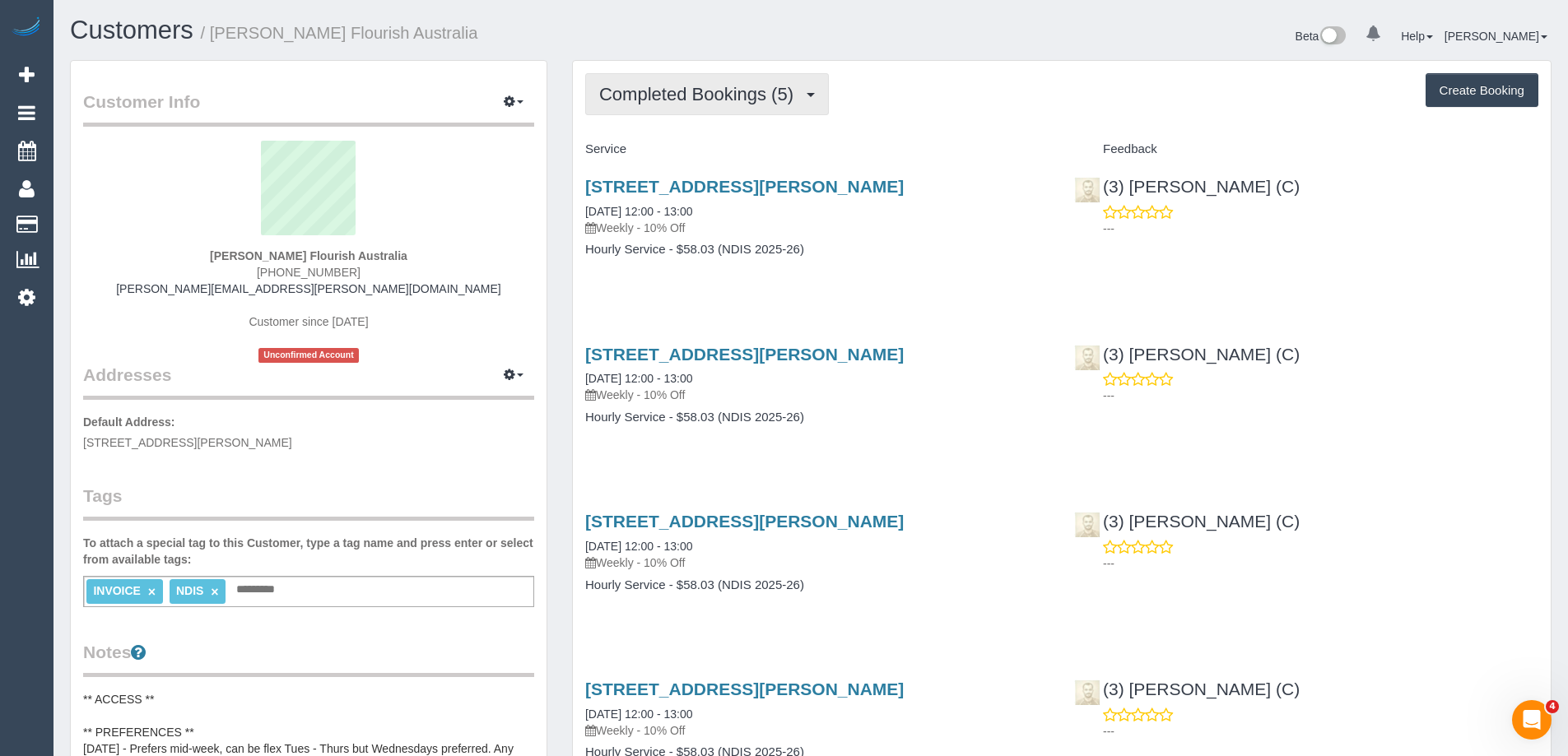
click at [722, 98] on span "Completed Bookings (5)" at bounding box center [700, 94] width 202 height 21
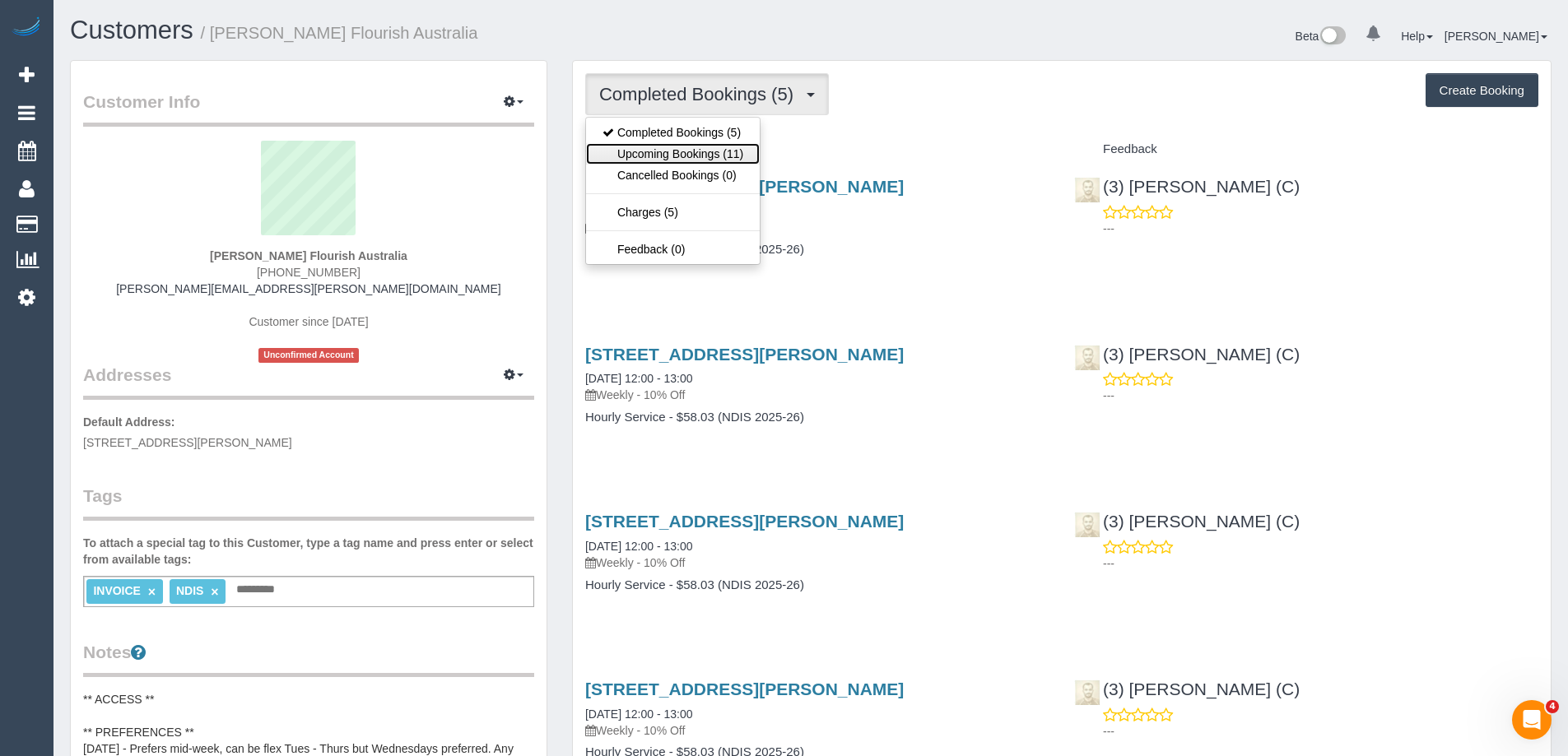
click at [673, 146] on link "Upcoming Bookings (11)" at bounding box center [673, 154] width 173 height 22
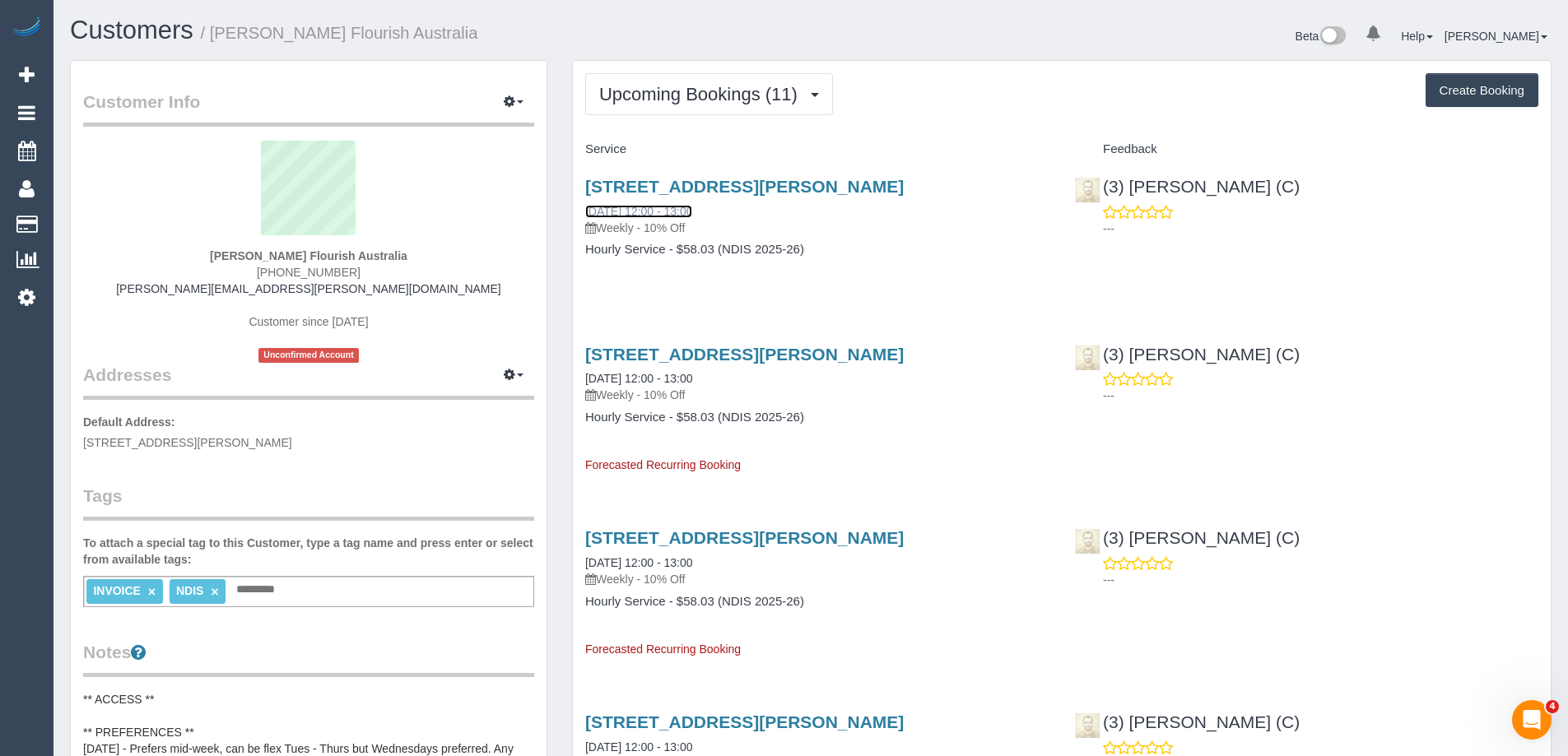
click at [692, 209] on link "27/08/2025 12:00 - 13:00" at bounding box center [639, 211] width 107 height 13
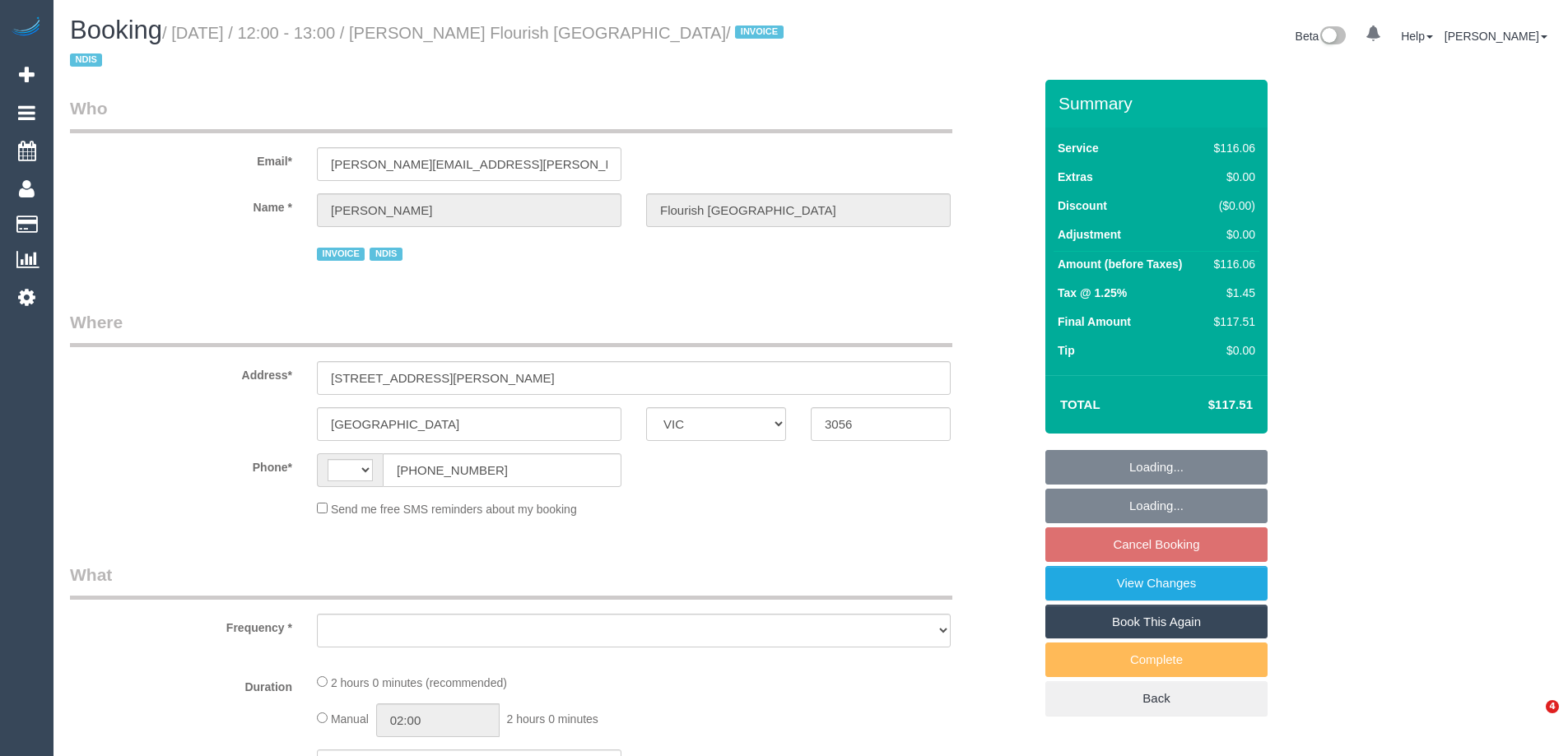
select select "VIC"
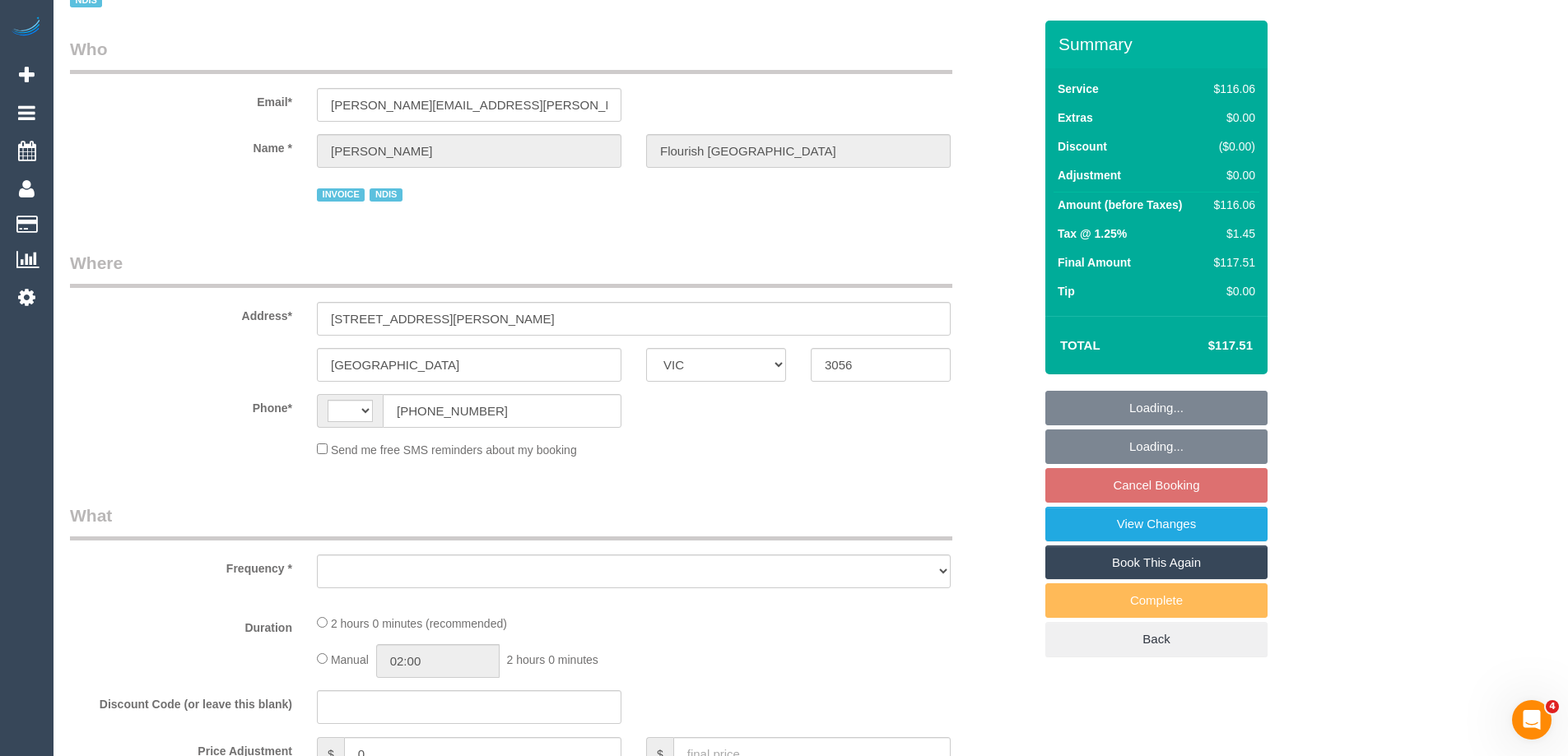
select select "number:28"
select select "number:14"
select select "number:19"
select select "number:36"
select select "number:35"
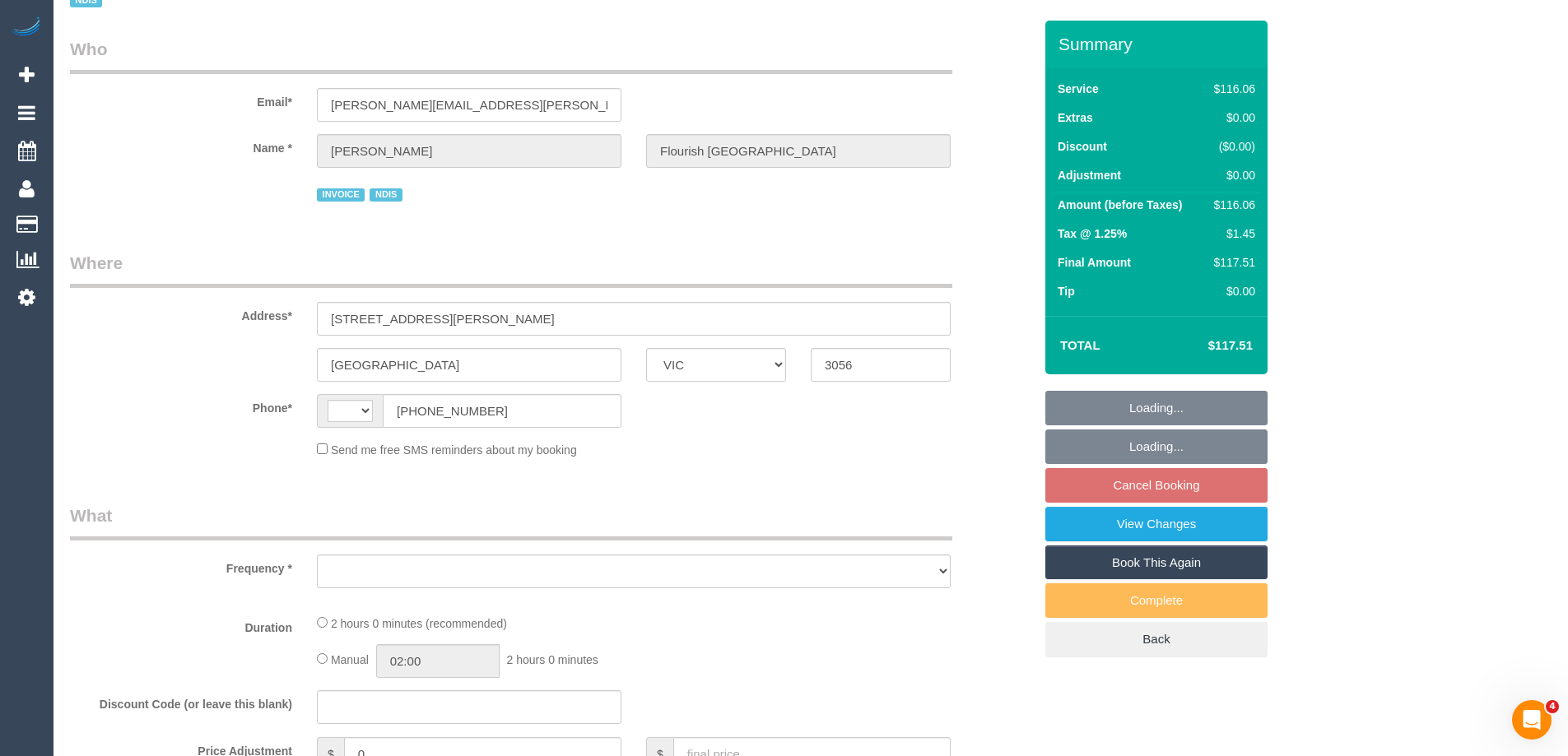
select select "number:13"
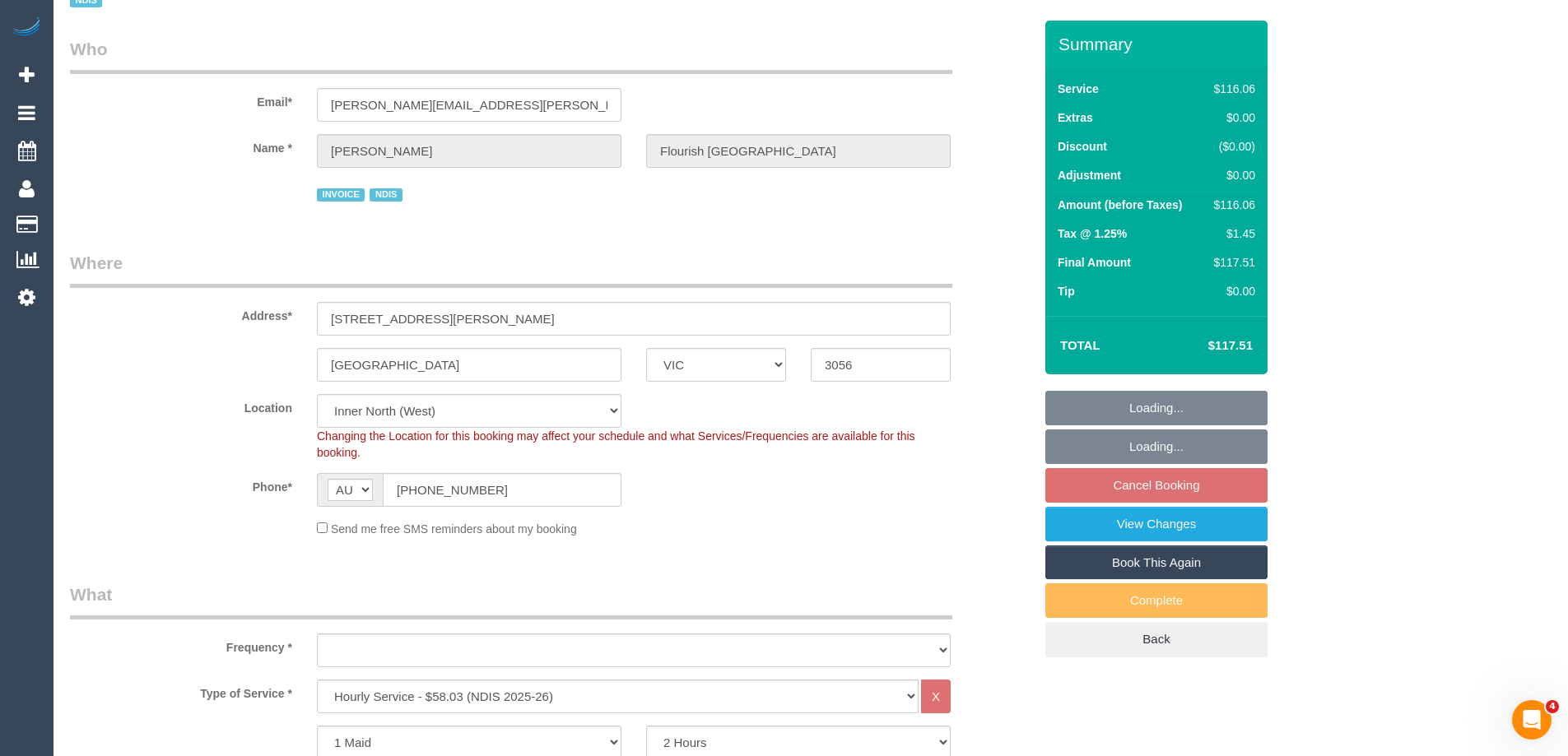
select select "string:AU"
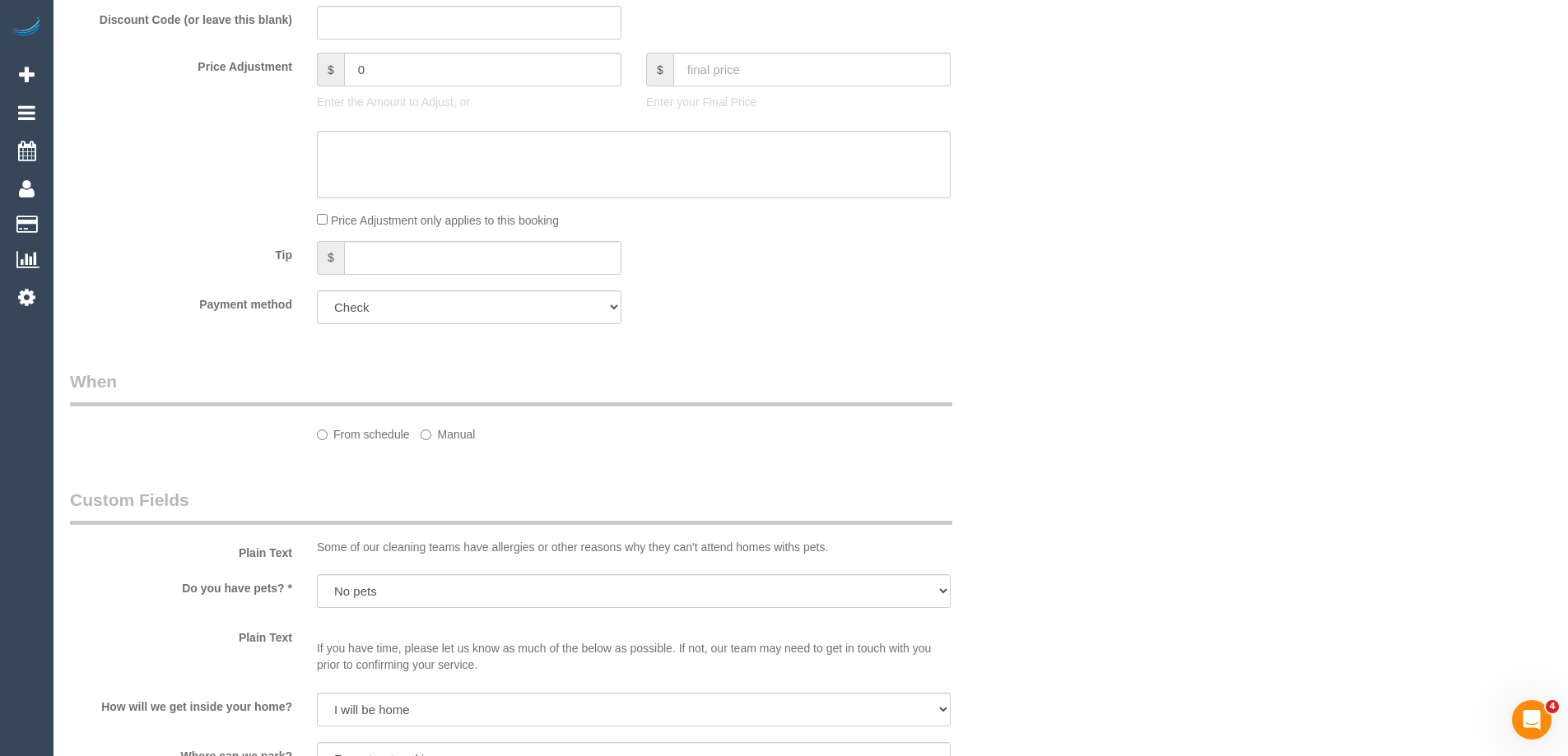
select select "object:1585"
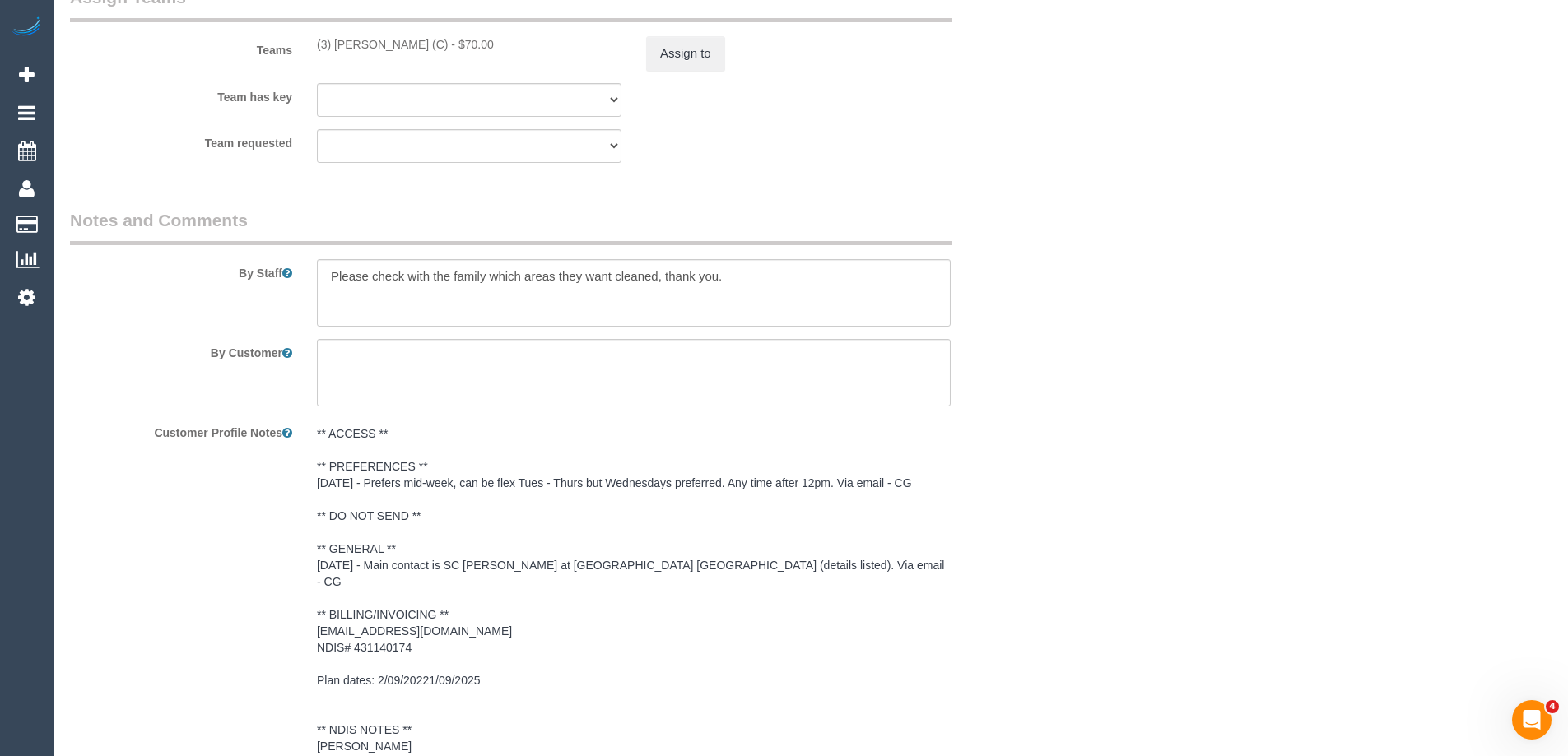
scroll to position [2324, 0]
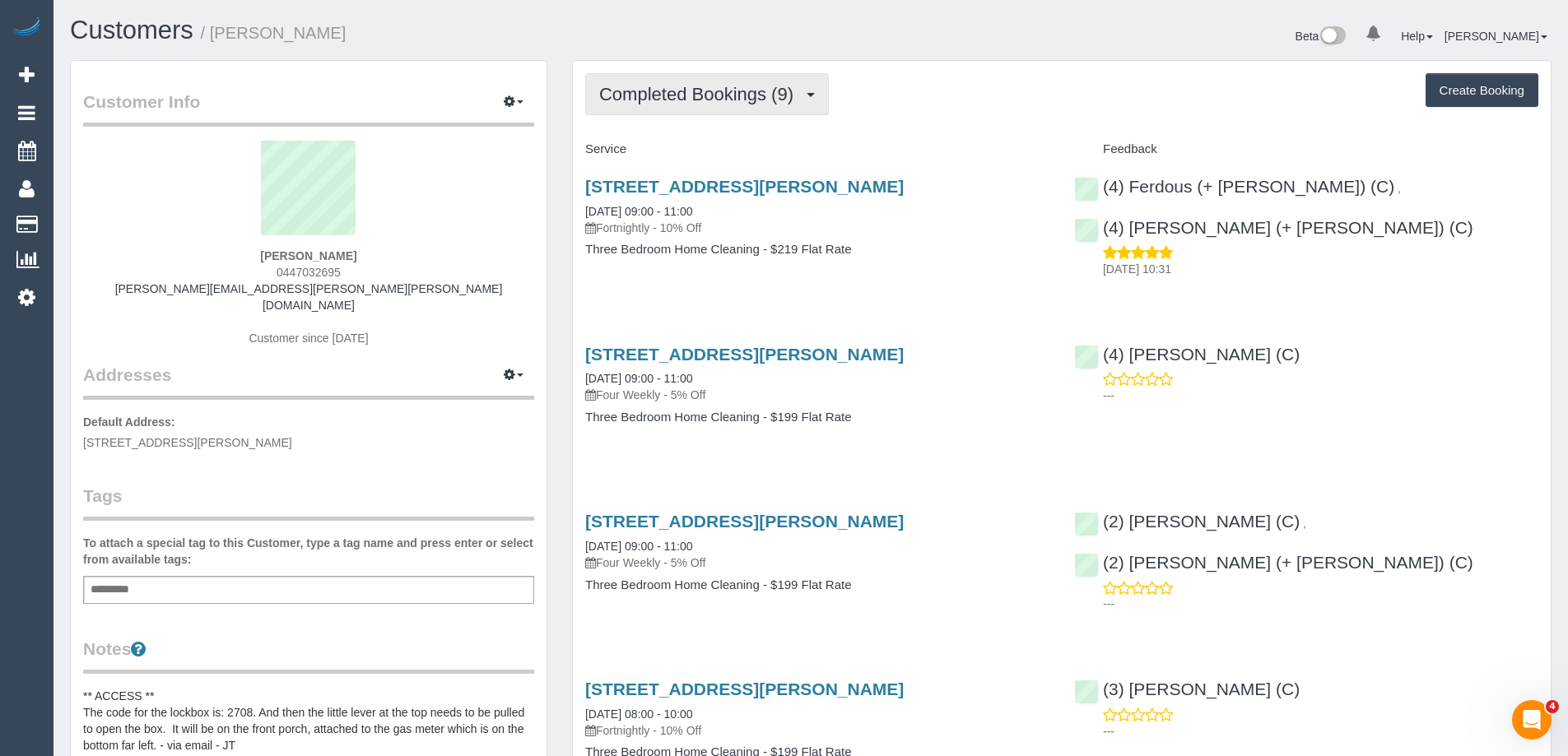
click at [661, 96] on span "Completed Bookings (9)" at bounding box center [700, 94] width 202 height 21
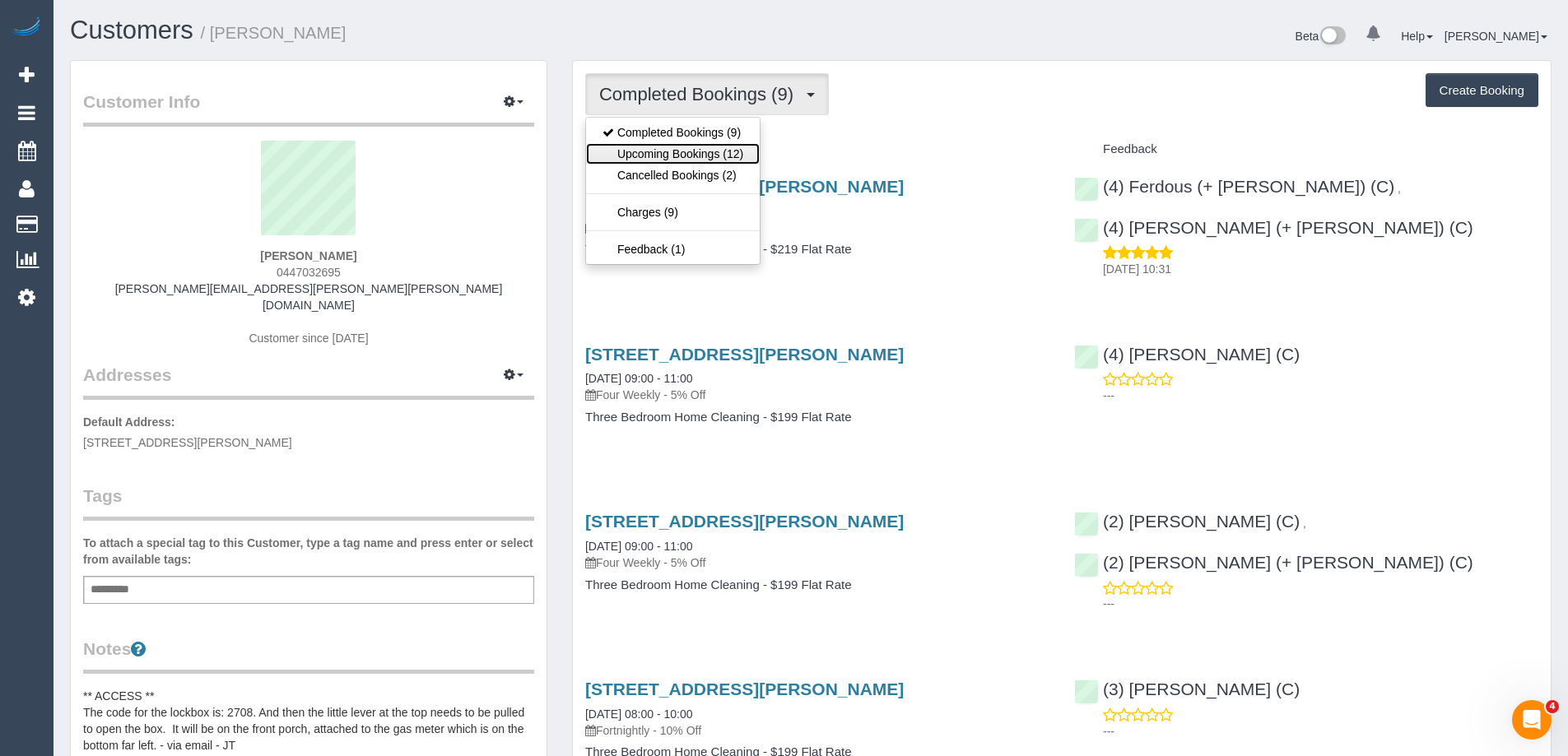
click at [653, 155] on link "Upcoming Bookings (12)" at bounding box center [673, 154] width 173 height 22
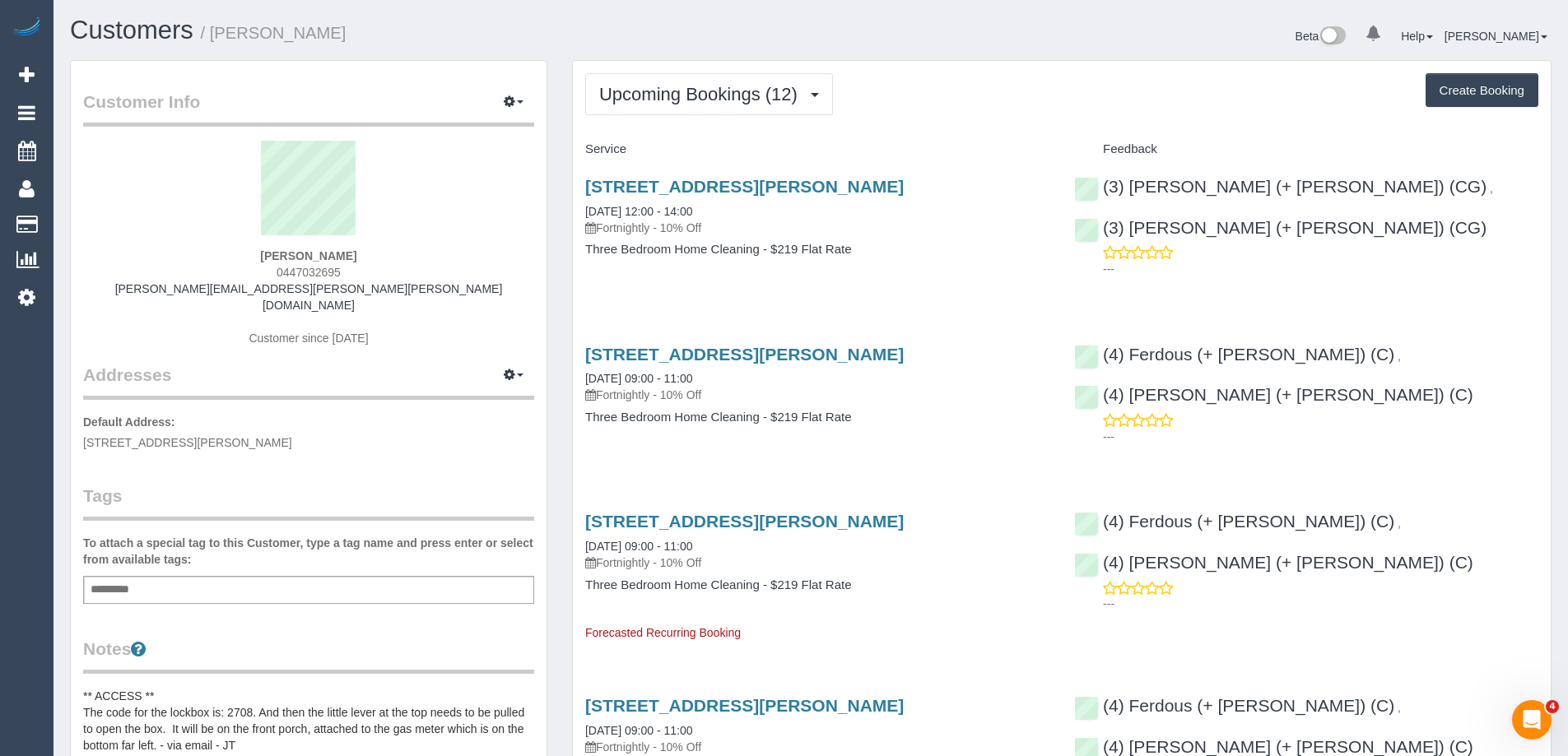
drag, startPoint x: 562, startPoint y: 69, endPoint x: 911, endPoint y: 254, distance: 395.0
click at [995, 238] on div "[STREET_ADDRESS][PERSON_NAME] [DATE] 12:00 - 14:00 Fortnightly - 10% Off Three …" at bounding box center [817, 226] width 489 height 127
click at [654, 213] on link "[DATE] 12:00 - 14:00" at bounding box center [639, 211] width 107 height 13
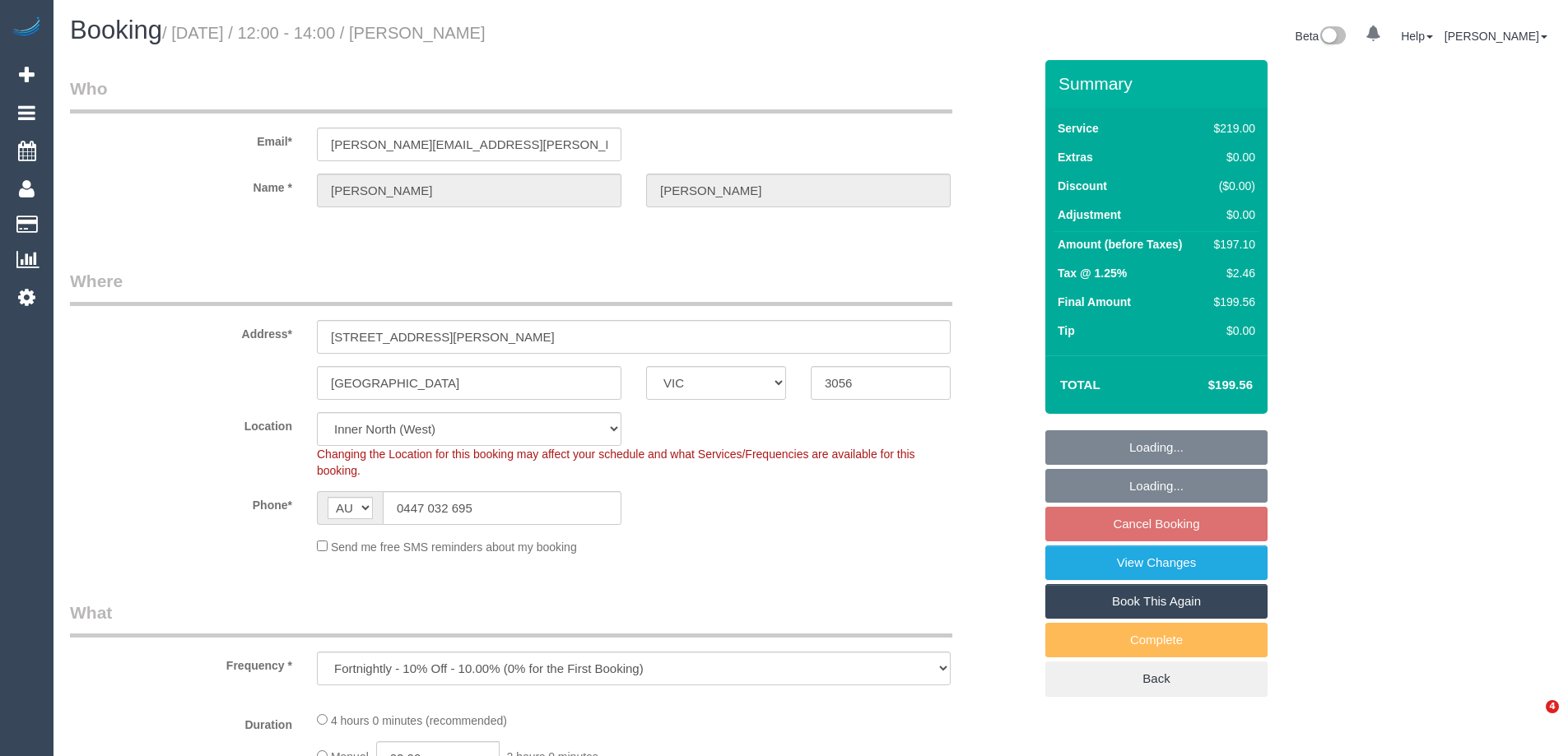
select select "VIC"
select select "object:820"
select select "string:stripe-pm_1PAi9H2GScqysDRVOtAcocXW"
select select "spot1"
select select "number:28"
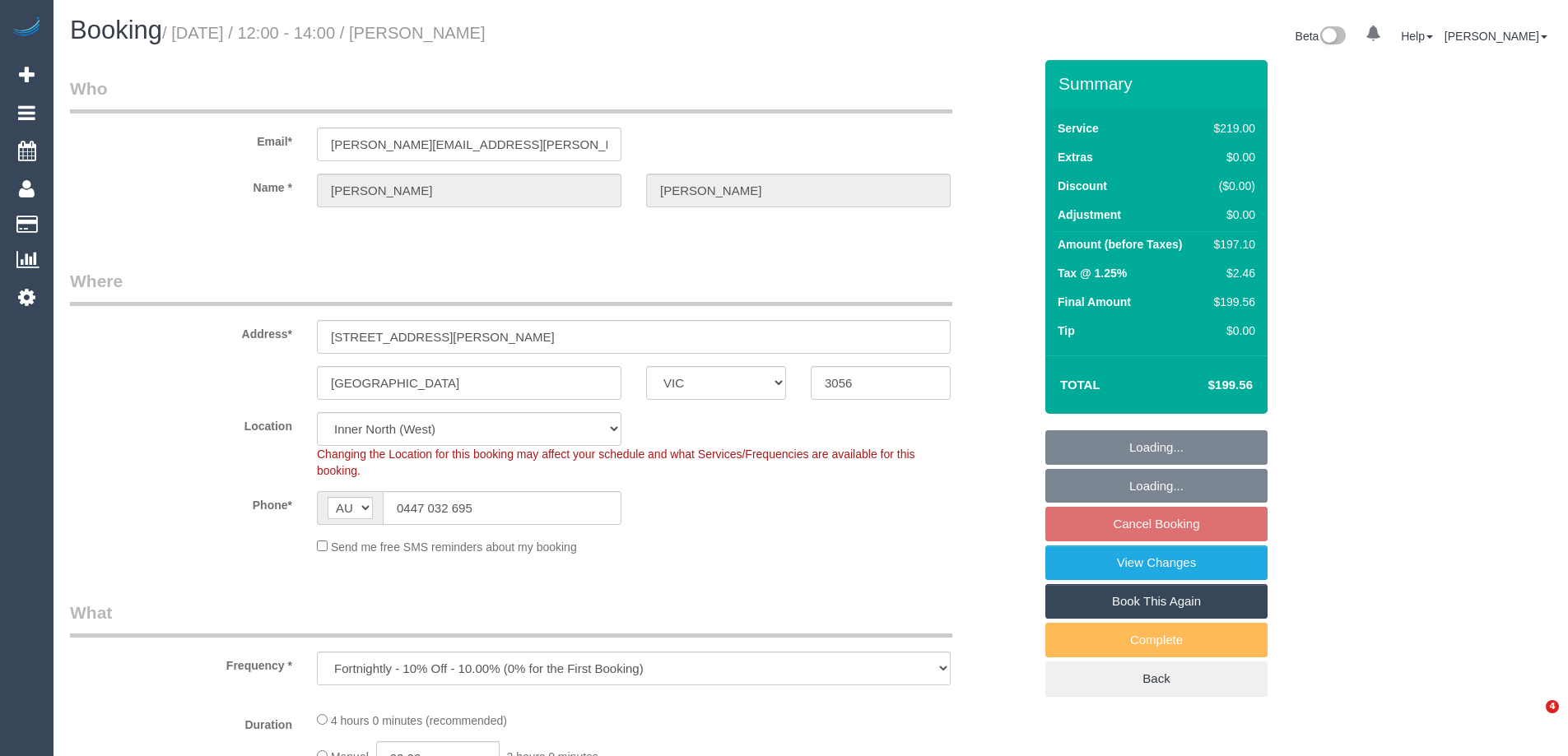
select select "number:16"
select select "number:19"
select select "number:22"
select select "number:34"
select select "number:13"
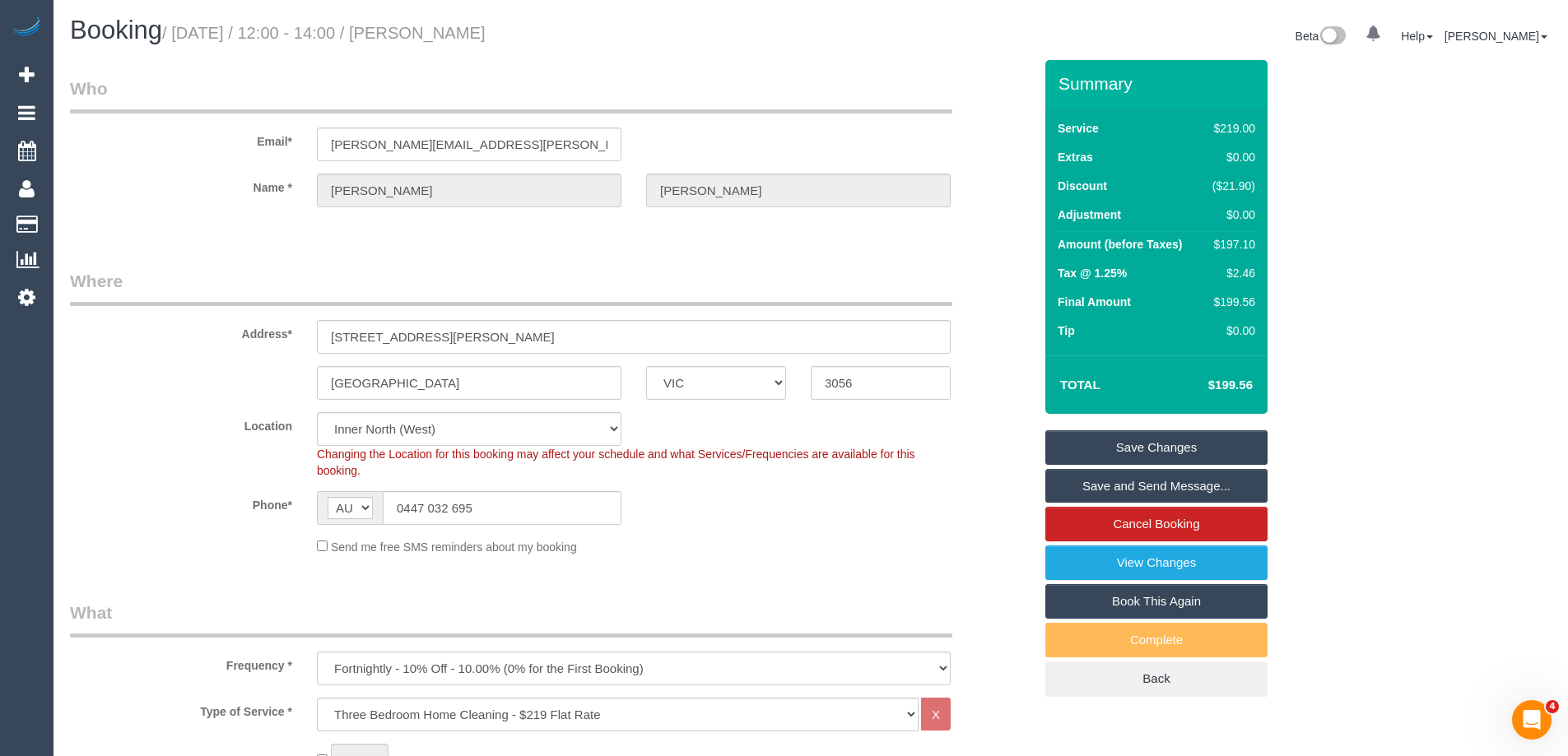
click at [850, 527] on sui-booking-location "Location Office City East (North) East (South) Inner East Inner North (East) In…" at bounding box center [551, 483] width 963 height 143
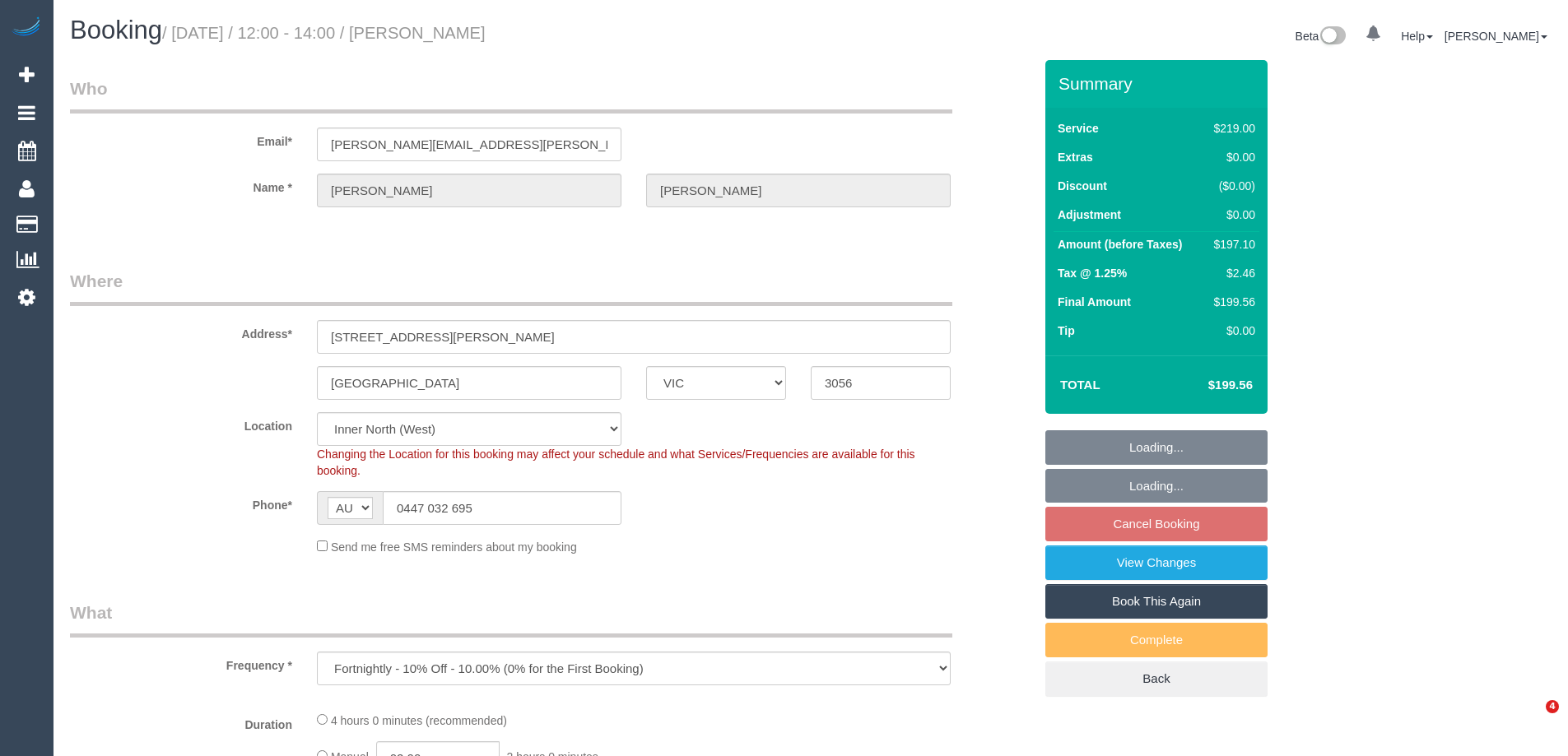
select select "VIC"
select select "string:stripe-pm_1PAi9H2GScqysDRVOtAcocXW"
select select "object:674"
select select "number:28"
select select "number:16"
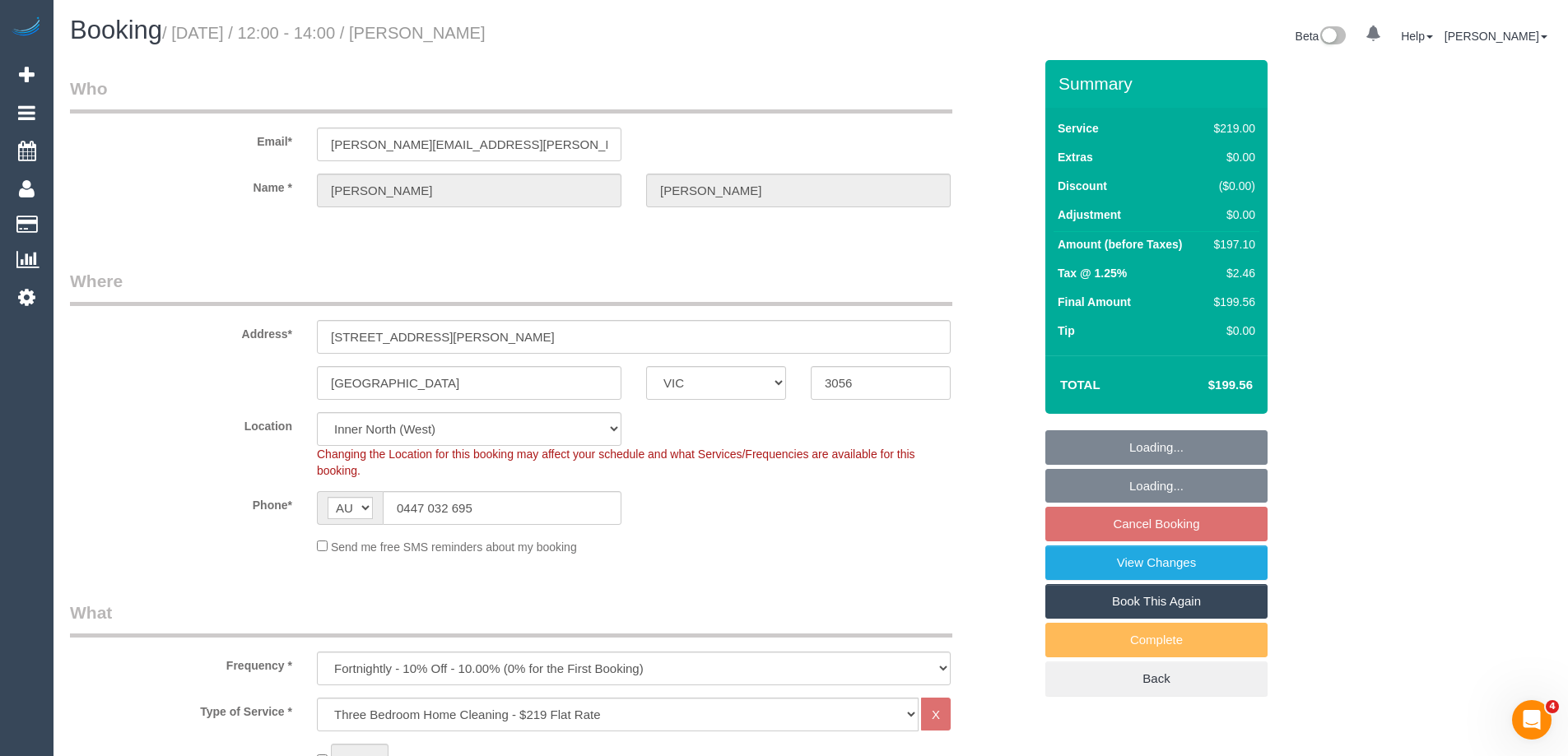
select select "number:19"
select select "number:22"
select select "number:34"
select select "number:13"
select select "spot1"
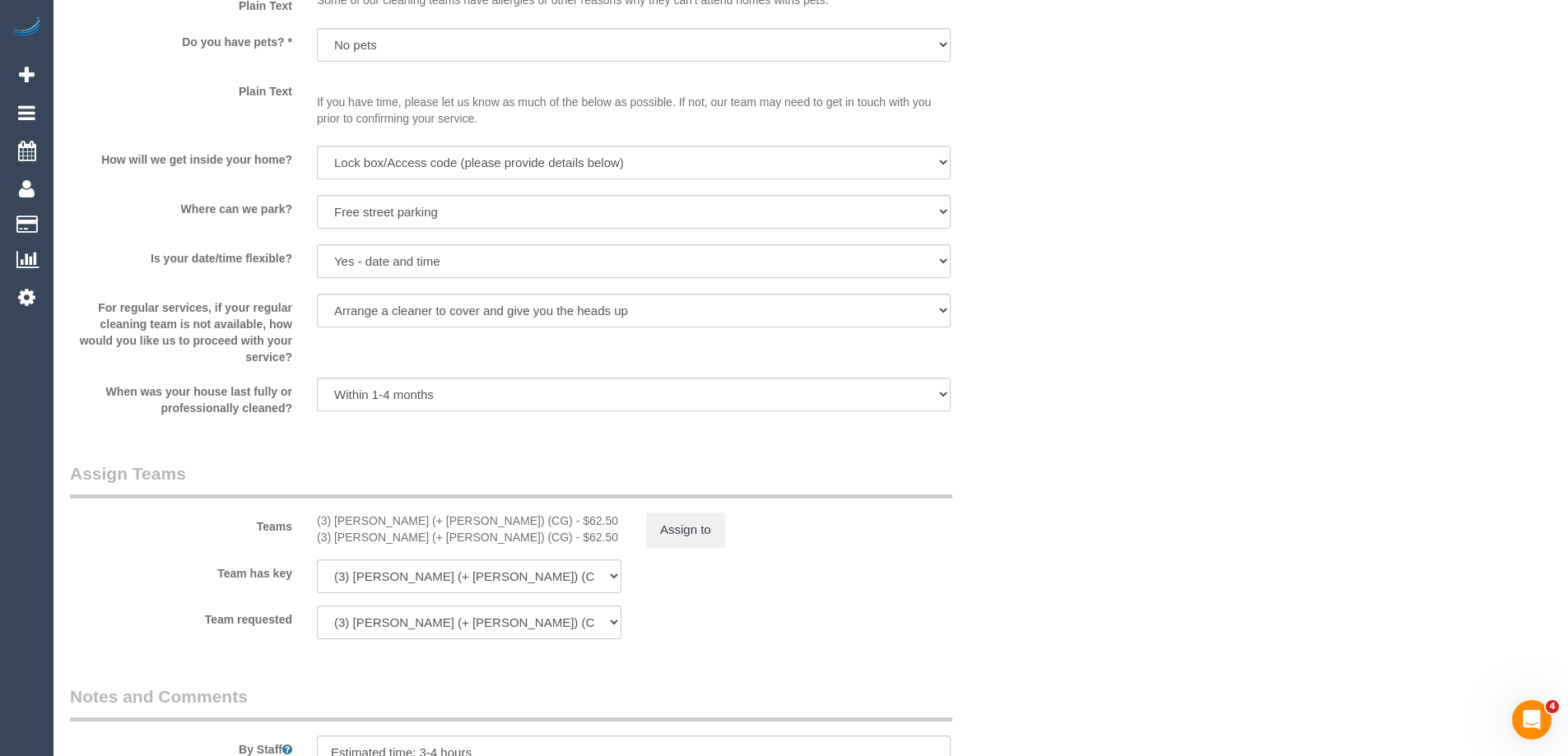
scroll to position [2716, 0]
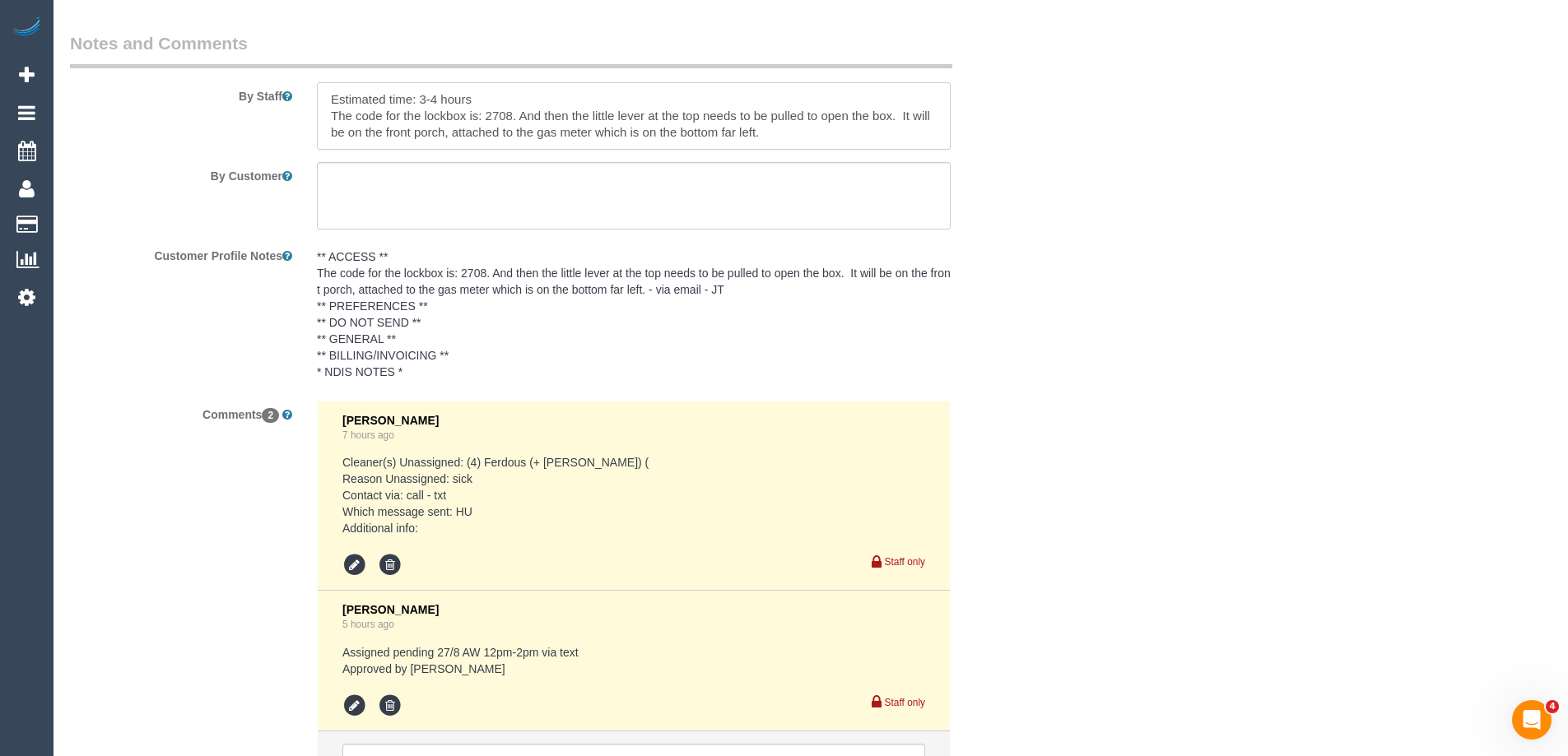
click at [325, 89] on textarea at bounding box center [633, 116] width 634 height 67
type textarea "*cover* Estimated time: 3-4 hours The code for the lockbox is: 2708. And then t…"
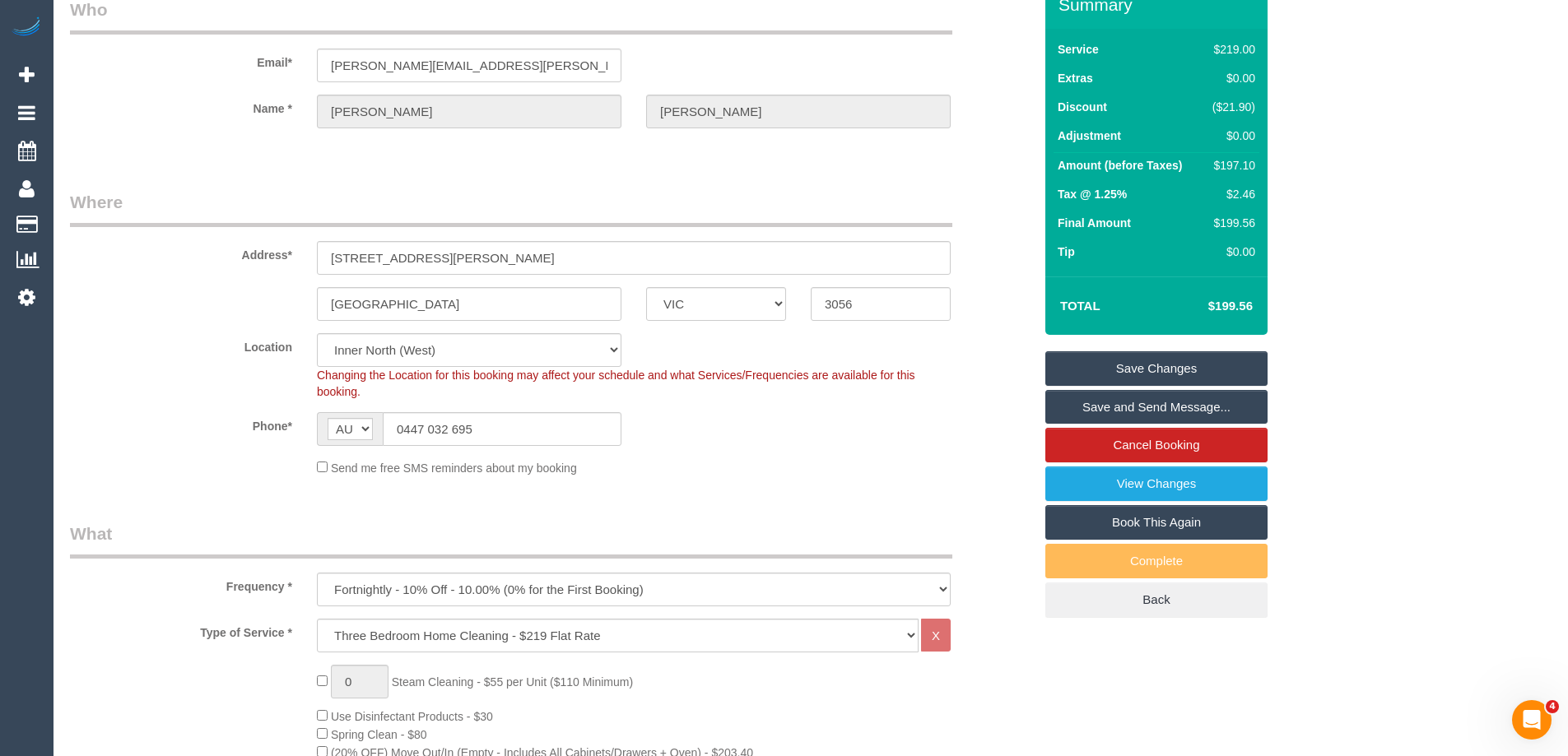
scroll to position [0, 0]
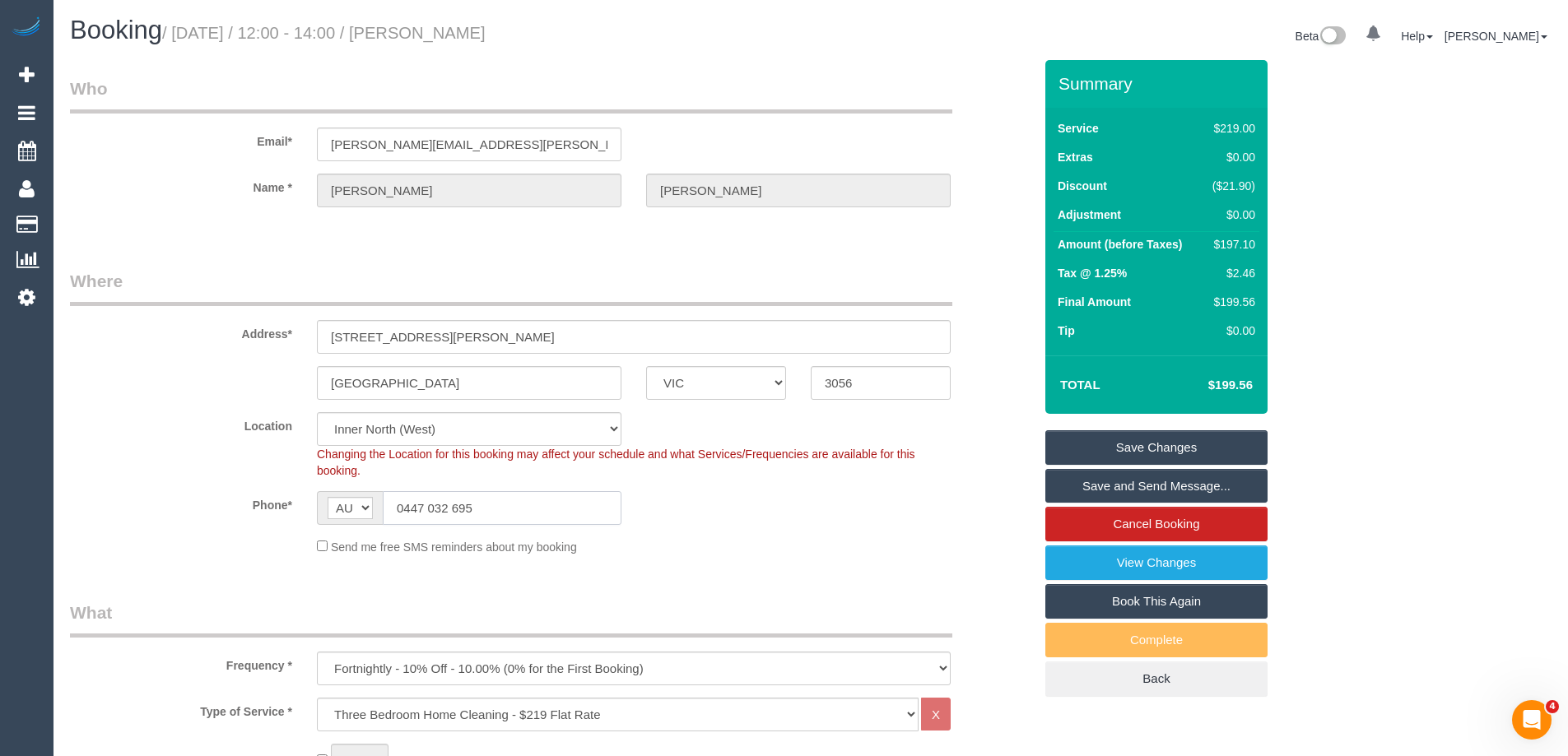
click at [459, 504] on input "0447 032 695" at bounding box center [502, 509] width 239 height 34
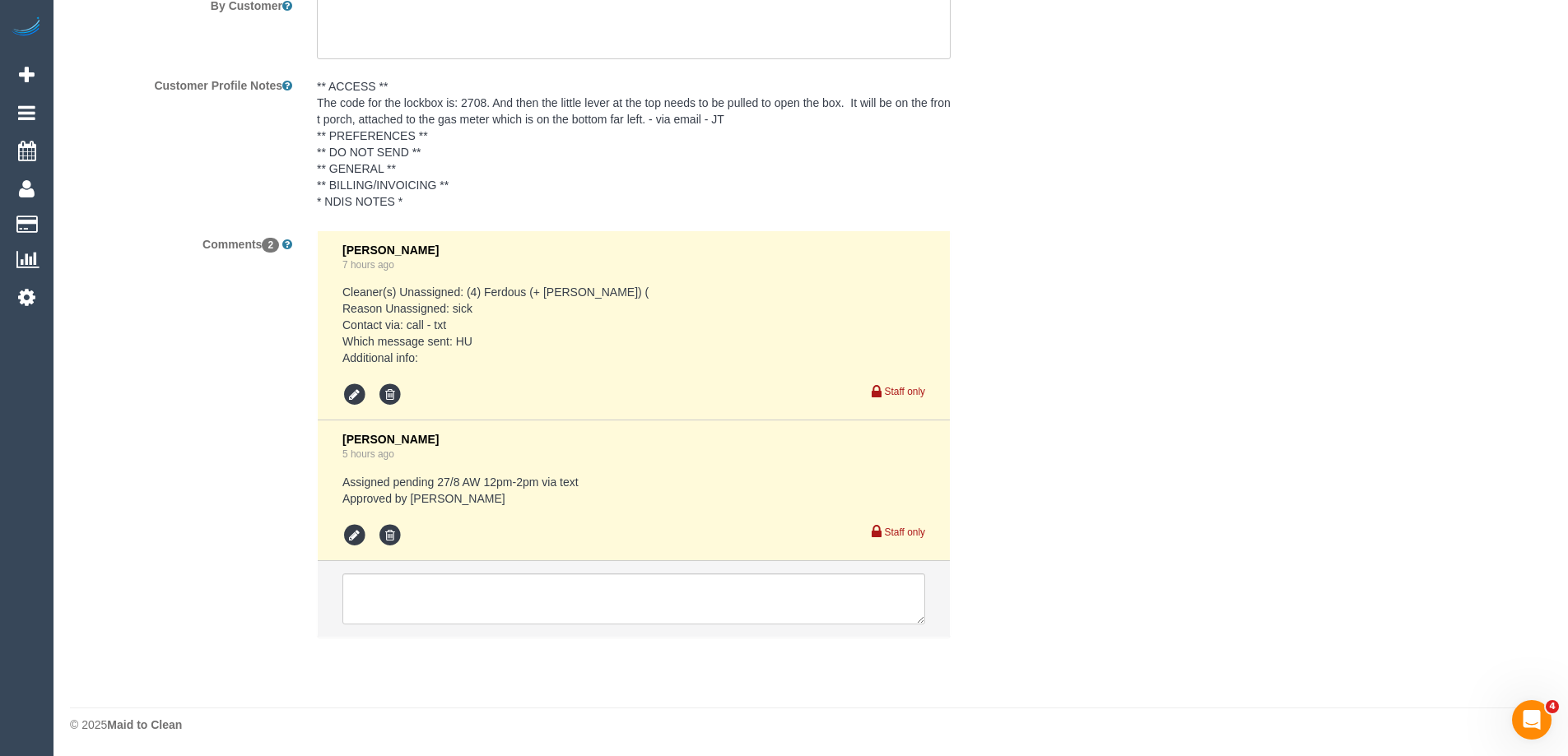
scroll to position [2887, 0]
click at [440, 606] on textarea at bounding box center [633, 598] width 582 height 51
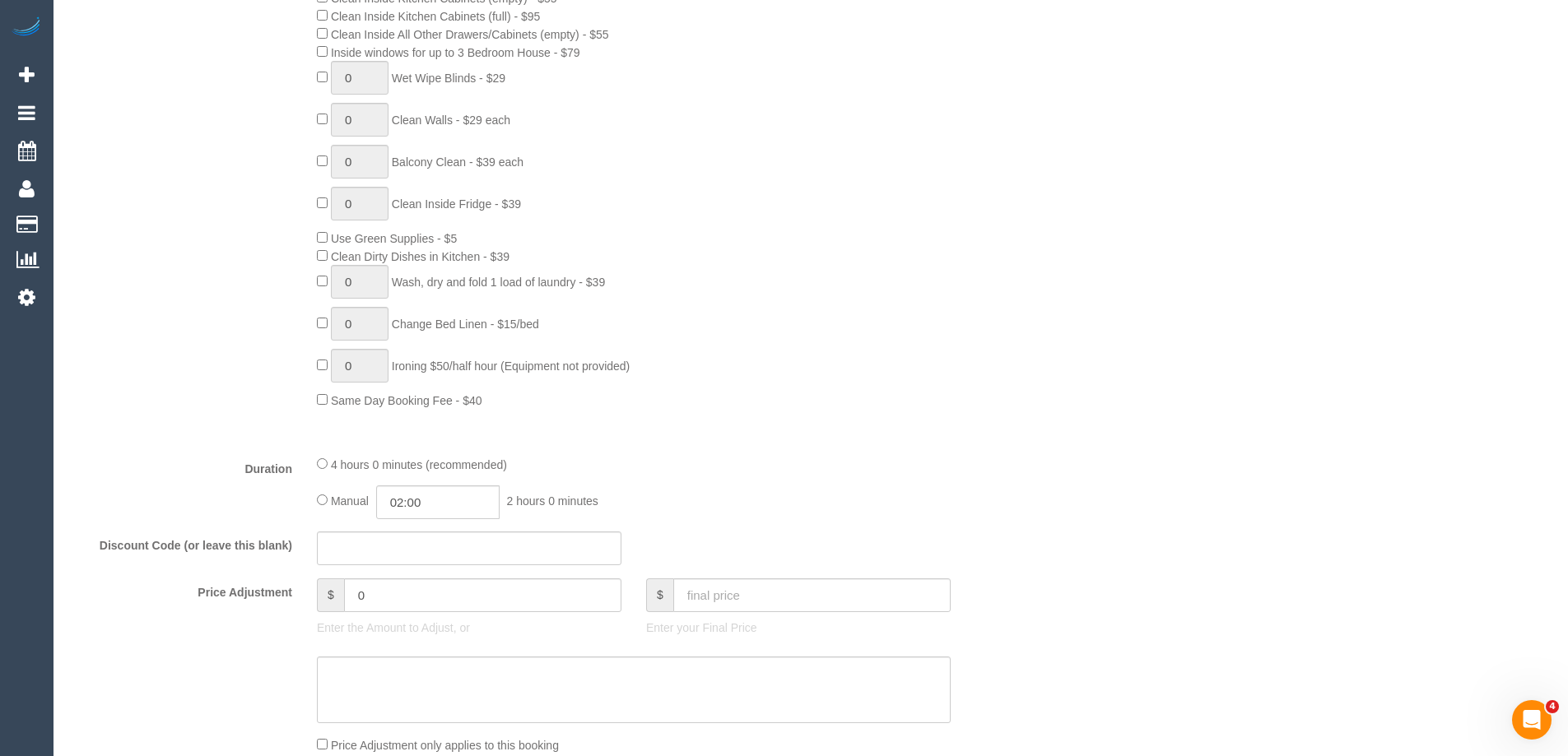
scroll to position [501, 0]
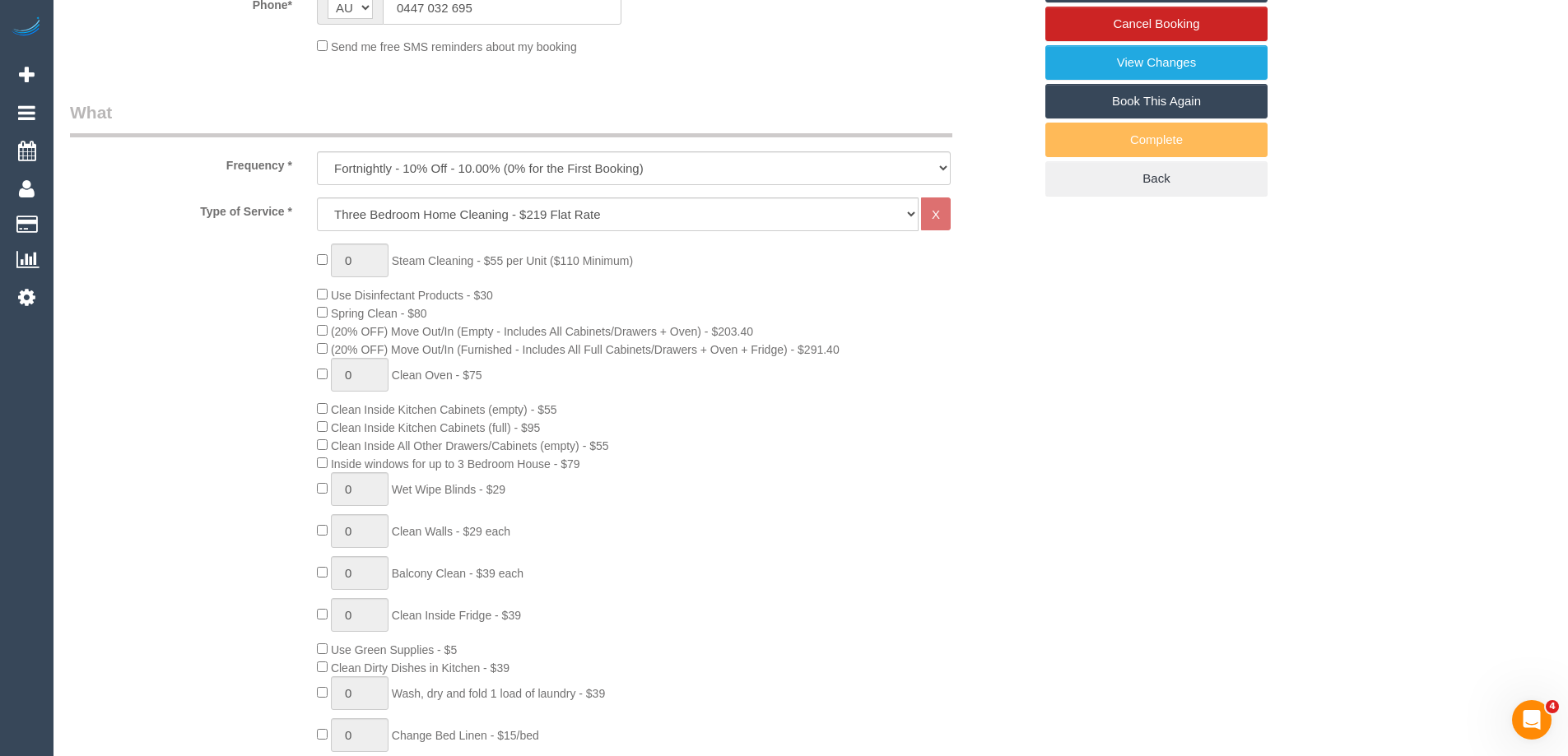
click at [965, 529] on div "0 Steam Cleaning - $55 per Unit ($110 Minimum) Use Disinfectant Products - $30 …" at bounding box center [675, 531] width 741 height 577
click at [1027, 444] on div "0 Steam Cleaning - $55 per Unit ($110 Minimum) Use Disinfectant Products - $30 …" at bounding box center [675, 531] width 741 height 577
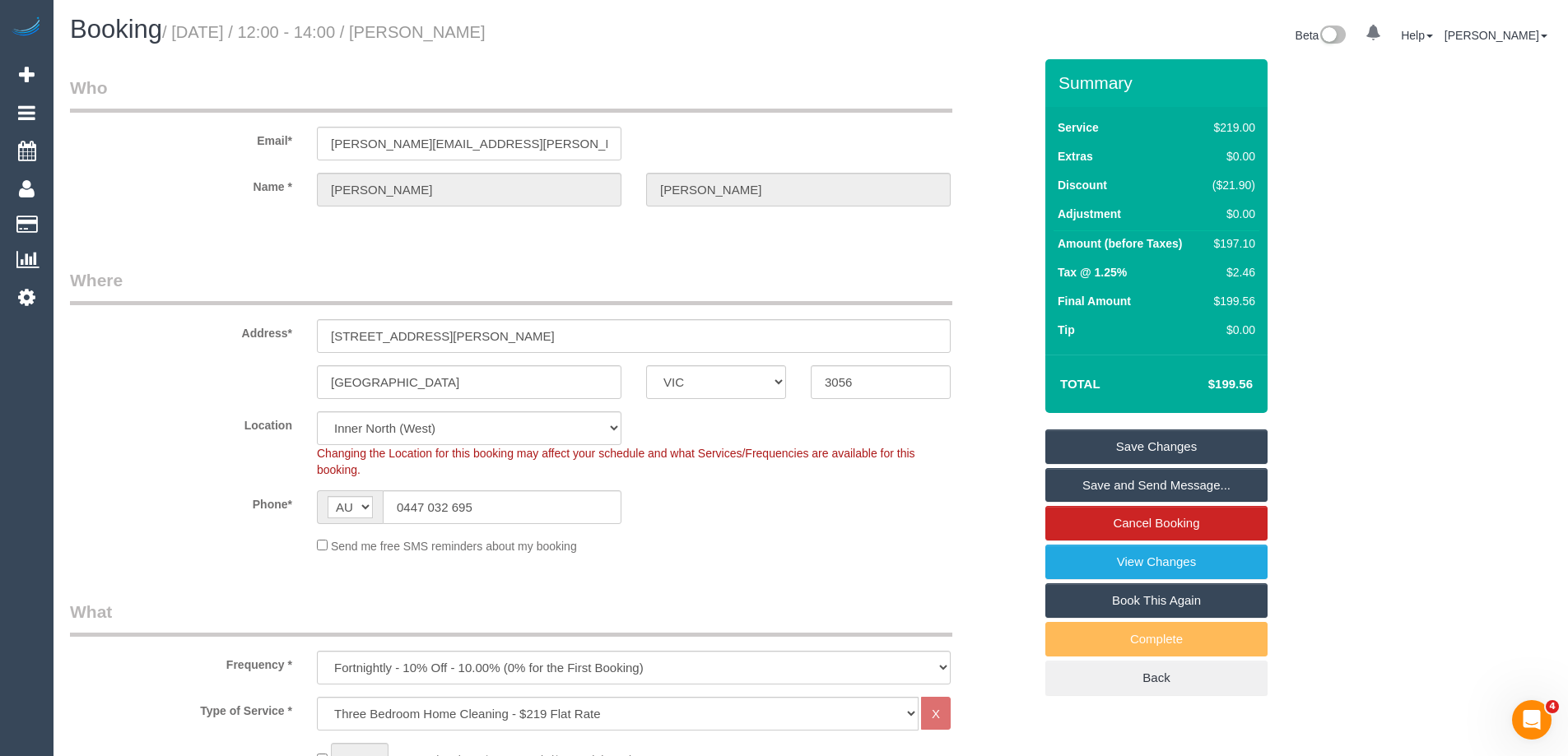
scroll to position [0, 0]
click at [439, 506] on input "0447 032 695" at bounding box center [502, 509] width 239 height 34
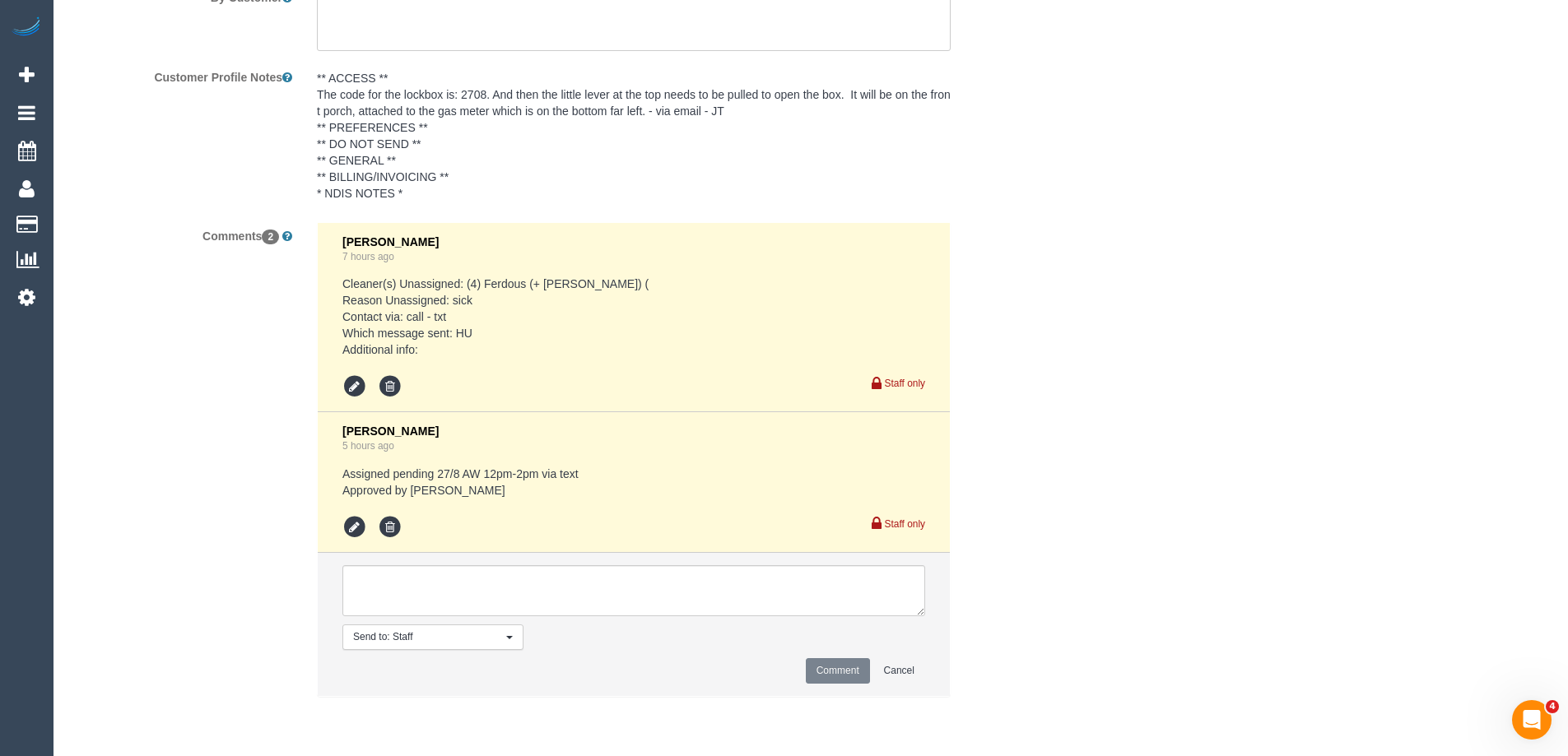
scroll to position [2955, 0]
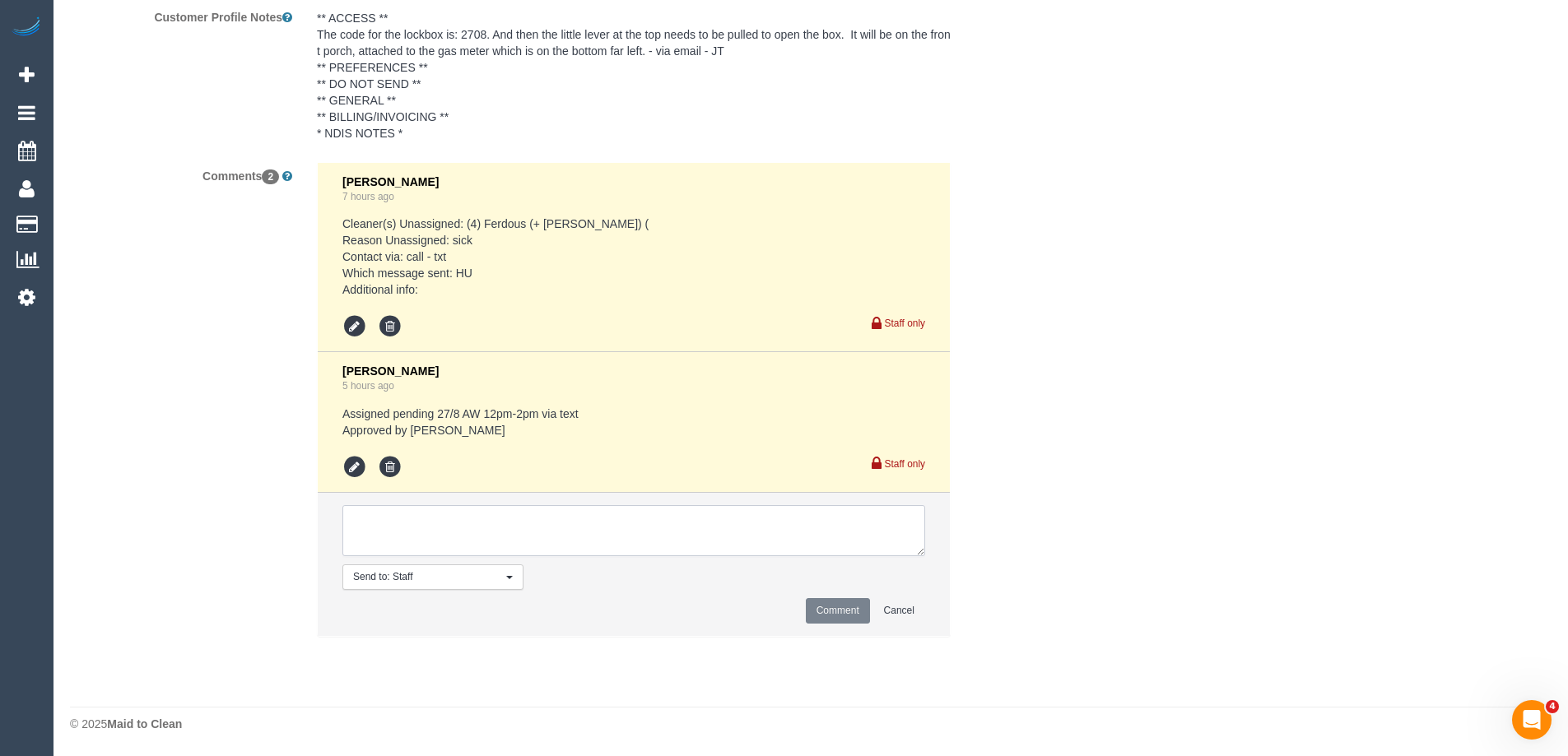
click at [526, 515] on textarea at bounding box center [633, 531] width 582 height 51
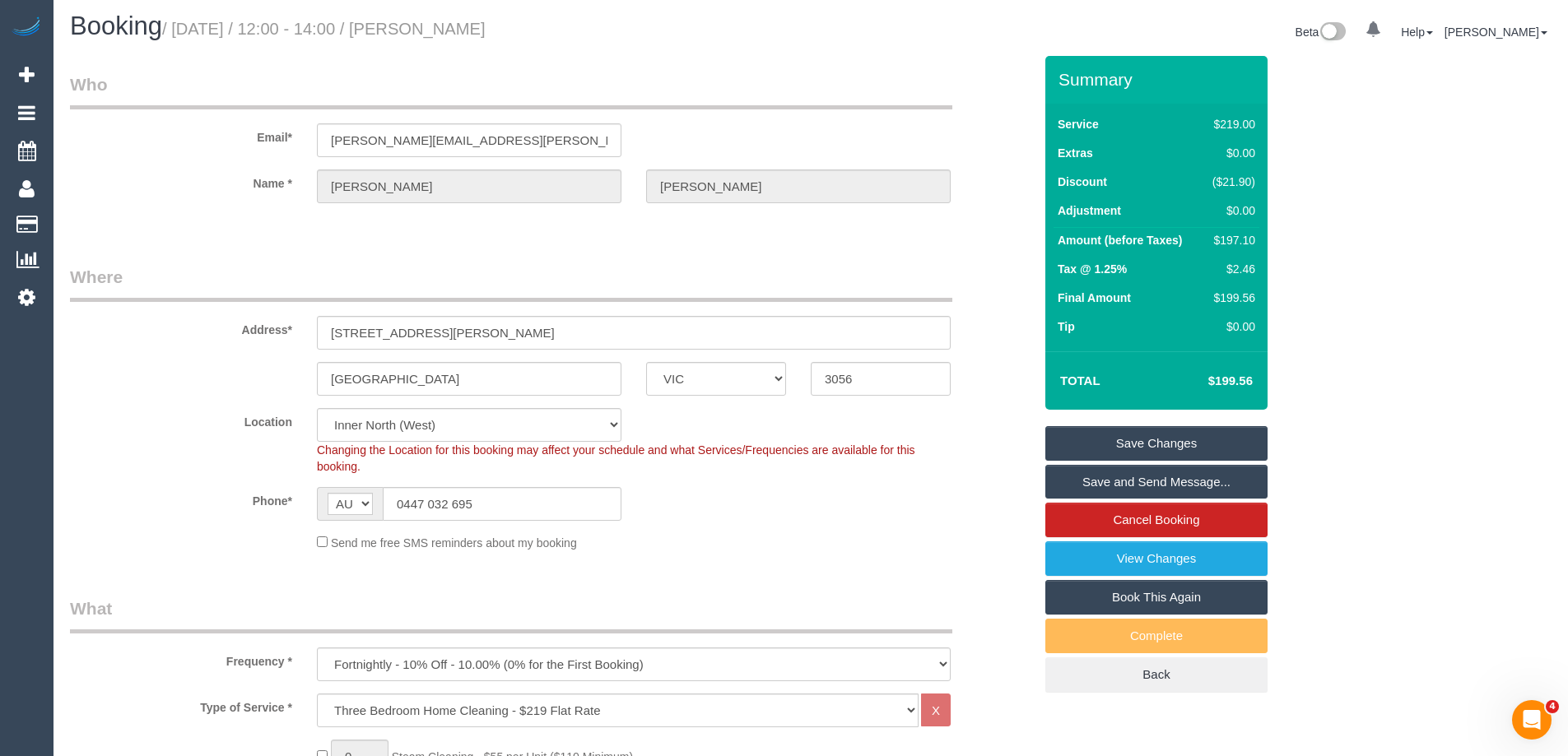
scroll to position [0, 0]
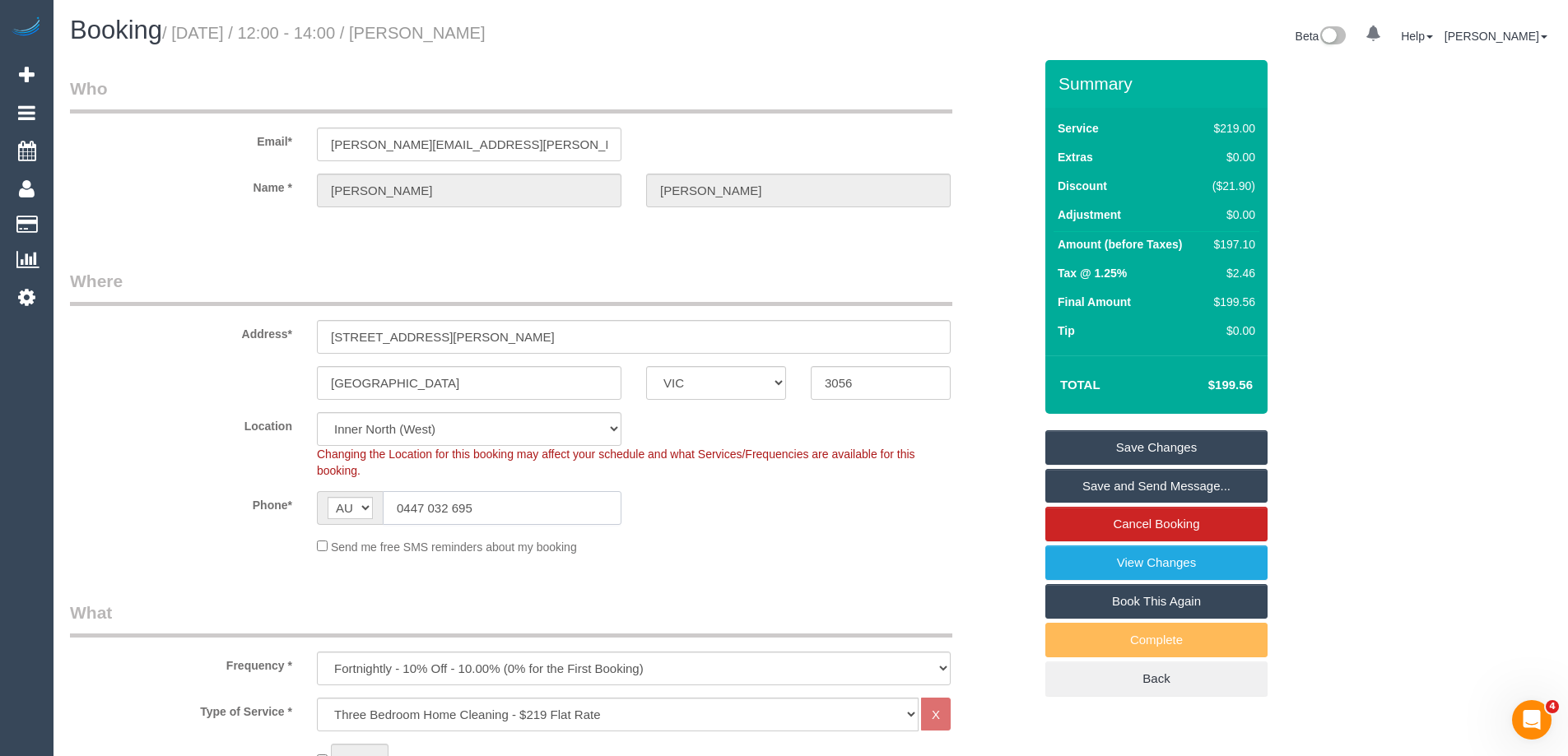
click at [497, 508] on input "0447 032 695" at bounding box center [502, 509] width 239 height 34
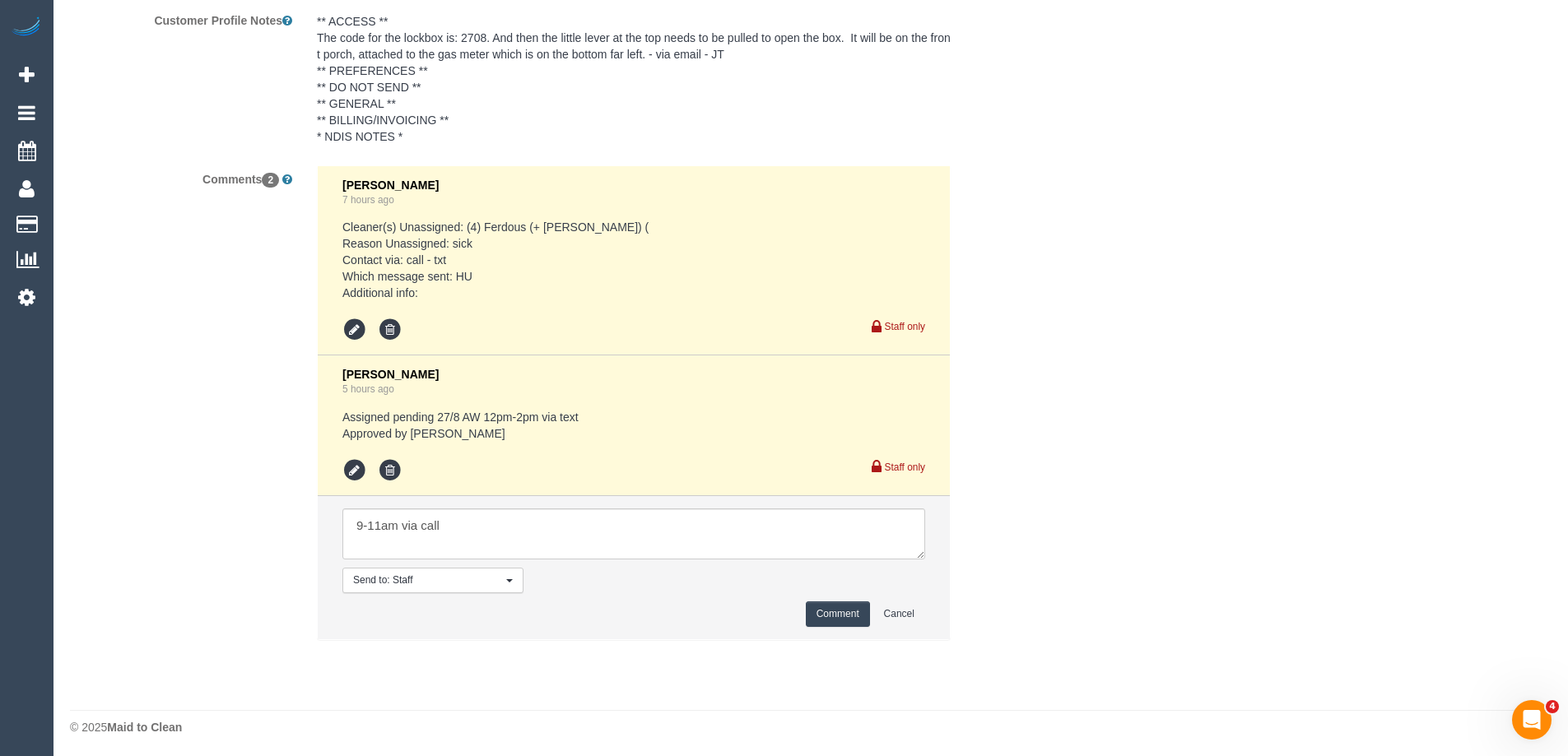
scroll to position [2955, 0]
click at [525, 521] on textarea at bounding box center [633, 531] width 582 height 51
click at [350, 517] on textarea at bounding box center [633, 531] width 582 height 51
click at [658, 515] on textarea at bounding box center [633, 531] width 582 height 51
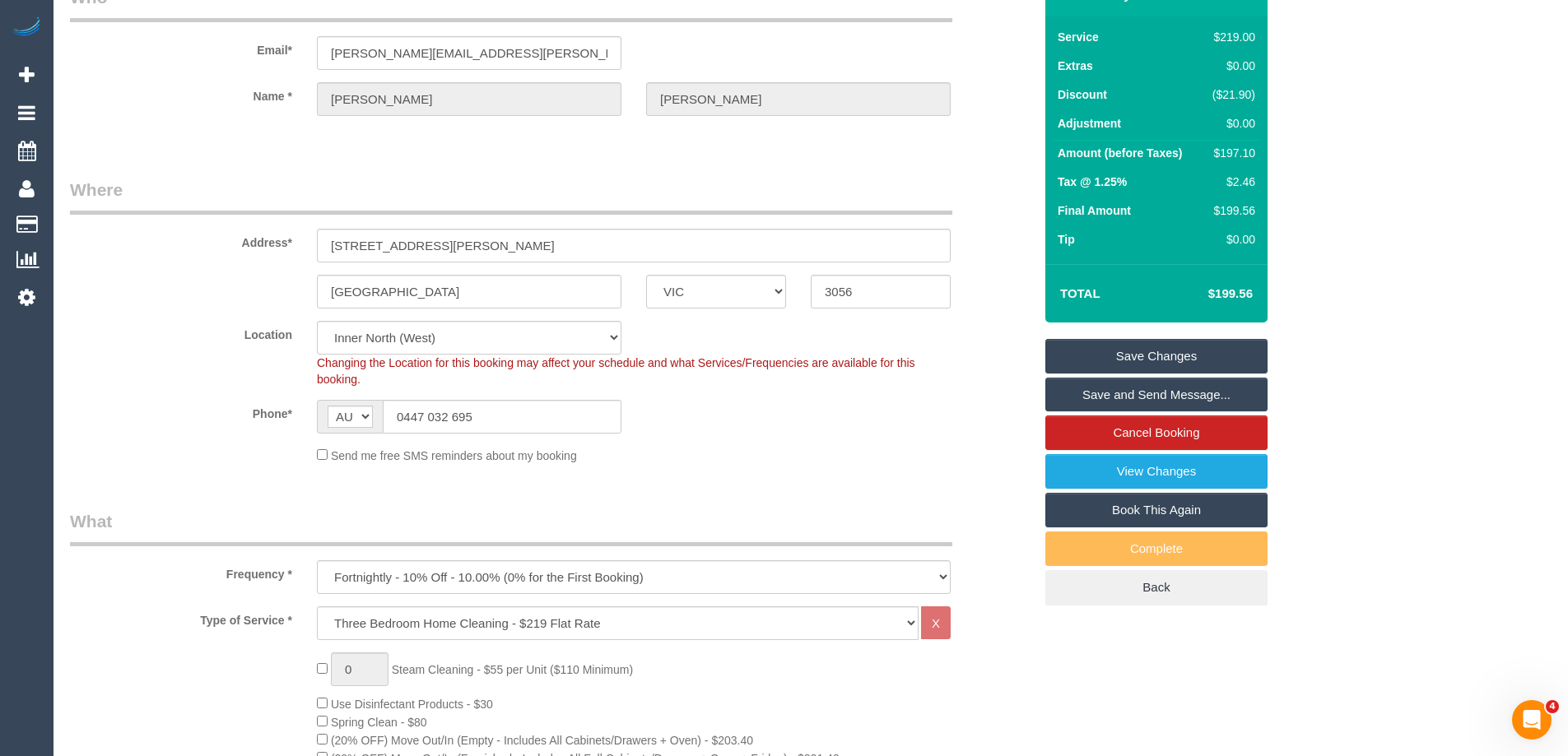
scroll to position [0, 0]
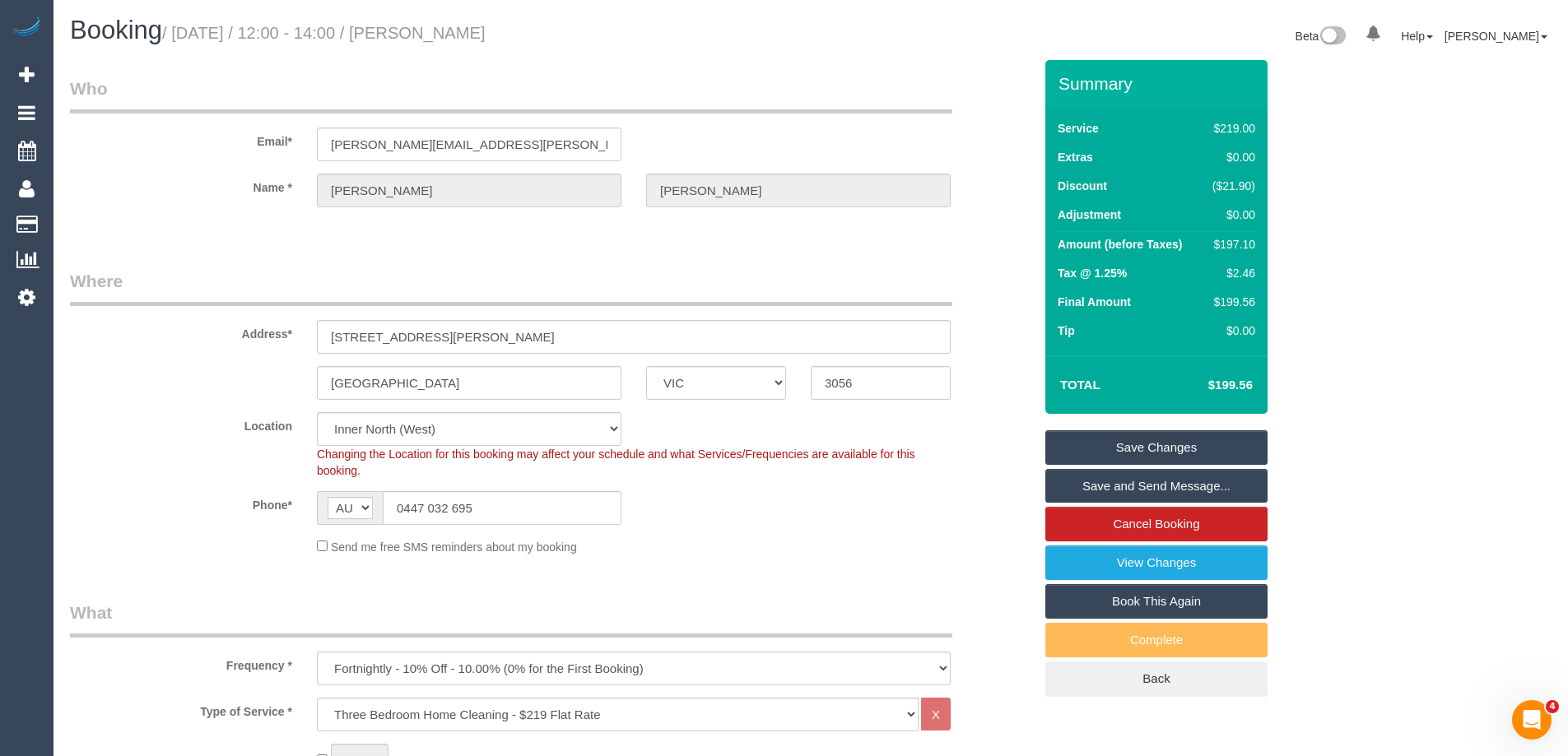
type textarea "Customer confirmed 9-11am via call"
drag, startPoint x: 546, startPoint y: 32, endPoint x: 427, endPoint y: 32, distance: 119.0
click at [427, 32] on h1 "Booking / August 27, 2025 / 12:00 - 14:00 / Melanie Gilbert" at bounding box center [434, 31] width 728 height 28
click at [486, 33] on small "/ August 27, 2025 / 12:00 - 14:00 / Melanie Gilbert" at bounding box center [324, 33] width 323 height 18
drag, startPoint x: 551, startPoint y: 34, endPoint x: 422, endPoint y: 35, distance: 129.0
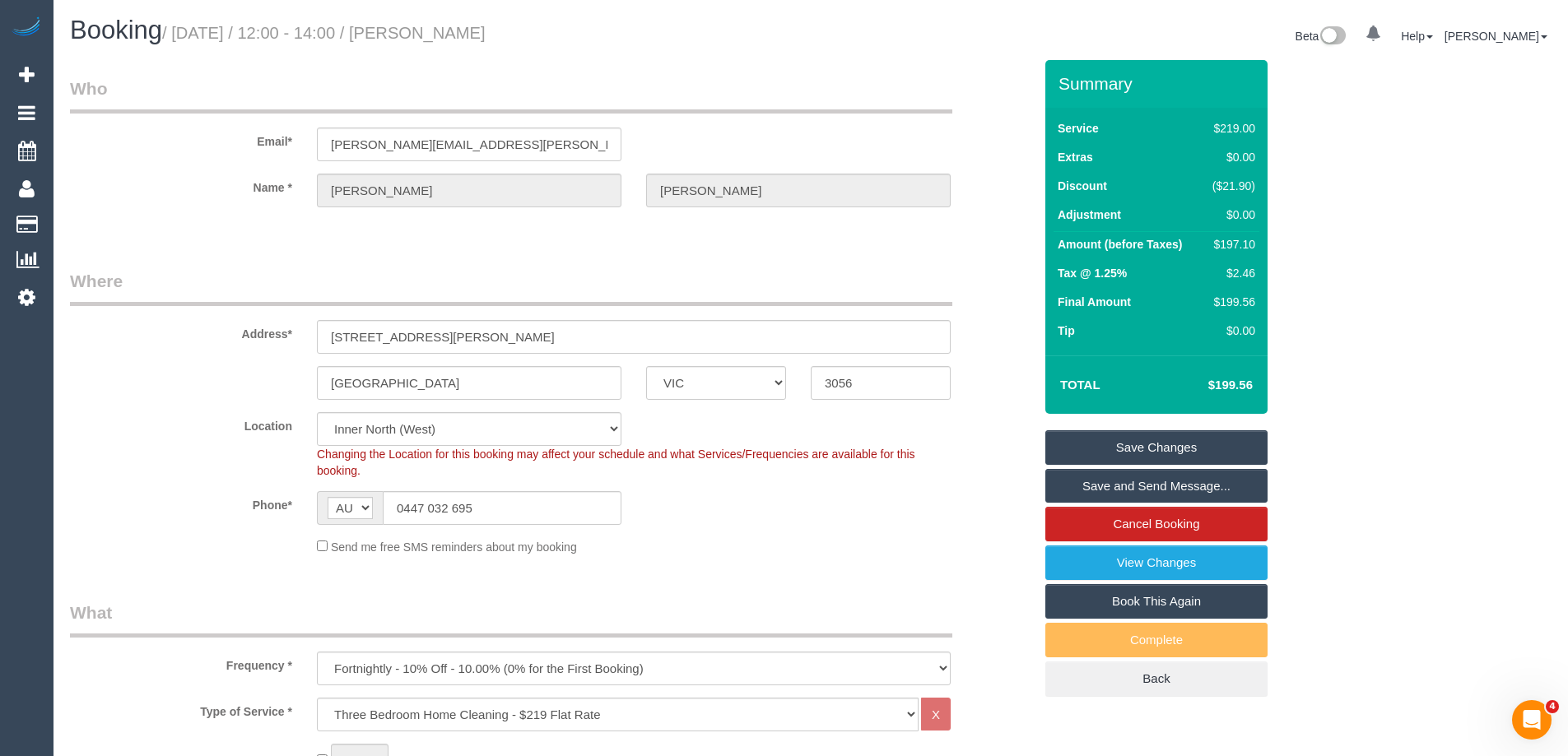
click at [422, 35] on h1 "Booking / August 27, 2025 / 12:00 - 14:00 / Melanie Gilbert" at bounding box center [434, 31] width 728 height 28
click at [468, 34] on small "/ August 27, 2025 / 12:00 - 14:00 / Melanie Gilbert" at bounding box center [324, 33] width 323 height 18
drag, startPoint x: 550, startPoint y: 34, endPoint x: 422, endPoint y: 39, distance: 128.1
click at [422, 39] on h1 "Booking / August 27, 2025 / 12:00 - 14:00 / Melanie Gilbert" at bounding box center [434, 31] width 728 height 28
click at [978, 122] on div "Email* melanie.laure.gilbert@gmail.com" at bounding box center [551, 119] width 988 height 85
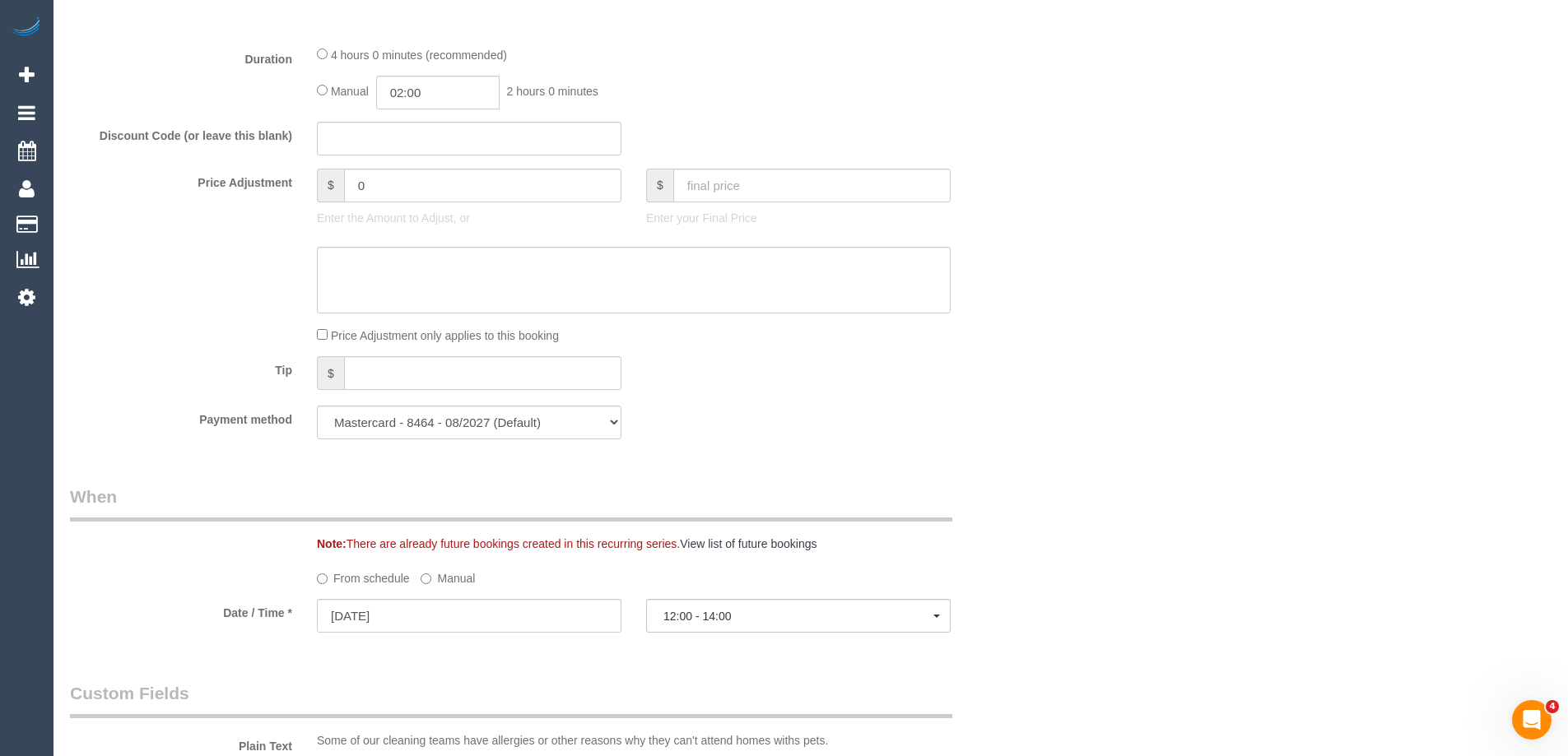
scroll to position [1400, 0]
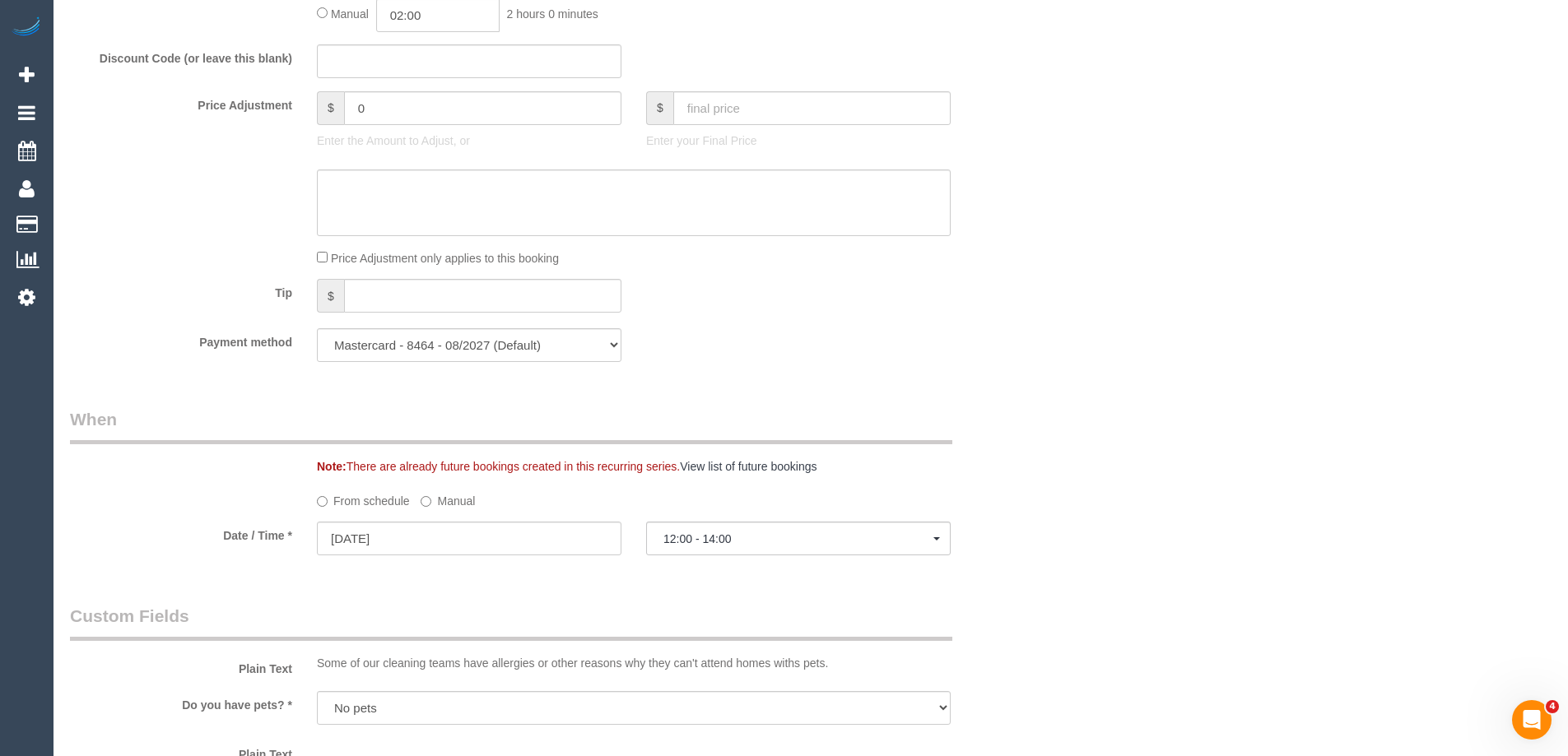
click at [444, 504] on label "Manual" at bounding box center [447, 498] width 54 height 23
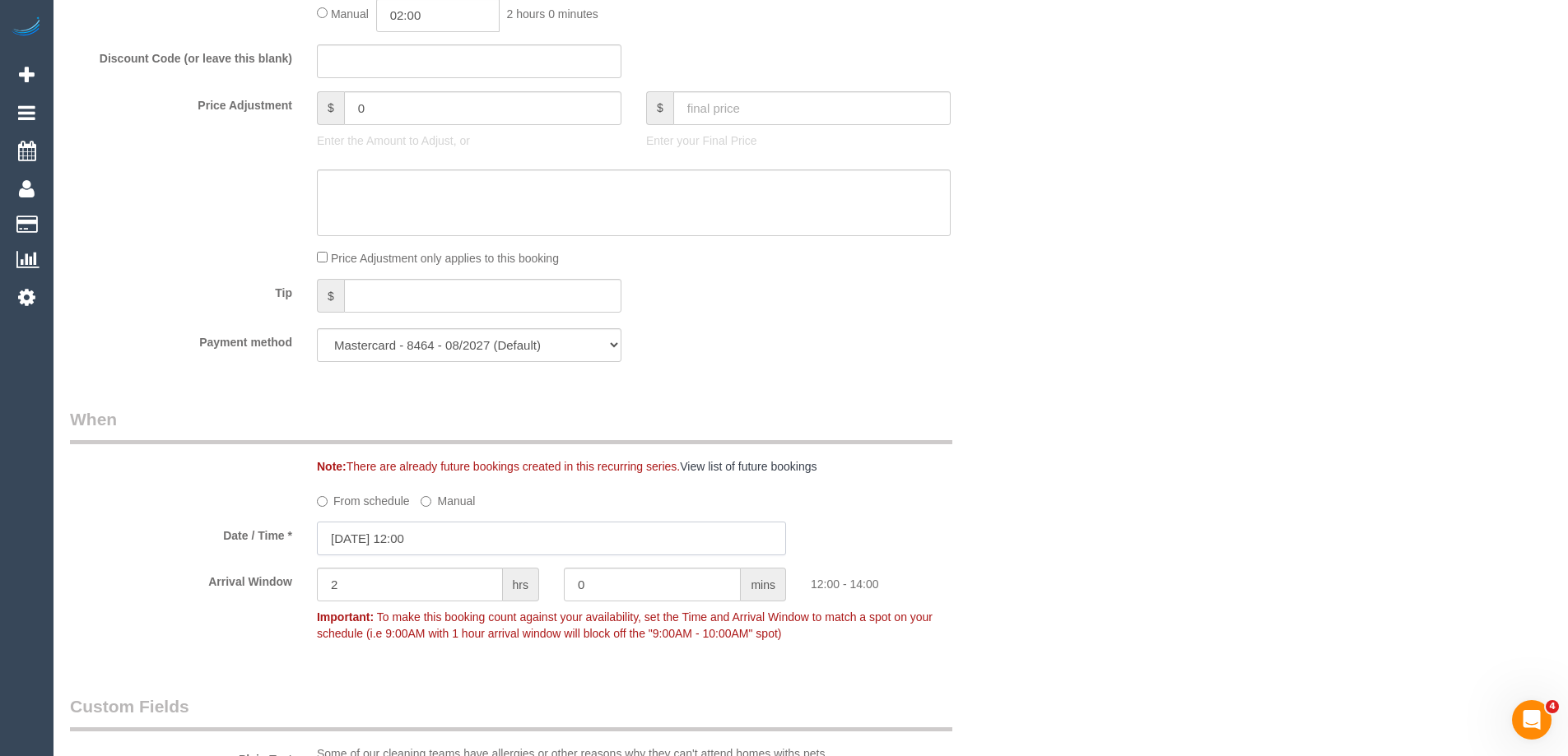
click at [459, 531] on input "27/08/2025 12:00" at bounding box center [551, 538] width 469 height 34
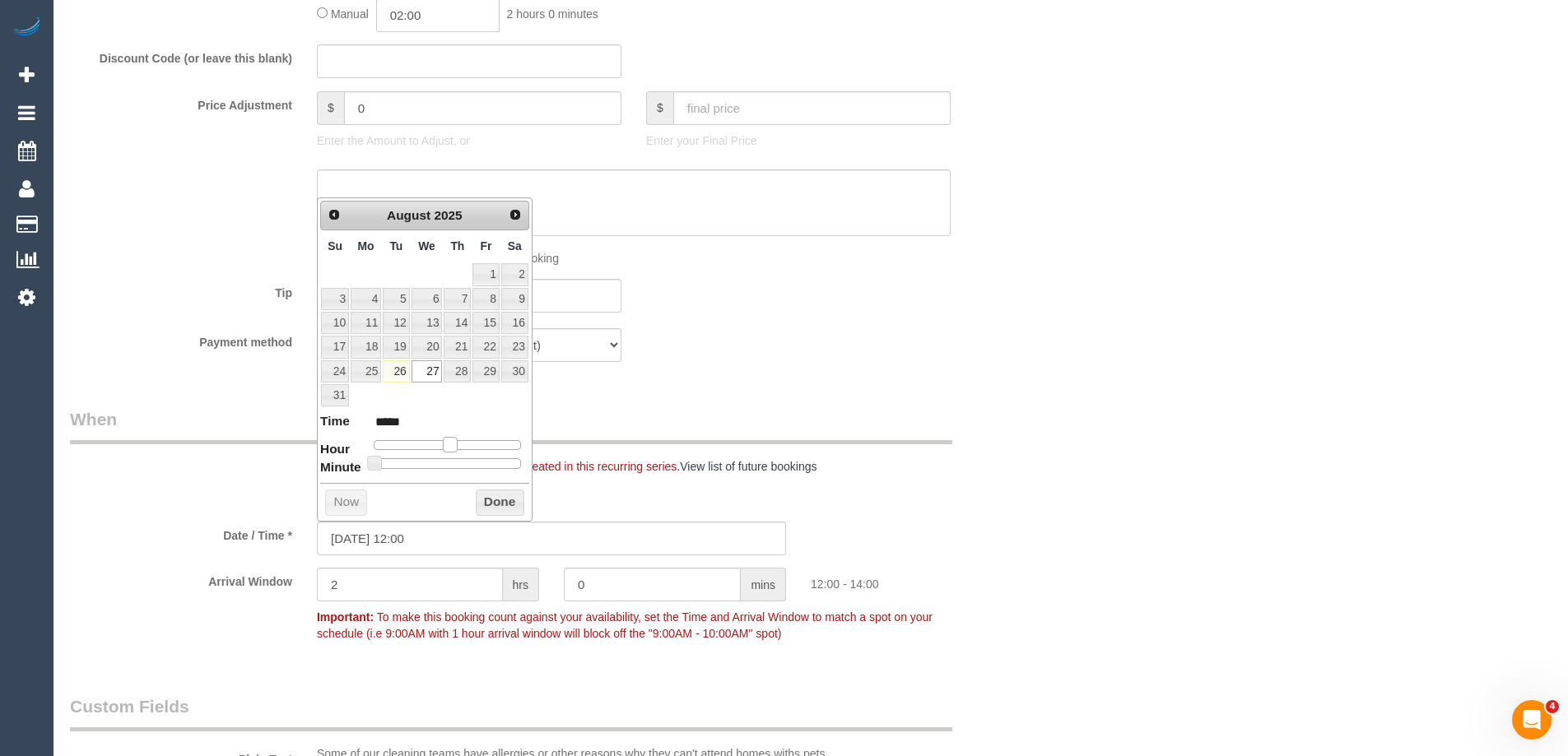
type input "27/08/2025 11:00"
type input "*****"
type input "27/08/2025 10:00"
type input "*****"
type input "27/08/2025 09:00"
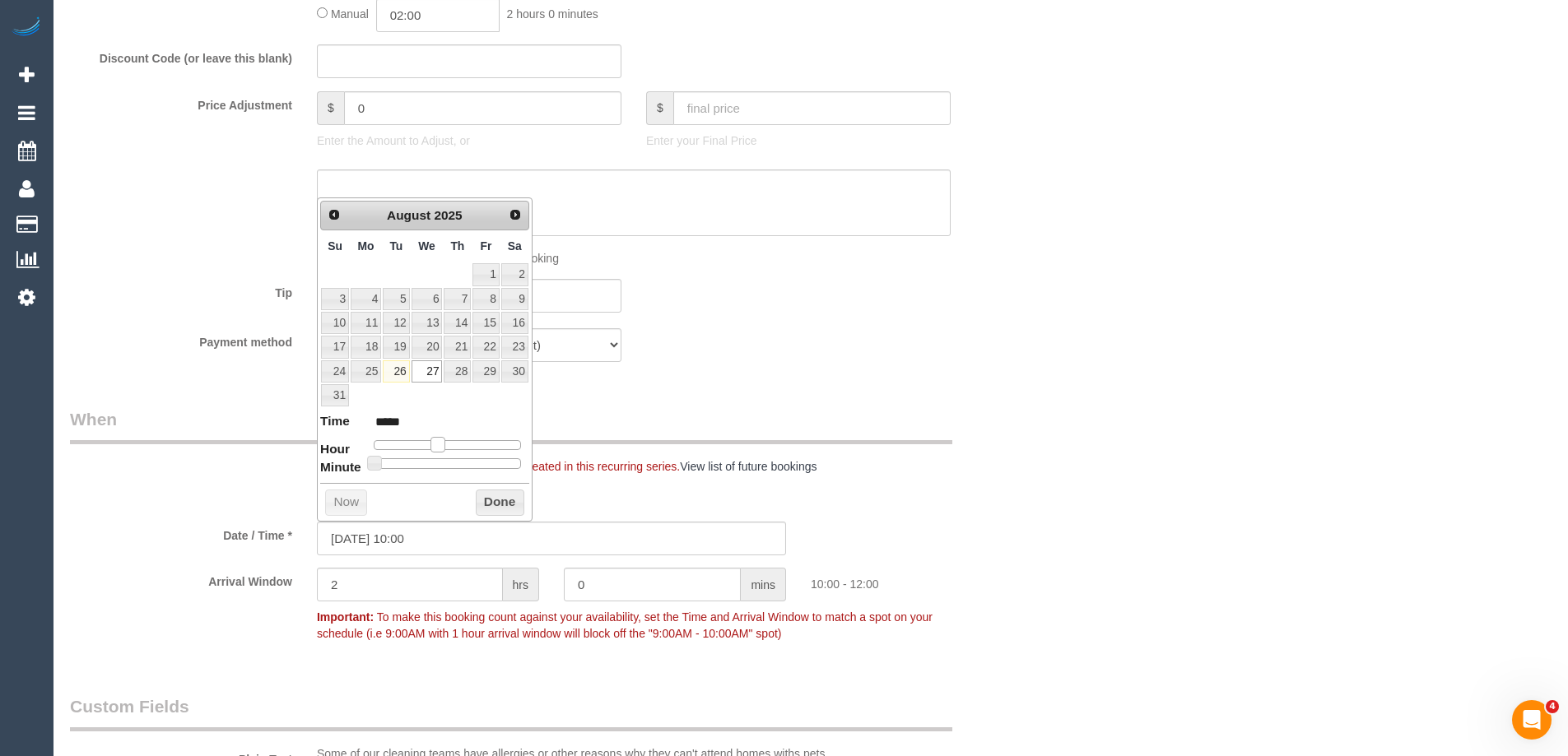
type input "*****"
drag, startPoint x: 450, startPoint y: 446, endPoint x: 434, endPoint y: 447, distance: 16.0
click at [434, 447] on span at bounding box center [431, 444] width 15 height 15
click at [1040, 481] on div "Who Email* melanie.laure.gilbert@gmail.com Name * Melanie Gilbert Where Address…" at bounding box center [551, 503] width 988 height 3684
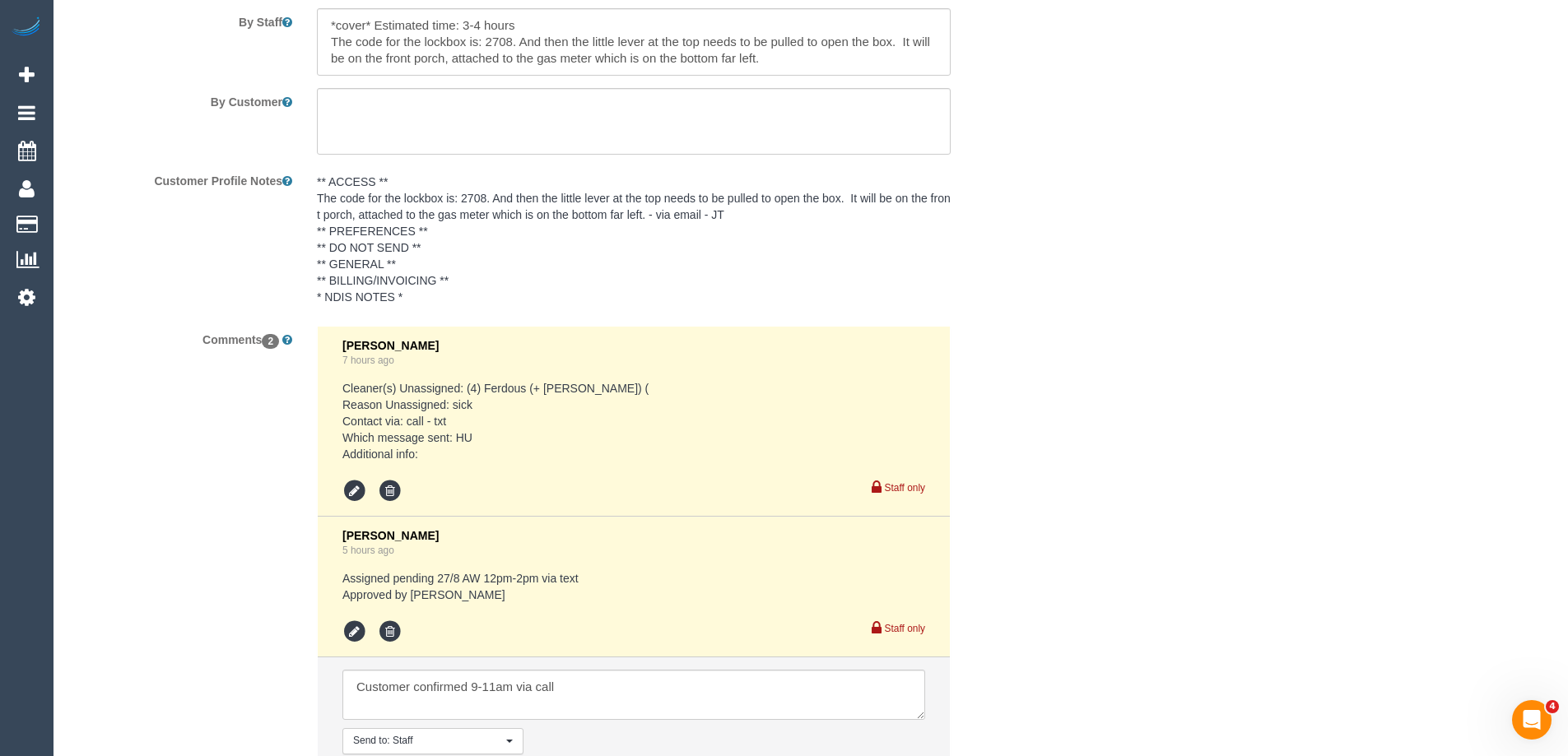
scroll to position [2963, 0]
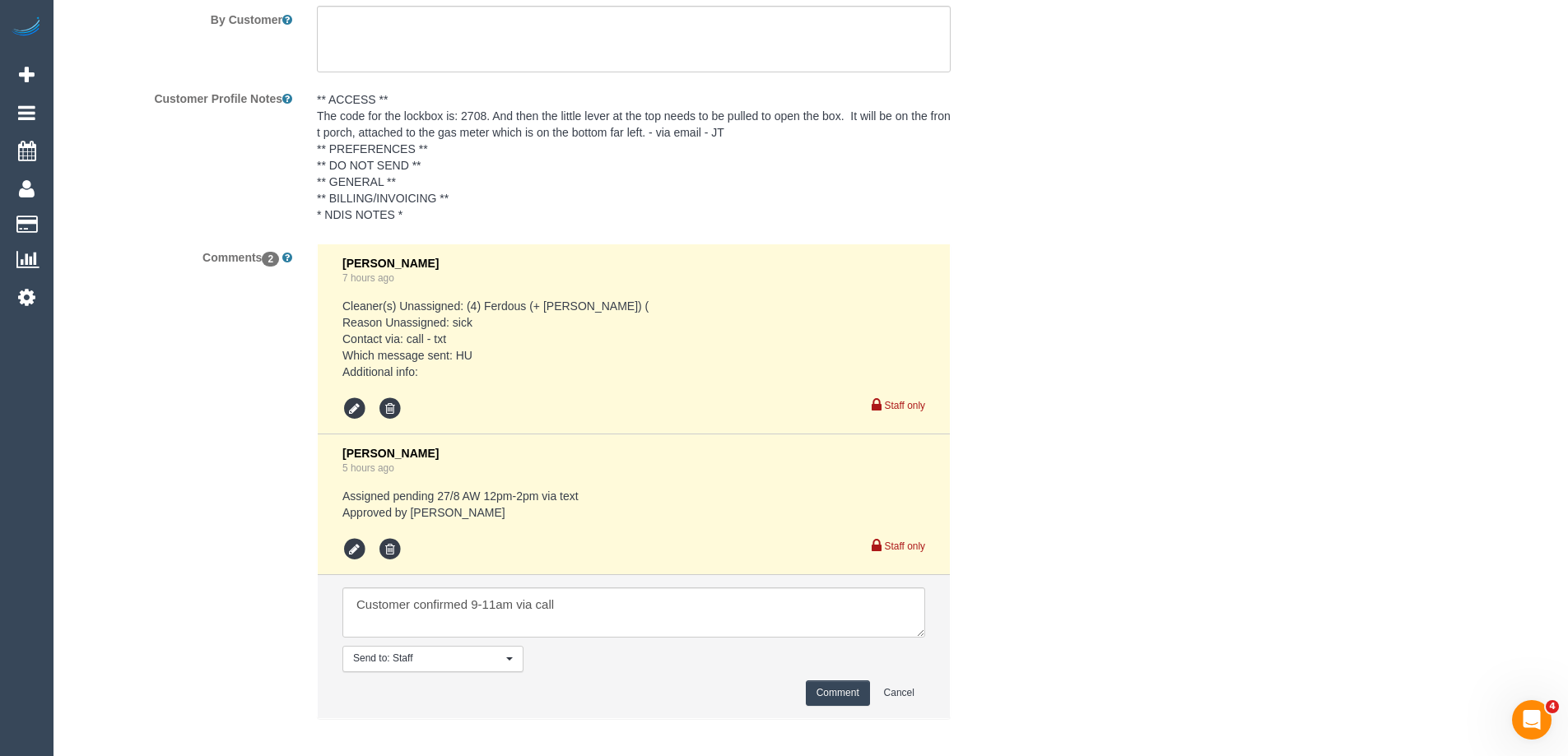
click at [833, 689] on button "Comment" at bounding box center [838, 694] width 64 height 26
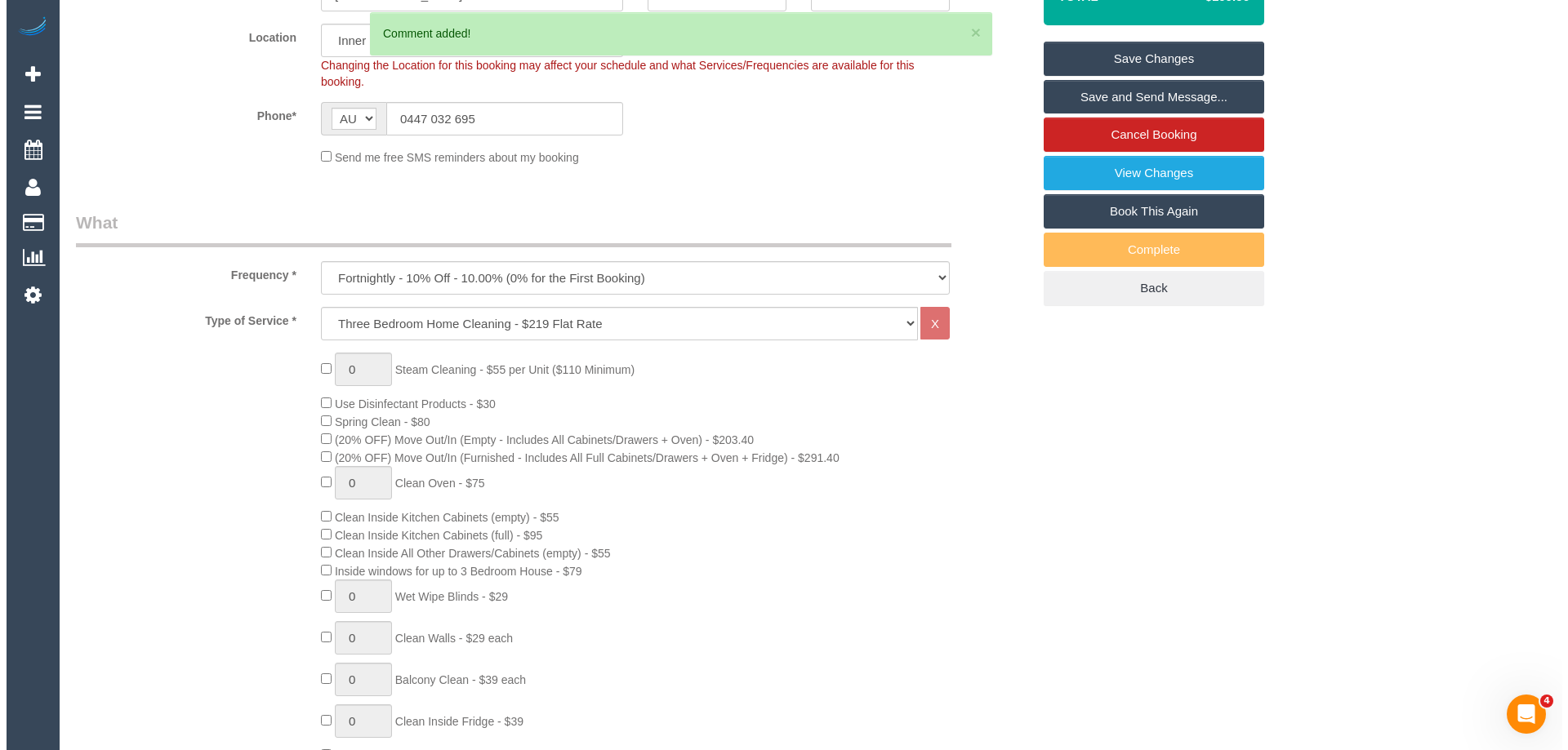
scroll to position [82, 0]
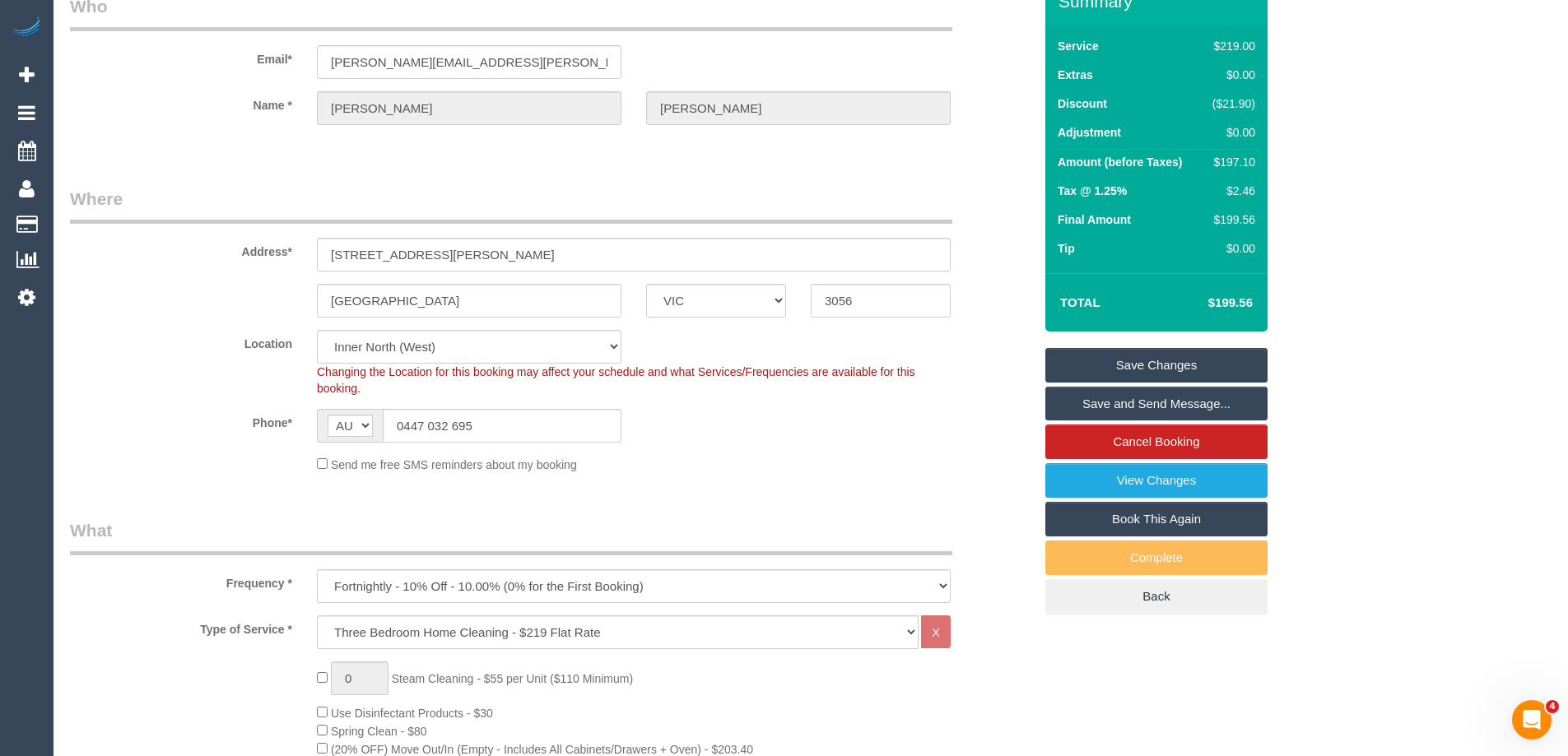
click at [1178, 402] on link "Save and Send Message..." at bounding box center [1155, 403] width 222 height 34
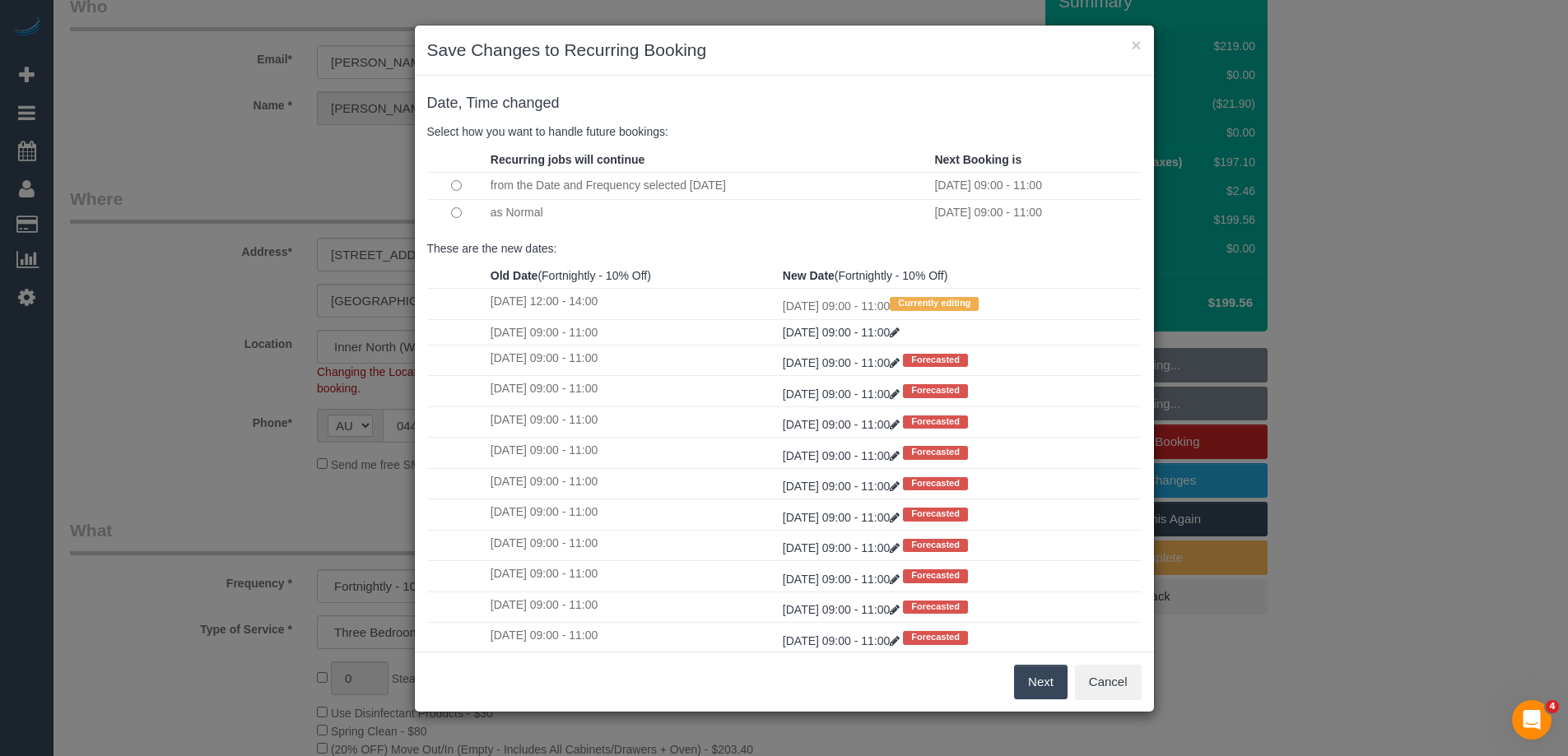
click at [202, 147] on div "× Save Changes to Recurring Booking Date, Time changed Select how you want to h…" at bounding box center [784, 378] width 1568 height 756
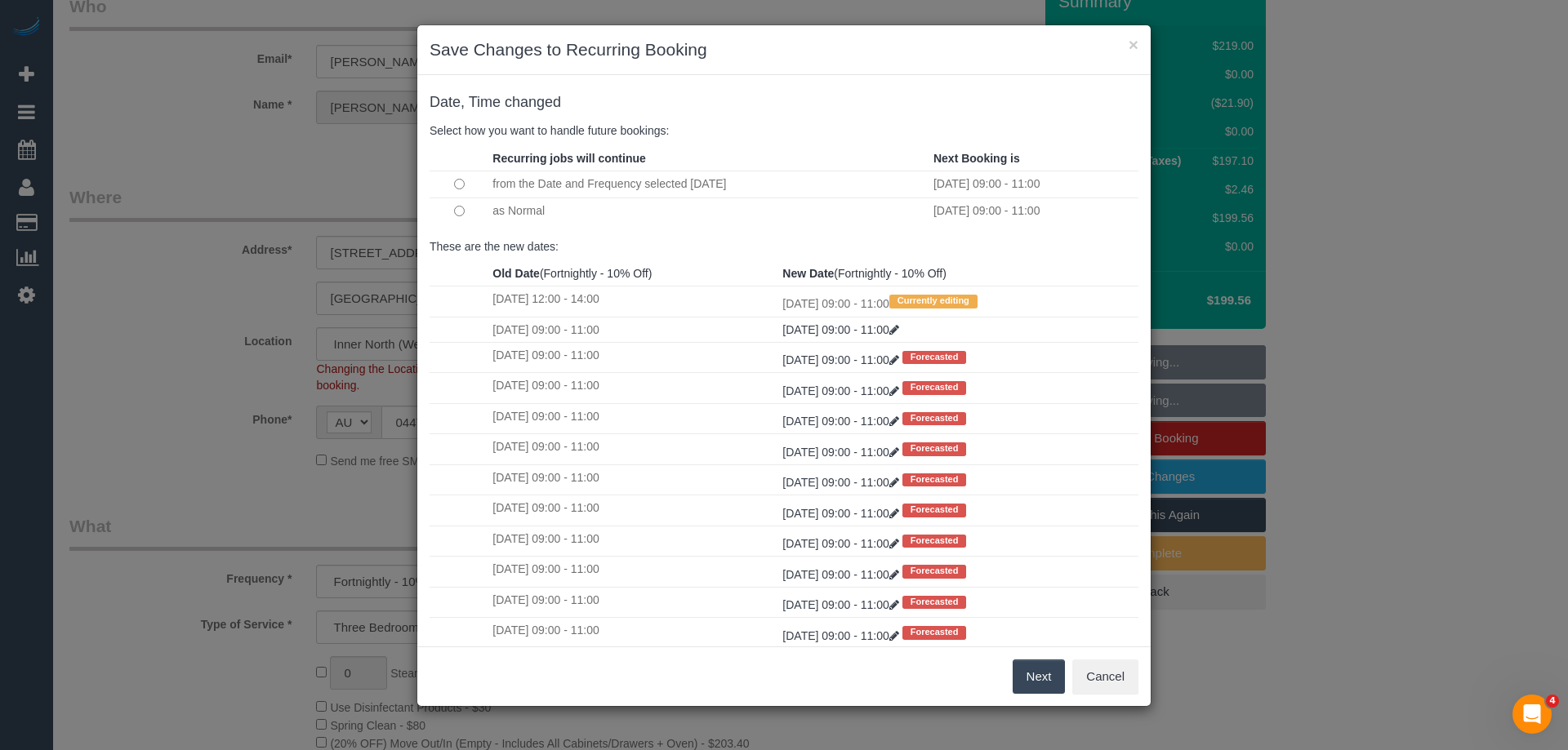
click at [1060, 668] on button "Next" at bounding box center [1039, 677] width 53 height 34
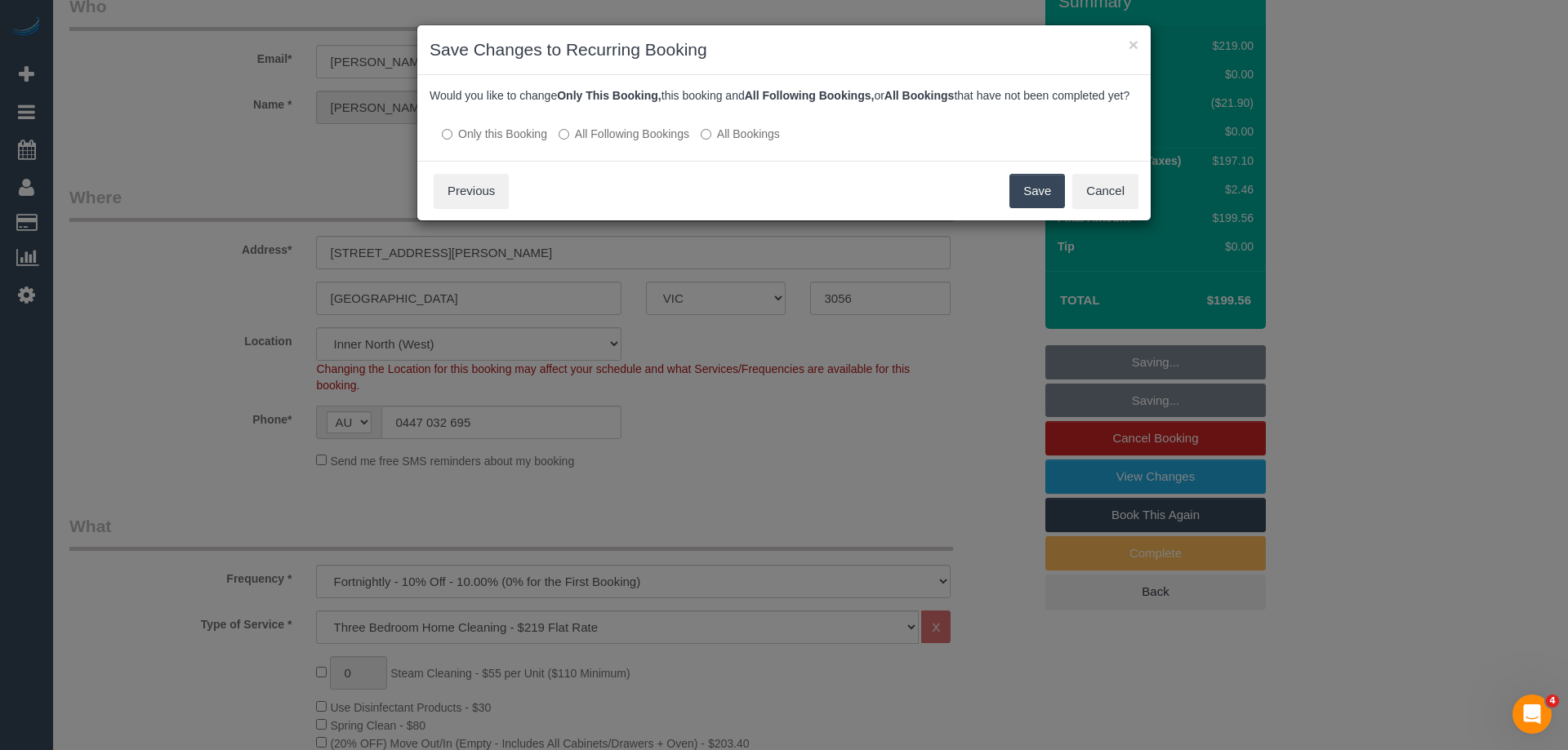
click at [1053, 208] on button "Save" at bounding box center [1037, 191] width 56 height 34
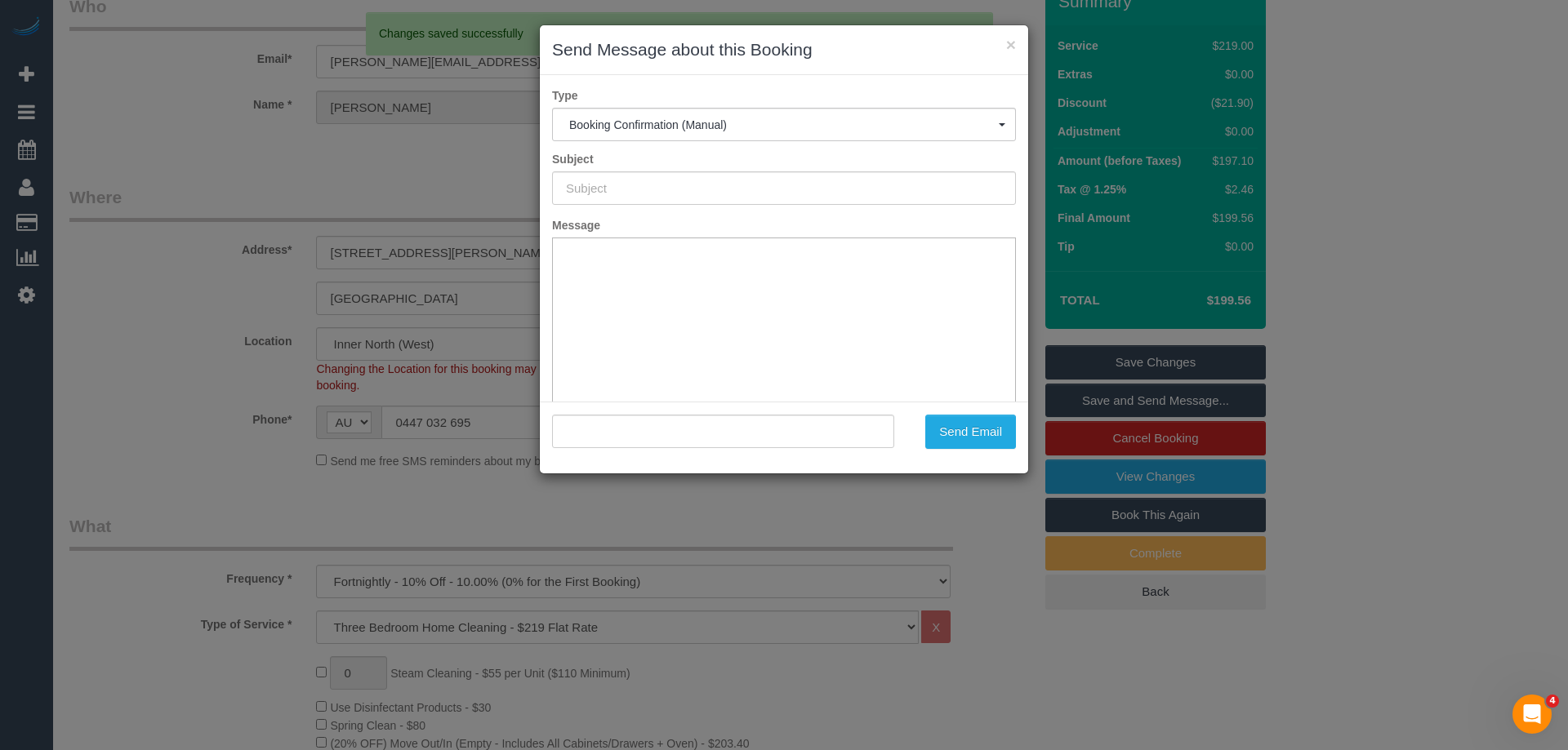
type input "Booking Confirmed"
type input ""Melanie Gilbert" <melanie.laure.gilbert@gmail.com>"
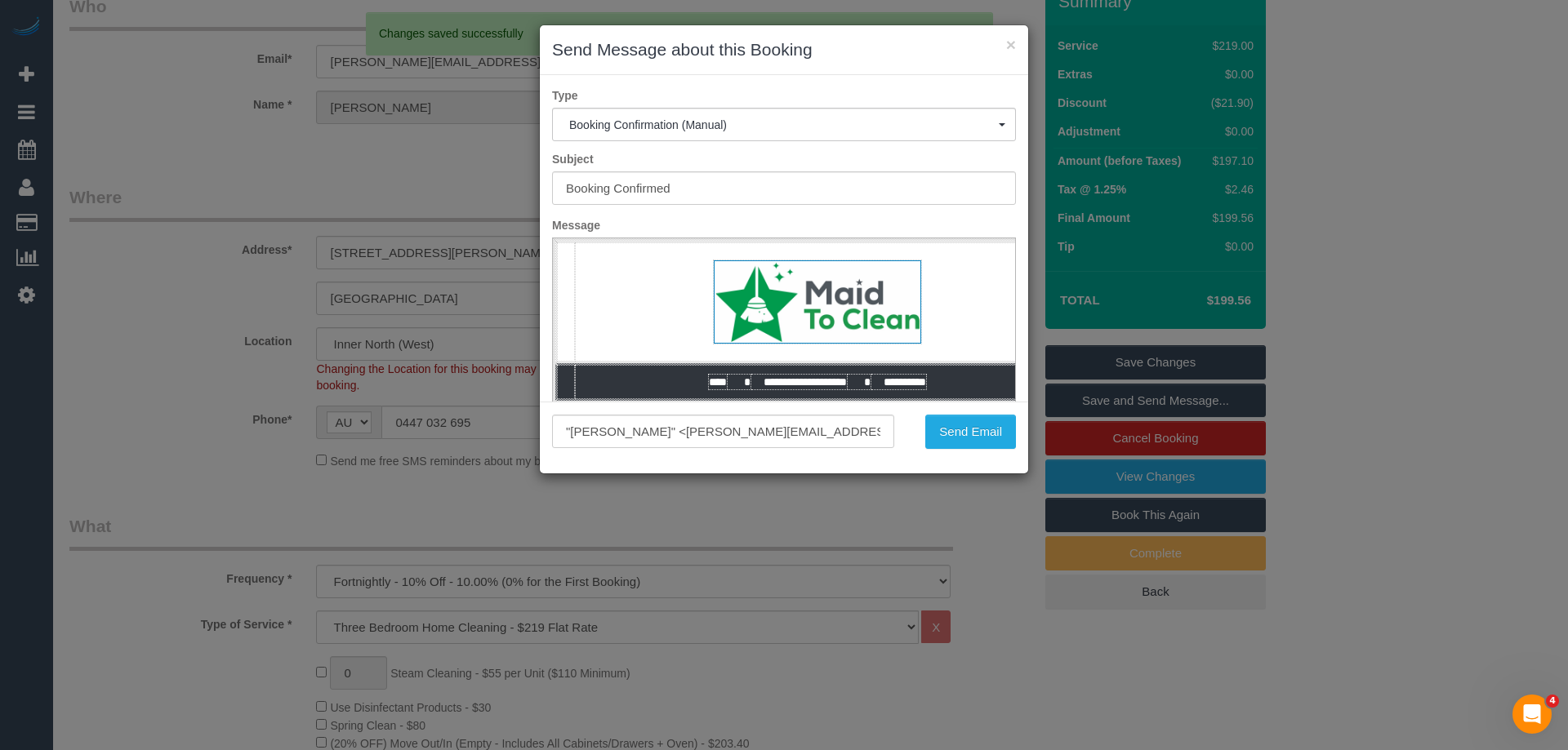
scroll to position [0, 0]
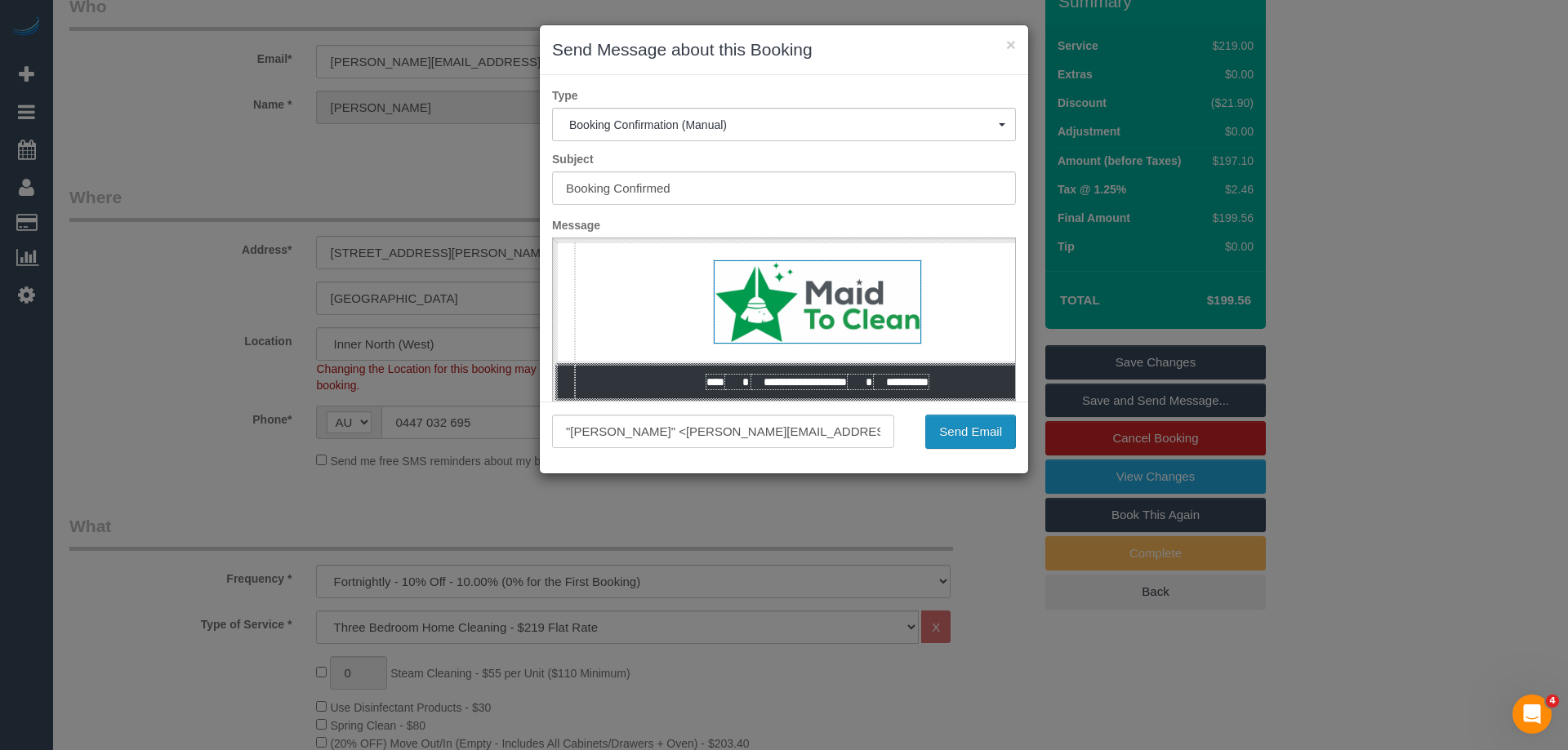
click at [980, 428] on button "Send Email" at bounding box center [970, 431] width 91 height 34
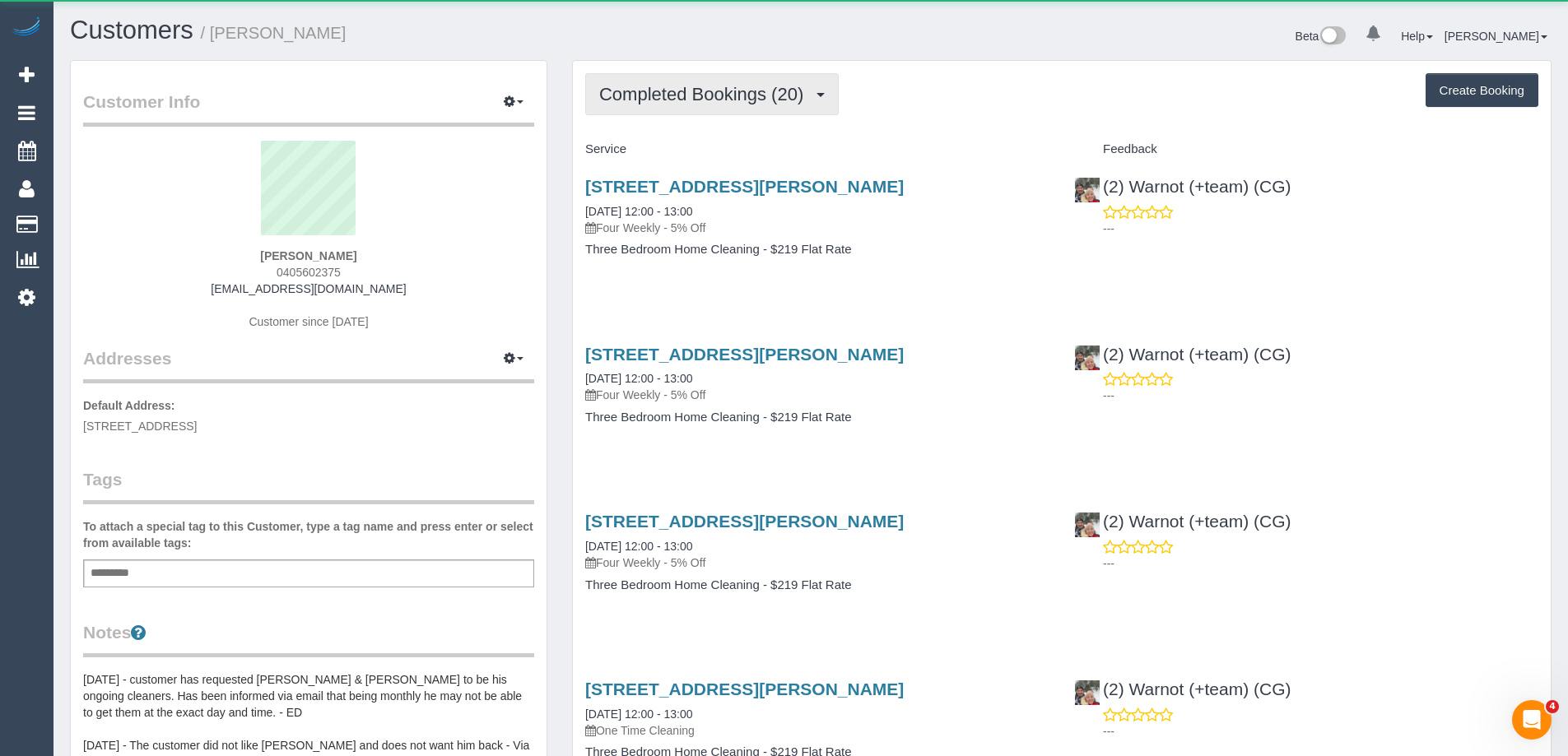
click at [781, 102] on span "Completed Bookings (20)" at bounding box center [705, 94] width 212 height 21
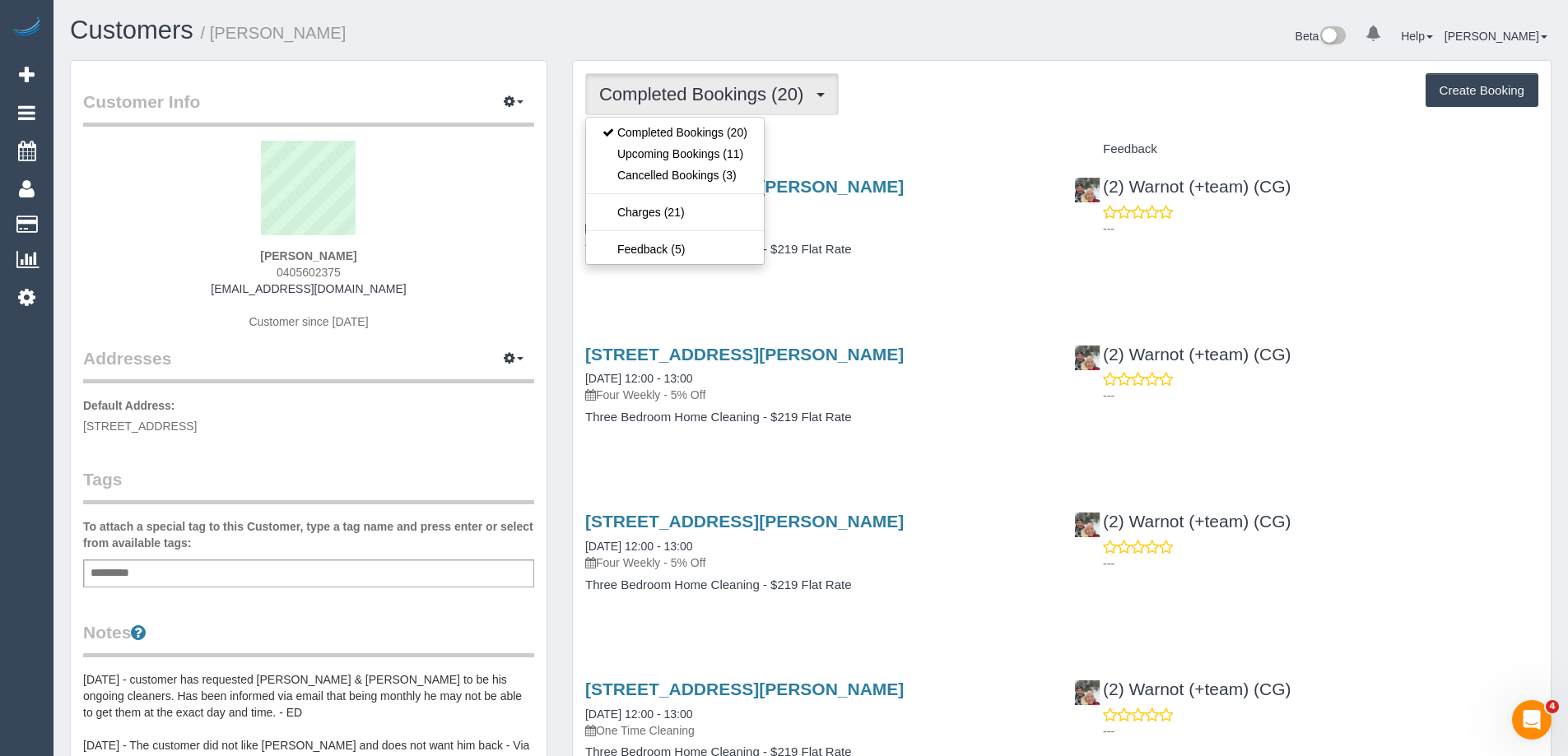
click at [1028, 102] on div "Completed Bookings (20) Completed Bookings (20) Upcoming Bookings (11) Cancelle…" at bounding box center [1061, 94] width 953 height 42
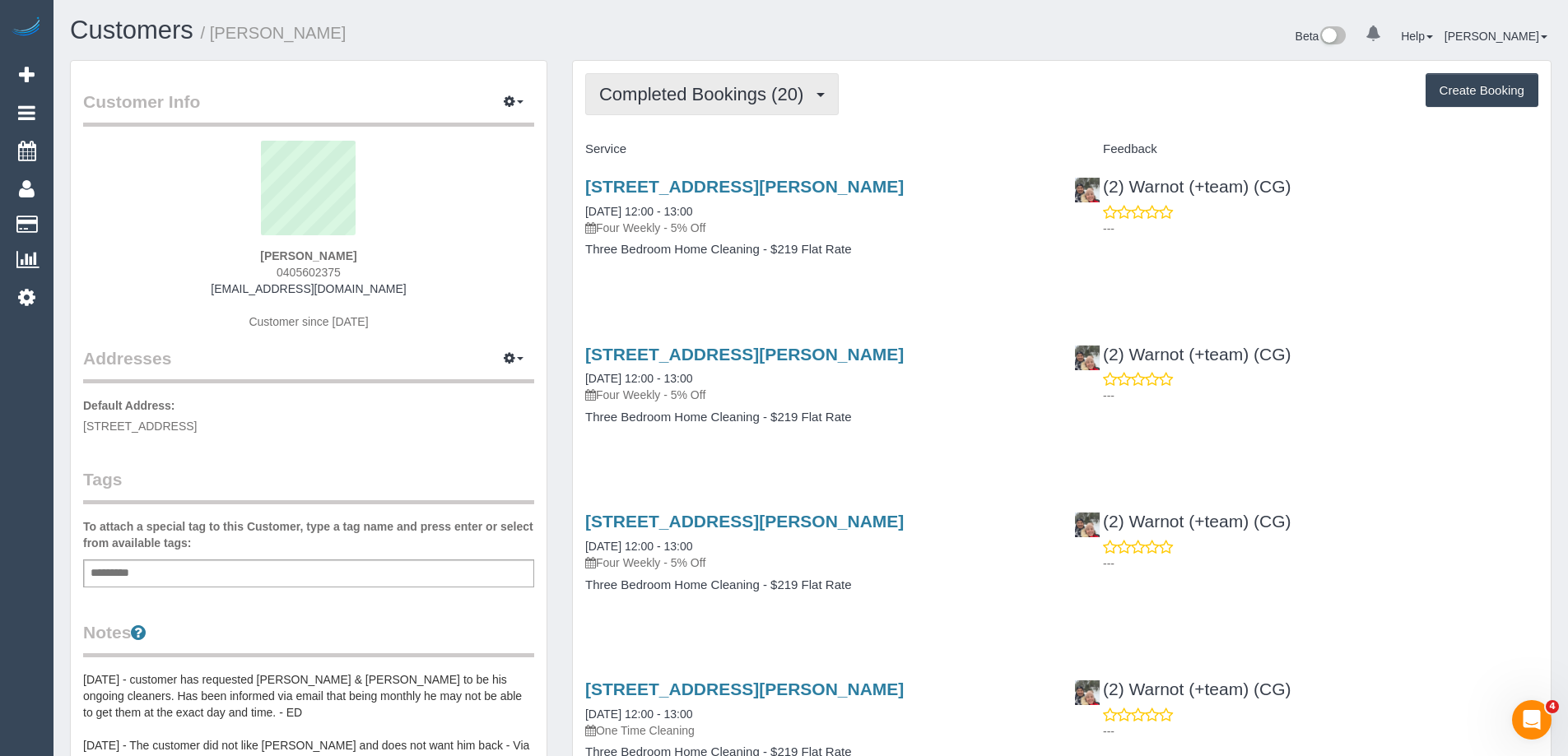
click at [722, 93] on span "Completed Bookings (20)" at bounding box center [705, 94] width 212 height 21
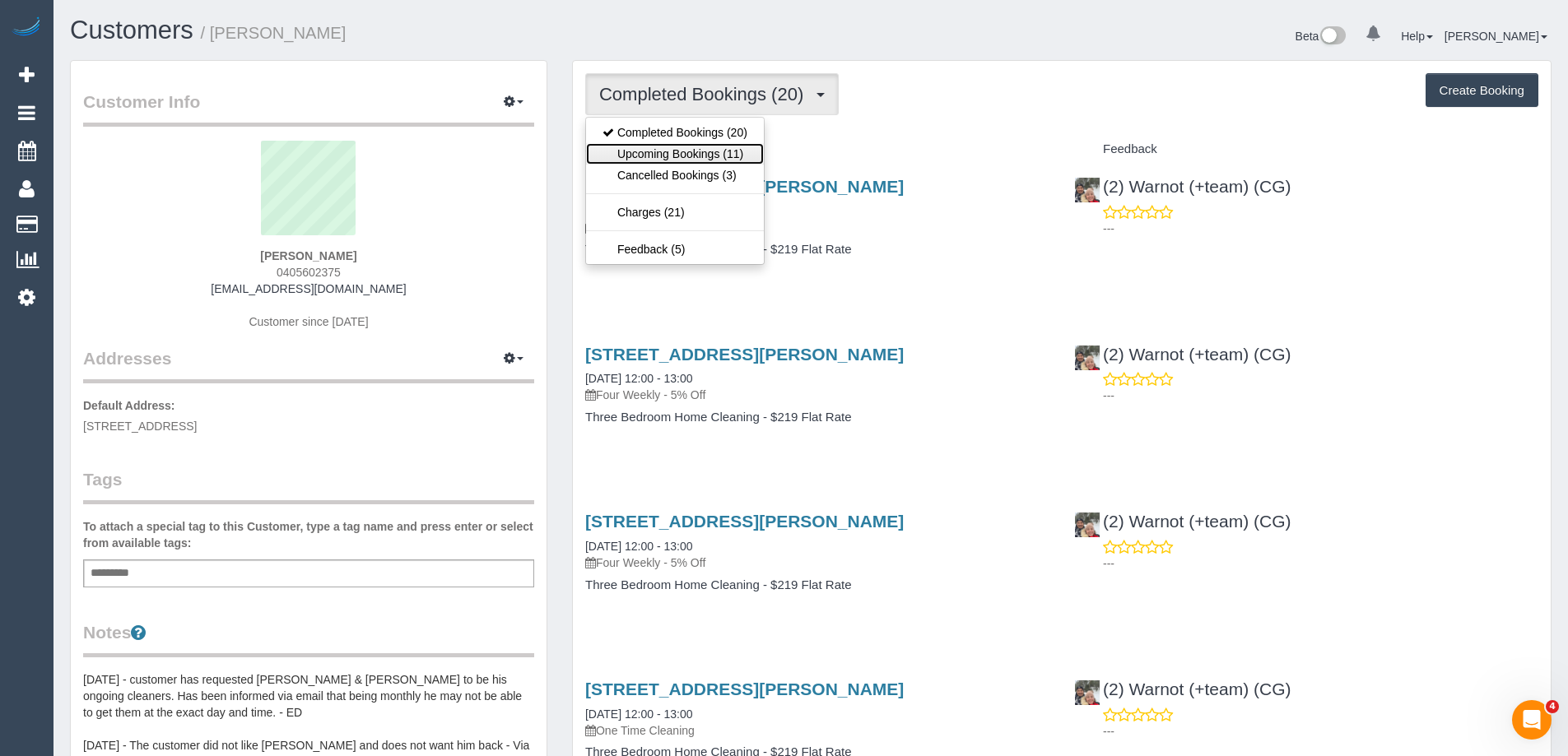
click at [659, 159] on link "Upcoming Bookings (11)" at bounding box center [675, 154] width 177 height 22
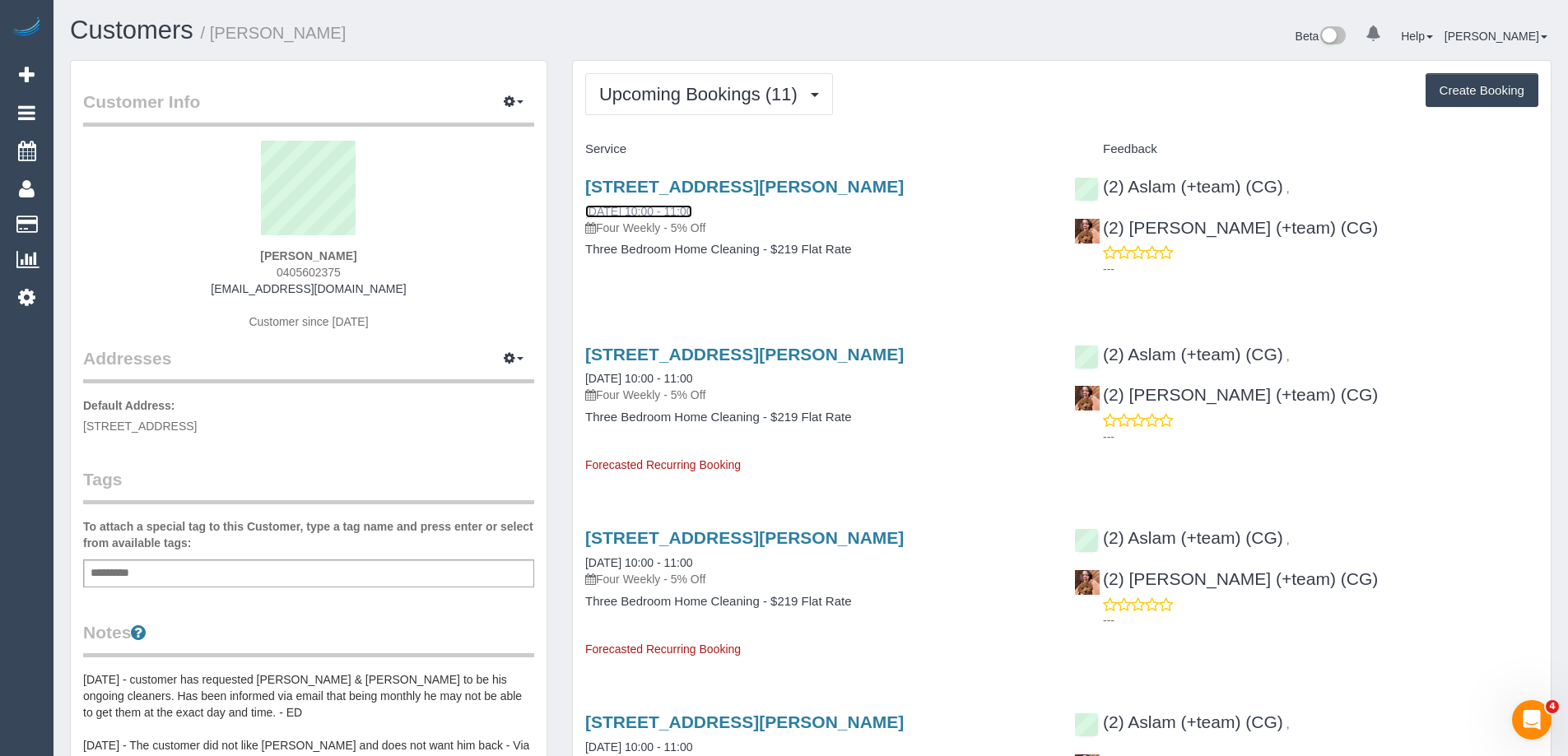
click at [656, 210] on link "27/08/2025 10:00 - 11:00" at bounding box center [639, 211] width 107 height 13
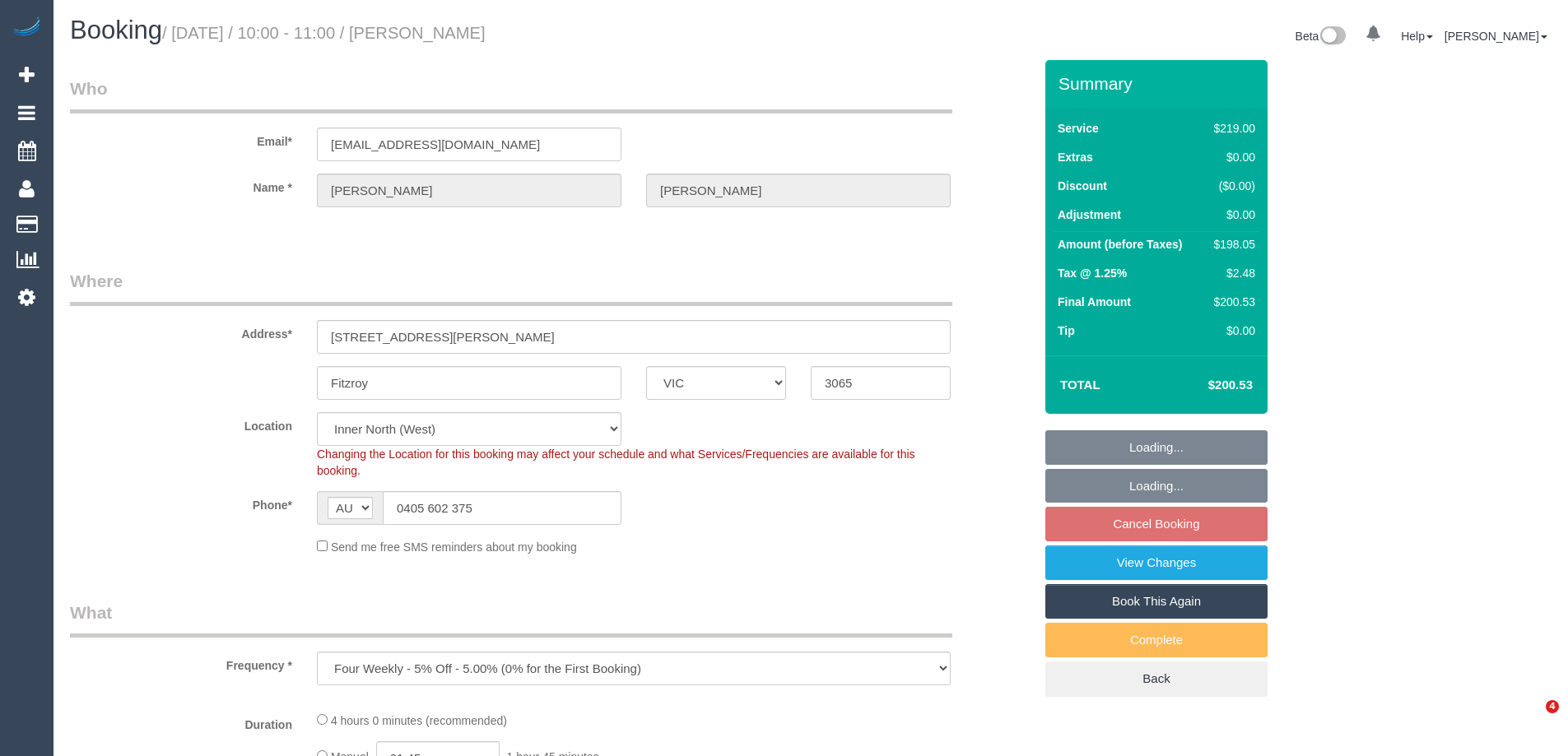
select select "VIC"
click at [121, 369] on div "Fitzroy ACT [GEOGRAPHIC_DATA] NT [GEOGRAPHIC_DATA] SA TAS [GEOGRAPHIC_DATA] [GE…" at bounding box center [551, 383] width 988 height 34
select select "string:stripe-pm_1OQfP12GScqysDRVHFfGScaV"
select select "number:28"
select select "number:14"
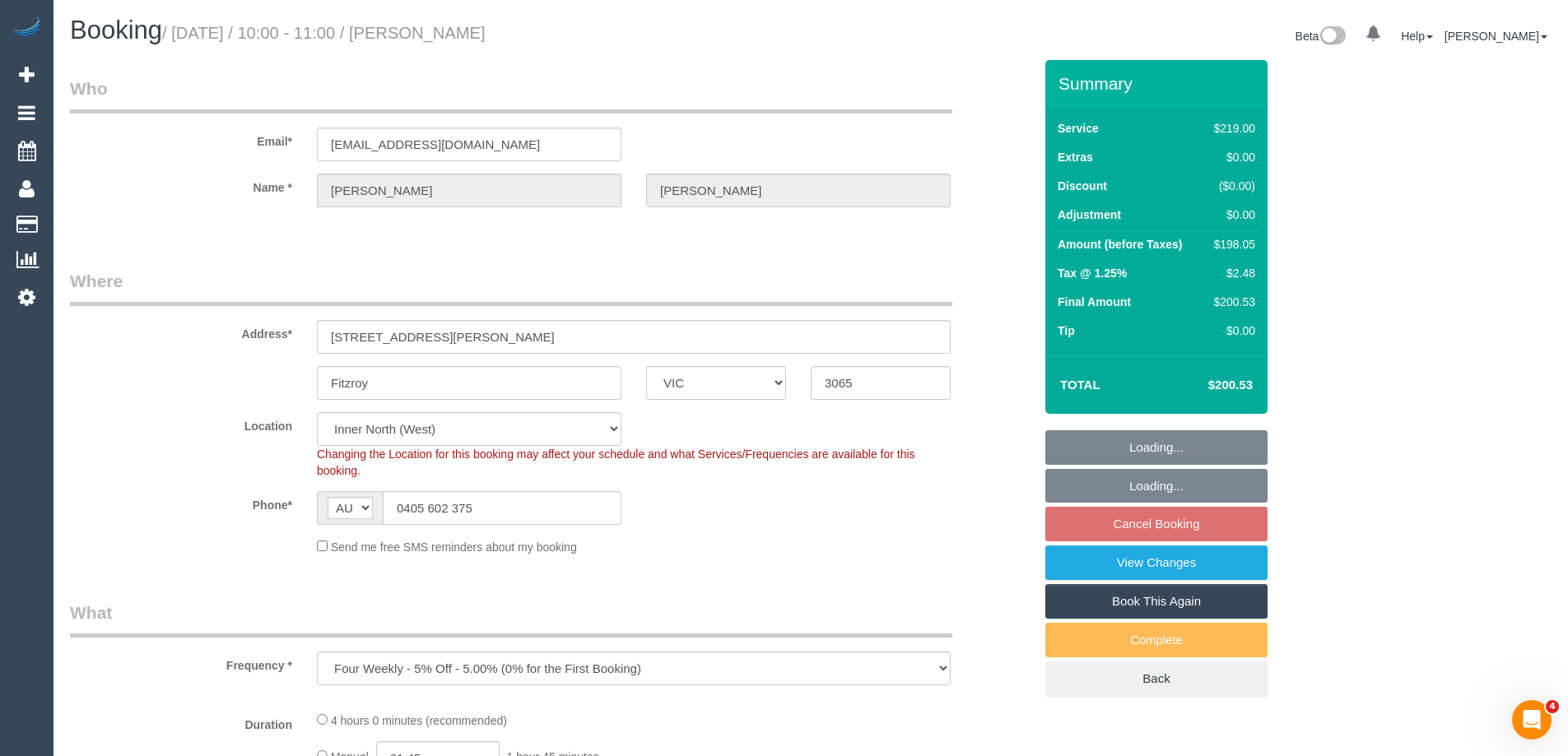
select select "number:19"
select select "number:25"
select select "number:34"
select select "number:12"
select select "object:1449"
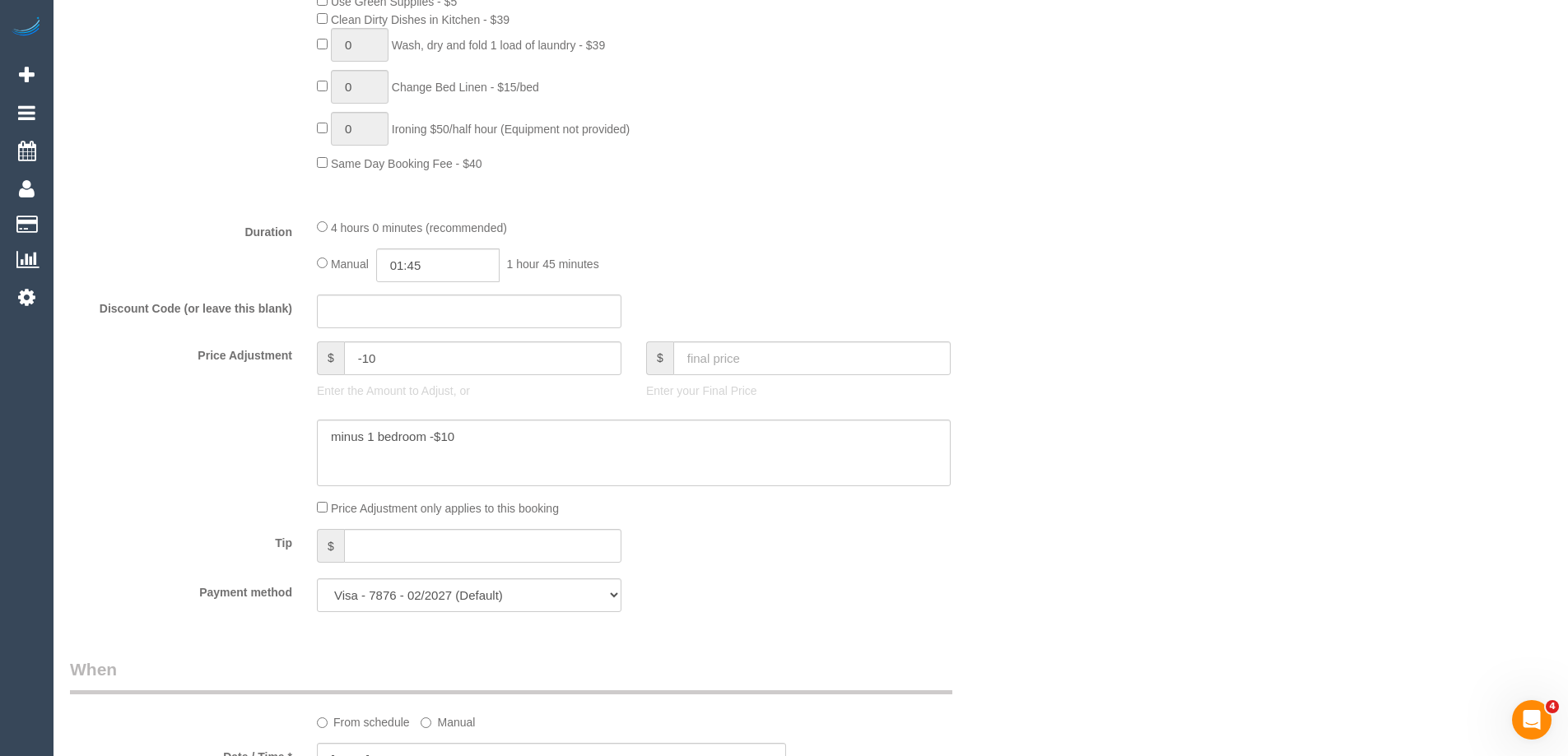
scroll to position [1317, 0]
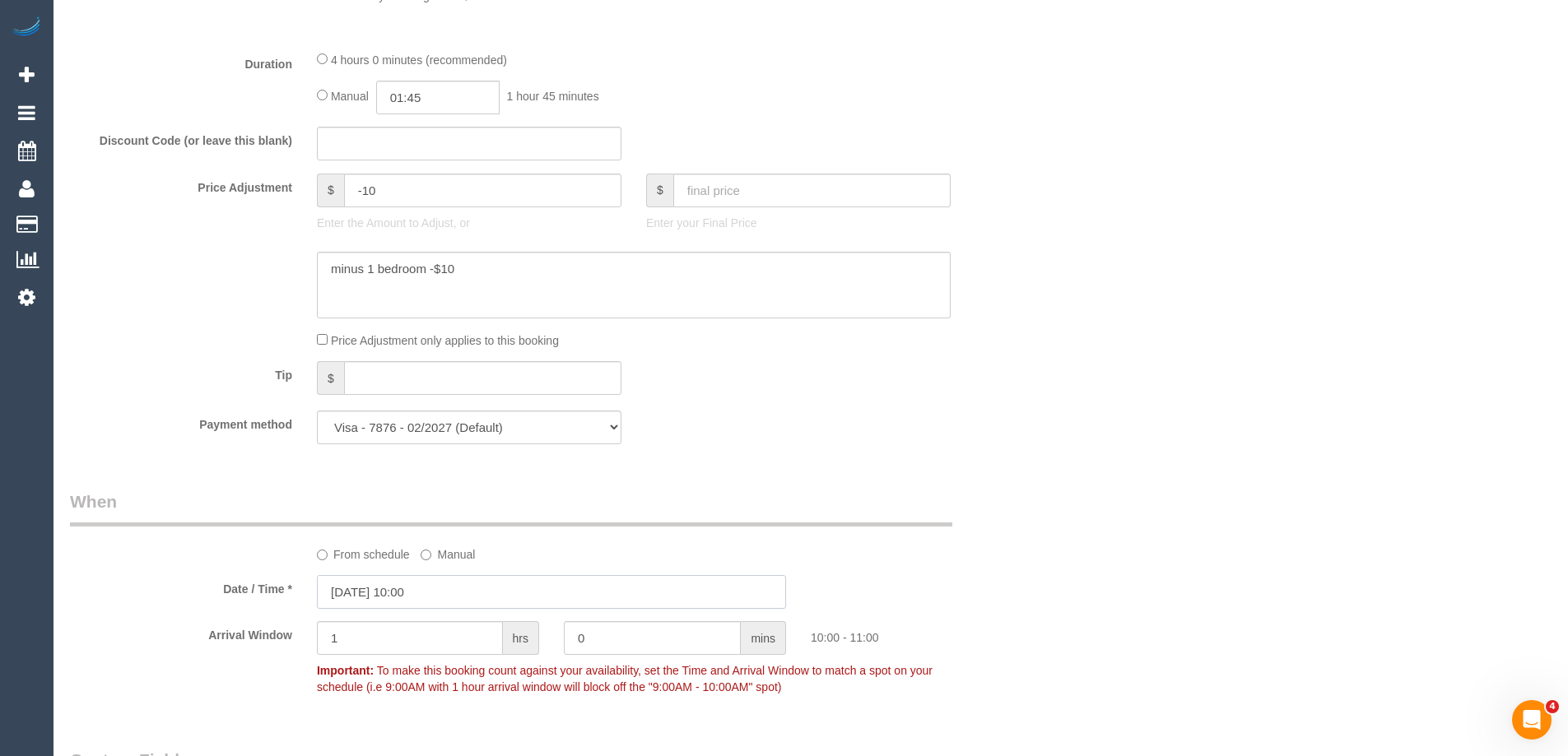
click at [471, 601] on input "27/08/2025 10:00" at bounding box center [551, 592] width 469 height 34
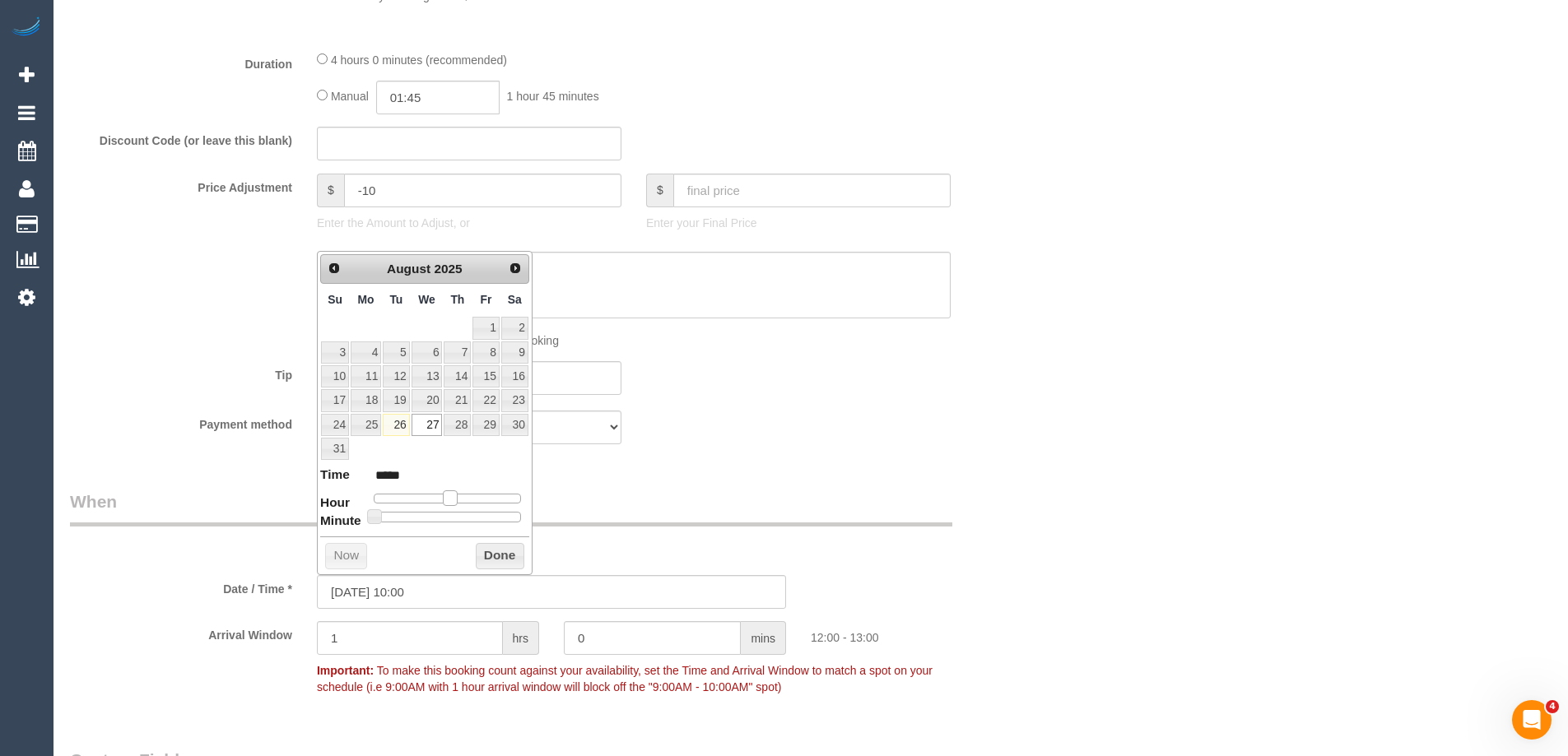
type input "27/08/2025 12:00"
type input "*****"
type input "27/08/2025 13:00"
type input "*****"
click at [451, 498] on span at bounding box center [456, 498] width 15 height 15
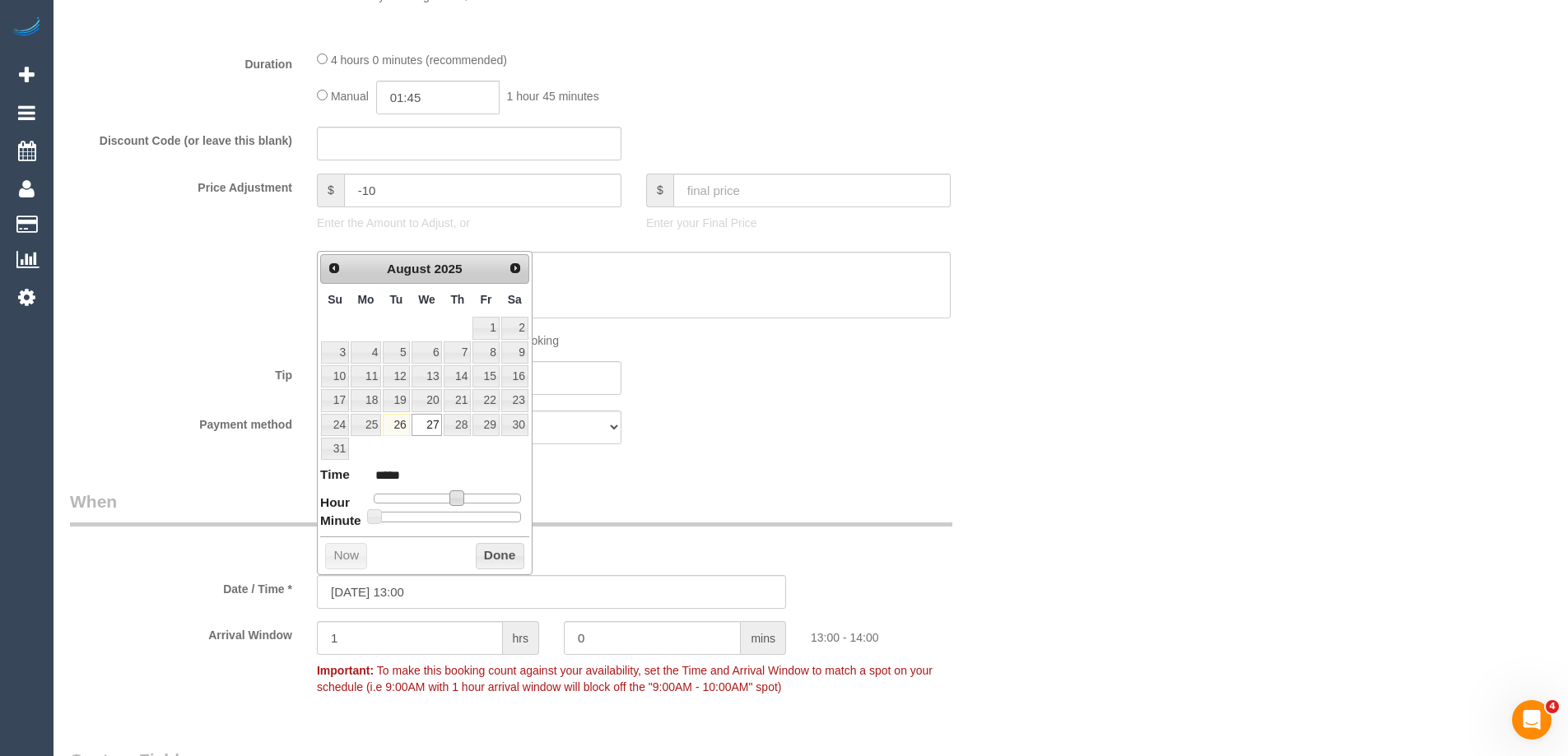
type input "27/08/2025 12:00"
type input "*****"
click at [446, 498] on span at bounding box center [449, 498] width 15 height 15
click at [497, 551] on button "Done" at bounding box center [500, 556] width 48 height 27
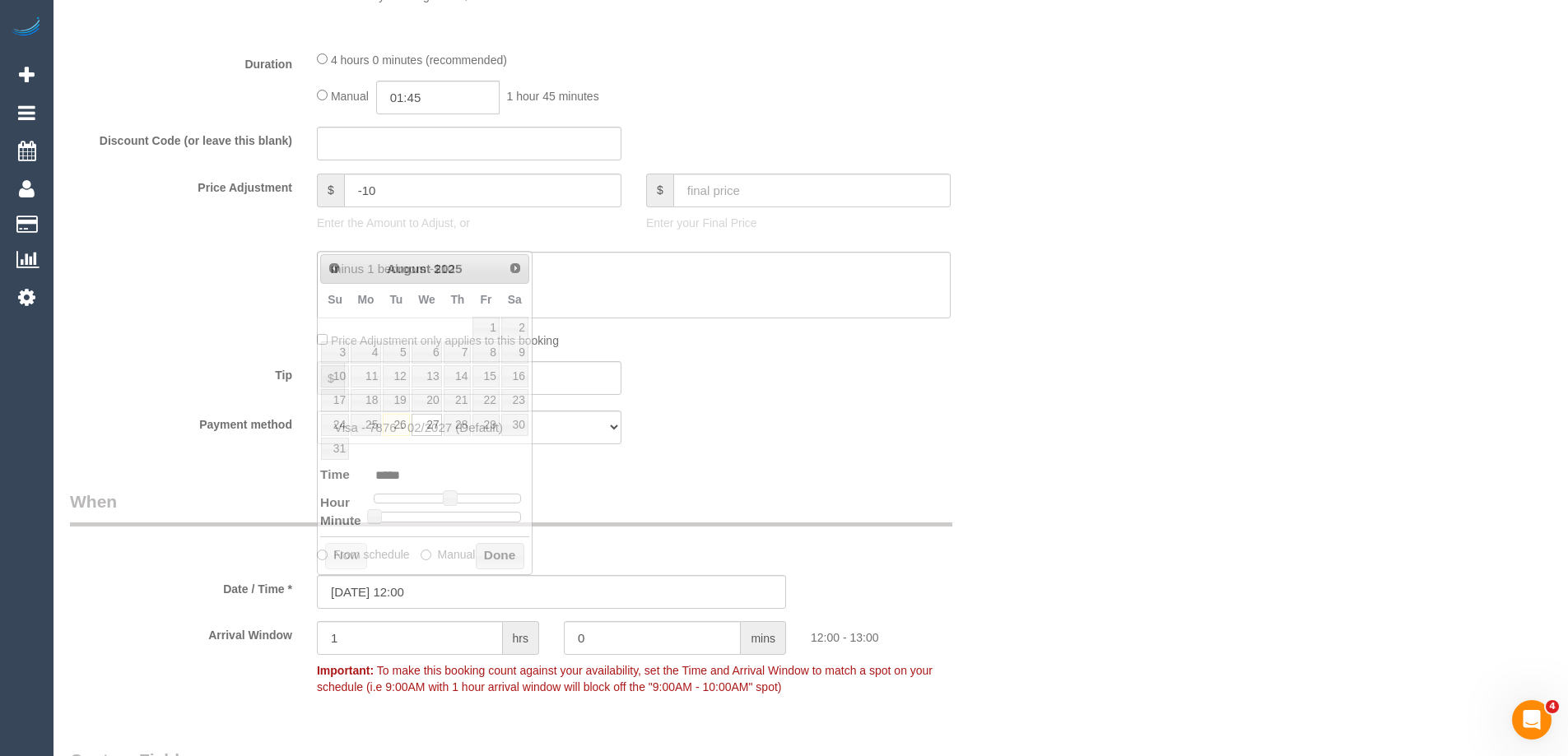
click at [907, 478] on div "Who Email* aunthillary@gmail.com Name * Shane Hodgkins Where Address* 13/2 Kerr…" at bounding box center [551, 554] width 988 height 3621
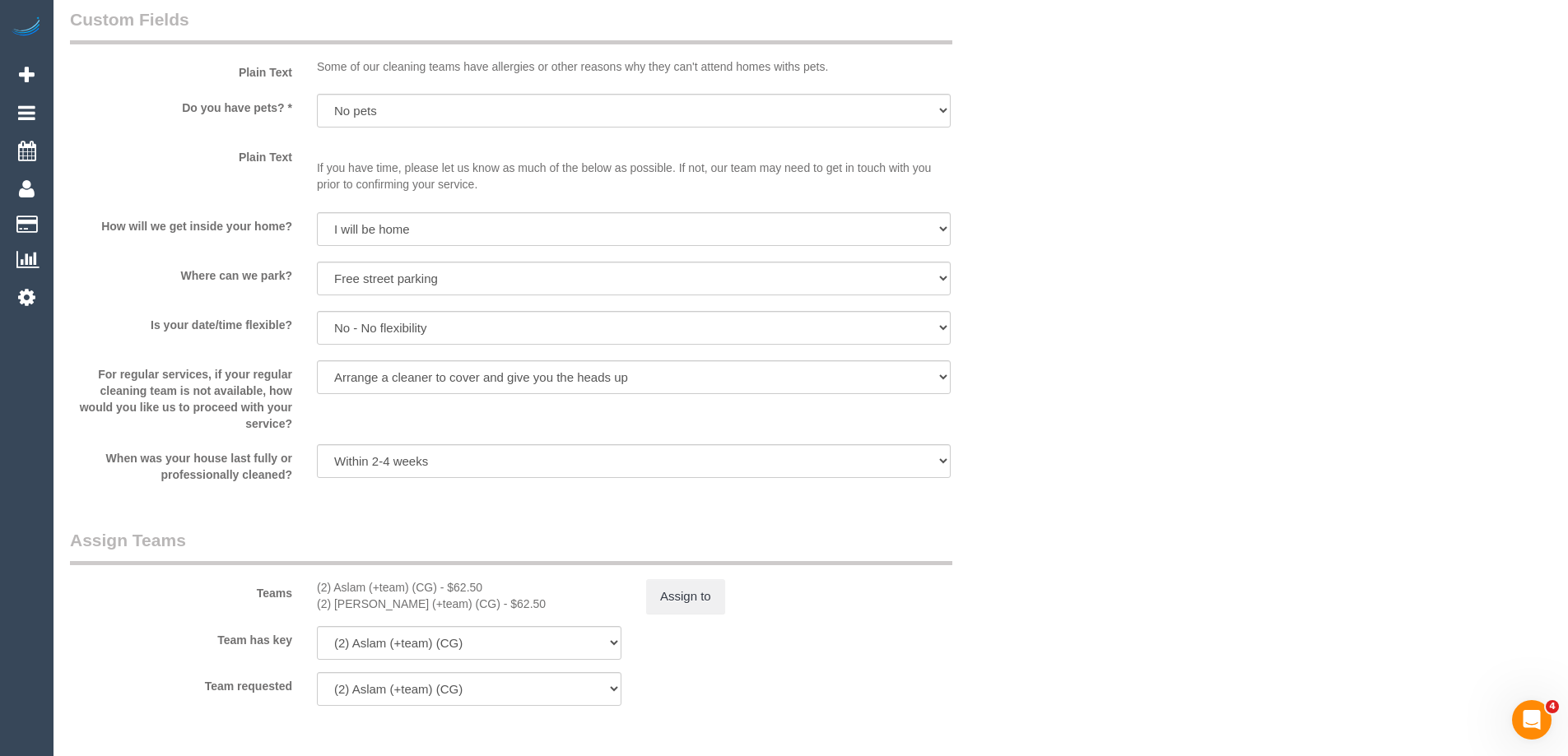
scroll to position [2982, 0]
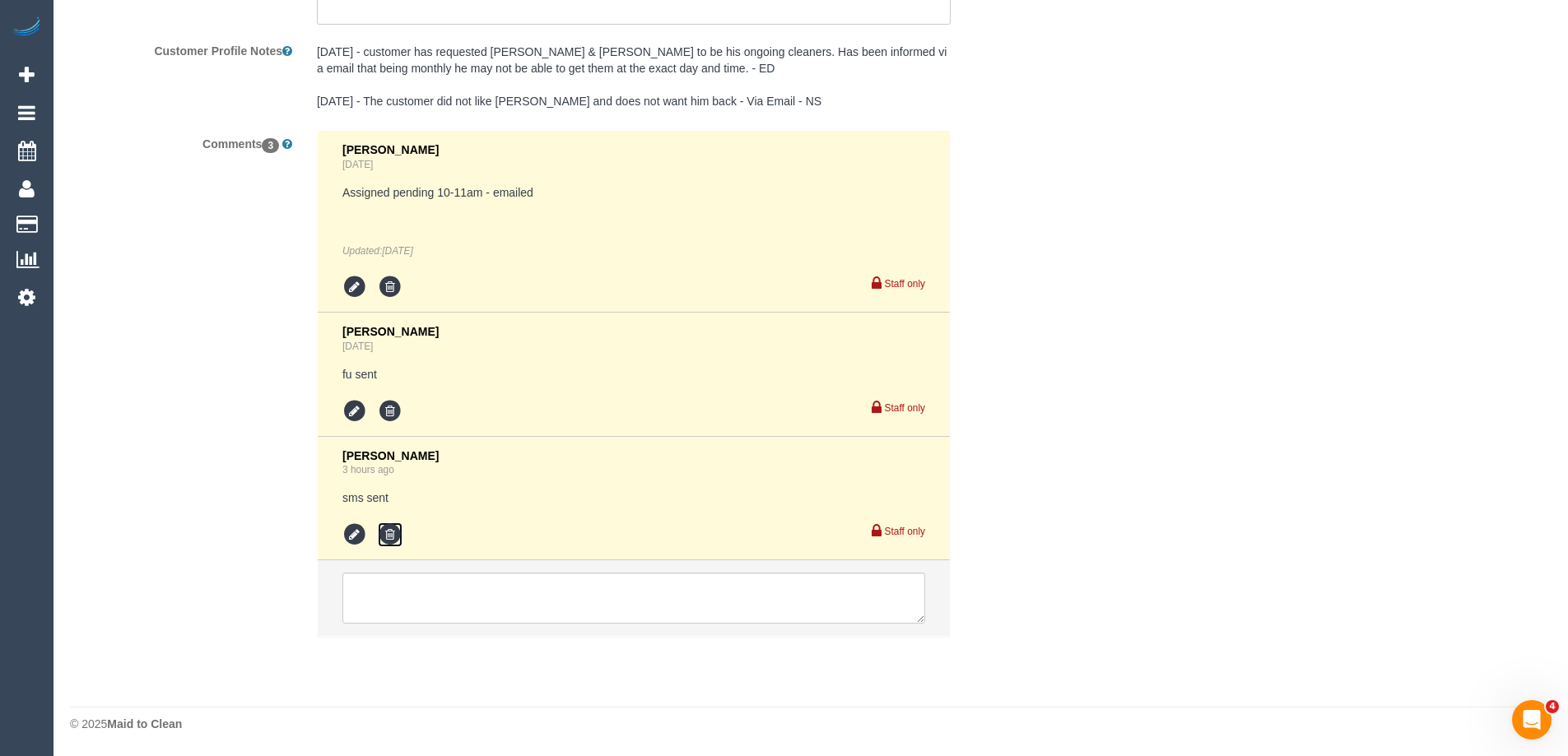
click at [384, 533] on icon at bounding box center [389, 534] width 25 height 25
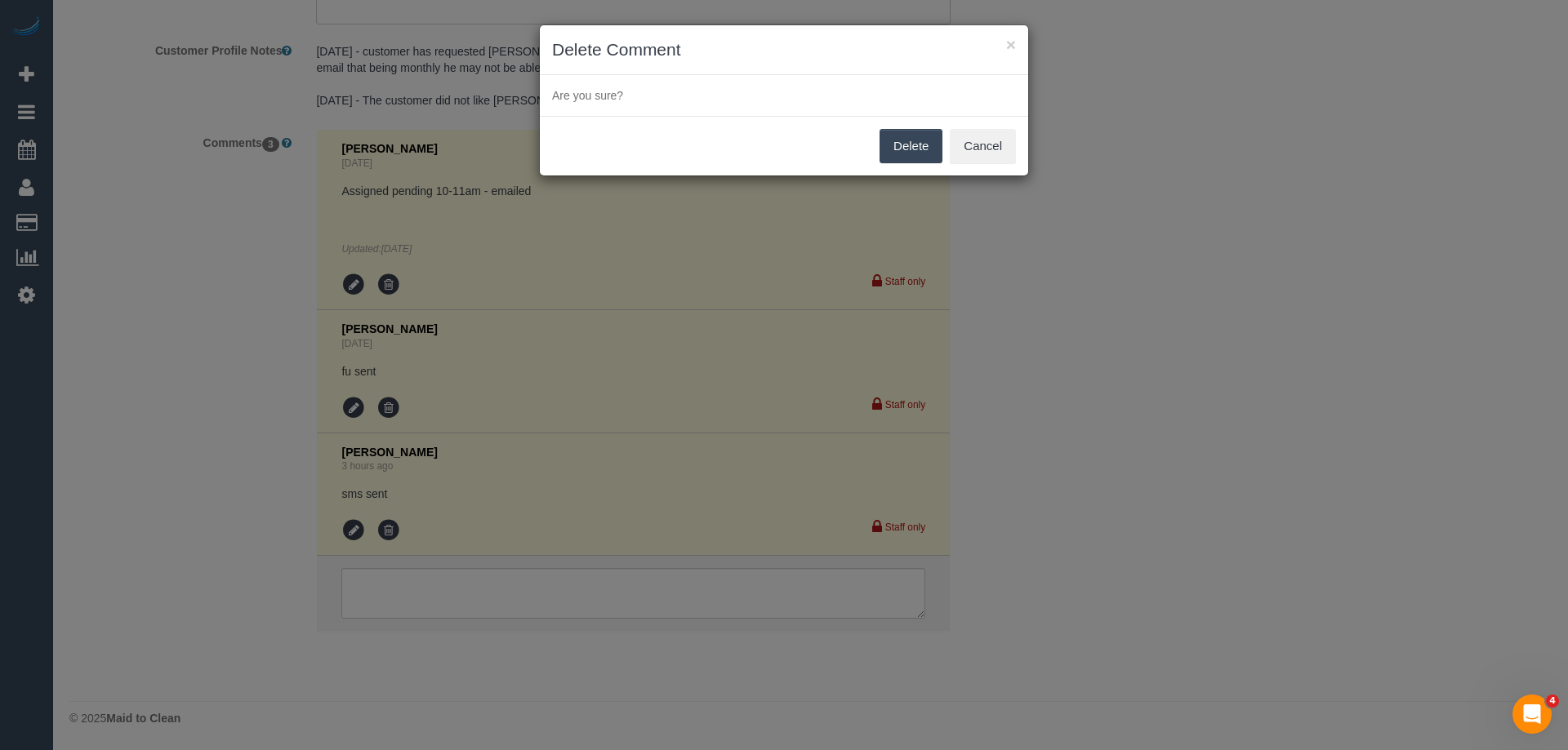
click at [926, 144] on button "Delete" at bounding box center [911, 146] width 63 height 34
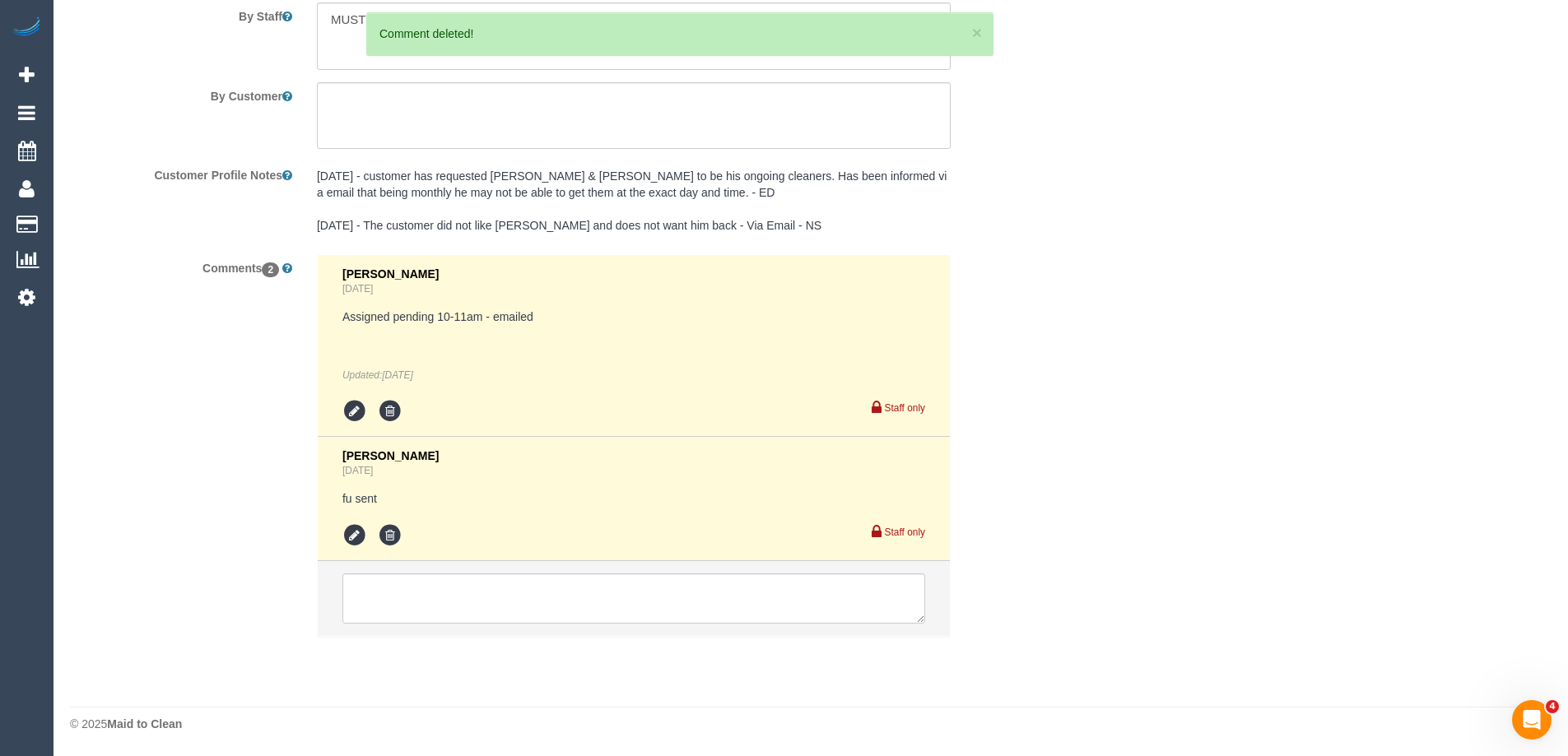
scroll to position [2857, 0]
click at [350, 538] on icon at bounding box center [354, 535] width 25 height 25
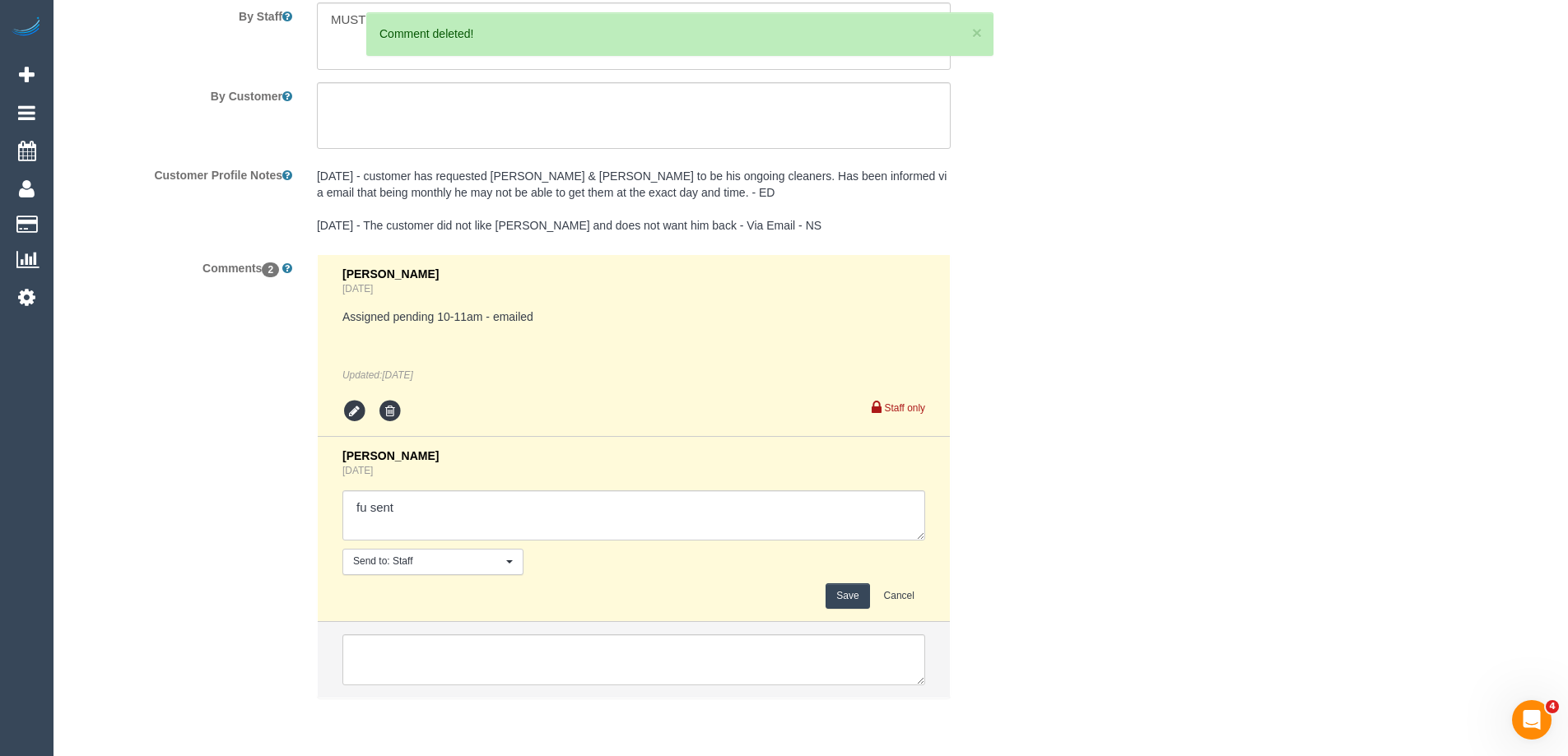
click at [480, 512] on textarea at bounding box center [633, 516] width 582 height 51
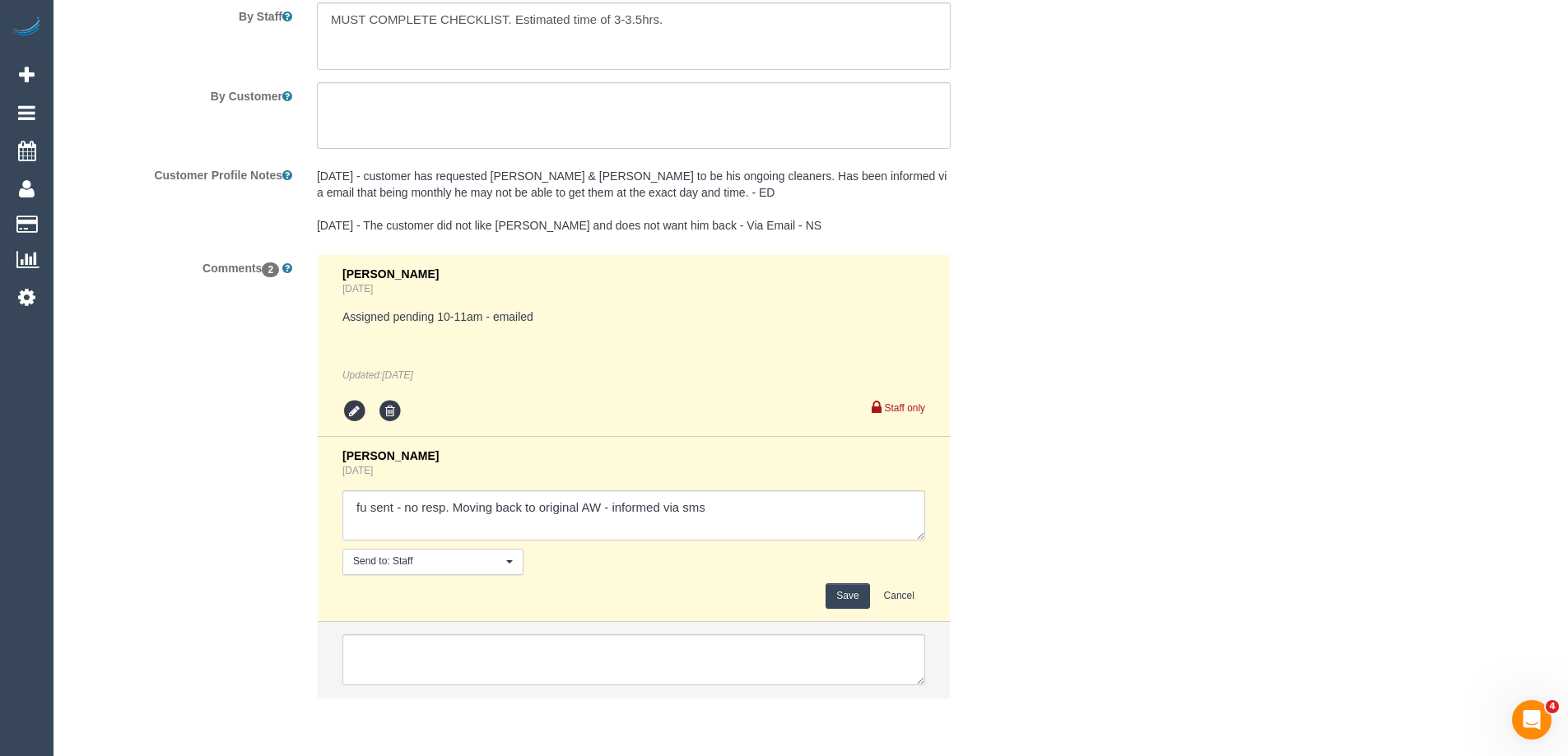
type textarea "fu sent - no resp. Moving back to original AW - informed via sms"
click at [828, 602] on button "Save" at bounding box center [848, 596] width 43 height 26
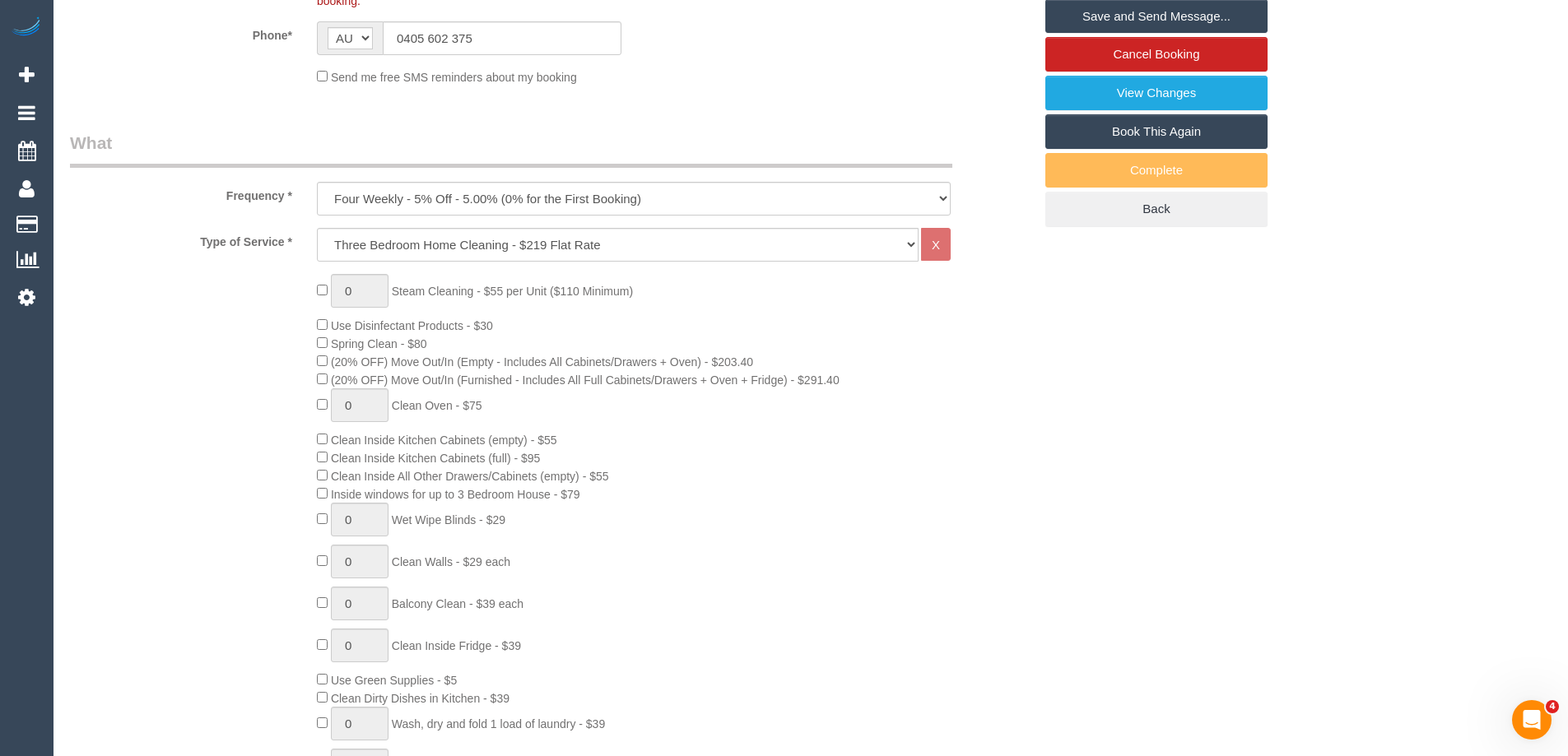
scroll to position [0, 0]
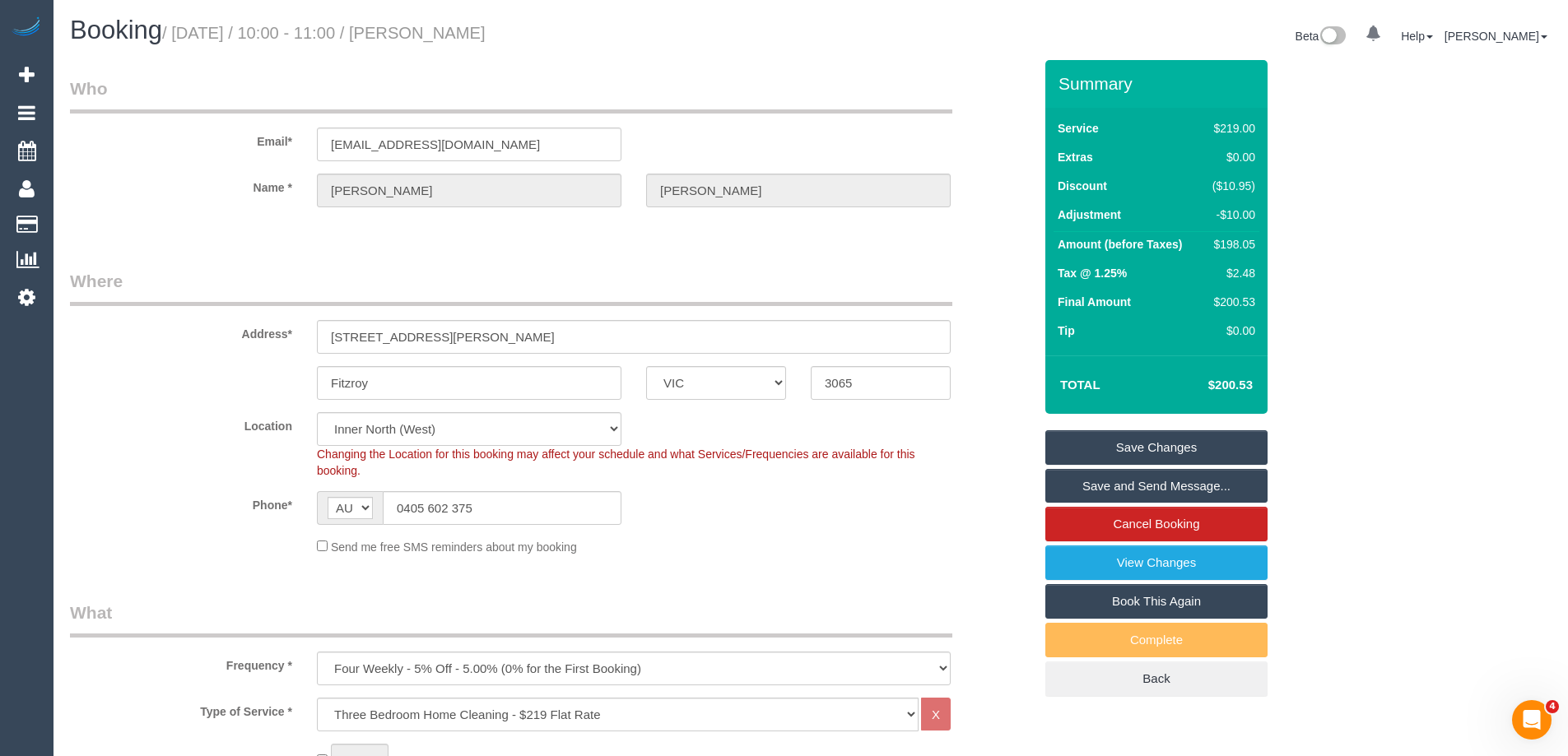
click at [1185, 445] on link "Save Changes" at bounding box center [1155, 447] width 222 height 34
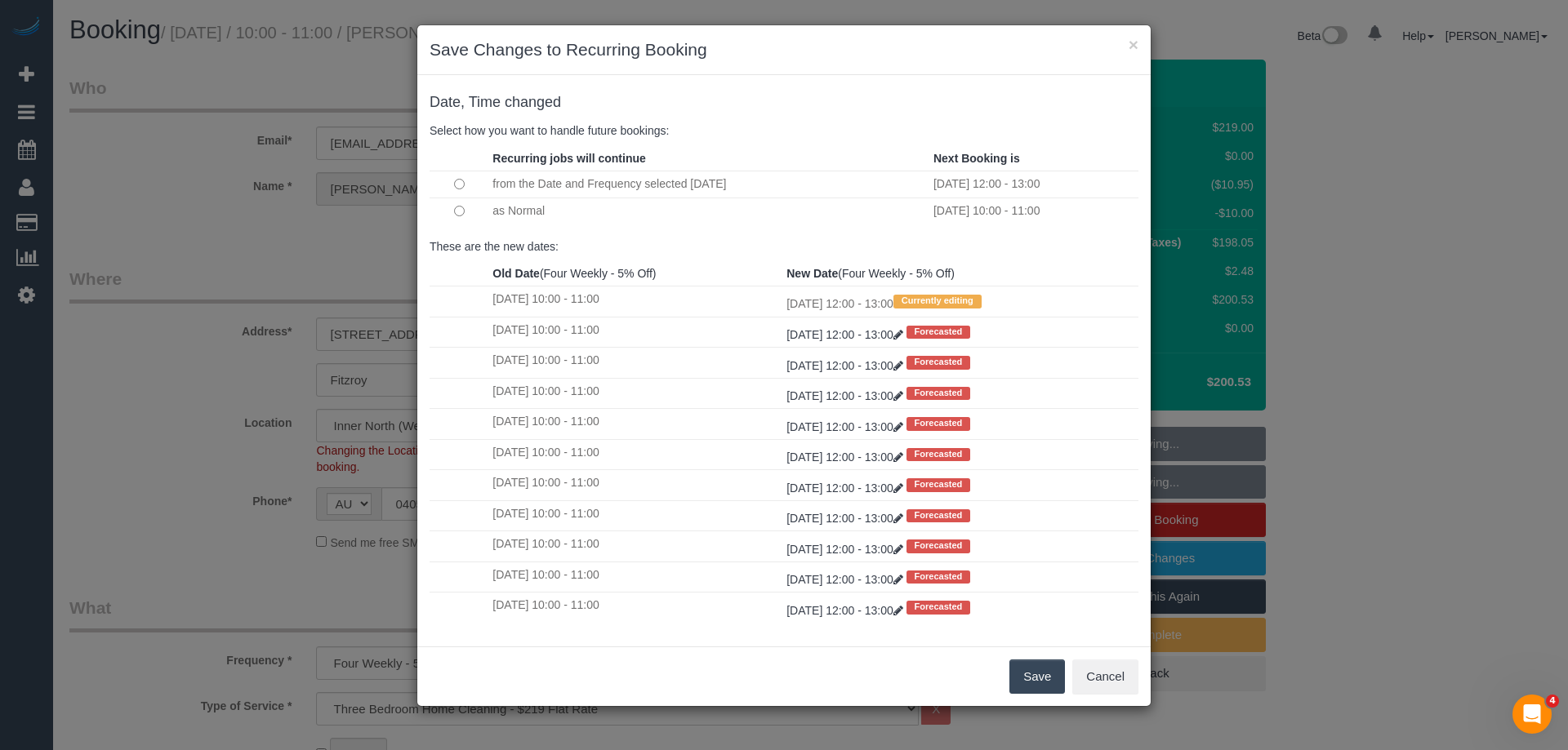
click at [1027, 676] on button "Save" at bounding box center [1037, 677] width 56 height 34
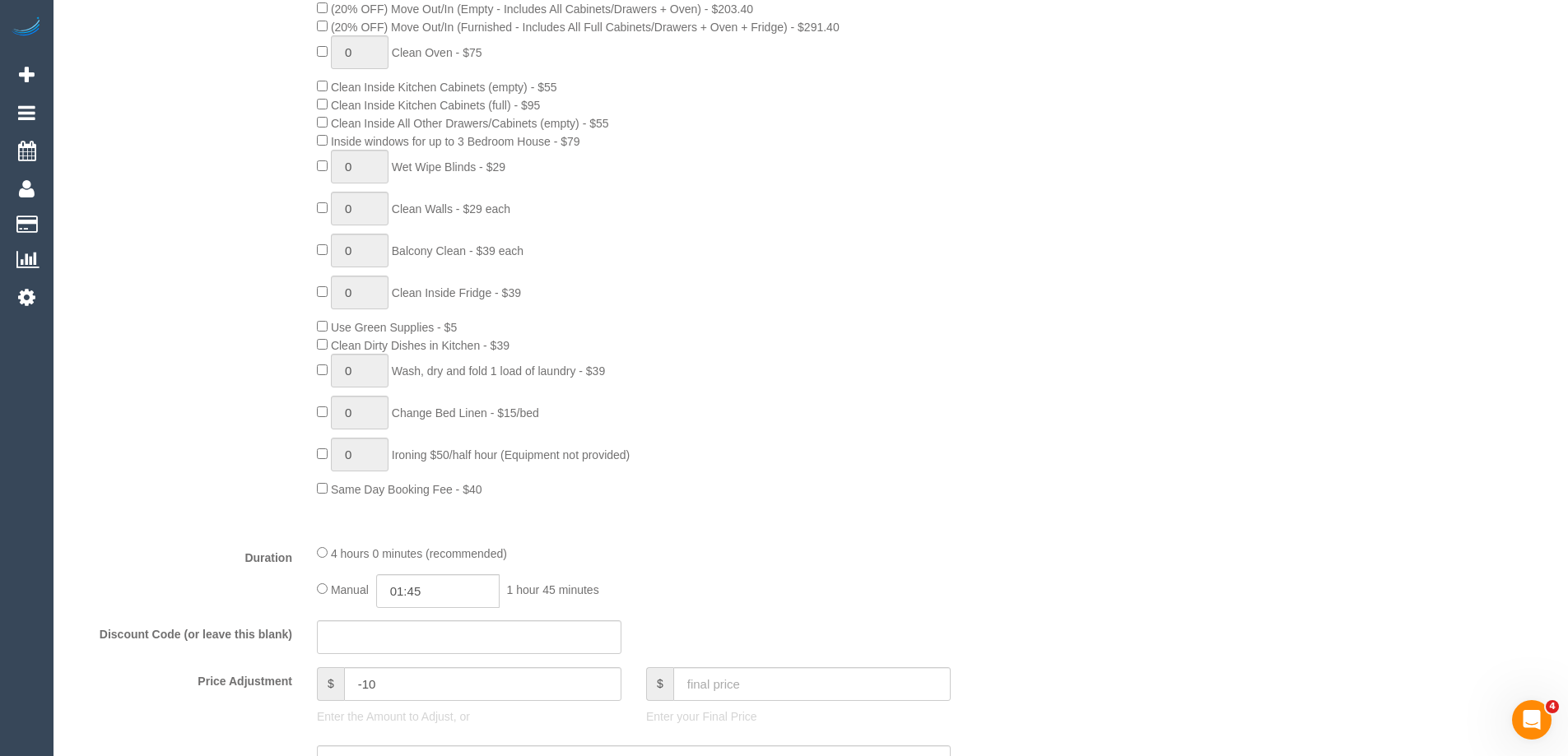
scroll to position [1564, 0]
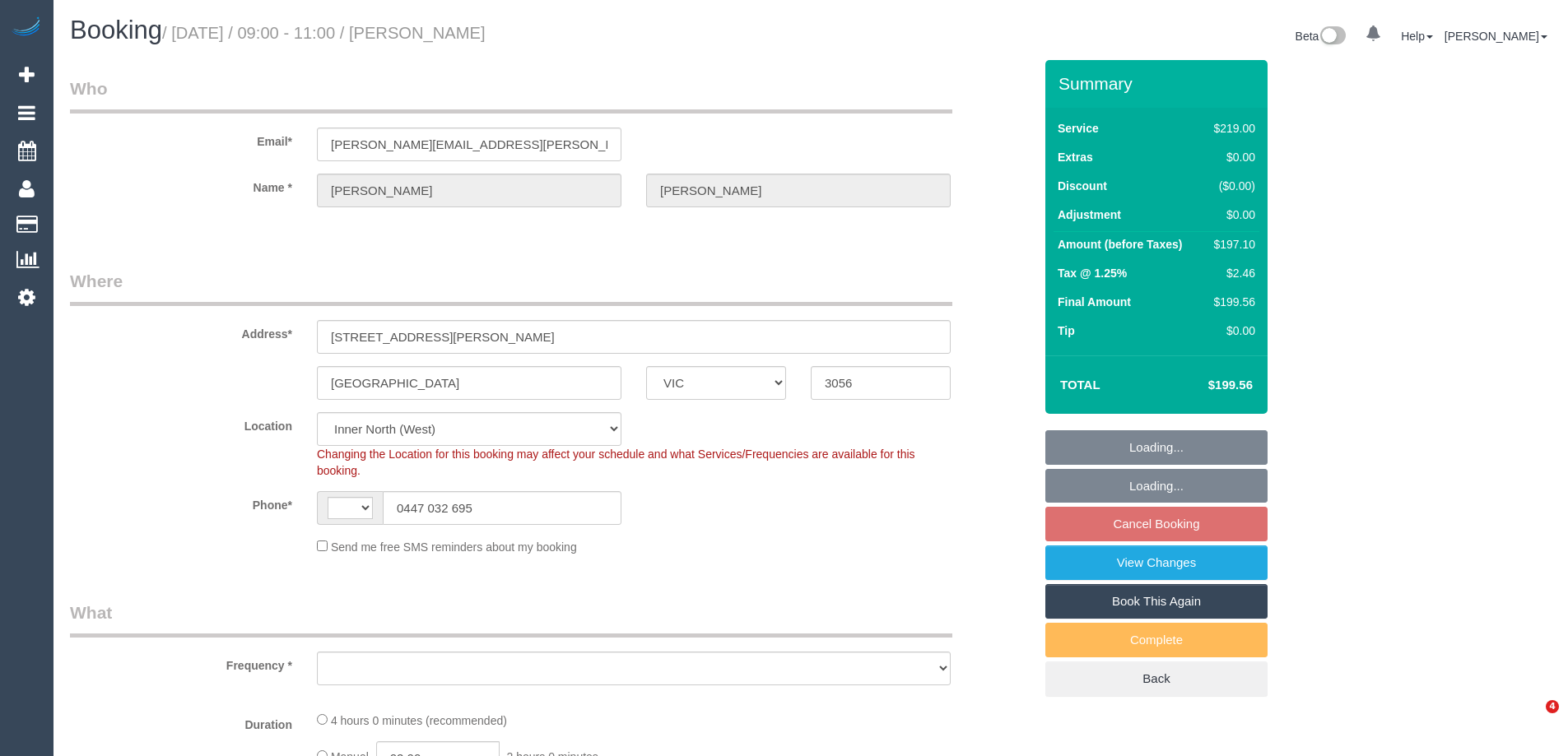
select select "VIC"
select select "string:AU"
select select "object:1542"
select select "string:stripe-pm_1PAi9H2GScqysDRVOtAcocXW"
select select "number:28"
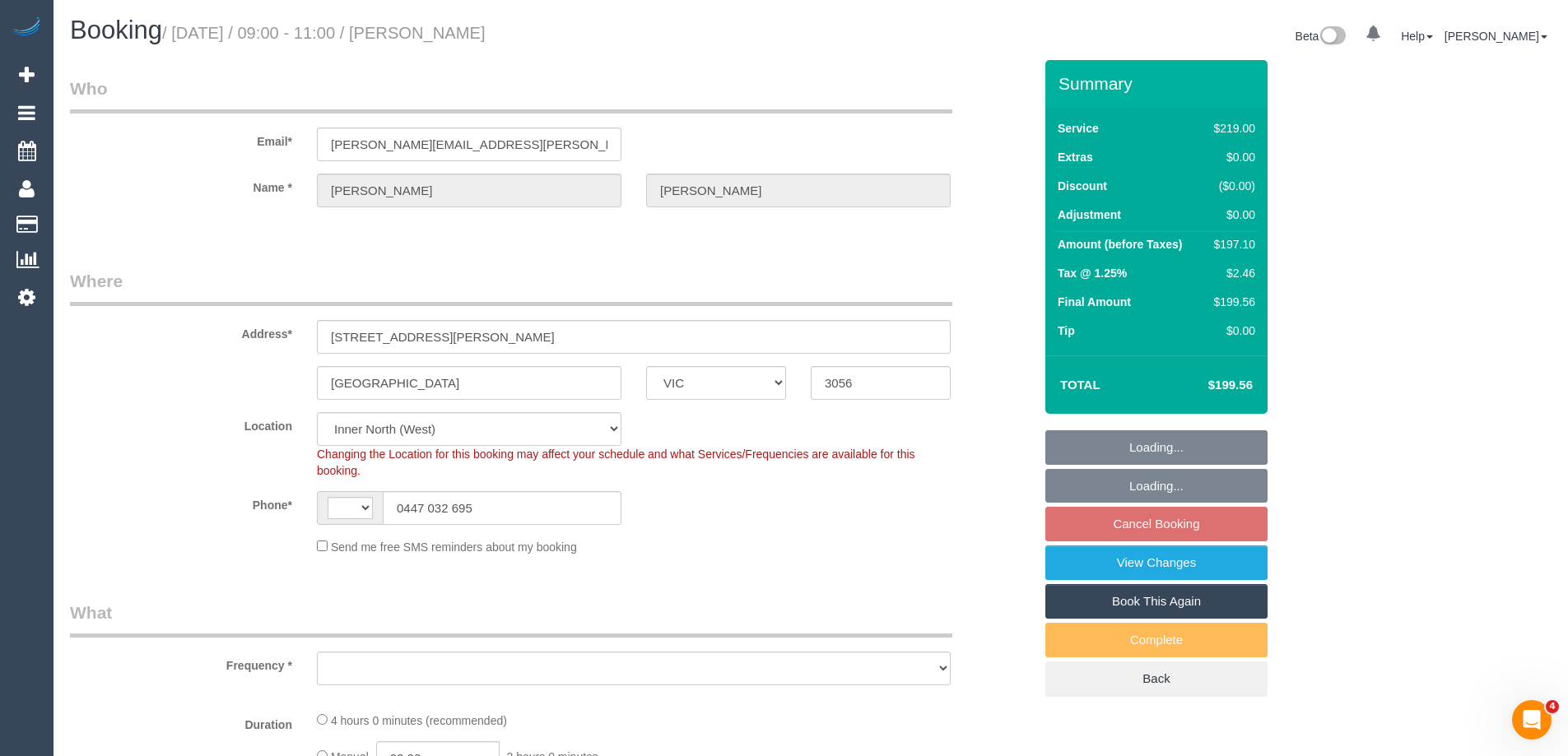
select select "number:16"
select select "number:19"
select select "number:22"
select select "number:34"
select select "number:13"
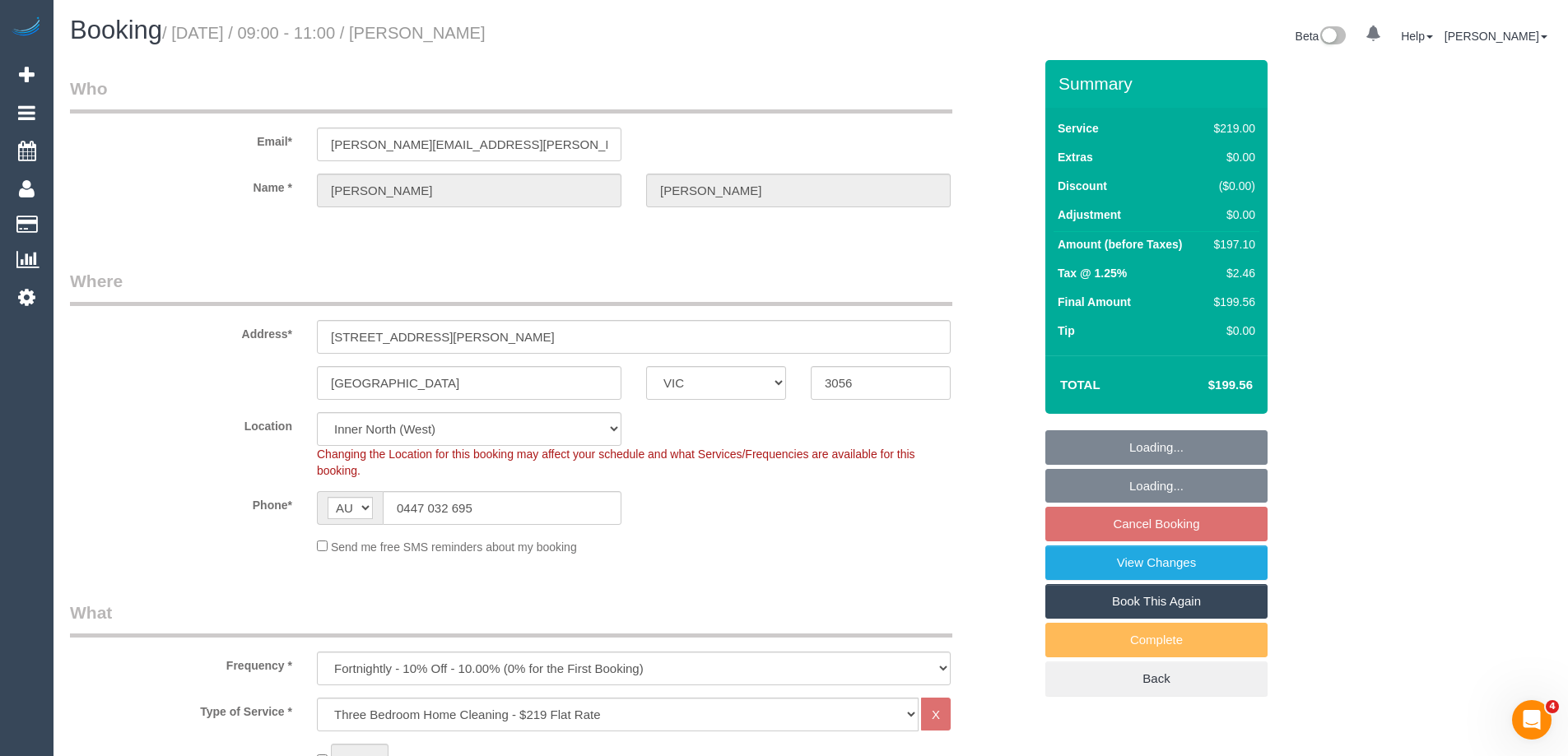
select select "spot1"
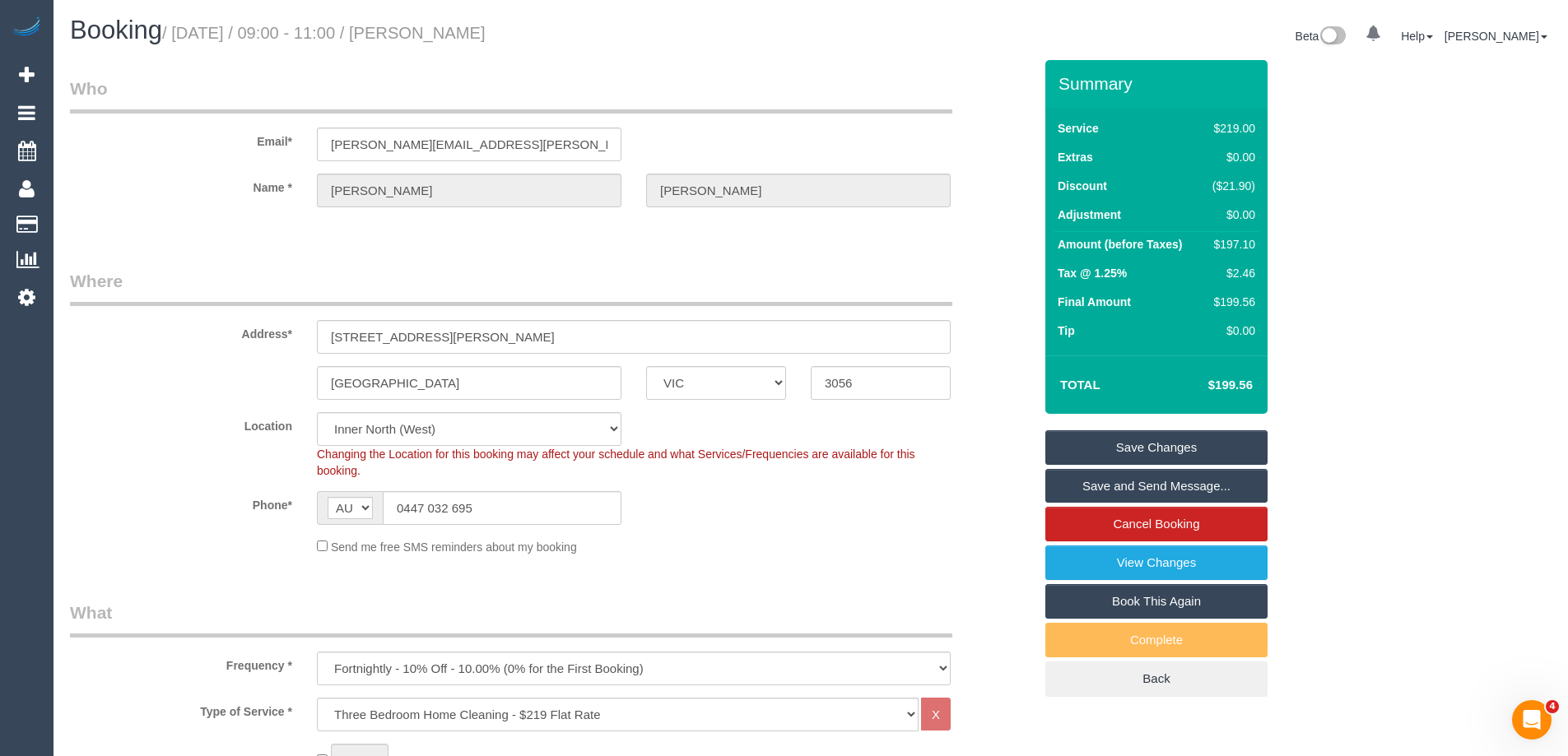
drag, startPoint x: 546, startPoint y: 33, endPoint x: 431, endPoint y: 31, distance: 115.0
click at [427, 30] on h1 "Booking / [DATE] / 09:00 - 11:00 / [PERSON_NAME]" at bounding box center [434, 31] width 728 height 28
click at [748, 535] on sui-booking-location "Location [GEOGRAPHIC_DATA] (North) East (South) [GEOGRAPHIC_DATA] (East) [GEOGR…" at bounding box center [551, 483] width 963 height 143
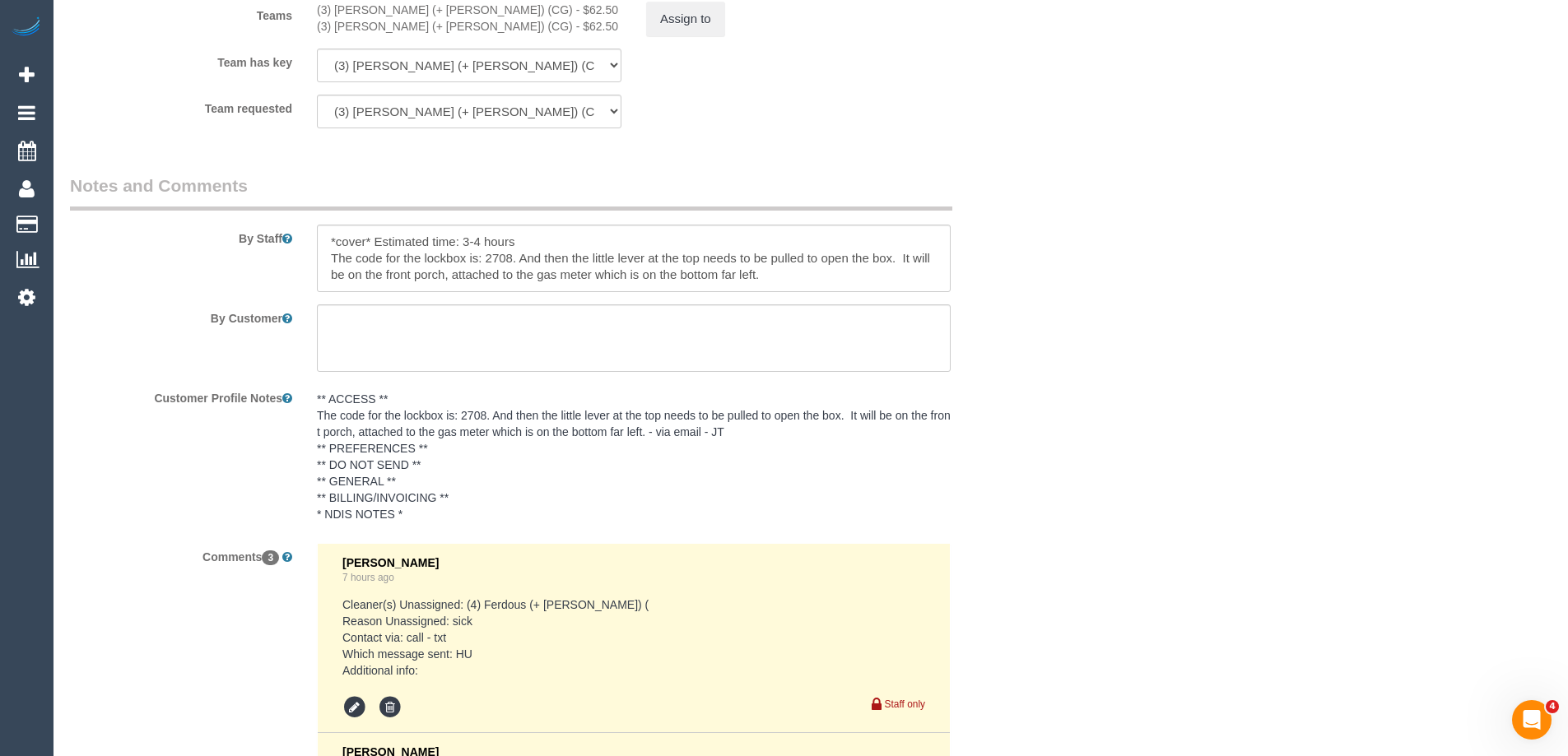
scroll to position [2436, 0]
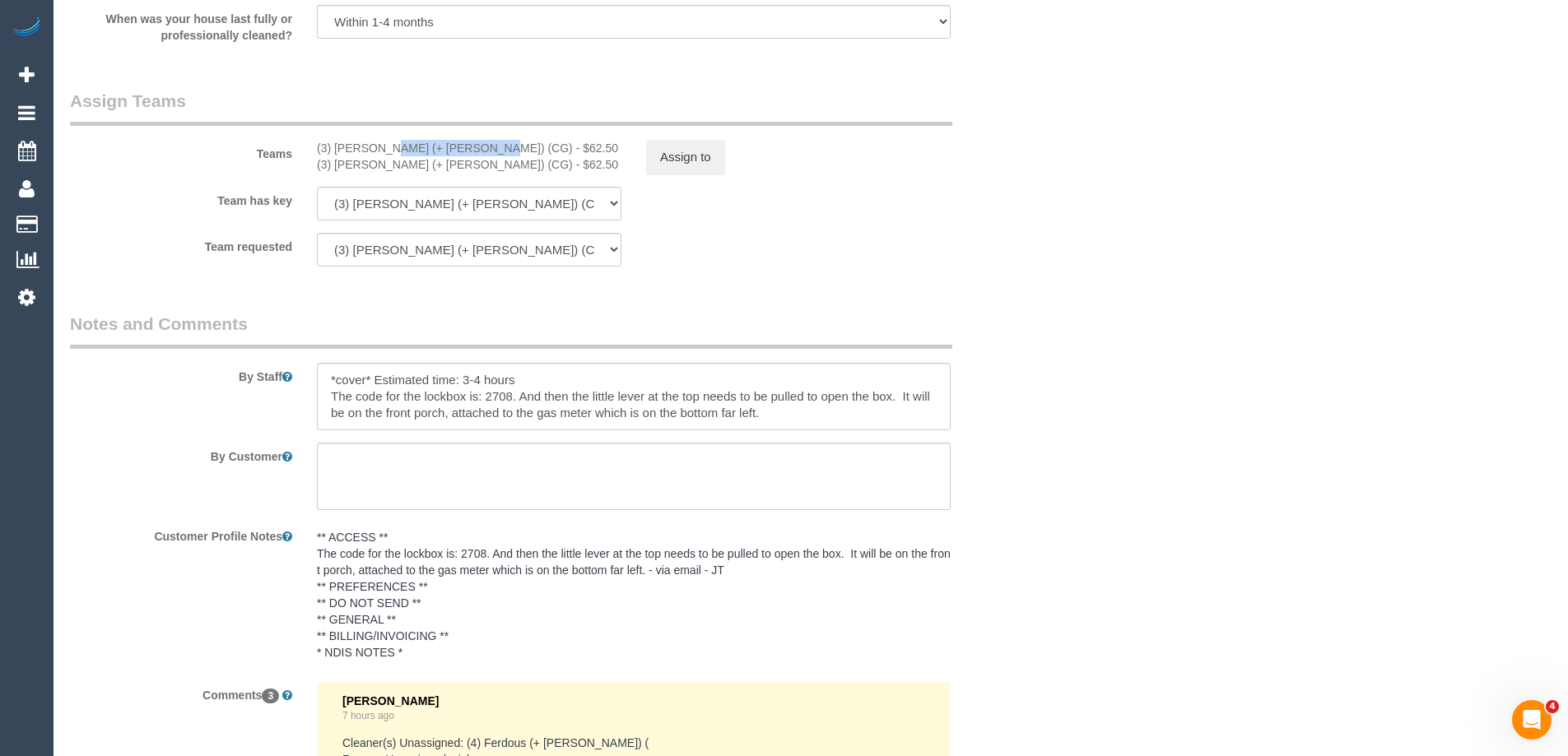
drag, startPoint x: 432, startPoint y: 147, endPoint x: 333, endPoint y: 144, distance: 99.0
click at [333, 144] on div "(3) [PERSON_NAME] (+ [PERSON_NAME]) (CG) - $62.50" at bounding box center [468, 148] width 305 height 17
copy div "[PERSON_NAME] (+ [PERSON_NAME]"
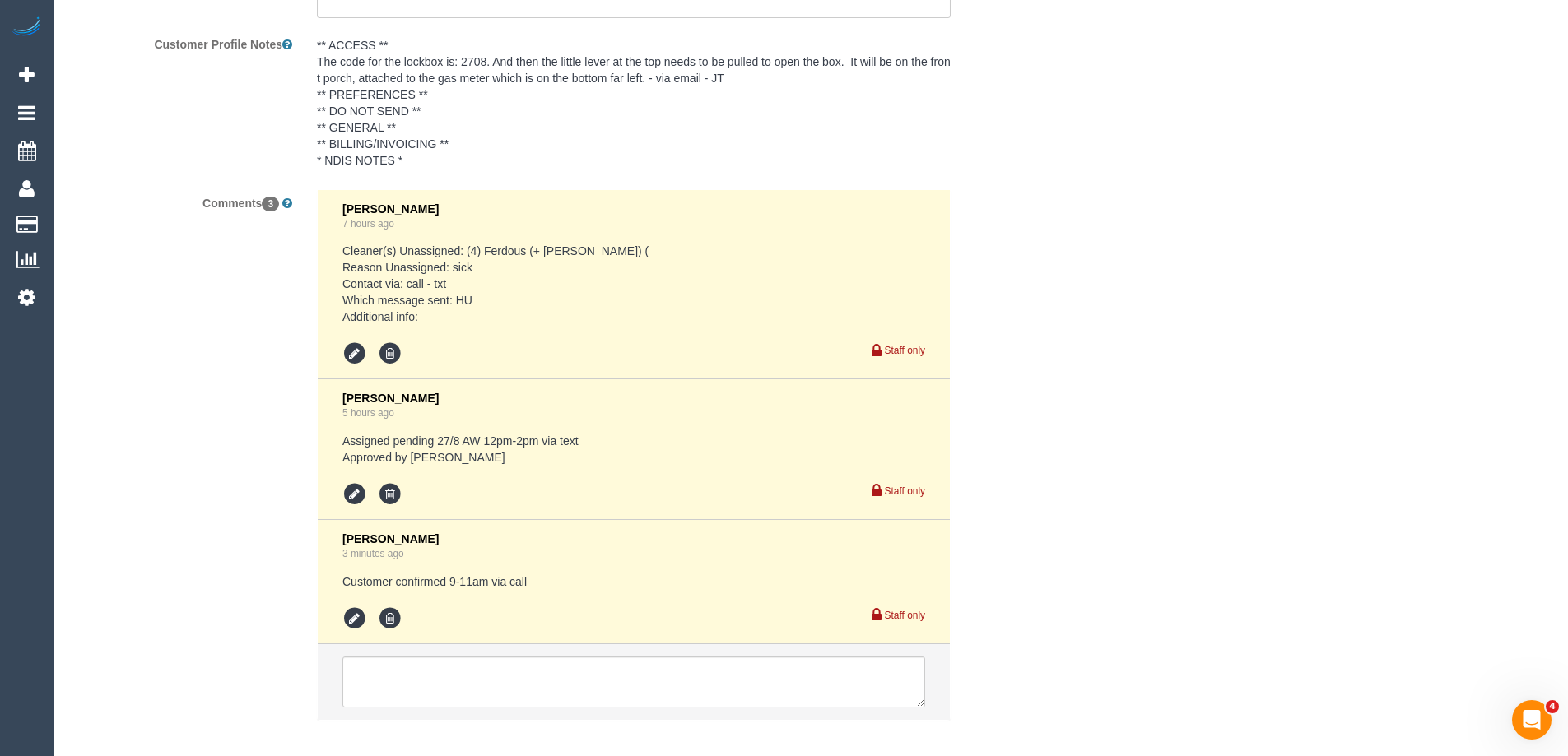
scroll to position [3011, 0]
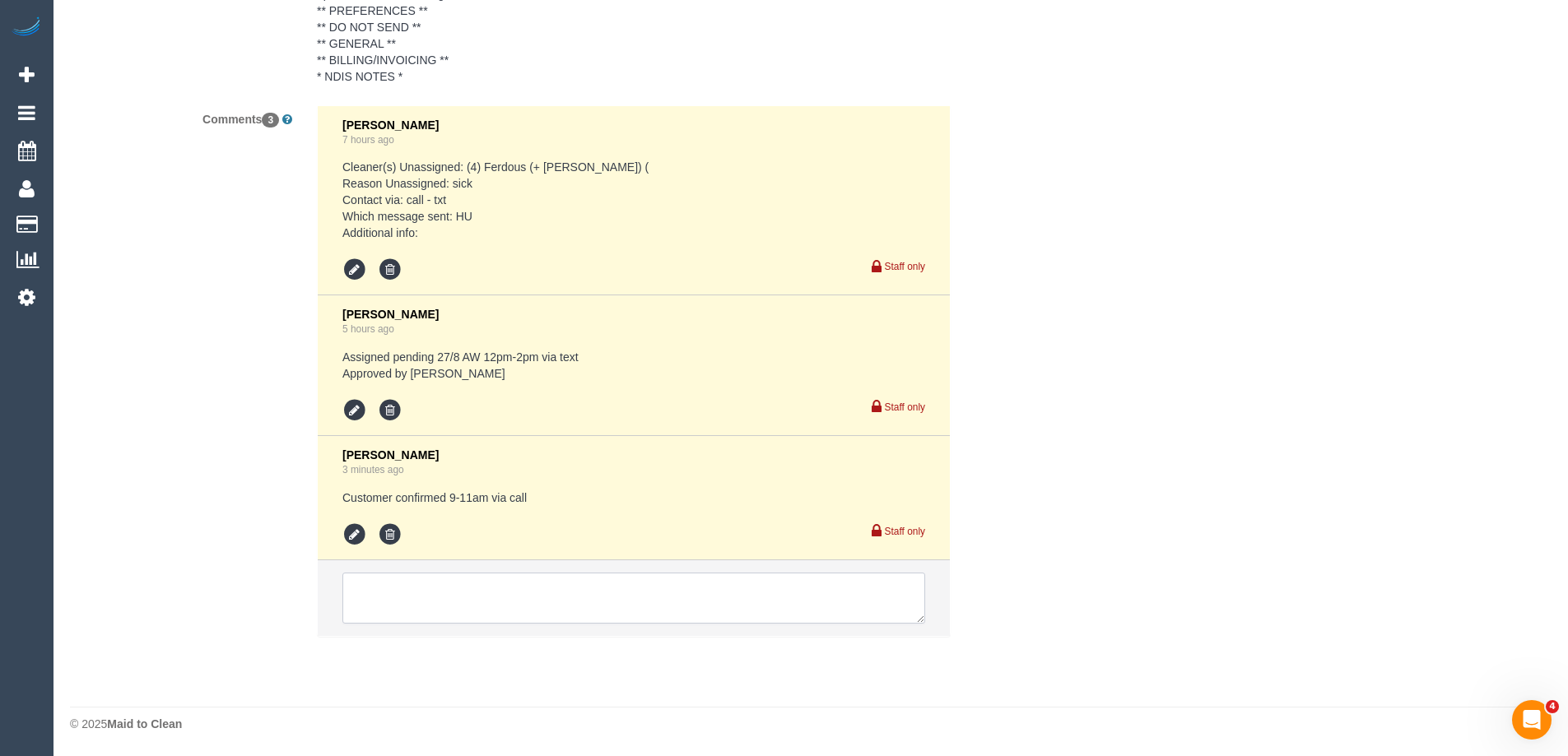
click at [380, 591] on textarea at bounding box center [633, 598] width 582 height 51
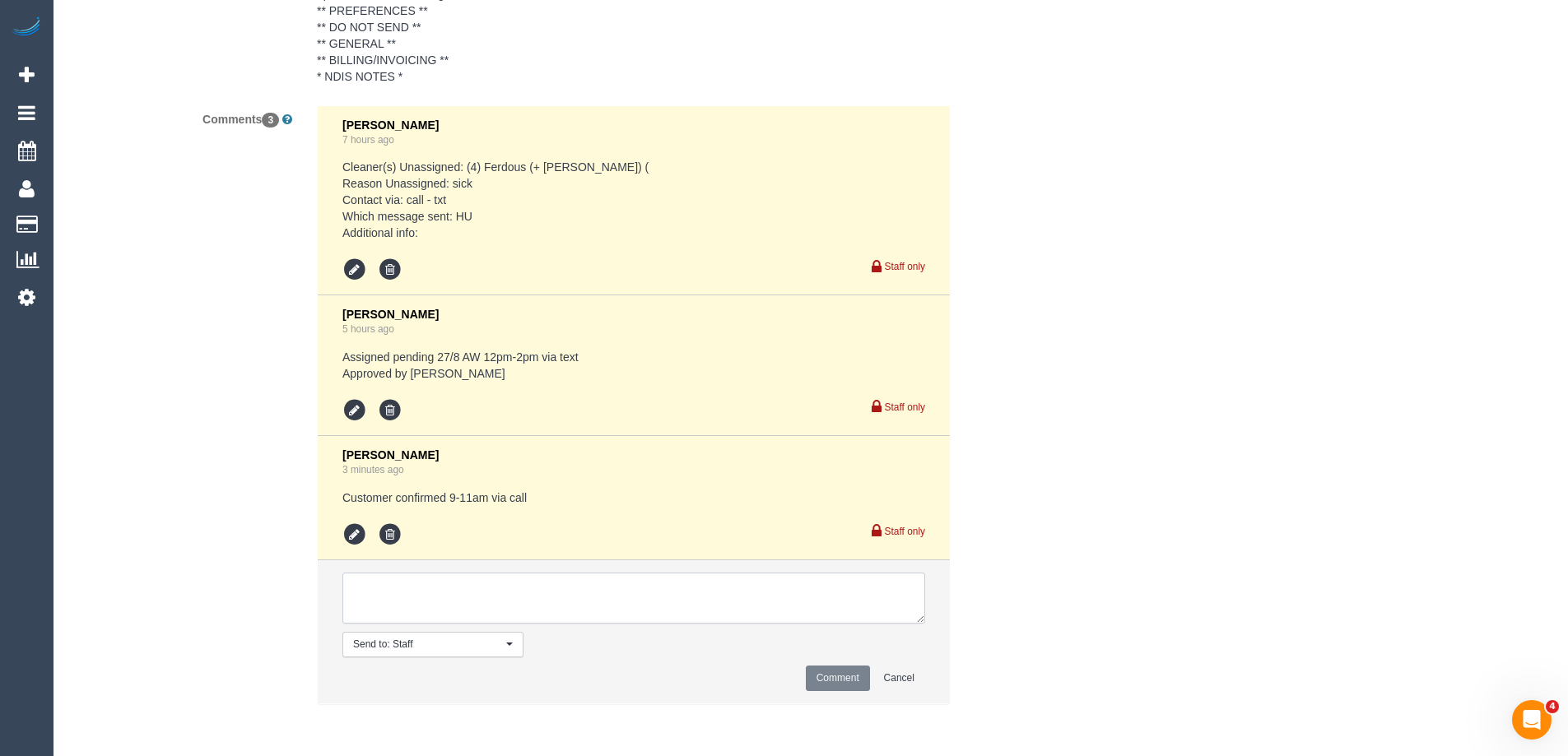
paste textarea "[PERSON_NAME] (+ [PERSON_NAME]"
type textarea "[PERSON_NAME] (+ [PERSON_NAME]"
click at [160, 586] on div "Comments 3 [PERSON_NAME] 7 hours ago Cleaner(s) Unassigned: (4) Ferdous (+ [PER…" at bounding box center [551, 413] width 988 height 616
click at [352, 536] on icon at bounding box center [354, 534] width 25 height 25
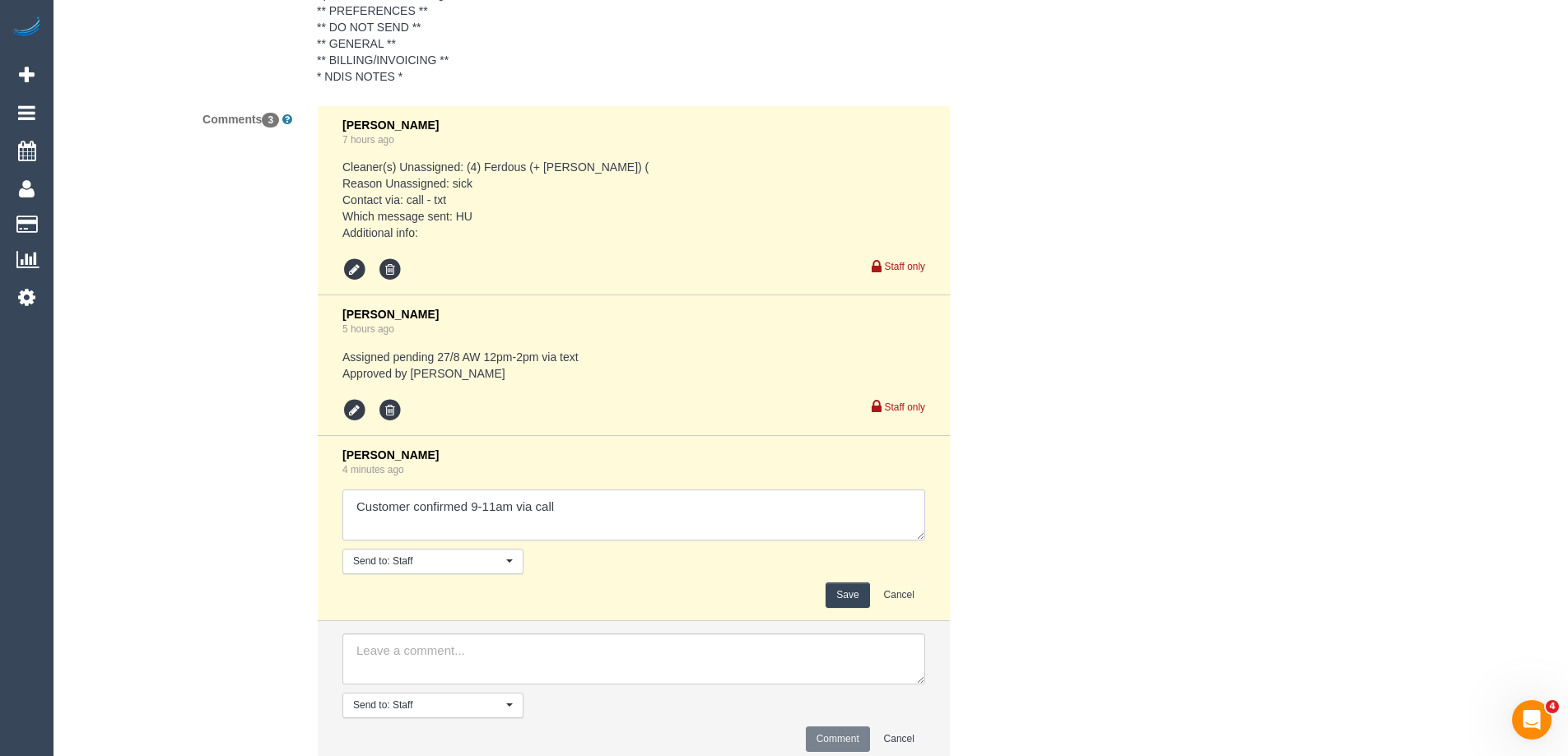
click at [621, 513] on textarea at bounding box center [633, 515] width 582 height 51
paste textarea "[PERSON_NAME] (+ [PERSON_NAME]"
click at [416, 526] on textarea at bounding box center [633, 515] width 582 height 51
click at [530, 521] on textarea at bounding box center [633, 515] width 582 height 51
type textarea "Customer confirmed 9-11am via call [PERSON_NAME] + [PERSON_NAME] U/A to fill HP…"
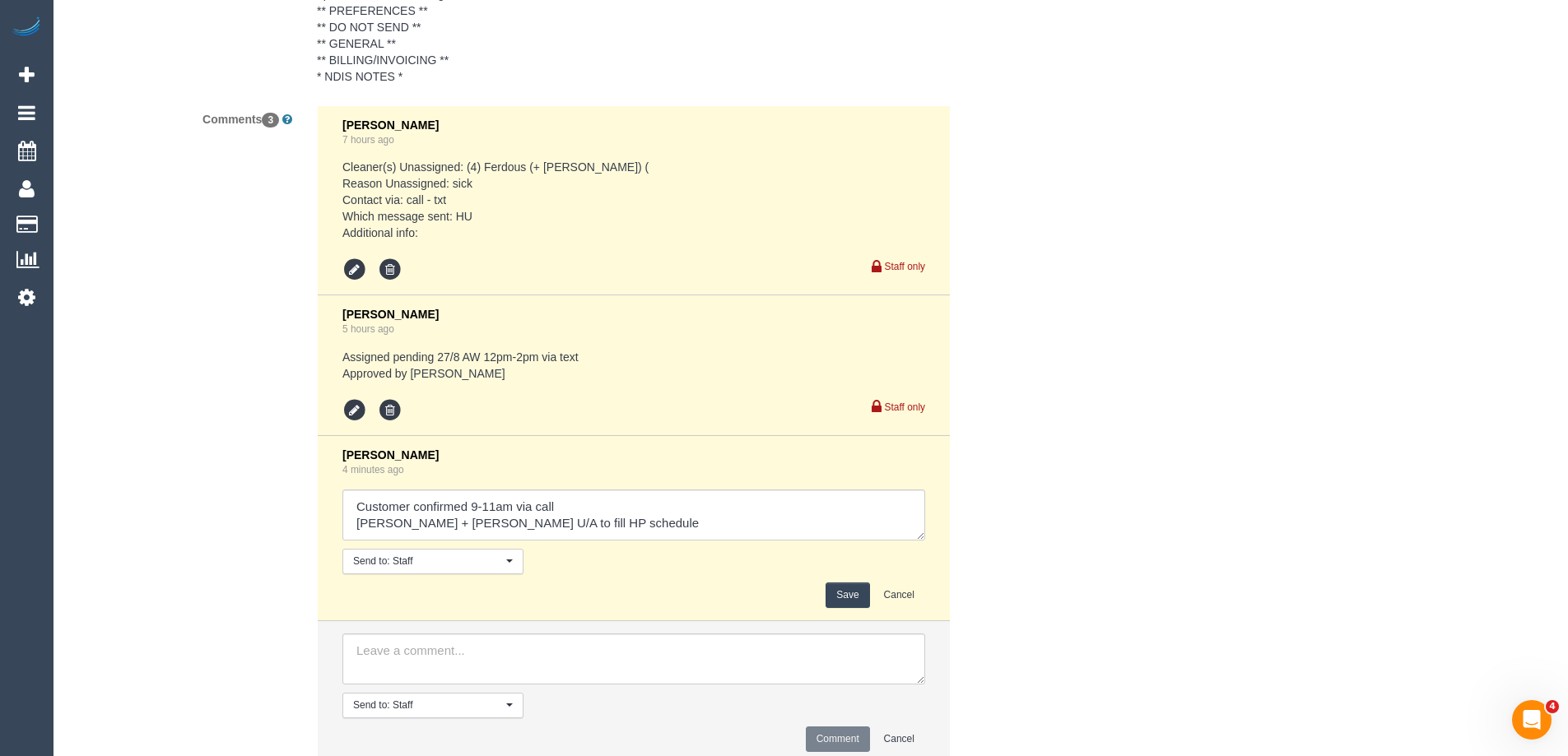
drag, startPoint x: 843, startPoint y: 596, endPoint x: 1151, endPoint y: 501, distance: 322.3
click at [843, 595] on button "Save" at bounding box center [848, 595] width 43 height 26
drag, startPoint x: 1151, startPoint y: 501, endPoint x: 1182, endPoint y: 483, distance: 35.8
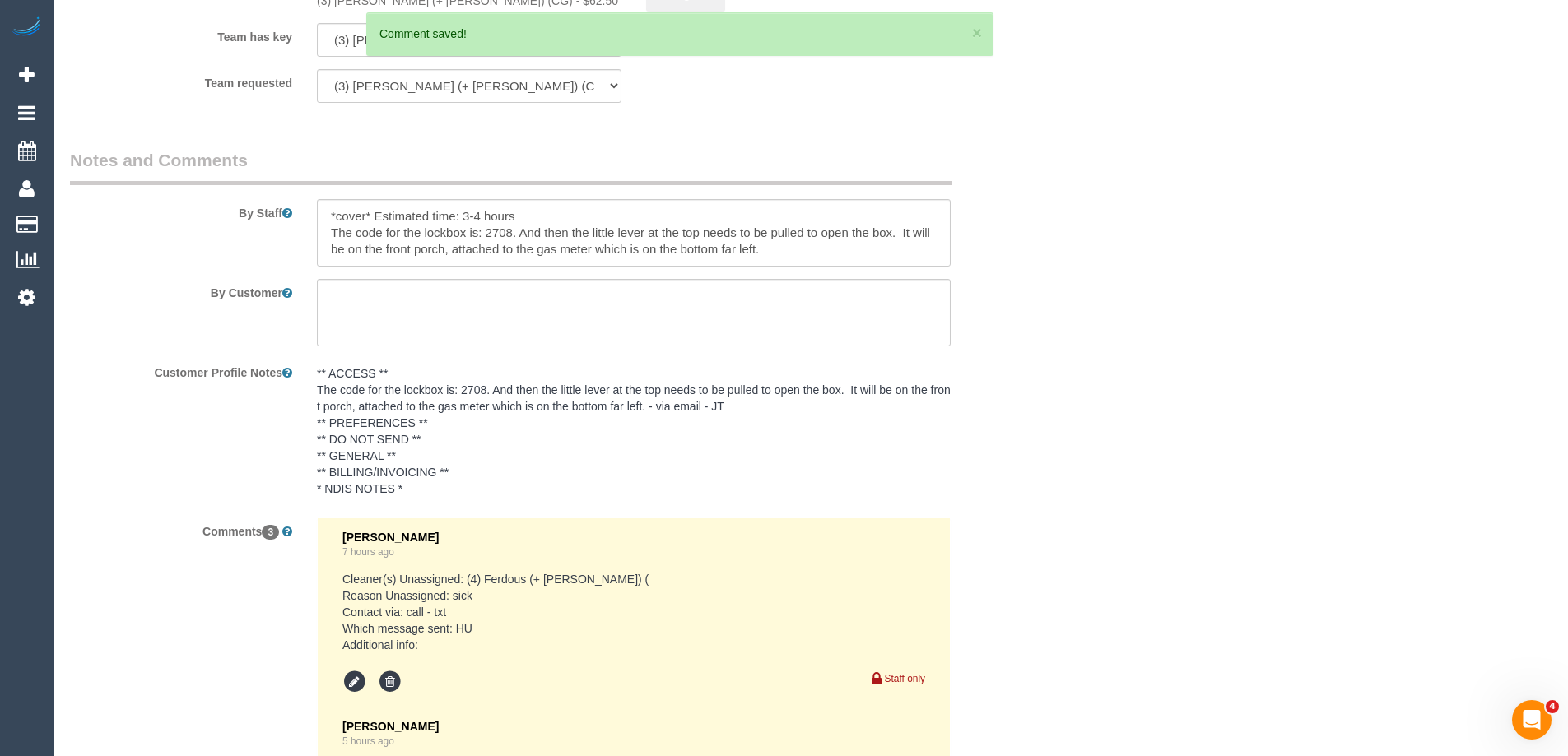
scroll to position [2106, 0]
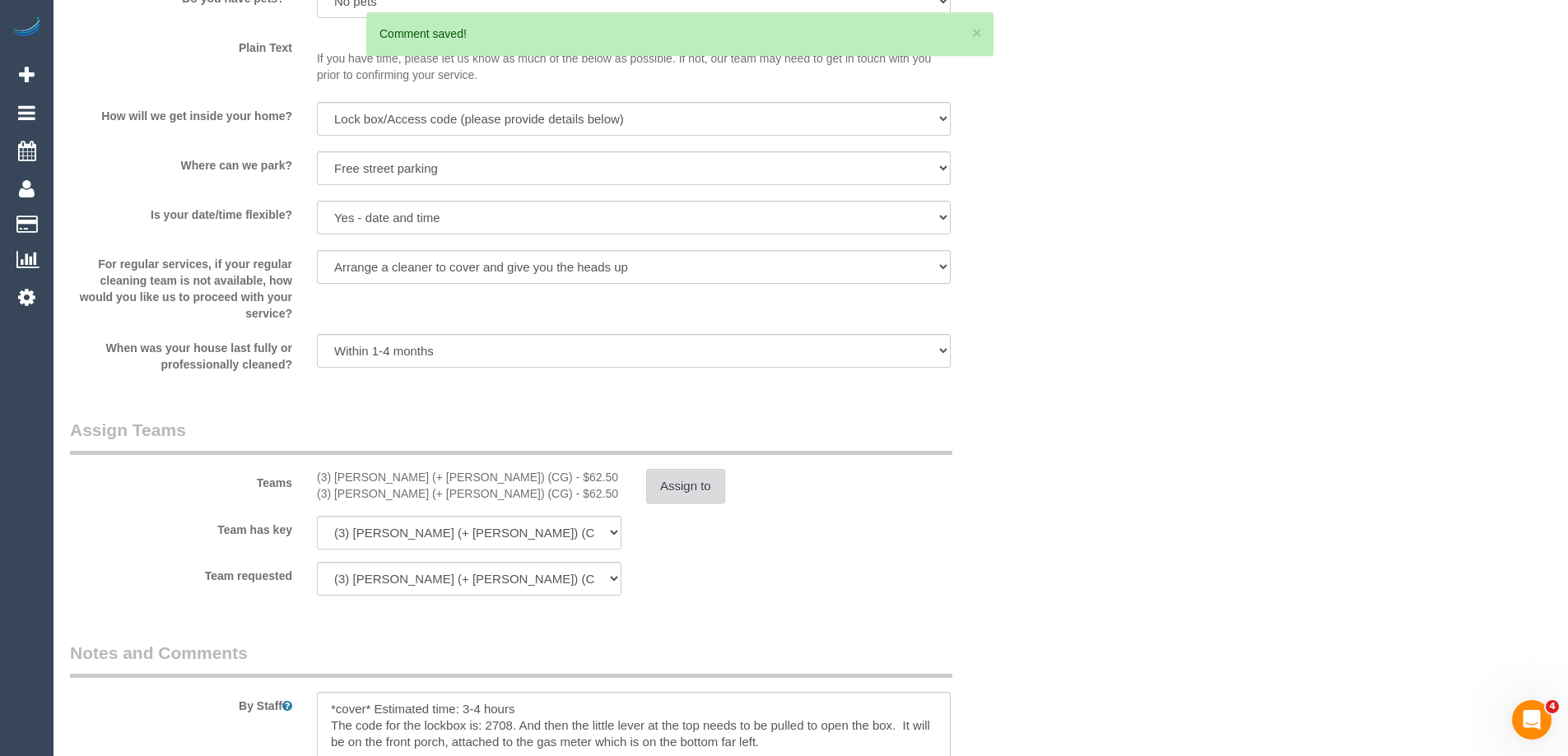
click at [672, 492] on button "Assign to" at bounding box center [686, 486] width 79 height 34
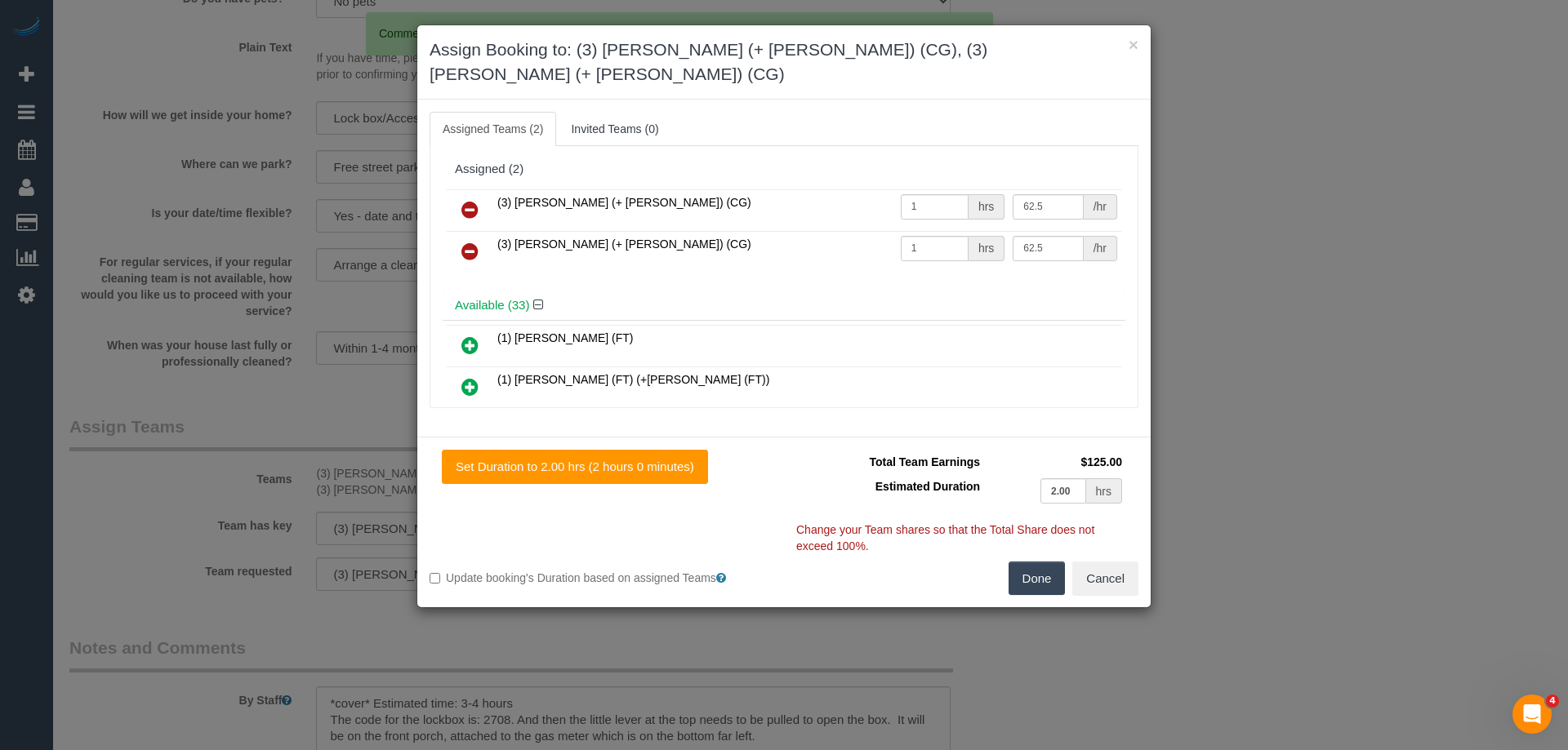
click at [472, 200] on icon at bounding box center [470, 210] width 18 height 20
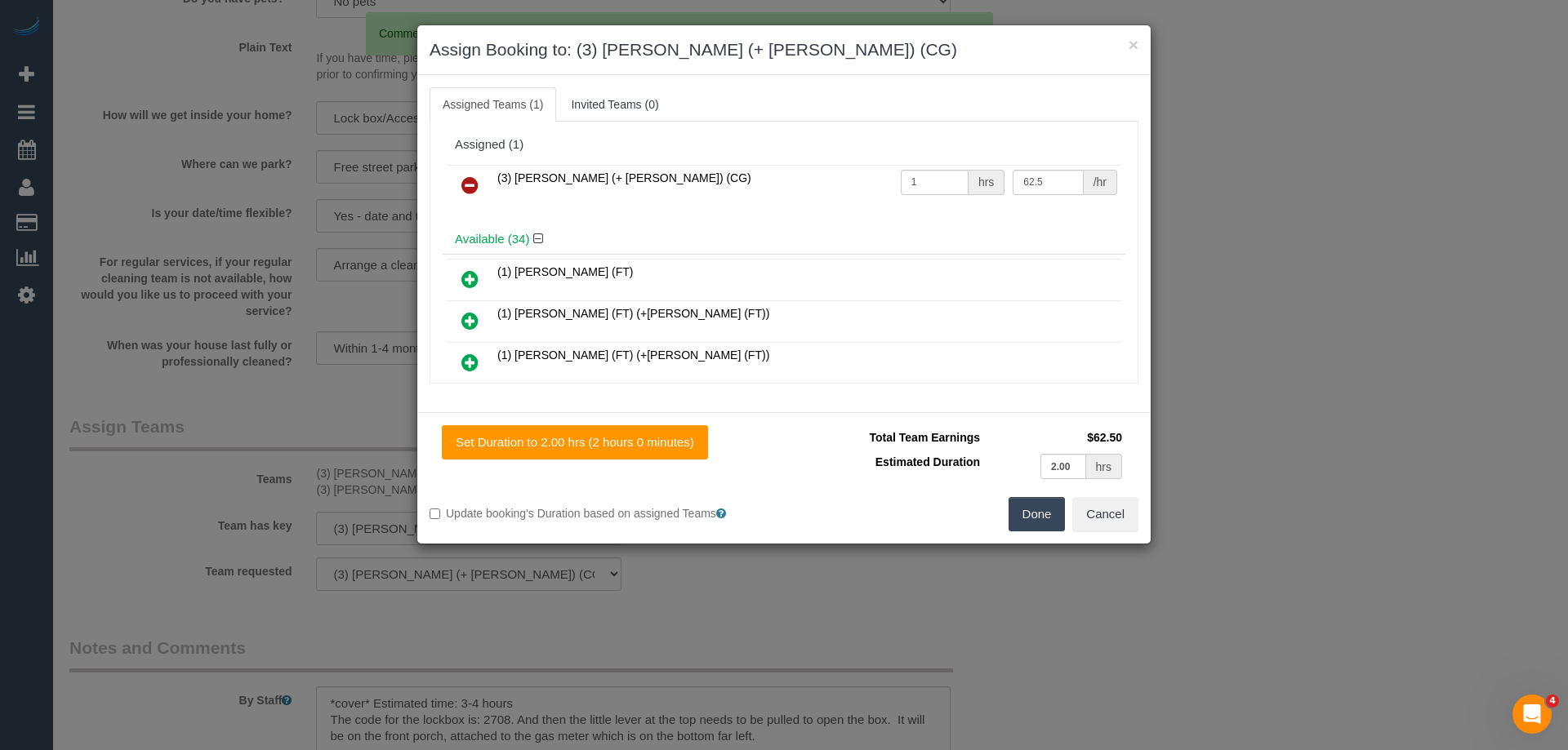
click at [470, 182] on icon at bounding box center [470, 186] width 18 height 20
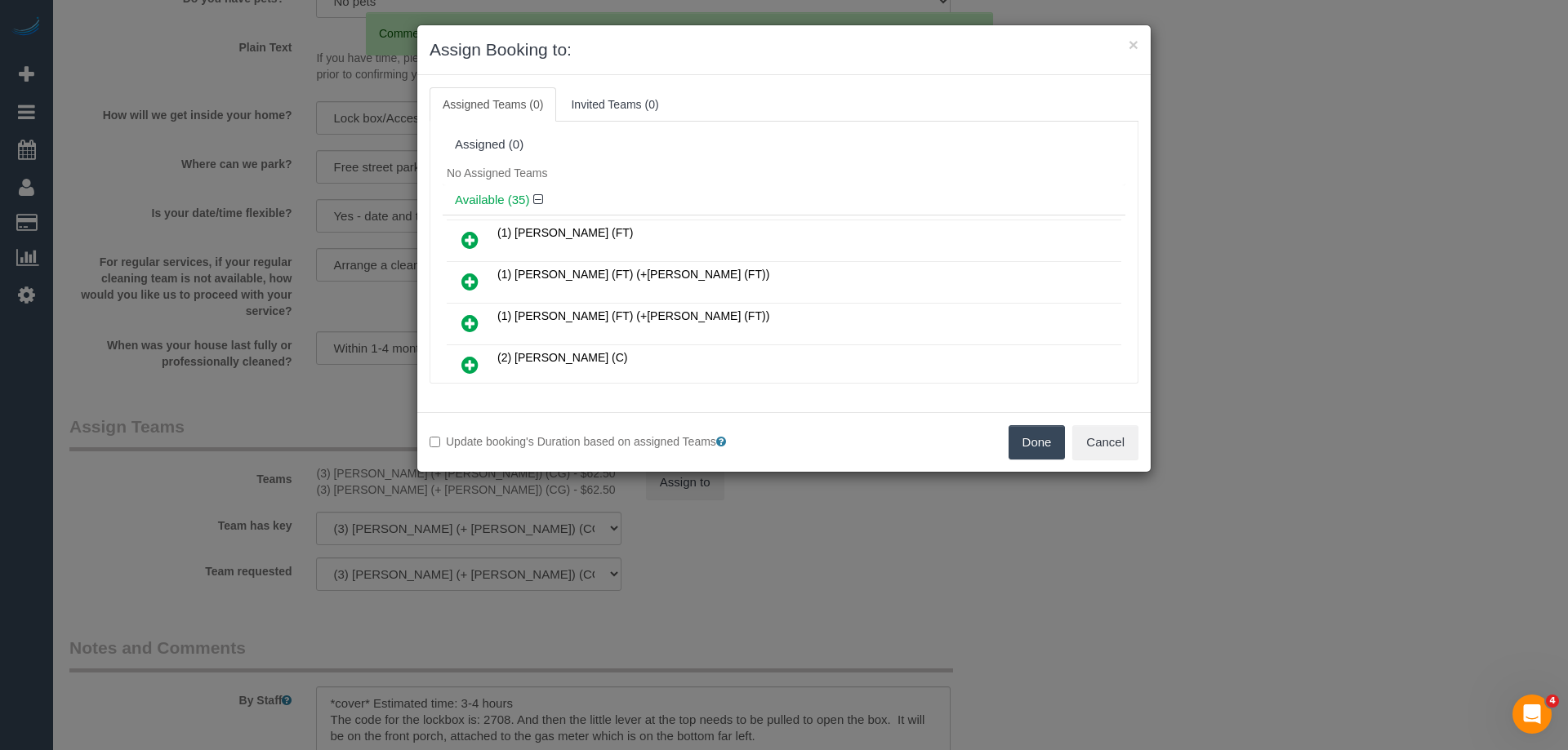
click at [802, 155] on div "Assigned (0)" at bounding box center [784, 146] width 683 height 31
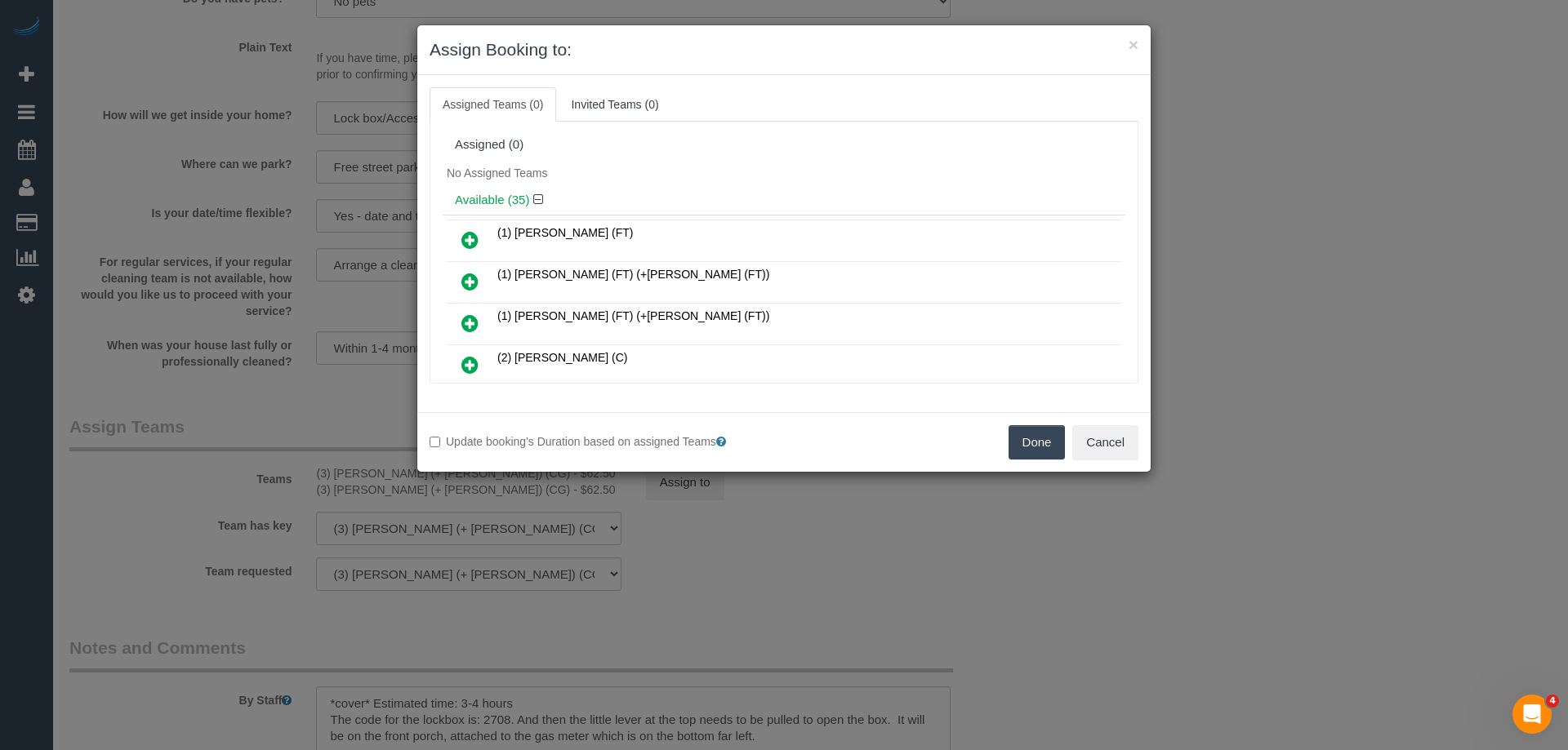
click at [1033, 442] on button "Done" at bounding box center [1037, 442] width 57 height 34
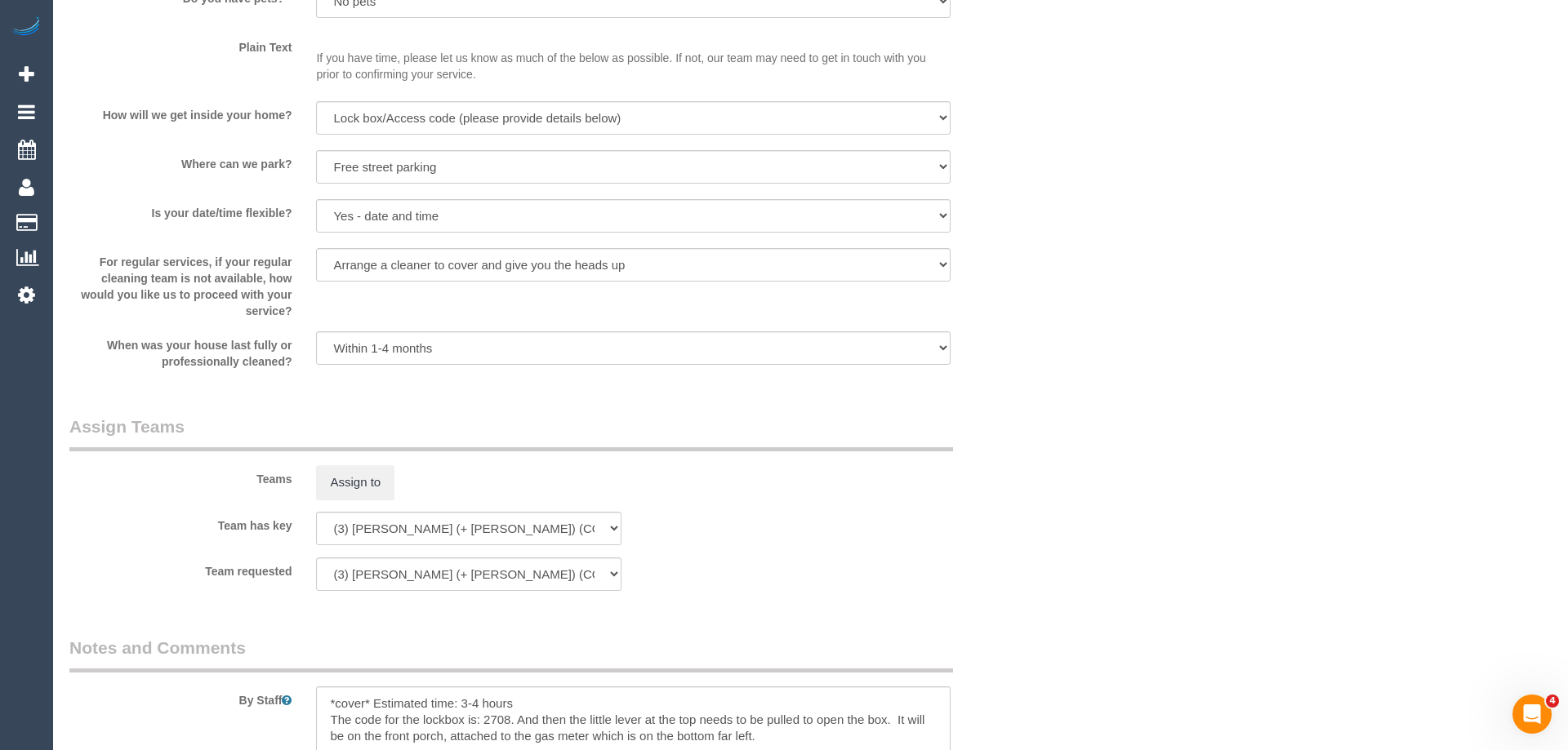
click at [1033, 442] on div "× Assign Booking to: Assigned Teams (0) Invited Teams (0) Assigned (0) No Assig…" at bounding box center [784, 375] width 1568 height 750
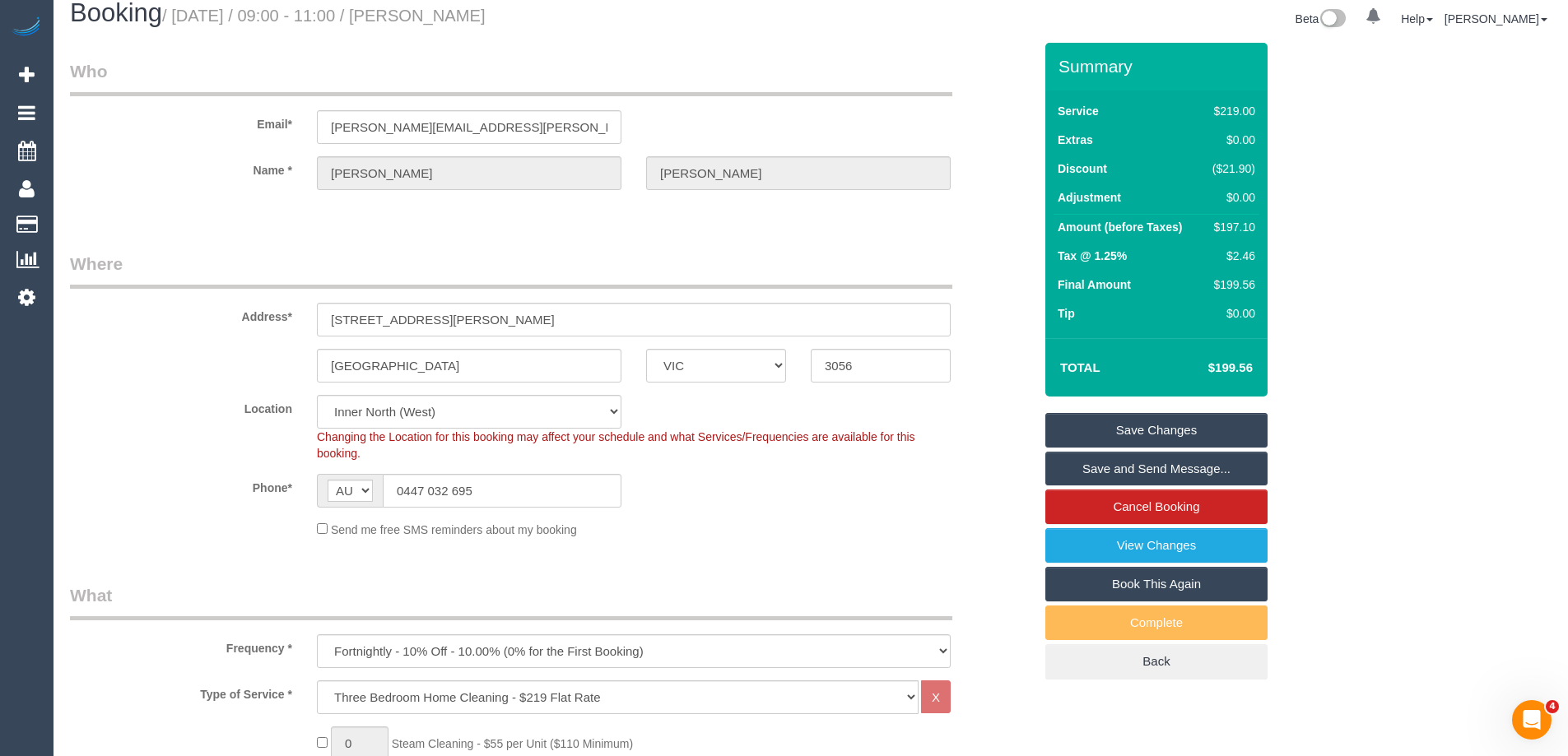
scroll to position [0, 0]
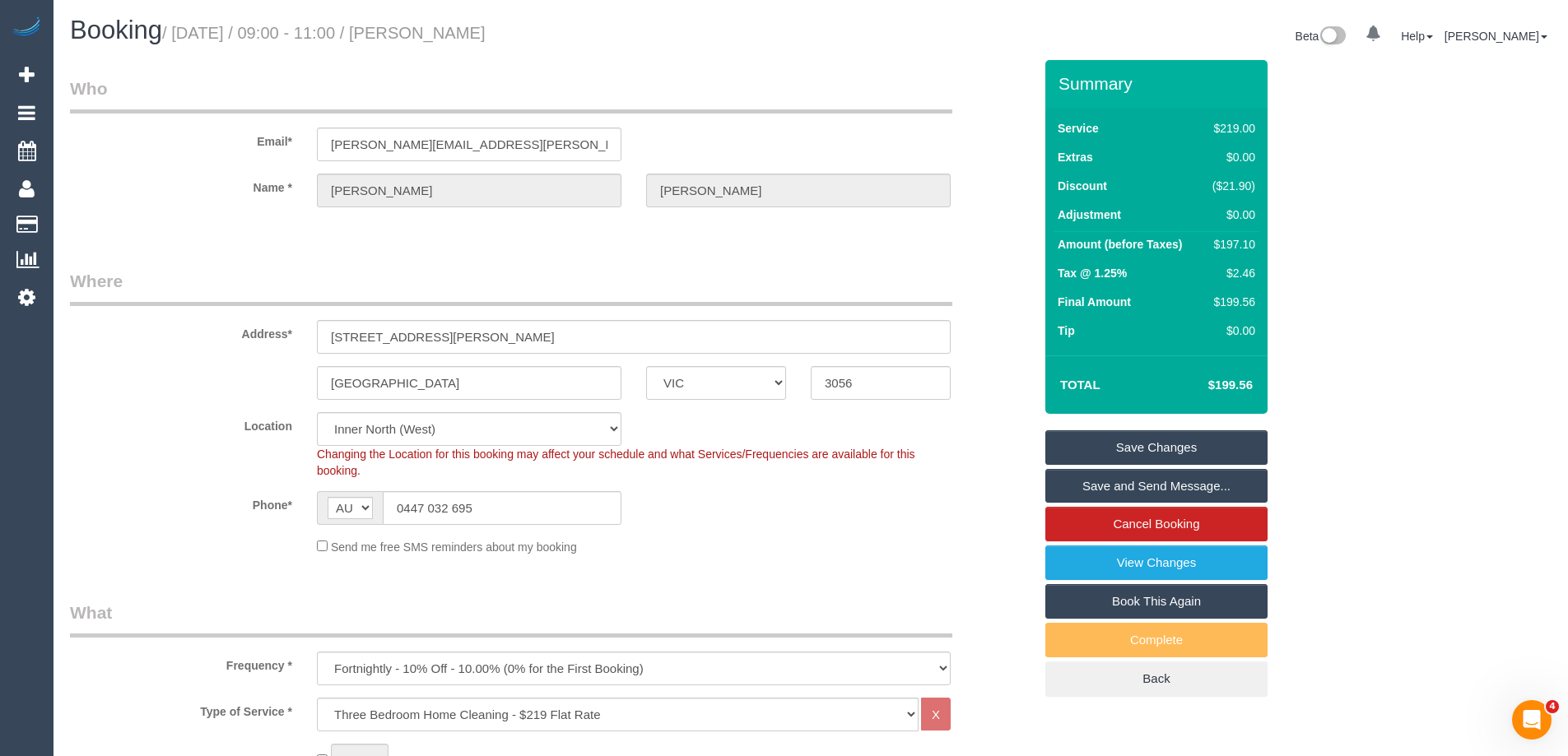
click at [1235, 249] on div "$197.10" at bounding box center [1230, 244] width 49 height 17
copy div "197.10"
click at [1328, 256] on div "Summary Service $219.00 Extras $0.00 Discount ($21.90) Adjustment $0.00 Amount …" at bounding box center [1218, 395] width 371 height 670
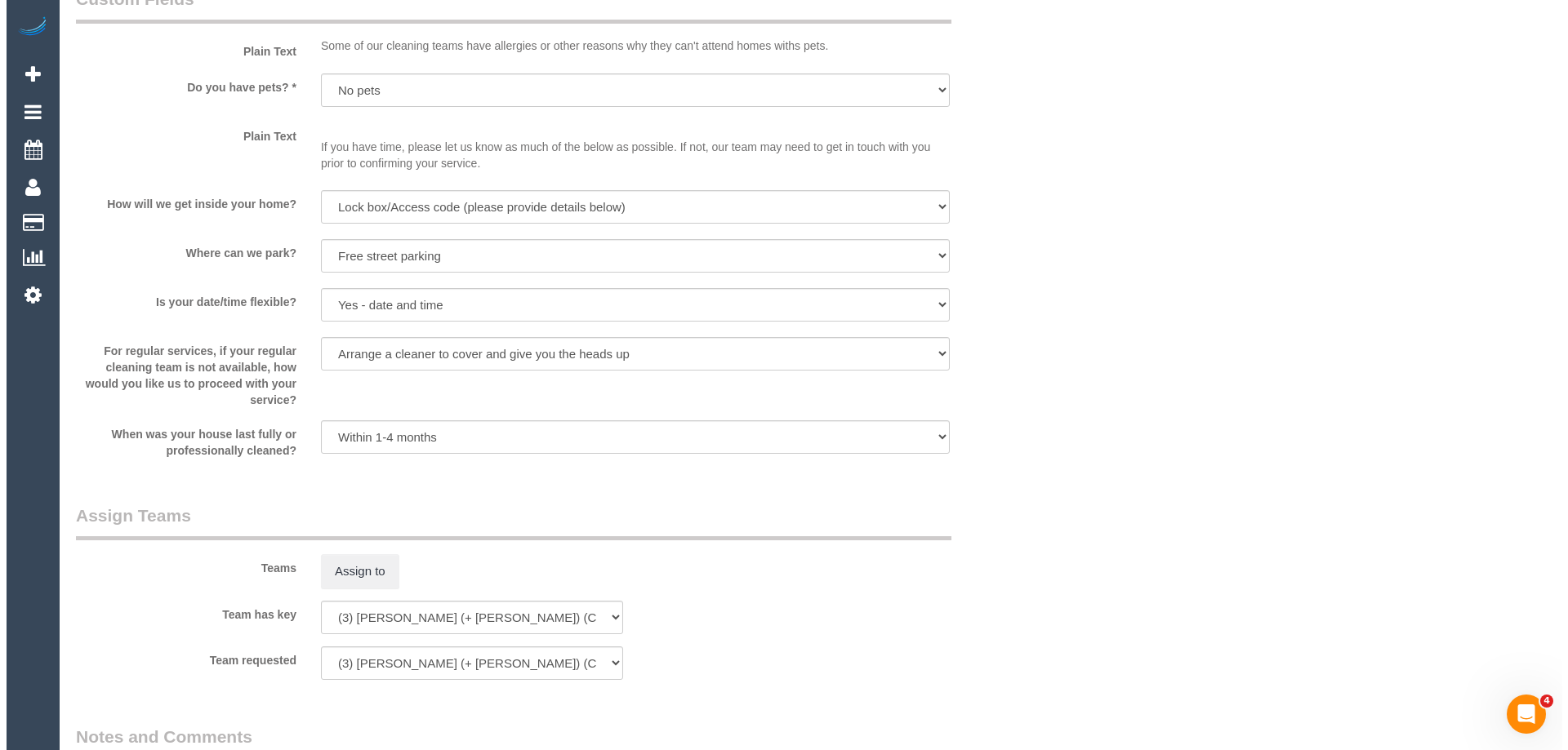
scroll to position [2205, 0]
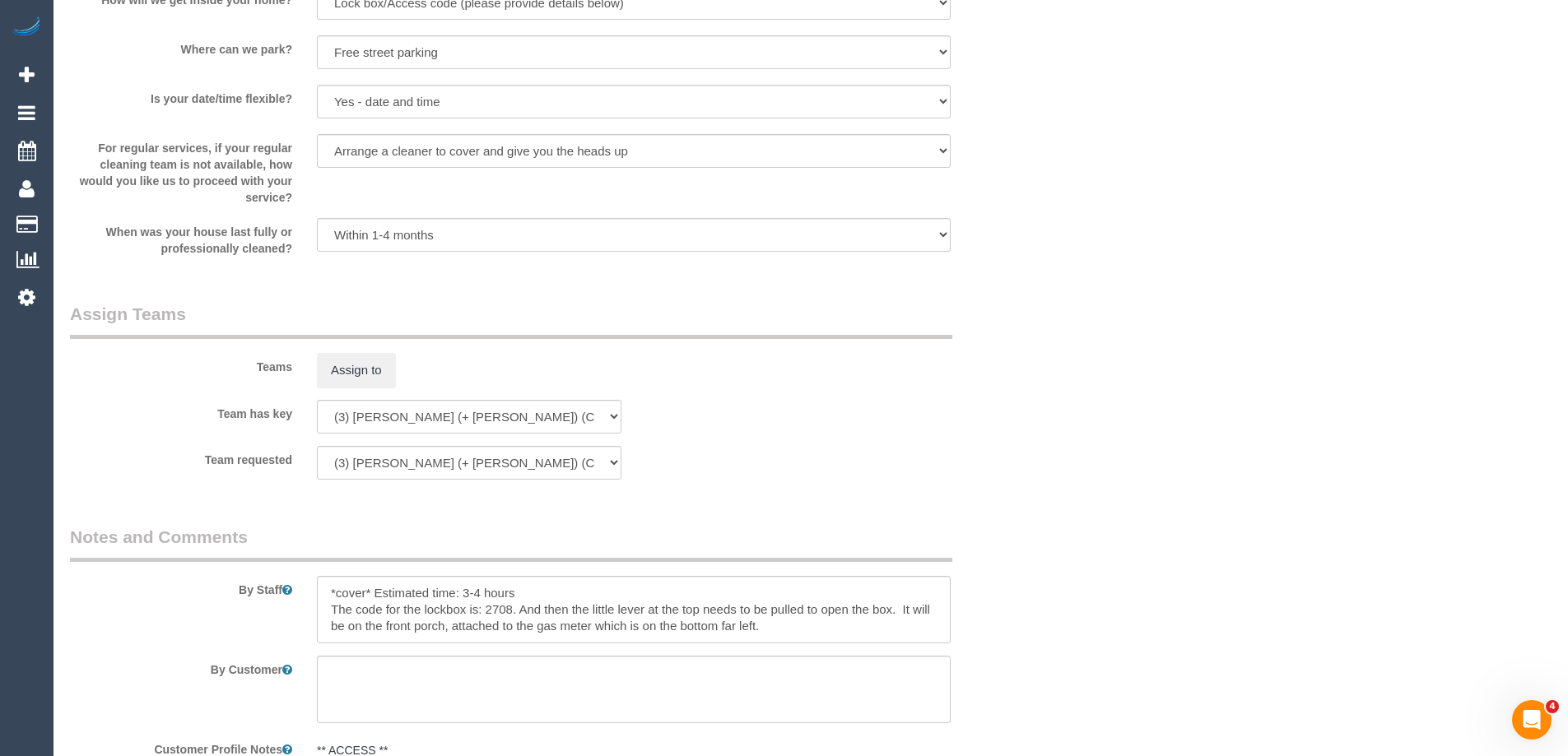
click at [359, 348] on div "Teams Assign to" at bounding box center [551, 344] width 988 height 86
click at [359, 366] on button "Assign to" at bounding box center [356, 370] width 79 height 34
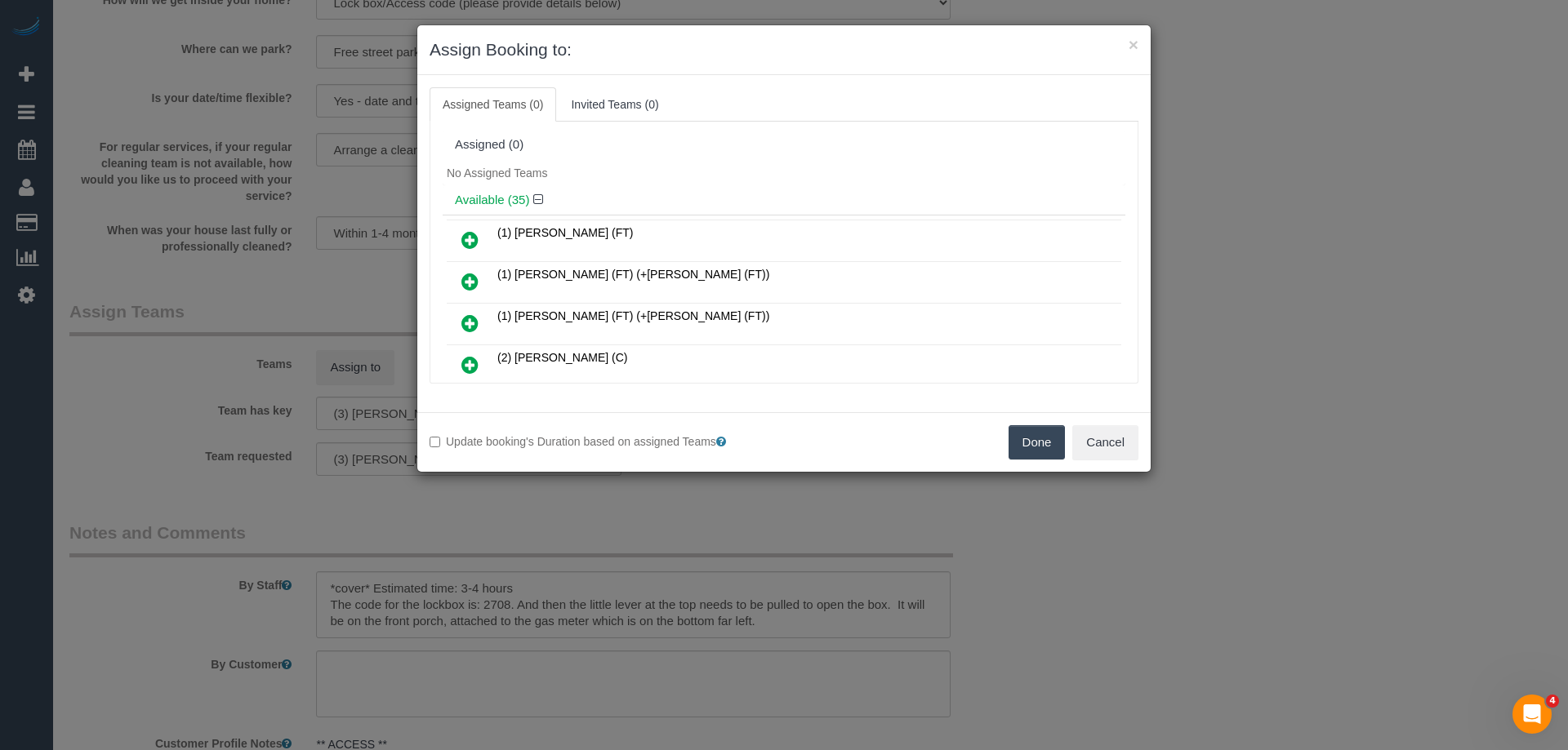
click at [720, 162] on div "No Assigned Teams" at bounding box center [784, 173] width 683 height 24
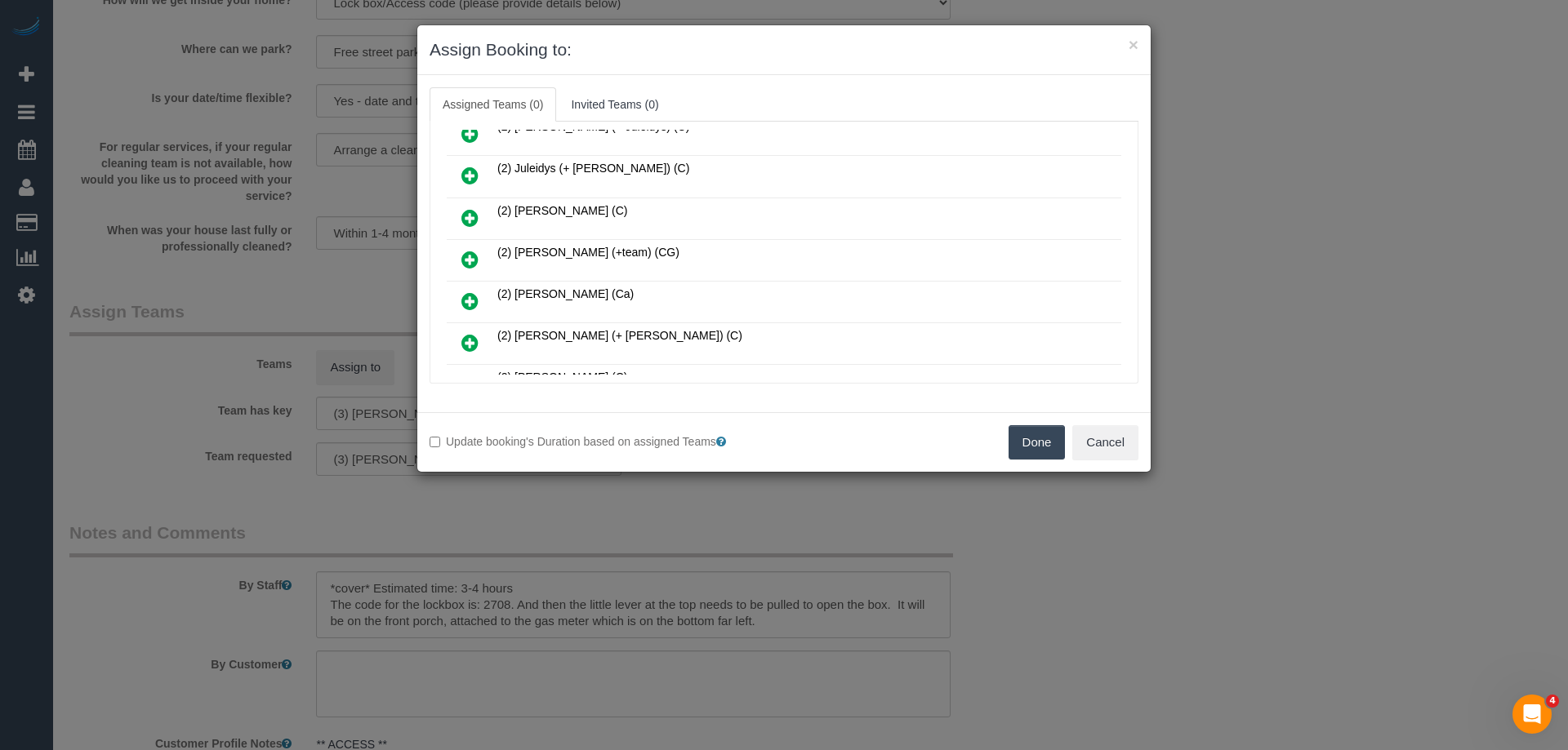
click at [465, 260] on icon at bounding box center [470, 260] width 18 height 20
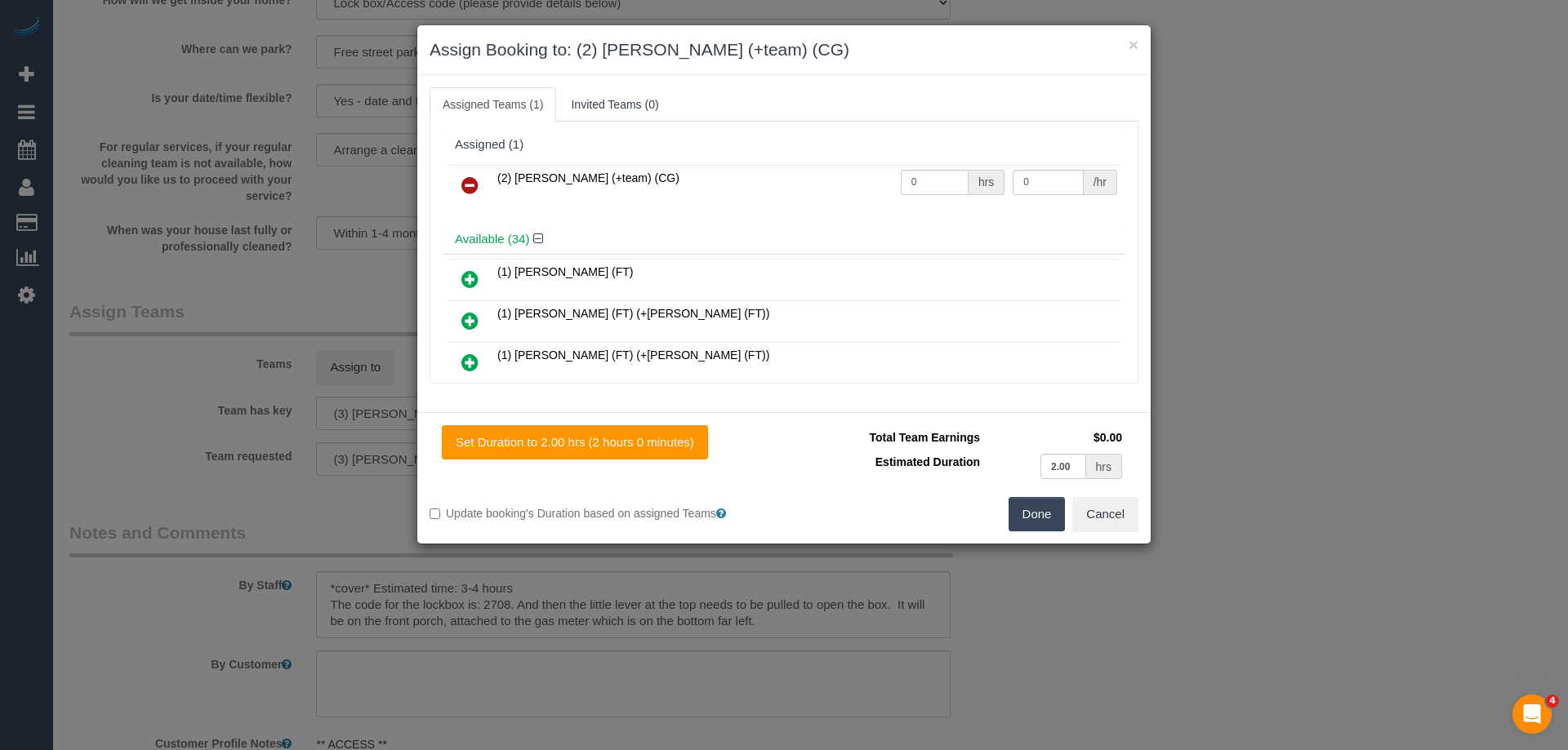
scroll to position [270, 0]
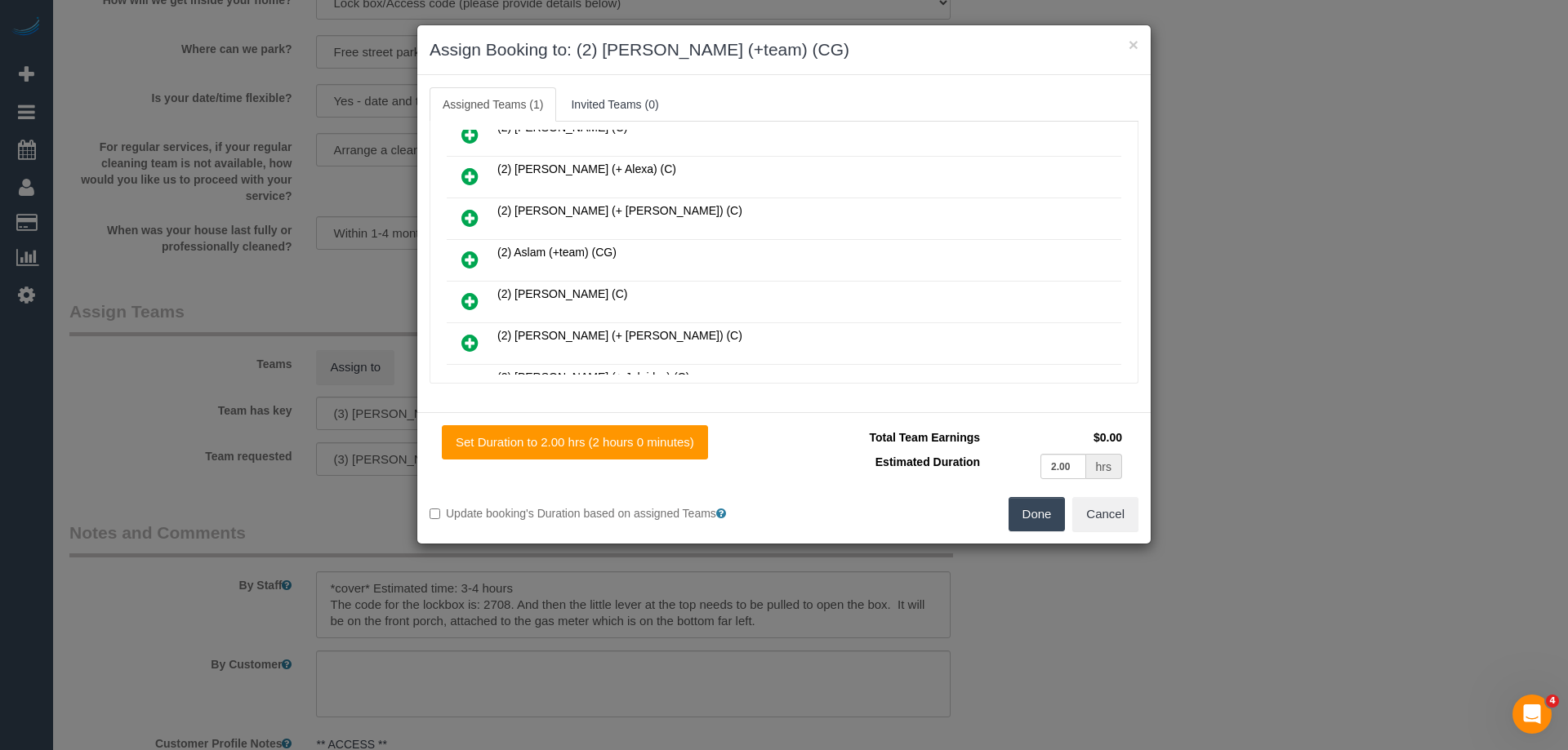
click at [468, 258] on icon at bounding box center [470, 260] width 18 height 20
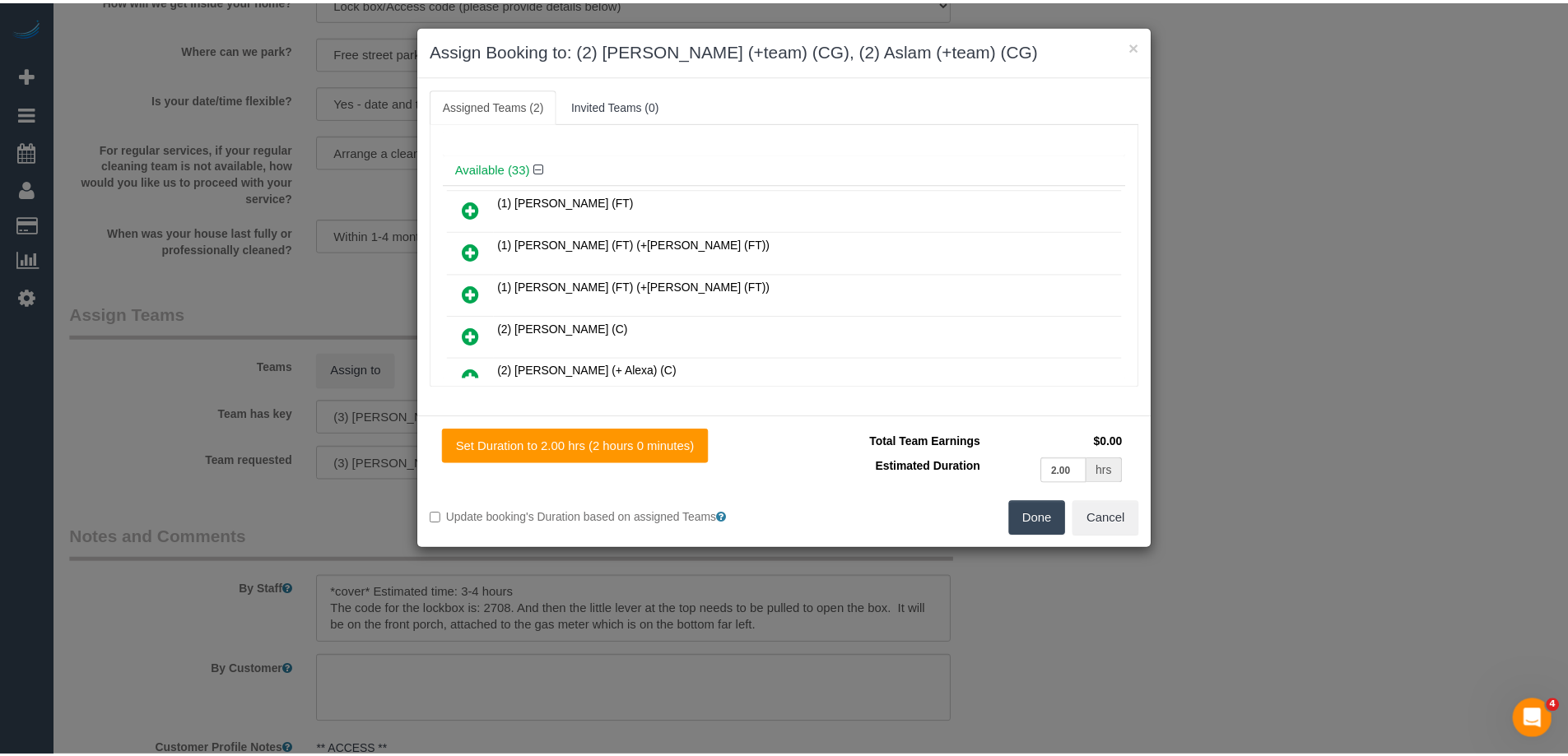
scroll to position [0, 0]
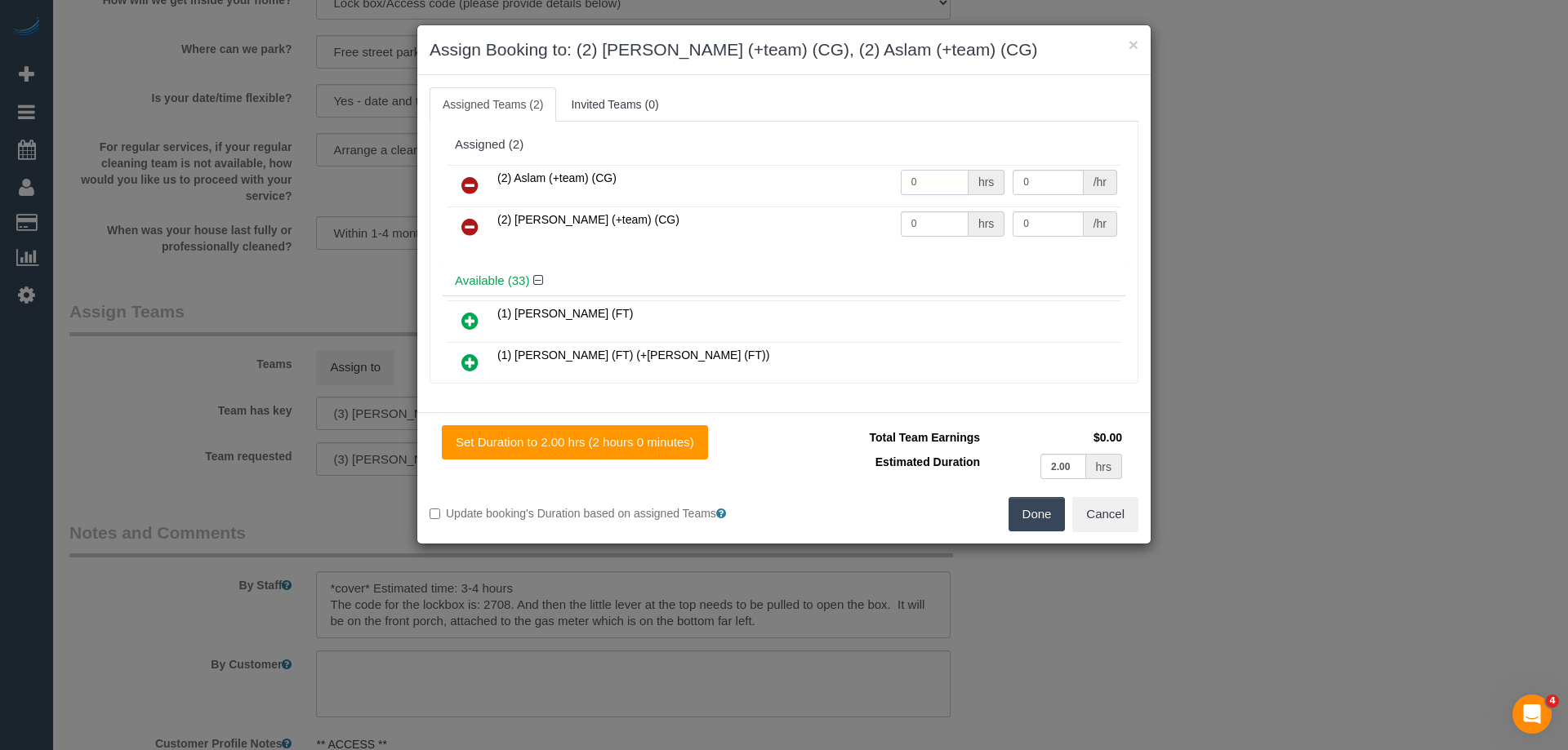
click at [940, 186] on input "0" at bounding box center [934, 183] width 67 height 25
type input "1"
click at [936, 228] on input "0" at bounding box center [934, 224] width 67 height 25
type input "1"
click at [1051, 178] on input "0" at bounding box center [1048, 183] width 70 height 25
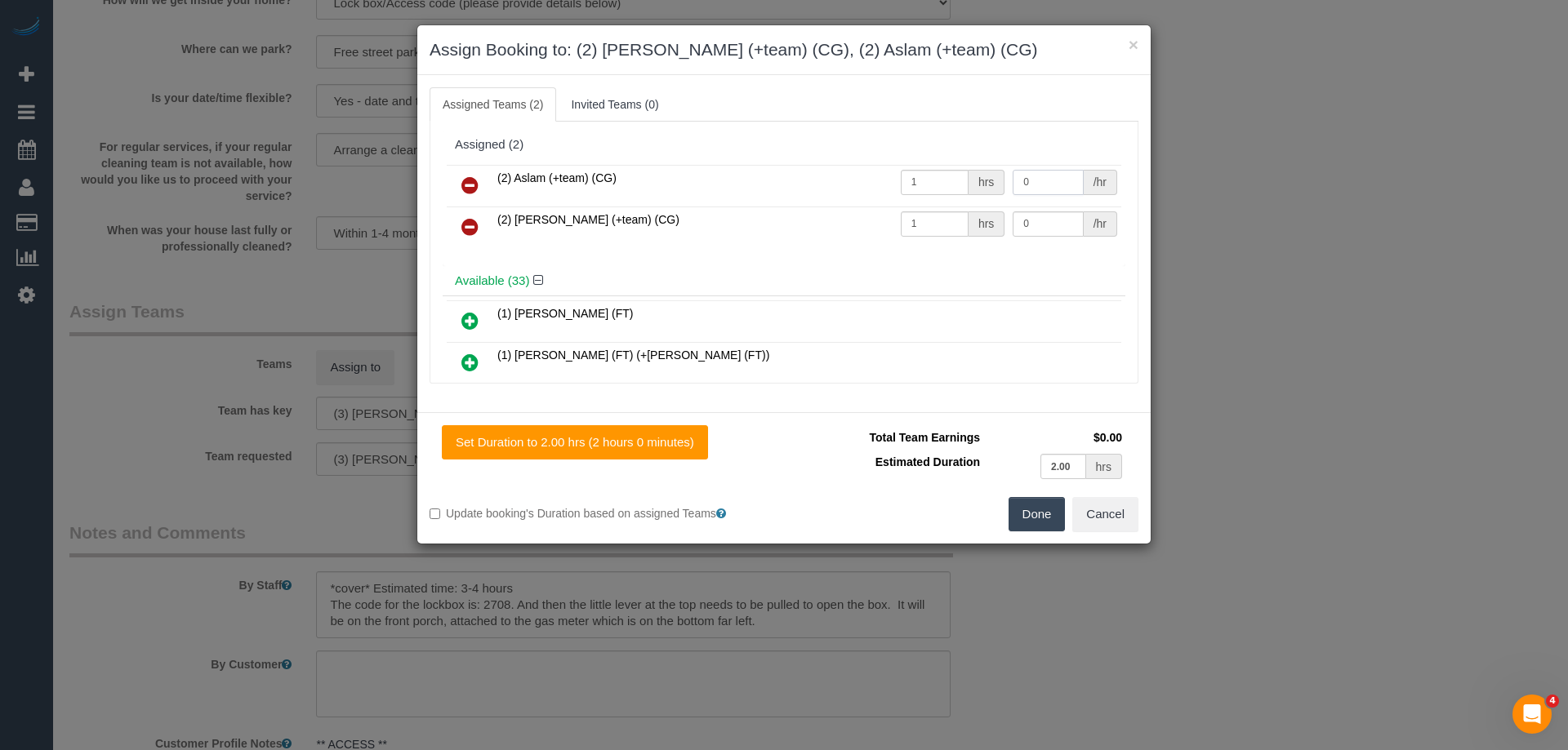
click at [1060, 181] on input "0" at bounding box center [1048, 183] width 70 height 25
type input "62.5"
click at [1053, 224] on input "0" at bounding box center [1048, 224] width 70 height 25
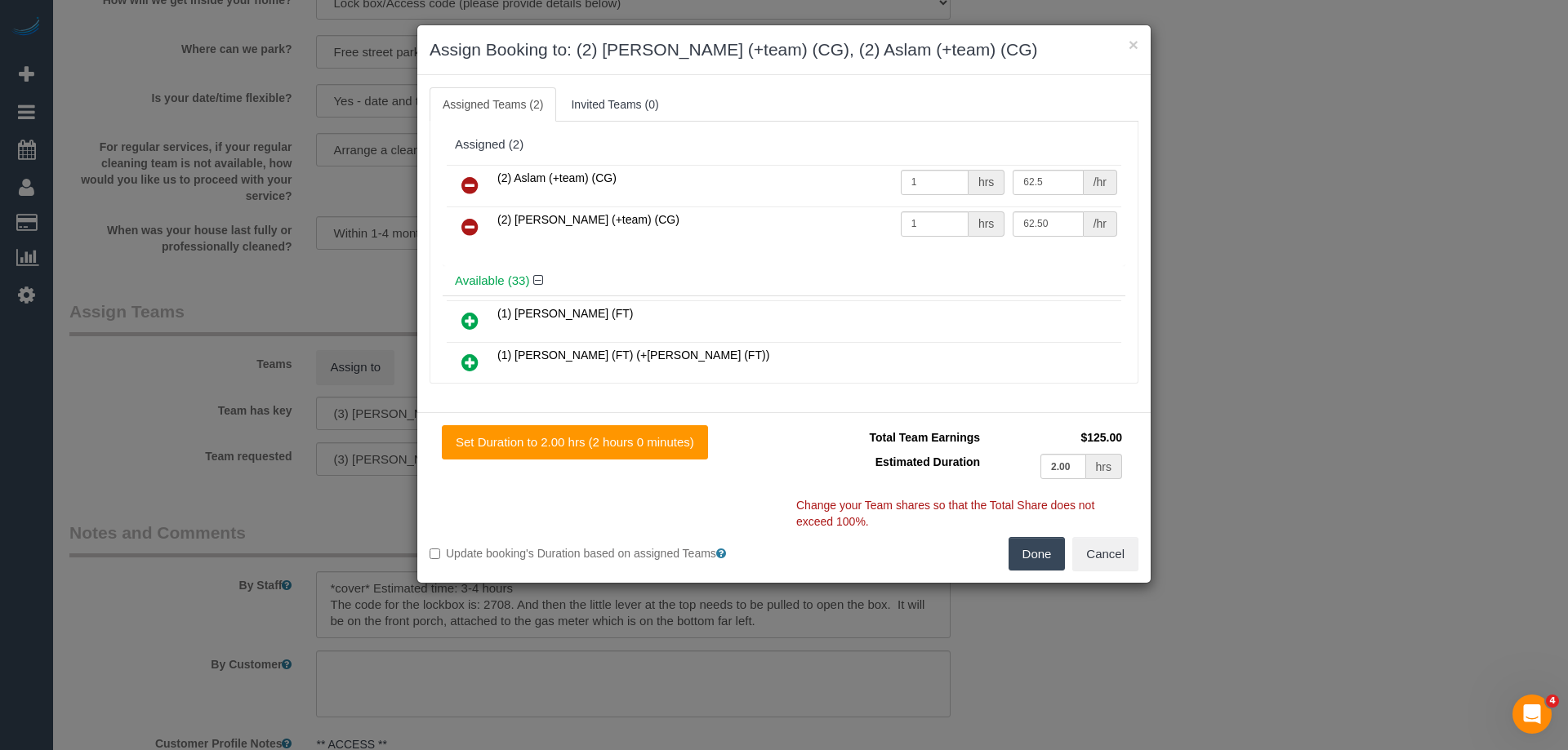
type input "62.5"
click at [1039, 542] on button "Done" at bounding box center [1037, 553] width 57 height 34
click at [1039, 542] on div "× Assign Booking to: (2) Maria (+team) (CG), (2) Aslam (+team) (CG) Assigned Te…" at bounding box center [784, 375] width 1568 height 750
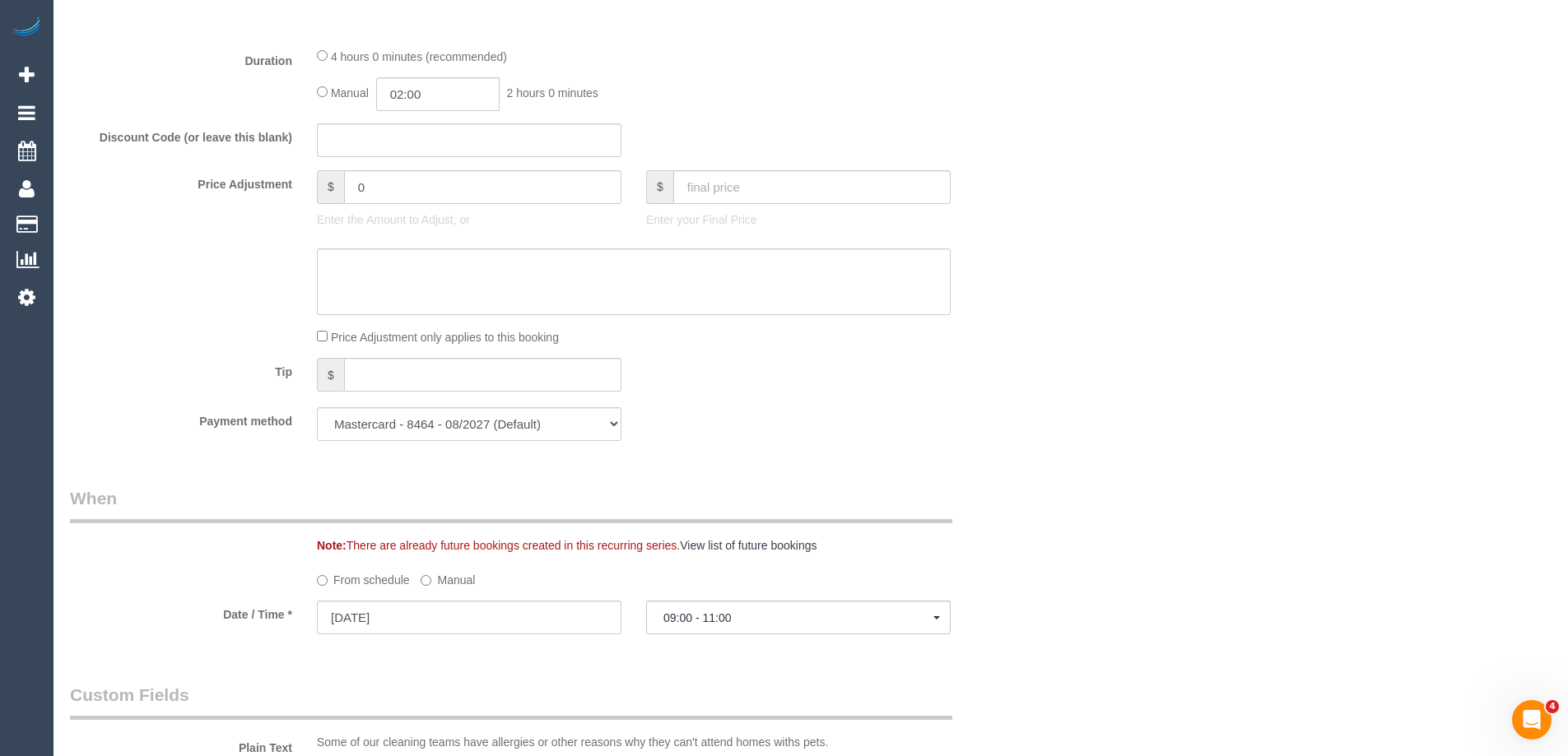
scroll to position [1152, 0]
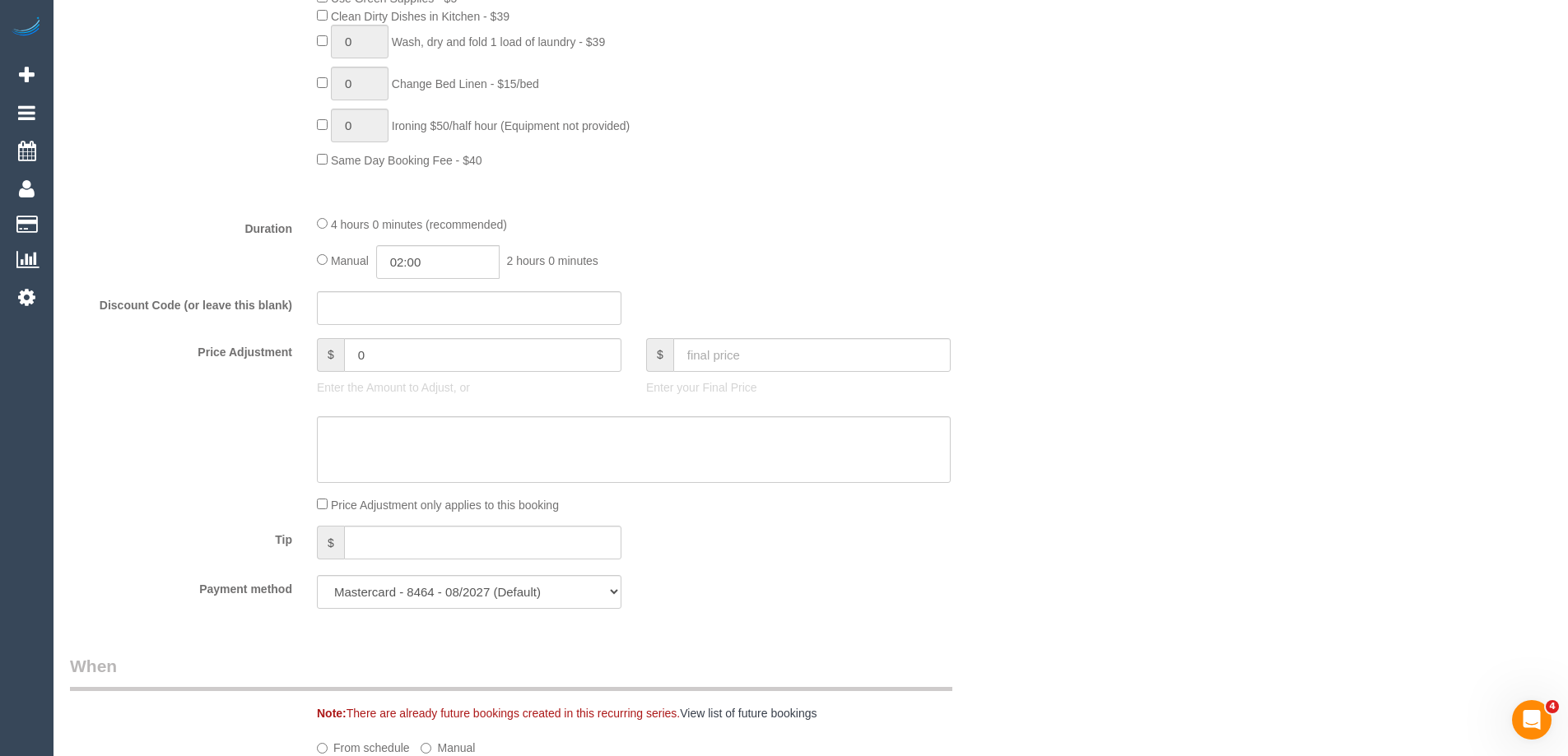
click at [1003, 220] on div "Duration 4 hours 0 minutes (recommended) Manual 02:00 2 hours 0 minutes" at bounding box center [551, 246] width 988 height 64
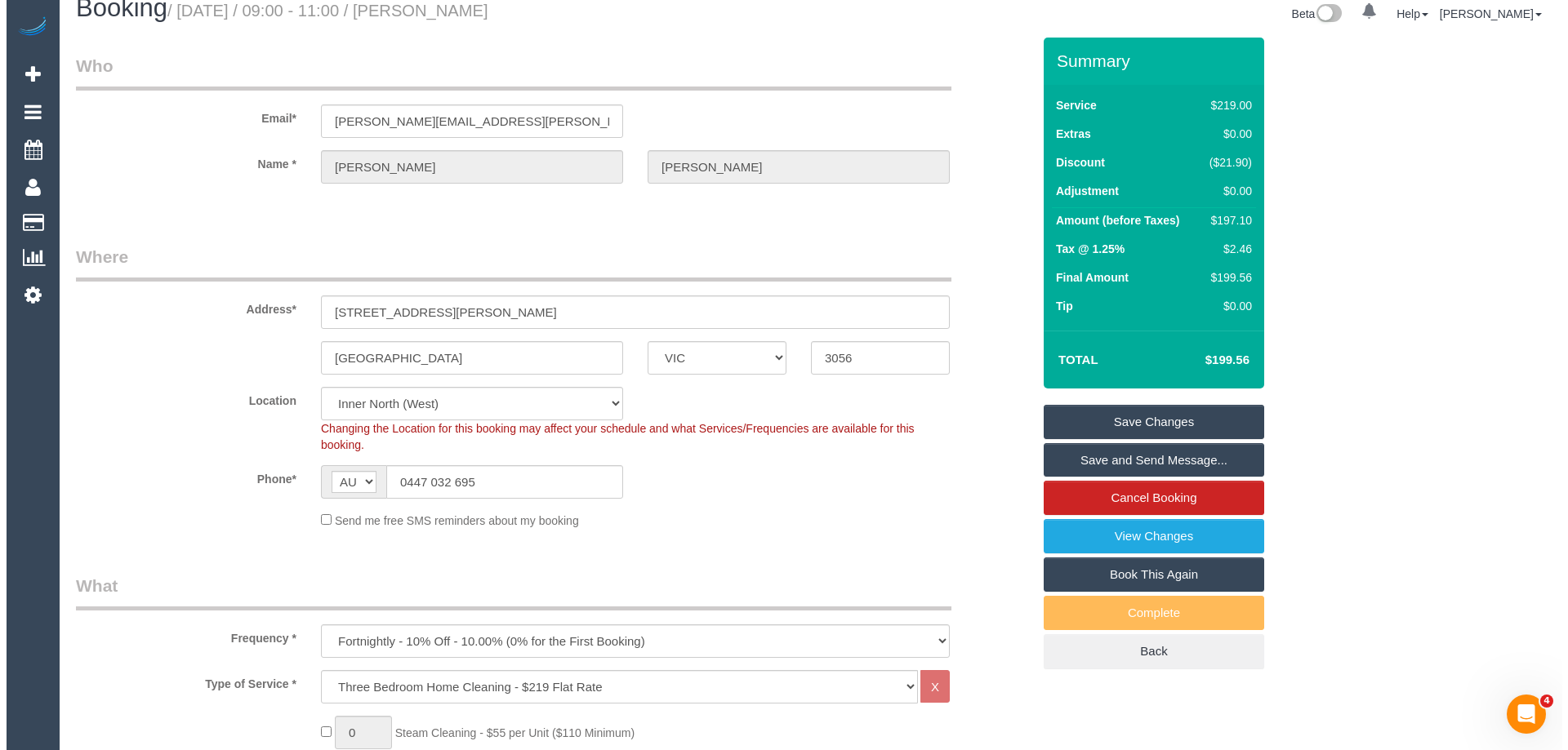
scroll to position [0, 0]
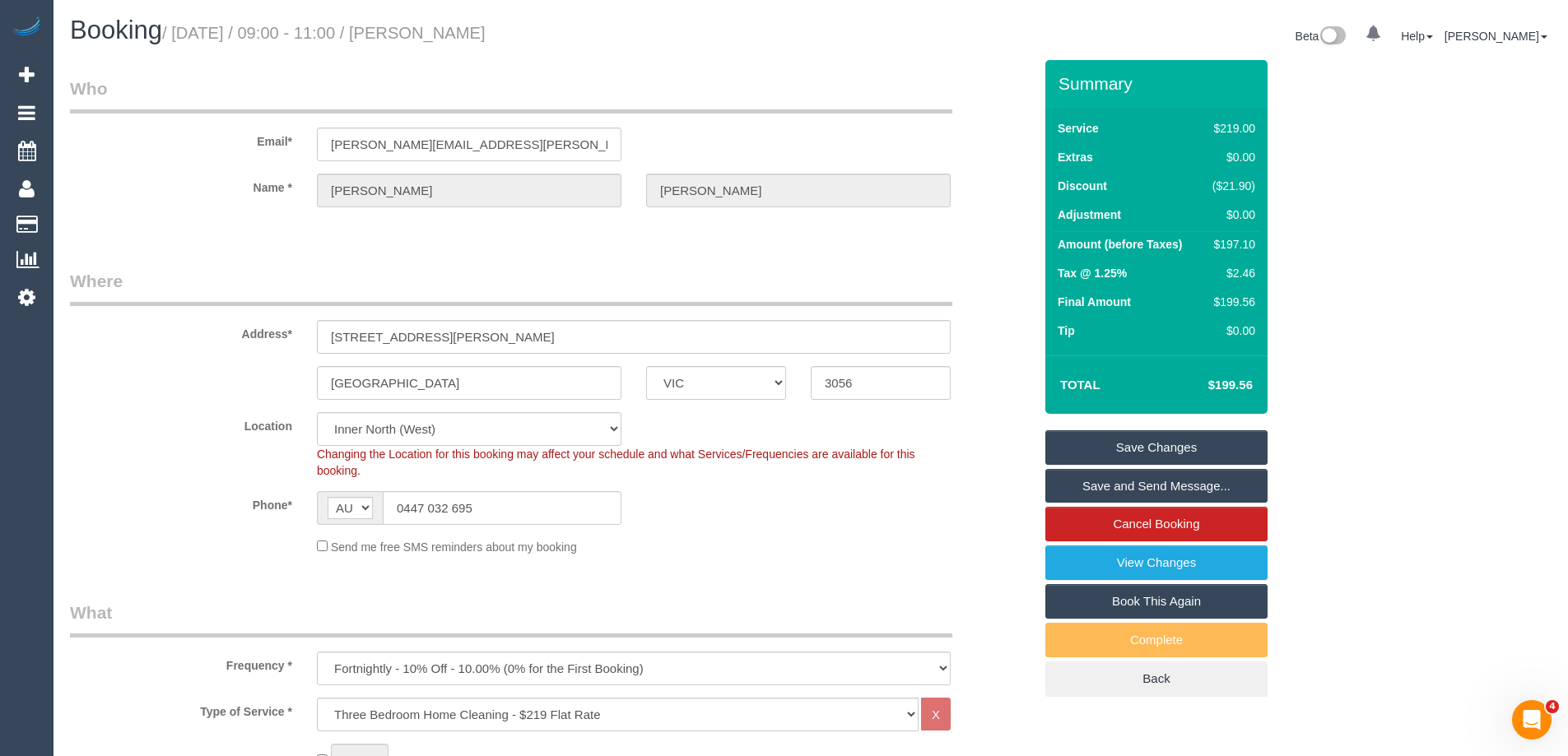
click at [1107, 442] on link "Save Changes" at bounding box center [1155, 447] width 222 height 34
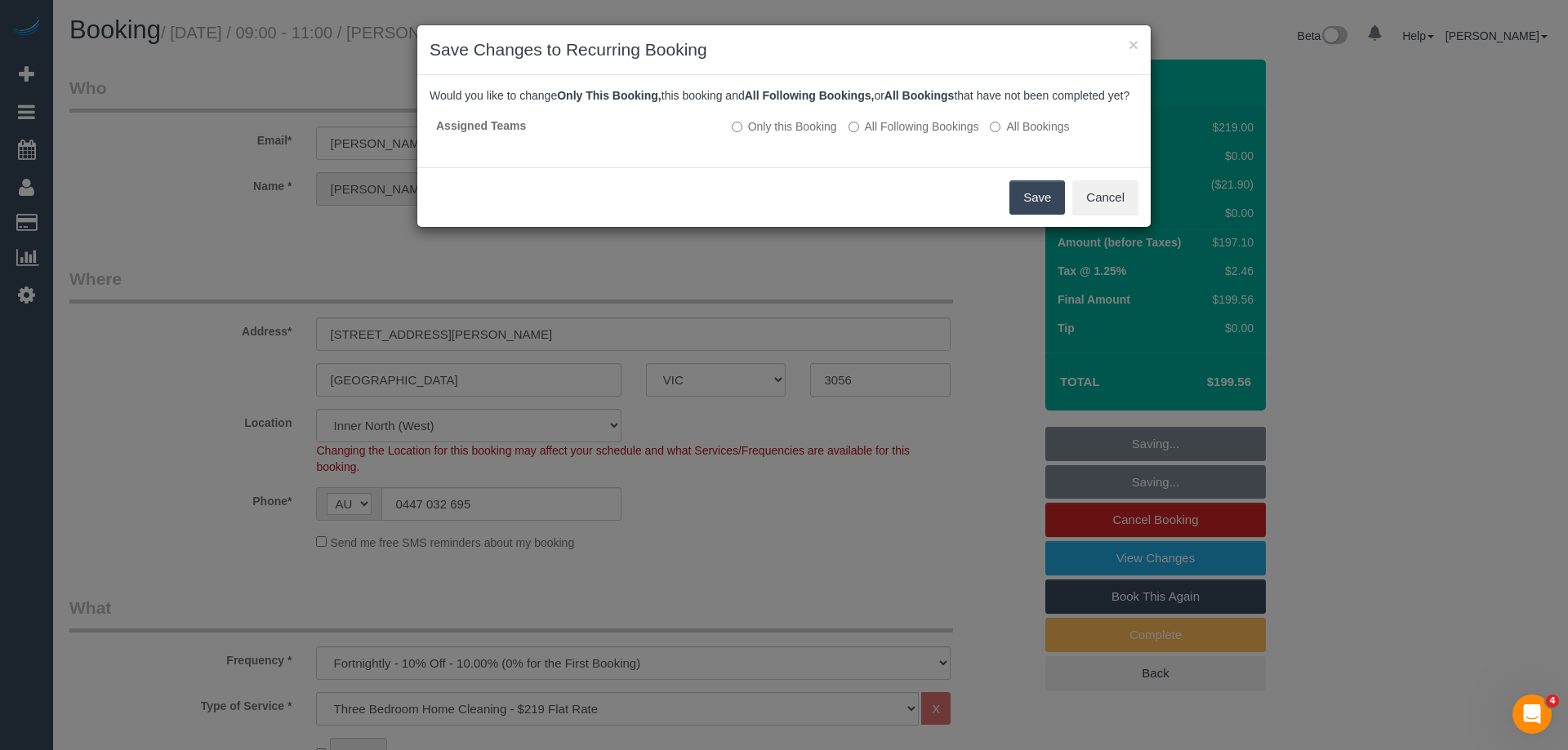
click at [1032, 215] on button "Save" at bounding box center [1037, 198] width 56 height 34
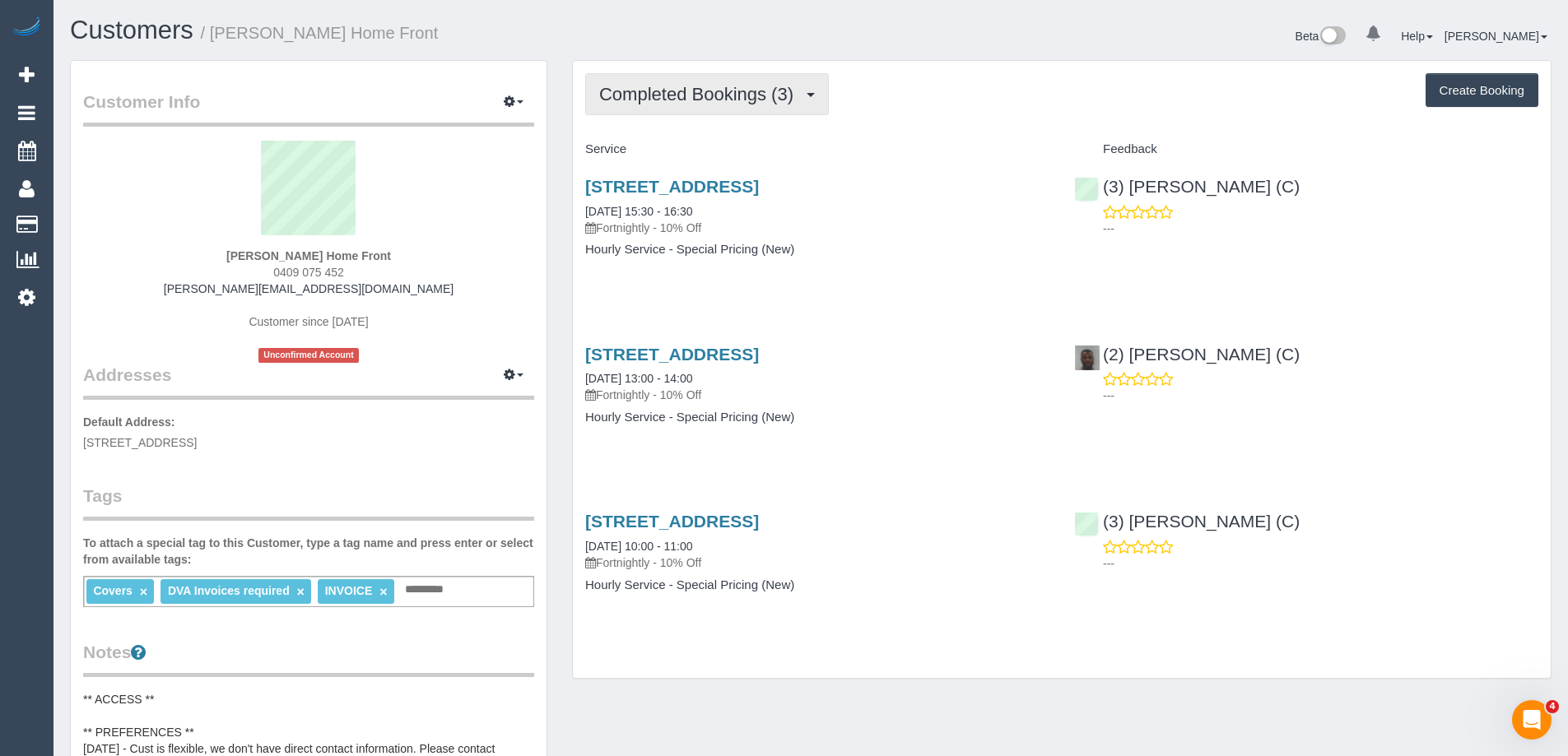
click at [709, 90] on span "Completed Bookings (3)" at bounding box center [700, 94] width 202 height 21
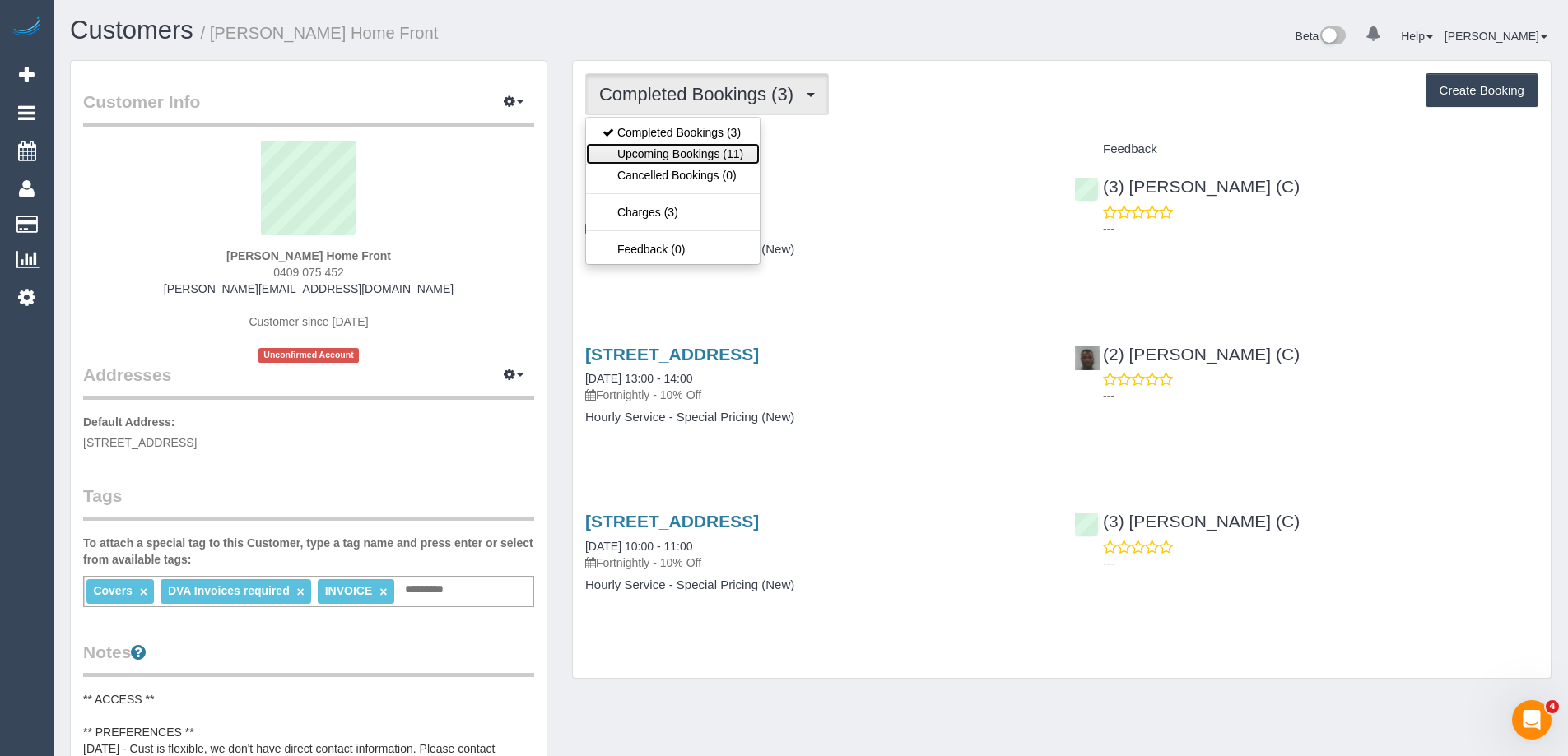
click at [657, 150] on link "Upcoming Bookings (11)" at bounding box center [673, 154] width 173 height 22
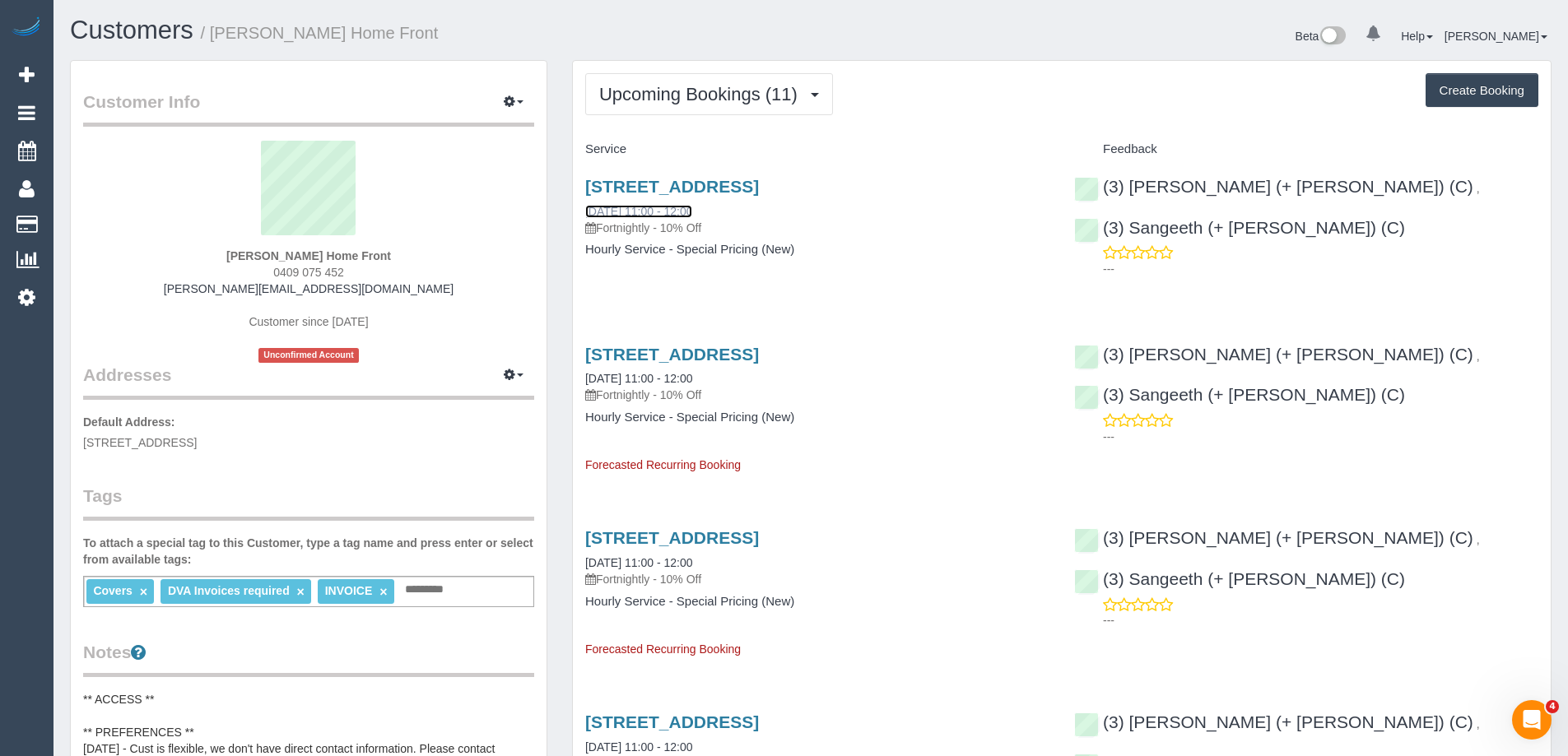
click at [692, 207] on link "[DATE] 11:00 - 12:00" at bounding box center [639, 211] width 107 height 13
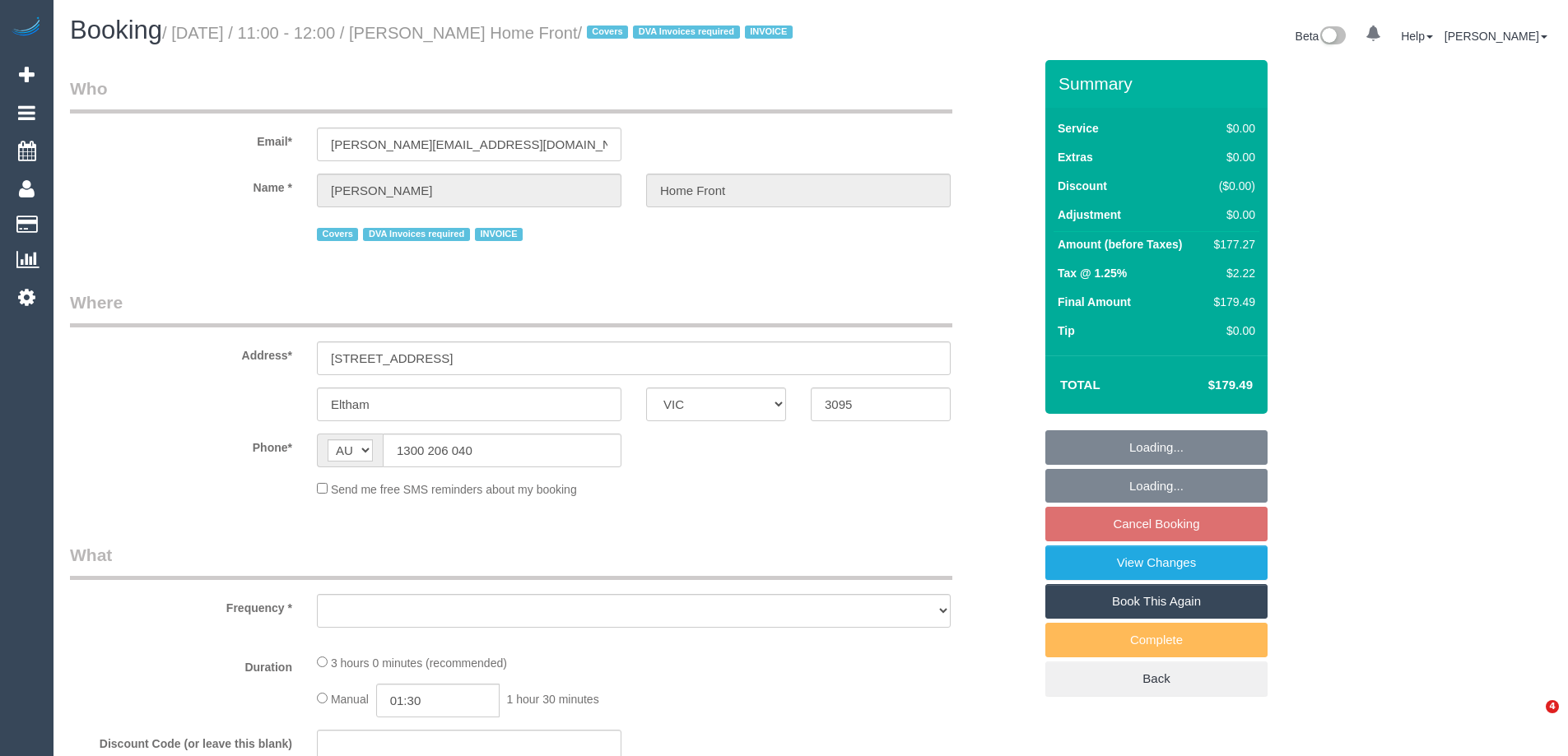
select select "VIC"
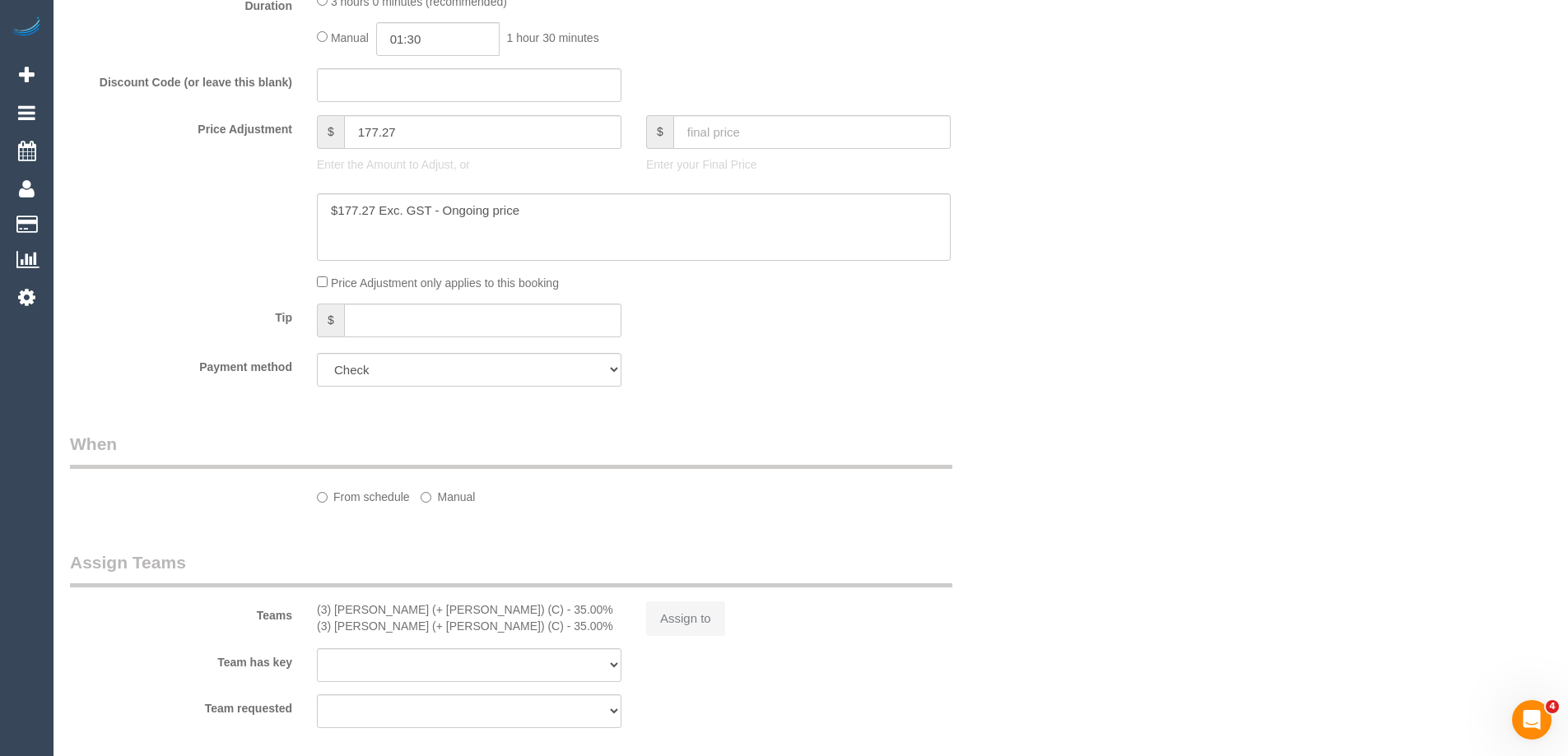
select select "object:681"
select select "number:28"
select select "number:14"
select select "number:19"
select select "number:22"
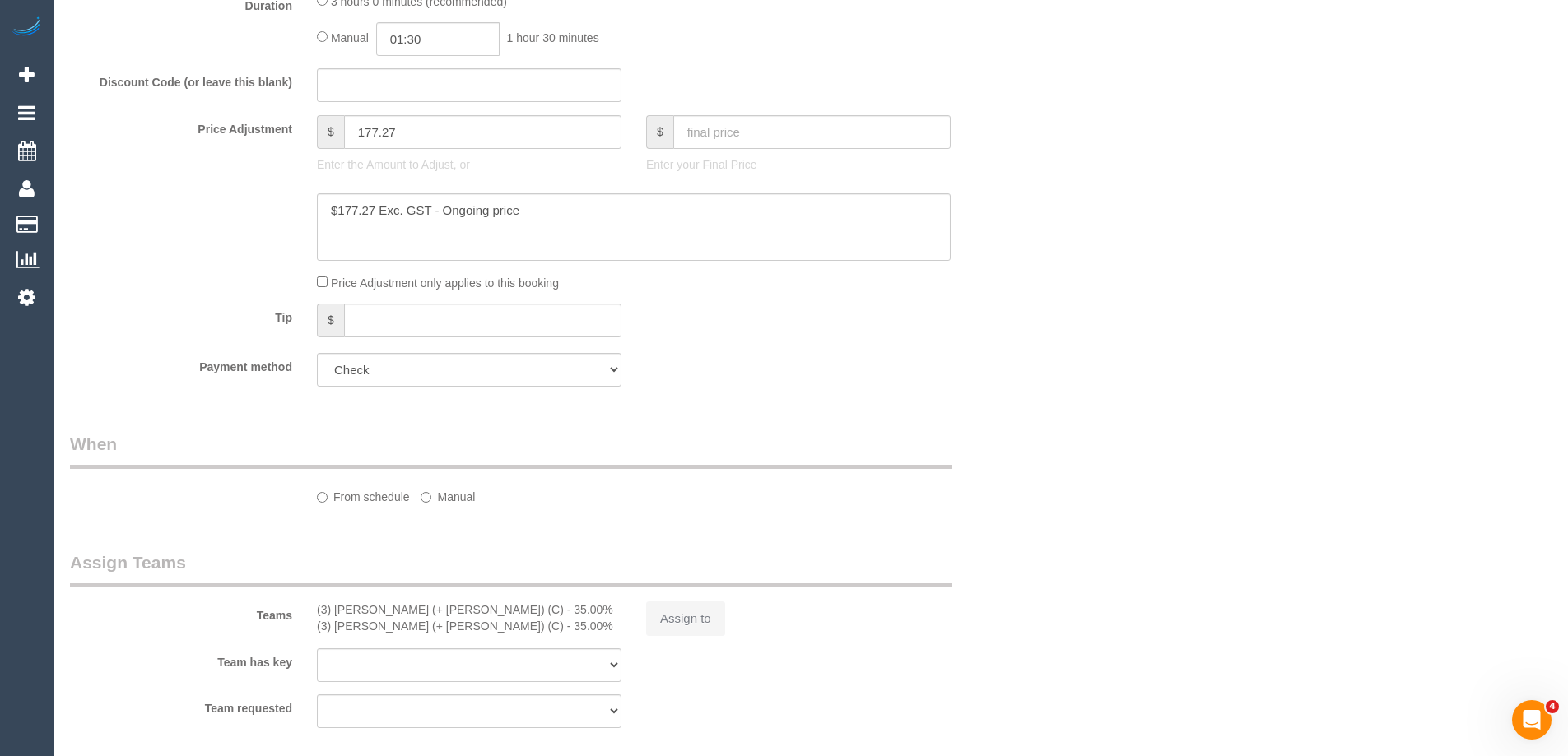
select select "number:35"
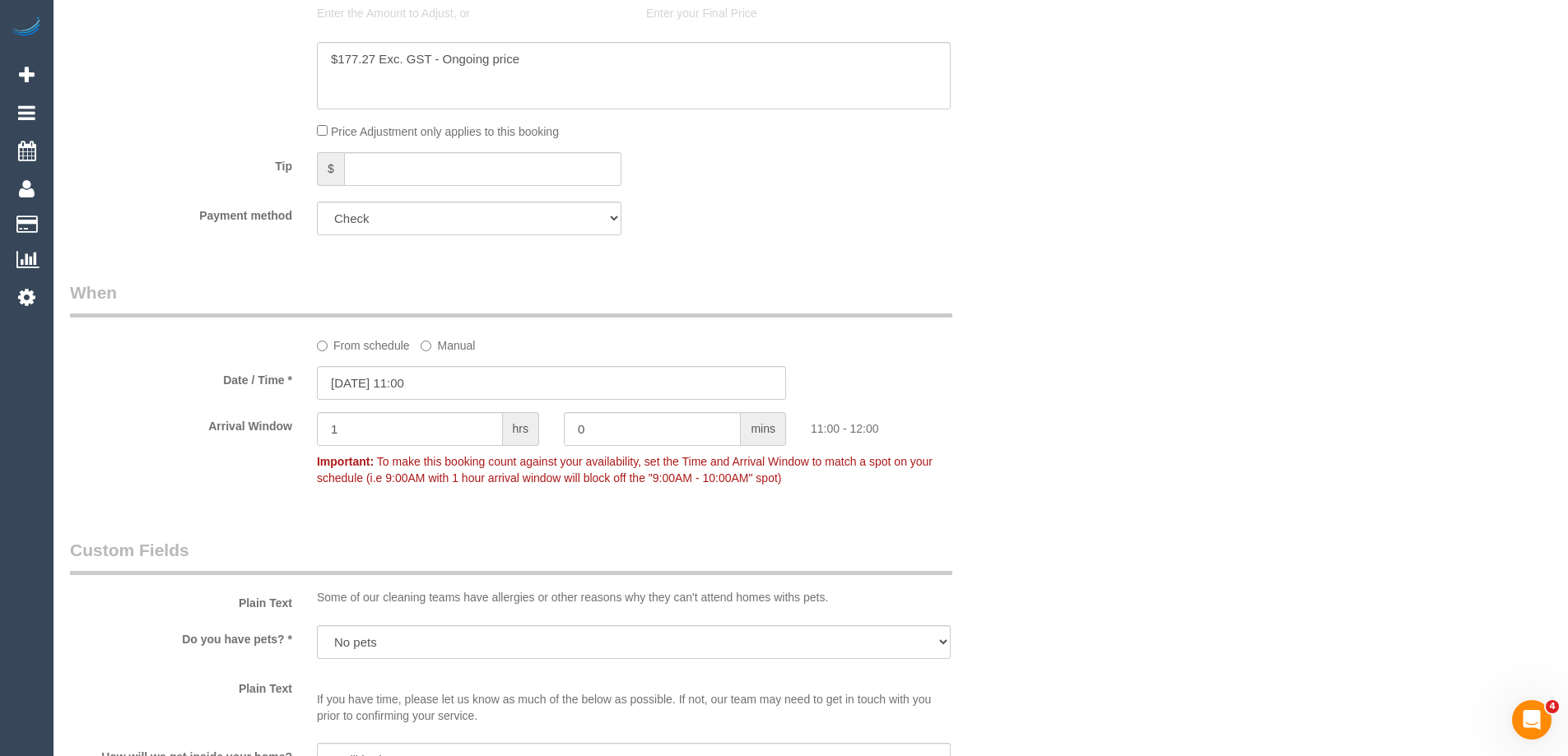
select select "object:700"
select select "180"
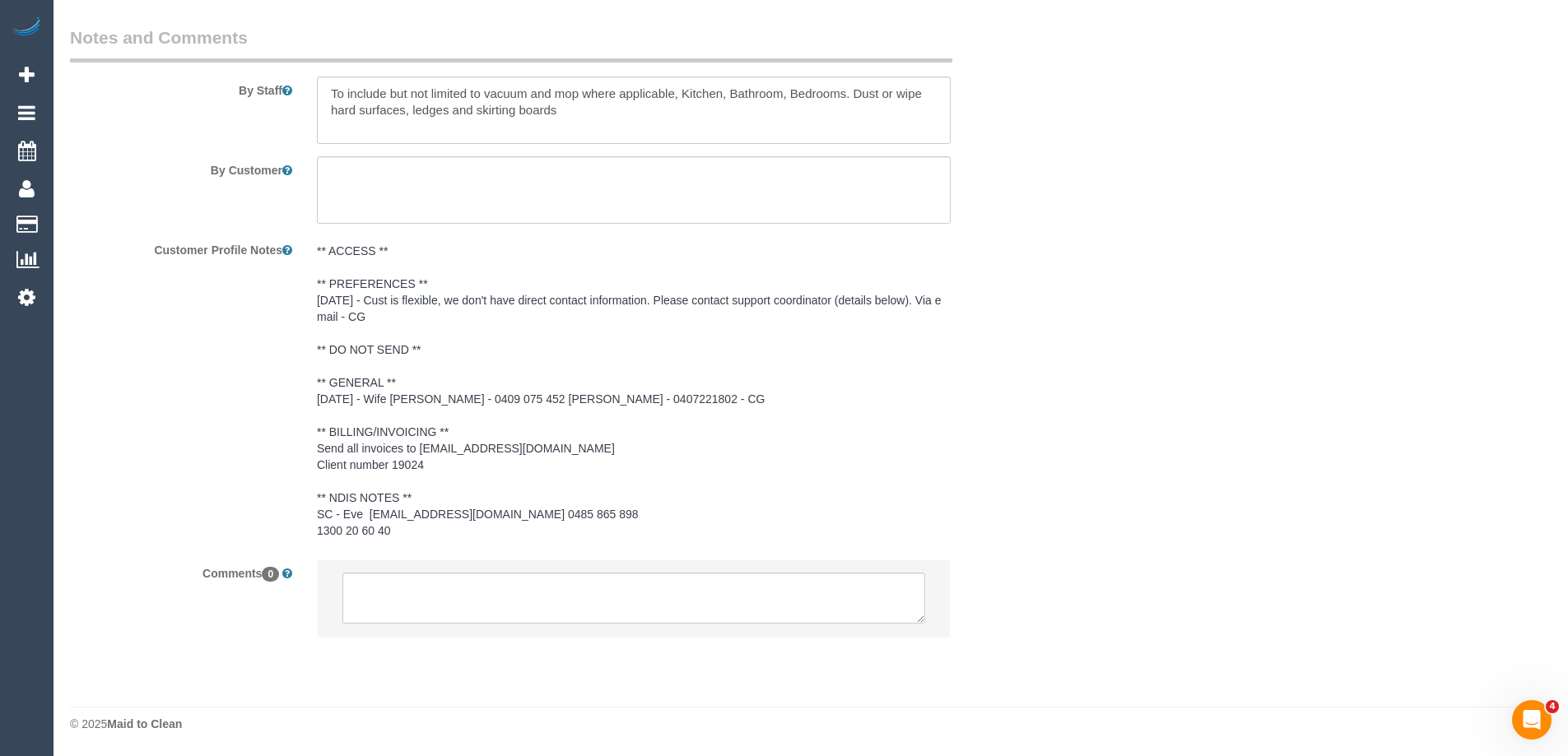
scroll to position [2295, 0]
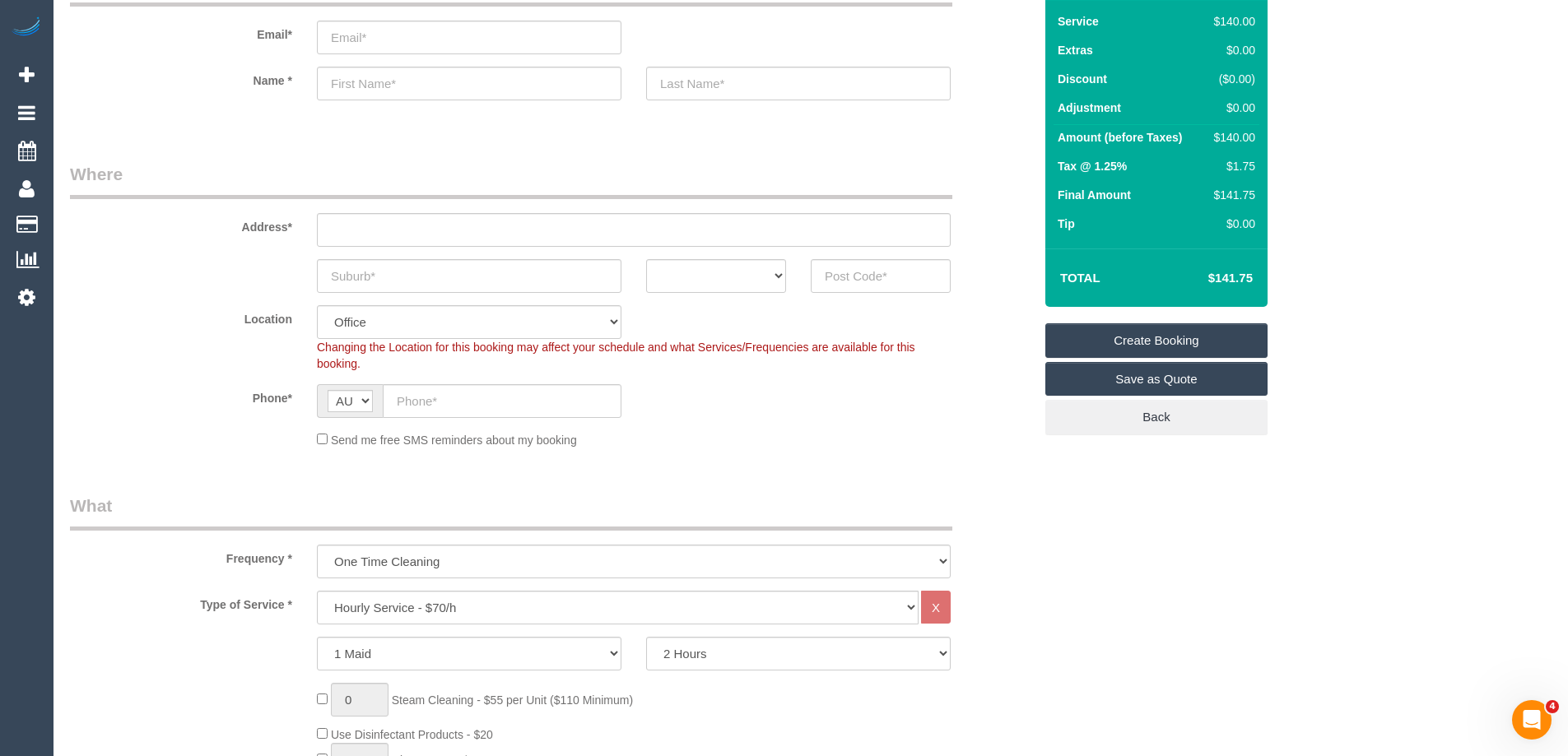
scroll to position [329, 0]
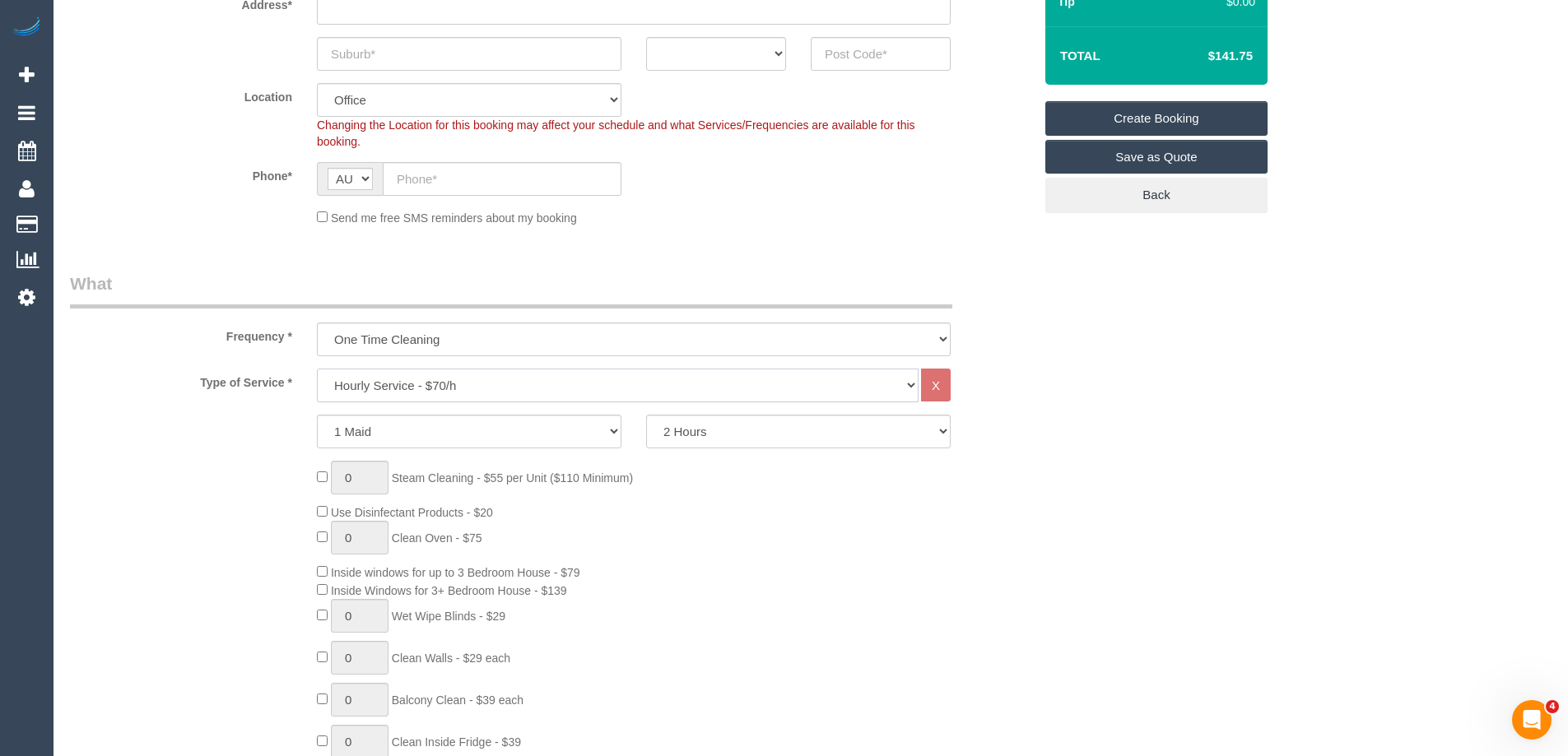
click at [426, 383] on select "Hourly Service - $70/h Hourly Service - $65/h Hourly Service - $60/h Hourly Ser…" at bounding box center [617, 385] width 601 height 34
select select "211"
click at [316, 369] on select "Hourly Service - $70/h Hourly Service - $65/h Hourly Service - $60/h Hourly Ser…" at bounding box center [617, 385] width 601 height 34
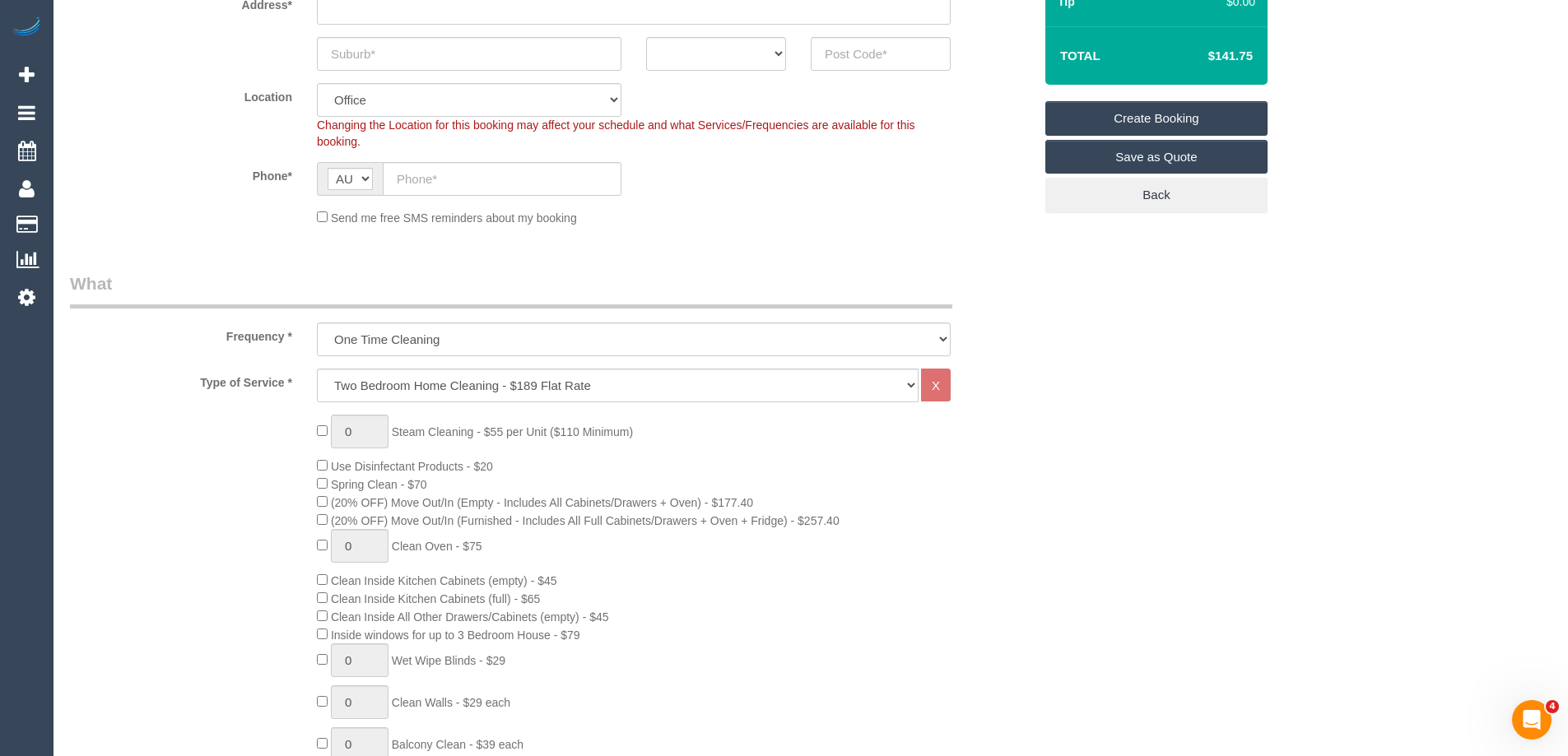
click at [149, 283] on legend "What" at bounding box center [511, 291] width 882 height 37
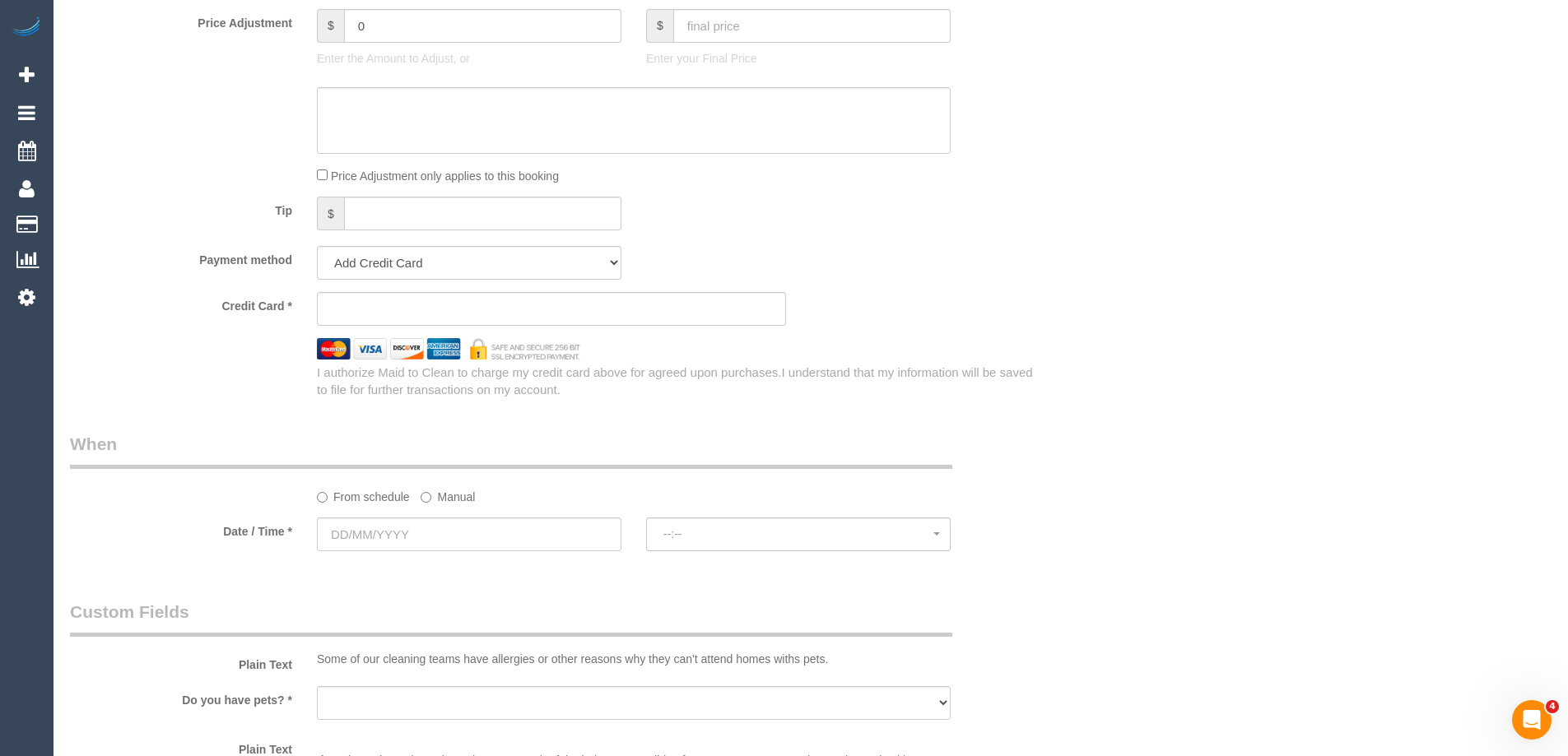
scroll to position [1235, 0]
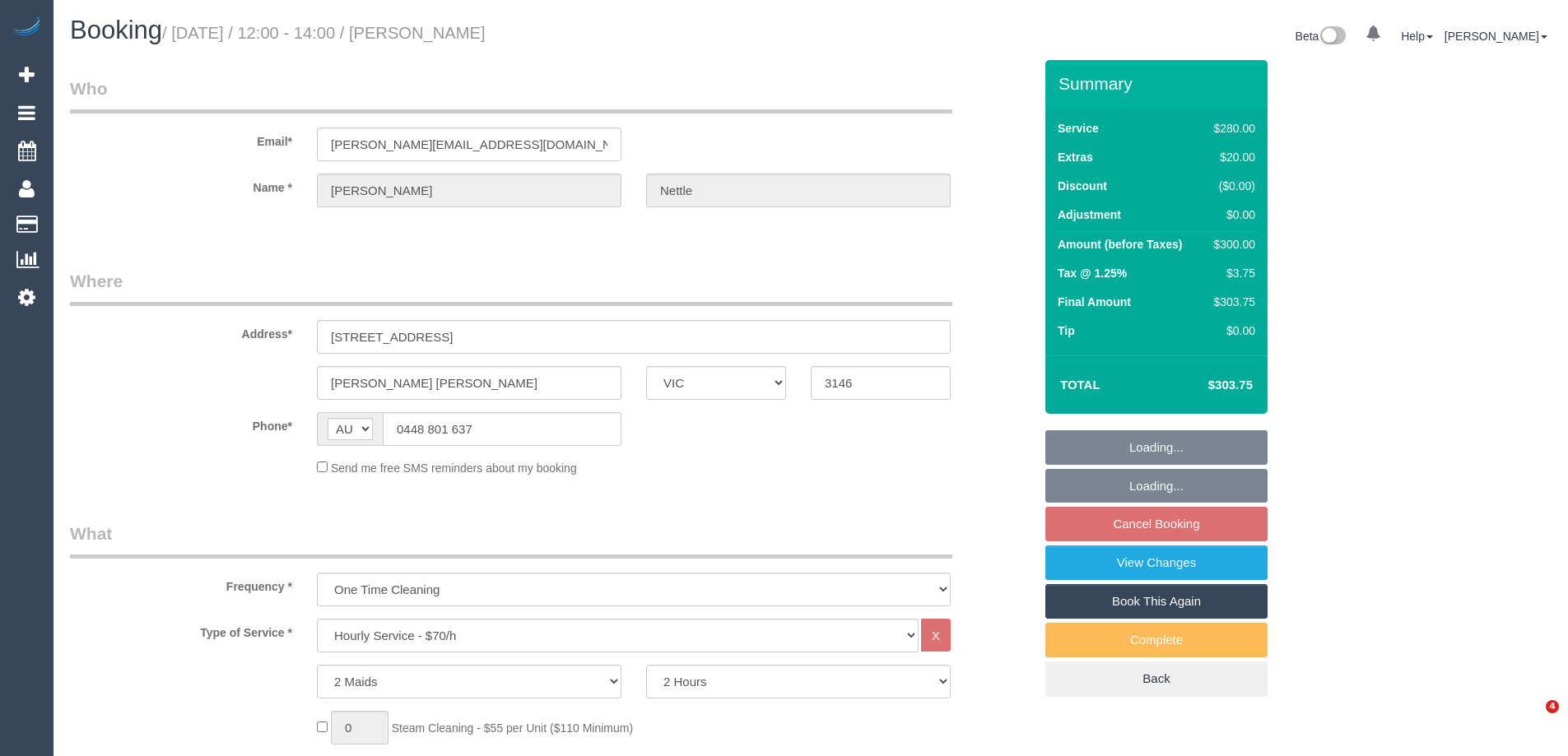
select select "VIC"
select select "2"
select select "number:27"
select select "number:14"
select select "number:19"
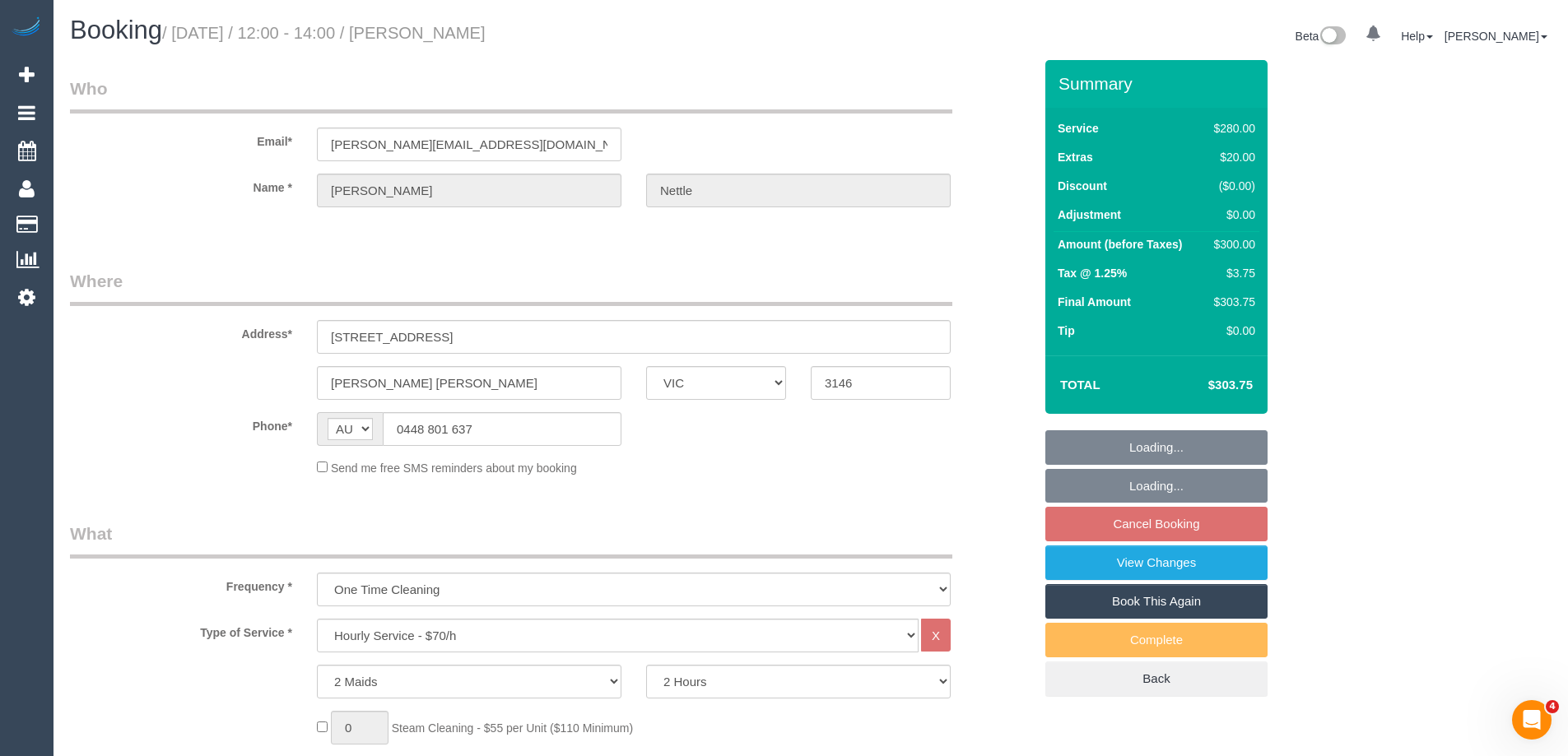
select select "number:25"
select select "number:33"
select select "number:12"
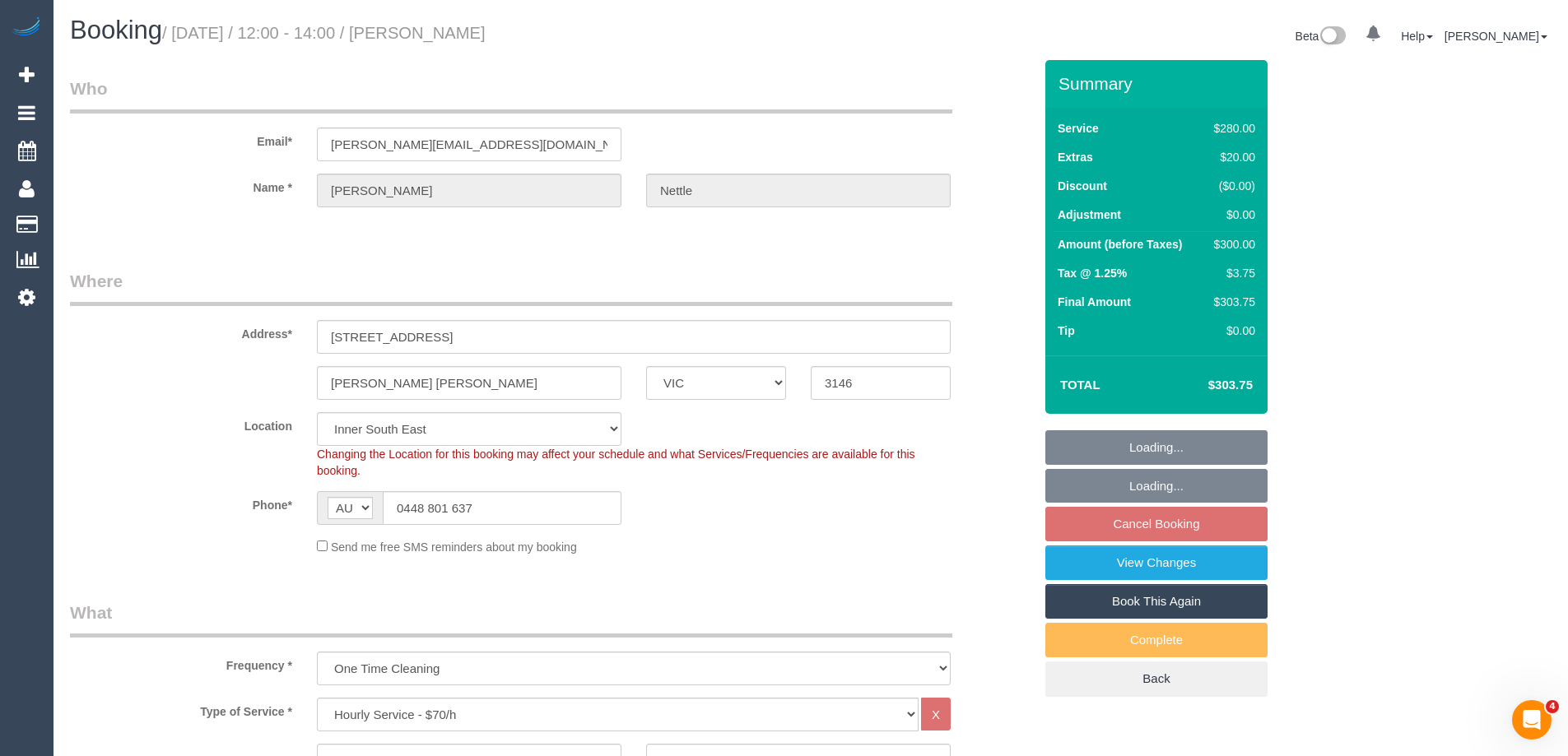
select select "object:1390"
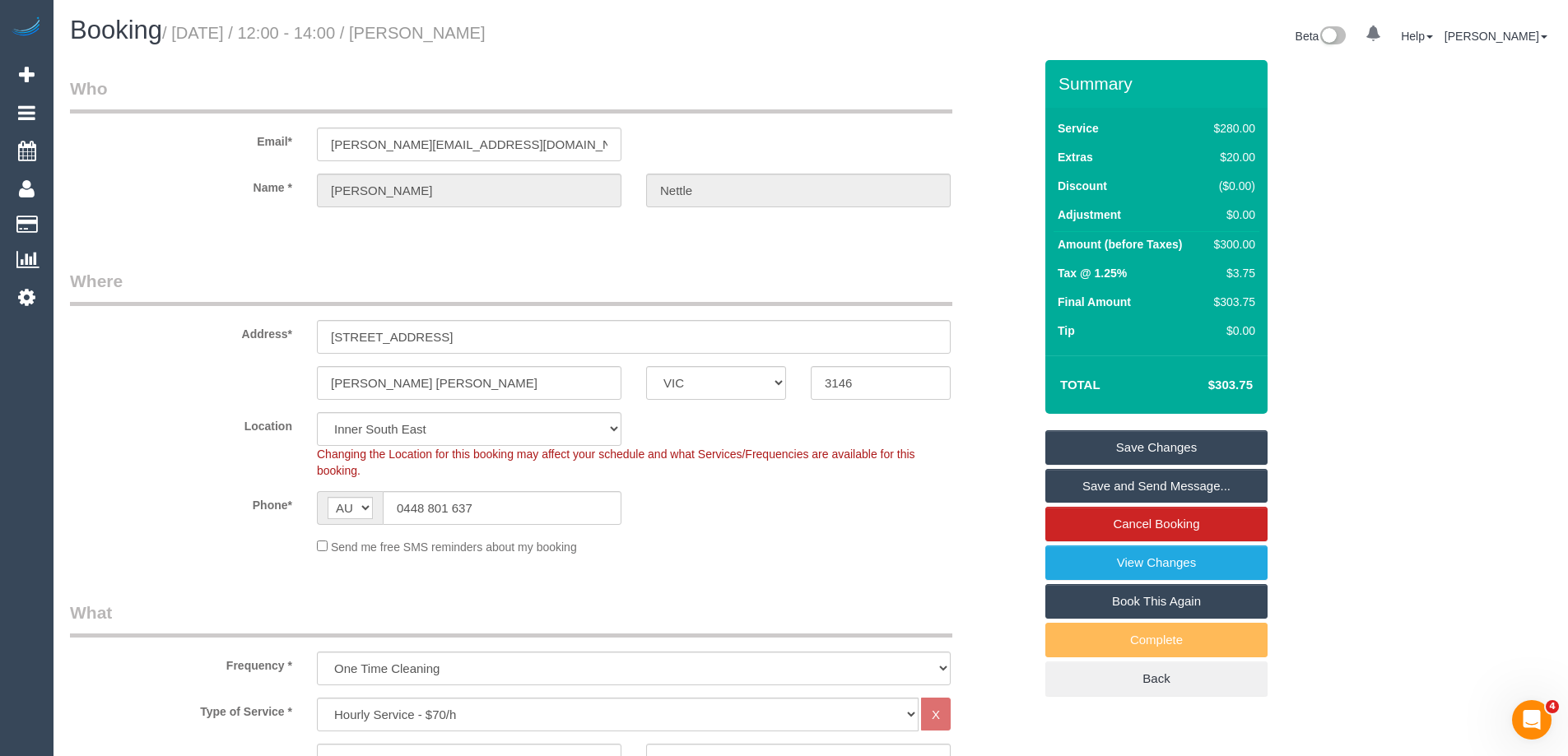
drag, startPoint x: 527, startPoint y: 33, endPoint x: 424, endPoint y: 49, distance: 104.2
click at [424, 49] on div "Booking / August 30, 2025 / 12:00 - 14:00 / Sasha Nettle" at bounding box center [434, 34] width 753 height 35
drag, startPoint x: 438, startPoint y: 34, endPoint x: 294, endPoint y: 108, distance: 161.9
click at [473, 42] on h1 "Booking / August 30, 2025 / 12:00 - 14:00 / Sasha Nettle" at bounding box center [434, 31] width 728 height 28
drag, startPoint x: 537, startPoint y: 29, endPoint x: 443, endPoint y: 34, distance: 94.1
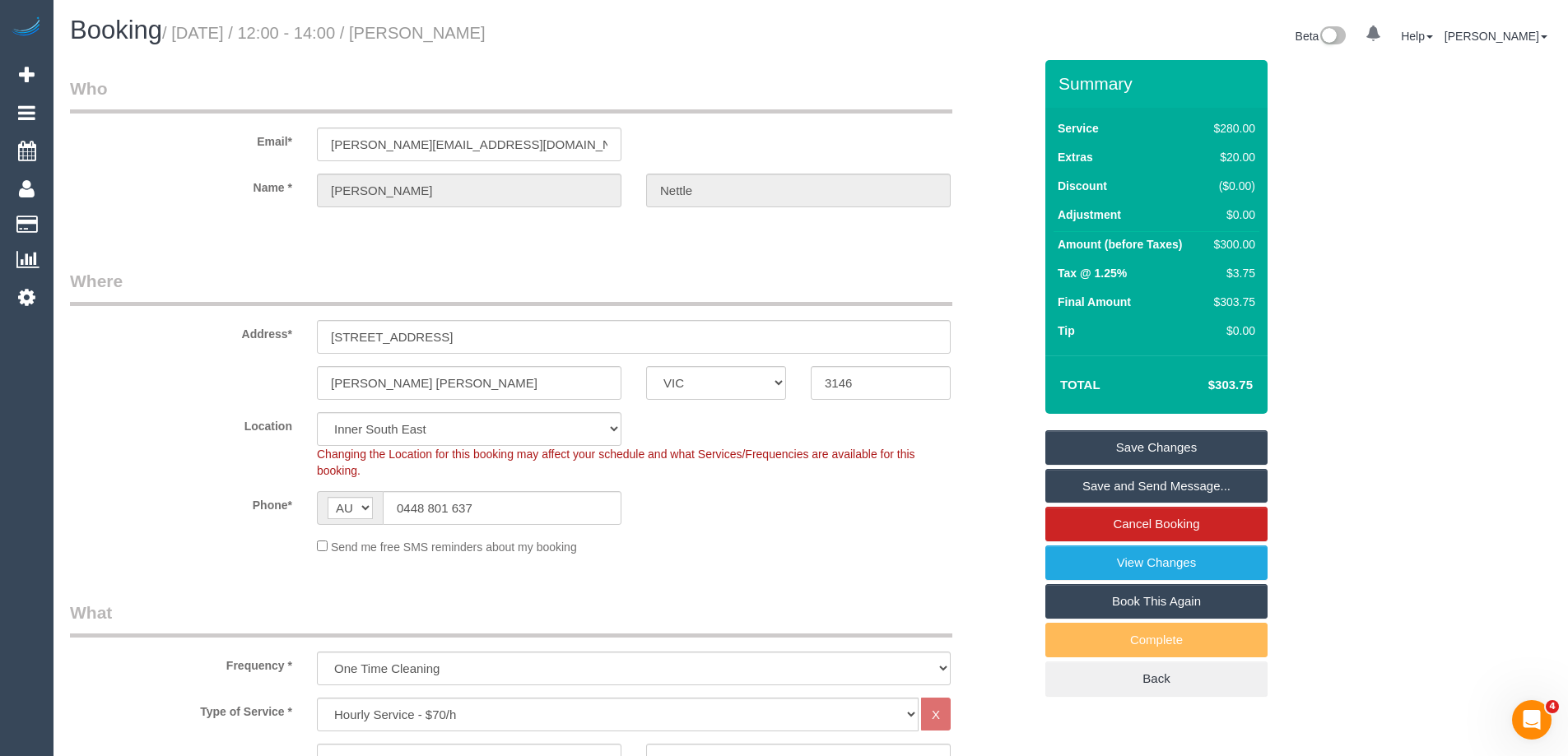
click at [425, 38] on h1 "Booking / August 30, 2025 / 12:00 - 14:00 / Sasha Nettle" at bounding box center [434, 31] width 728 height 28
copy small "Sasha Nettle"
click at [819, 554] on div "Send me free SMS reminders about my booking" at bounding box center [634, 546] width 658 height 18
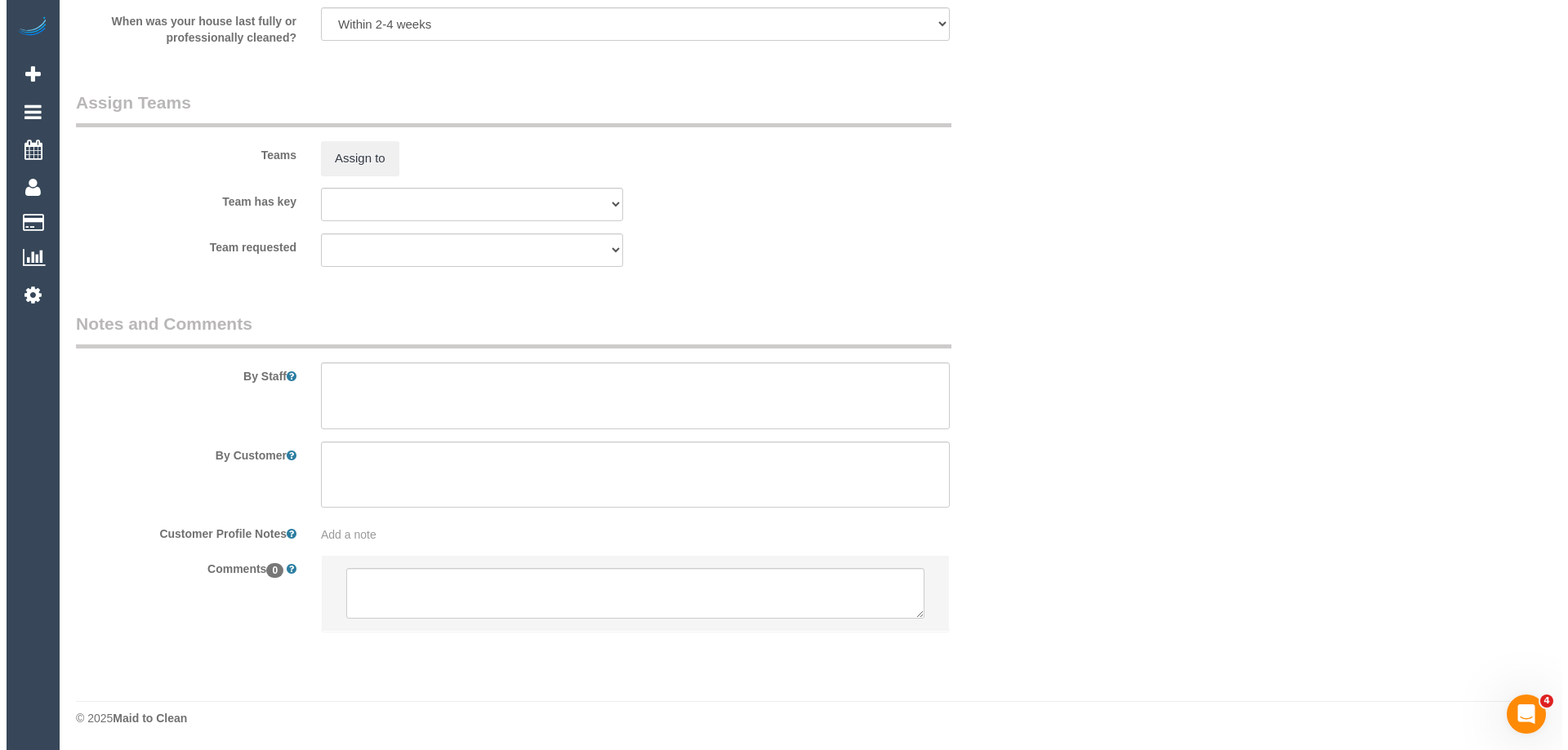
scroll to position [2022, 0]
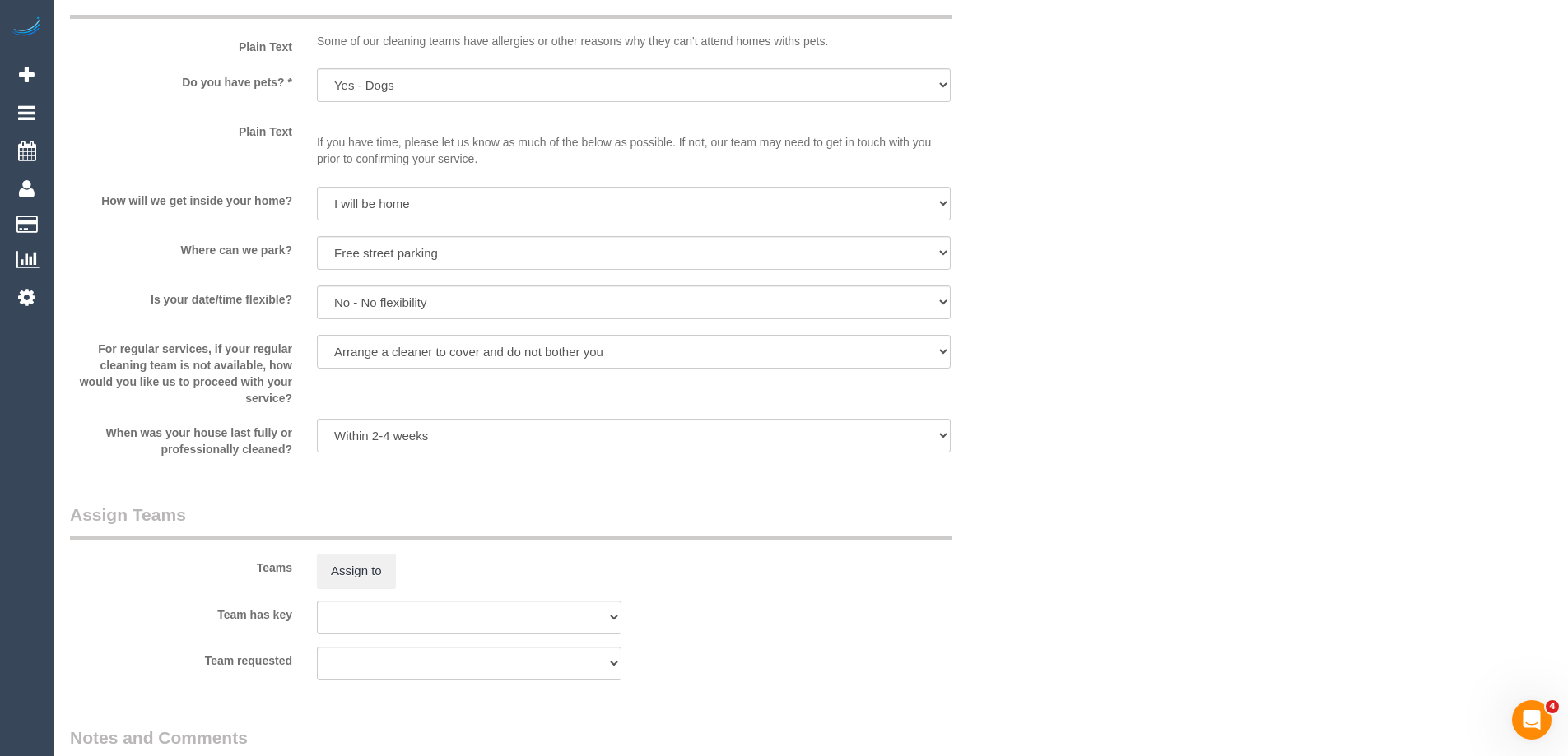
click at [375, 573] on button "Assign to" at bounding box center [356, 571] width 79 height 34
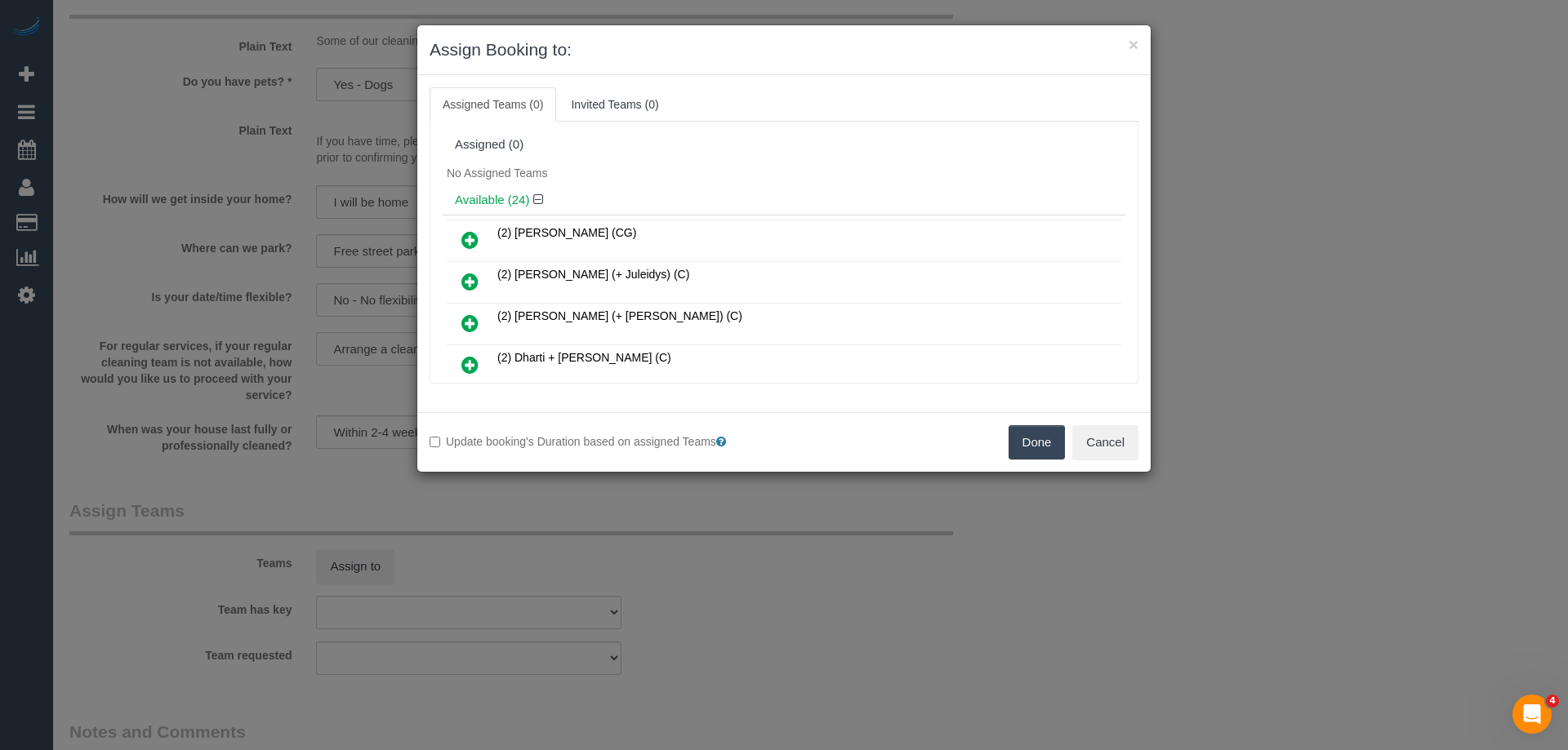
click at [684, 201] on h4 "Available (24)" at bounding box center [784, 200] width 658 height 14
click at [467, 283] on icon at bounding box center [470, 282] width 18 height 20
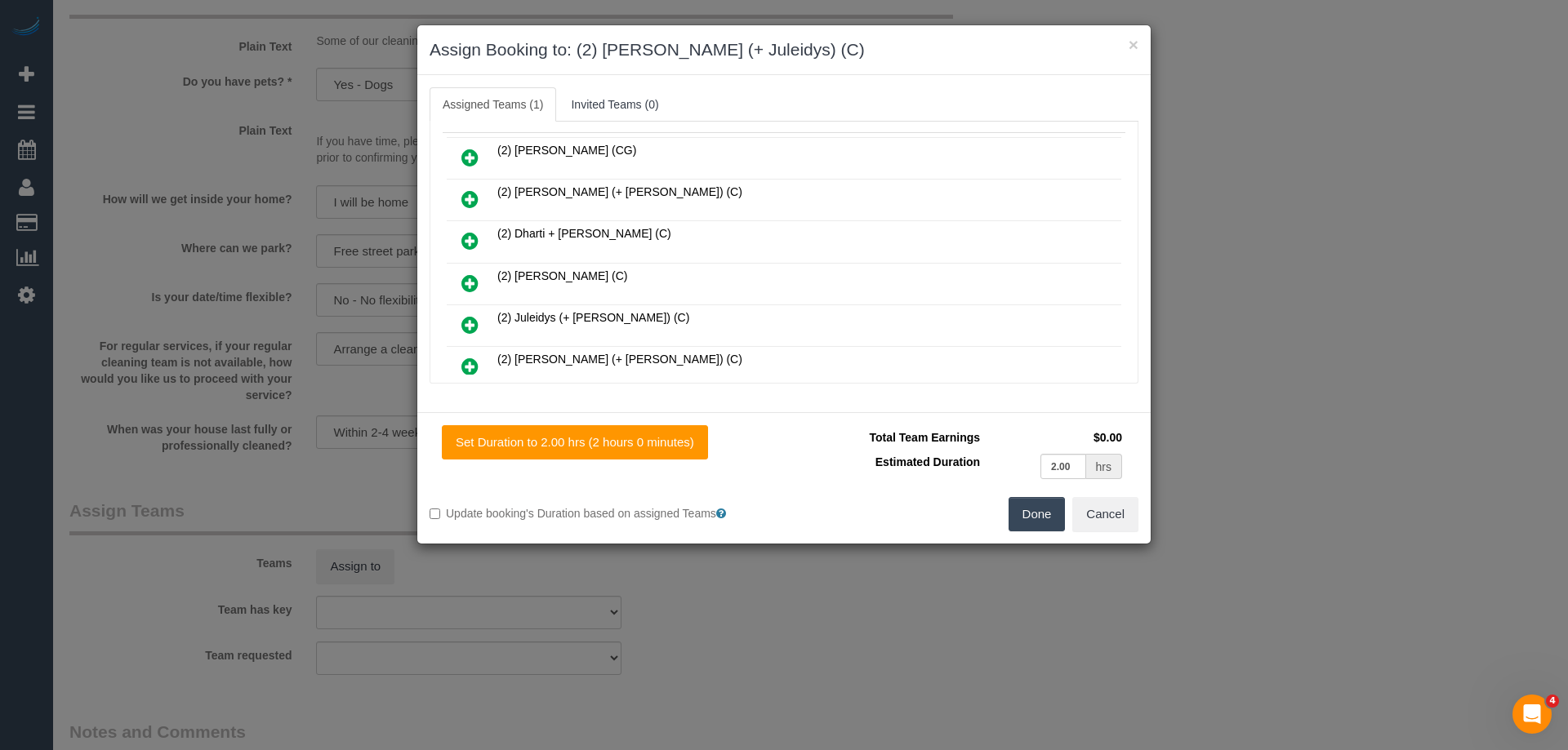
scroll to position [245, 0]
click at [470, 204] on icon at bounding box center [470, 201] width 18 height 20
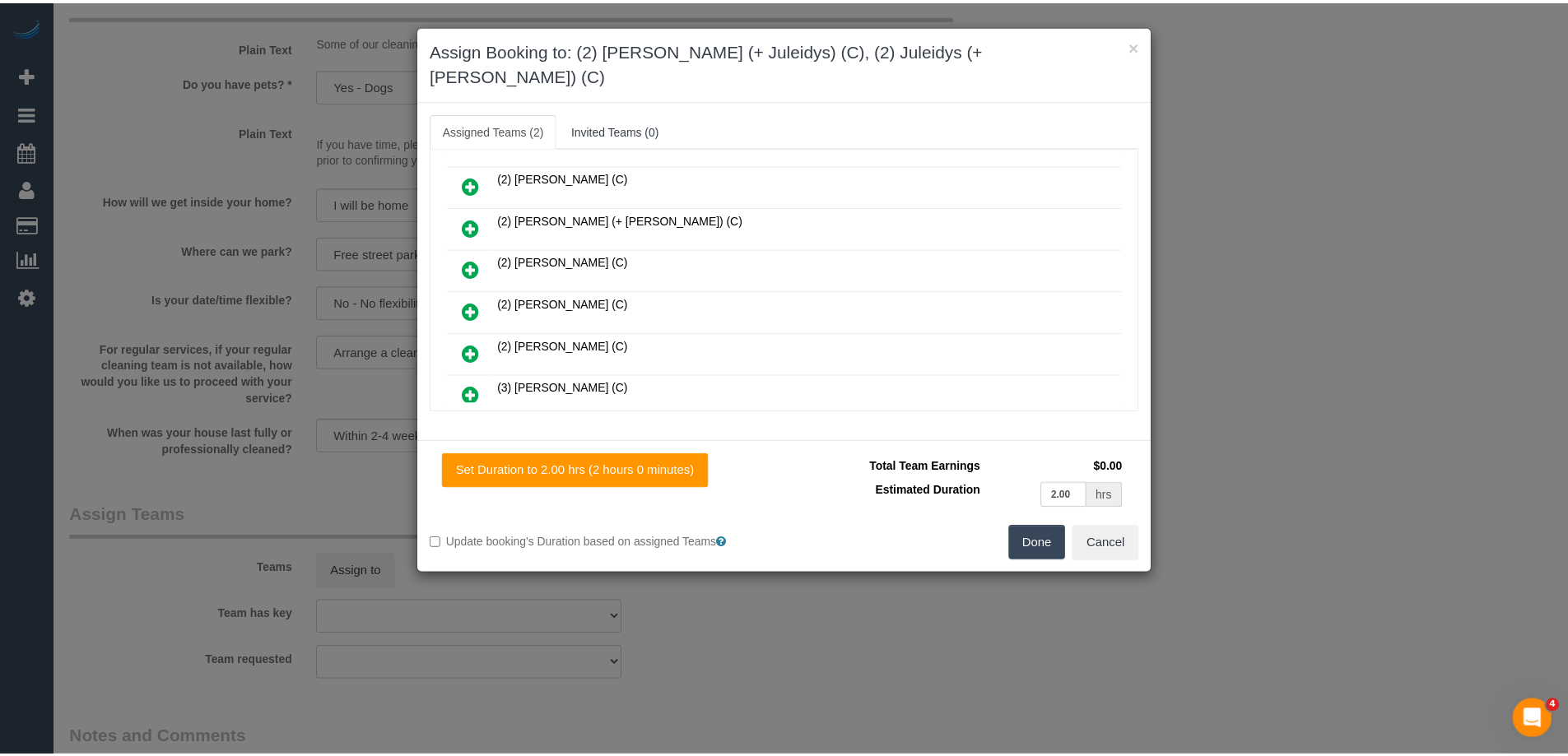
scroll to position [0, 0]
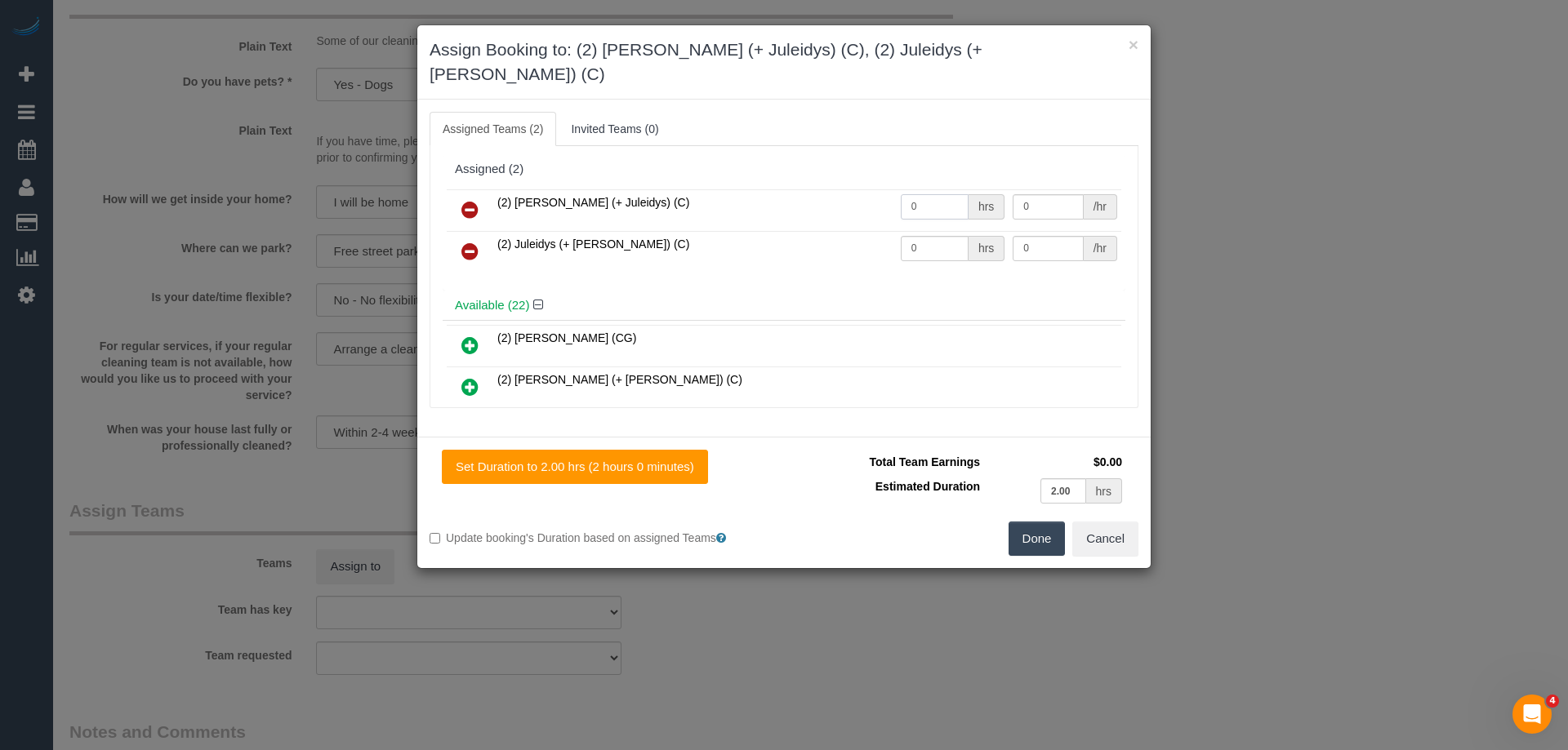
click at [922, 195] on input "0" at bounding box center [934, 207] width 67 height 25
type input "2"
click at [927, 236] on input "0" at bounding box center [934, 248] width 67 height 25
type input "2"
click at [1063, 195] on input "0" at bounding box center [1048, 207] width 70 height 25
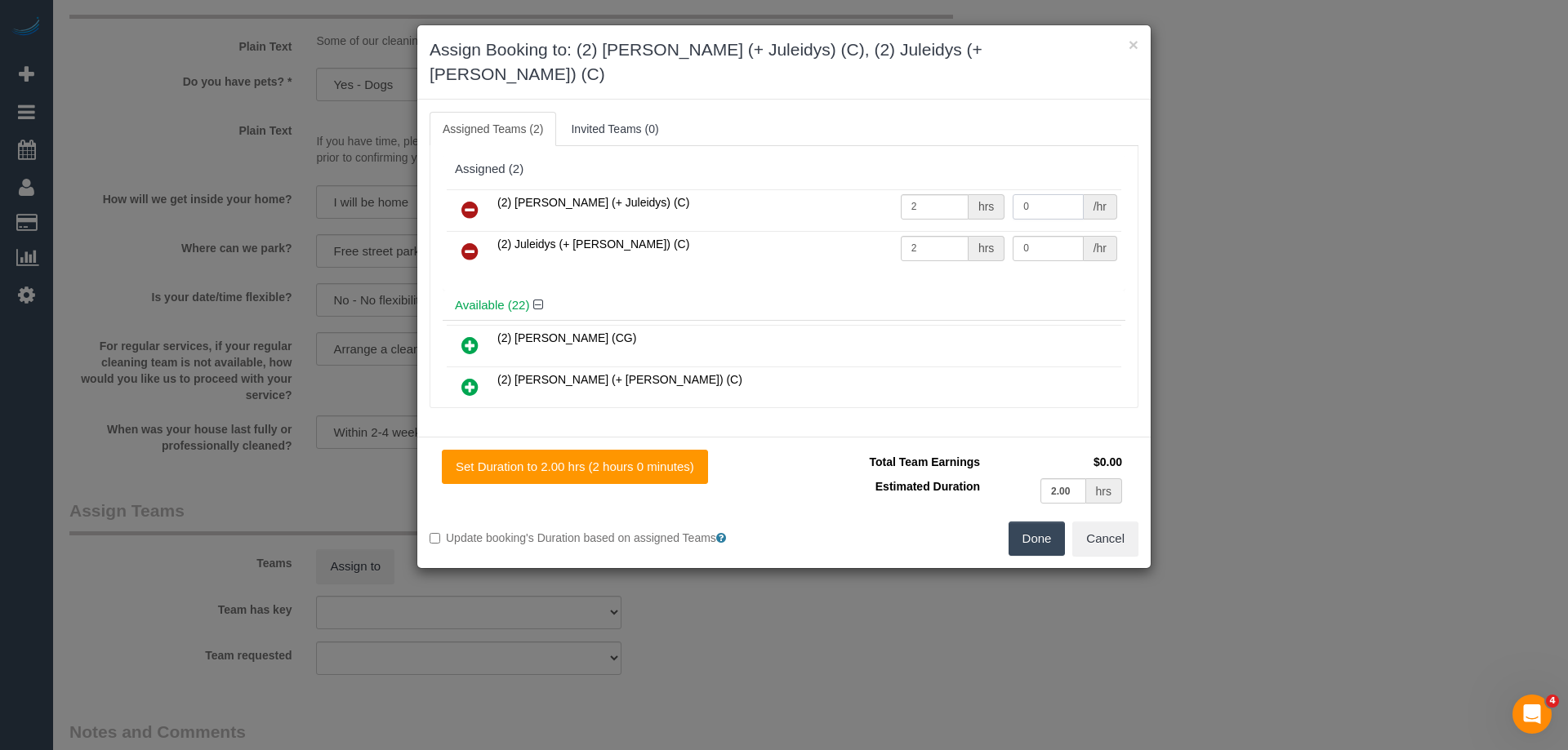
click at [1039, 195] on input "0" at bounding box center [1048, 207] width 70 height 25
type input "38.75"
click at [1030, 236] on input "0" at bounding box center [1048, 248] width 70 height 25
type input "38.75"
click at [1025, 522] on button "Done" at bounding box center [1037, 539] width 57 height 34
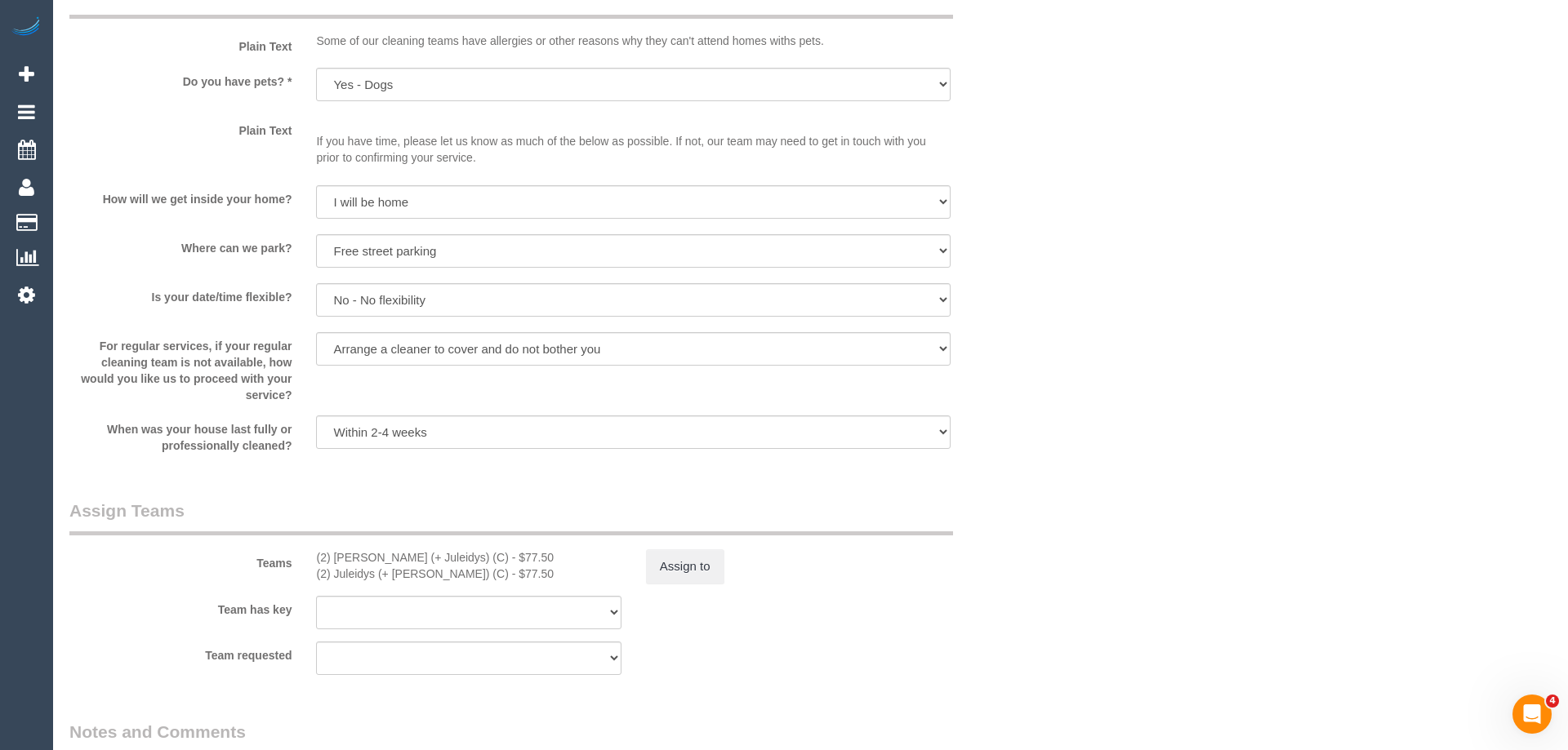
click at [1025, 512] on div "× Assign Booking to: (2) Cris (+ Juleidys) (C), (2) Juleidys (+ Cris) (C) Assig…" at bounding box center [784, 375] width 1568 height 750
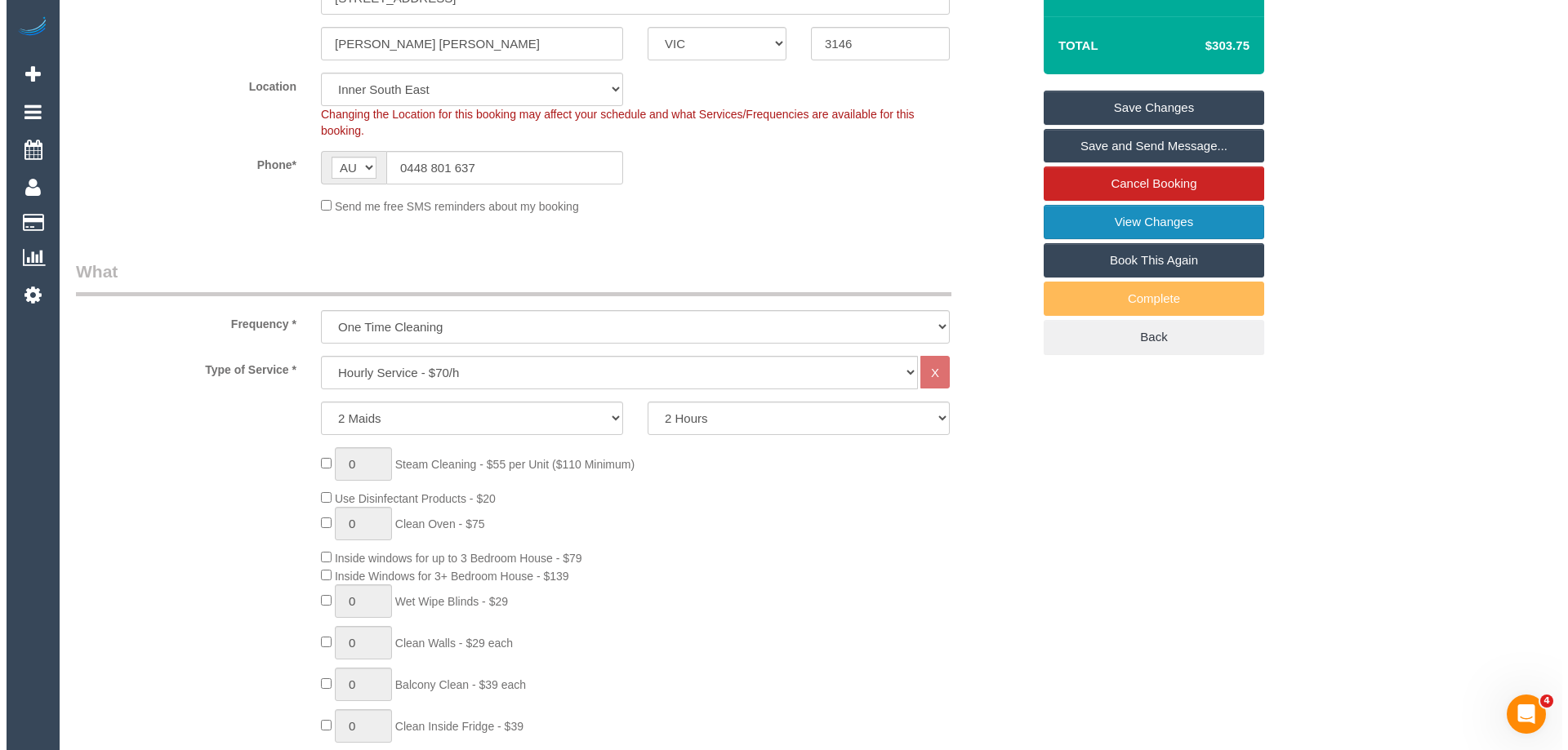
scroll to position [308, 0]
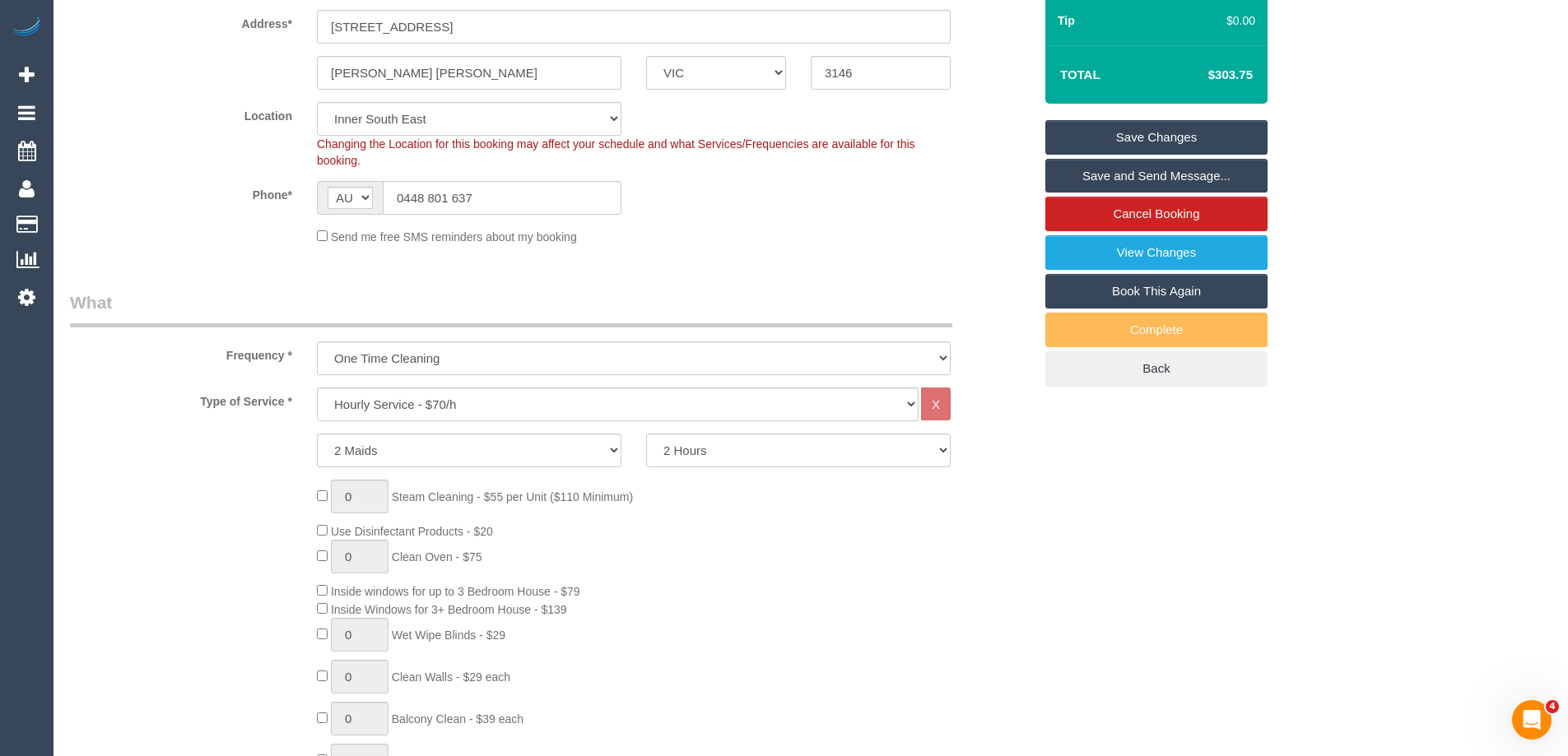
click at [1163, 177] on link "Save and Send Message..." at bounding box center [1155, 175] width 222 height 34
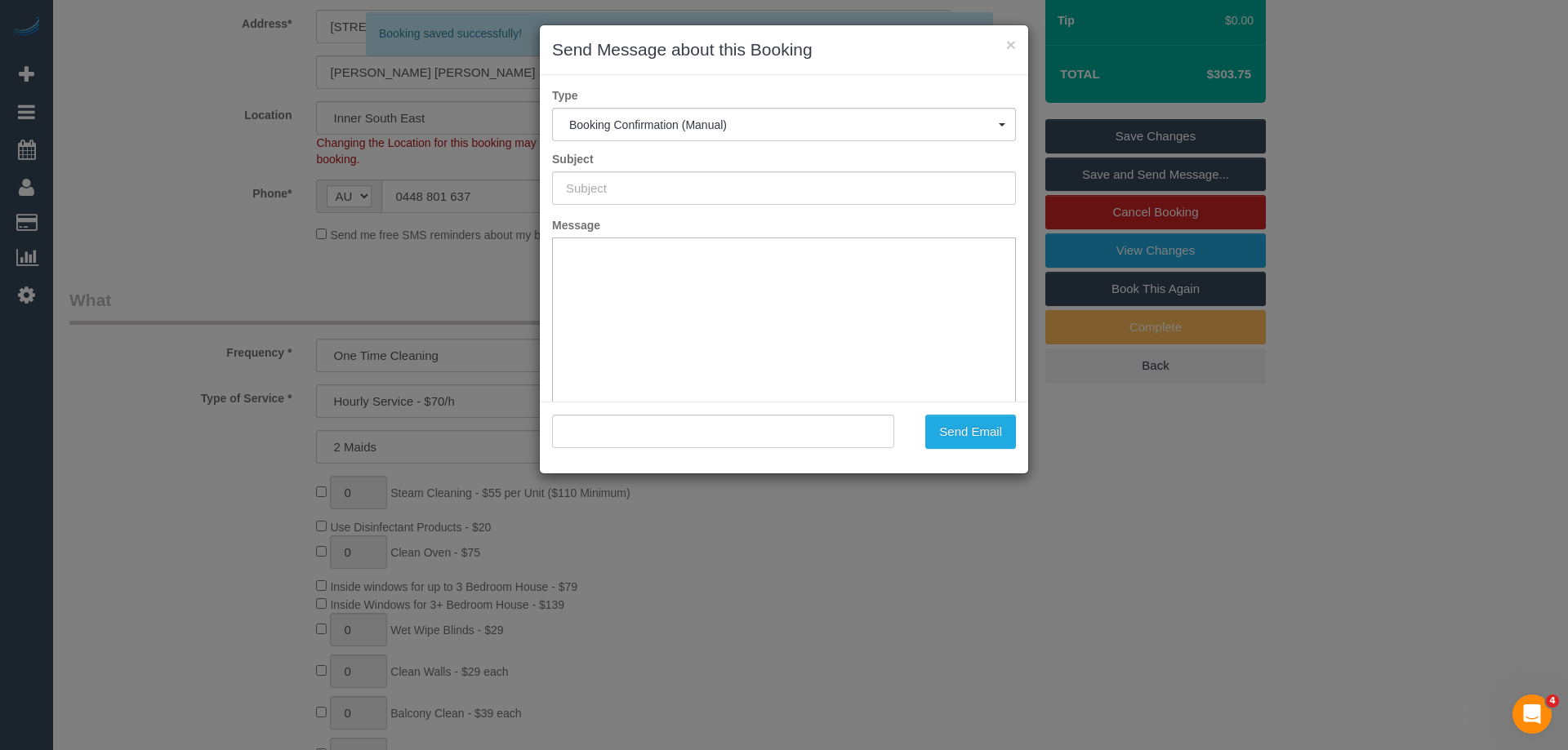
scroll to position [0, 0]
type input "Booking Confirmed"
type input ""Sasha Nettle" <sasha.nettle@charterhall.com.au>"
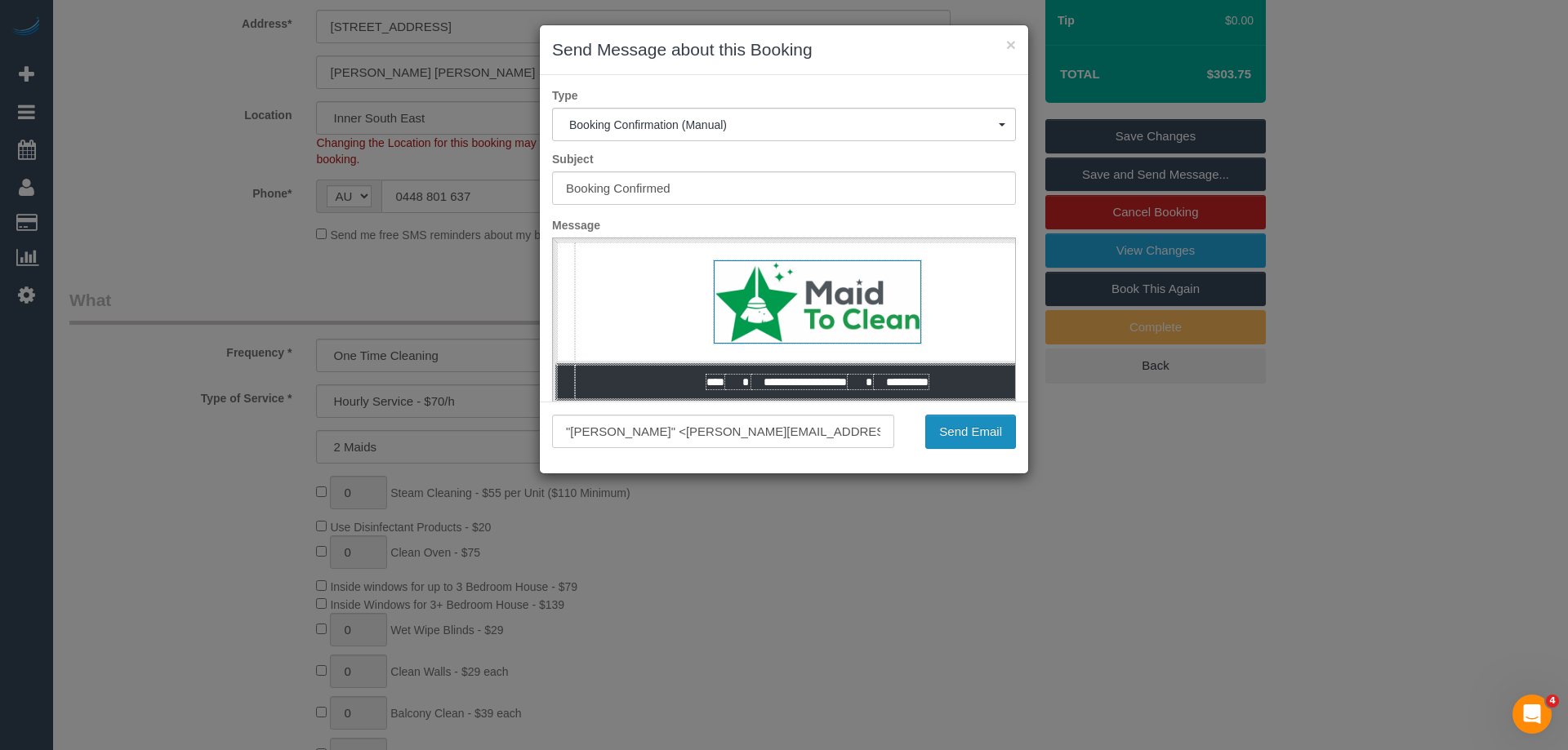
click at [975, 437] on button "Send Email" at bounding box center [970, 431] width 91 height 34
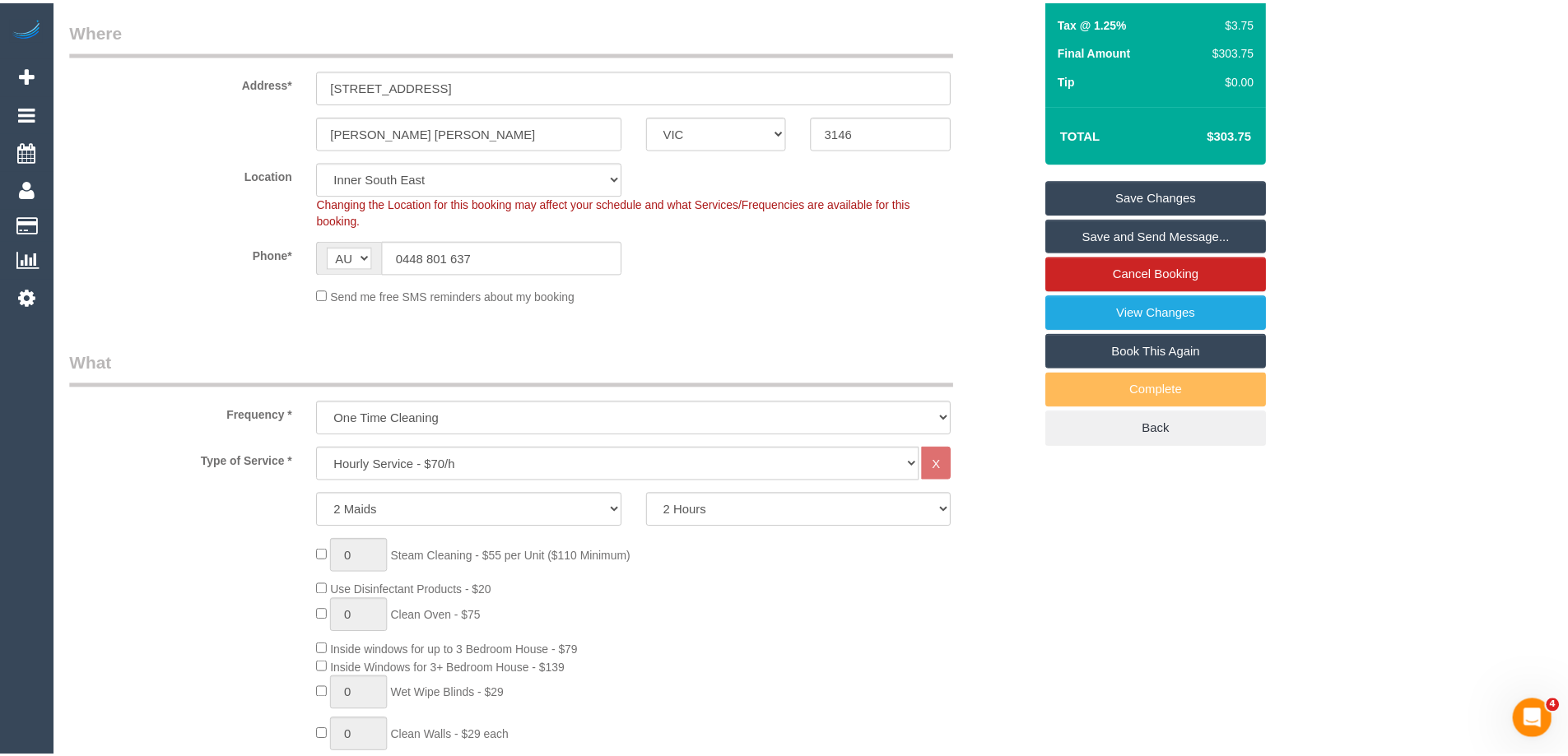
scroll to position [370, 0]
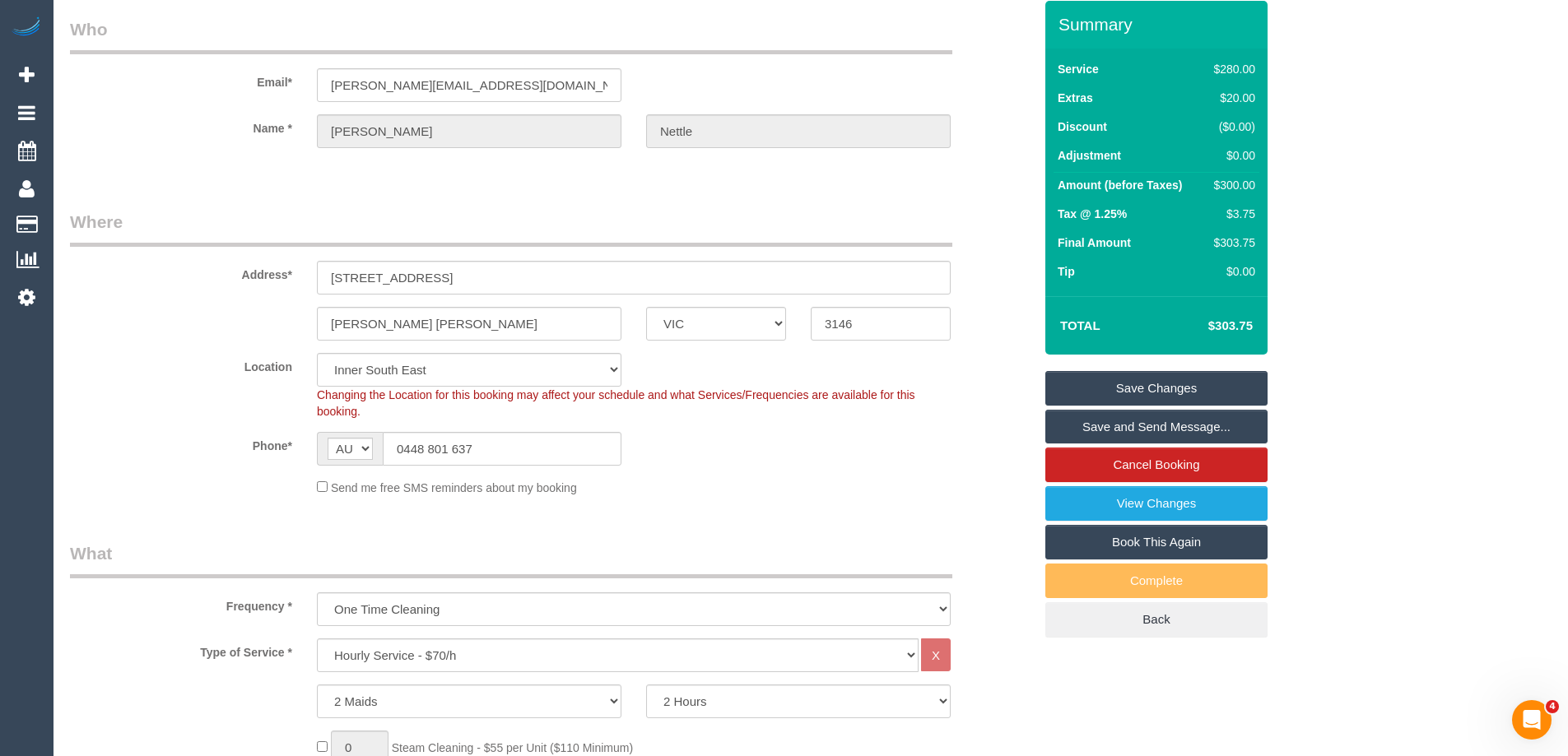
scroll to position [0, 0]
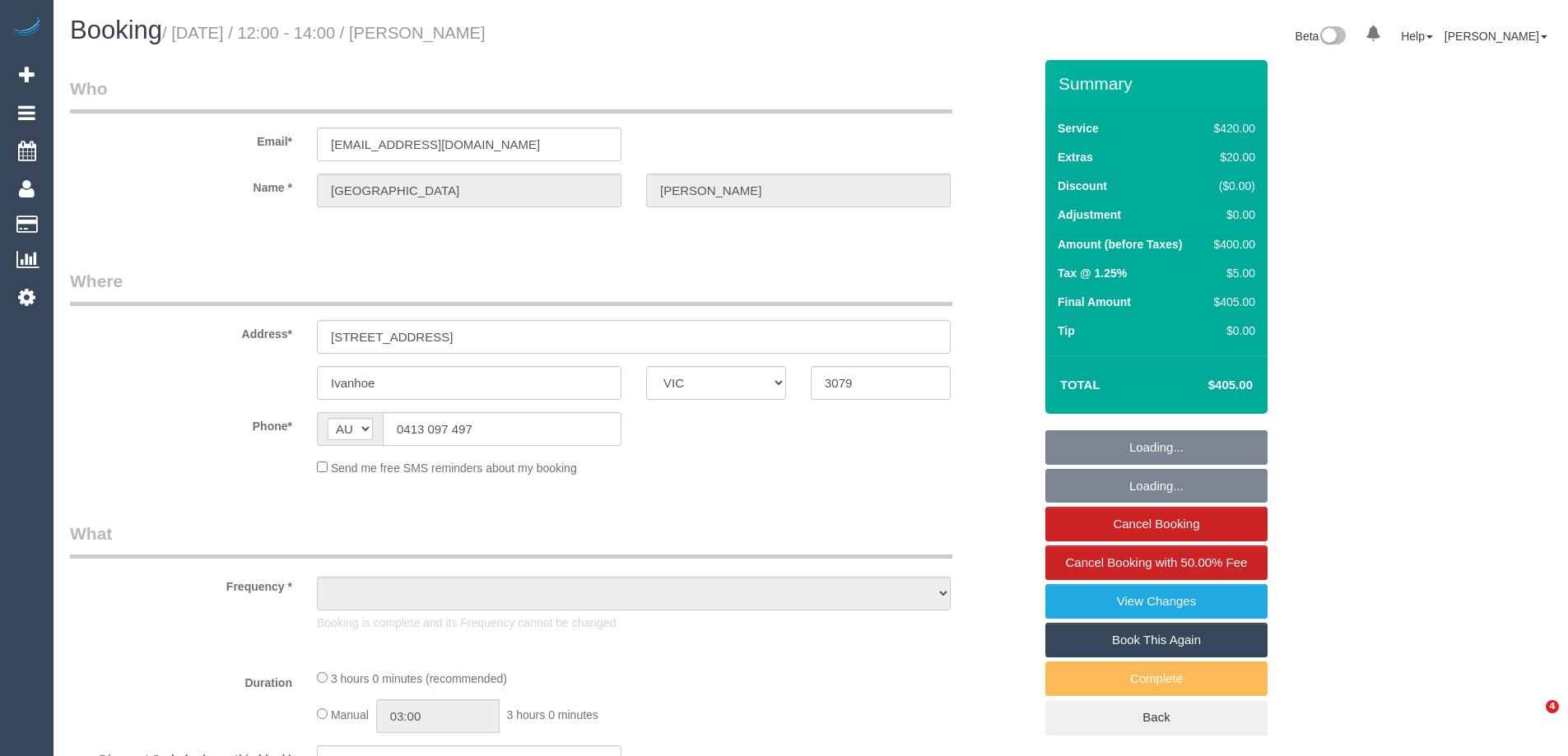
select select "VIC"
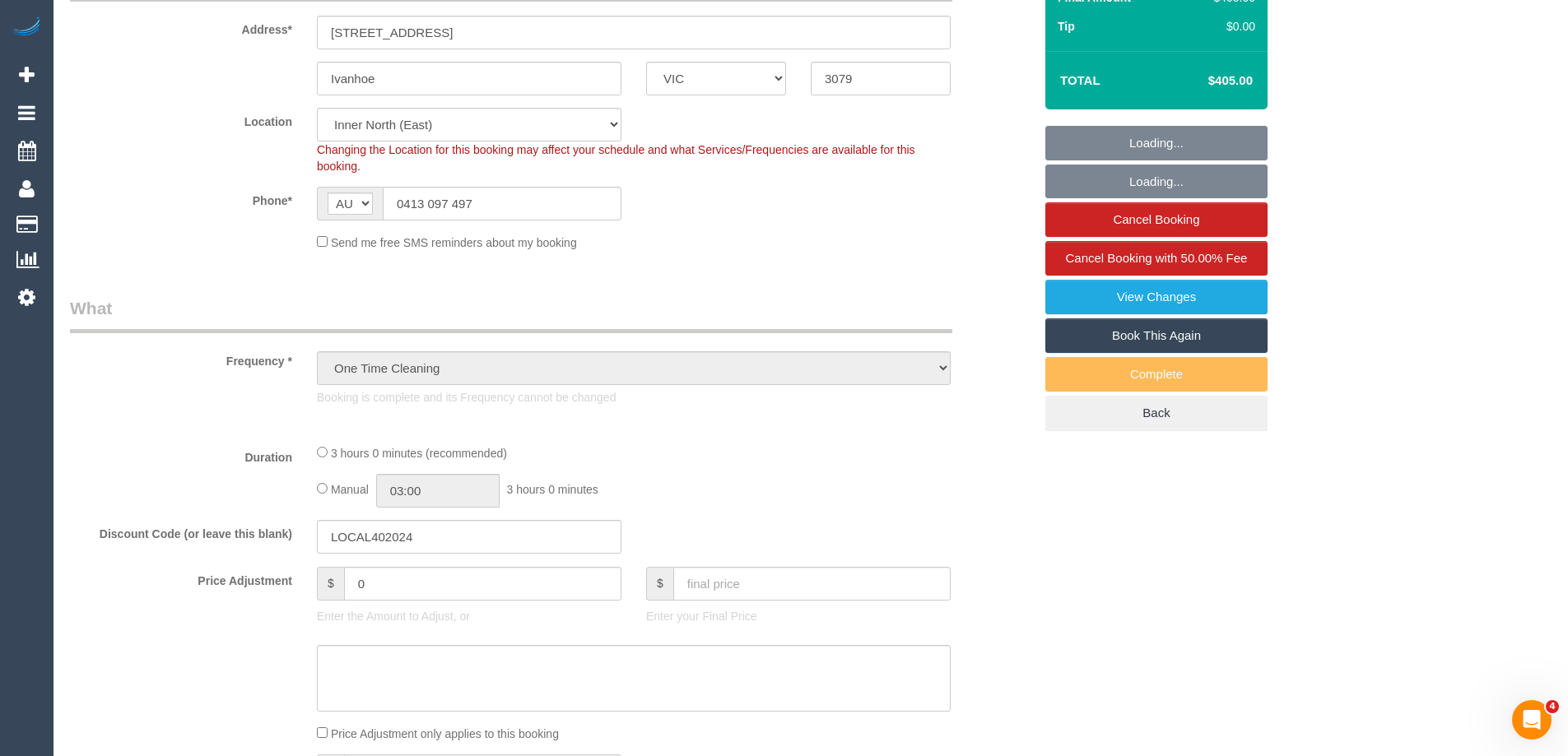
select select "object:754"
select select "string:stripe-pm_1RvXRU2GScqysDRV60FTMgiq"
select select "2"
select select "180"
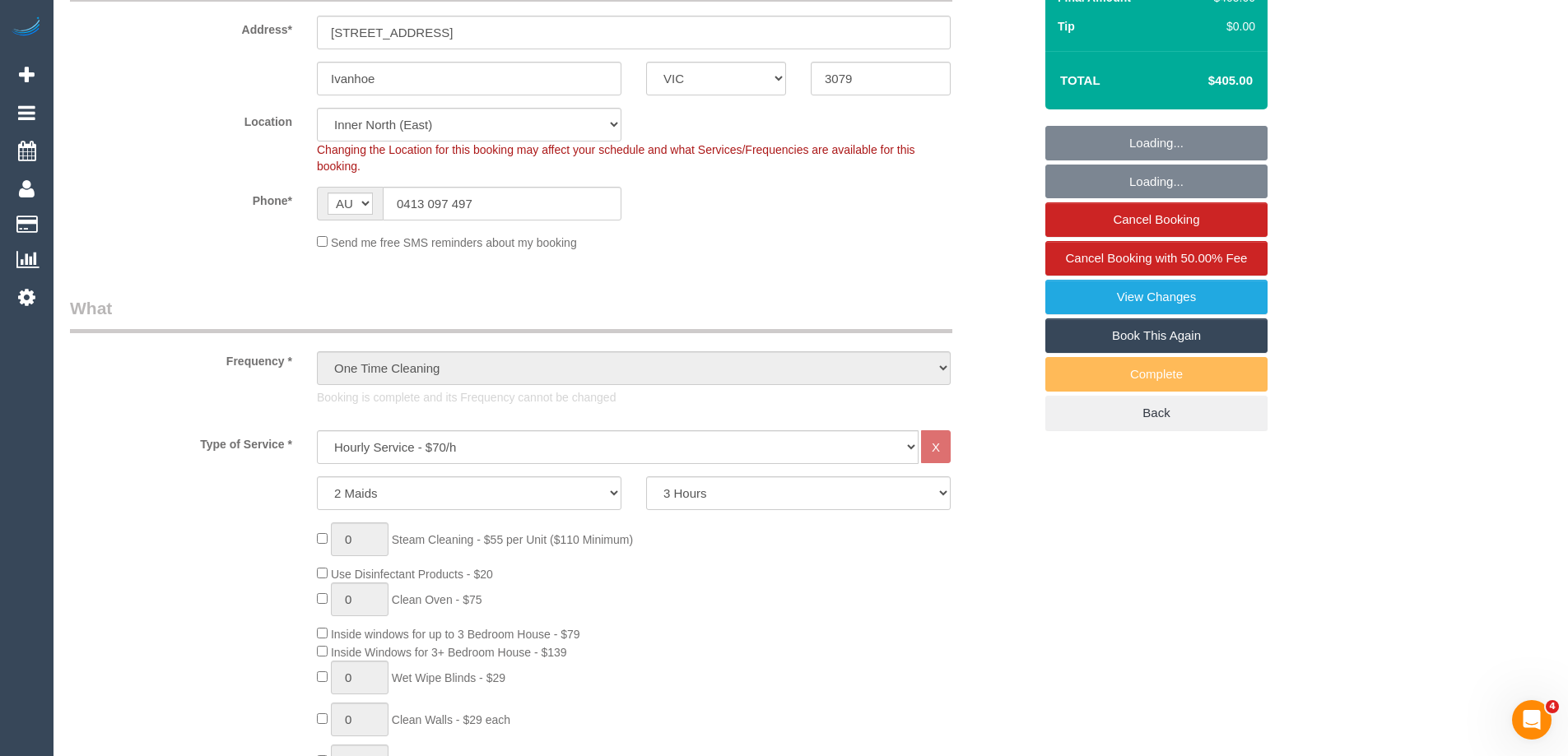
scroll to position [494, 0]
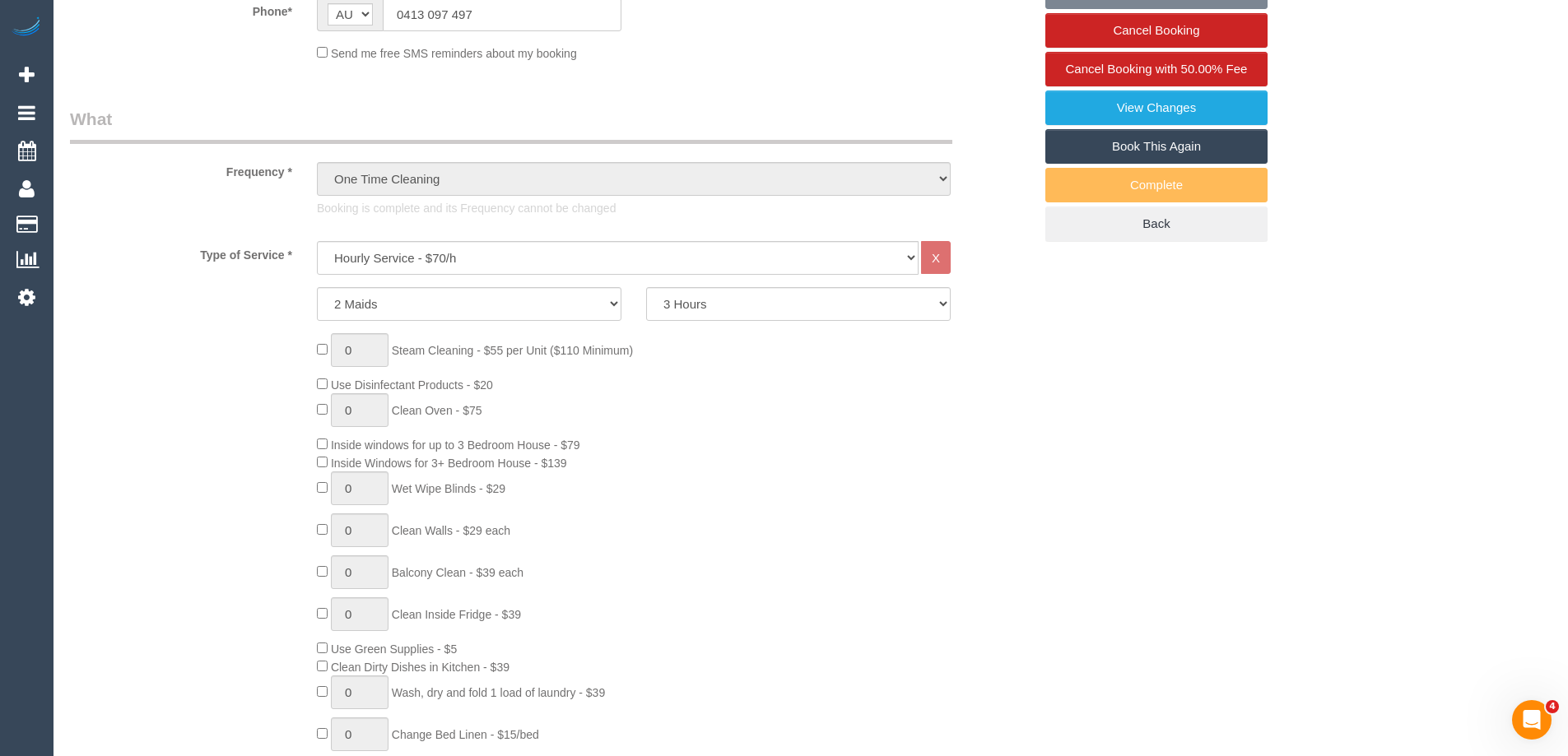
select select "number:27"
select select "number:14"
select select "number:19"
select select "number:24"
select select "number:26"
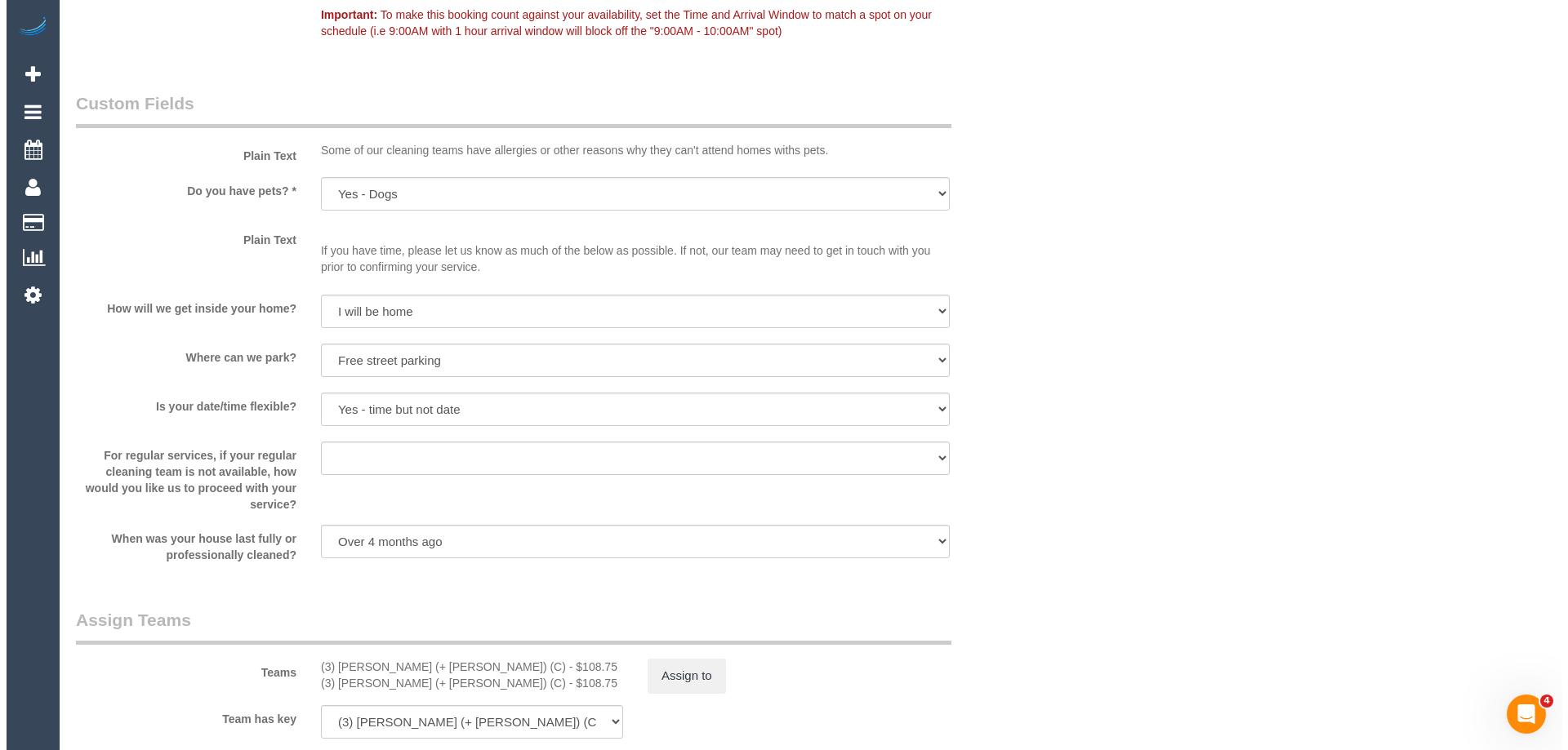
scroll to position [2123, 0]
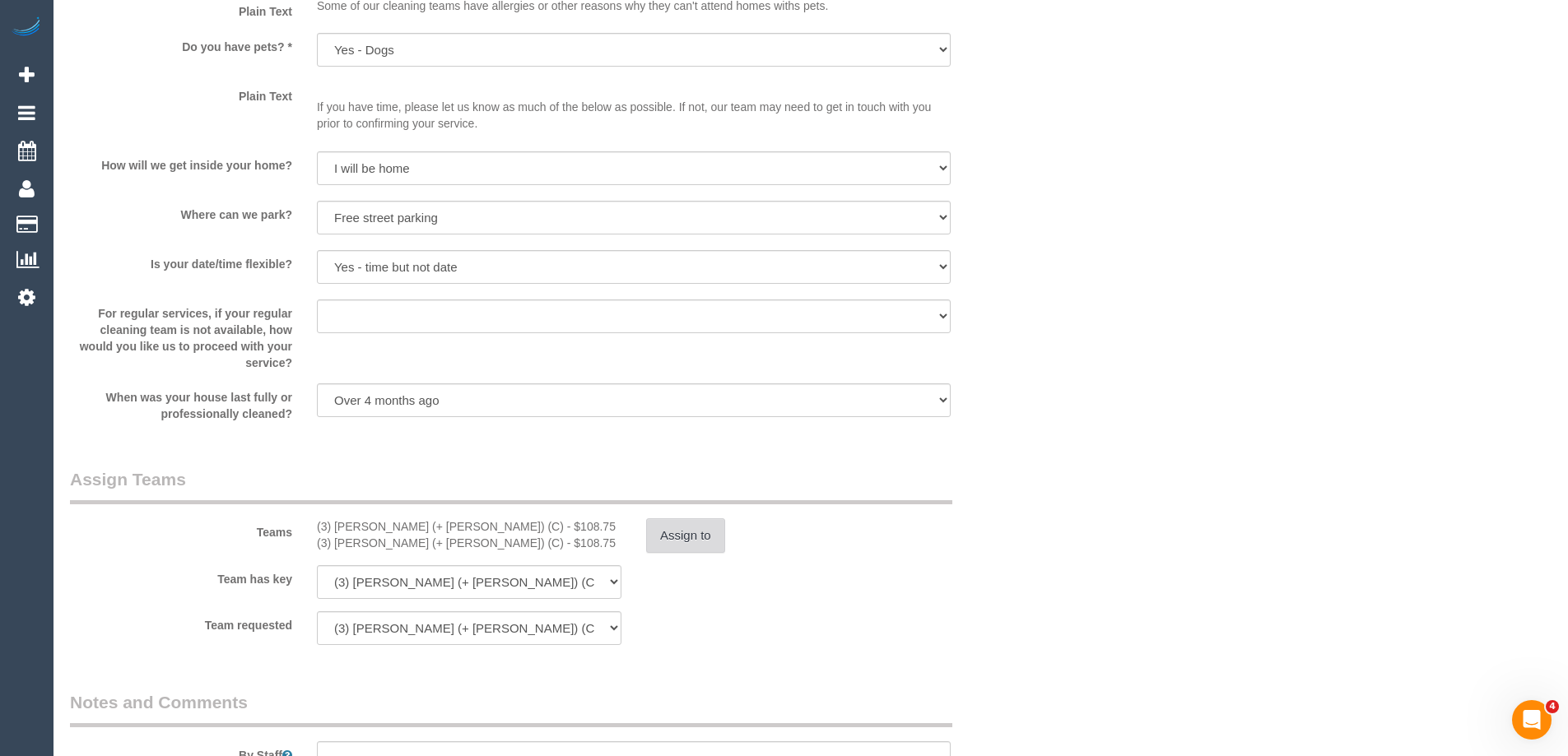
click at [696, 536] on button "Assign to" at bounding box center [686, 535] width 79 height 34
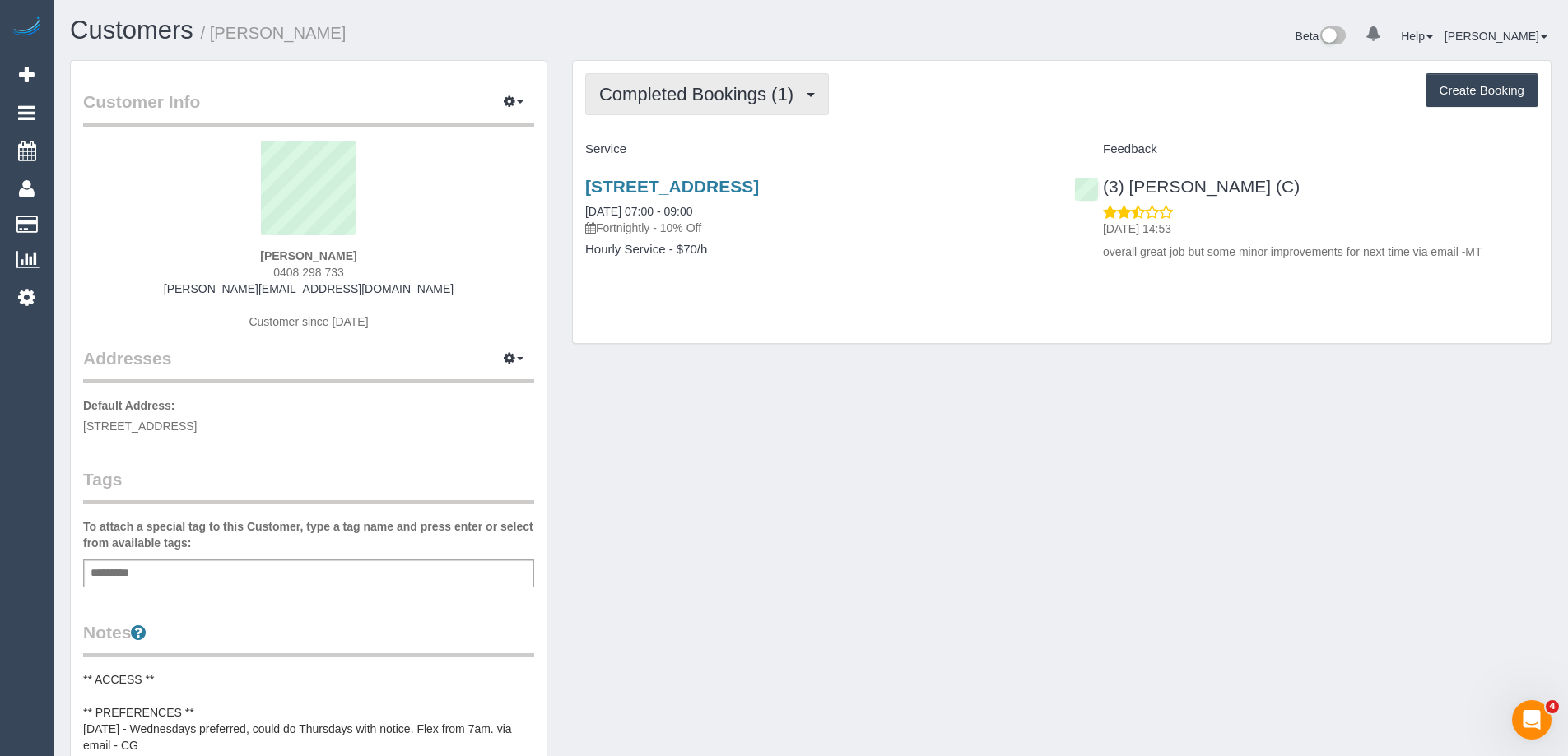
click at [783, 97] on span "Completed Bookings (1)" at bounding box center [700, 94] width 202 height 21
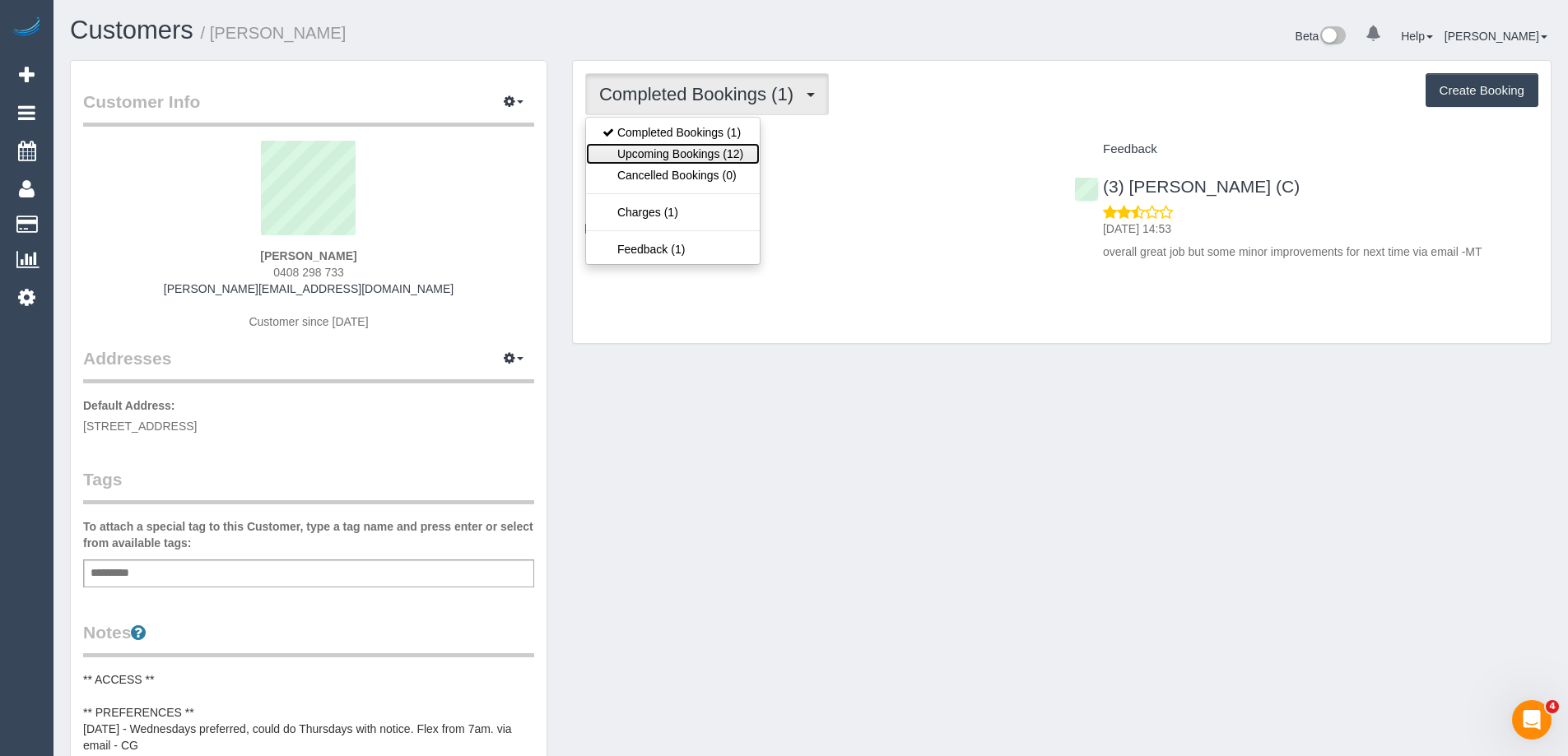
click at [733, 153] on link "Upcoming Bookings (12)" at bounding box center [673, 154] width 173 height 22
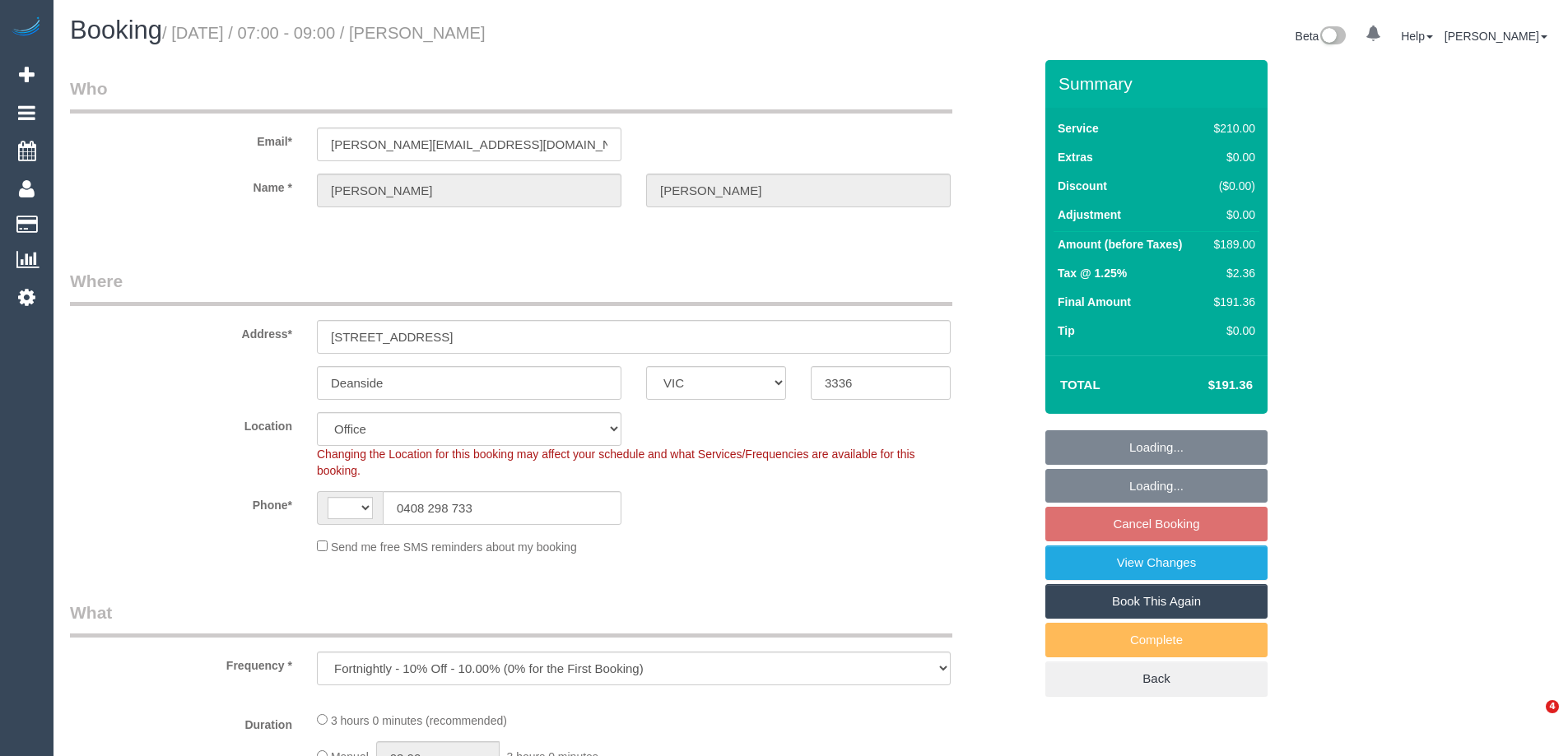
select select "VIC"
select select "object:568"
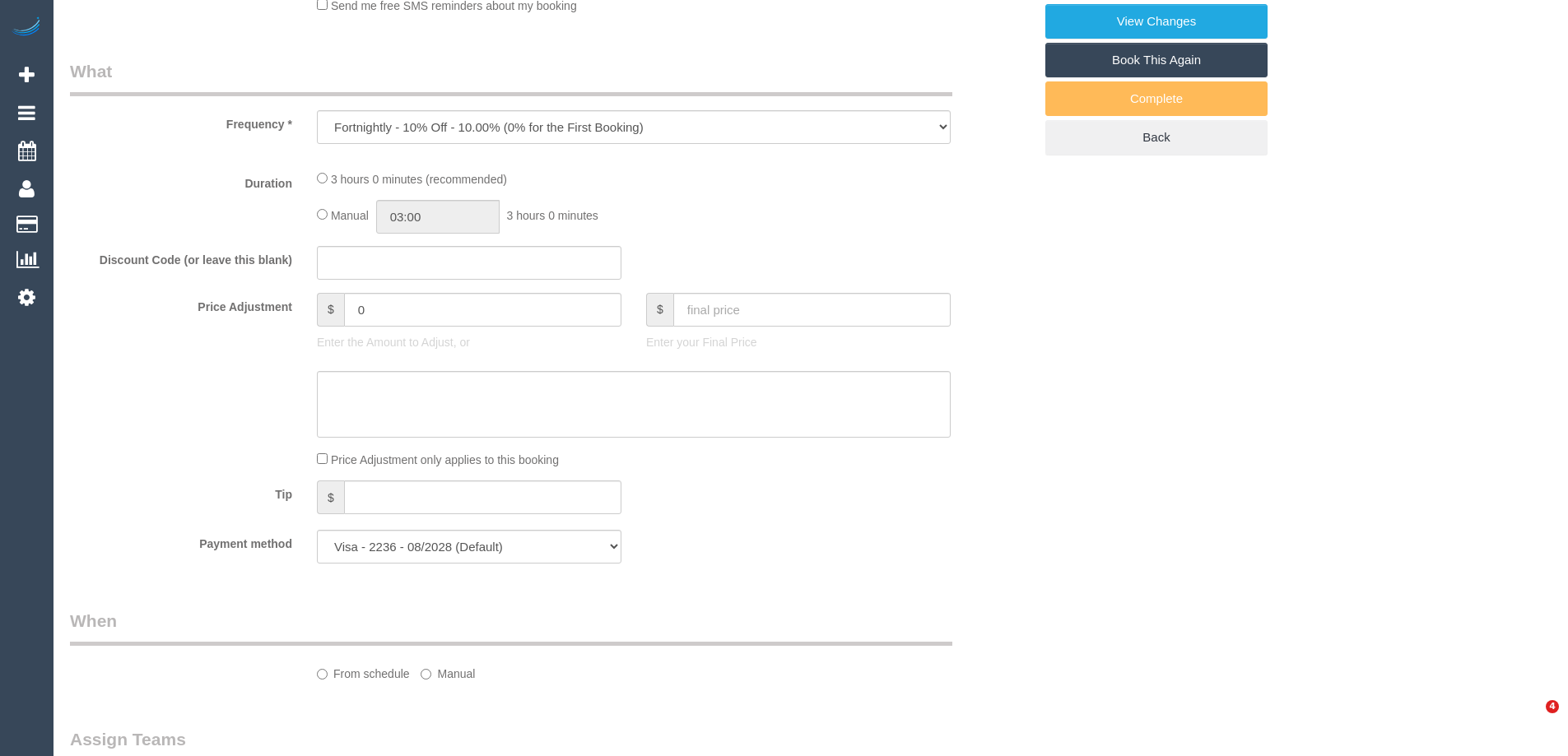
select select "string:AU"
select select "180"
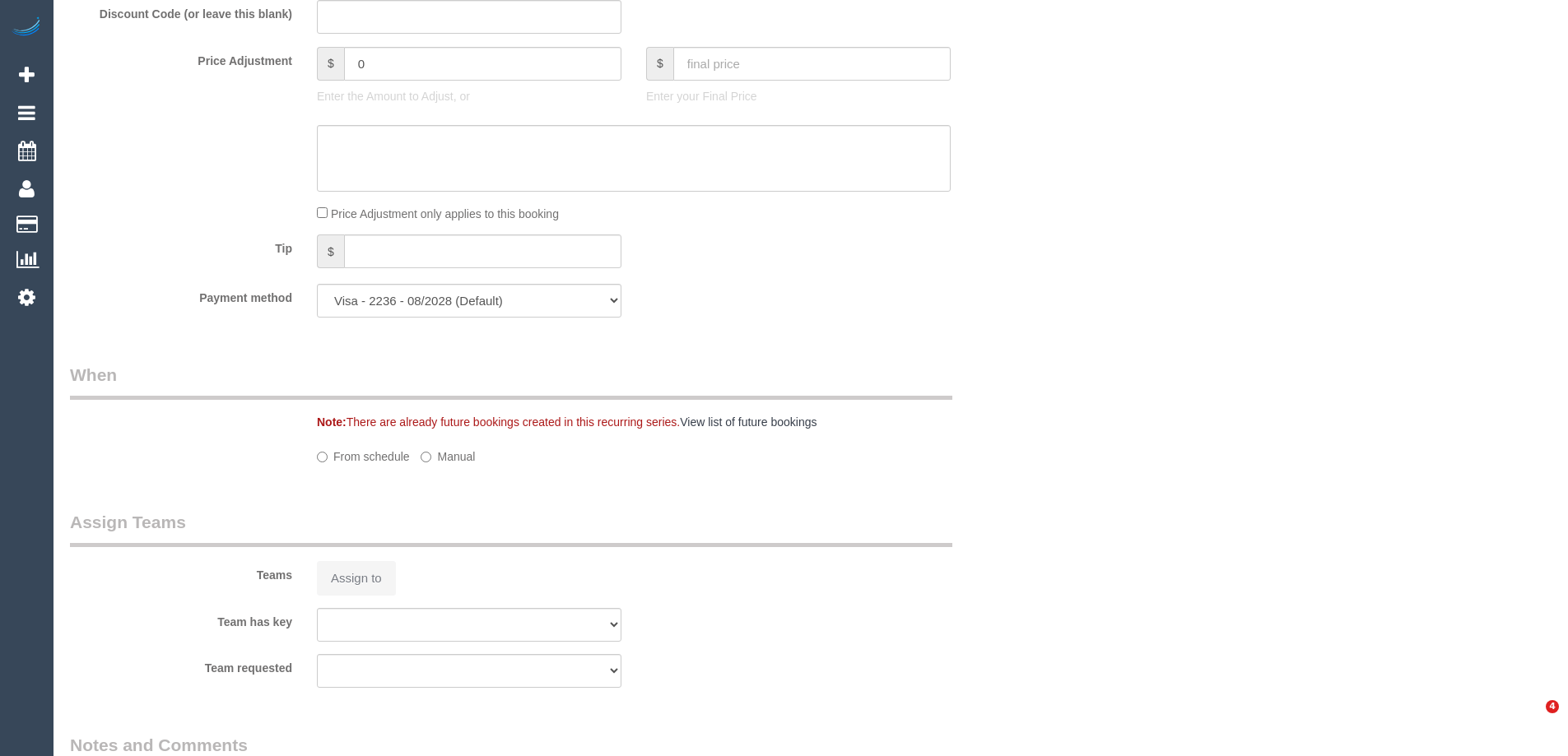
select select "number:27"
select select "number:14"
select select "number:18"
select select "number:25"
select select "number:34"
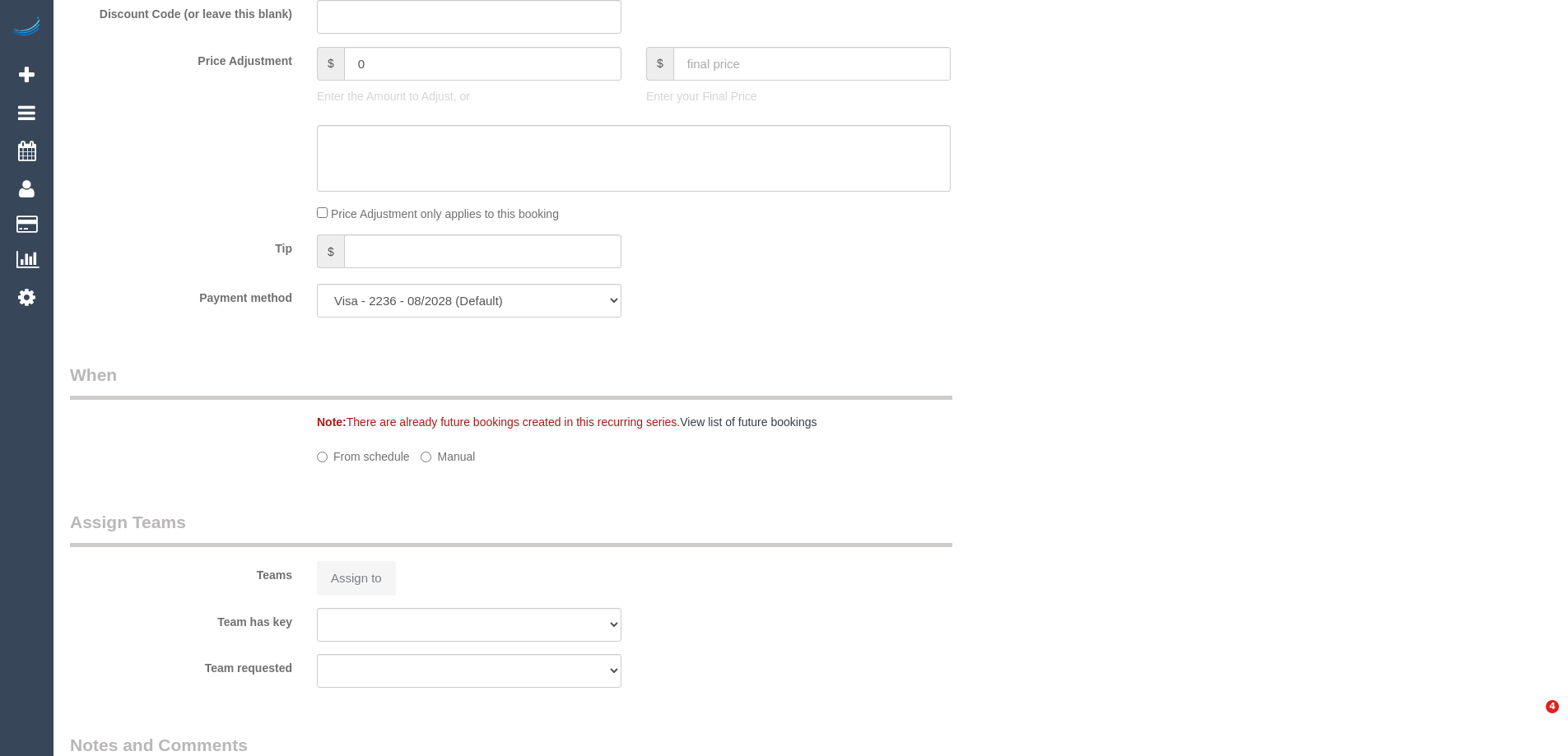
select select "number:13"
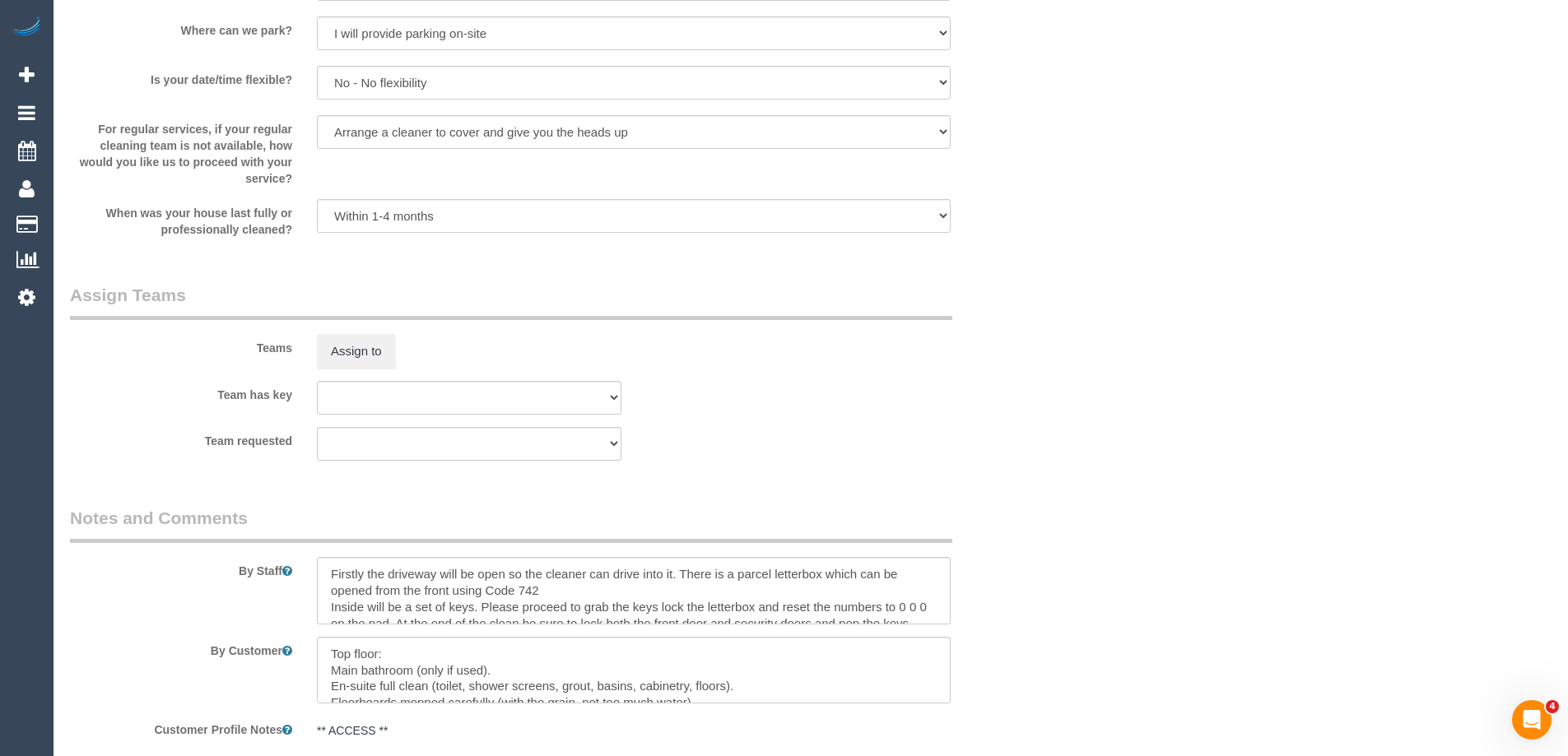
scroll to position [0, 0]
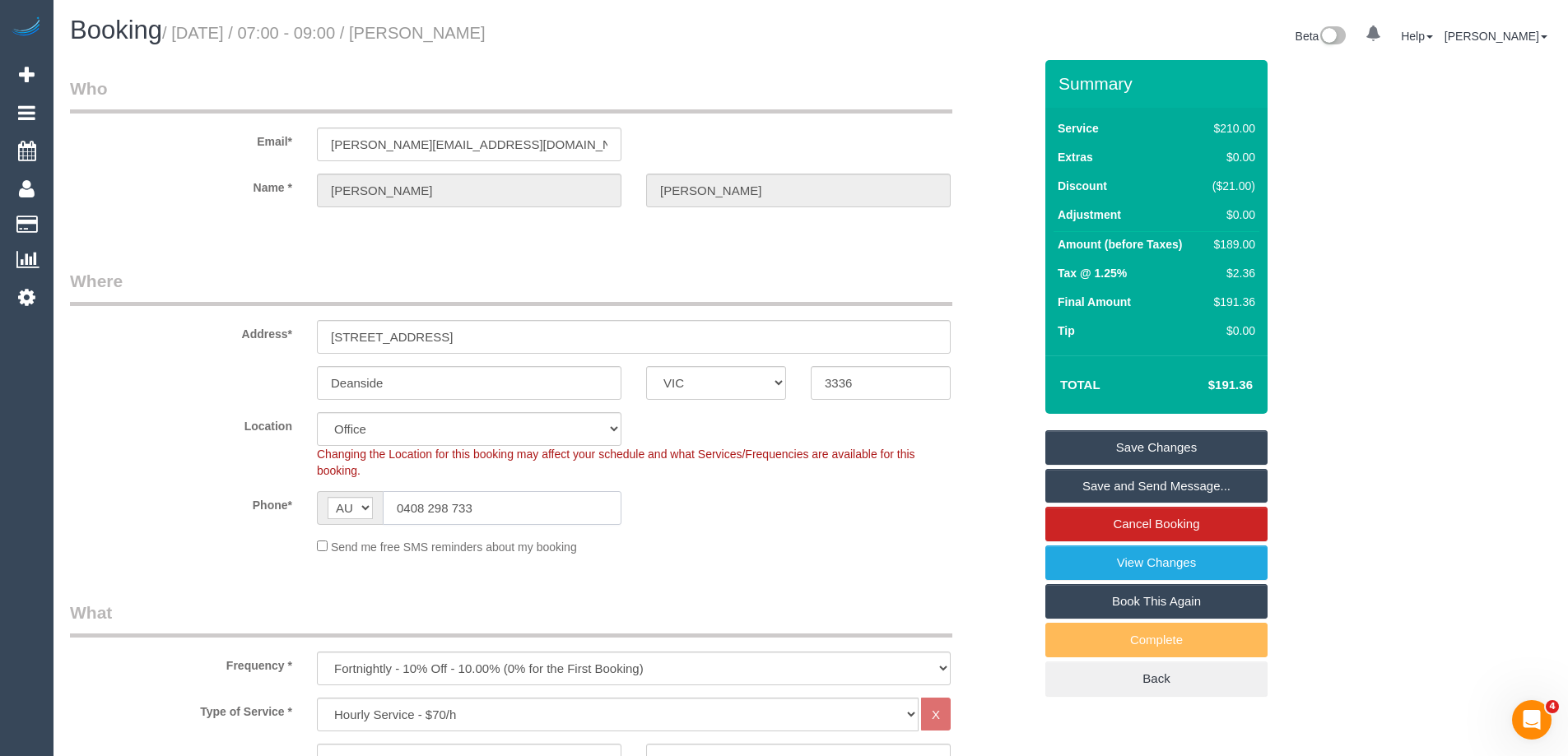
drag, startPoint x: 511, startPoint y: 509, endPoint x: 325, endPoint y: 521, distance: 186.4
click at [339, 518] on div "AF AL DZ AD AO AI AQ AG AR AM AW AU AT AZ BS BH BD BB BY BE BZ BJ BM BT BO BA B…" at bounding box center [468, 509] width 305 height 34
drag, startPoint x: 546, startPoint y: 30, endPoint x: 428, endPoint y: 31, distance: 118.0
click at [428, 31] on h1 "Booking / August 27, 2025 / 07:00 - 09:00 / Phillip Theuma-Whichello" at bounding box center [434, 31] width 728 height 28
copy small "Phillip Theuma-Whichello"
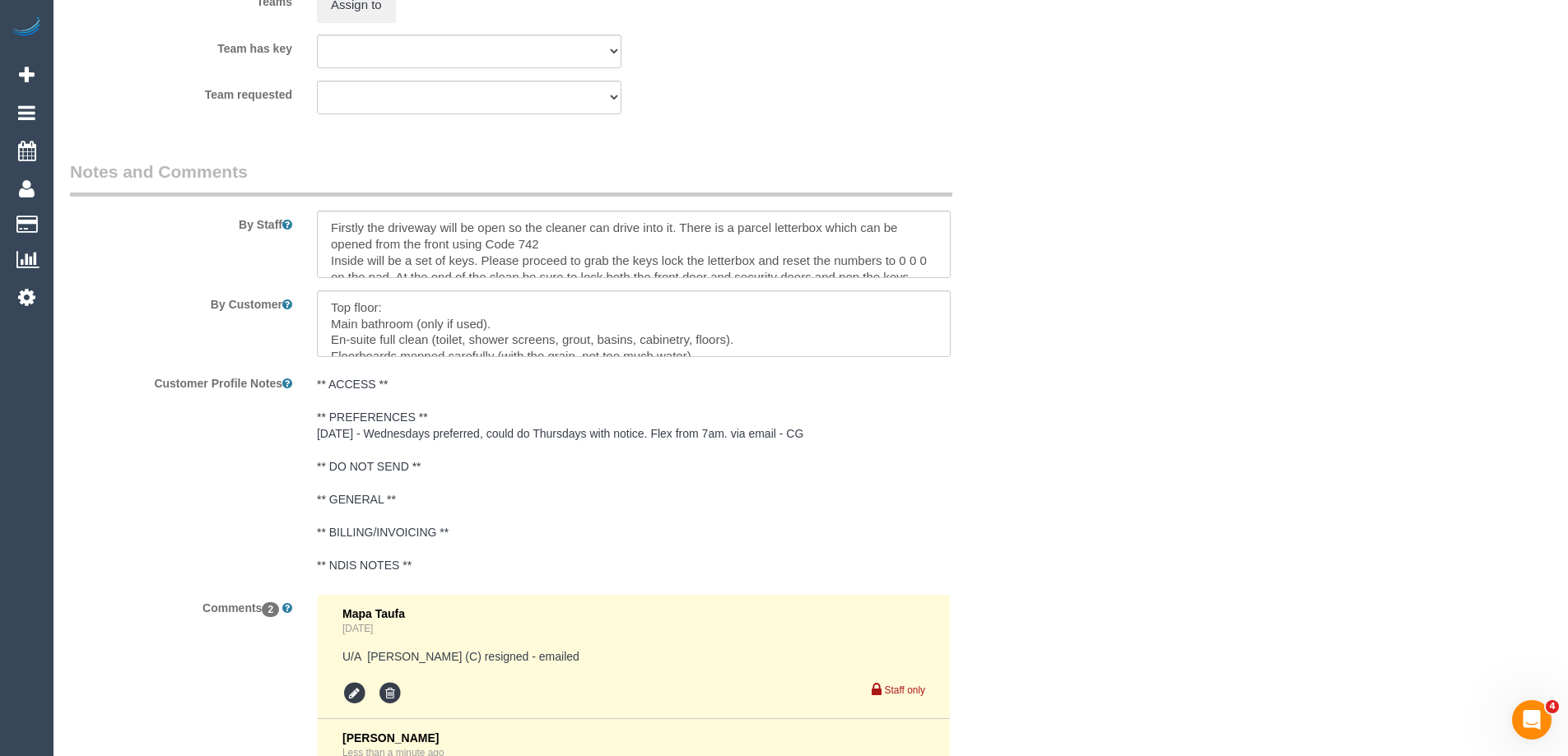
scroll to position [2982, 0]
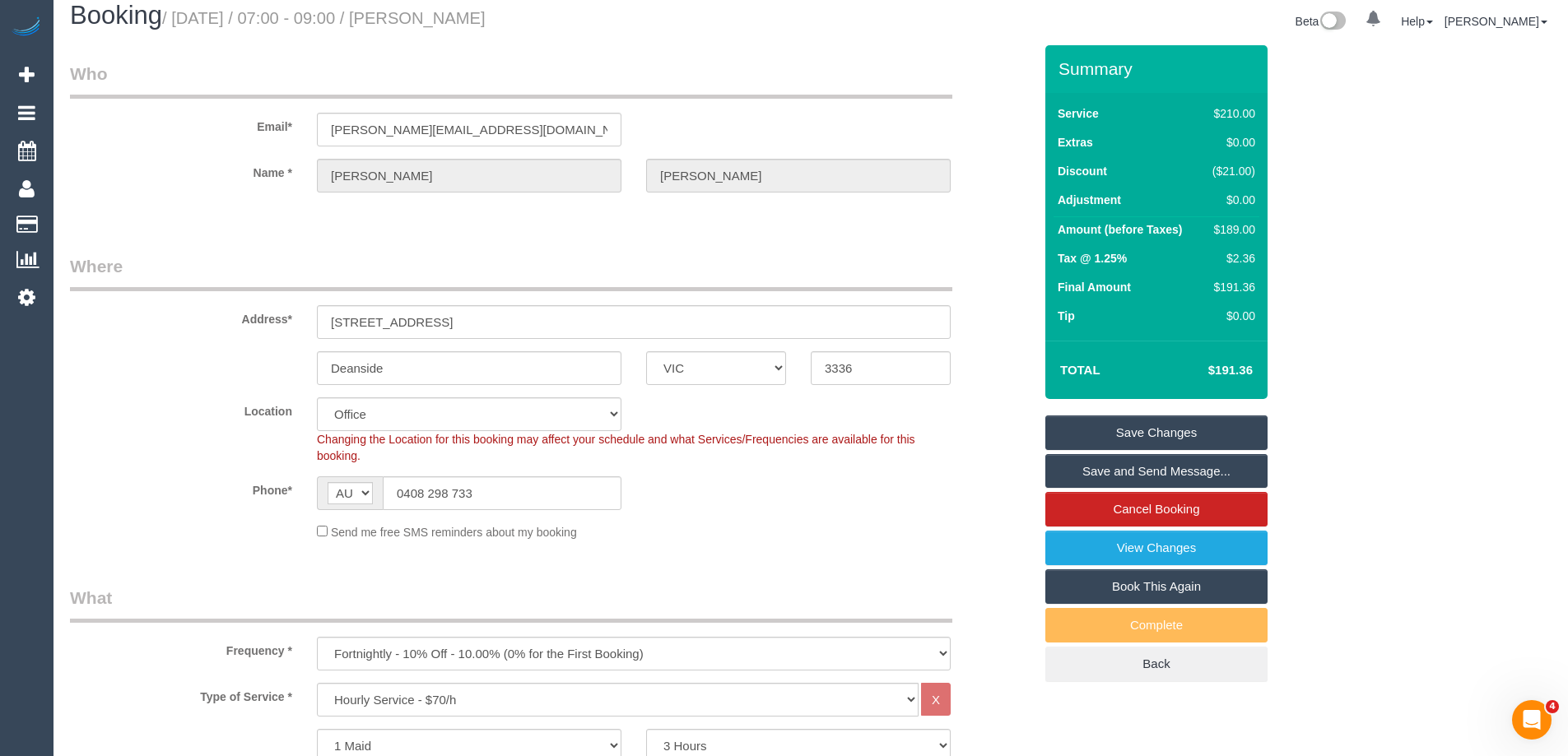
scroll to position [0, 0]
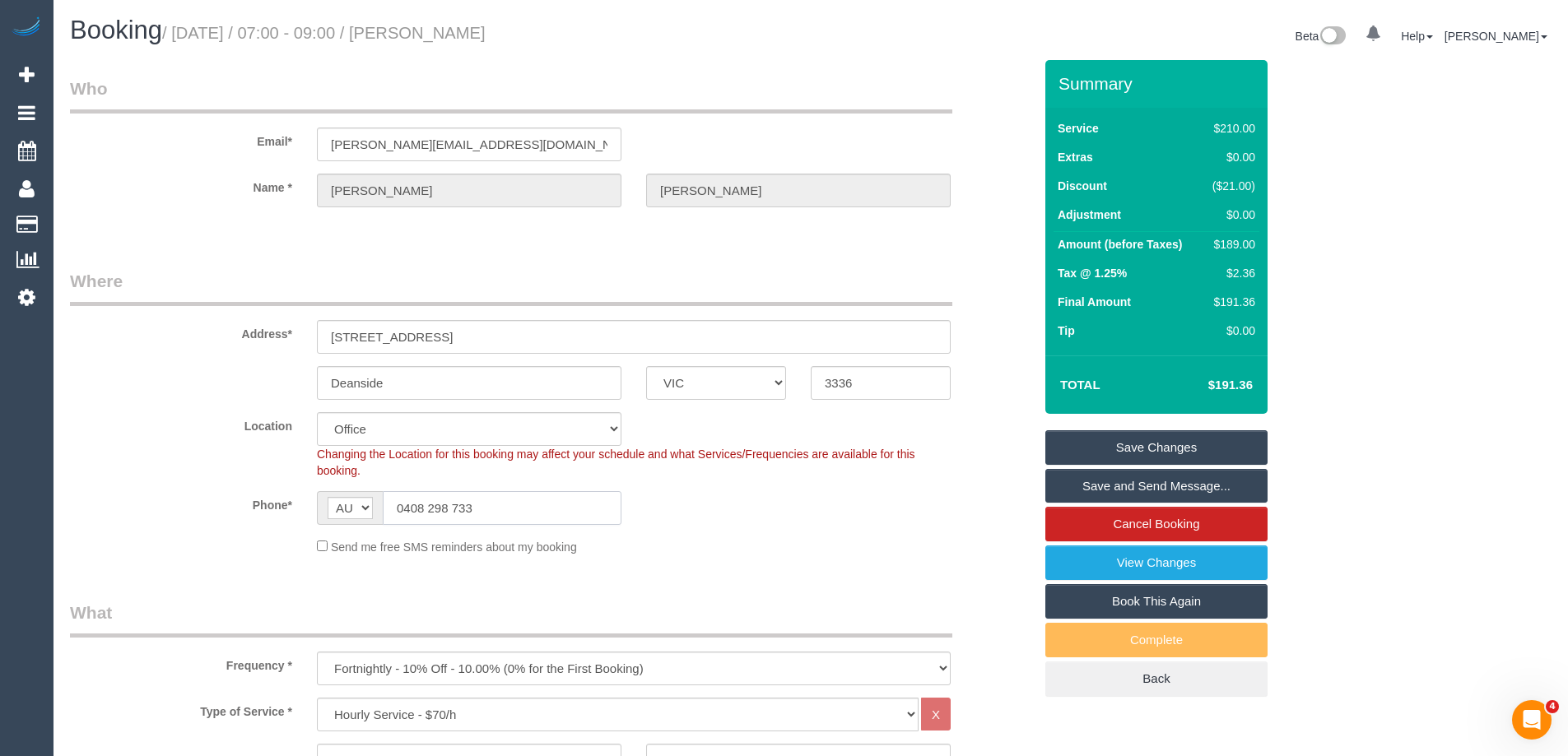
drag, startPoint x: 410, startPoint y: 509, endPoint x: 310, endPoint y: 509, distance: 100.0
click at [319, 509] on div "AF AL DZ AD AO AI AQ AG AR AM AW AU AT AZ BS BH BD BB BY BE BZ BJ BM BT BO BA B…" at bounding box center [468, 509] width 305 height 34
click at [450, 30] on small "/ August 27, 2025 / 07:00 - 09:00 / Phillip Theuma-Whichello" at bounding box center [324, 33] width 323 height 18
copy small "Phillip"
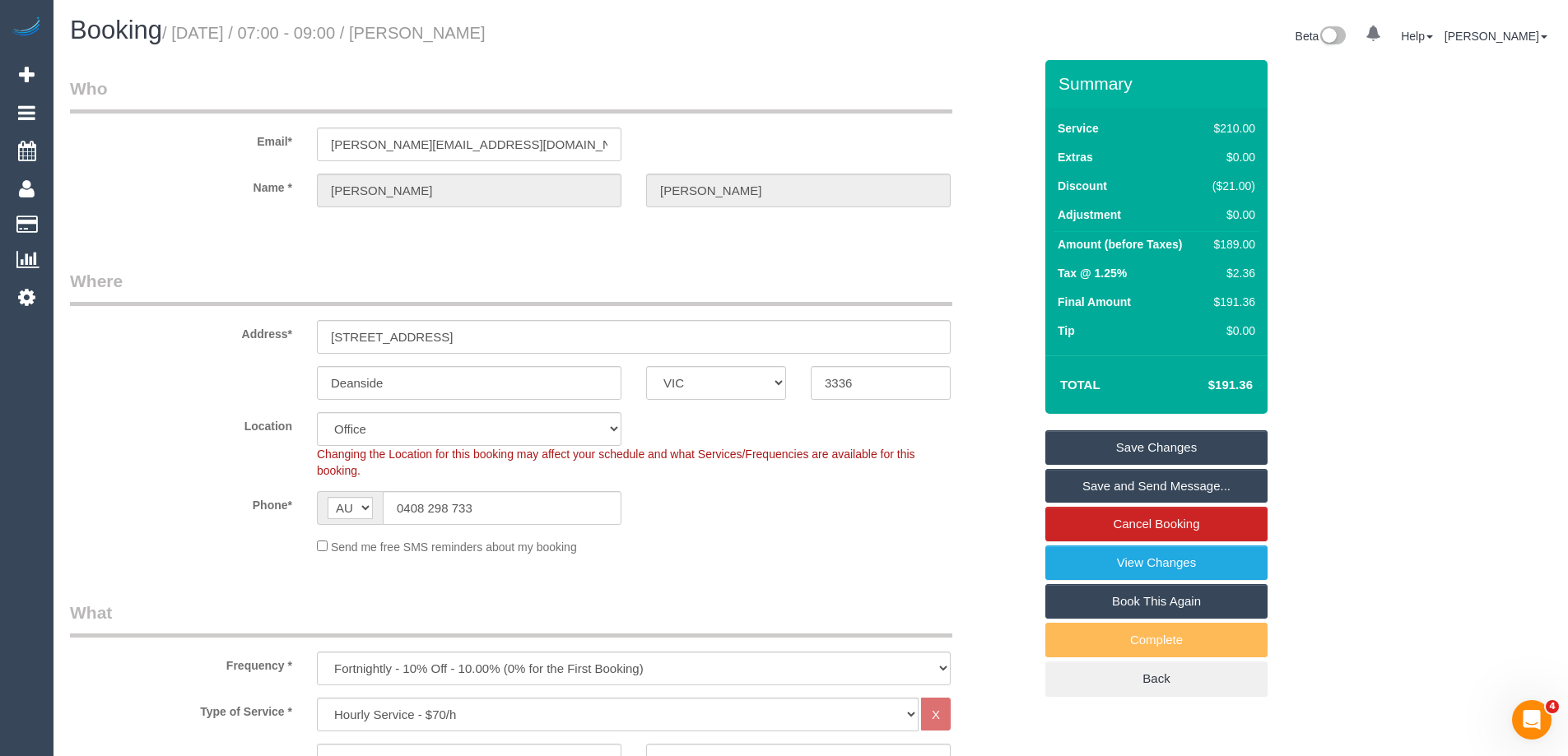
click at [566, 42] on h1 "Booking / August 27, 2025 / 07:00 - 09:00 / Phillip Theuma-Whichello" at bounding box center [434, 31] width 728 height 28
drag, startPoint x: 621, startPoint y: 29, endPoint x: 432, endPoint y: 33, distance: 189.0
click at [425, 34] on h1 "Booking / August 27, 2025 / 07:00 - 09:00 / Phillip Theuma-Whichello" at bounding box center [434, 31] width 728 height 28
copy small "Phillip Theuma-Whichello"
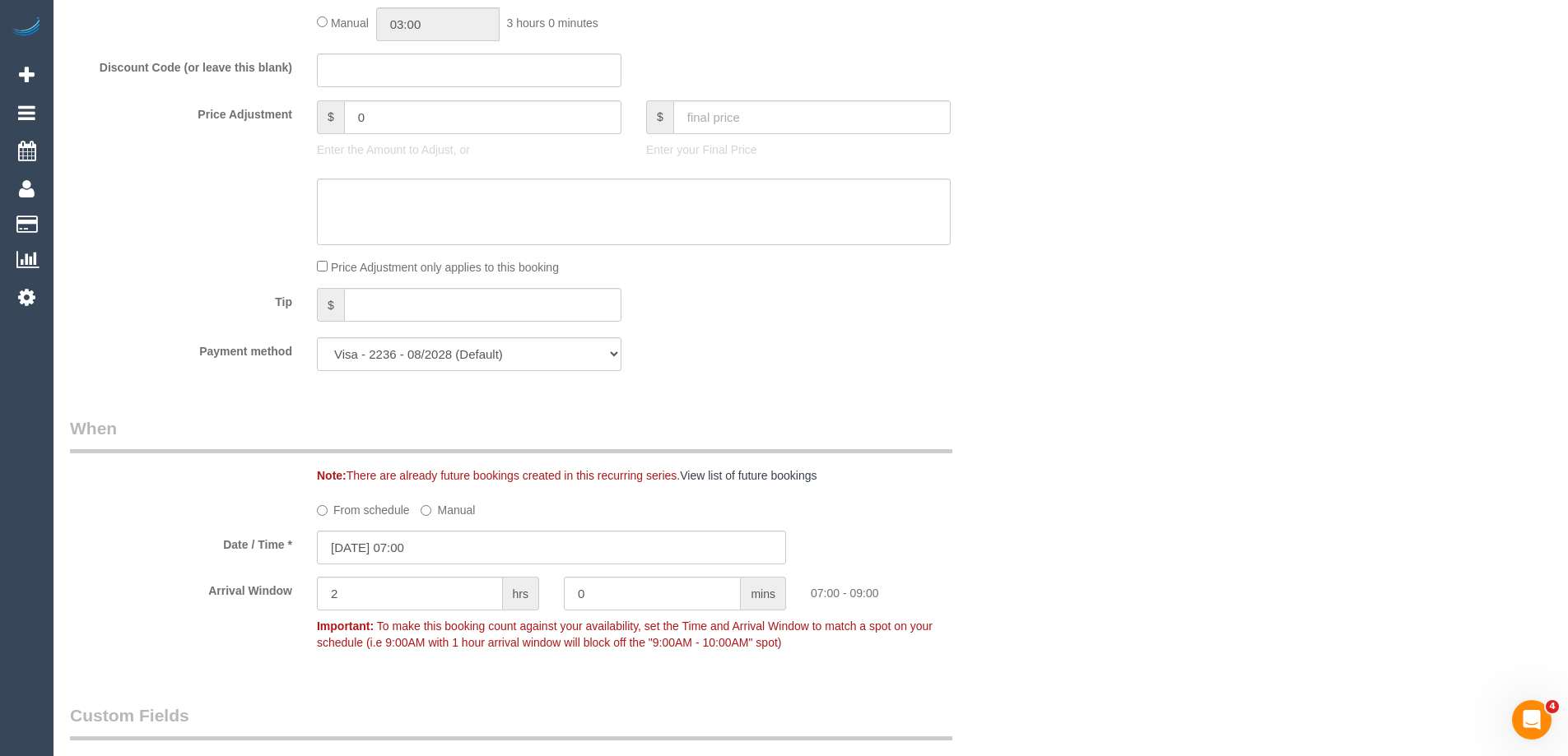
scroll to position [1152, 0]
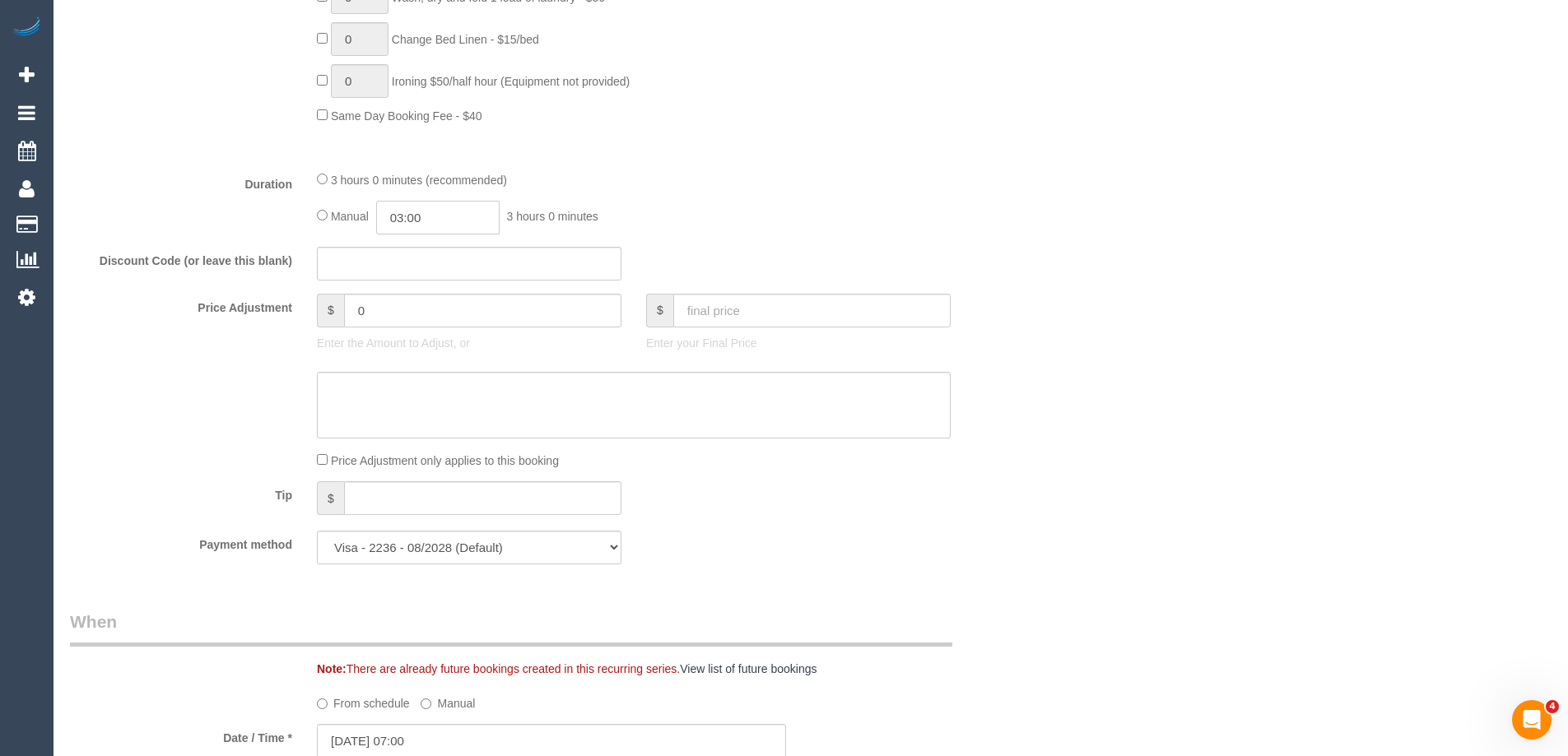
click at [444, 219] on input "03:00" at bounding box center [438, 218] width 123 height 34
type input "01:30"
drag, startPoint x: 419, startPoint y: 268, endPoint x: 745, endPoint y: 211, distance: 330.9
click at [422, 268] on li "01:30" at bounding box center [419, 269] width 73 height 22
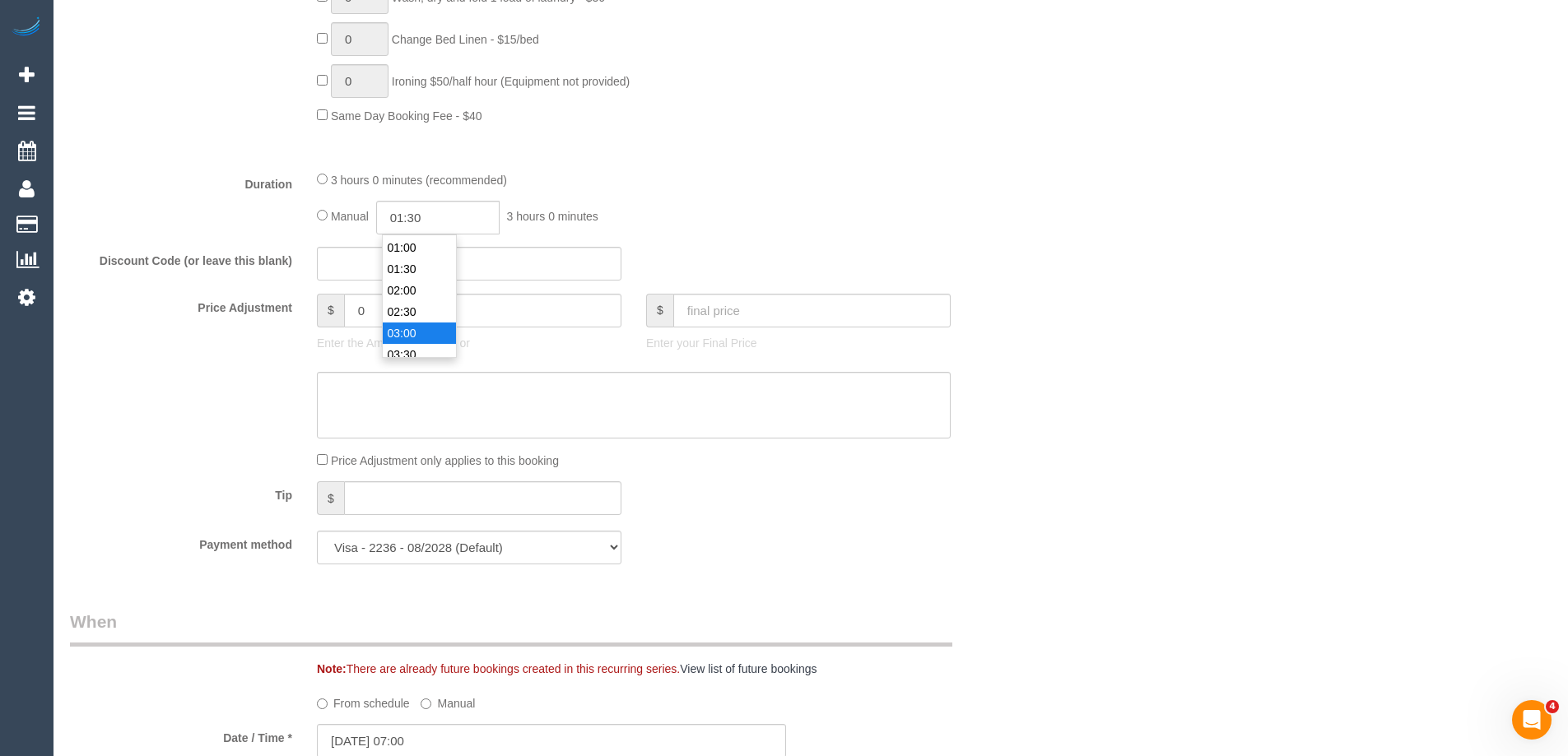
click at [745, 211] on div "Manual 01:30 3 hours 0 minutes" at bounding box center [633, 218] width 634 height 34
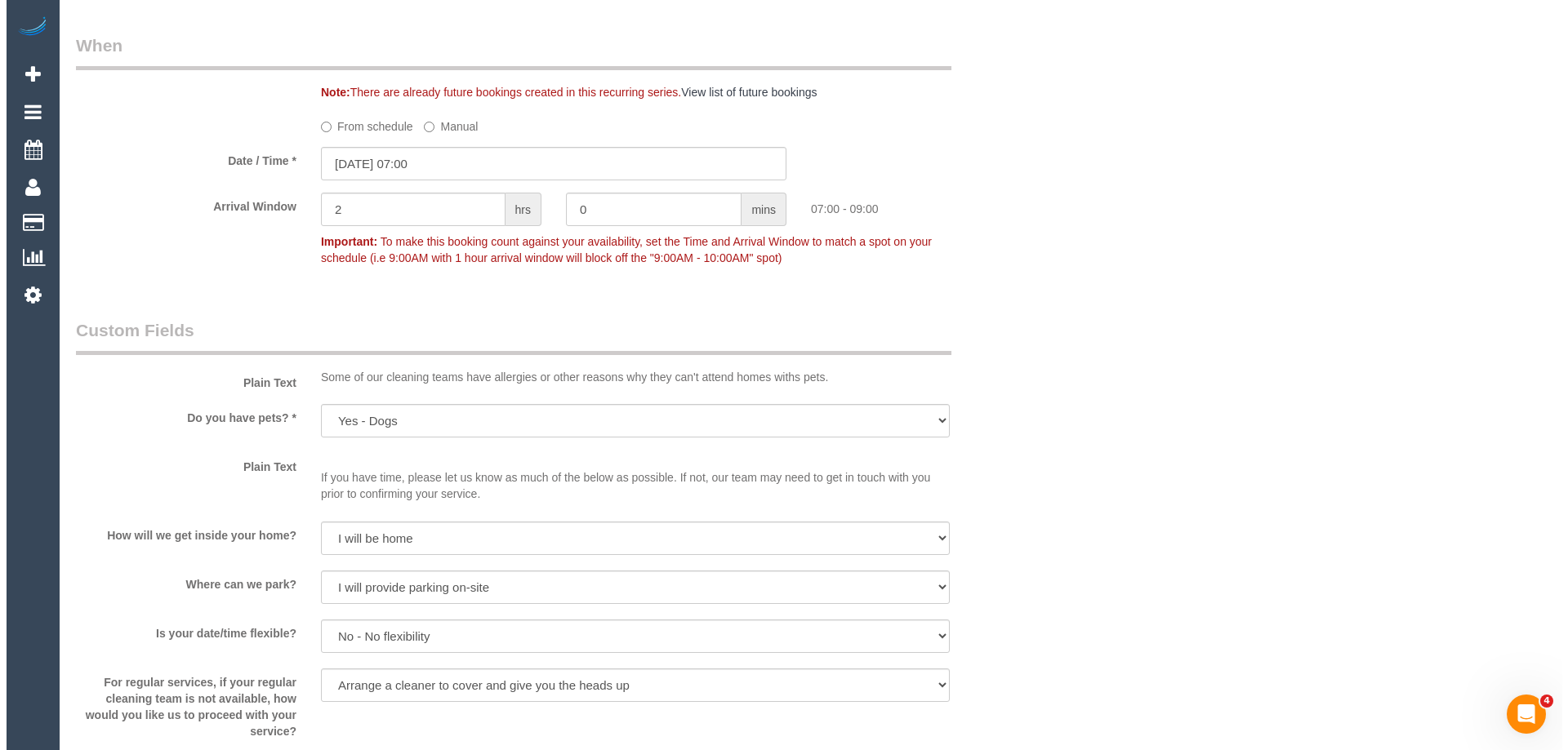
scroll to position [2205, 0]
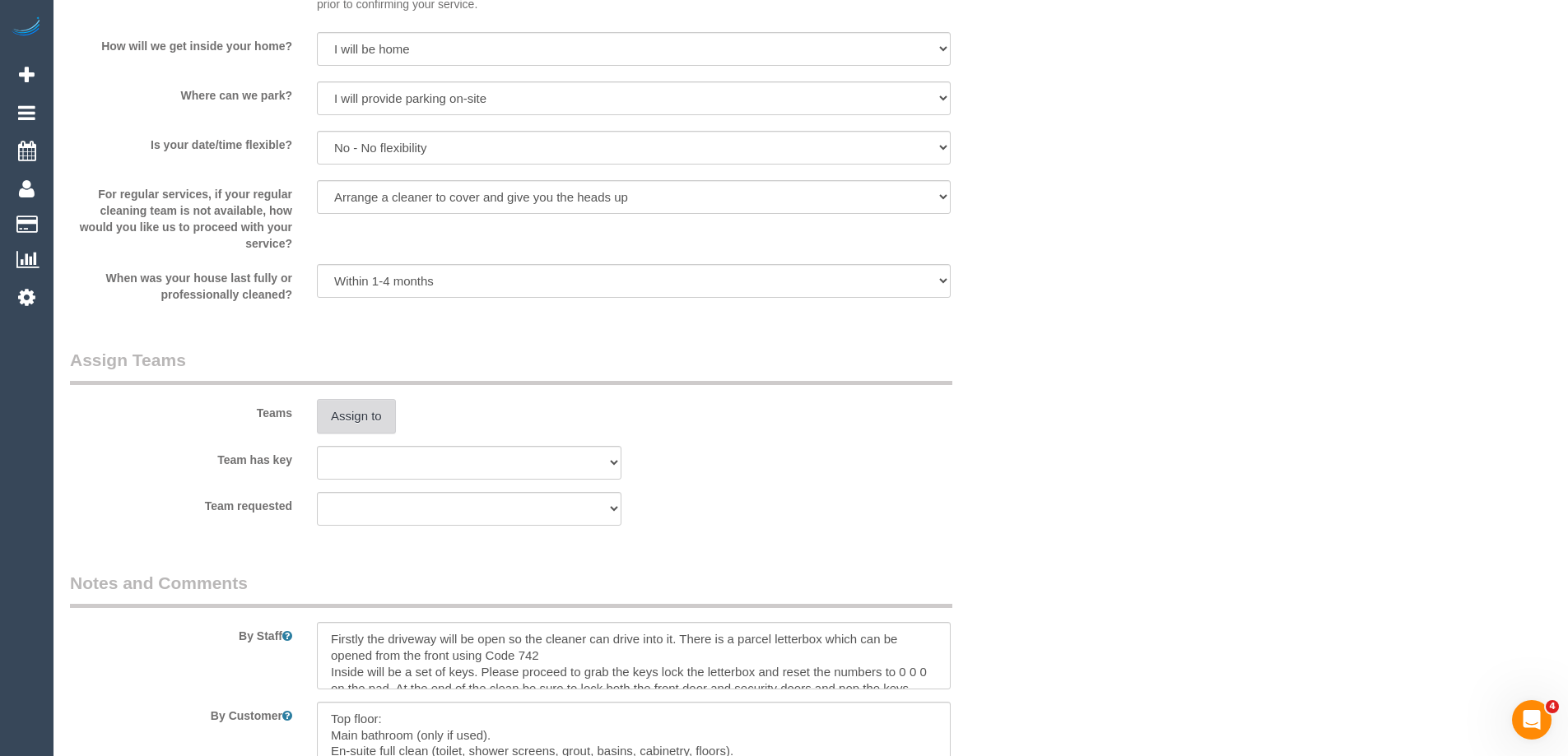
click at [359, 412] on button "Assign to" at bounding box center [356, 416] width 79 height 34
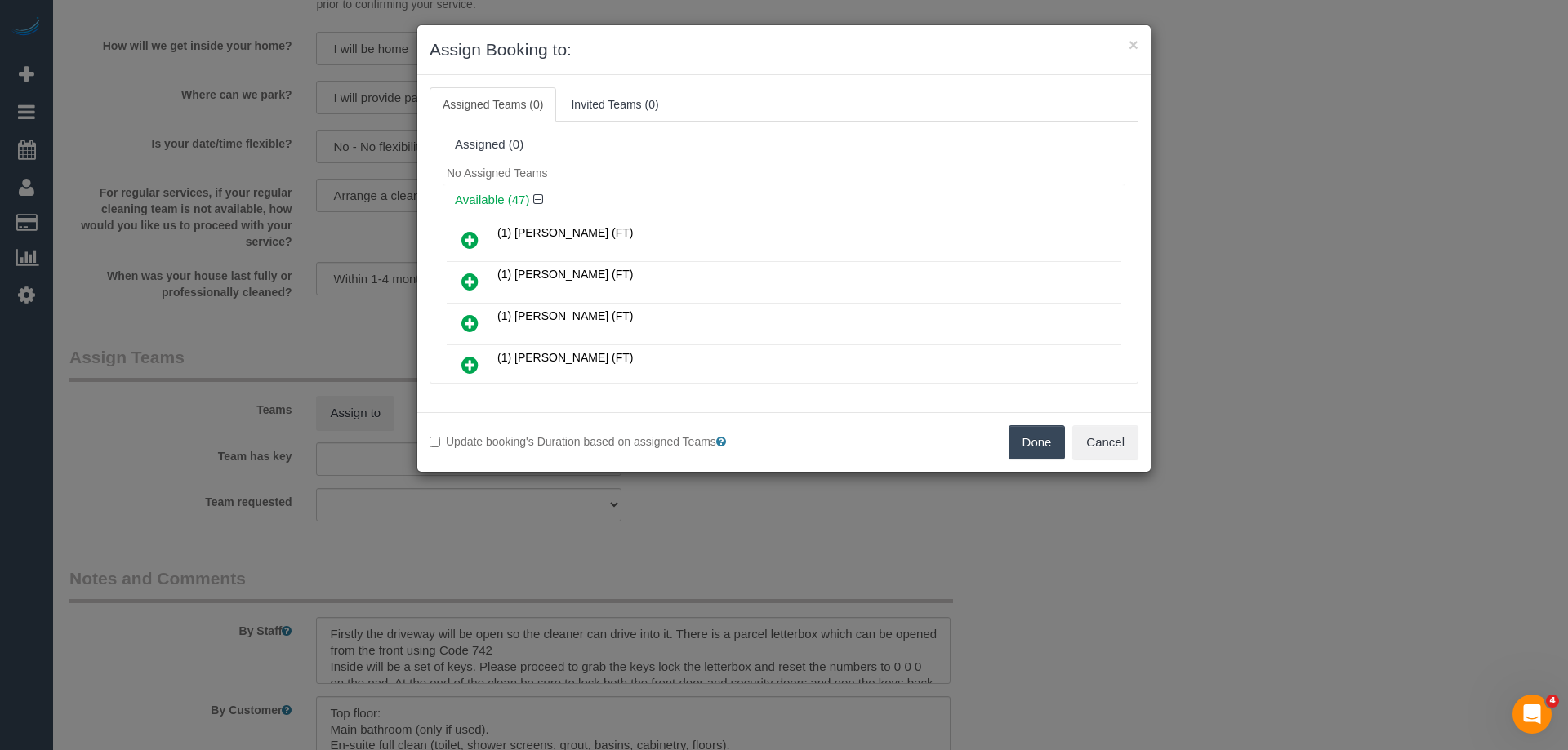
click at [675, 157] on div "Assigned (0)" at bounding box center [784, 146] width 683 height 31
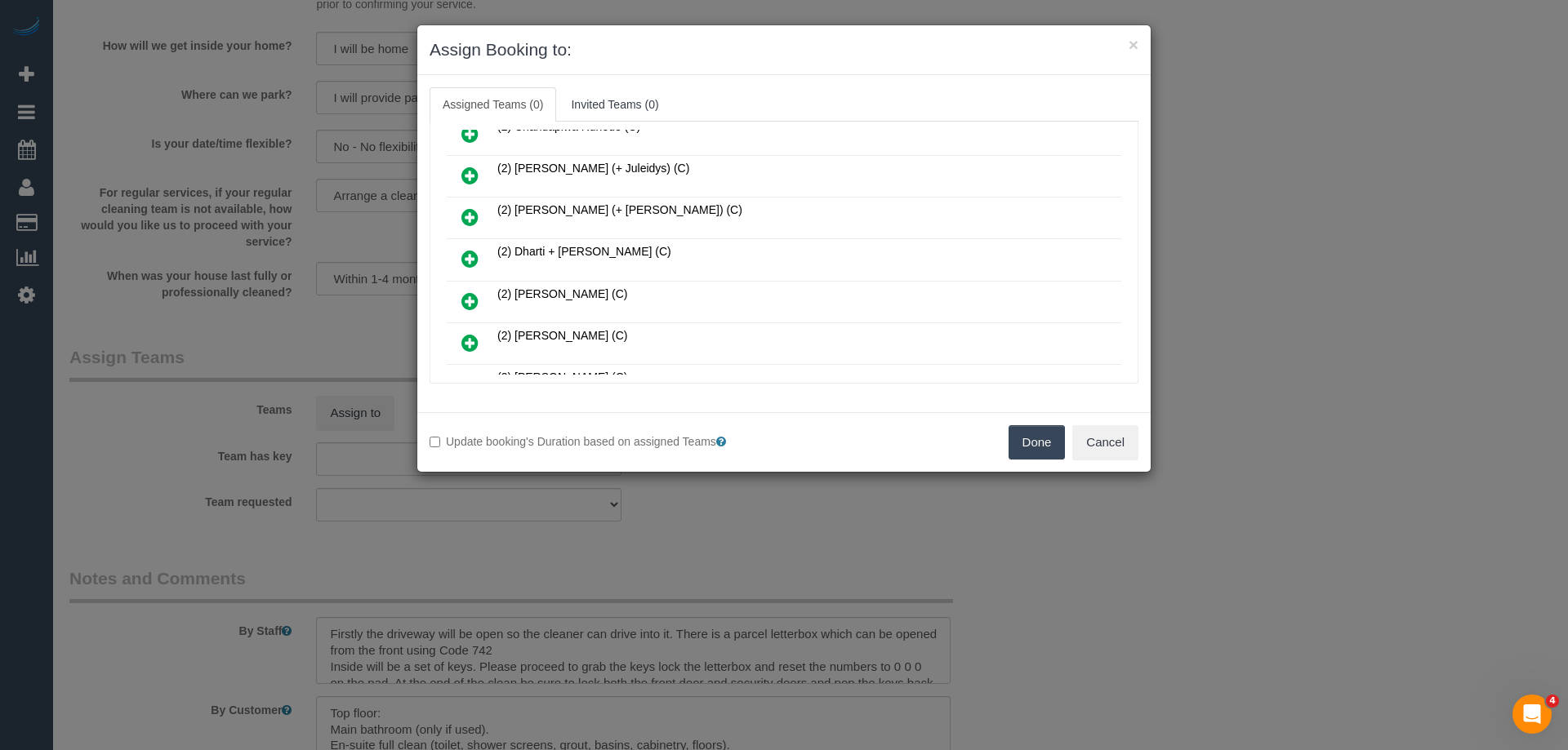
click at [468, 261] on icon at bounding box center [470, 259] width 18 height 20
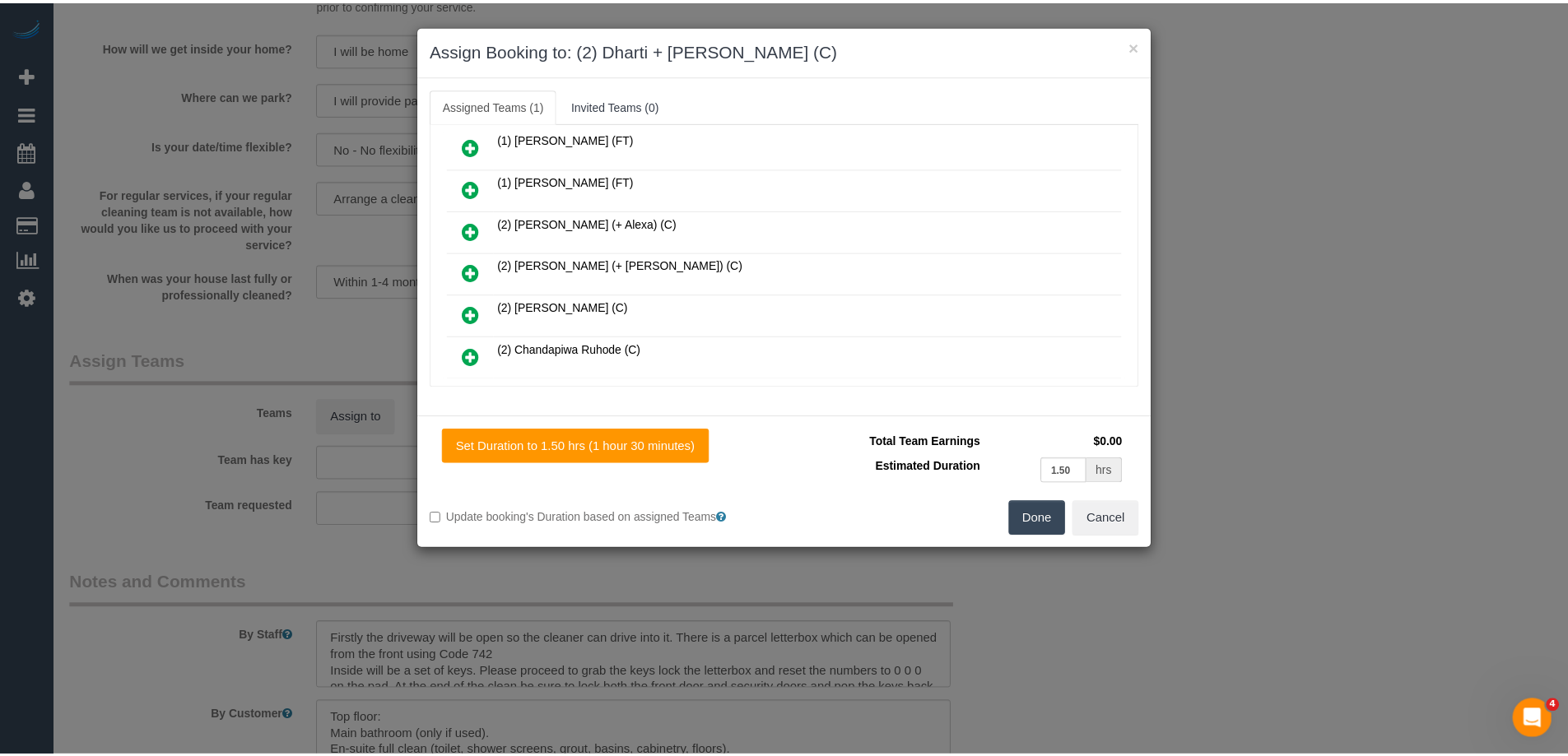
scroll to position [0, 0]
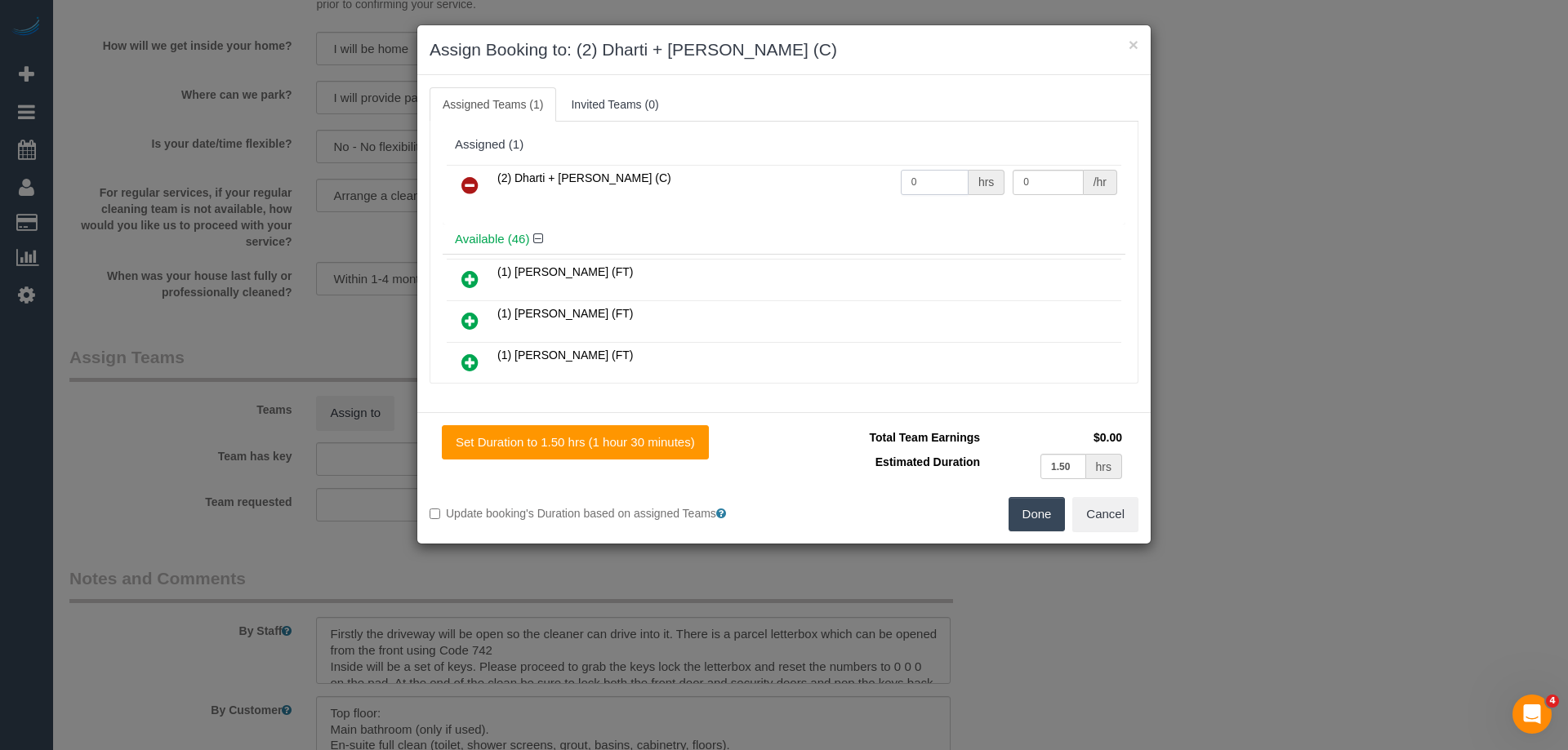
click at [952, 177] on input "0" at bounding box center [934, 183] width 67 height 25
type input "3"
click at [1060, 186] on input "0" at bounding box center [1048, 183] width 70 height 25
type input "37.5"
click at [1024, 521] on button "Done" at bounding box center [1037, 514] width 57 height 34
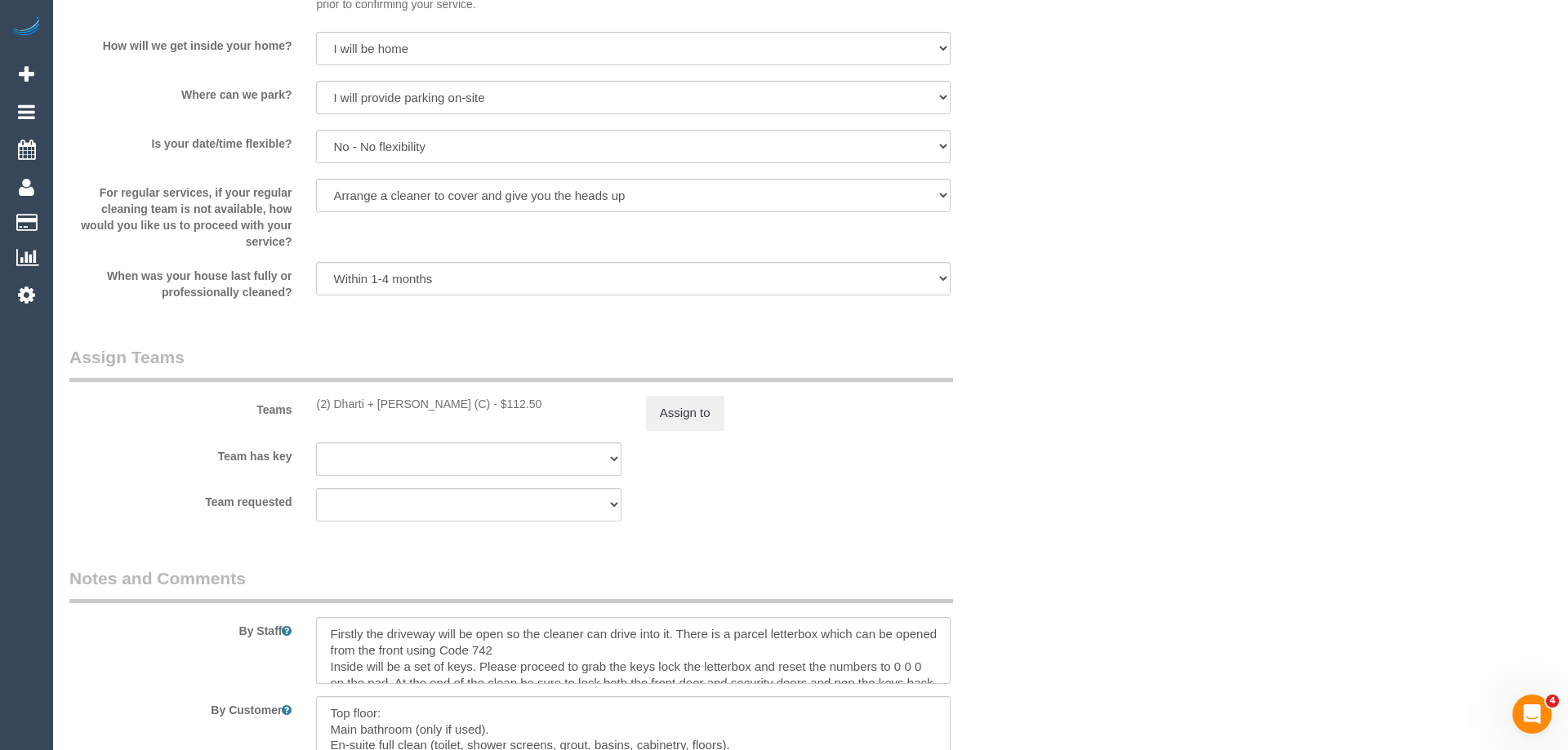
click at [1024, 521] on div "× Assign Booking to: (2) Dharti + Kishan (C) Assigned Teams (1) Invited Teams (…" at bounding box center [784, 375] width 1568 height 750
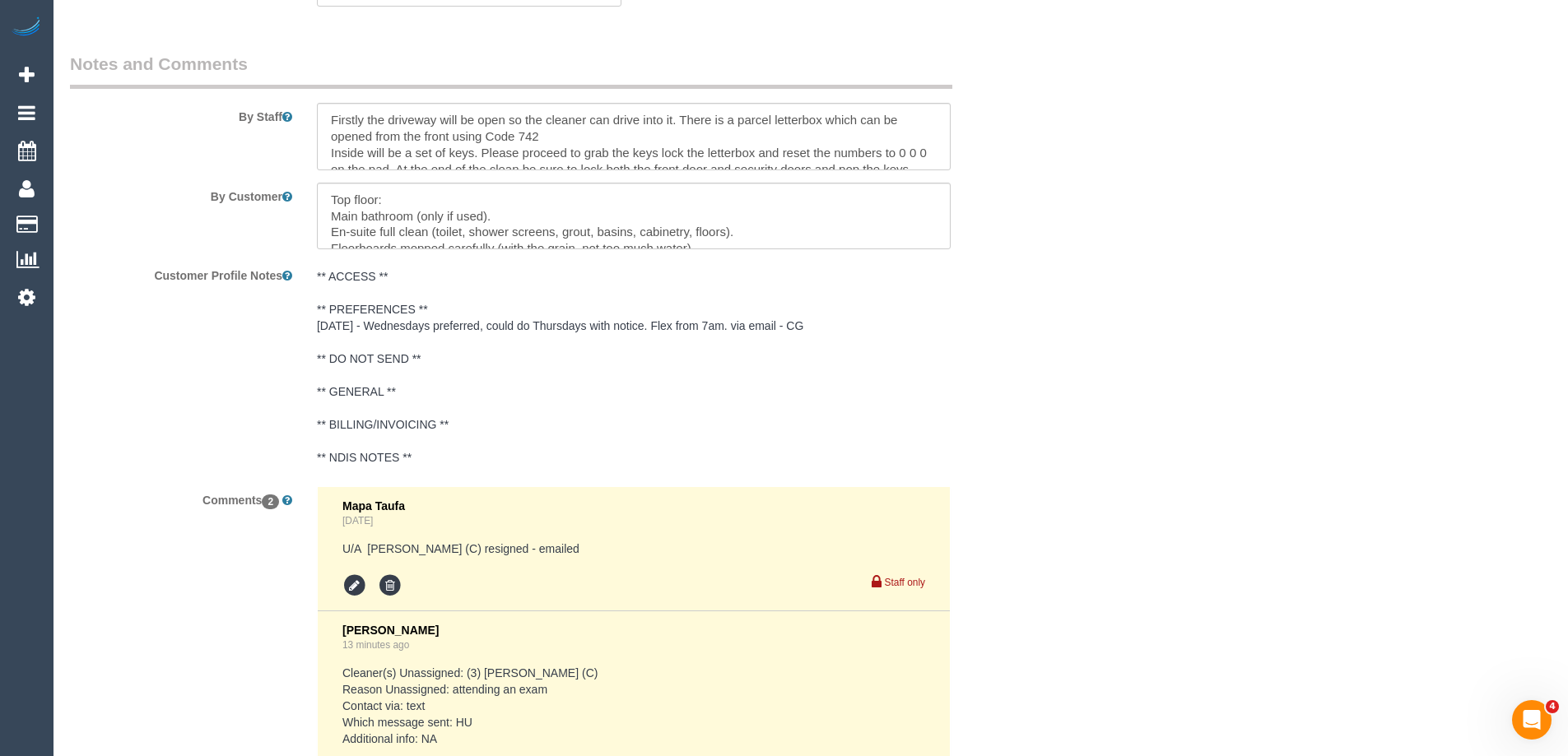
scroll to position [2716, 0]
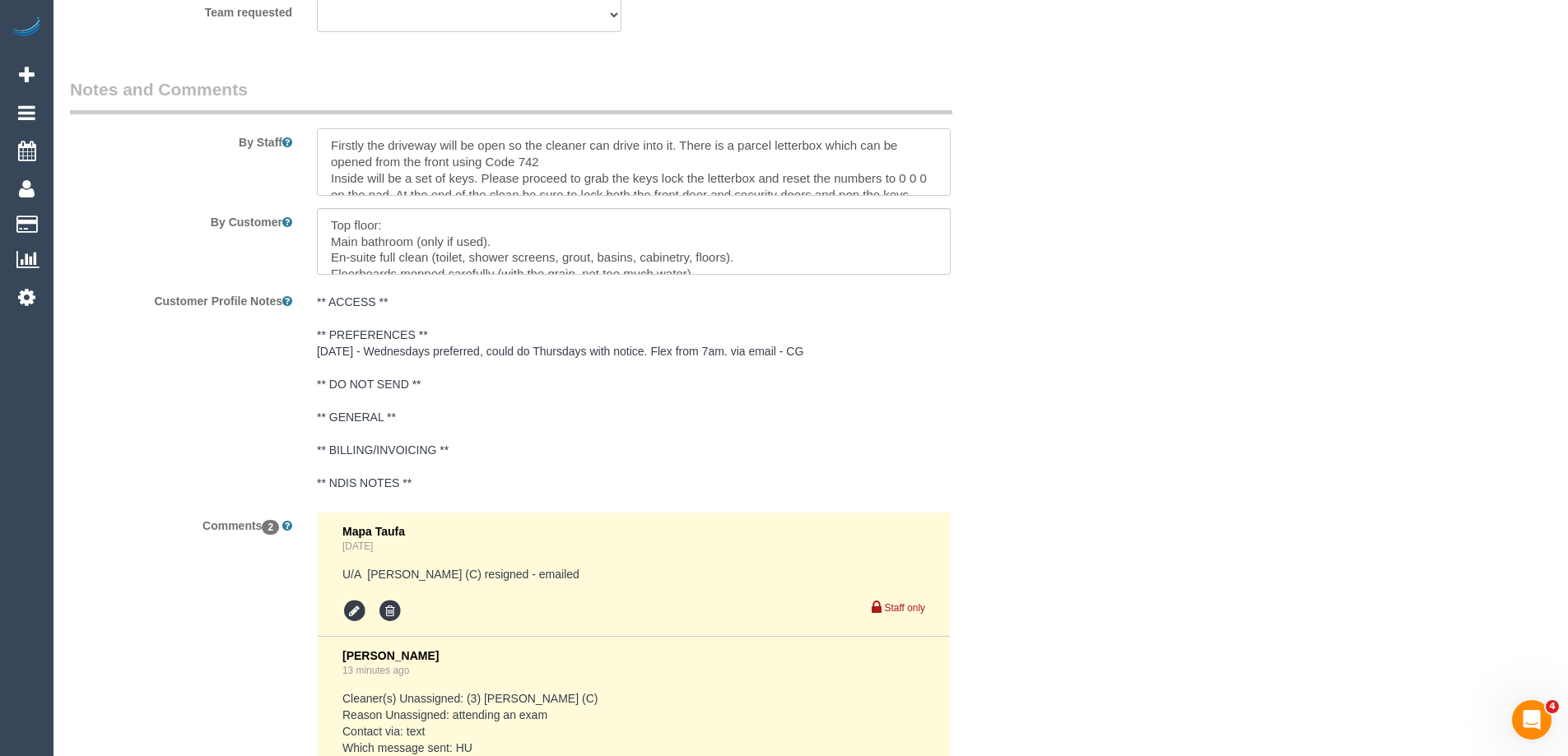
click at [322, 146] on textarea at bounding box center [633, 162] width 634 height 67
type textarea "*cover* Firstly the driveway will be open so the cleaner can drive into it. The…"
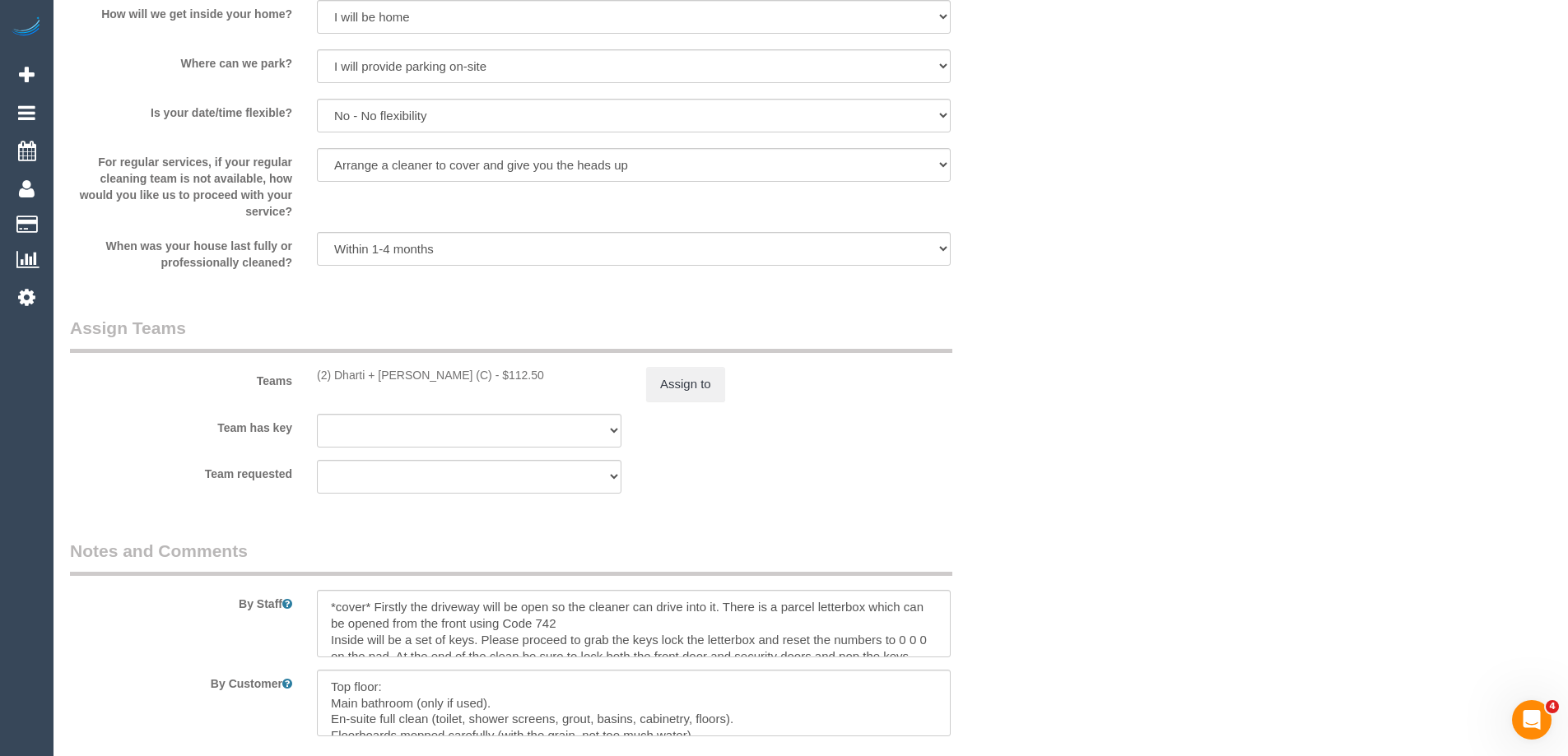
scroll to position [1994, 0]
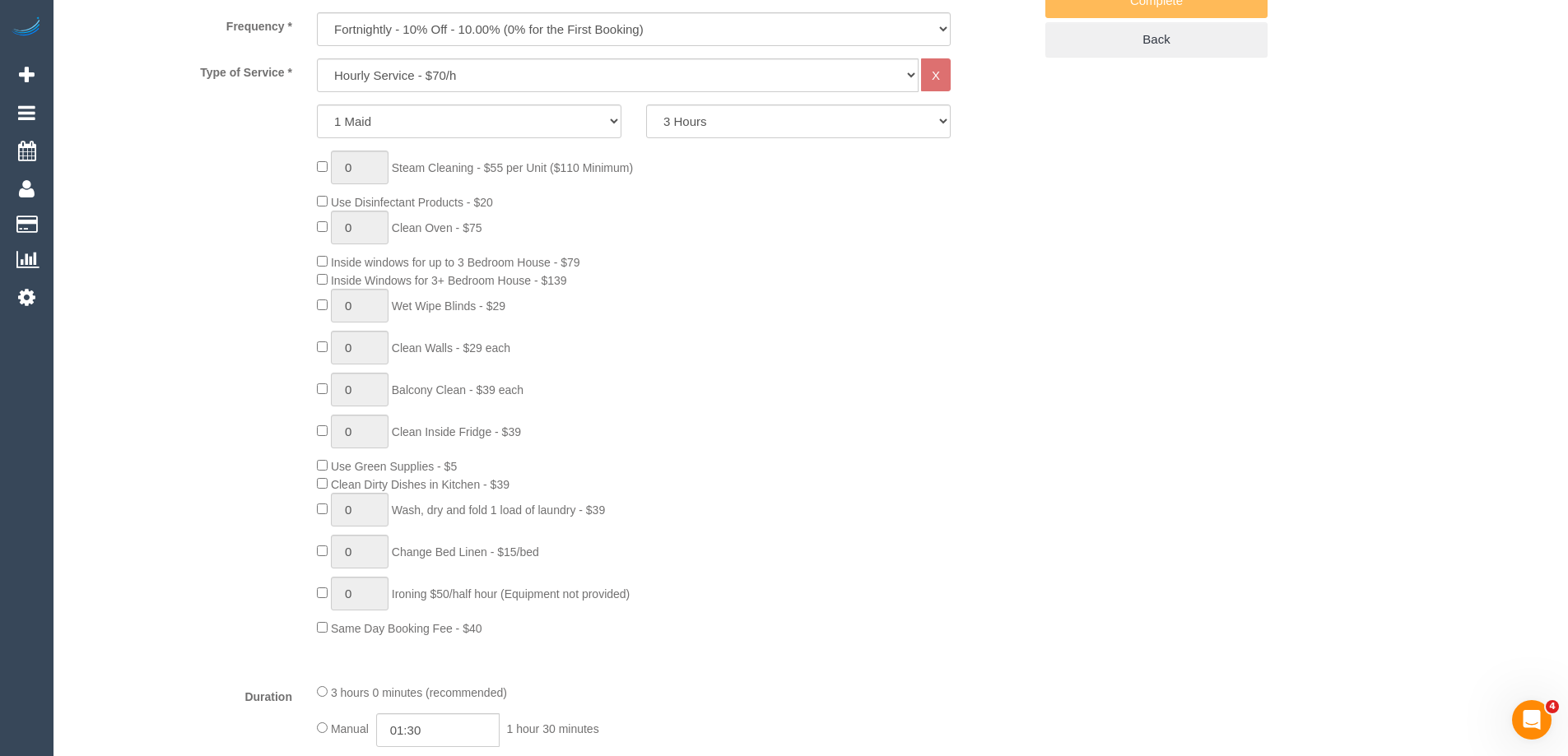
scroll to position [431, 0]
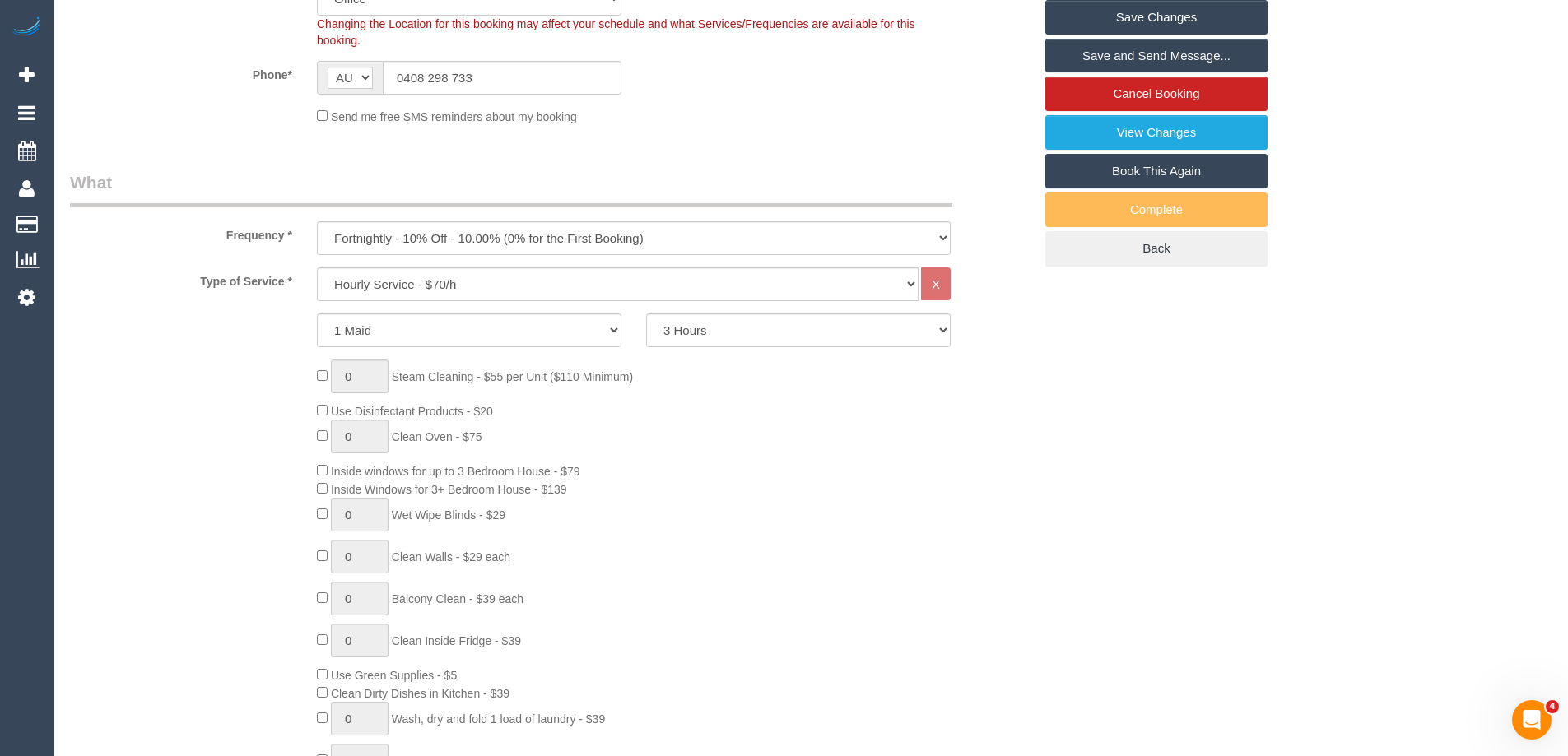
click at [1020, 396] on div "0 Steam Cleaning - $55 per Unit ($110 Minimum) Use Disinfectant Products - $20 …" at bounding box center [675, 603] width 741 height 487
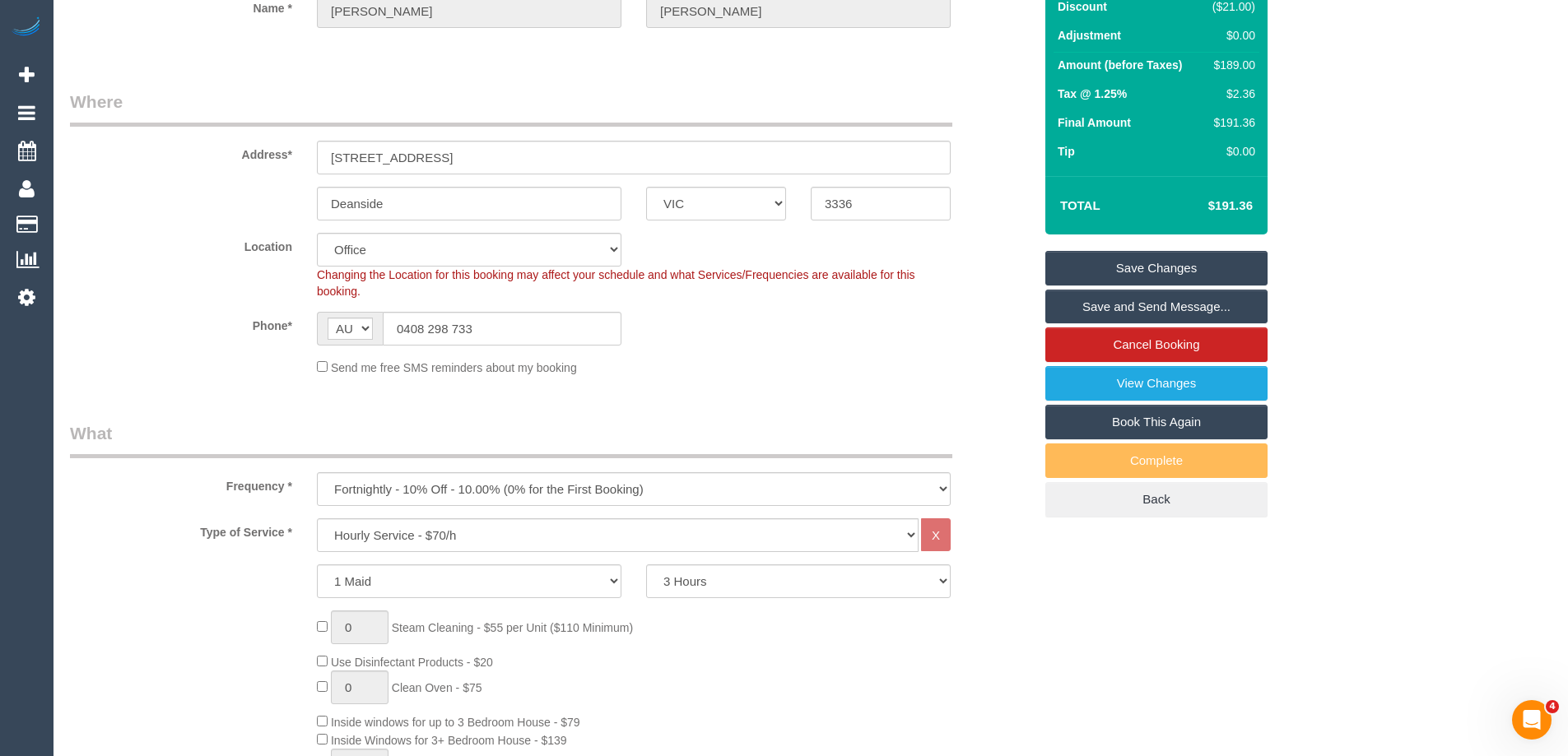
scroll to position [0, 0]
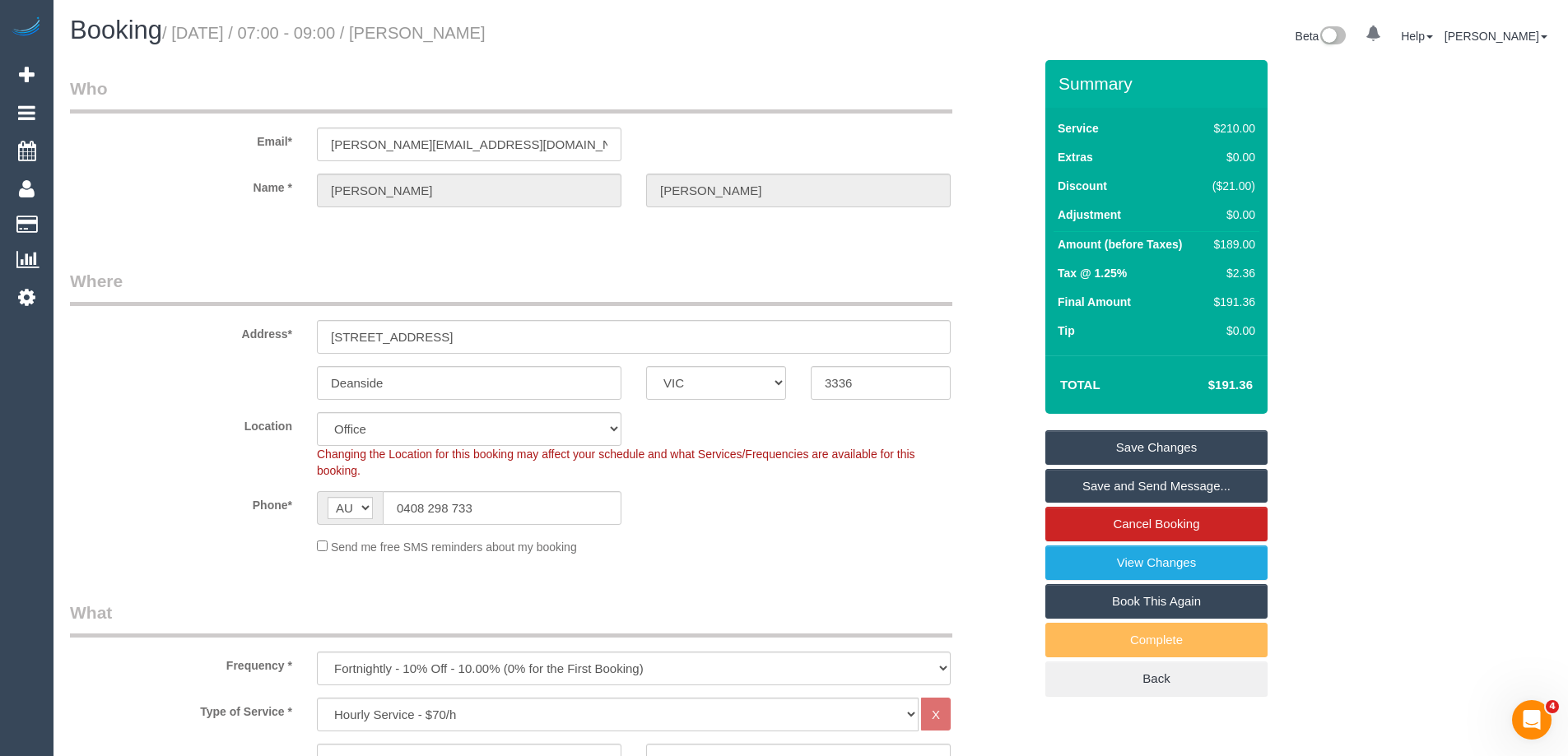
click at [978, 447] on div "Location Office City East (North) East (South) Inner East Inner North (East) In…" at bounding box center [551, 446] width 988 height 67
click at [1239, 447] on link "Save Changes" at bounding box center [1155, 447] width 222 height 34
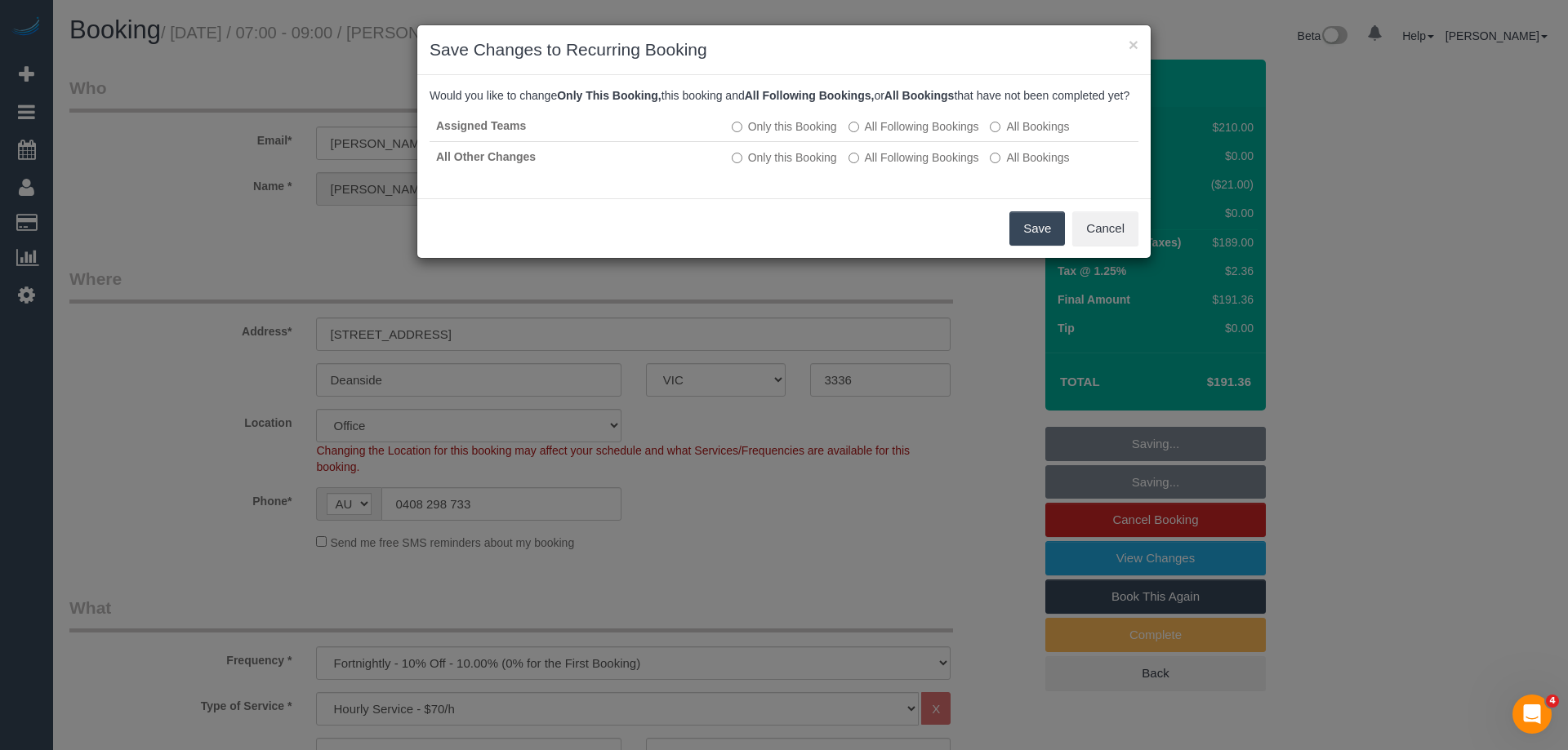
click at [1030, 243] on button "Save" at bounding box center [1037, 228] width 56 height 34
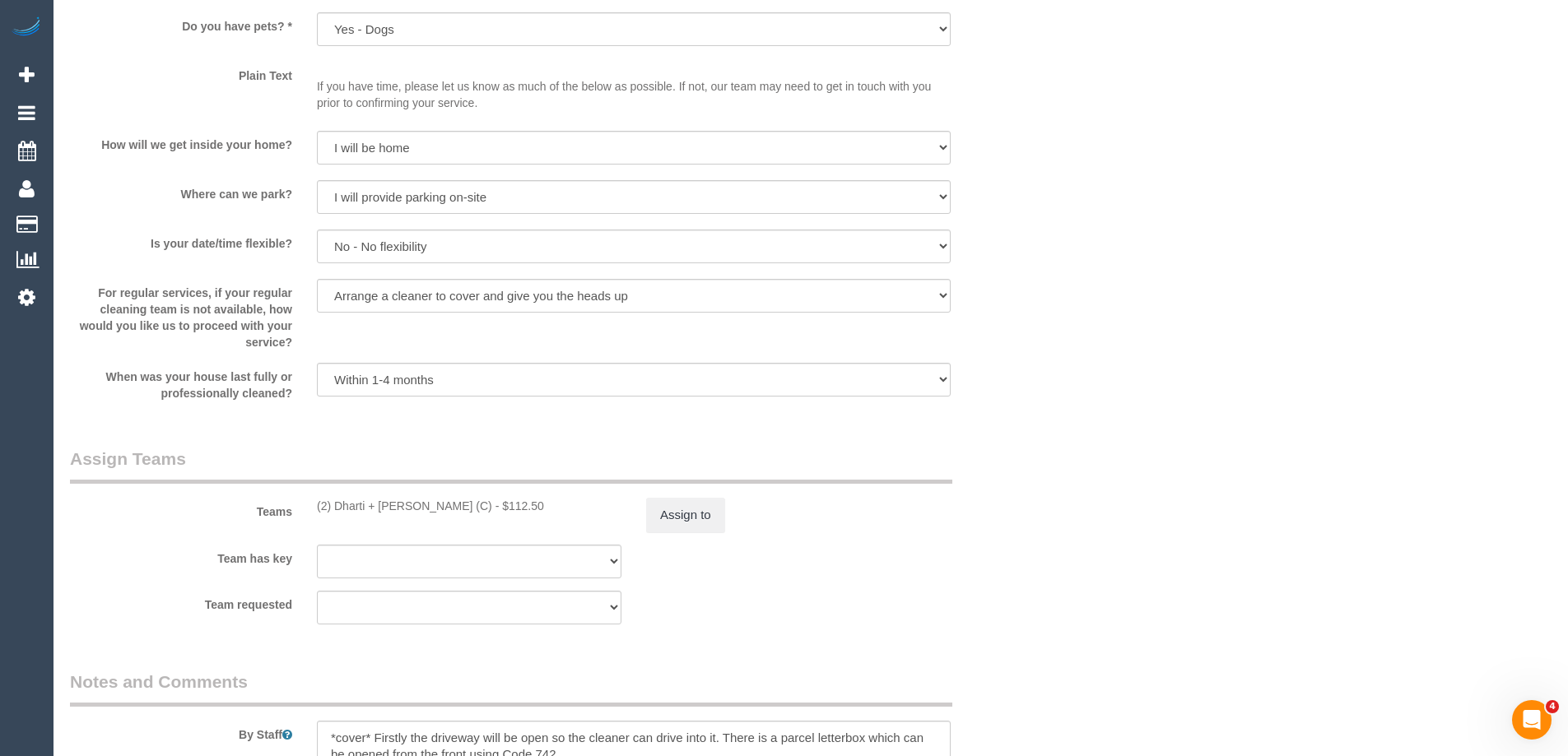
scroll to position [2304, 0]
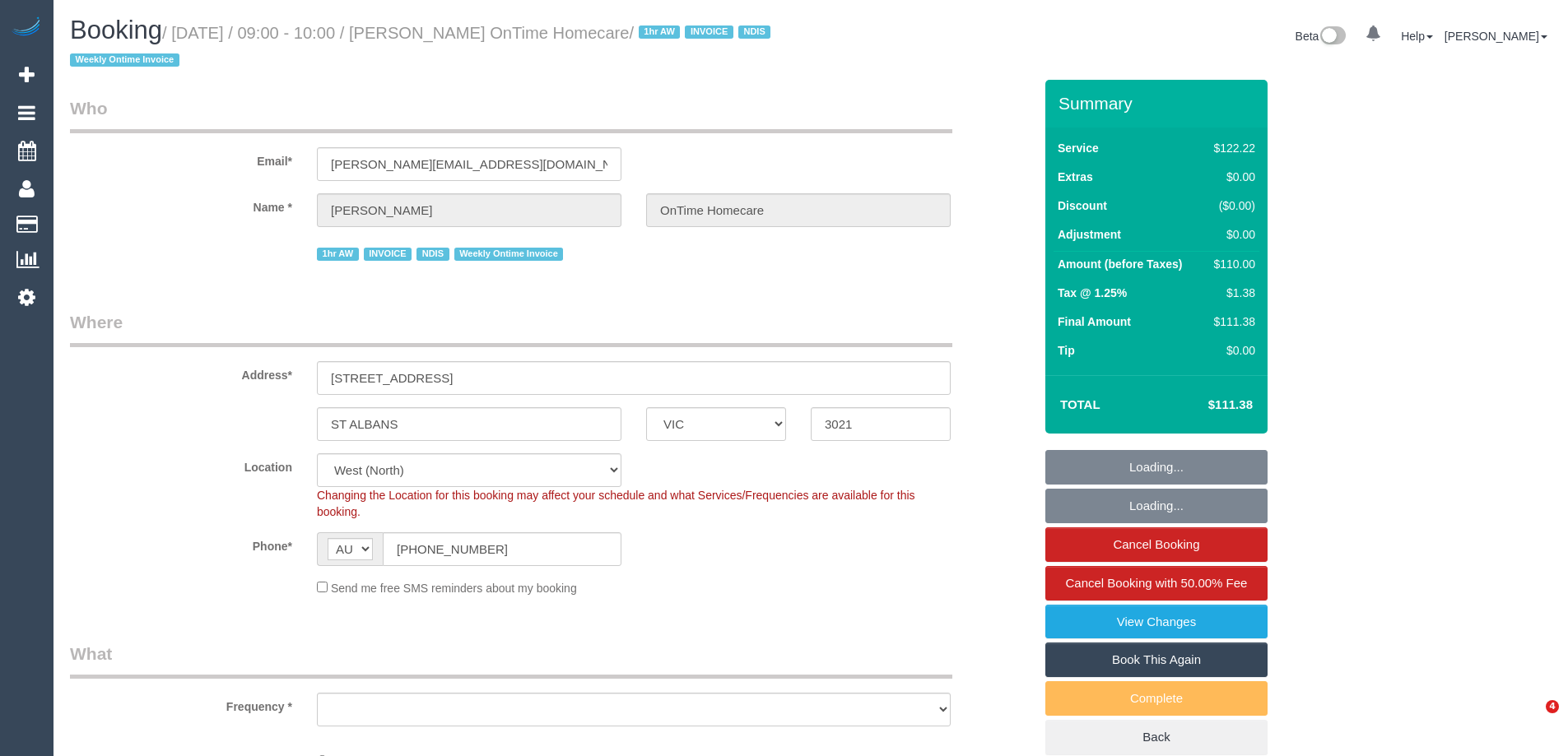
select select "VIC"
select select "number:28"
select select "number:14"
select select "number:19"
select select "number:25"
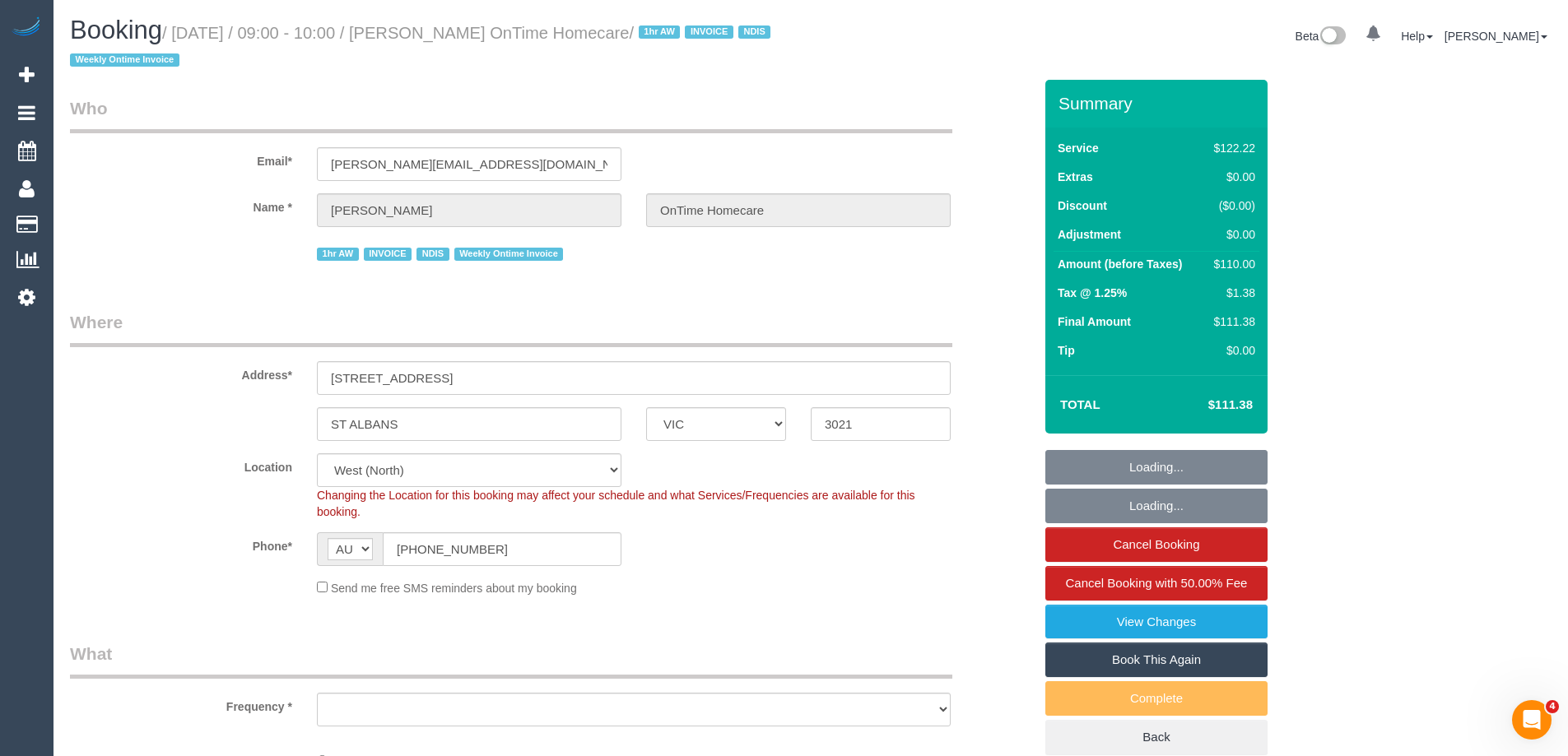
select select "number:35"
select select "number:11"
select select "object:1335"
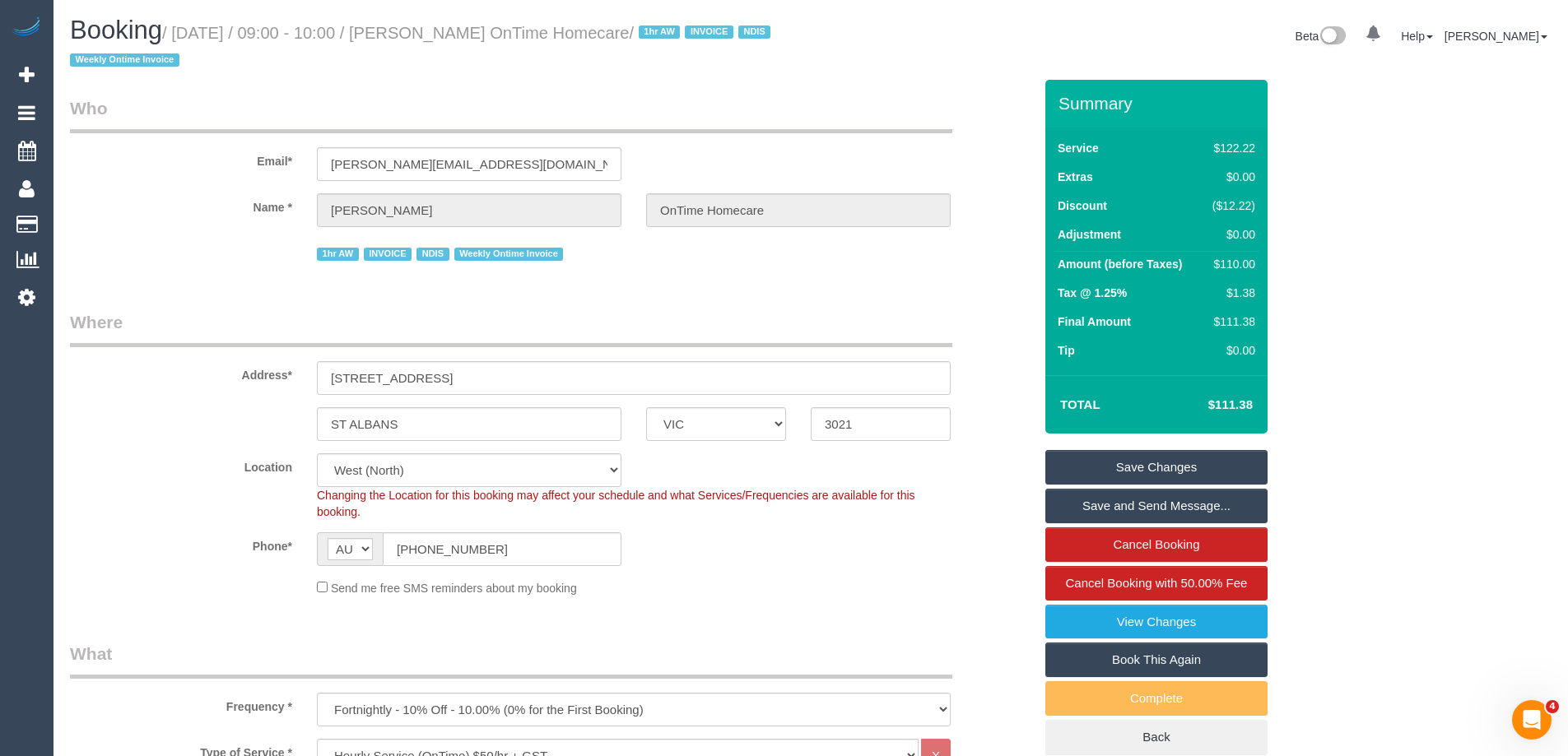
drag, startPoint x: 422, startPoint y: 28, endPoint x: 676, endPoint y: 34, distance: 254.1
click at [676, 35] on small "/ August 27, 2025 / 09:00 - 10:00 / Xavier Micallef OnTime Homecare / 1hr AW IN…" at bounding box center [423, 46] width 706 height 46
copy small "Xavier Micallef OnTime Homecare"
click at [775, 551] on div "Phone* AF AL DZ AD AO AI AQ AG AR AM AW AU AT AZ BS BH BD BB BY BE BZ BJ BM BT …" at bounding box center [551, 549] width 988 height 34
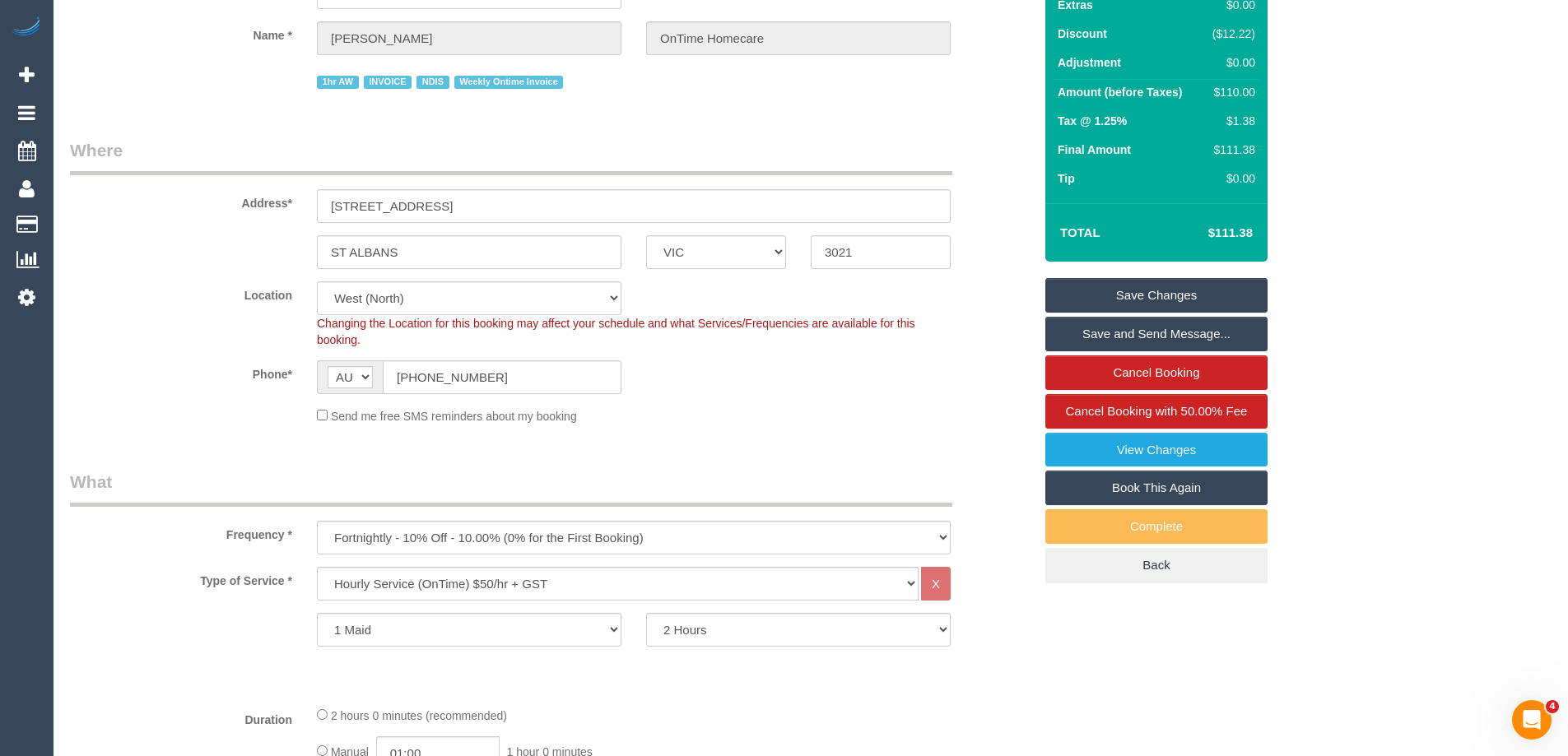
scroll to position [412, 0]
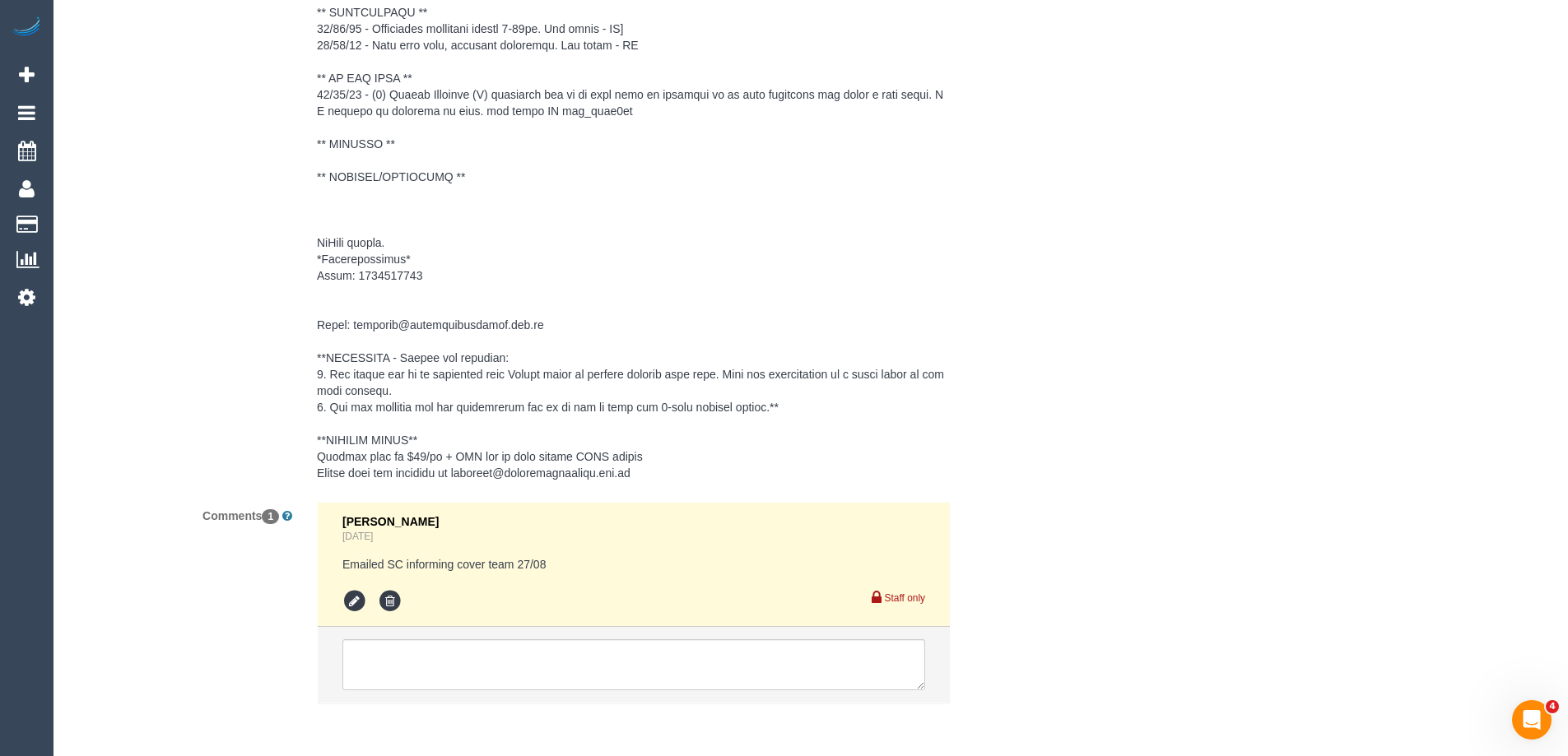
scroll to position [2727, 0]
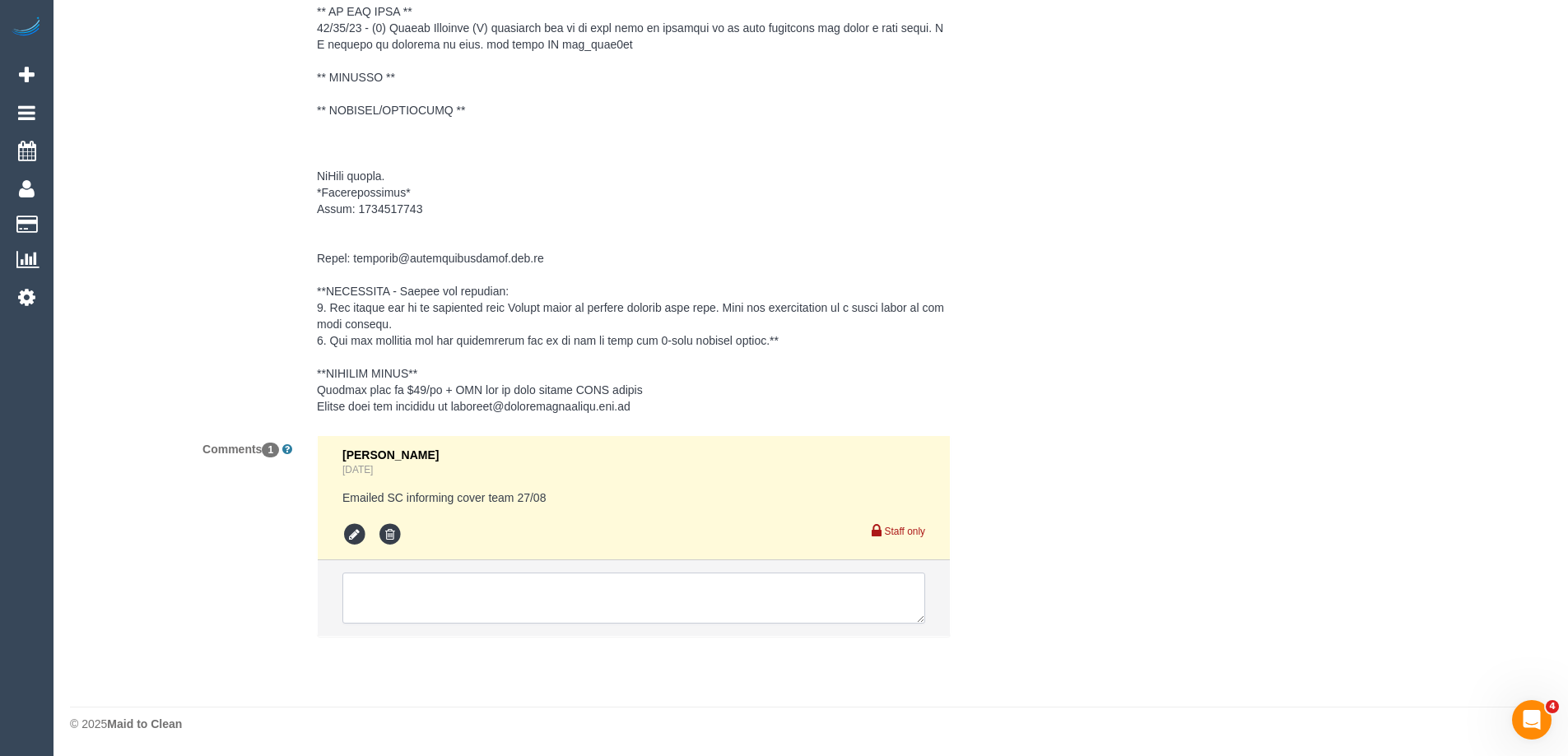
click at [437, 596] on textarea at bounding box center [633, 598] width 582 height 51
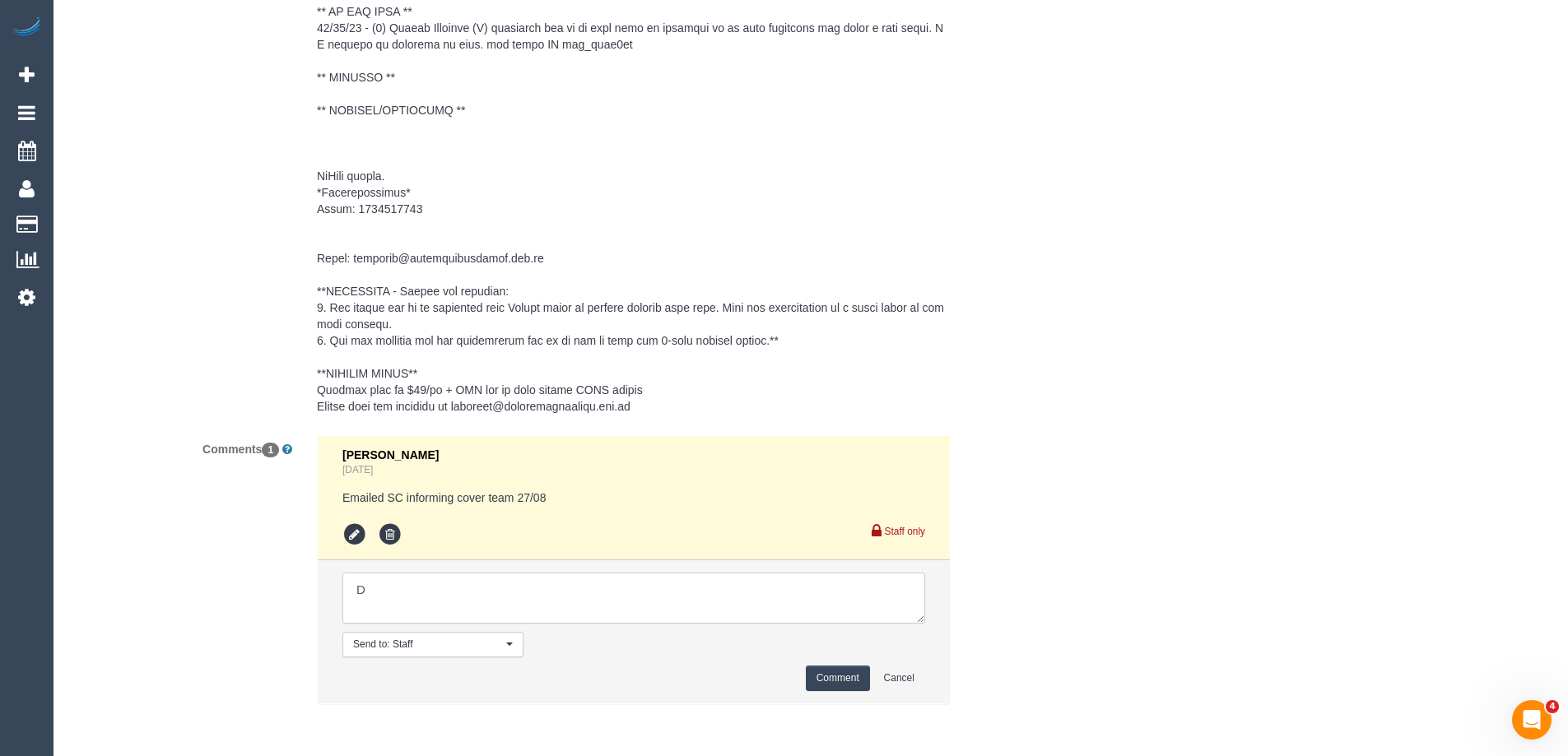
type textarea "D"
click at [586, 608] on textarea at bounding box center [633, 598] width 582 height 51
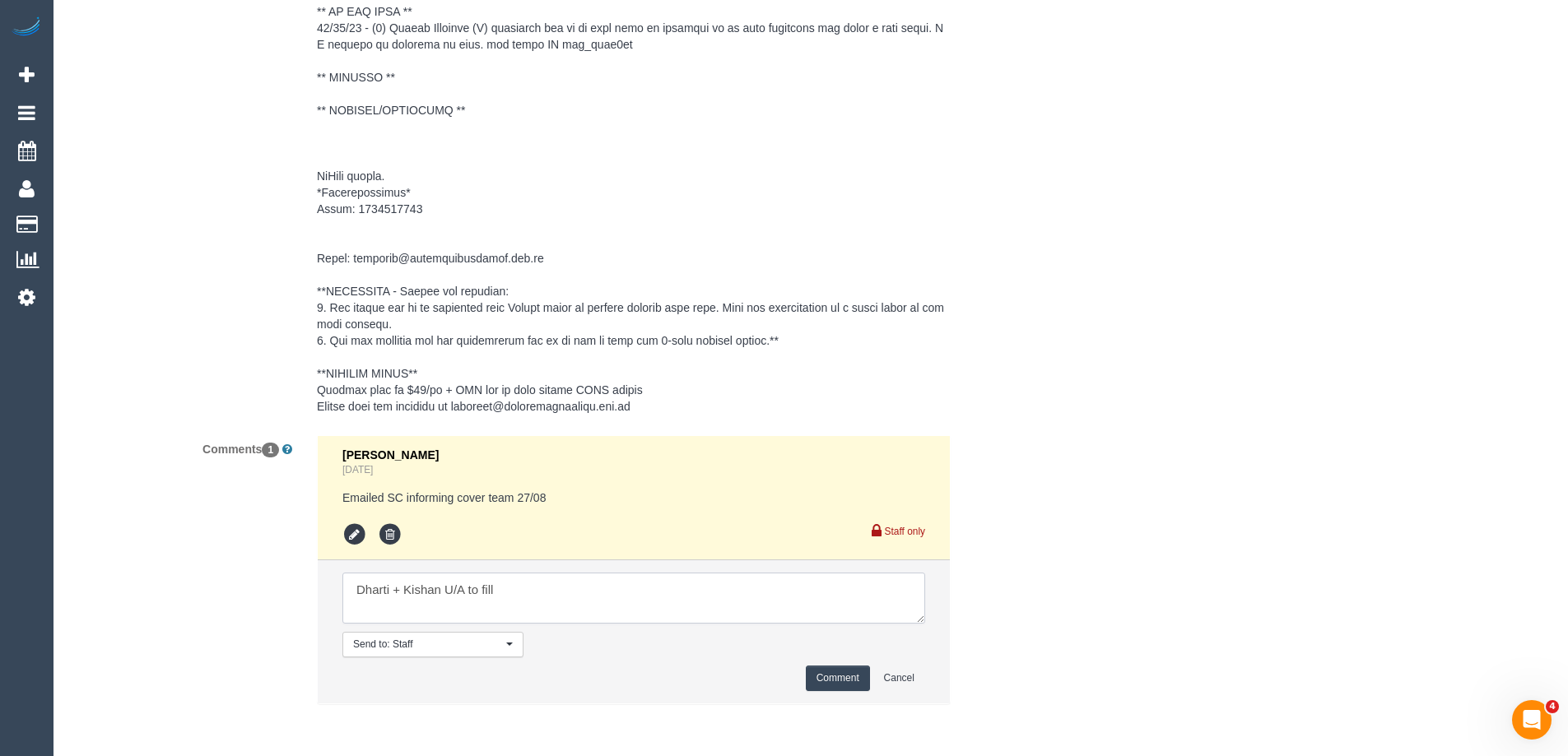
click at [586, 608] on textarea at bounding box center [633, 598] width 582 height 51
type textarea "Dharti + Kishan U/A to accommodate SDC"
click at [849, 678] on button "Comment" at bounding box center [838, 679] width 64 height 26
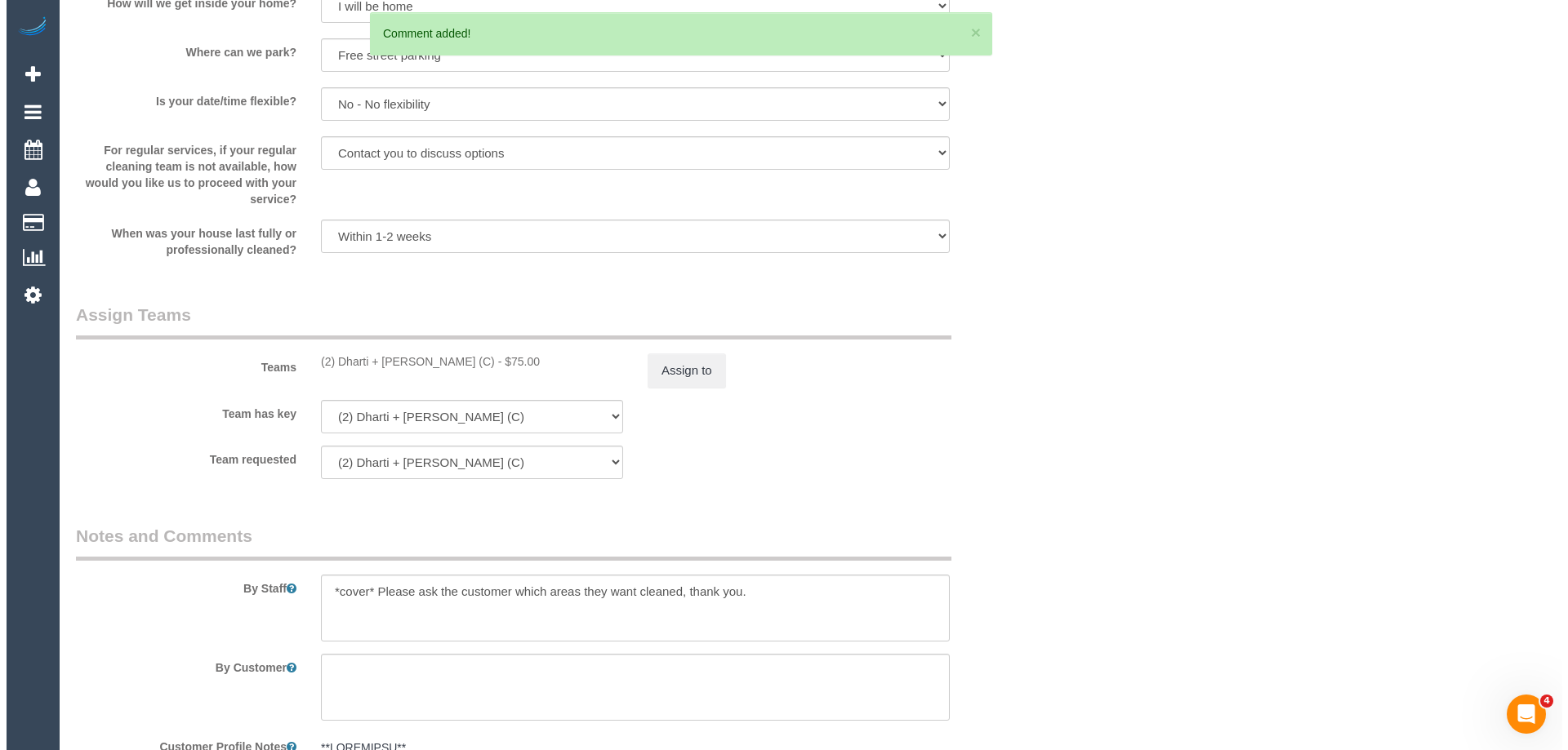
scroll to position [1726, 0]
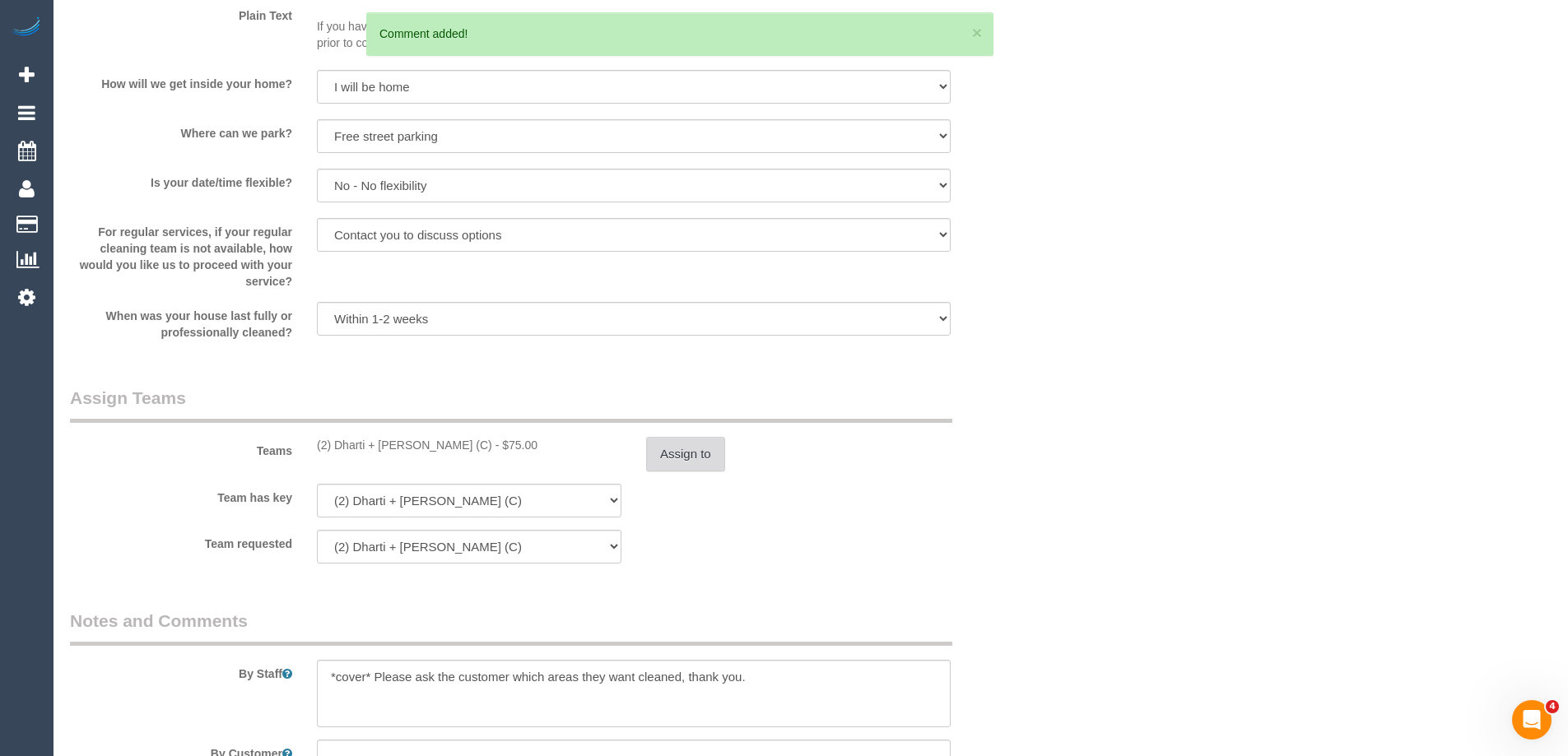
click at [703, 460] on button "Assign to" at bounding box center [686, 453] width 79 height 34
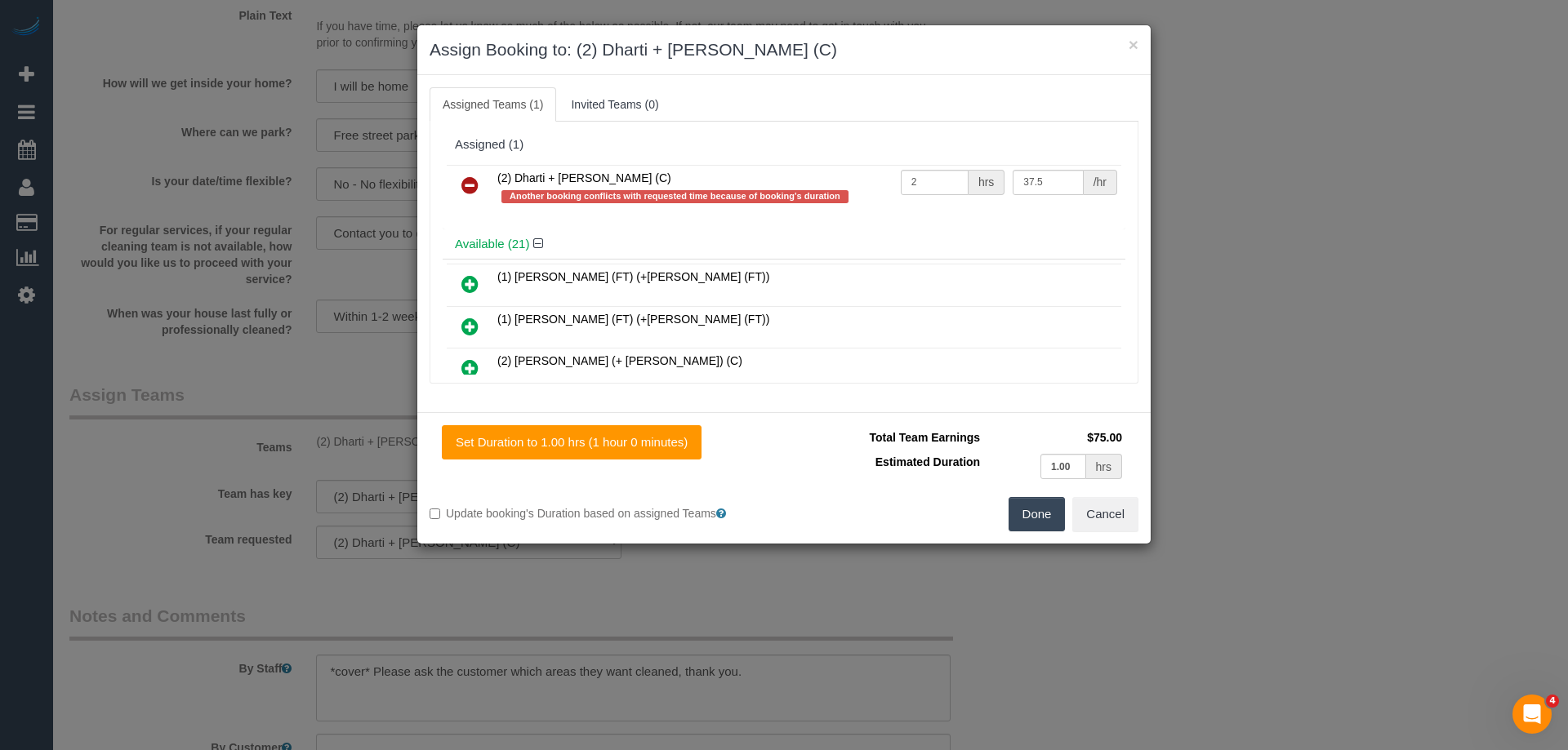
click at [468, 185] on icon at bounding box center [470, 186] width 18 height 20
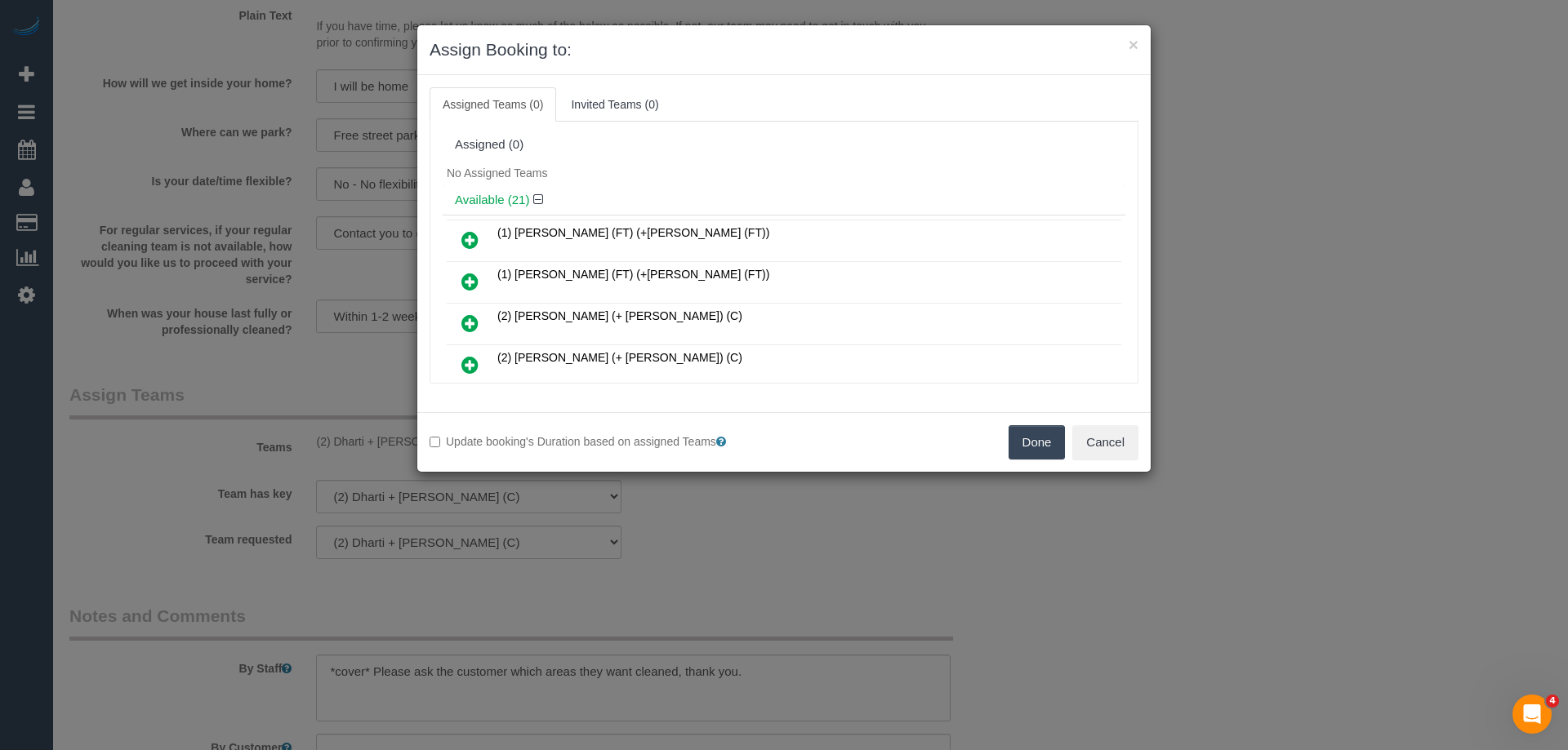
click at [626, 155] on div "Assigned (0)" at bounding box center [784, 146] width 683 height 31
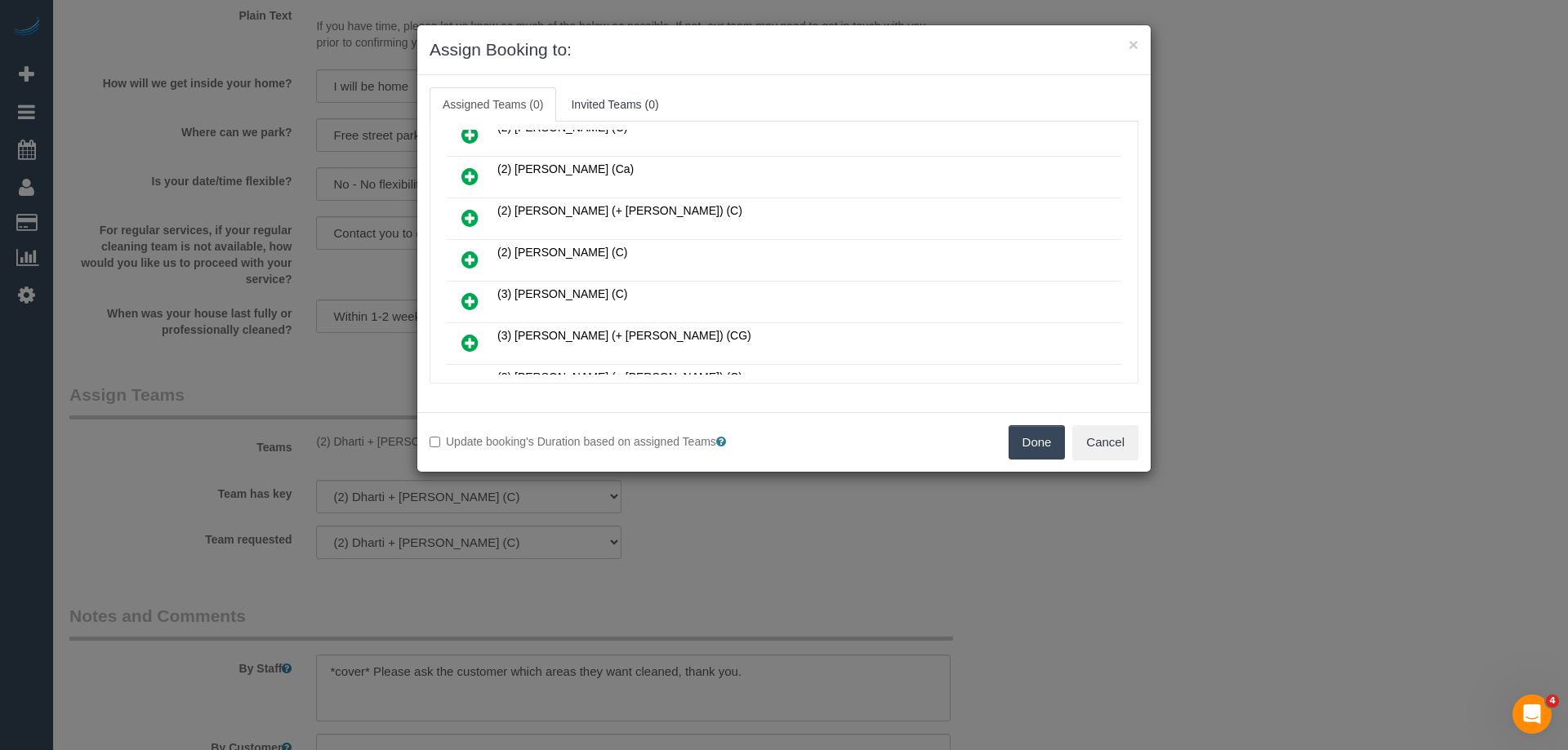
click at [470, 344] on icon at bounding box center [470, 343] width 18 height 20
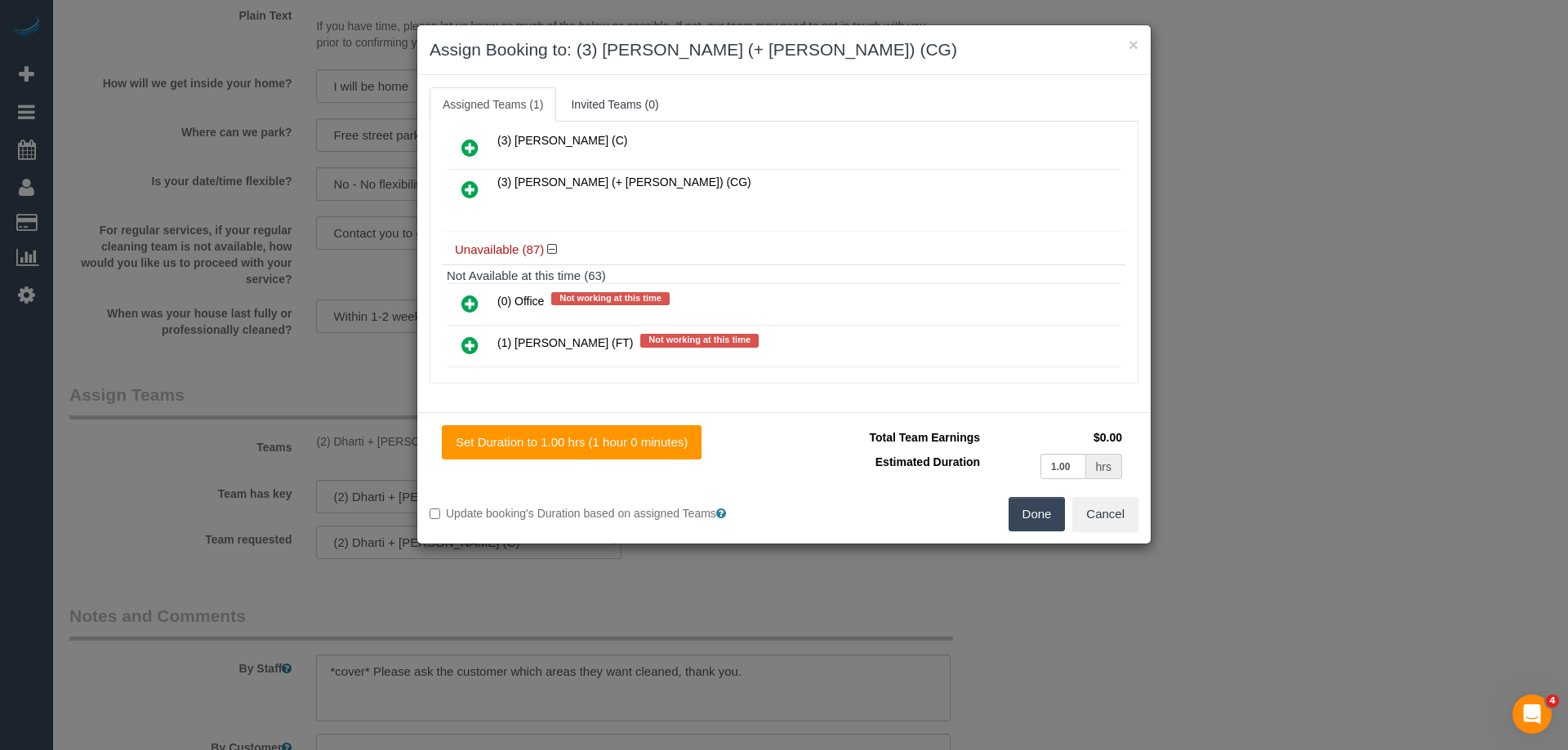
click at [474, 184] on icon at bounding box center [470, 190] width 18 height 20
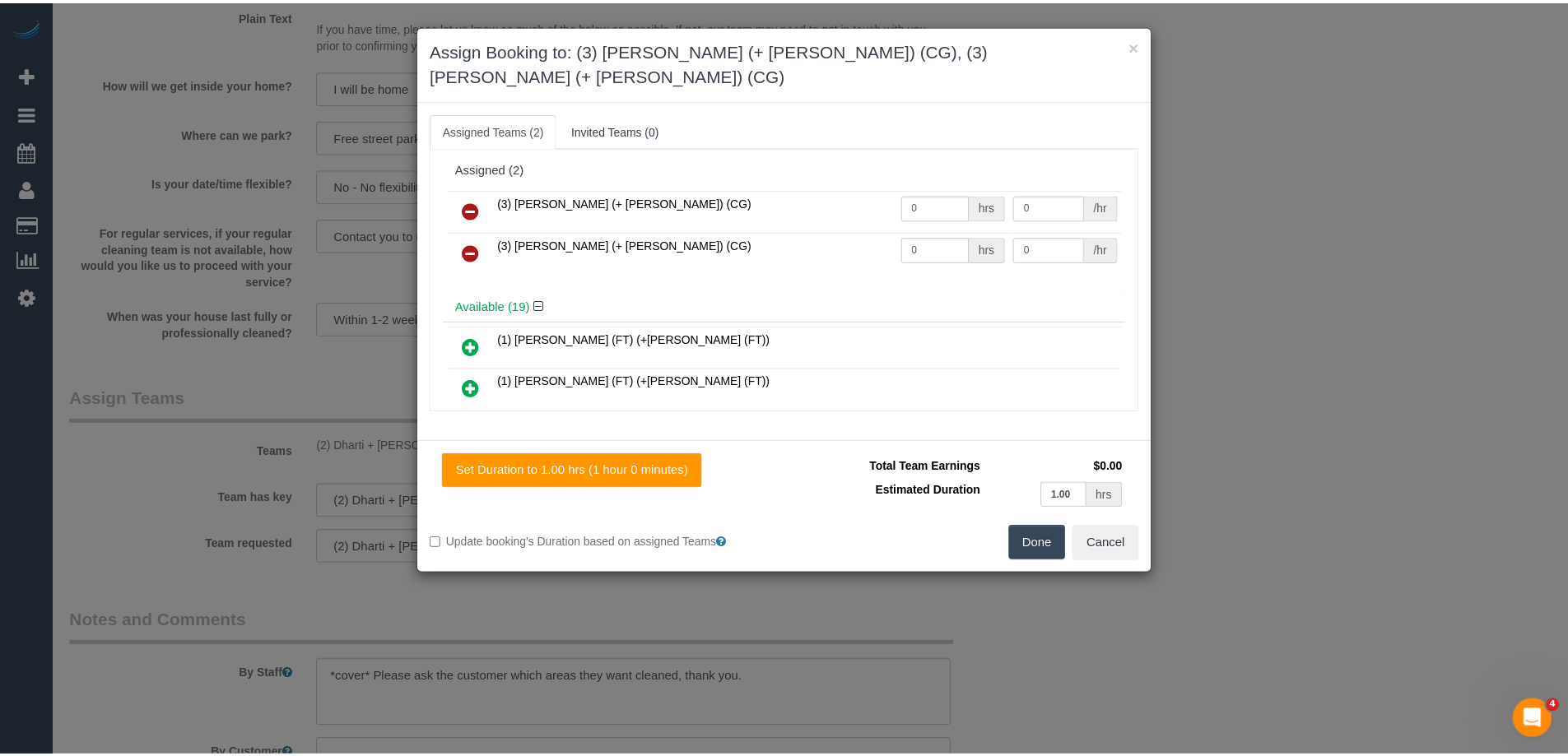
scroll to position [0, 0]
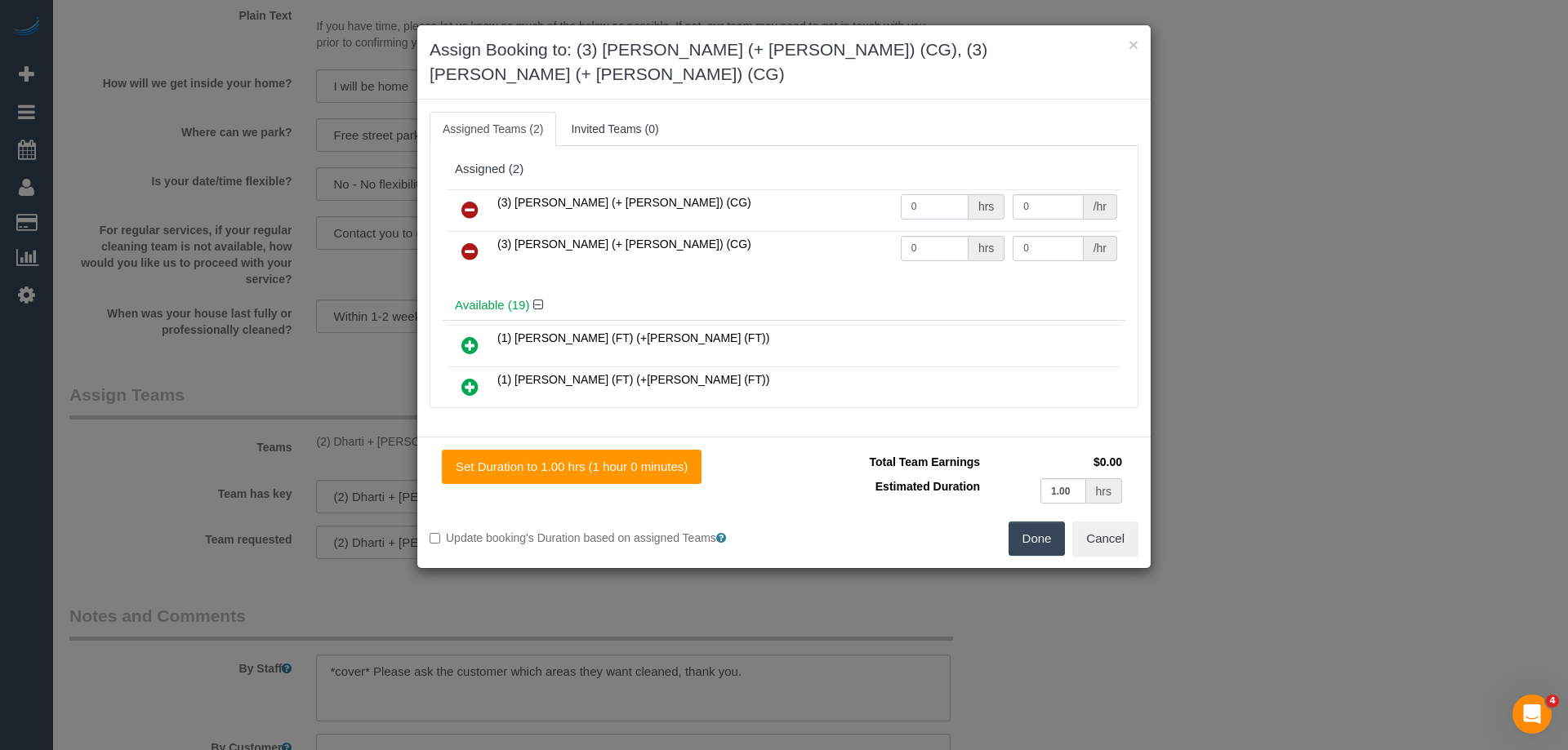
click at [936, 195] on input "0" at bounding box center [934, 207] width 67 height 25
type input "1"
click at [943, 236] on input "0" at bounding box center [934, 248] width 67 height 25
type input "1"
click at [1051, 195] on input "0" at bounding box center [1048, 207] width 70 height 25
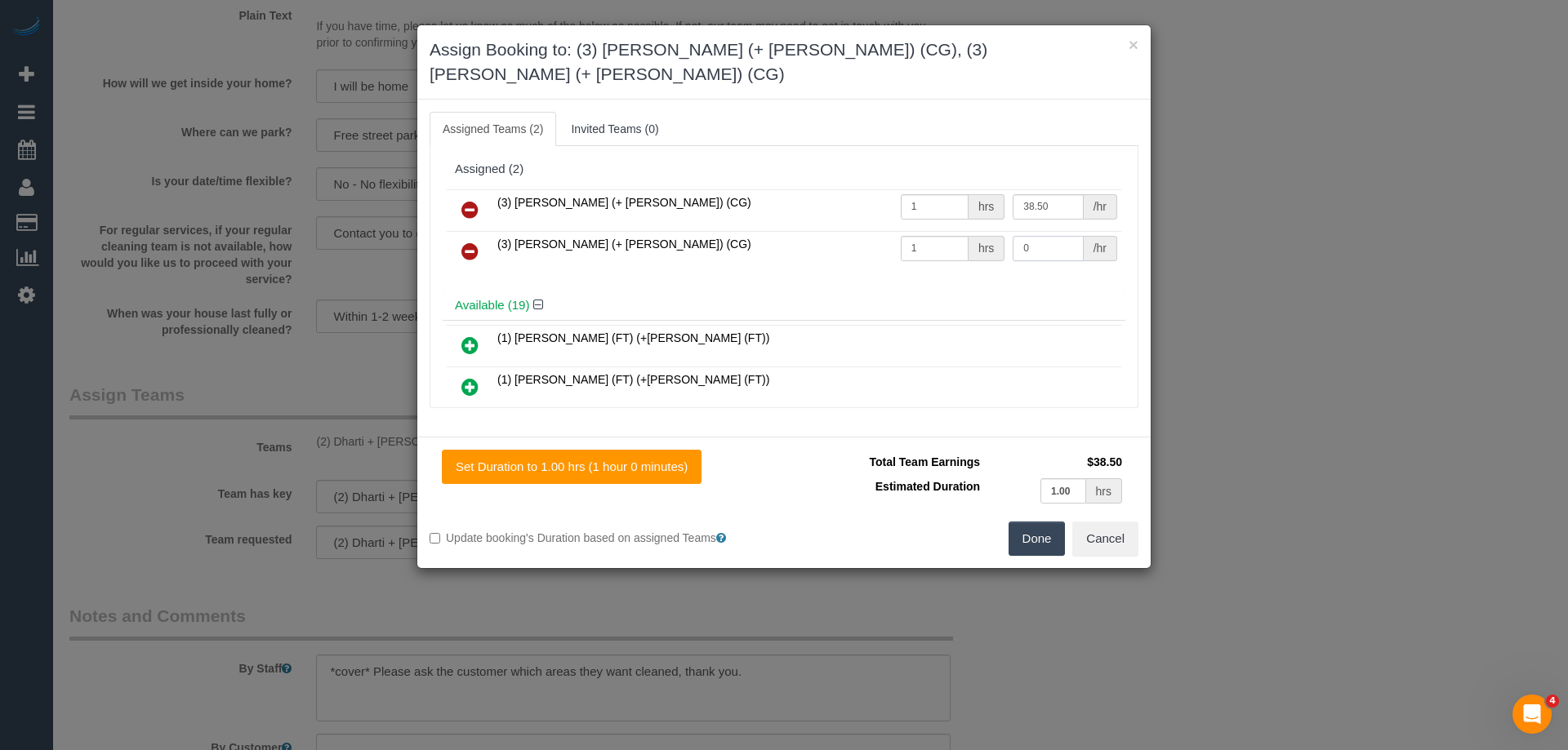
type input "38.5"
click at [1063, 236] on input "0" at bounding box center [1048, 248] width 70 height 25
type input "38.5"
click at [1042, 522] on button "Done" at bounding box center [1037, 539] width 57 height 34
click at [1042, 522] on div "× Assign Booking to: (3) Amninder (+ Sohail) (CG), (3) Sohail (+ Amninder) (CG)…" at bounding box center [784, 375] width 1568 height 750
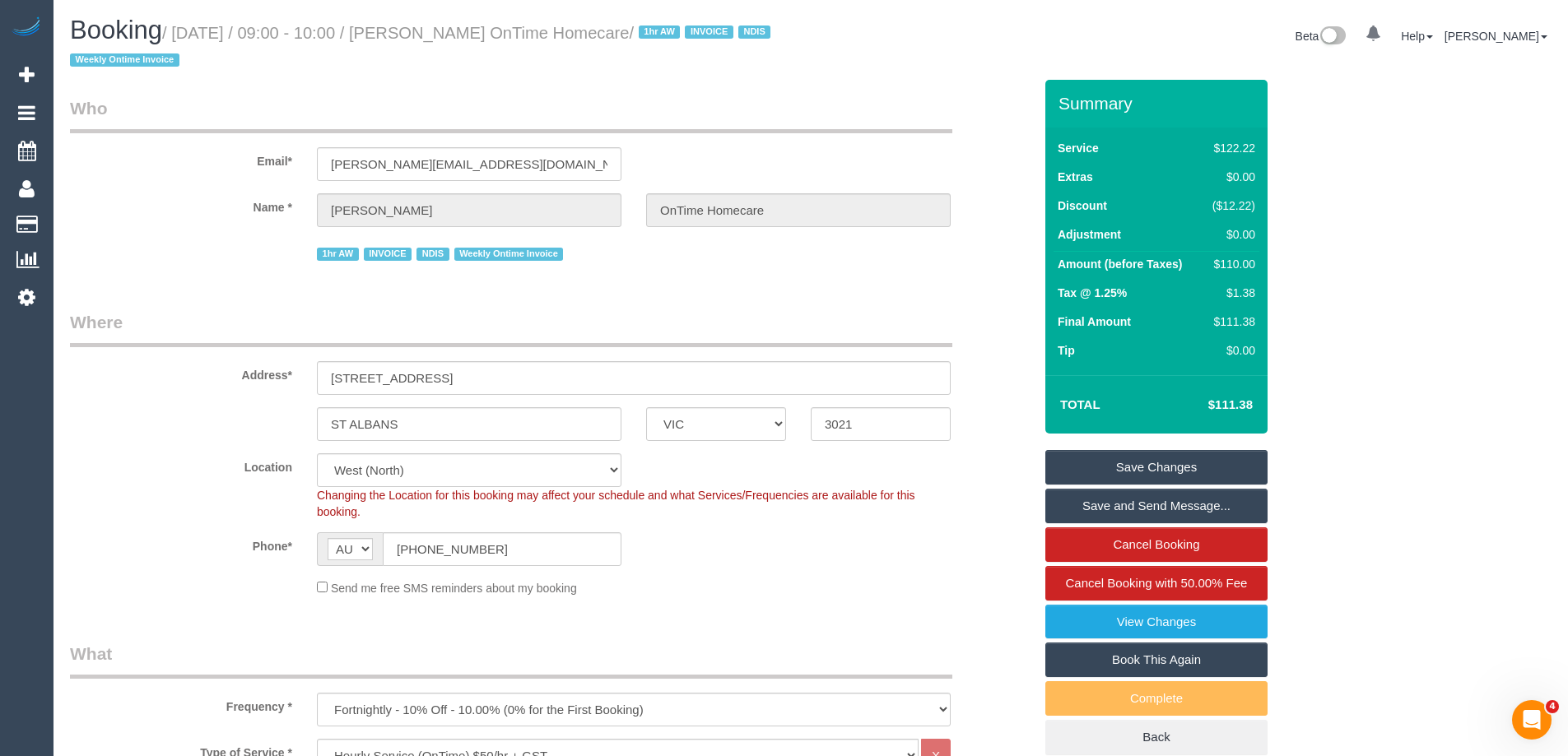
click at [1169, 465] on link "Save Changes" at bounding box center [1155, 467] width 222 height 34
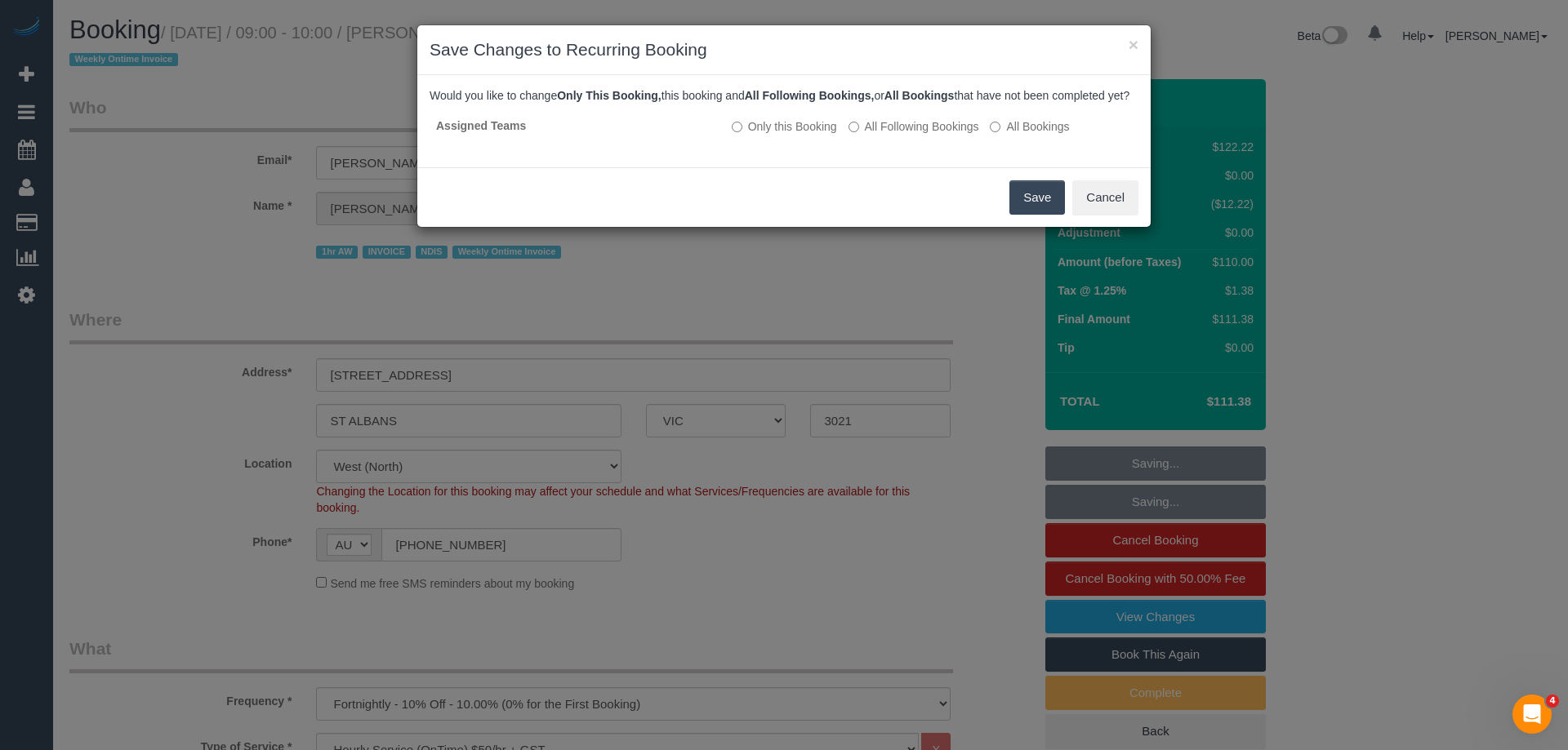
click at [1031, 214] on button "Save" at bounding box center [1037, 198] width 56 height 34
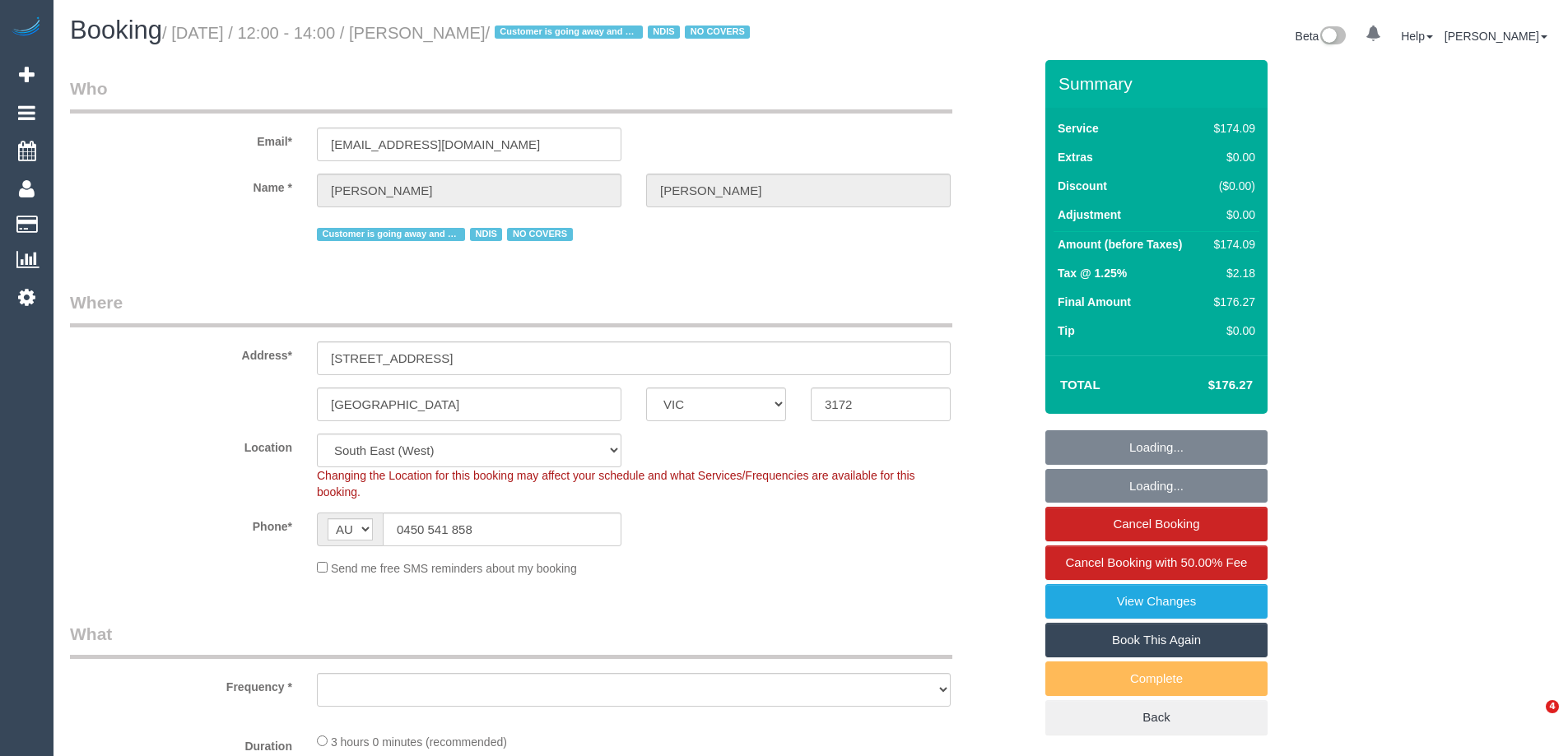
select select "VIC"
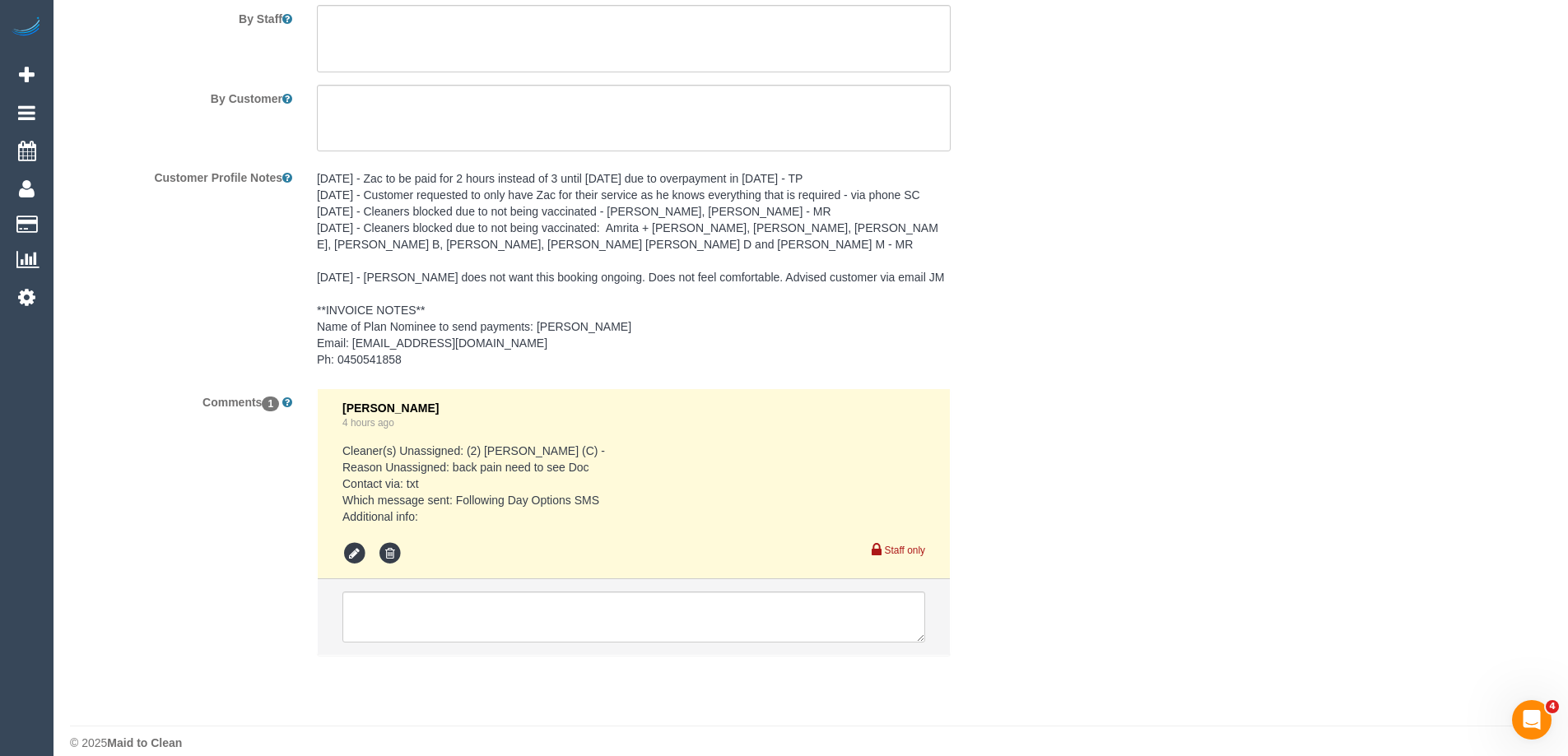
select select "object:555"
select select "number:27"
select select "number:14"
select select "number:19"
select select "number:24"
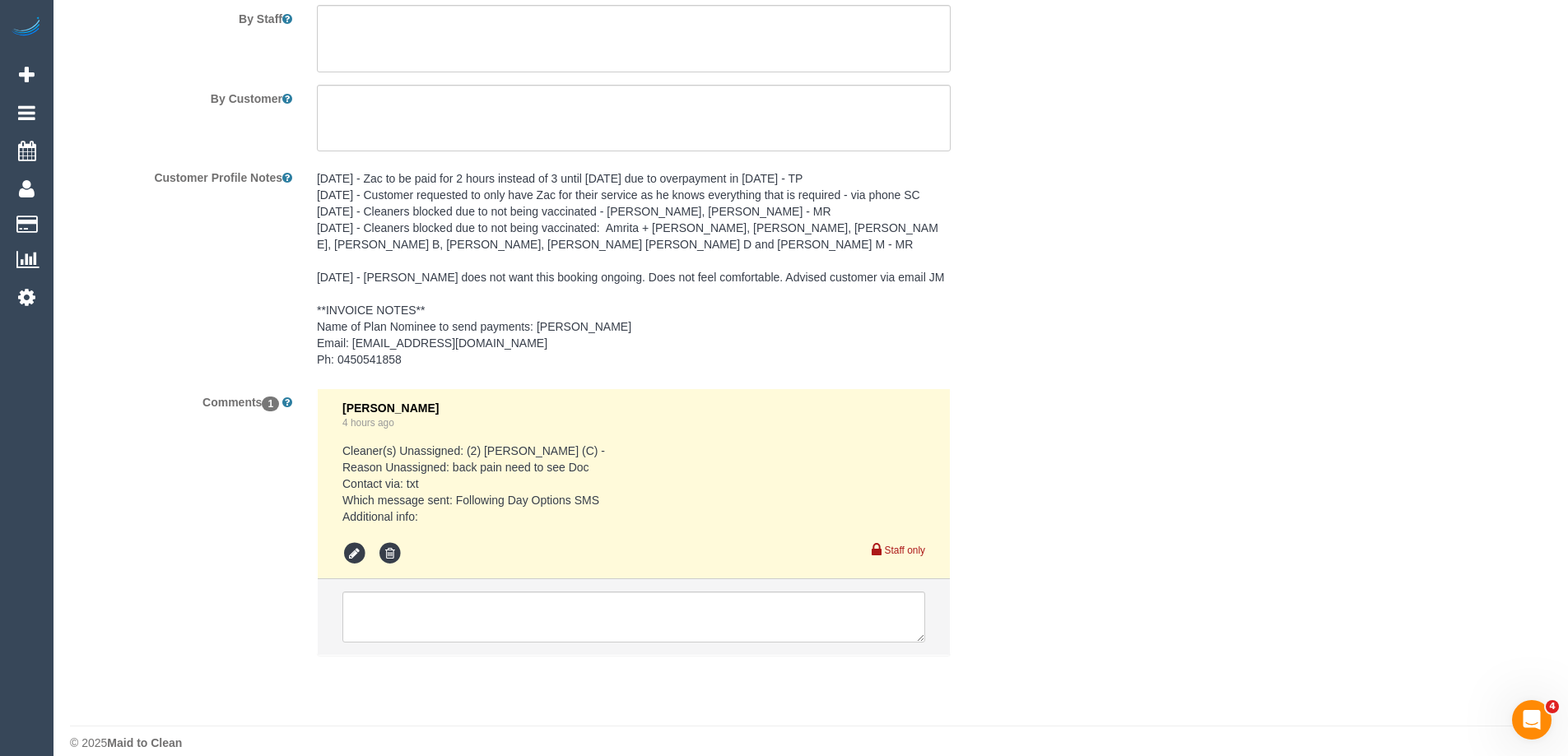
select select "number:35"
select select "number:26"
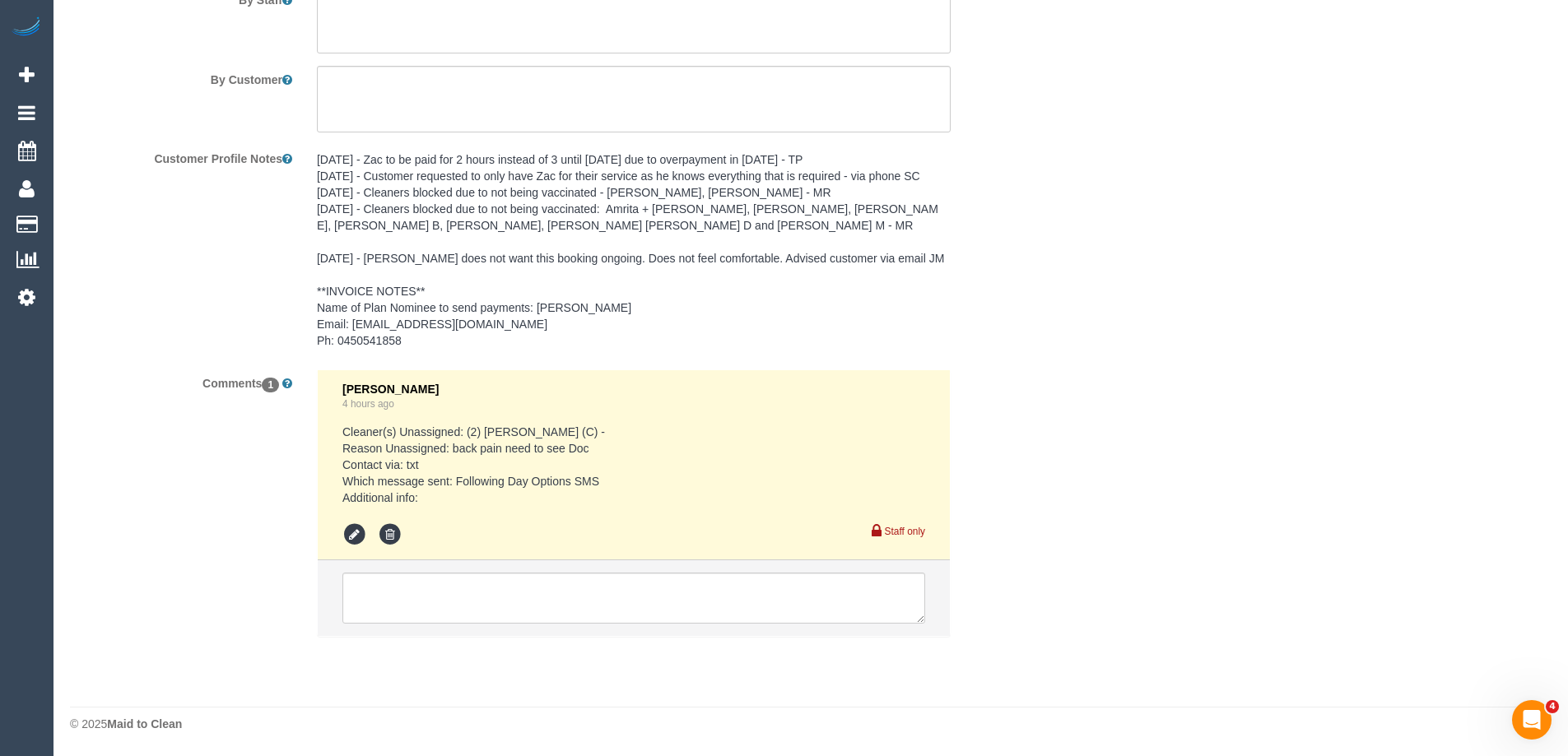
select select "object:714"
select select "23728"
select select "spot1"
select select "180"
